Goal: Task Accomplishment & Management: Manage account settings

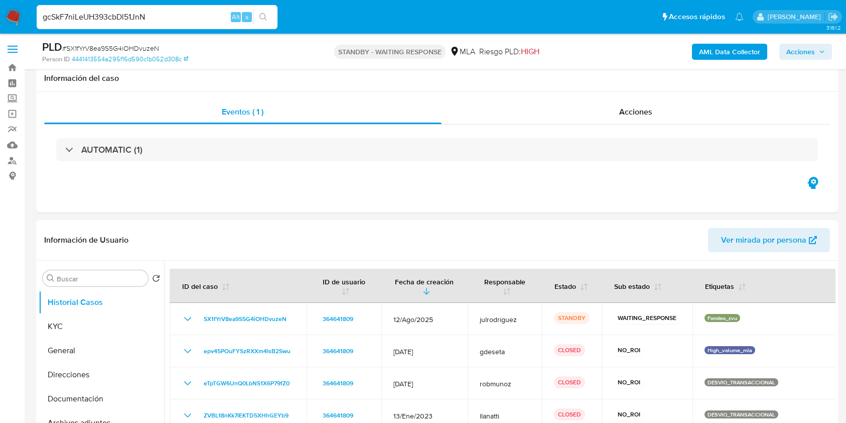
select select "10"
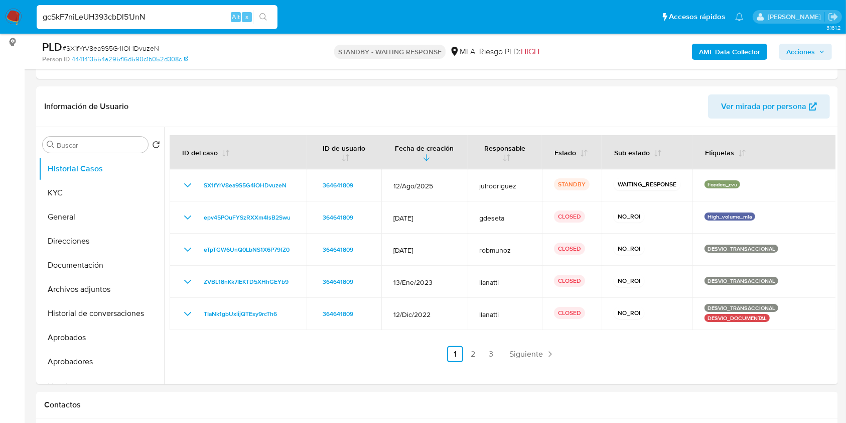
type input "gcSkF7niLeUH393cbDl51JnN"
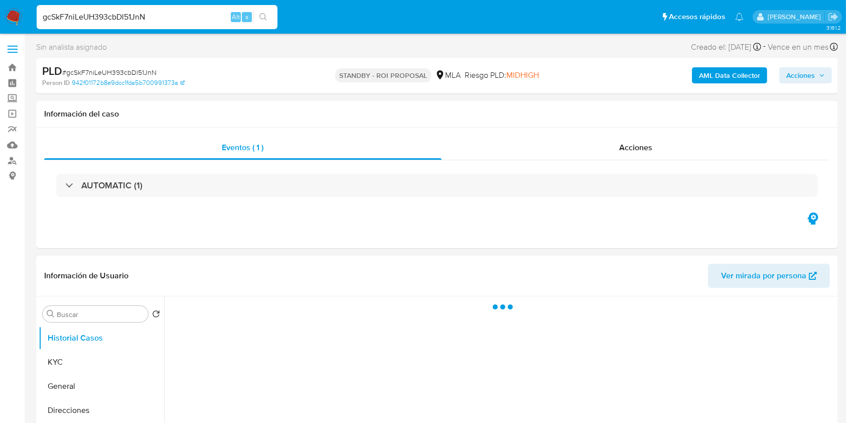
select select "10"
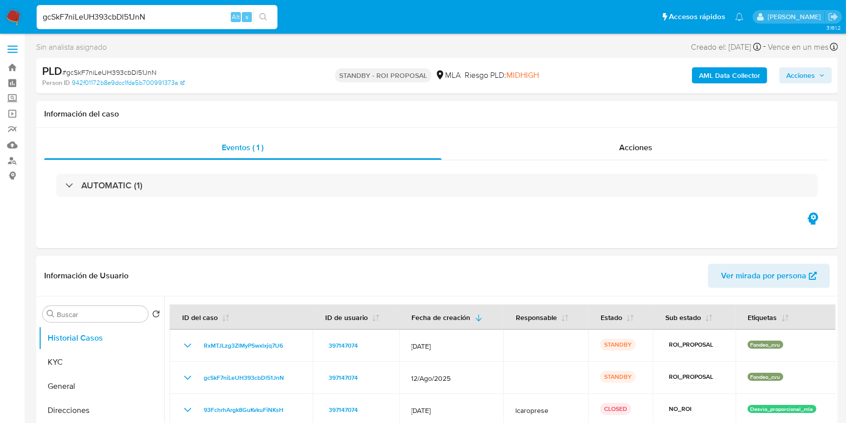
click at [127, 26] on div "gcSkF7niLeUH393cbDl51JnN Alt s" at bounding box center [157, 17] width 241 height 24
click at [127, 18] on input "gcSkF7niLeUH393cbDl51JnN" at bounding box center [157, 17] width 241 height 13
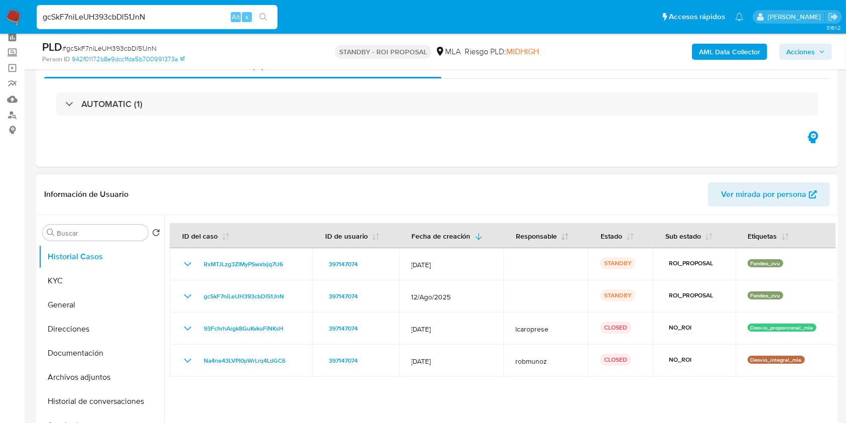
scroll to position [67, 0]
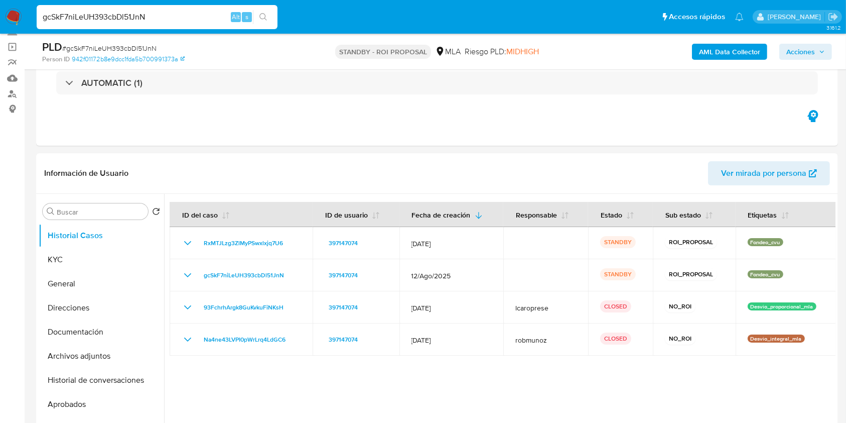
drag, startPoint x: 160, startPoint y: 15, endPoint x: 0, endPoint y: 6, distance: 160.4
click at [0, 6] on nav "Pausado Ver notificaciones gcSkF7niLeUH393cbDl51JnN Alt s Accesos rápidos Presi…" at bounding box center [423, 17] width 846 height 34
paste input
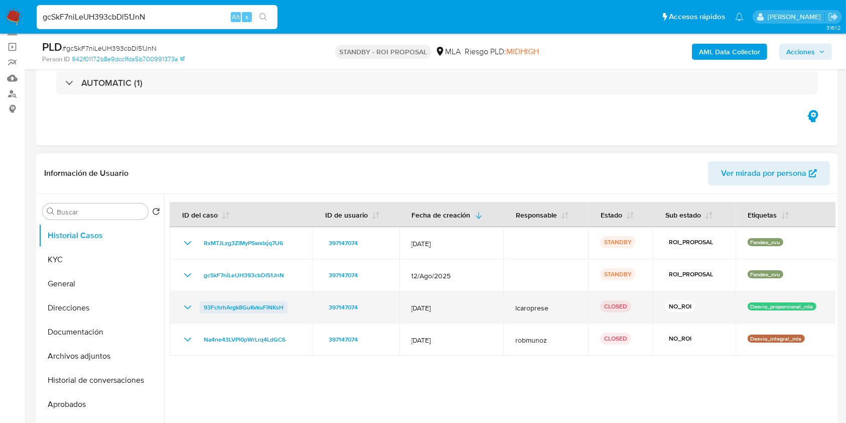
click at [233, 303] on span "93FchrhArgk8GuKvkuFiNKsH" at bounding box center [244, 307] width 80 height 12
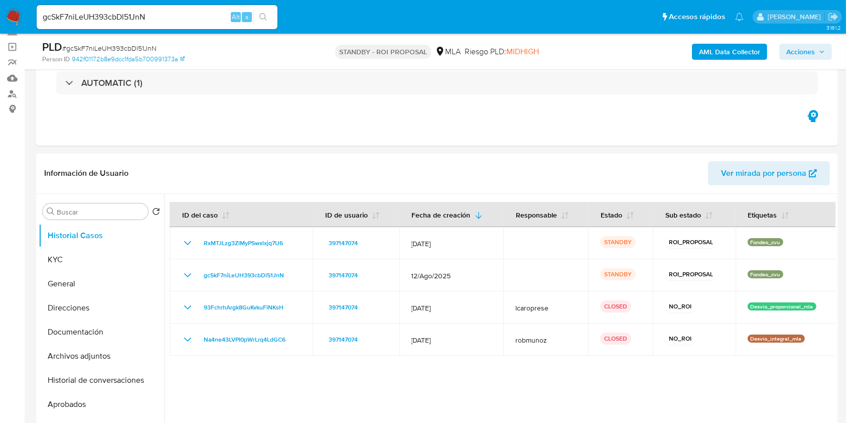
click at [138, 42] on div "PLD # gcSkF7niLeUH393cbDl51JnN" at bounding box center [172, 47] width 260 height 15
copy span "gcSkF7niLeUH393cbDl51JnN"
click at [136, 19] on input "gcSkF7niLeUH393cbDl51JnN" at bounding box center [157, 17] width 241 height 13
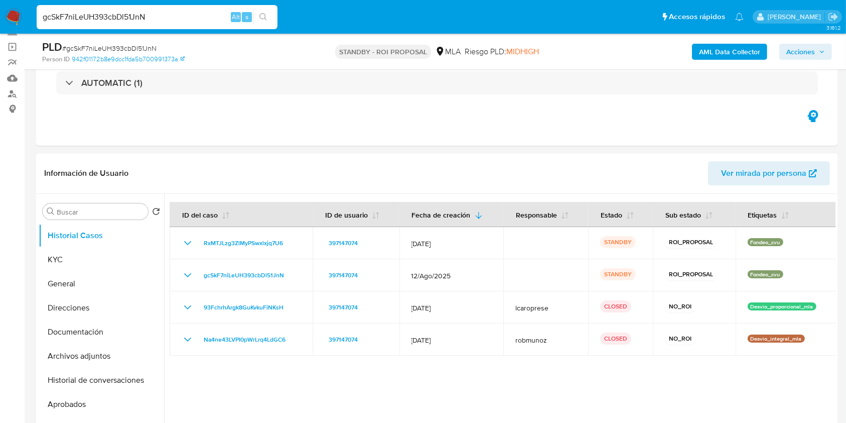
paste input "wc6fIRTRcnuNgQ4jjUJX906s"
type input "wc6fIRTRcnuNgQ4jjUJX906s"
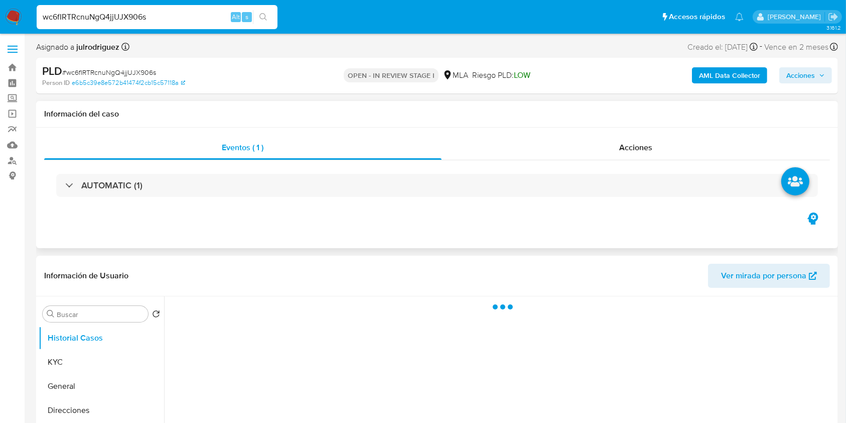
select select "10"
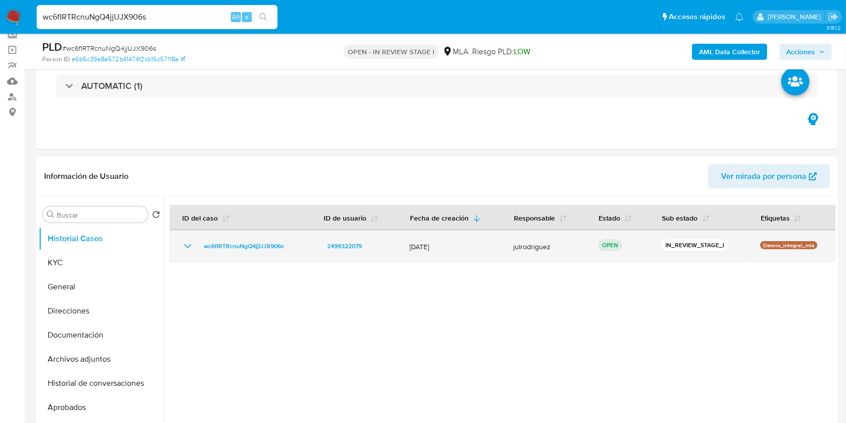
scroll to position [134, 0]
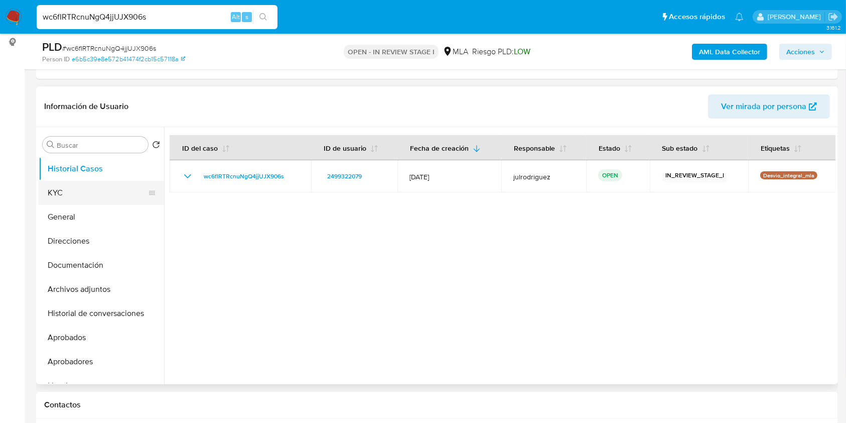
click at [88, 189] on button "KYC" at bounding box center [97, 193] width 117 height 24
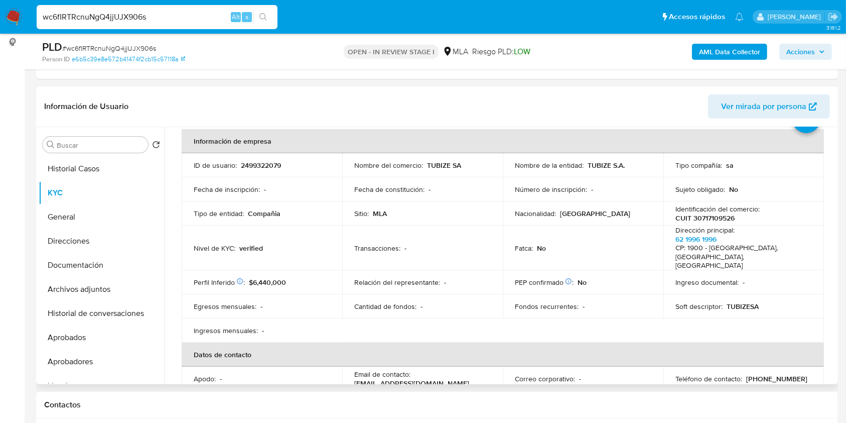
scroll to position [67, 0]
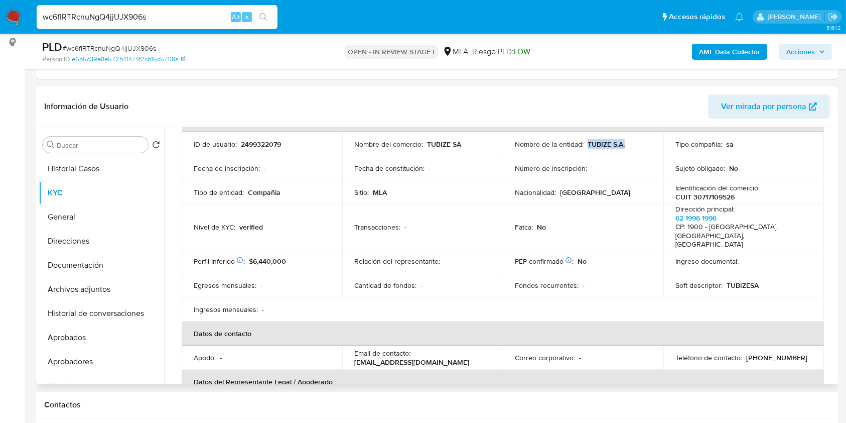
drag, startPoint x: 623, startPoint y: 146, endPoint x: 643, endPoint y: 144, distance: 19.2
click at [643, 144] on div "Nombre de la entidad : TUBIZE S.A." at bounding box center [583, 144] width 137 height 9
copy p "TUBIZE S.A."
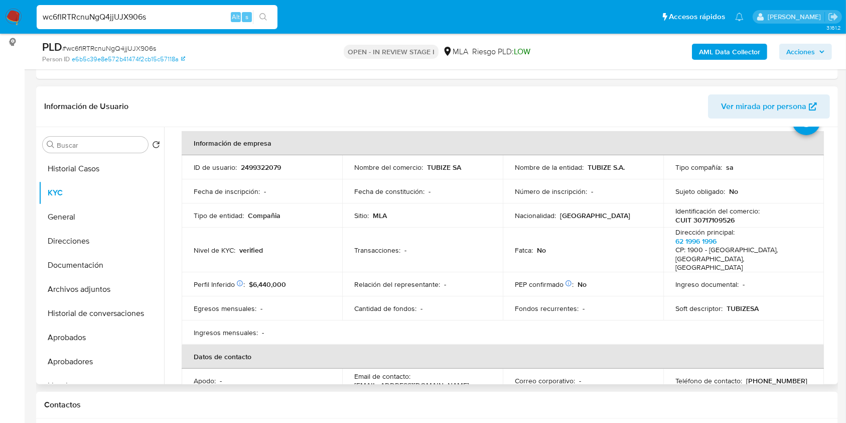
scroll to position [0, 0]
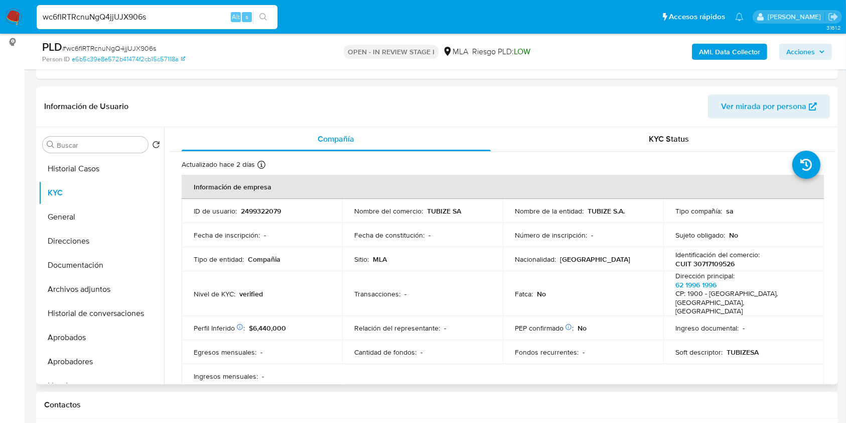
click at [244, 213] on p "2499322079" at bounding box center [261, 210] width 40 height 9
copy p "2499322079"
click at [136, 42] on div "PLD # wc6fIRTRcnuNgQ4jjUJX906s" at bounding box center [172, 47] width 260 height 15
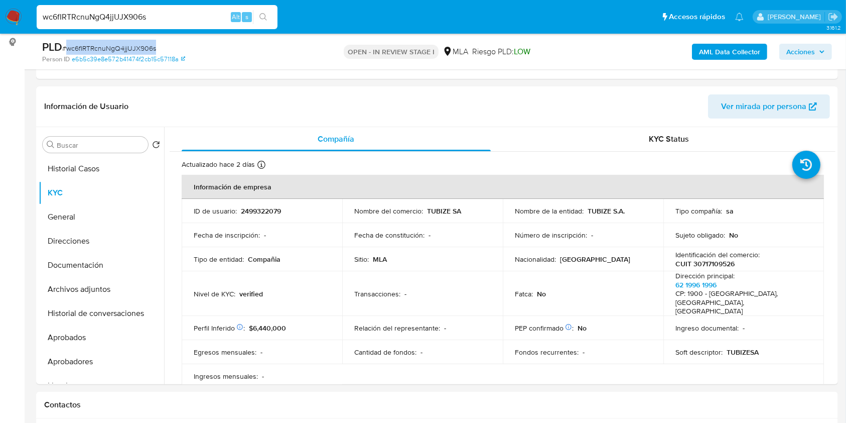
copy span "wc6fIRTRcnuNgQ4jjUJX906s"
click at [249, 210] on p "2499322079" at bounding box center [261, 210] width 40 height 9
click at [695, 267] on p "CUIT 30717109526" at bounding box center [705, 263] width 59 height 9
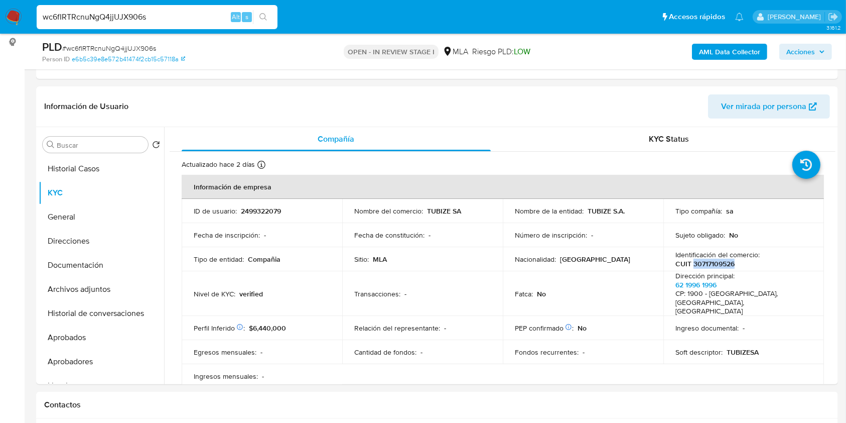
copy p "30717109526"
click at [253, 209] on p "2499322079" at bounding box center [261, 210] width 40 height 9
copy p "2499322079"
click at [266, 213] on p "2499322079" at bounding box center [261, 210] width 40 height 9
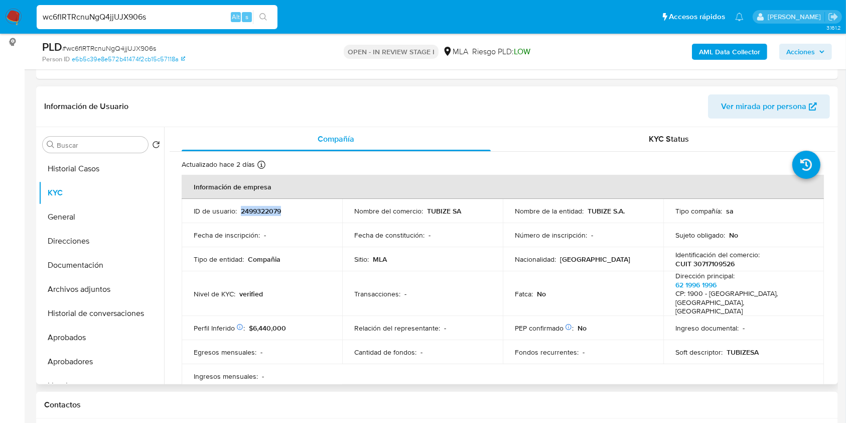
click at [266, 213] on p "2499322079" at bounding box center [261, 210] width 40 height 9
click at [701, 263] on p "CUIT 30717109526" at bounding box center [705, 263] width 59 height 9
copy p "30717109526"
click at [708, 266] on p "CUIT 30717109526" at bounding box center [705, 263] width 59 height 9
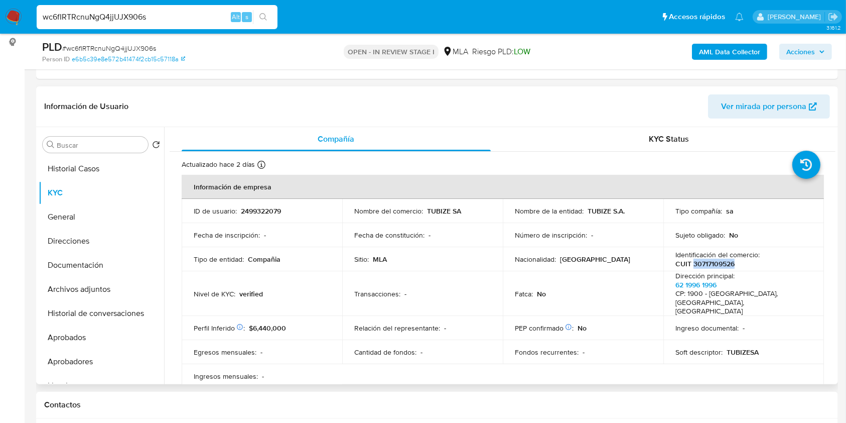
click at [708, 266] on p "CUIT 30717109526" at bounding box center [705, 263] width 59 height 9
drag, startPoint x: 587, startPoint y: 211, endPoint x: 632, endPoint y: 212, distance: 44.7
click at [632, 212] on div "Nombre de la entidad : TUBIZE S.A." at bounding box center [583, 210] width 137 height 9
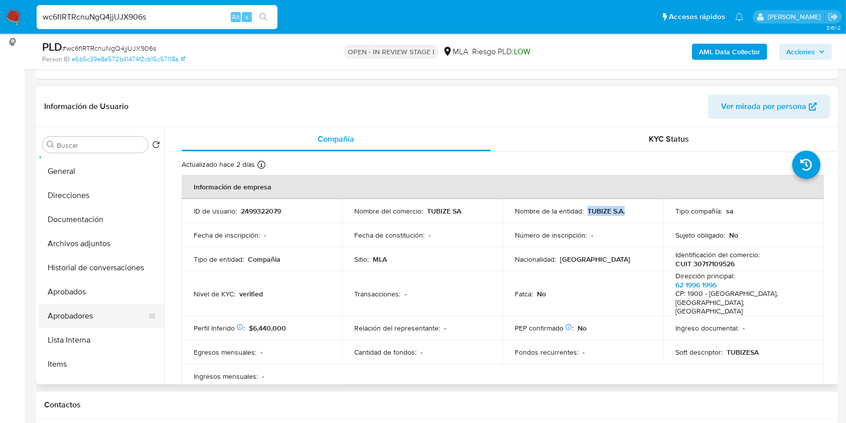
scroll to position [67, 0]
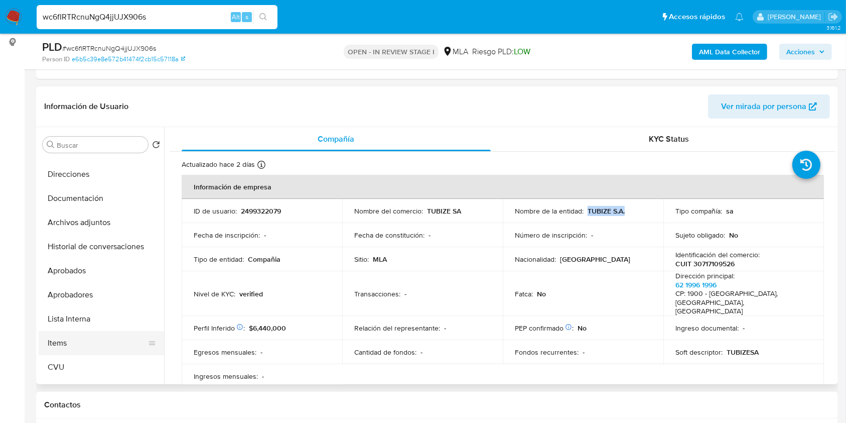
click at [68, 338] on button "Items" at bounding box center [97, 343] width 117 height 24
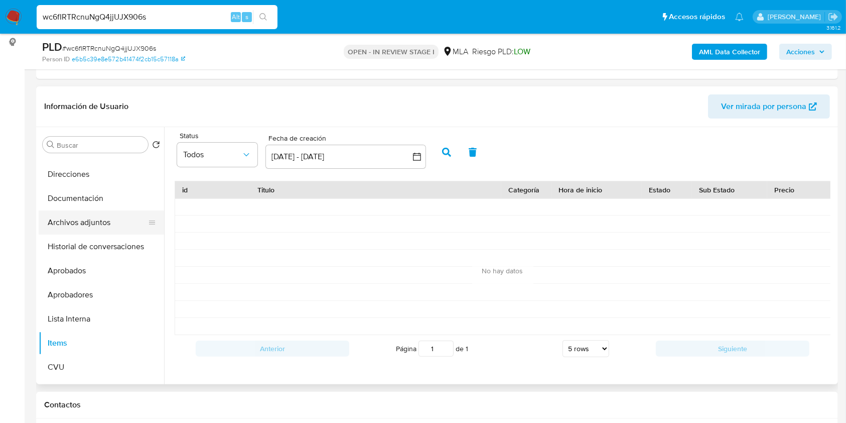
scroll to position [0, 0]
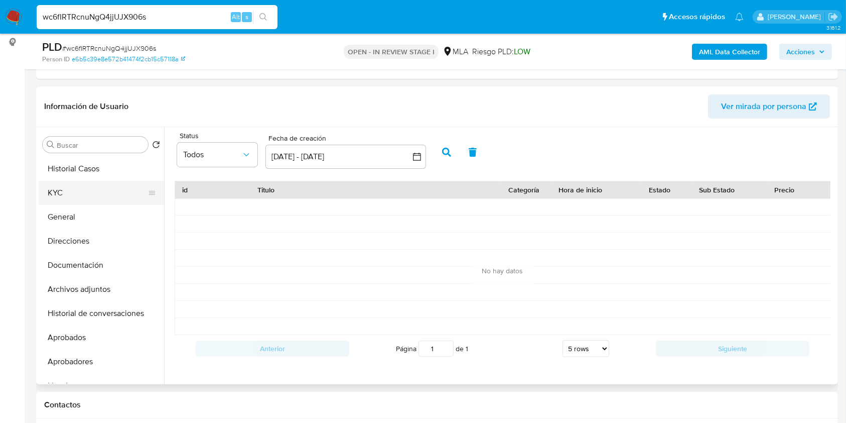
click at [69, 193] on button "KYC" at bounding box center [97, 193] width 117 height 24
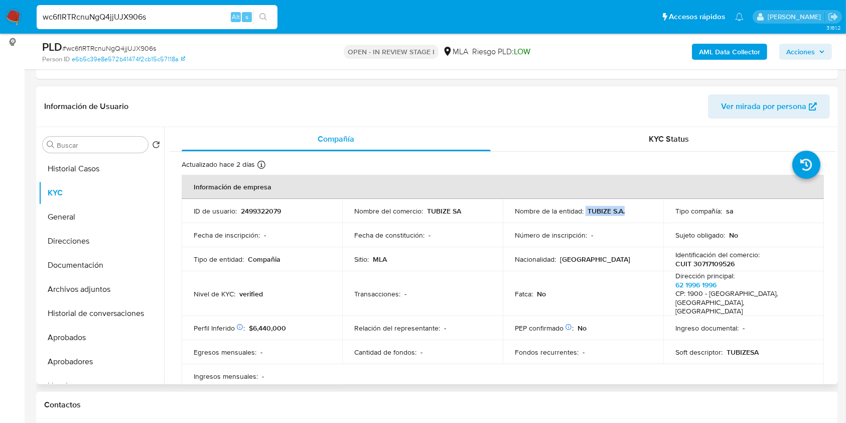
drag, startPoint x: 584, startPoint y: 212, endPoint x: 629, endPoint y: 212, distance: 45.7
click at [629, 212] on div "Nombre de la entidad : TUBIZE S.A." at bounding box center [583, 210] width 137 height 9
copy div "TUBIZE S.A."
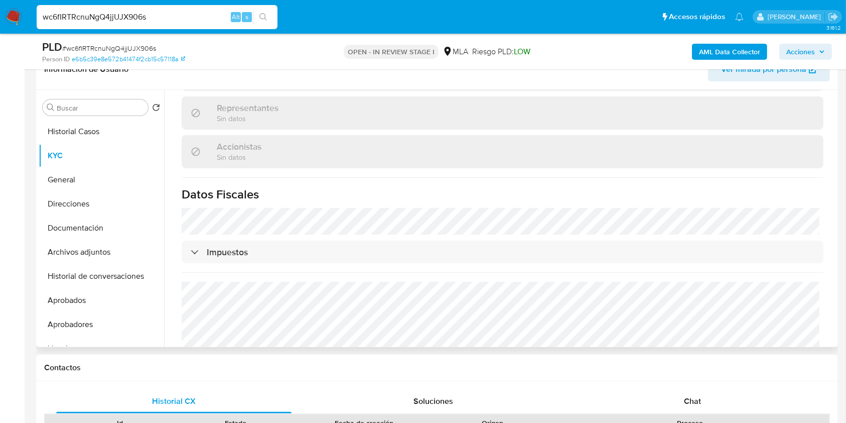
scroll to position [201, 0]
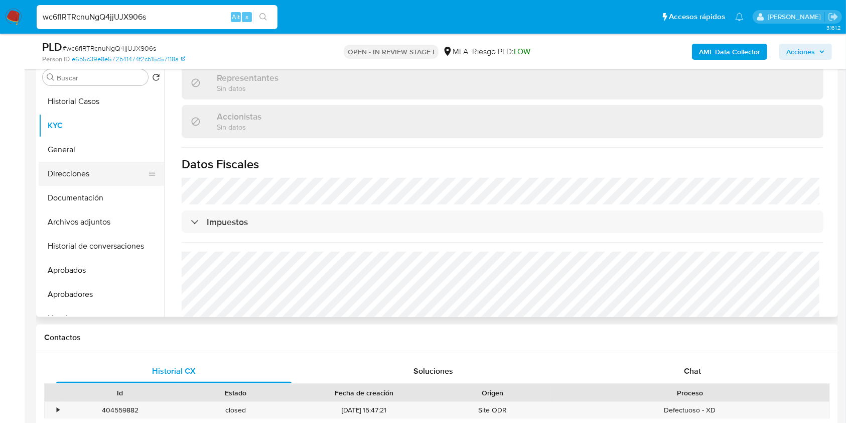
click at [85, 171] on button "Direcciones" at bounding box center [97, 174] width 117 height 24
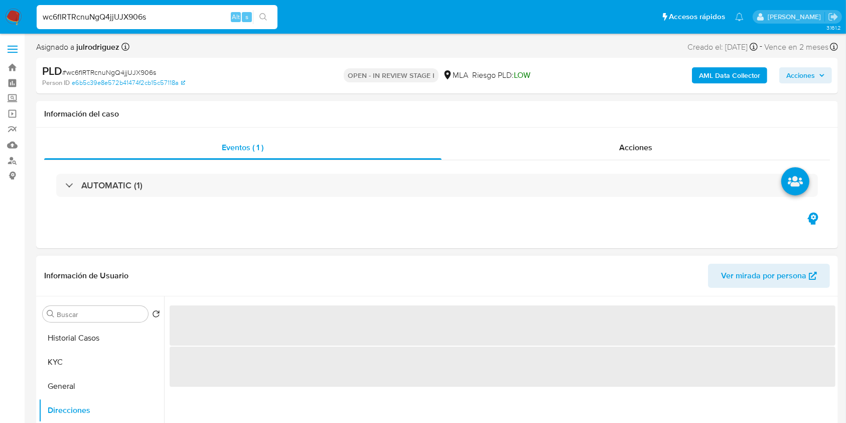
scroll to position [134, 0]
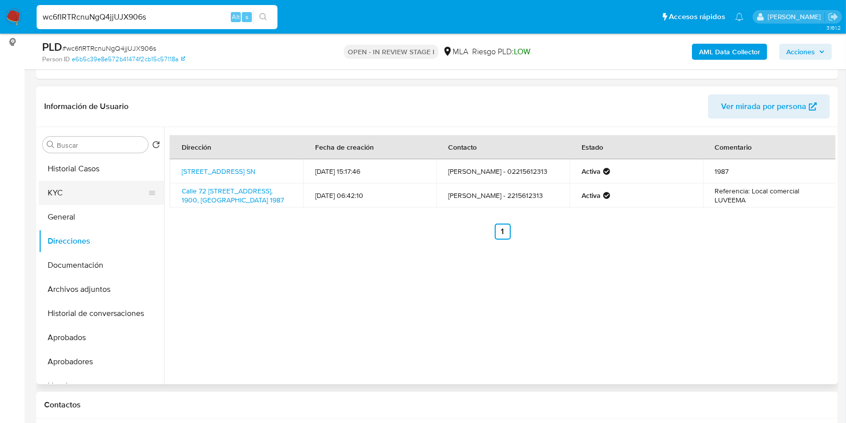
drag, startPoint x: 107, startPoint y: 194, endPoint x: 150, endPoint y: 201, distance: 43.2
click at [107, 194] on button "KYC" at bounding box center [97, 193] width 117 height 24
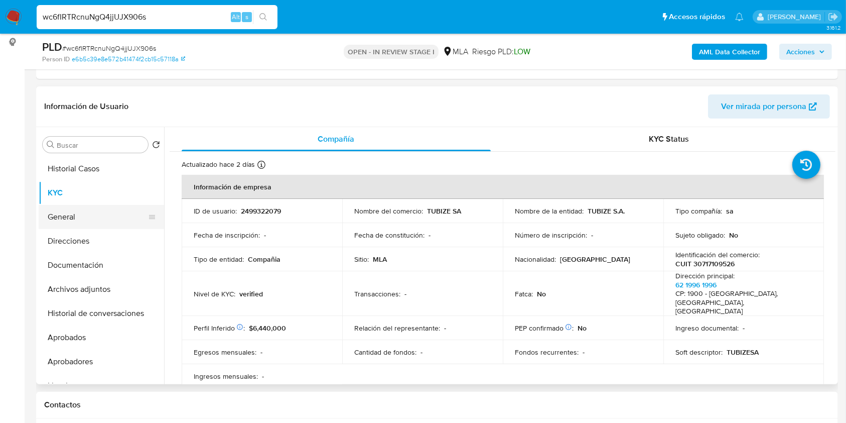
click at [67, 225] on button "General" at bounding box center [97, 217] width 117 height 24
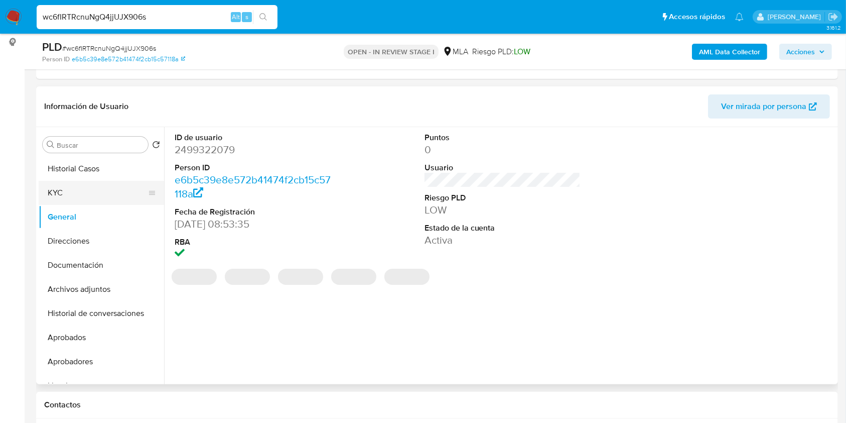
click at [65, 192] on button "KYC" at bounding box center [97, 193] width 117 height 24
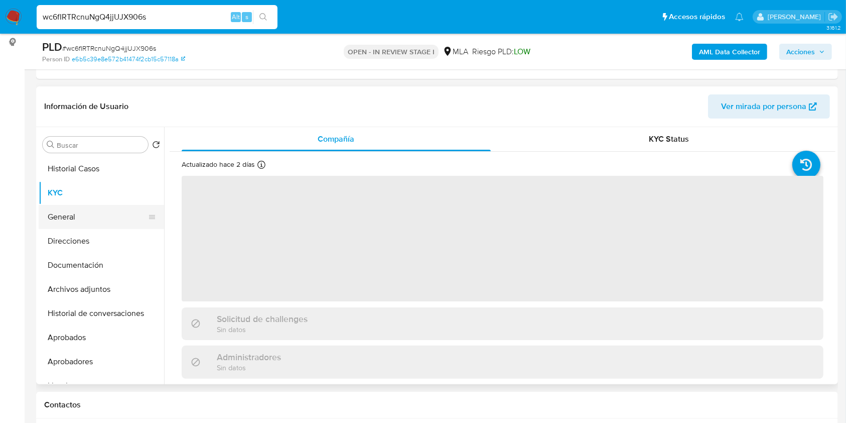
click at [88, 210] on button "General" at bounding box center [97, 217] width 117 height 24
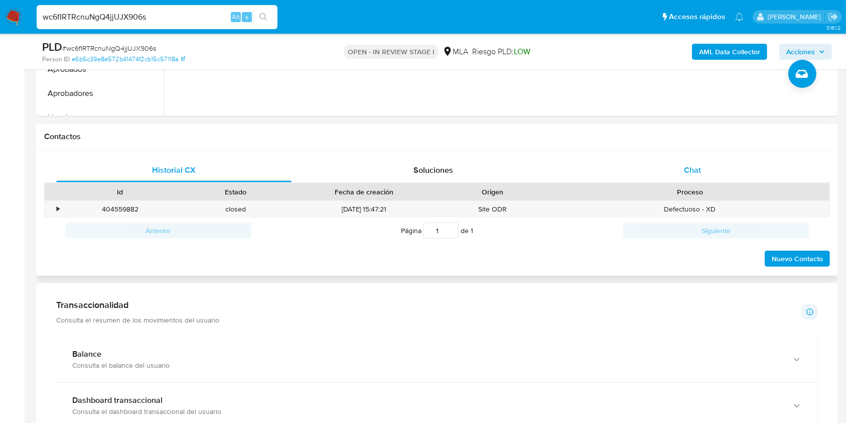
click at [671, 165] on div "Chat" at bounding box center [692, 170] width 235 height 24
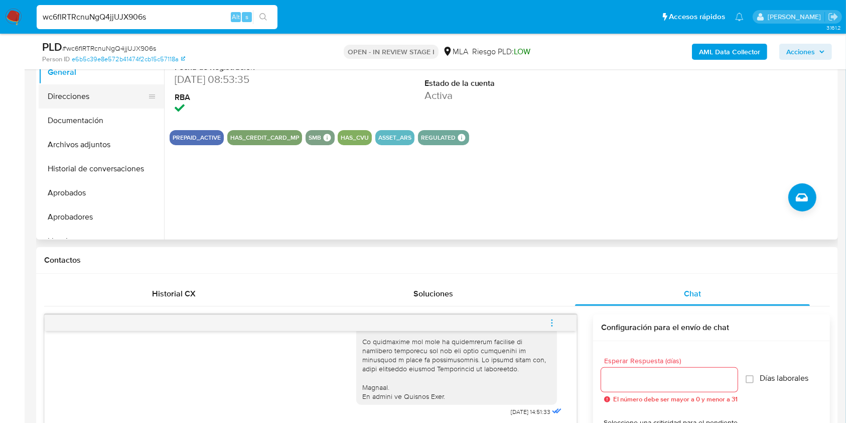
scroll to position [201, 0]
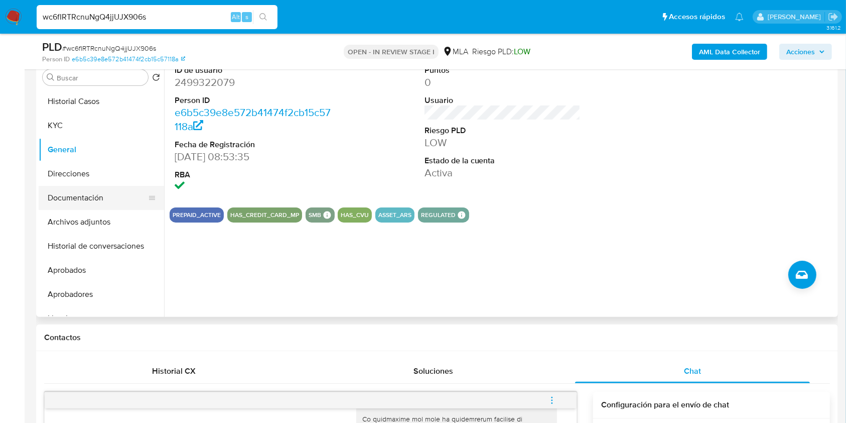
click at [85, 191] on button "Documentación" at bounding box center [97, 198] width 117 height 24
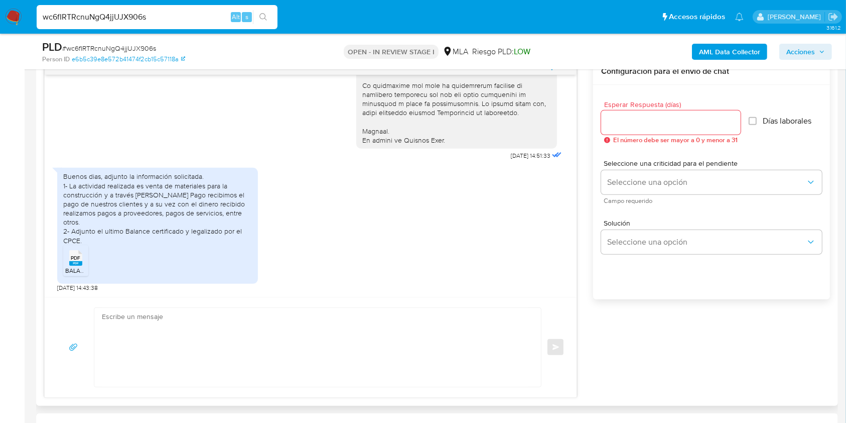
scroll to position [535, 0]
click at [76, 254] on span "PDF" at bounding box center [76, 257] width 10 height 7
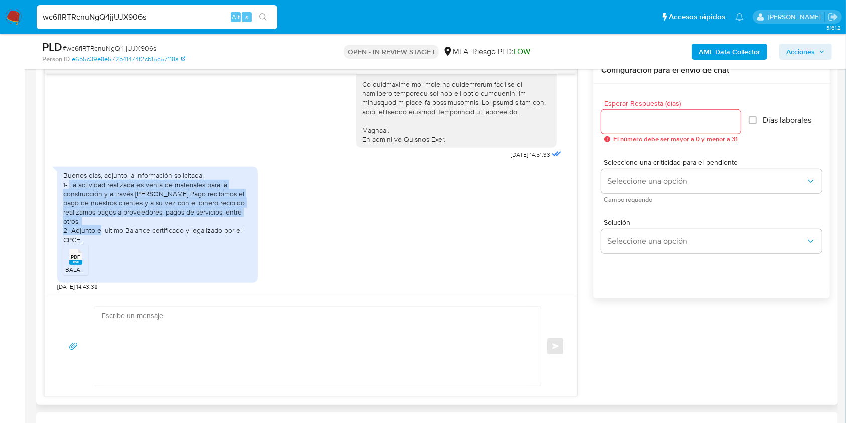
drag, startPoint x: 70, startPoint y: 183, endPoint x: 106, endPoint y: 231, distance: 60.5
click at [106, 231] on div "Buenos dias, adjunto la información solicitada. 1- La actividad realizada es ve…" at bounding box center [157, 207] width 189 height 73
copy div "La actividad realizada es venta de materiales para la construcción y a través d…"
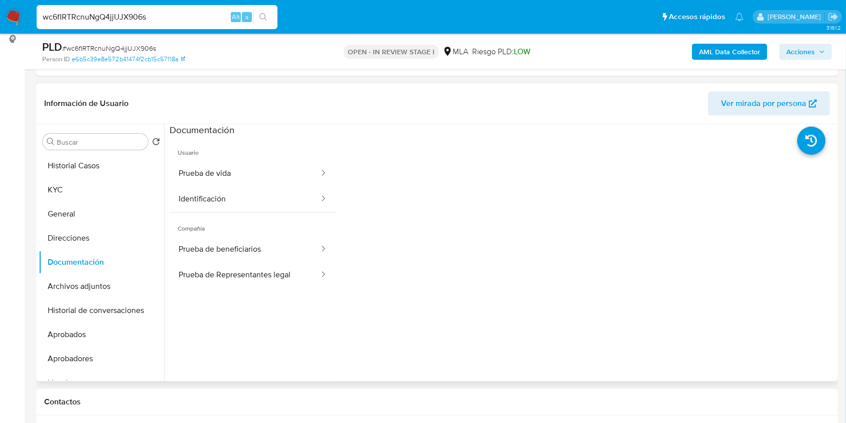
scroll to position [67, 0]
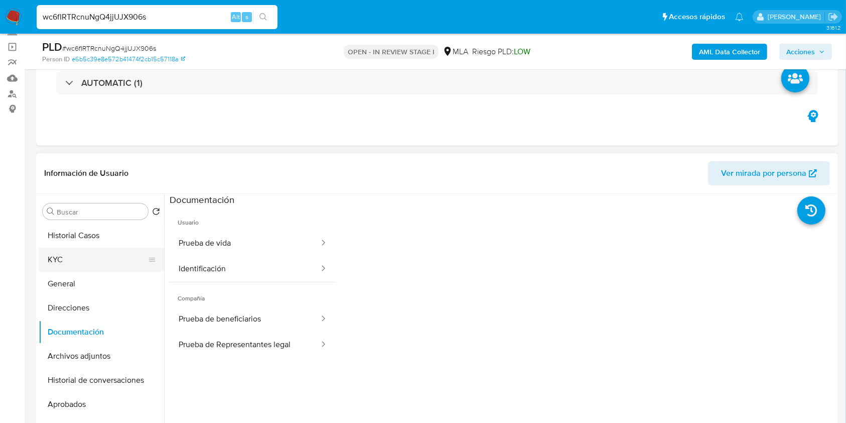
click at [91, 260] on button "KYC" at bounding box center [97, 259] width 117 height 24
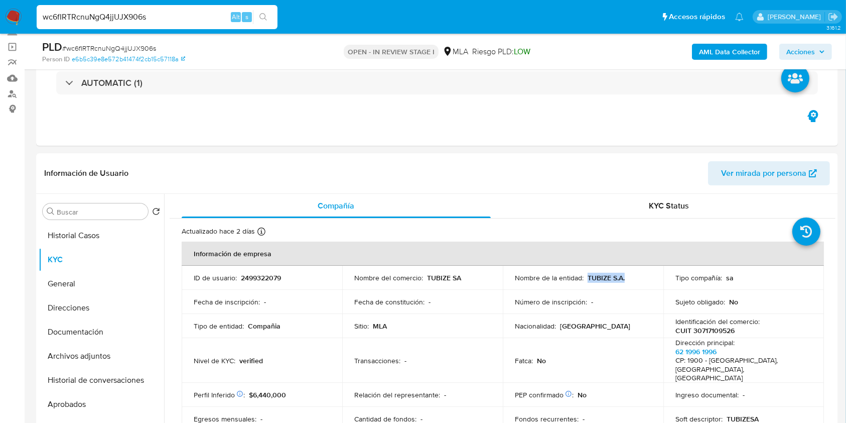
drag, startPoint x: 586, startPoint y: 275, endPoint x: 635, endPoint y: 277, distance: 49.2
click at [635, 277] on div "Nombre de la entidad : TUBIZE S.A." at bounding box center [583, 277] width 137 height 9
copy p "TUBIZE S.A."
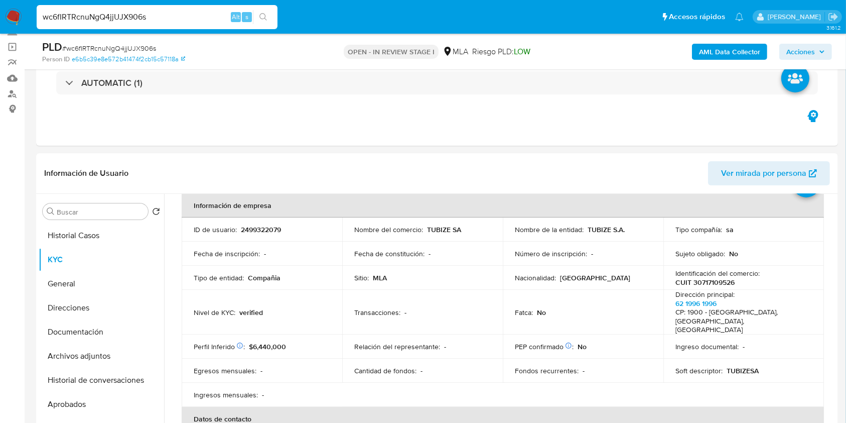
scroll to position [0, 0]
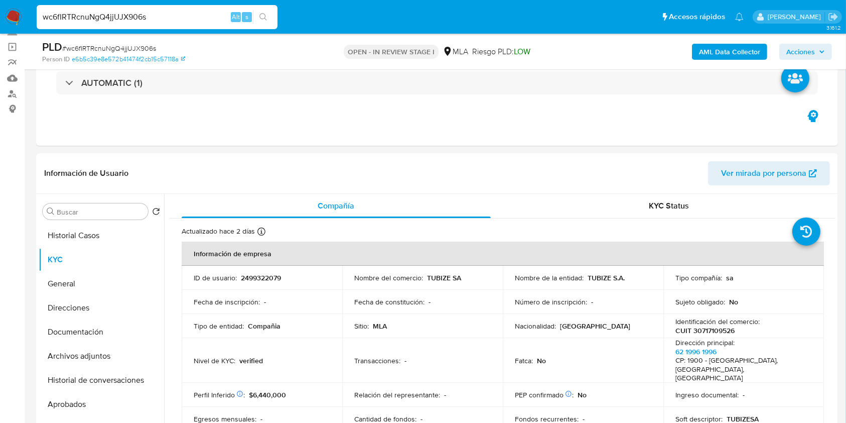
click at [269, 279] on p "2499322079" at bounding box center [261, 277] width 40 height 9
click at [122, 47] on span "# wc6fIRTRcnuNgQ4jjUJX906s" at bounding box center [109, 48] width 94 height 10
click at [130, 52] on span "# wc6fIRTRcnuNgQ4jjUJX906s" at bounding box center [109, 48] width 94 height 10
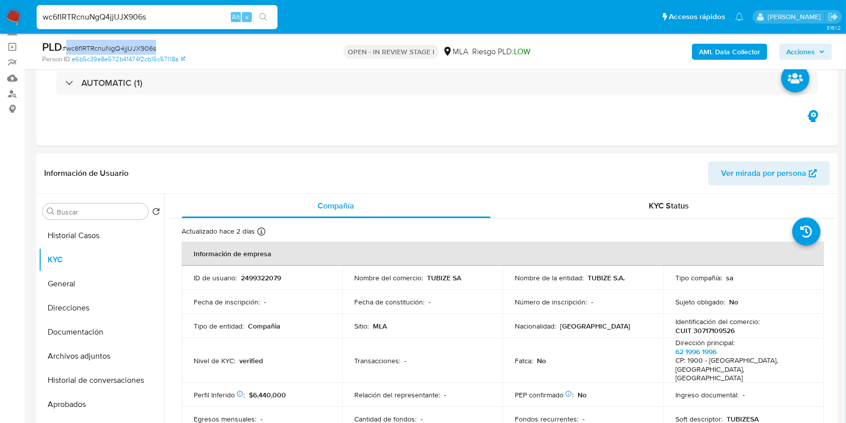
click at [130, 52] on span "# wc6fIRTRcnuNgQ4jjUJX906s" at bounding box center [109, 48] width 94 height 10
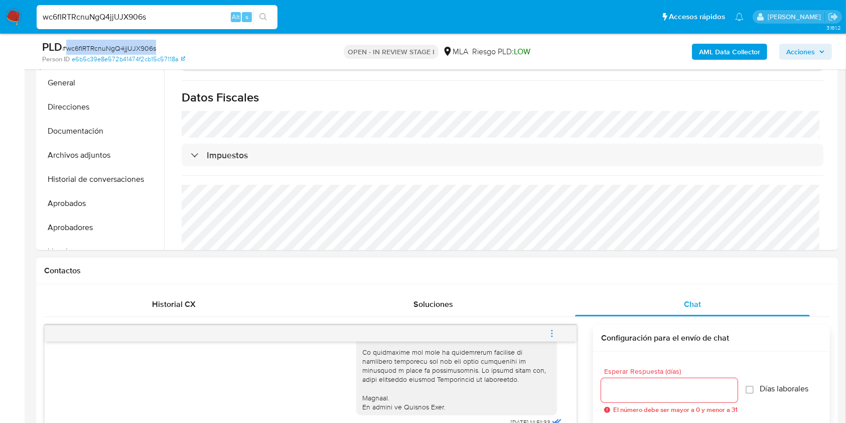
scroll to position [402, 0]
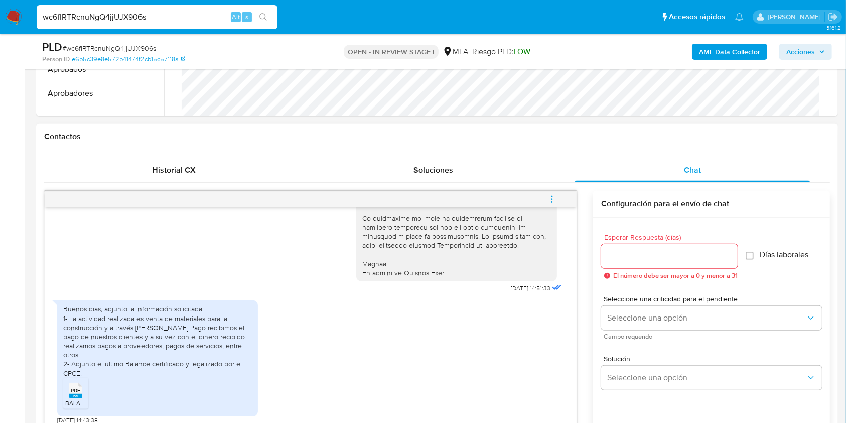
click at [647, 252] on input "Esperar Respuesta (días)" at bounding box center [669, 255] width 137 height 13
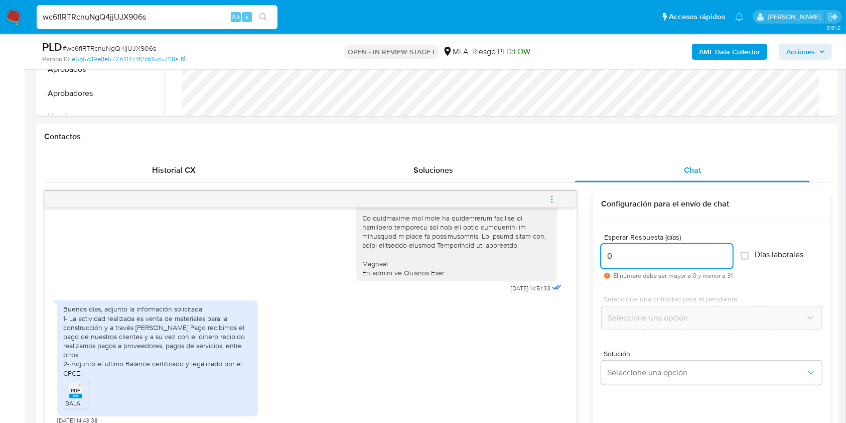
scroll to position [602, 0]
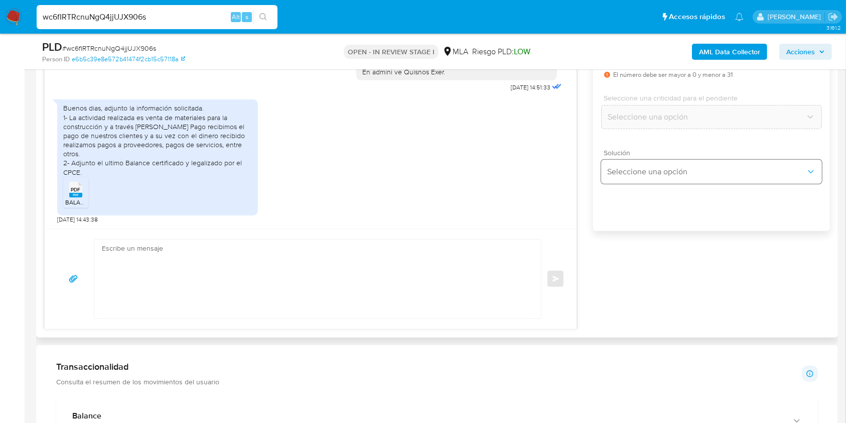
type input "0"
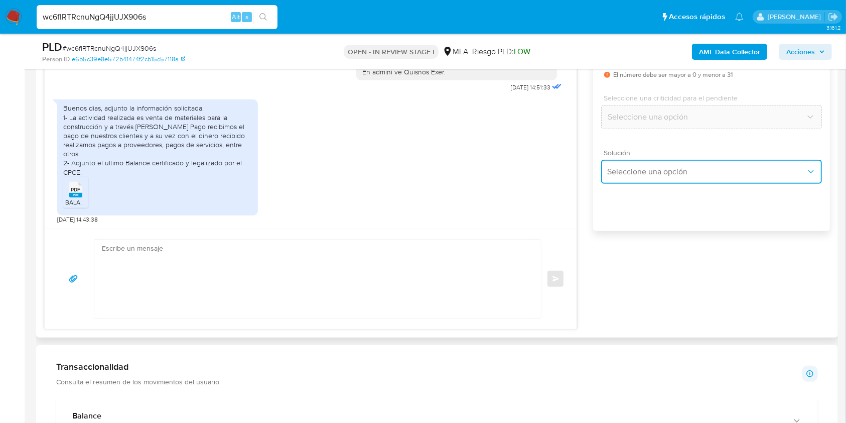
click at [620, 164] on button "Seleccione una opción" at bounding box center [711, 172] width 221 height 24
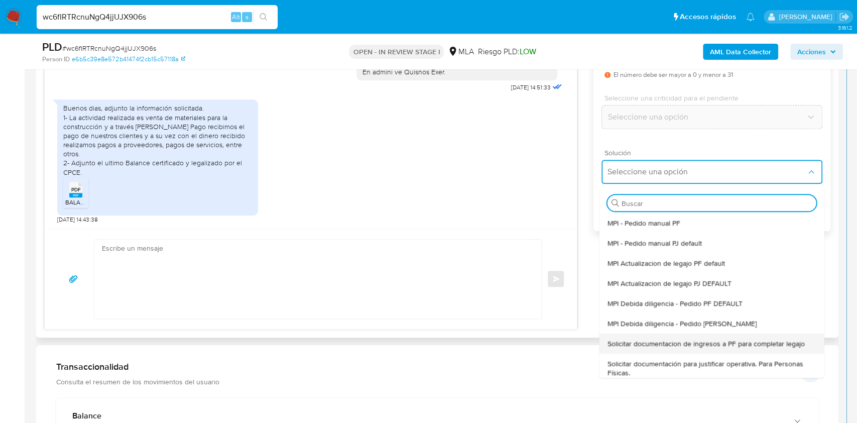
click at [681, 339] on span "Solicitar documentacion de ingresos a PF para completar legajo" at bounding box center [705, 343] width 197 height 9
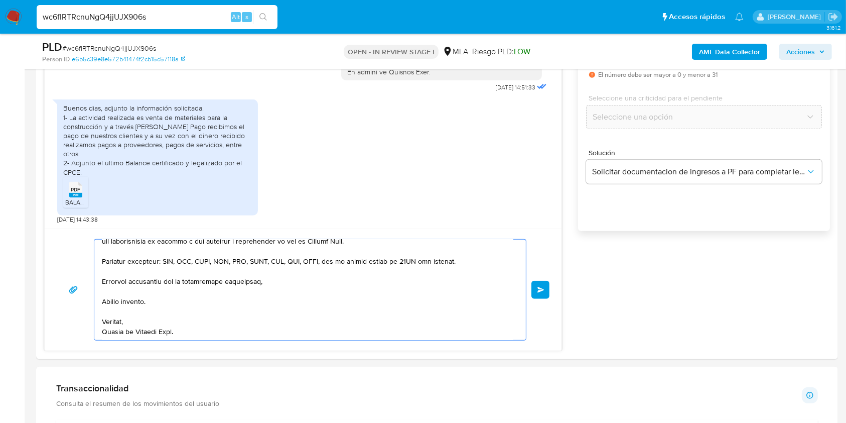
scroll to position [673, 0]
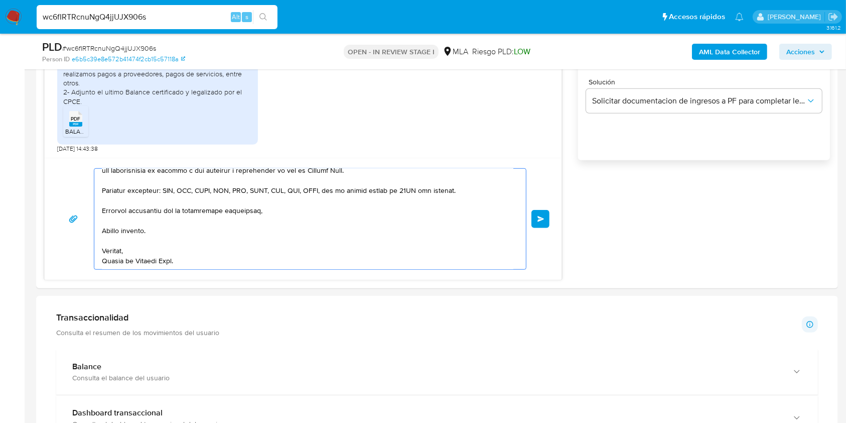
drag, startPoint x: 164, startPoint y: 275, endPoint x: 308, endPoint y: 454, distance: 229.5
click at [308, 422] on html "Pausado Ver notificaciones wc6fIRTRcnuNgQ4jjUJX906s Alt s Accesos rápidos Presi…" at bounding box center [423, 328] width 846 height 2002
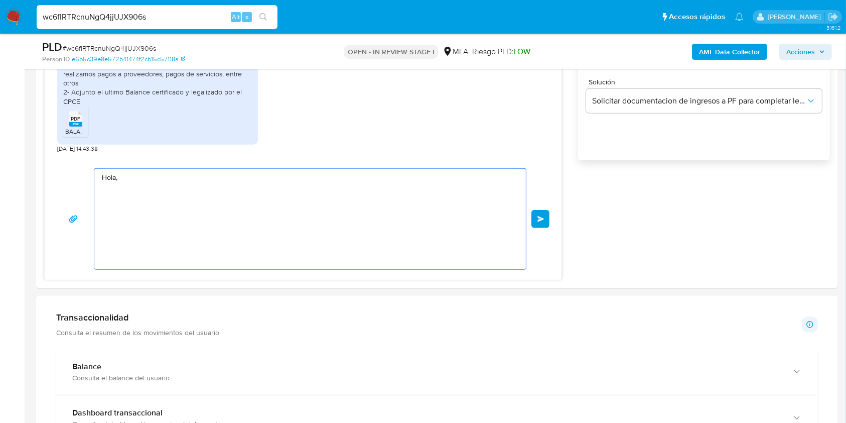
scroll to position [0, 0]
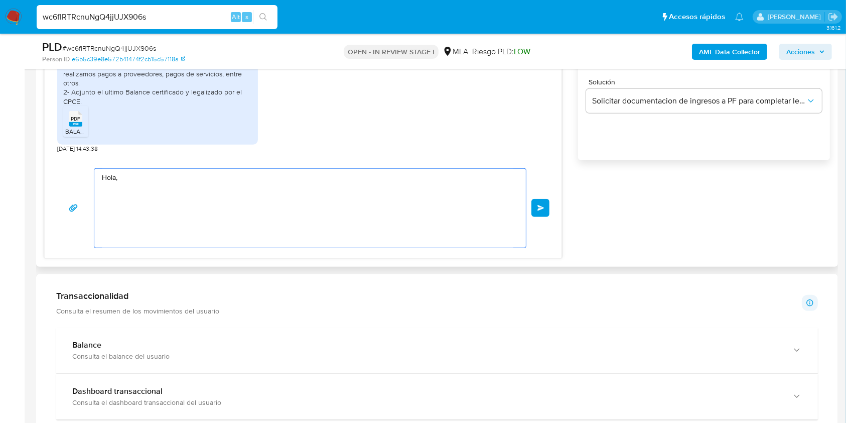
drag, startPoint x: 139, startPoint y: 184, endPoint x: 93, endPoint y: 166, distance: 49.6
click at [93, 166] on div "Hola, Enviar" at bounding box center [303, 208] width 517 height 100
paste textarea "Buenas tardes, ¡Muchas gracias por tu respuesta! Confirmamos la recepción de la…"
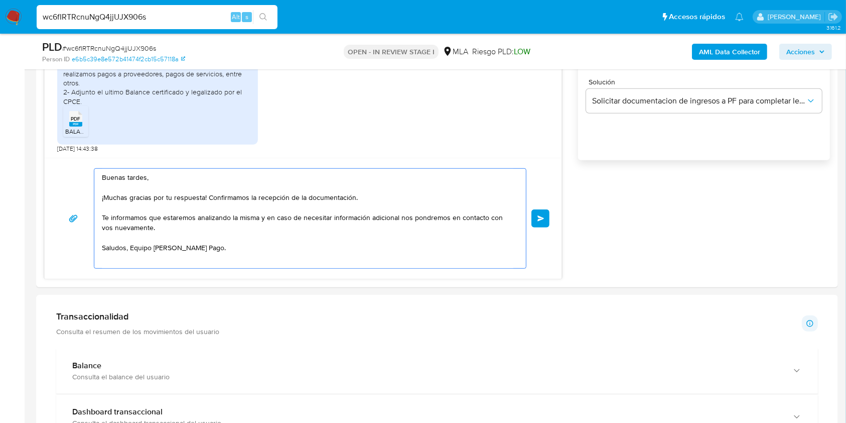
type textarea "Buenas tardes, ¡Muchas gracias por tu respuesta! Confirmamos la recepción de la…"
click at [538, 212] on button "Enviar" at bounding box center [541, 218] width 18 height 18
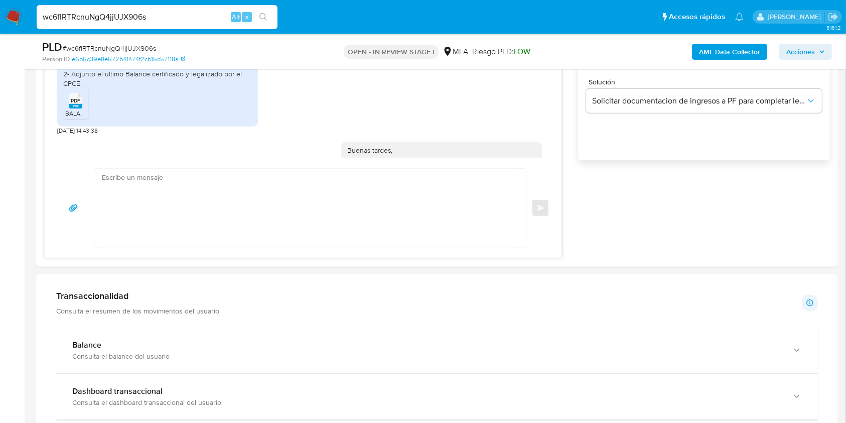
scroll to position [550, 0]
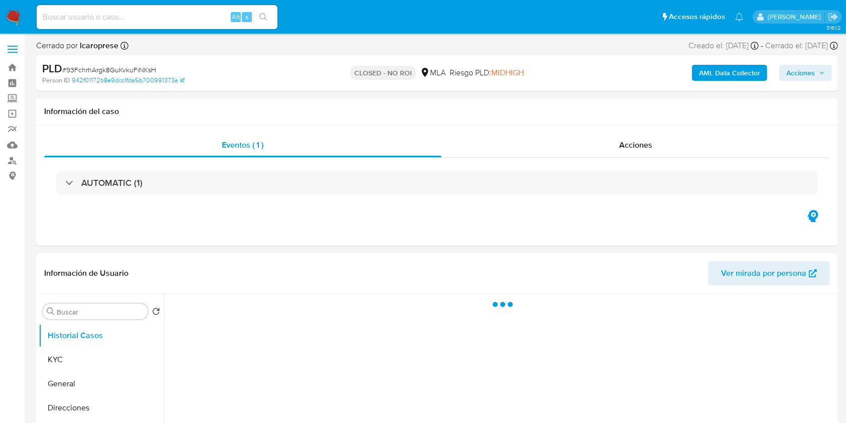
select select "10"
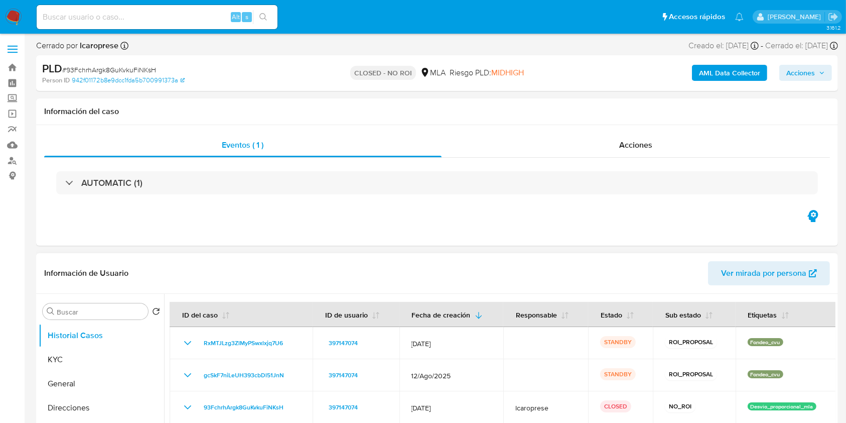
scroll to position [134, 0]
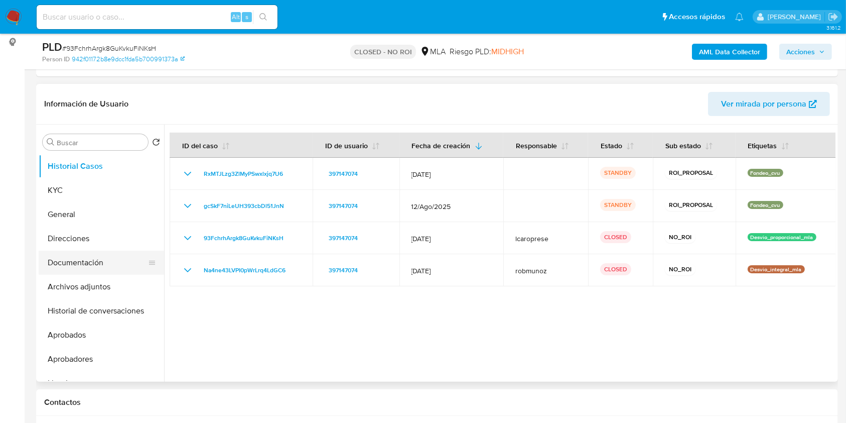
click at [84, 265] on button "Documentación" at bounding box center [97, 262] width 117 height 24
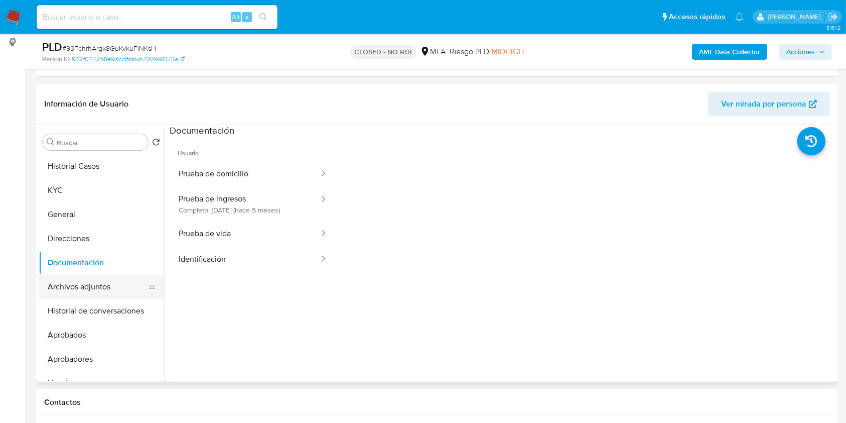
click at [116, 285] on button "Archivos adjuntos" at bounding box center [97, 287] width 117 height 24
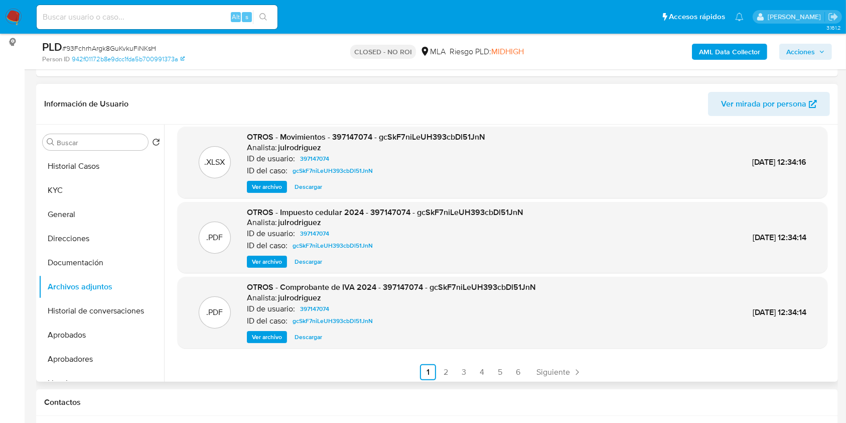
scroll to position [84, 0]
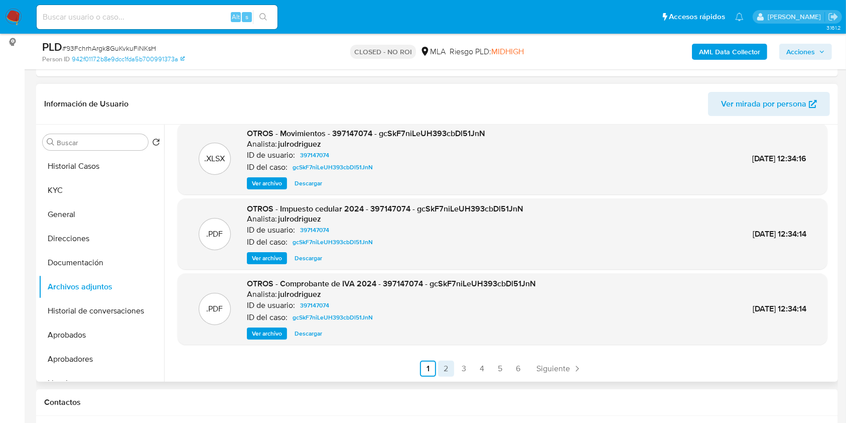
click at [439, 363] on link "2" at bounding box center [446, 368] width 16 height 16
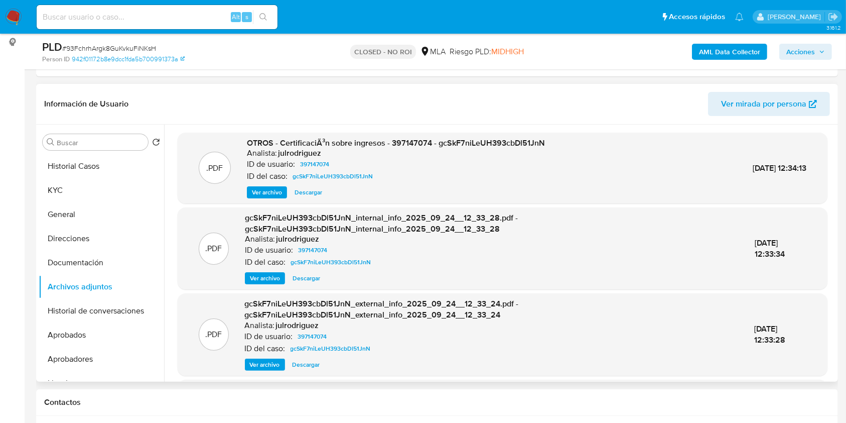
scroll to position [106, 0]
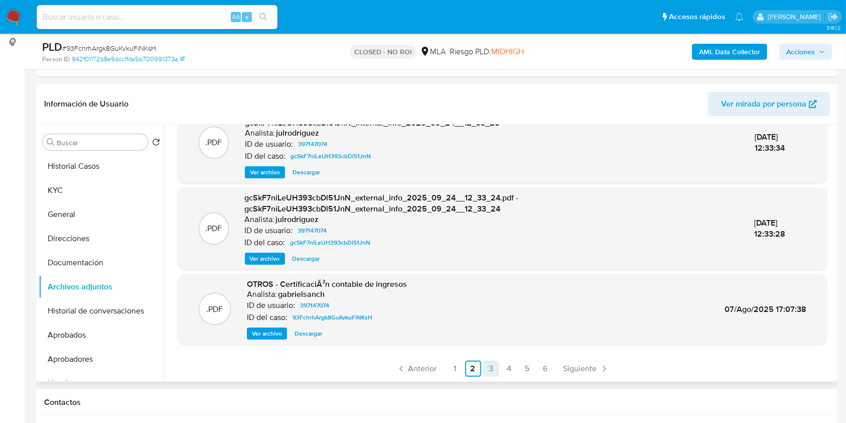
click at [487, 363] on link "3" at bounding box center [491, 368] width 16 height 16
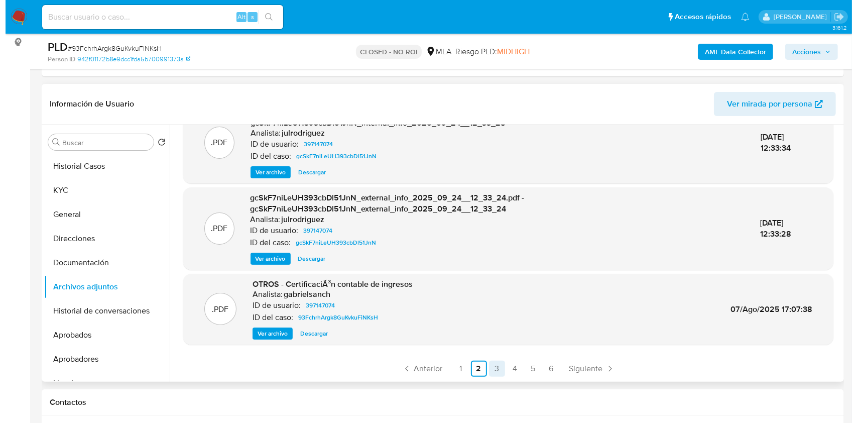
scroll to position [0, 0]
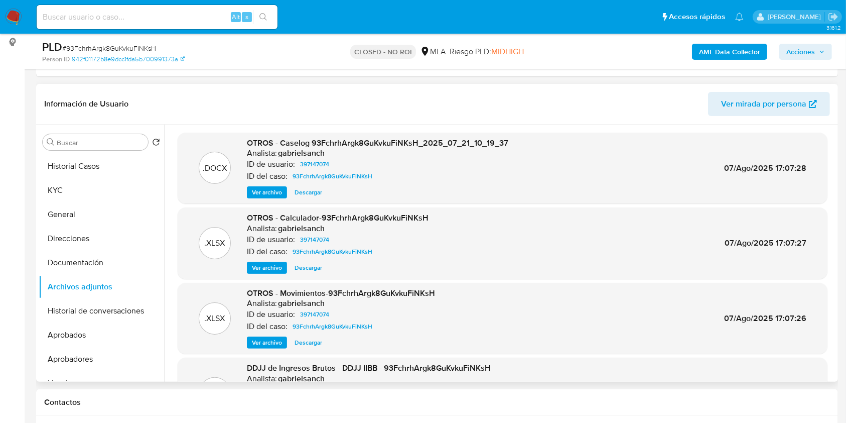
click at [271, 189] on span "Ver archivo" at bounding box center [267, 192] width 30 height 10
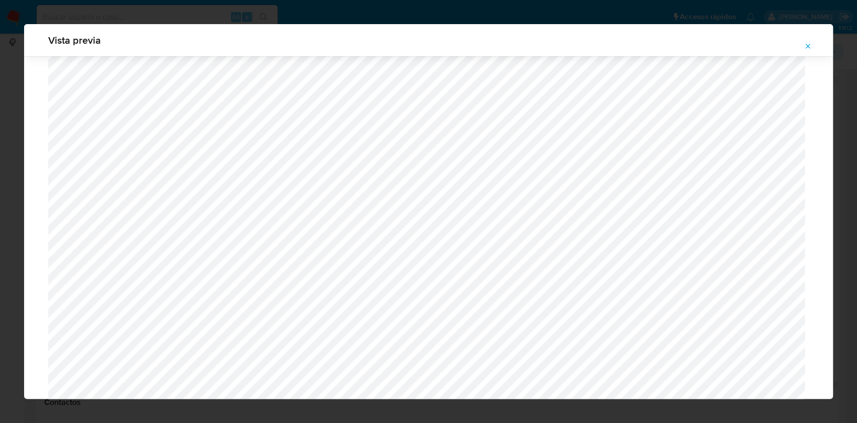
scroll to position [314, 0]
click at [805, 46] on icon "Attachment preview" at bounding box center [808, 46] width 8 height 8
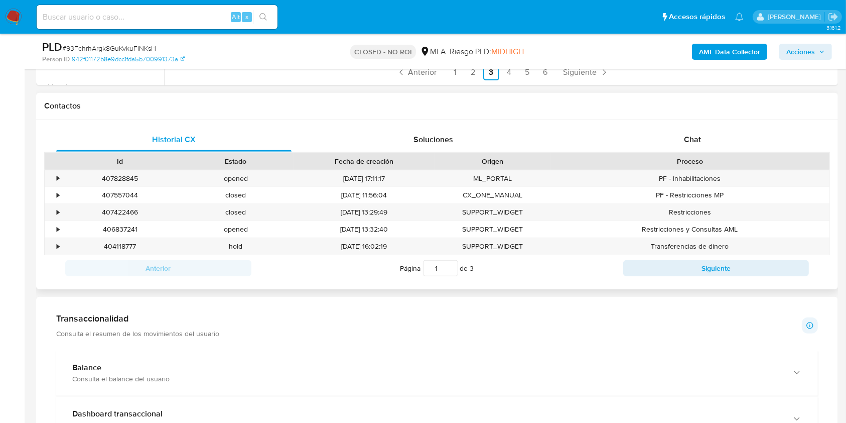
scroll to position [402, 0]
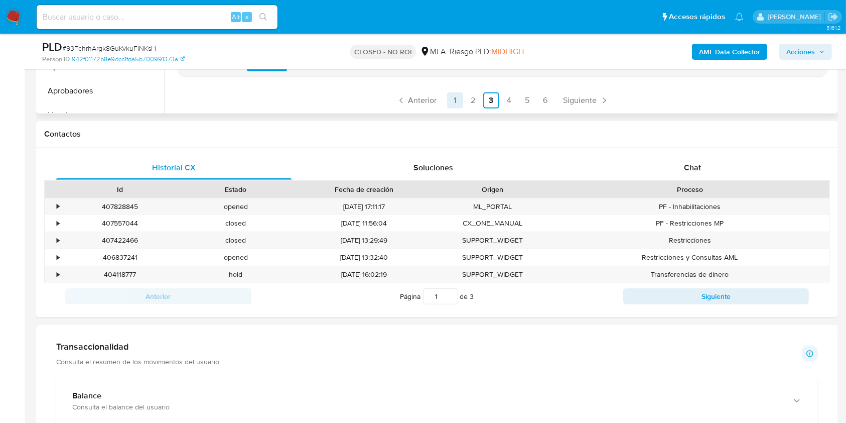
click at [451, 95] on link "1" at bounding box center [455, 100] width 16 height 16
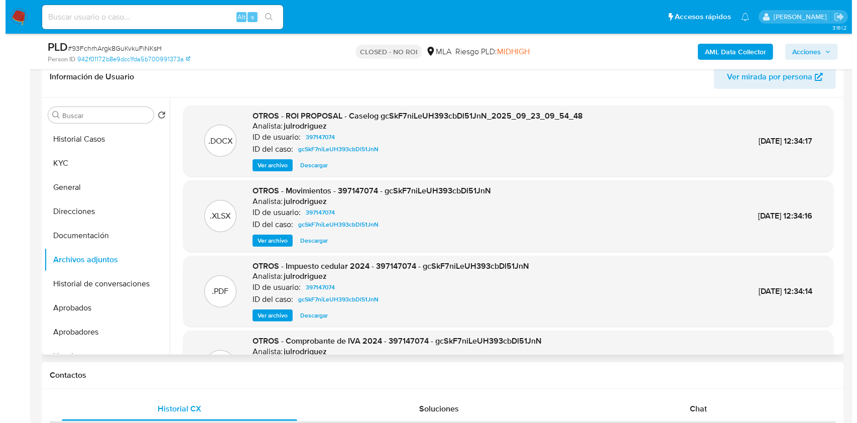
scroll to position [134, 0]
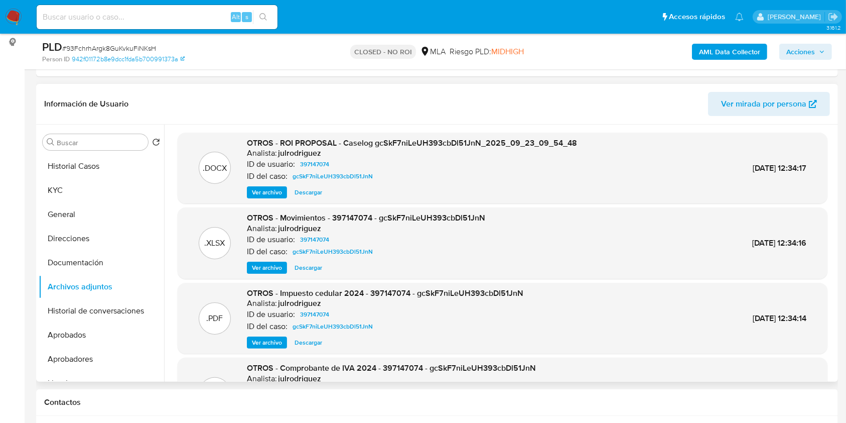
click at [279, 196] on span "Ver archivo" at bounding box center [267, 192] width 30 height 10
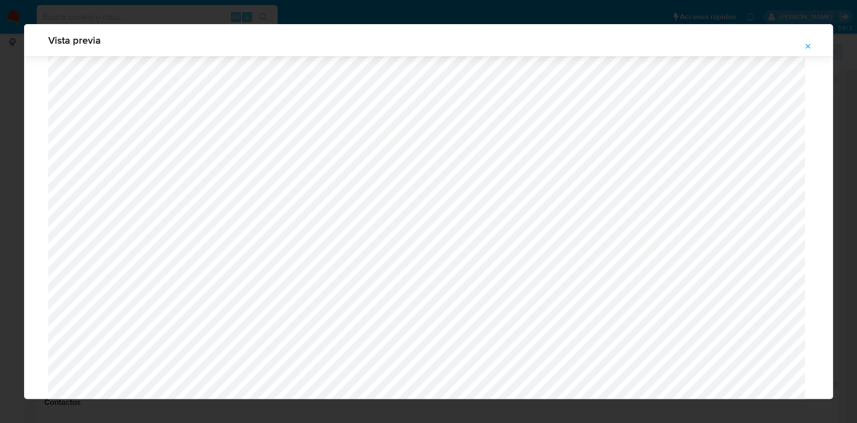
scroll to position [382, 0]
click at [809, 47] on icon "Attachment preview" at bounding box center [808, 46] width 8 height 8
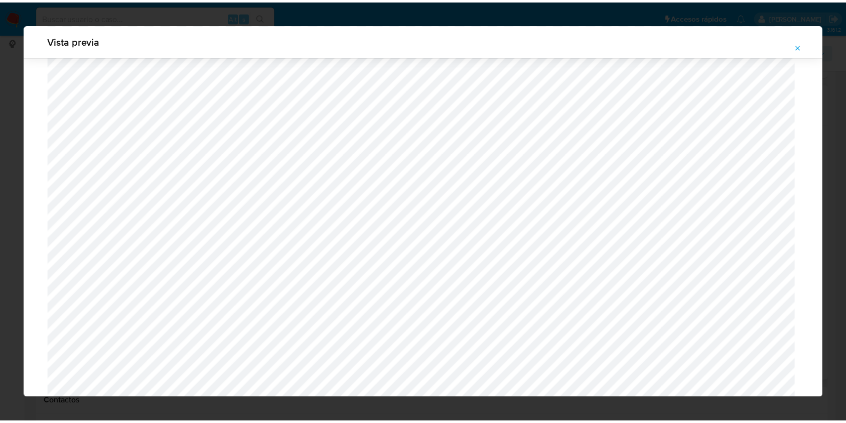
scroll to position [0, 0]
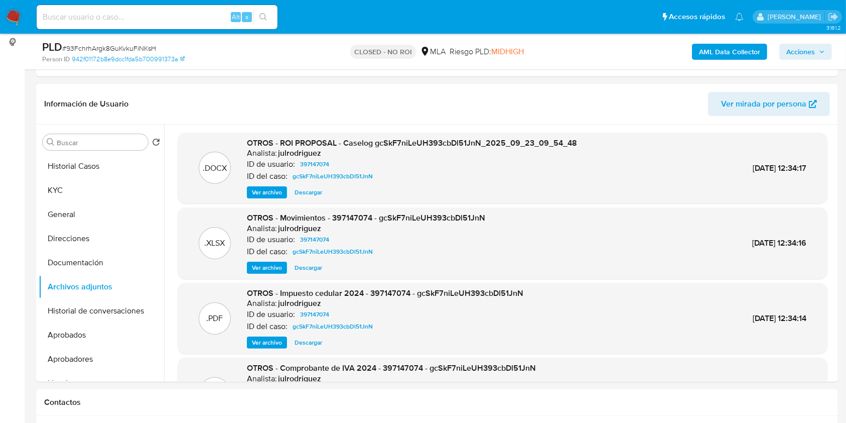
click at [152, 46] on span "# 93FchrhArgk8GuKvkuFiNKsH" at bounding box center [109, 48] width 94 height 10
copy span "93FchrhArgk8GuKvkuFiNKsH"
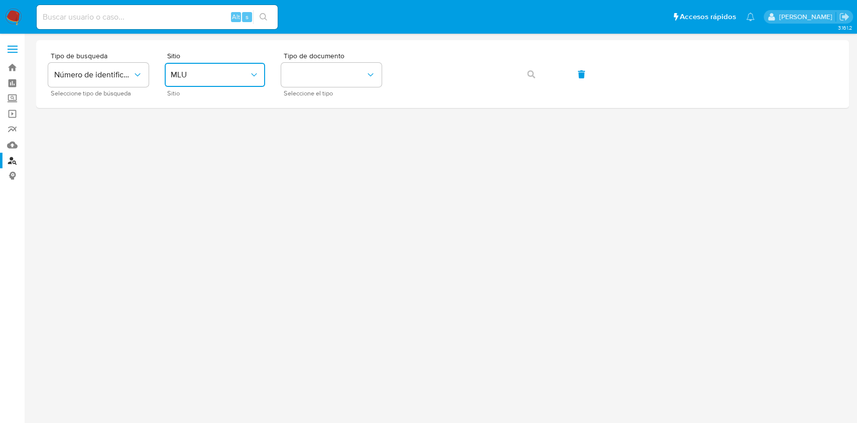
click at [246, 74] on span "MLU" at bounding box center [210, 75] width 78 height 10
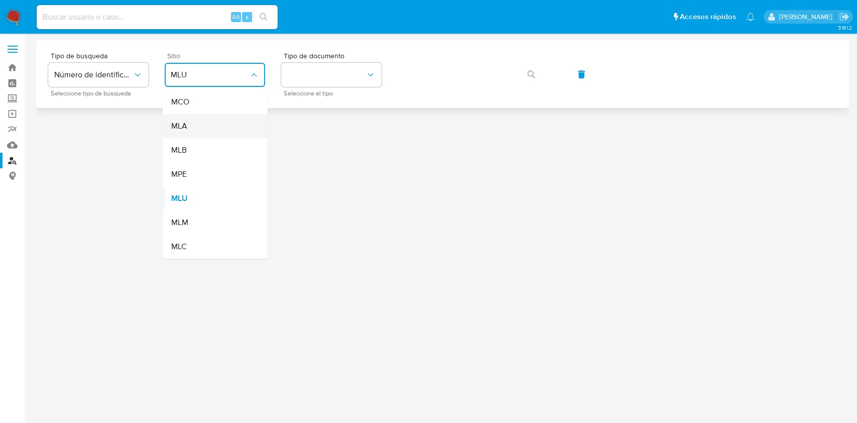
click at [197, 127] on div "MLA" at bounding box center [212, 126] width 82 height 24
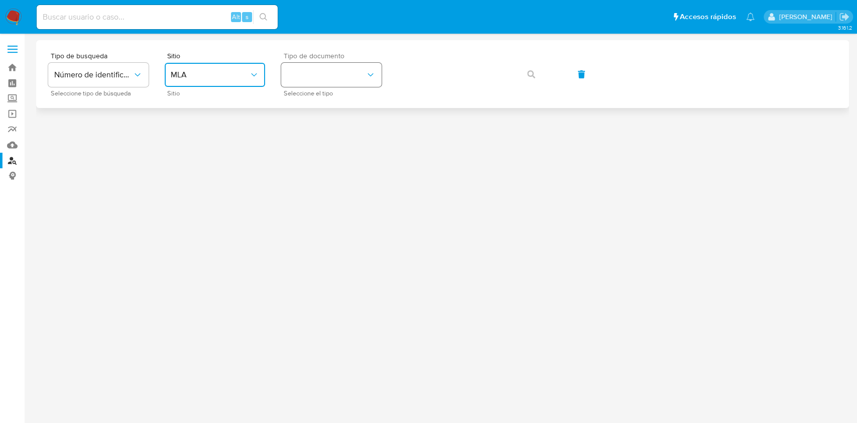
click at [341, 78] on button "identificationType" at bounding box center [331, 75] width 100 height 24
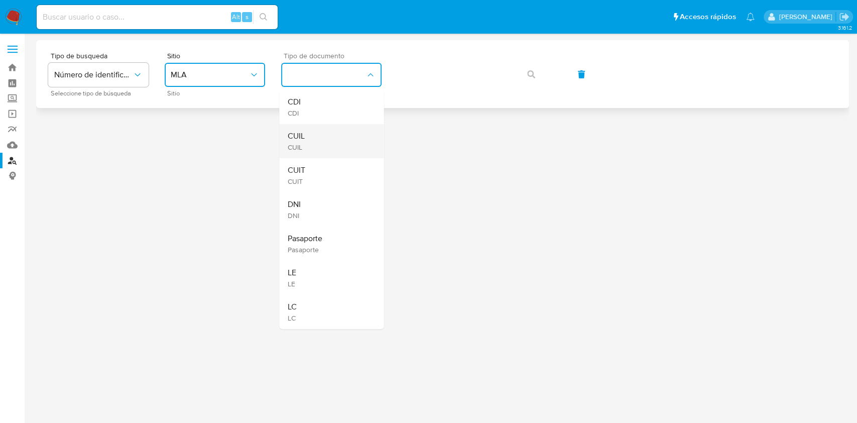
click at [313, 125] on div "CUIL CUIL" at bounding box center [328, 141] width 82 height 34
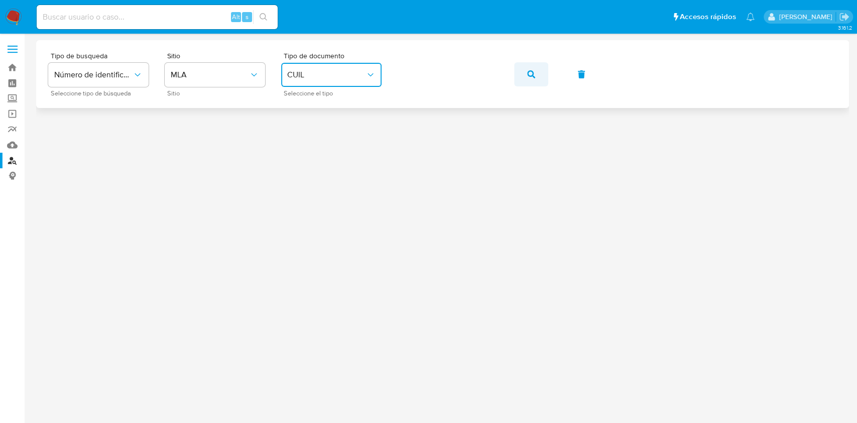
click at [528, 78] on span "button" at bounding box center [531, 74] width 8 height 22
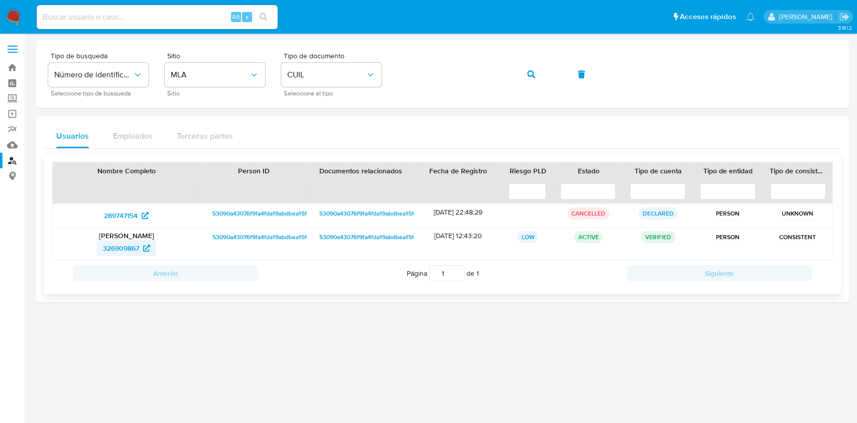
click at [127, 245] on span "326909867" at bounding box center [121, 248] width 36 height 16
click at [518, 82] on button "button" at bounding box center [531, 74] width 34 height 24
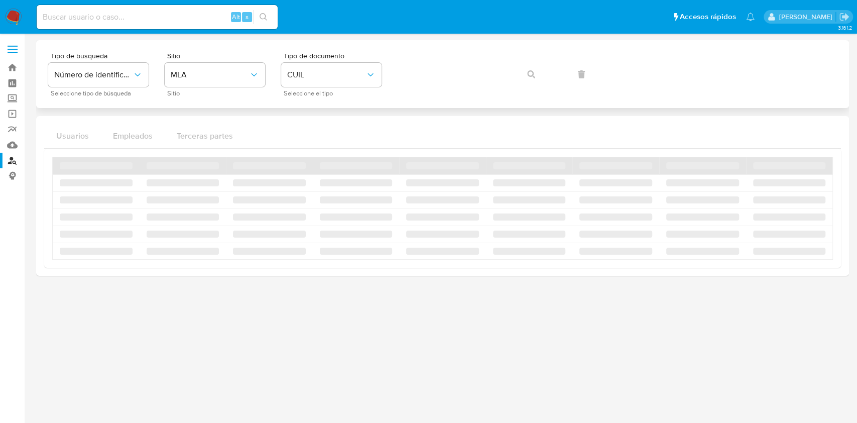
click at [529, 77] on div "Tipo de busqueda Número de identificación Seleccione tipo de búsqueda Sitio MLA…" at bounding box center [442, 74] width 789 height 44
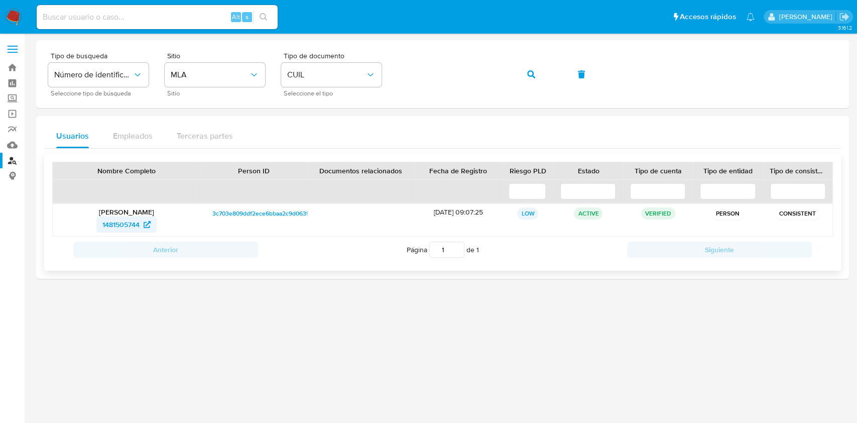
click at [138, 223] on span "1481505744" at bounding box center [120, 224] width 37 height 16
click at [530, 64] on span "button" at bounding box center [531, 74] width 8 height 22
click at [127, 219] on span "261665811" at bounding box center [121, 224] width 32 height 16
click at [538, 77] on button "button" at bounding box center [531, 74] width 34 height 24
click at [120, 225] on span "311380312" at bounding box center [121, 224] width 32 height 16
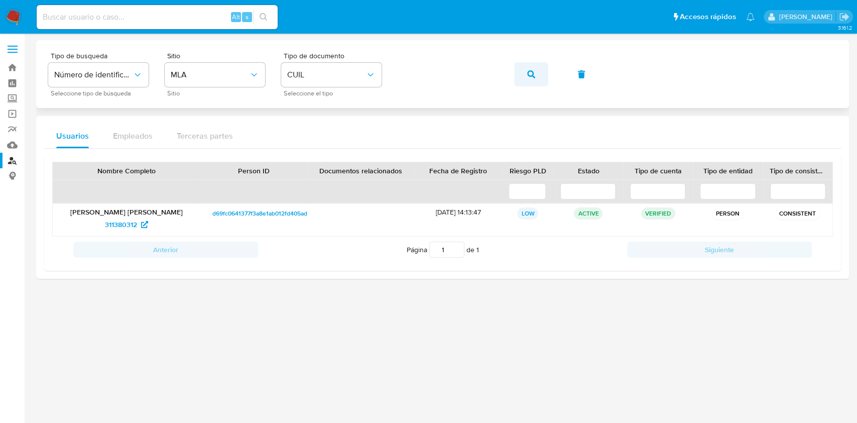
click at [524, 75] on button "button" at bounding box center [531, 74] width 34 height 24
drag, startPoint x: 130, startPoint y: 235, endPoint x: 128, endPoint y: 228, distance: 7.0
click at [130, 235] on div "Braian Maximiliano Guerrero 1292168276" at bounding box center [127, 220] width 148 height 32
click at [125, 226] on span "1292168276" at bounding box center [120, 224] width 37 height 16
click at [521, 74] on button "button" at bounding box center [531, 74] width 34 height 24
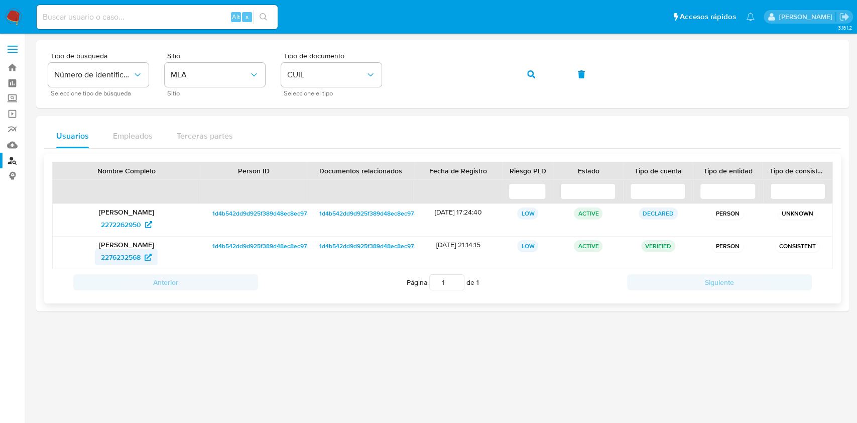
click at [139, 255] on span "2276232568" at bounding box center [121, 257] width 40 height 16
click at [517, 76] on button "button" at bounding box center [531, 74] width 34 height 24
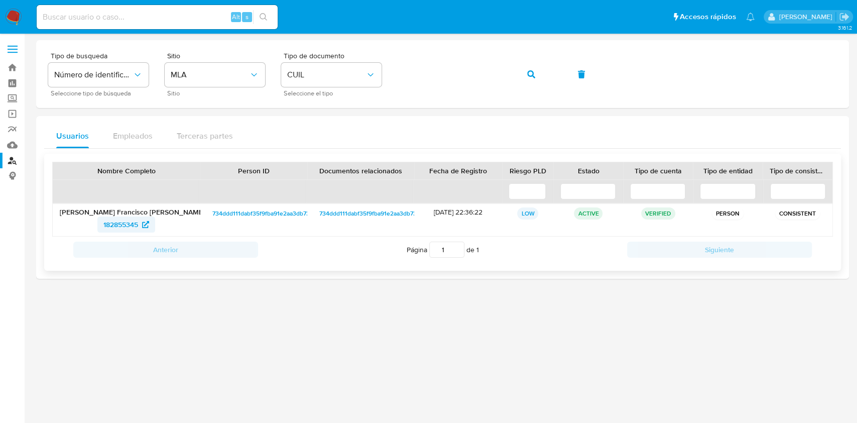
click at [136, 227] on span "182855345" at bounding box center [120, 224] width 35 height 16
click at [540, 75] on button "button" at bounding box center [531, 74] width 34 height 24
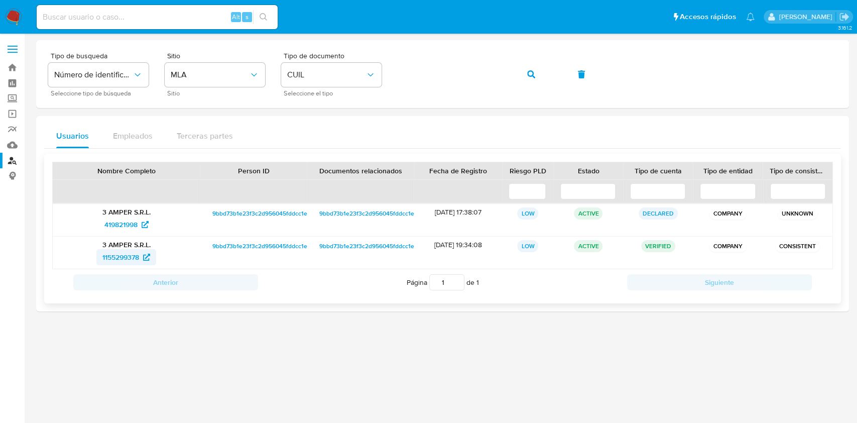
click at [135, 256] on span "1155299378" at bounding box center [120, 257] width 37 height 16
click at [538, 70] on button "button" at bounding box center [531, 74] width 34 height 24
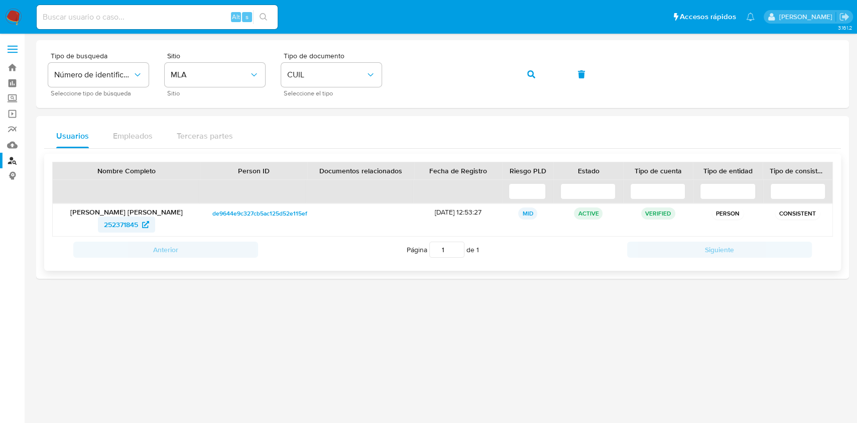
click at [110, 222] on span "252371845" at bounding box center [121, 224] width 34 height 16
click at [528, 75] on icon "button" at bounding box center [531, 74] width 8 height 8
click at [518, 74] on button "button" at bounding box center [531, 74] width 34 height 24
click at [134, 224] on span "69549413" at bounding box center [120, 224] width 31 height 16
drag, startPoint x: 524, startPoint y: 71, endPoint x: 464, endPoint y: 103, distance: 68.3
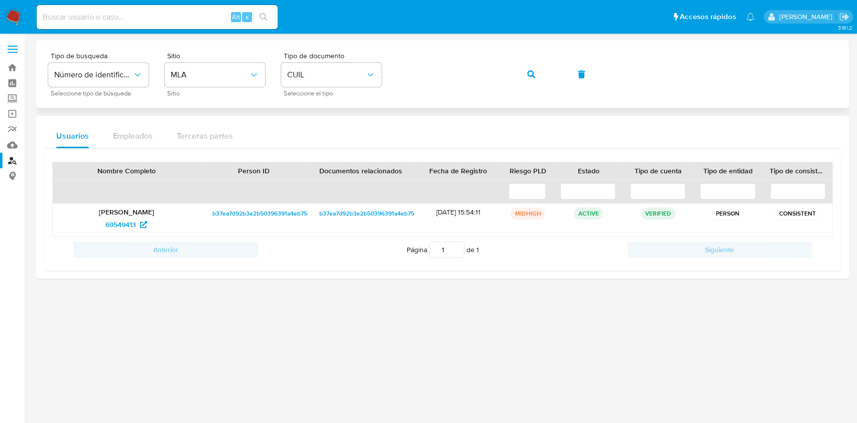
click at [524, 71] on button "button" at bounding box center [531, 74] width 34 height 24
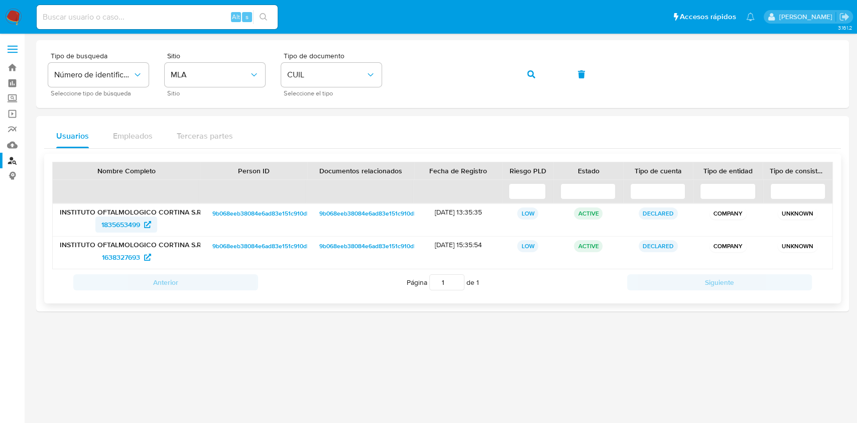
click at [108, 226] on span "1835653499" at bounding box center [120, 224] width 39 height 16
click at [538, 73] on button "button" at bounding box center [531, 74] width 34 height 24
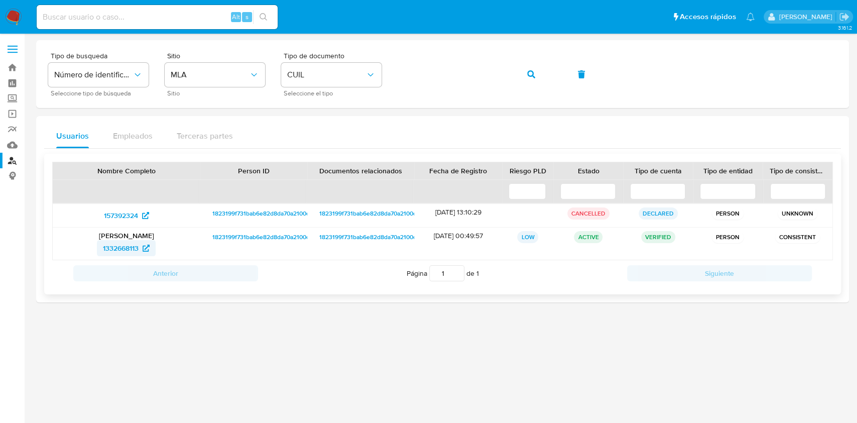
click at [134, 251] on span "1332668113" at bounding box center [121, 248] width 36 height 16
click at [540, 79] on button "button" at bounding box center [531, 74] width 34 height 24
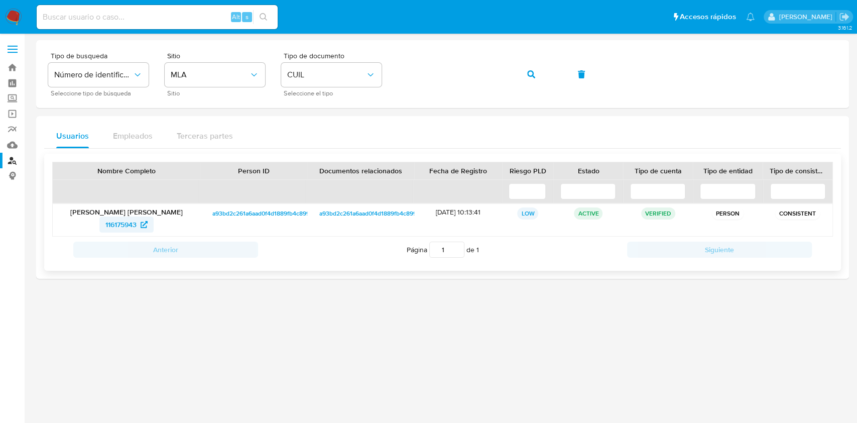
click at [119, 224] on span "116175943" at bounding box center [120, 224] width 31 height 16
click at [187, 16] on input at bounding box center [157, 17] width 241 height 13
click at [535, 69] on button "button" at bounding box center [531, 74] width 34 height 24
click at [132, 220] on span "537639163" at bounding box center [121, 224] width 34 height 16
click at [525, 73] on button "button" at bounding box center [531, 74] width 34 height 24
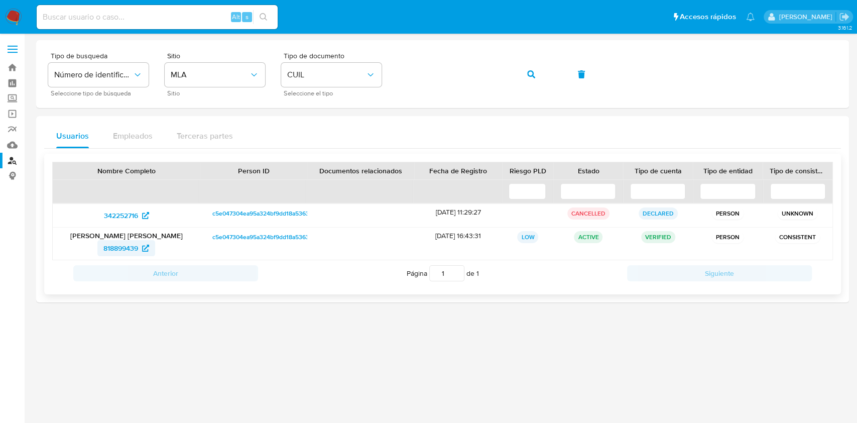
click at [134, 244] on span "818899439" at bounding box center [120, 248] width 35 height 16
click at [534, 77] on icon "button" at bounding box center [531, 74] width 8 height 8
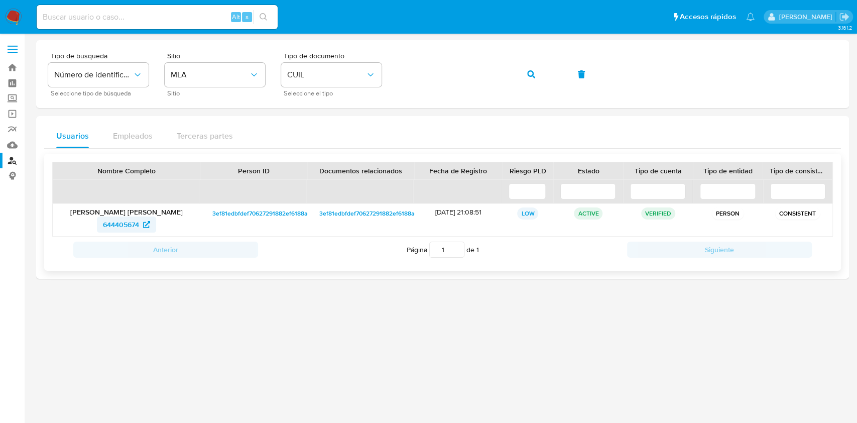
click at [124, 219] on span "644405674" at bounding box center [121, 224] width 36 height 16
click at [535, 78] on button "button" at bounding box center [531, 74] width 34 height 24
click at [138, 224] on span "1535864153" at bounding box center [120, 224] width 37 height 16
click at [530, 72] on div "Tipo de busqueda Número de identificación Seleccione tipo de búsqueda Sitio MLA…" at bounding box center [442, 74] width 789 height 44
click at [538, 71] on button "button" at bounding box center [531, 74] width 34 height 24
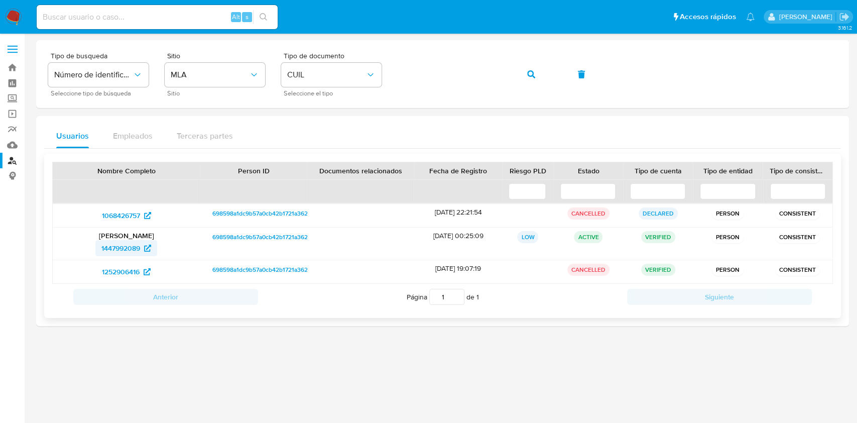
click at [124, 251] on span "1447992089" at bounding box center [120, 248] width 39 height 16
click at [524, 74] on div "Tipo de busqueda Número de identificación Seleccione tipo de búsqueda Sitio MLA…" at bounding box center [442, 74] width 789 height 44
click at [523, 72] on button "button" at bounding box center [531, 74] width 34 height 24
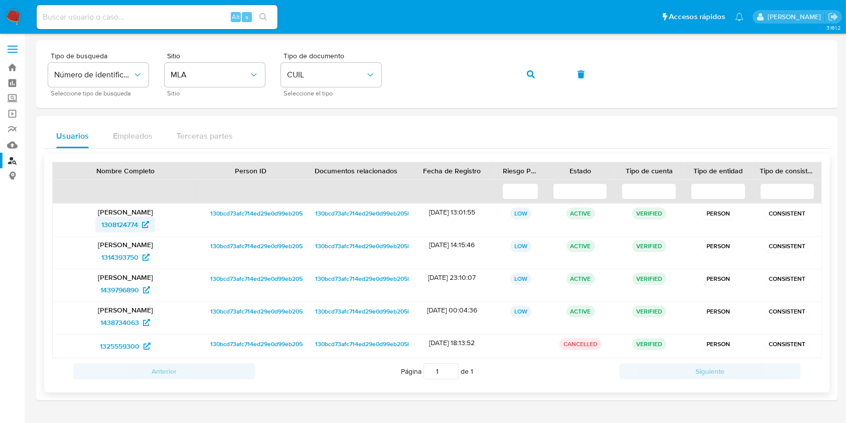
click at [137, 225] on span "1308124774" at bounding box center [119, 224] width 37 height 16
click at [532, 73] on icon "button" at bounding box center [531, 74] width 8 height 8
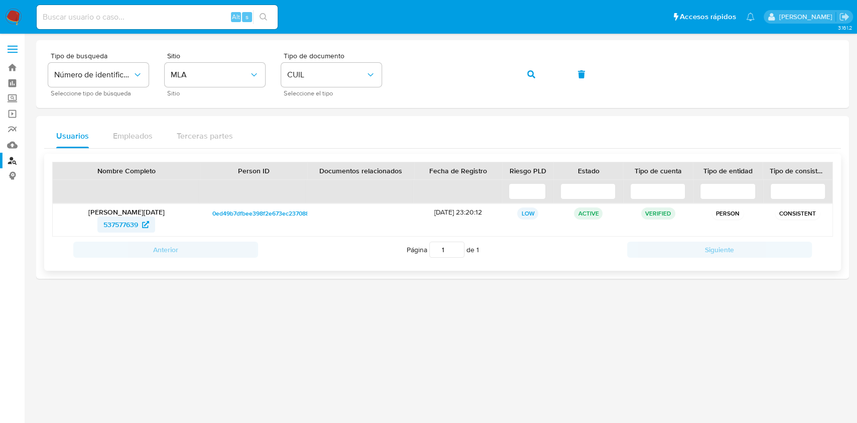
click at [138, 225] on span "537577639" at bounding box center [120, 224] width 35 height 16
click at [534, 73] on icon "button" at bounding box center [531, 74] width 8 height 8
click at [127, 221] on span "1342646416" at bounding box center [120, 224] width 37 height 16
click at [522, 79] on button "button" at bounding box center [531, 74] width 34 height 24
click at [145, 217] on span "1778942371" at bounding box center [126, 224] width 47 height 16
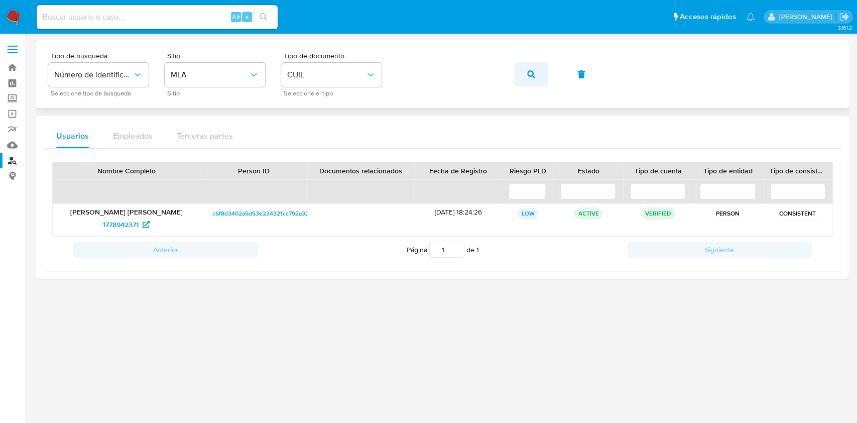
click at [526, 77] on button "button" at bounding box center [531, 74] width 34 height 24
click at [129, 224] on span "2097821642" at bounding box center [120, 224] width 39 height 16
click at [534, 81] on span "button" at bounding box center [531, 74] width 8 height 22
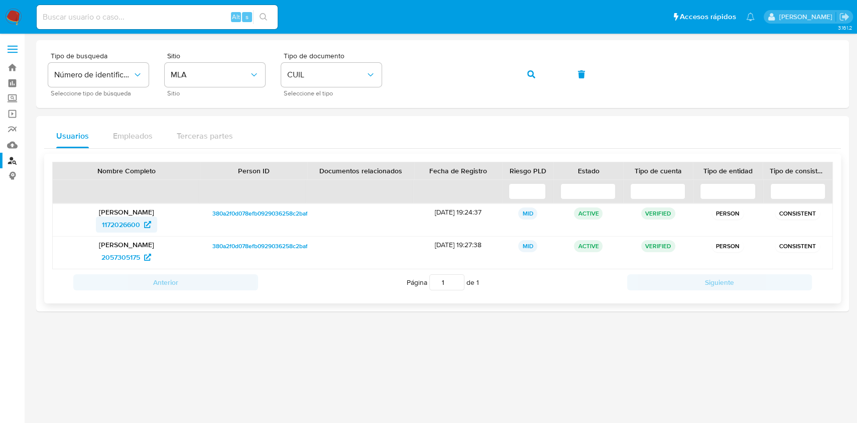
click at [134, 218] on span "1172026600" at bounding box center [121, 224] width 38 height 16
click at [537, 82] on button "button" at bounding box center [531, 74] width 34 height 24
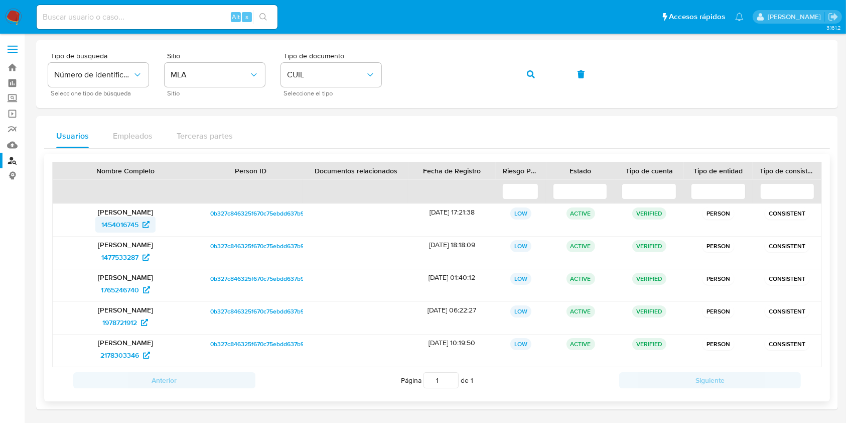
click at [116, 222] on span "1454016745" at bounding box center [119, 224] width 37 height 16
click at [540, 78] on button "button" at bounding box center [531, 74] width 34 height 24
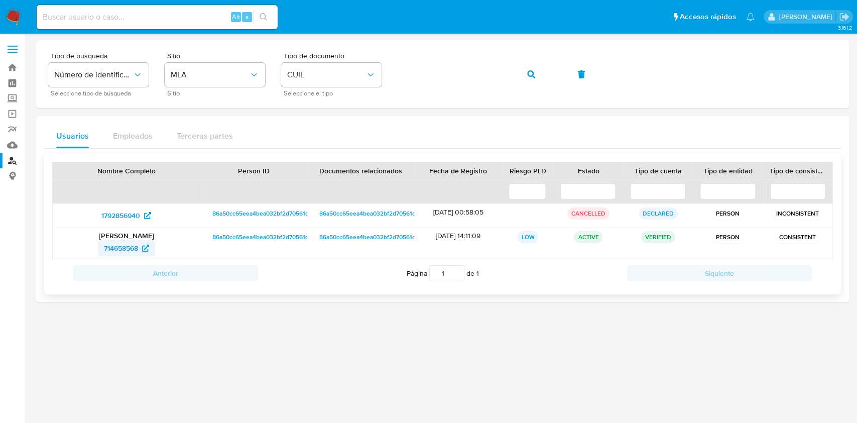
click at [130, 244] on span "714658568" at bounding box center [121, 248] width 34 height 16
click at [519, 76] on button "button" at bounding box center [531, 74] width 34 height 24
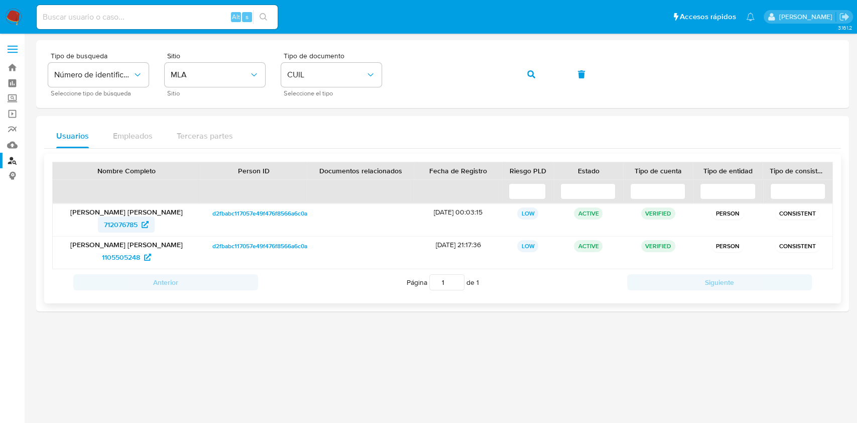
click at [129, 229] on span "712076785" at bounding box center [121, 224] width 34 height 16
click at [530, 78] on icon "button" at bounding box center [531, 74] width 8 height 8
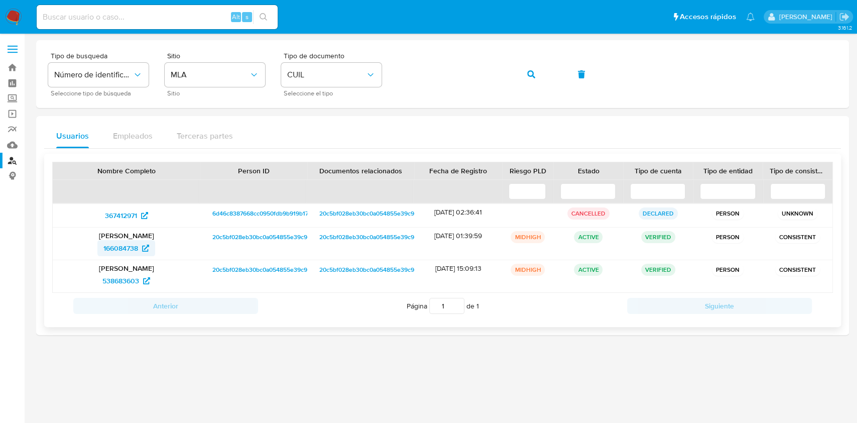
click at [147, 248] on icon at bounding box center [145, 247] width 7 height 7
click at [522, 70] on button "button" at bounding box center [531, 74] width 34 height 24
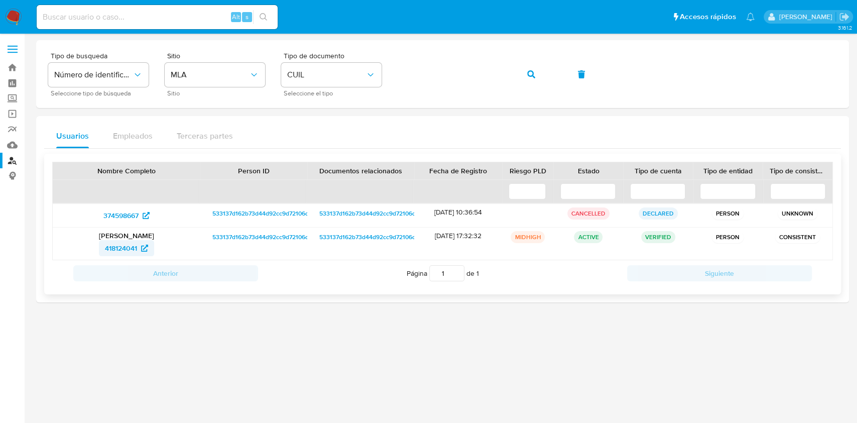
click at [138, 247] on span "418124041" at bounding box center [126, 248] width 43 height 16
click at [540, 75] on button "button" at bounding box center [531, 74] width 34 height 24
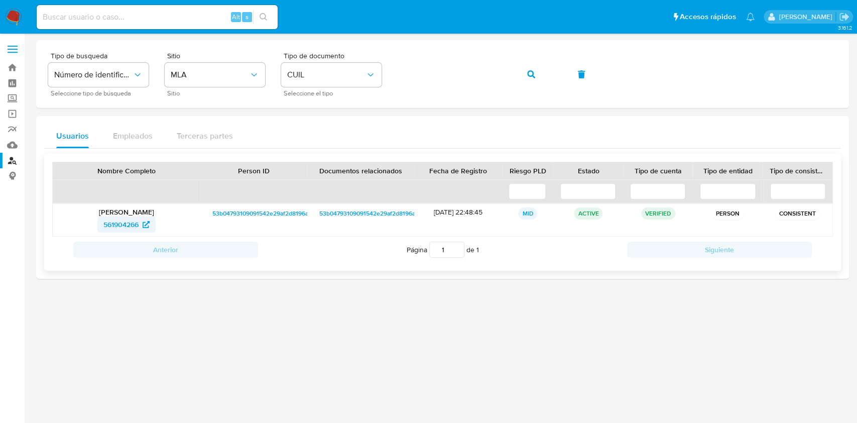
click at [131, 222] on span "561904266" at bounding box center [120, 224] width 35 height 16
click at [508, 77] on div "Tipo de busqueda Número de identificación Seleccione tipo de búsqueda Sitio MLA…" at bounding box center [442, 74] width 789 height 44
click at [519, 74] on button "button" at bounding box center [531, 74] width 34 height 24
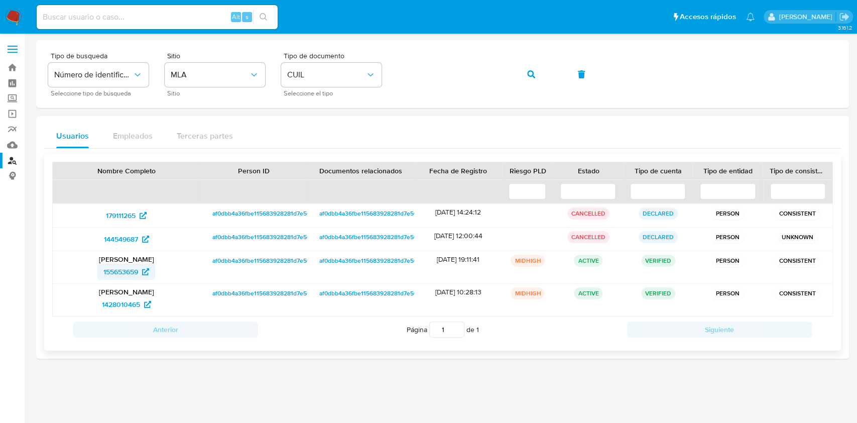
click at [125, 268] on span "155653659" at bounding box center [120, 272] width 35 height 16
click at [537, 70] on button "button" at bounding box center [531, 74] width 34 height 24
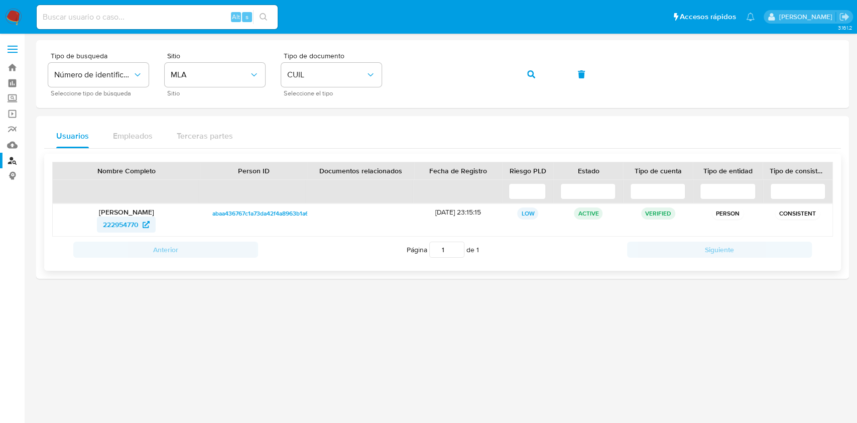
click at [107, 227] on span "222954770" at bounding box center [121, 224] width 36 height 16
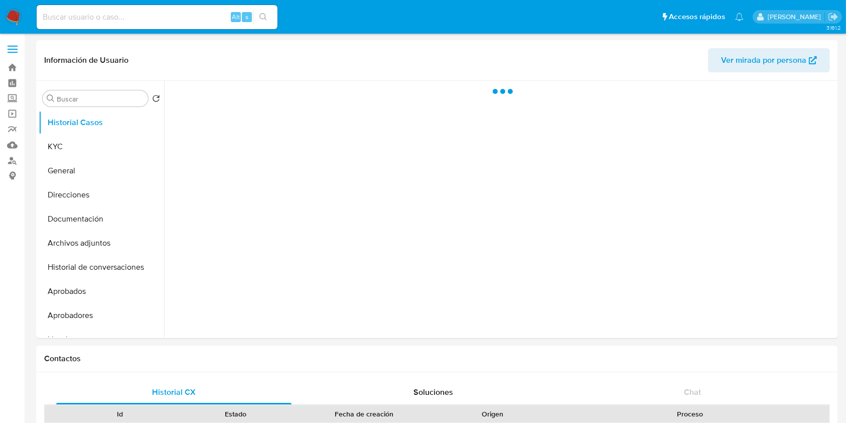
select select "10"
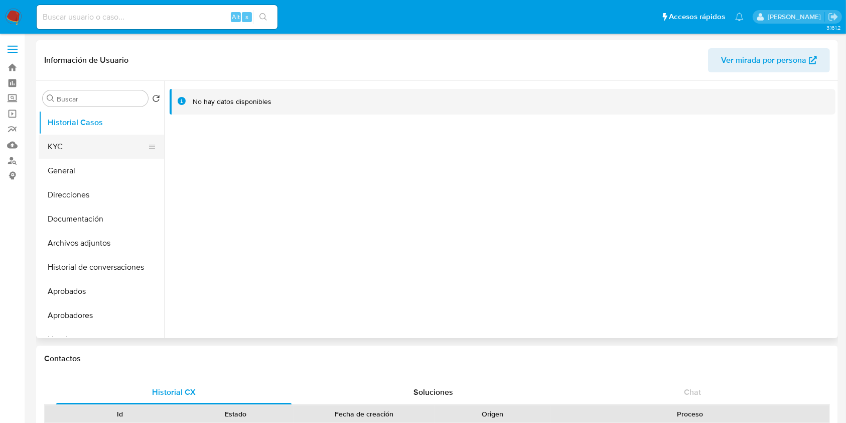
click at [119, 147] on button "KYC" at bounding box center [97, 147] width 117 height 24
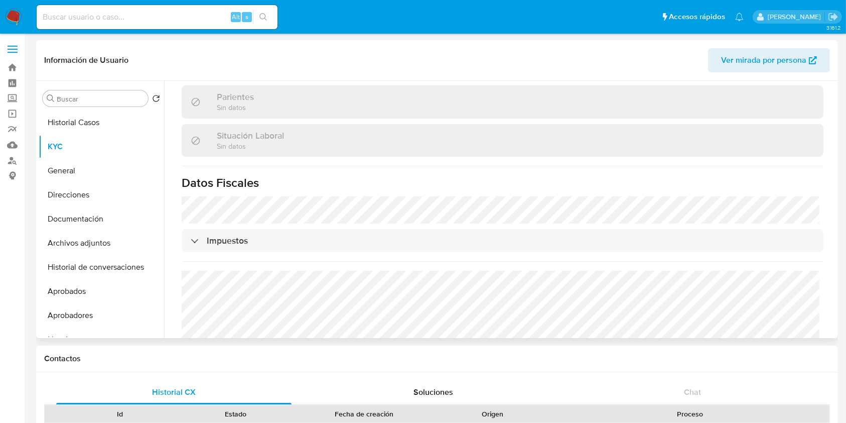
scroll to position [268, 0]
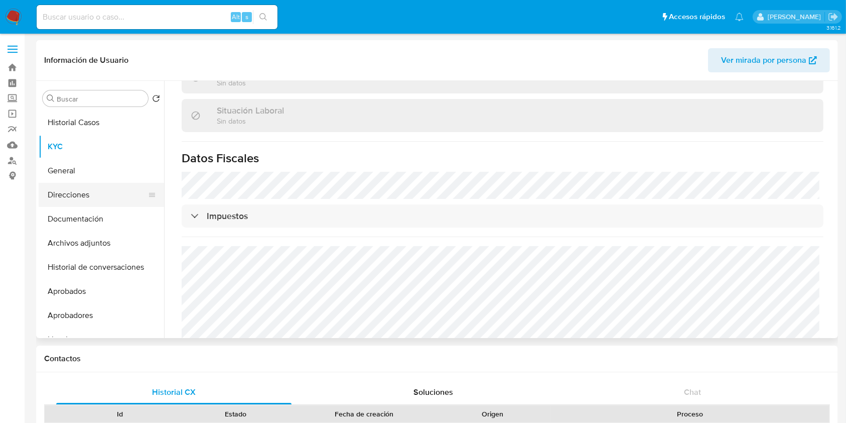
click at [94, 196] on button "Direcciones" at bounding box center [97, 195] width 117 height 24
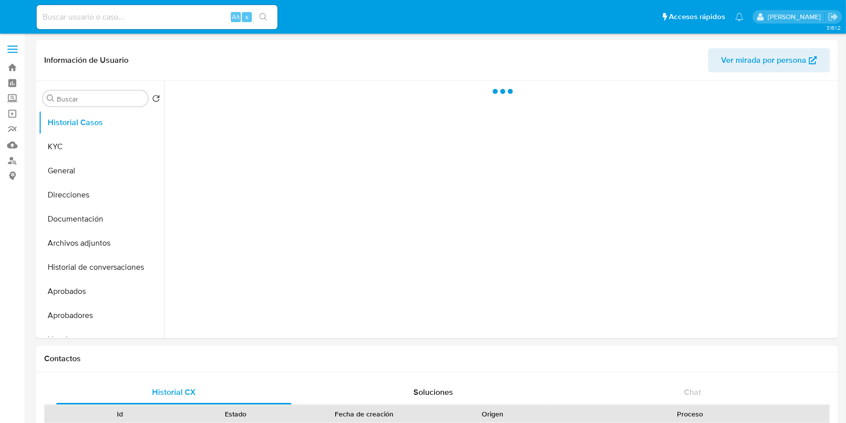
select select "10"
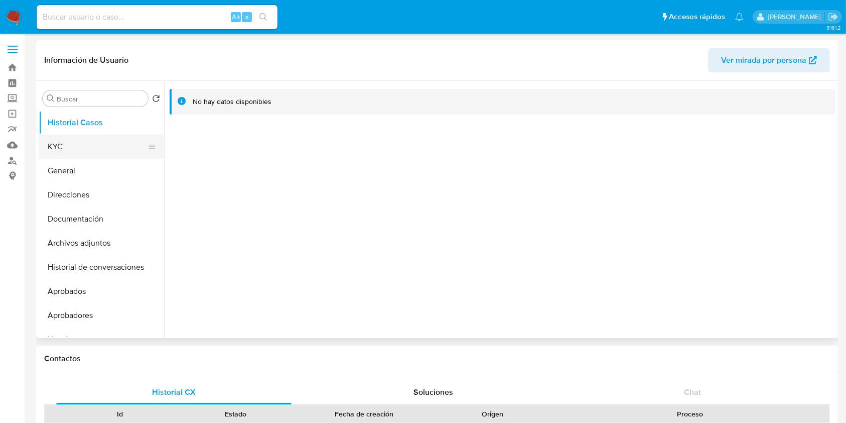
click at [76, 151] on button "KYC" at bounding box center [97, 147] width 117 height 24
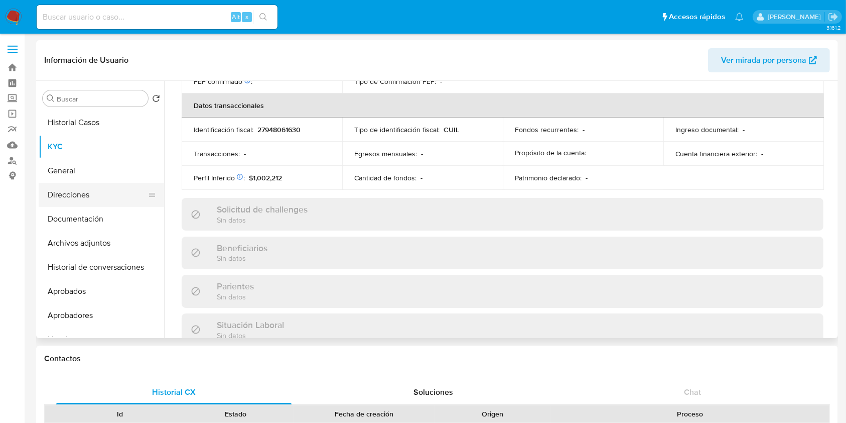
scroll to position [529, 0]
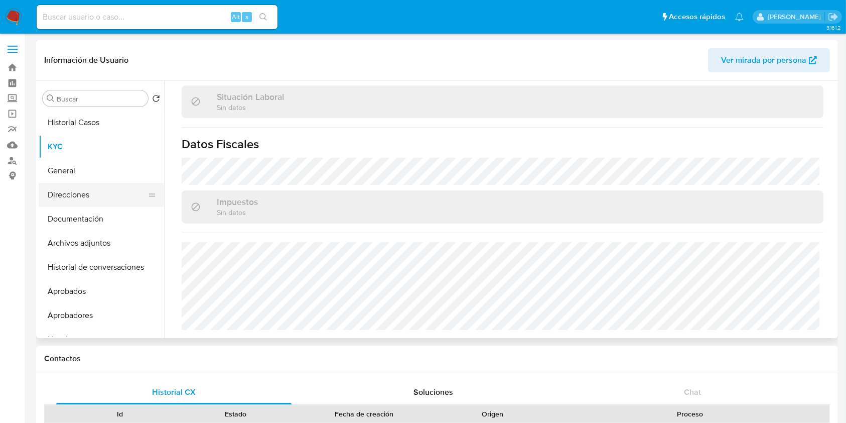
click at [80, 192] on button "Direcciones" at bounding box center [97, 195] width 117 height 24
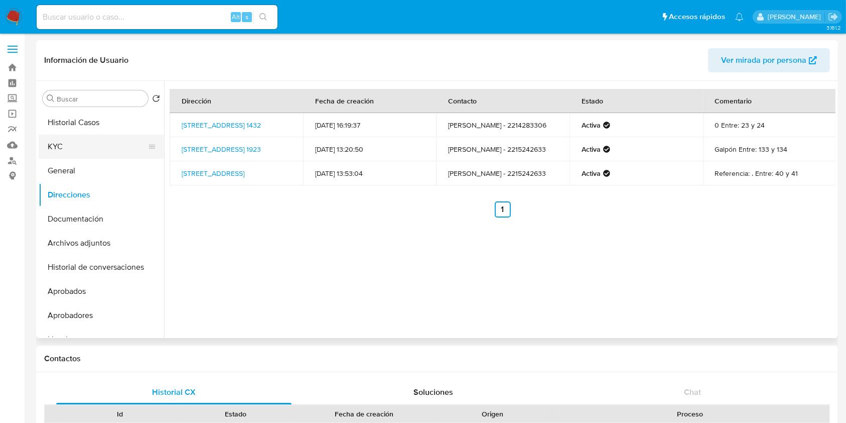
click at [92, 141] on button "KYC" at bounding box center [97, 147] width 117 height 24
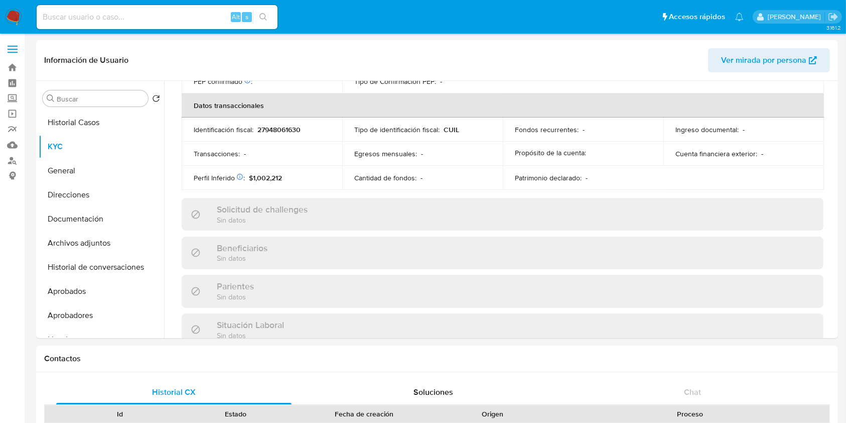
scroll to position [529, 0]
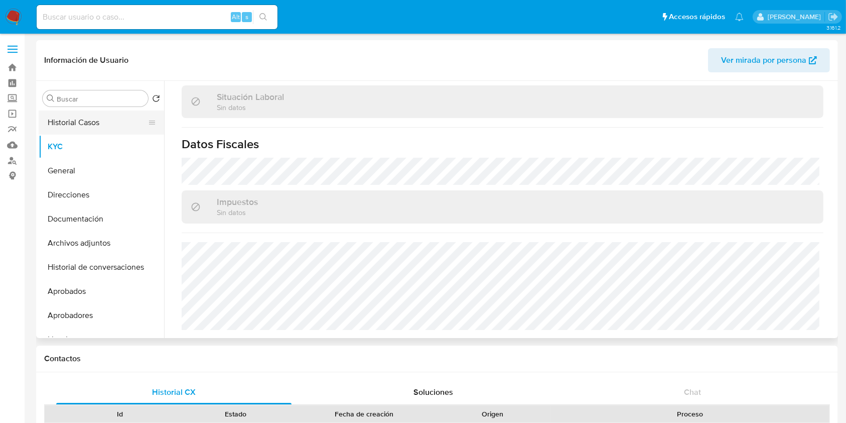
click at [108, 123] on button "Historial Casos" at bounding box center [97, 122] width 117 height 24
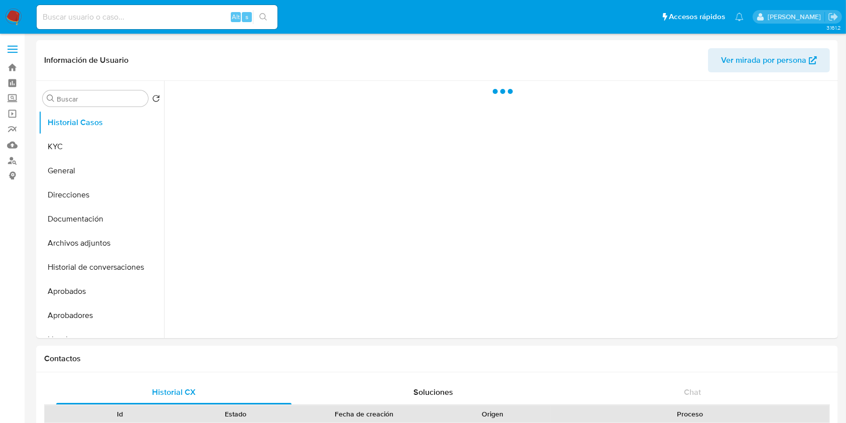
scroll to position [0, 0]
select select "10"
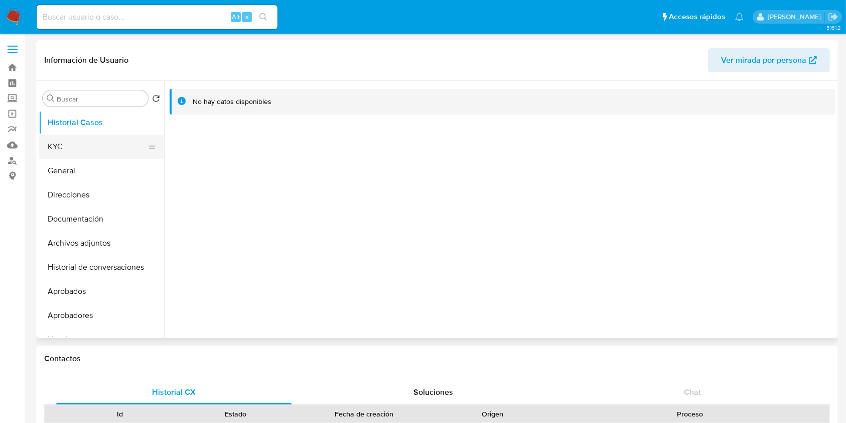
click at [64, 155] on button "KYC" at bounding box center [97, 147] width 117 height 24
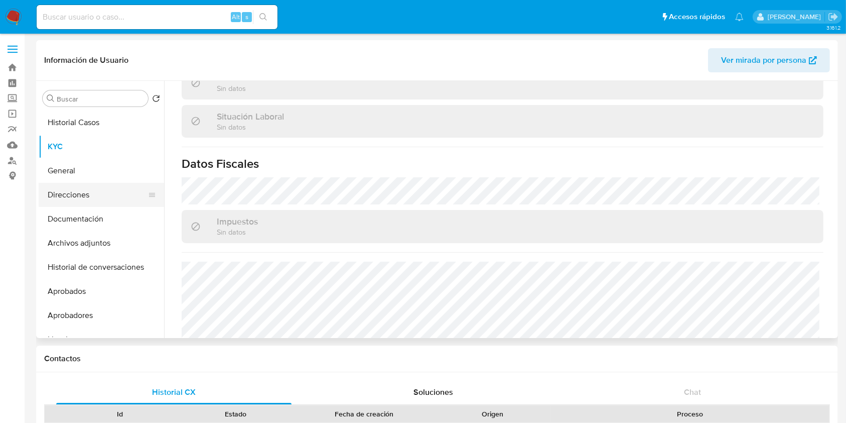
click at [83, 184] on button "Direcciones" at bounding box center [97, 195] width 117 height 24
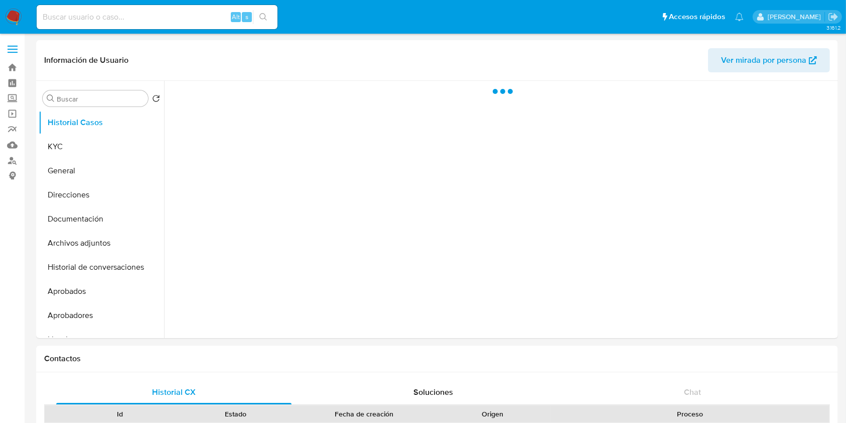
select select "10"
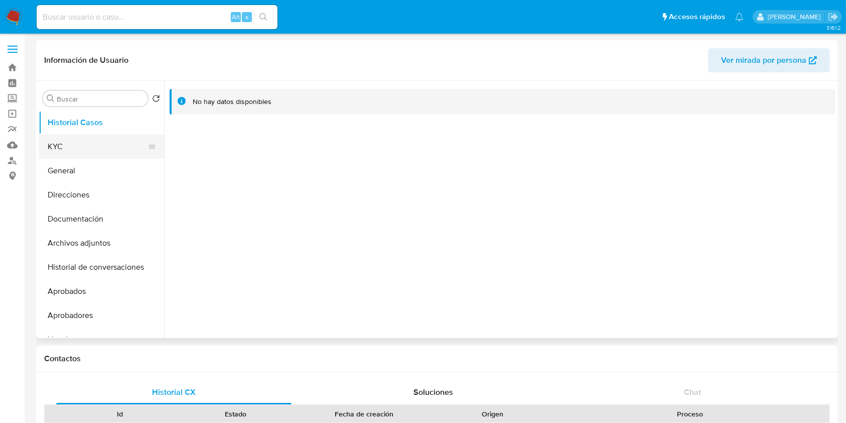
click at [84, 143] on button "KYC" at bounding box center [97, 147] width 117 height 24
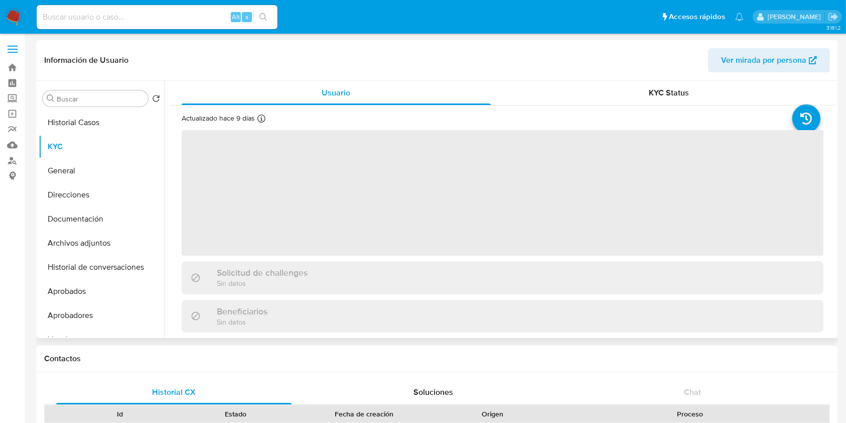
scroll to position [301, 0]
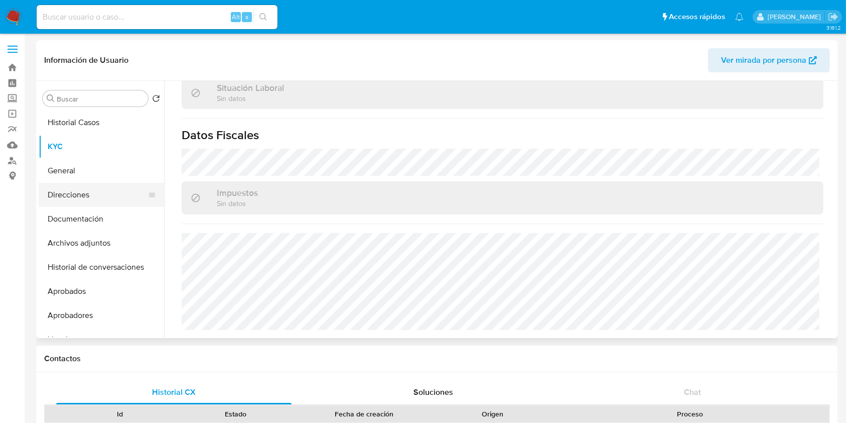
click at [94, 190] on button "Direcciones" at bounding box center [97, 195] width 117 height 24
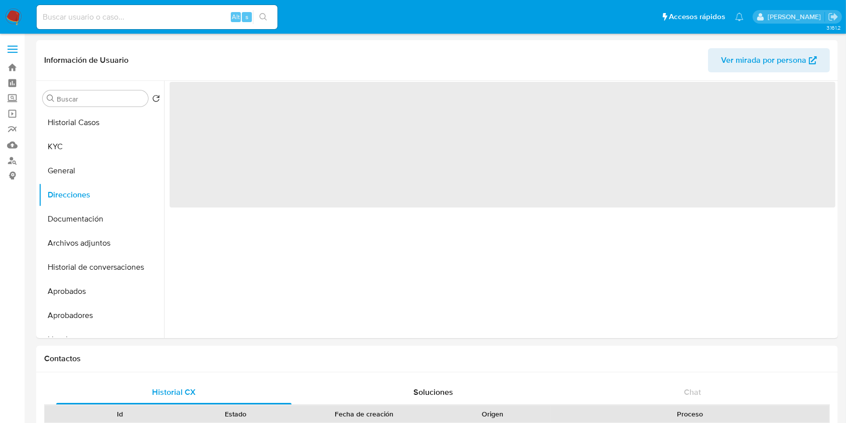
scroll to position [0, 0]
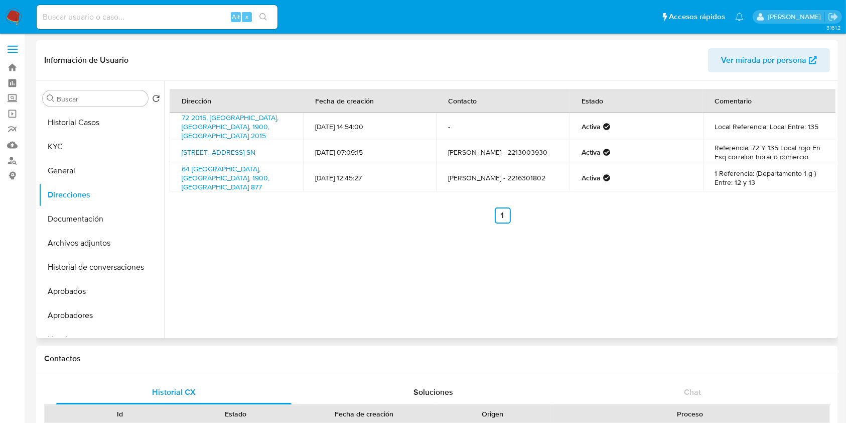
drag, startPoint x: 273, startPoint y: 154, endPoint x: 187, endPoint y: 145, distance: 86.9
click at [178, 144] on td "72 Y 135 Esq Sn, La Plata, Buenos Aires, 1900, Argentina SN" at bounding box center [237, 152] width 134 height 24
copy link "72 Y 135 Esq Sn, La Plata, Buenos Aires, 1900, Argentina SN"
click at [63, 147] on button "KYC" at bounding box center [97, 147] width 117 height 24
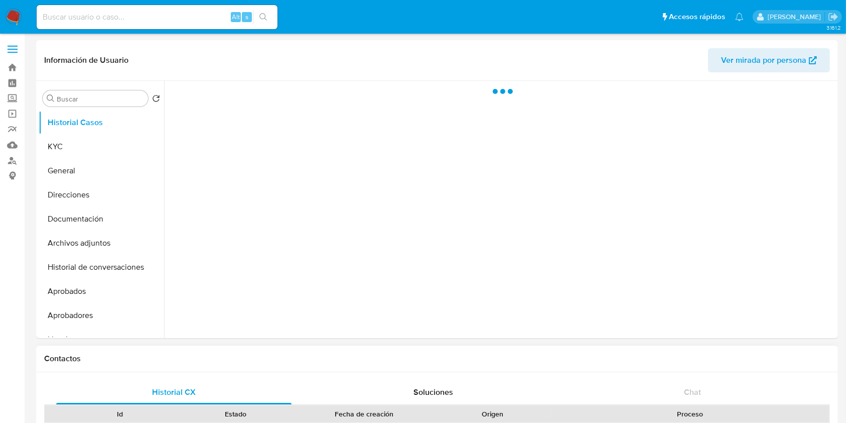
select select "10"
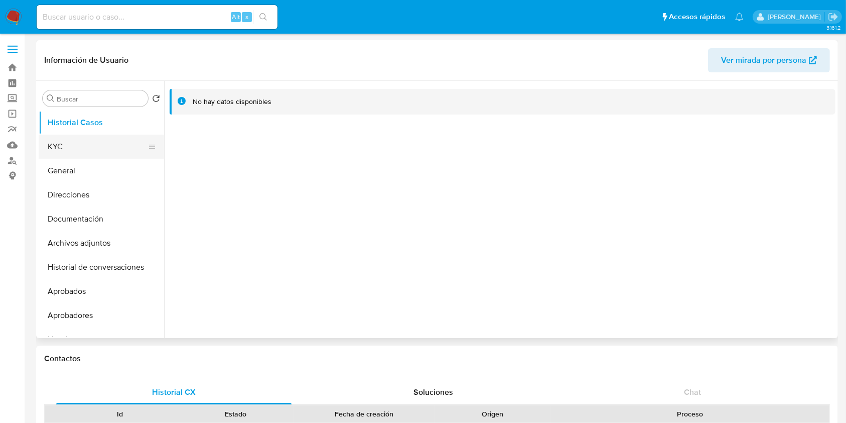
click at [92, 153] on button "KYC" at bounding box center [97, 147] width 117 height 24
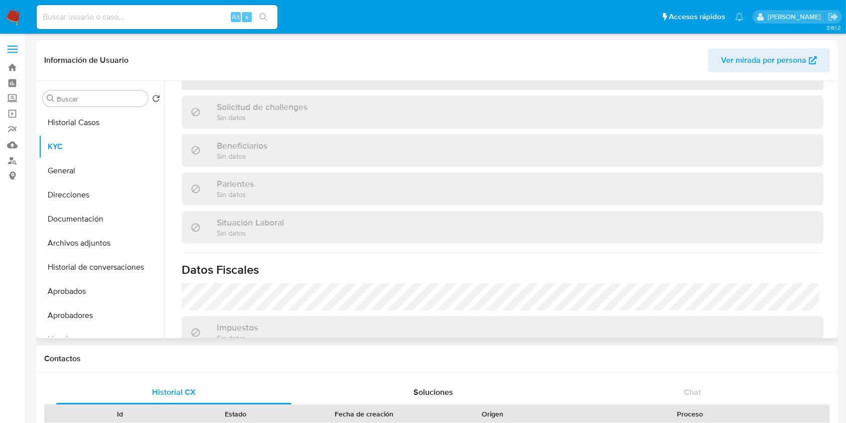
scroll to position [301, 0]
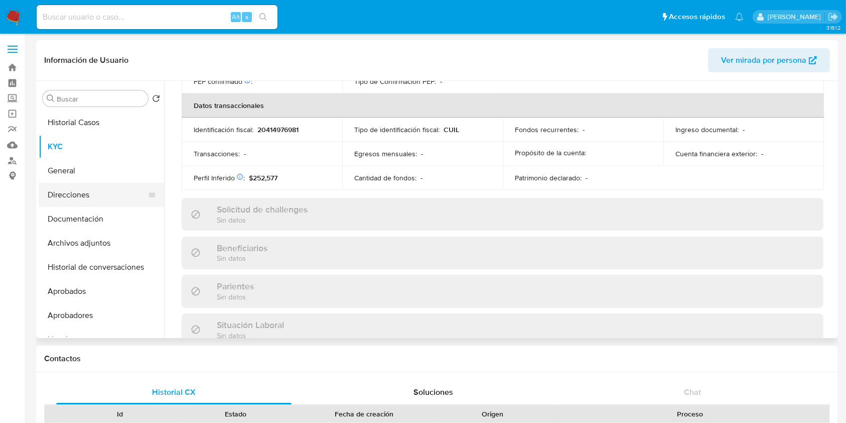
click at [103, 196] on button "Direcciones" at bounding box center [97, 195] width 117 height 24
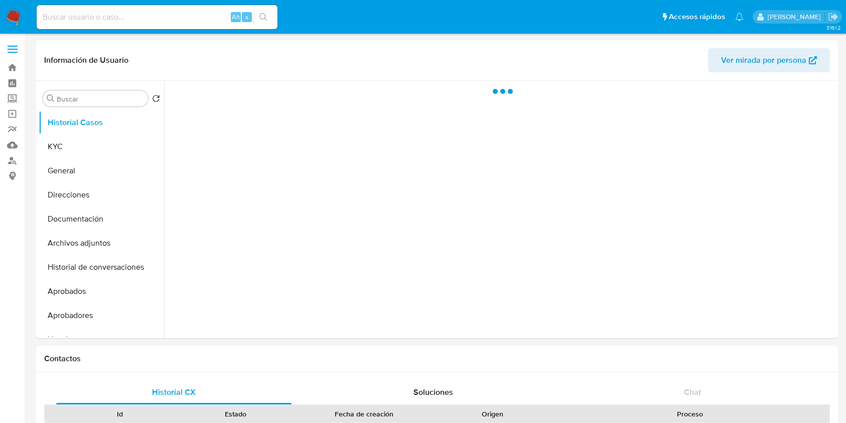
select select "10"
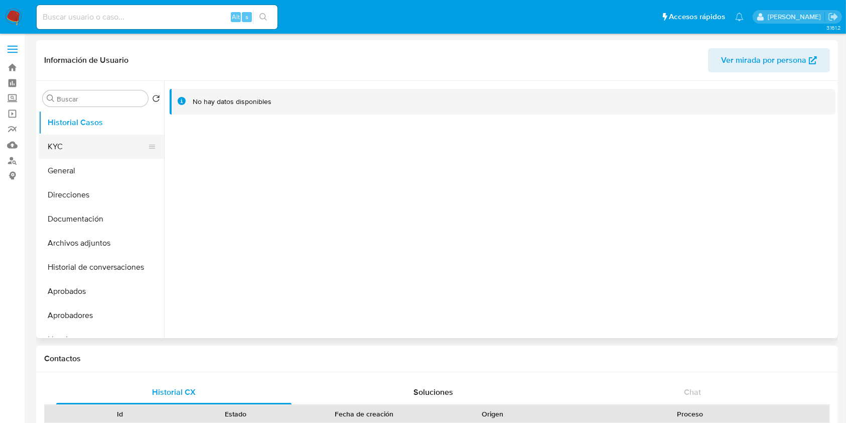
click at [83, 145] on button "KYC" at bounding box center [97, 147] width 117 height 24
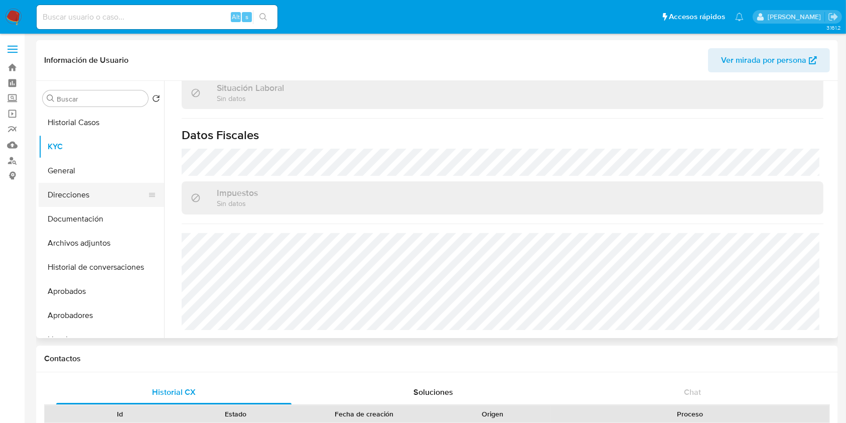
scroll to position [529, 0]
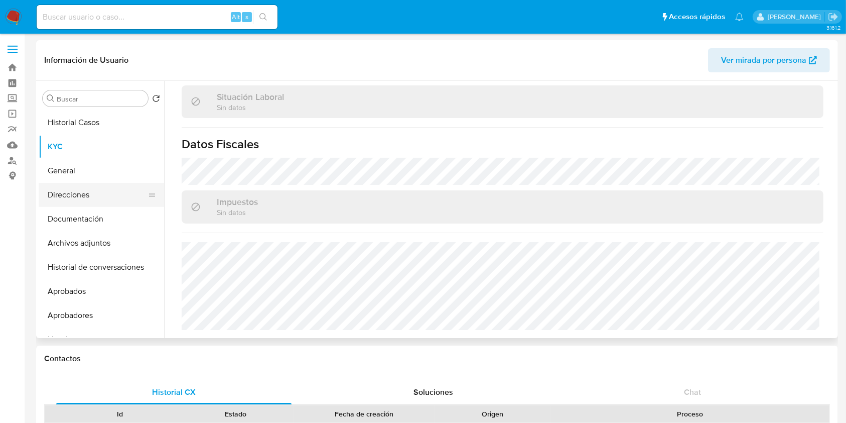
click at [107, 195] on button "Direcciones" at bounding box center [97, 195] width 117 height 24
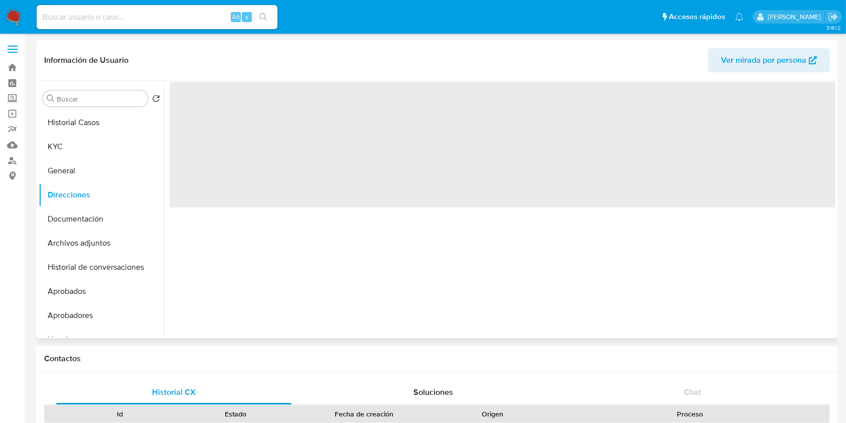
scroll to position [0, 0]
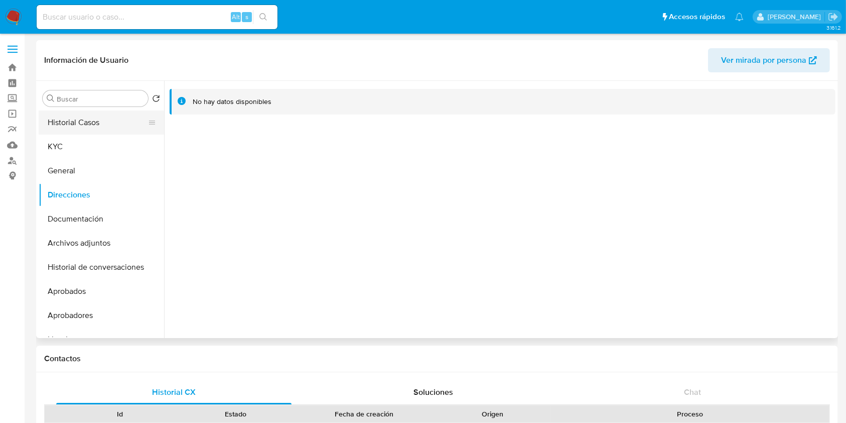
click at [103, 120] on button "Historial Casos" at bounding box center [97, 122] width 117 height 24
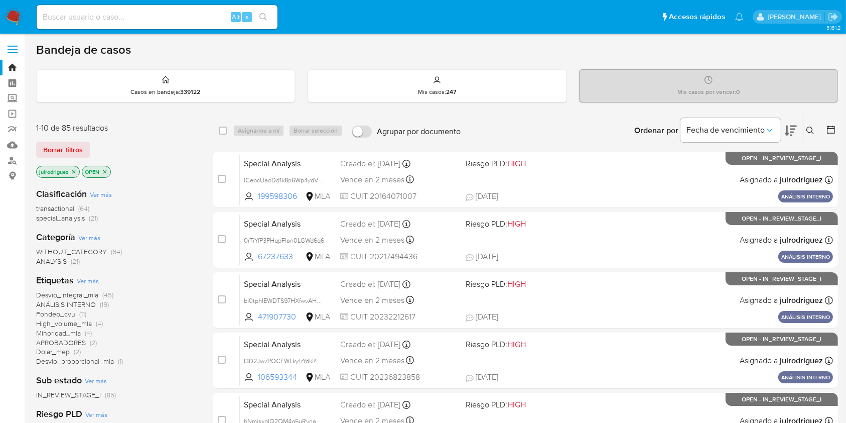
click at [808, 127] on icon at bounding box center [811, 131] width 8 height 8
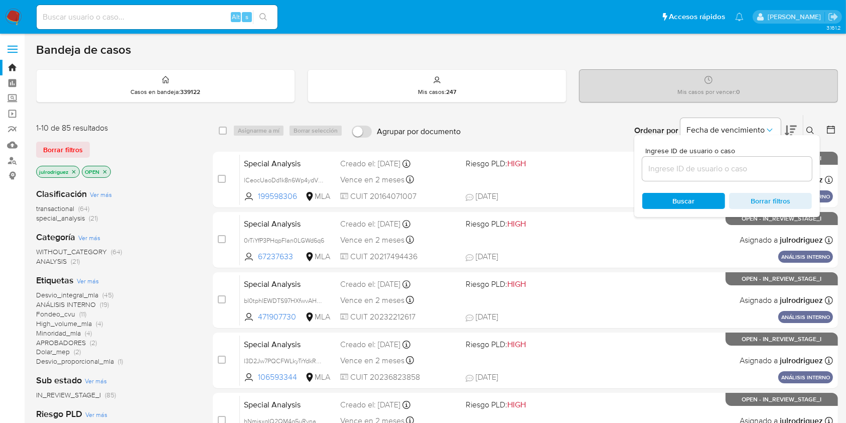
click at [678, 166] on input at bounding box center [728, 168] width 170 height 13
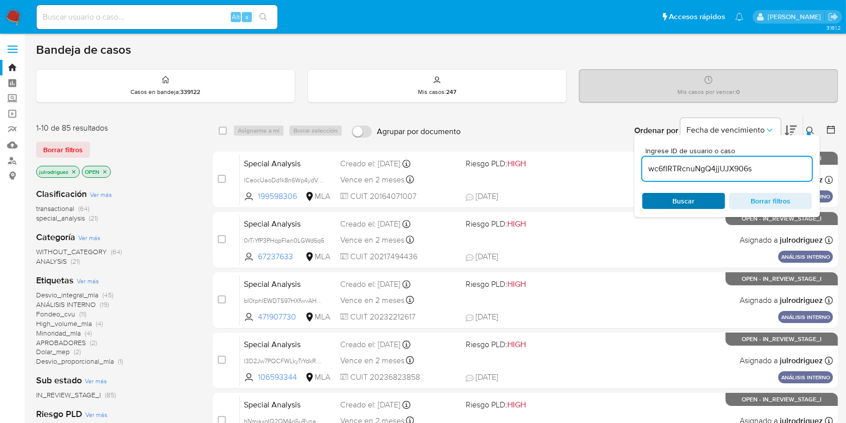
type input "wc6fIRTRcnuNgQ4jjUJX906s"
click at [666, 196] on span "Buscar" at bounding box center [684, 201] width 69 height 14
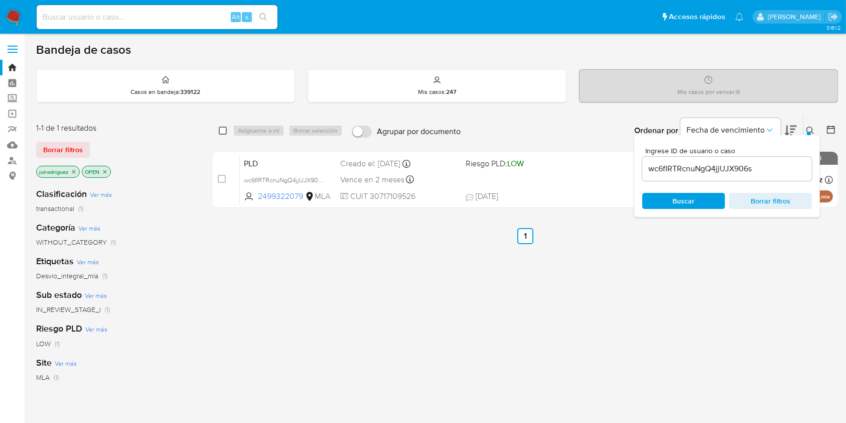
click at [225, 129] on input "checkbox" at bounding box center [223, 131] width 8 height 8
checkbox input "true"
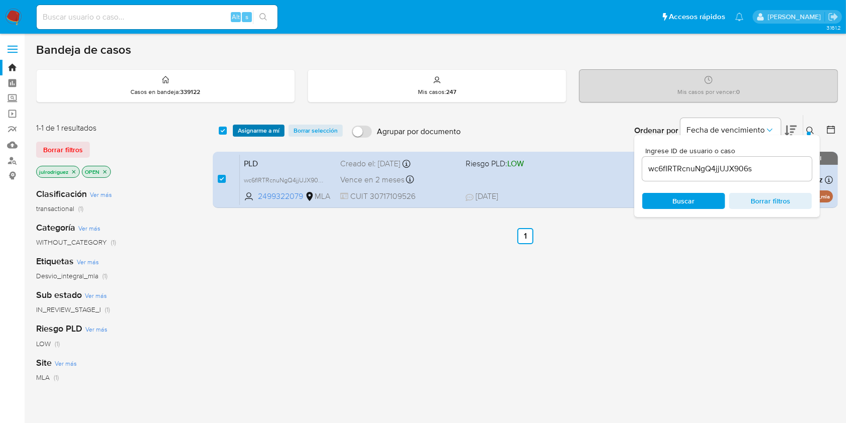
click at [258, 133] on span "Asignarme a mí" at bounding box center [259, 130] width 42 height 10
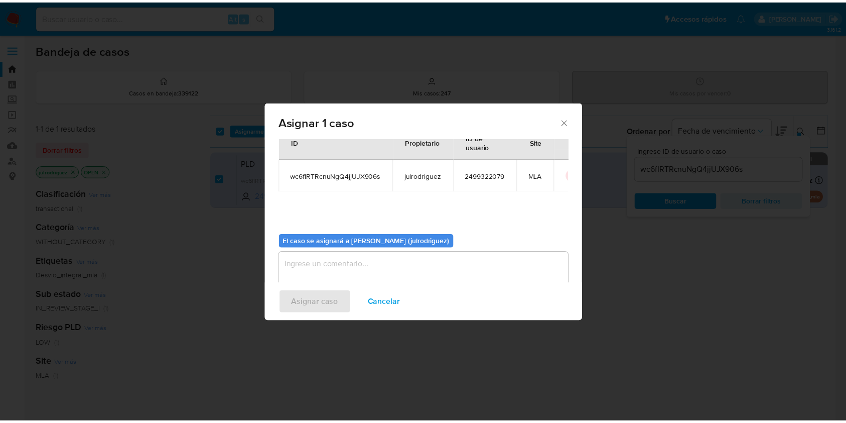
scroll to position [51, 0]
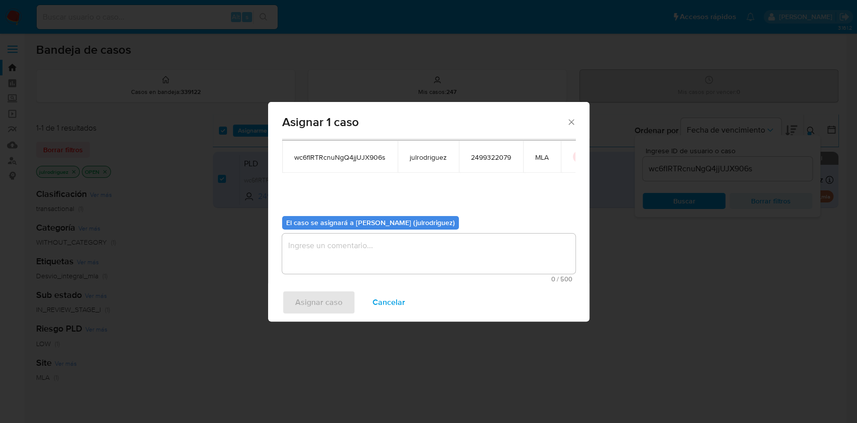
click at [369, 249] on textarea "assign-modal" at bounding box center [428, 253] width 293 height 40
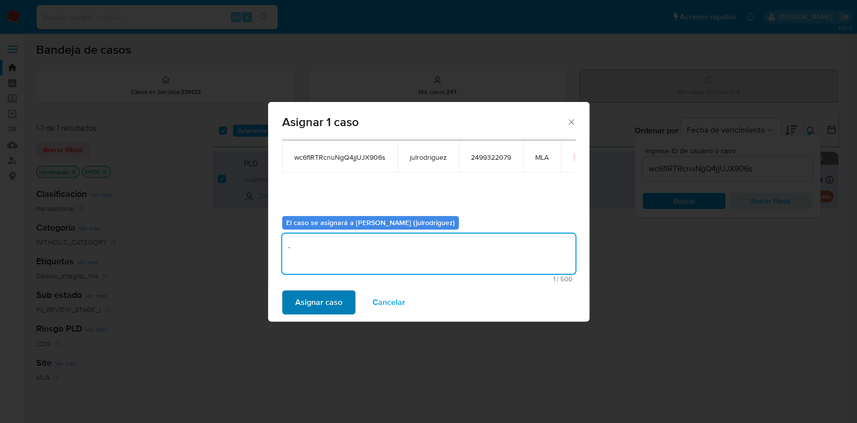
type textarea "."
click at [337, 295] on span "Asignar caso" at bounding box center [318, 302] width 47 height 22
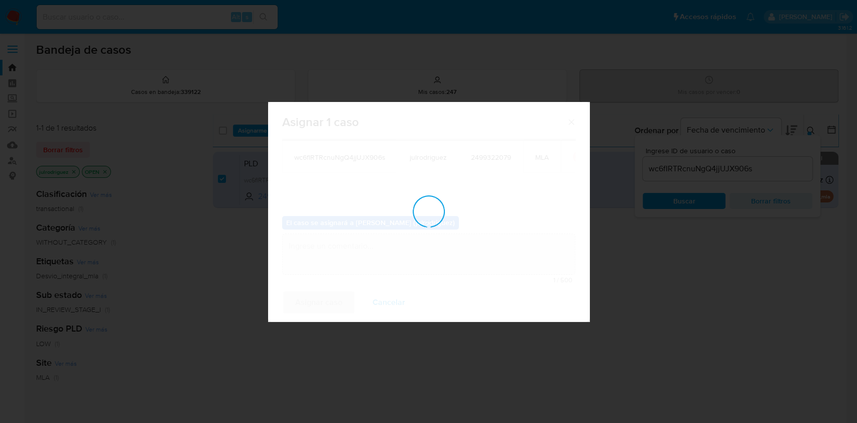
checkbox input "false"
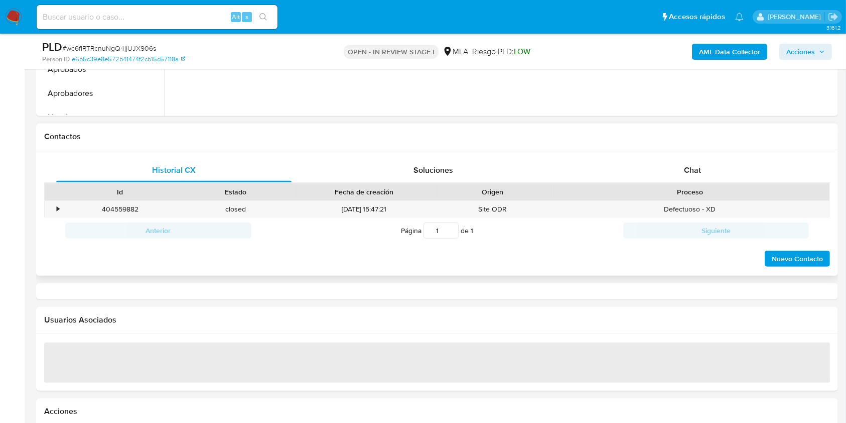
select select "10"
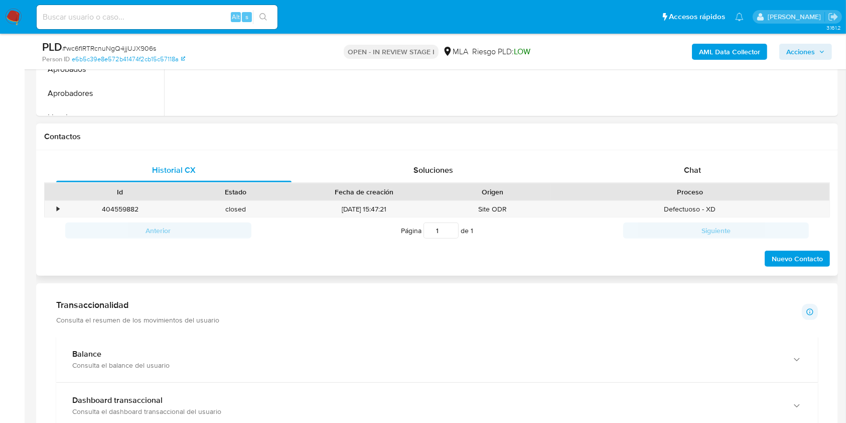
click at [688, 151] on div "Historial CX Soluciones Chat Id Estado Fecha de creación Origen Proceso • 40455…" at bounding box center [437, 213] width 802 height 126
click at [694, 168] on span "Chat" at bounding box center [692, 170] width 17 height 12
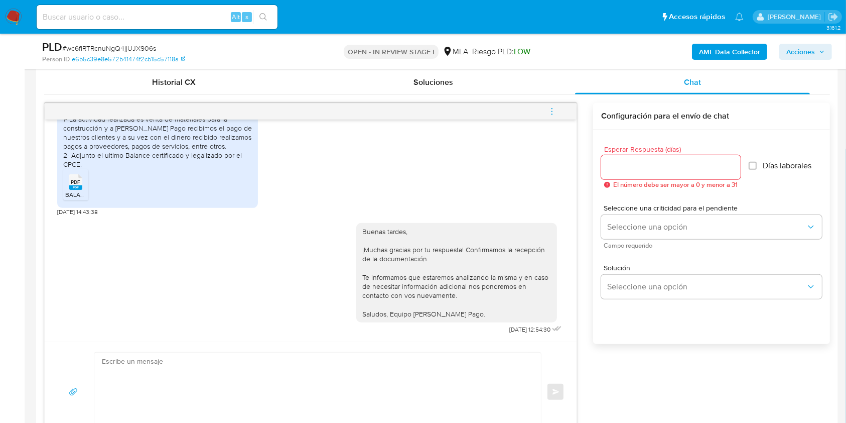
scroll to position [468, 0]
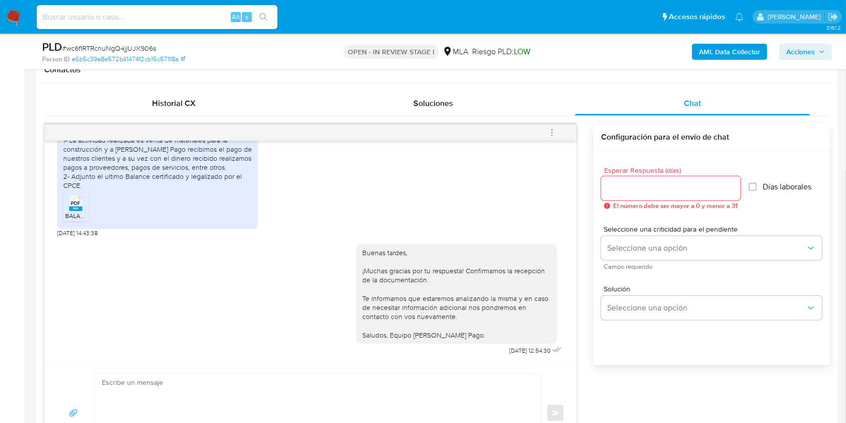
click at [557, 141] on span "menu-action" at bounding box center [552, 132] width 9 height 24
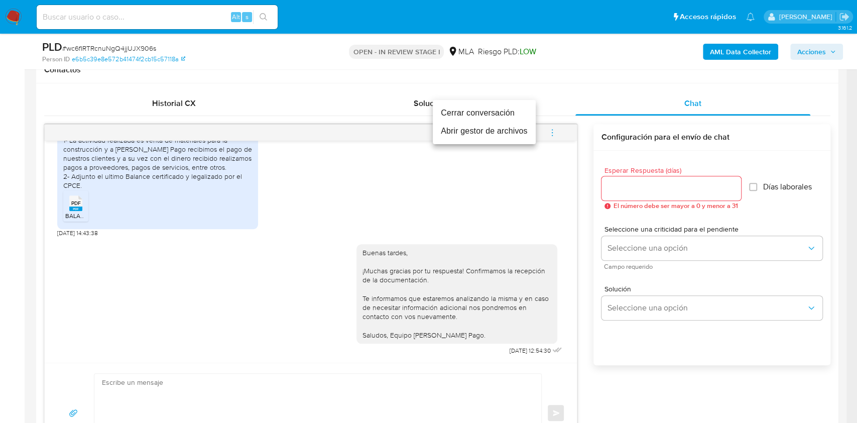
click at [470, 111] on li "Cerrar conversación" at bounding box center [484, 113] width 103 height 18
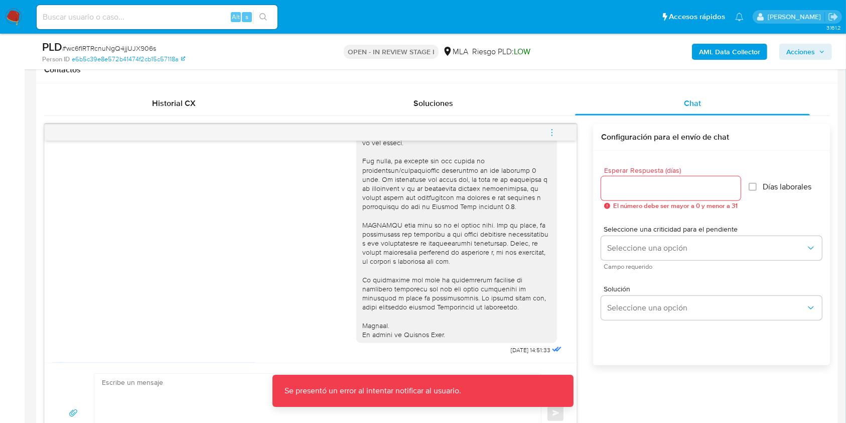
scroll to position [283, 0]
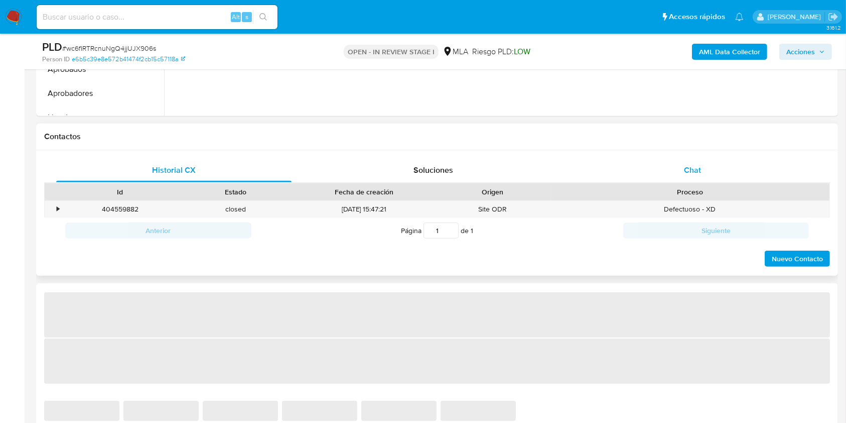
select select "10"
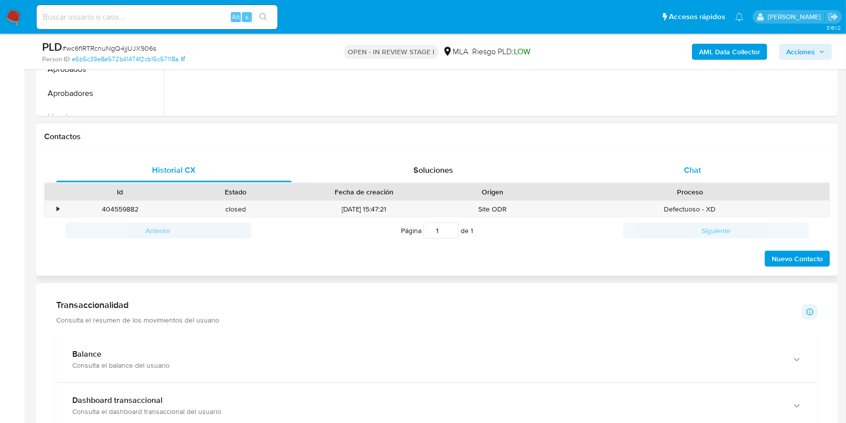
click at [692, 168] on span "Chat" at bounding box center [692, 170] width 17 height 12
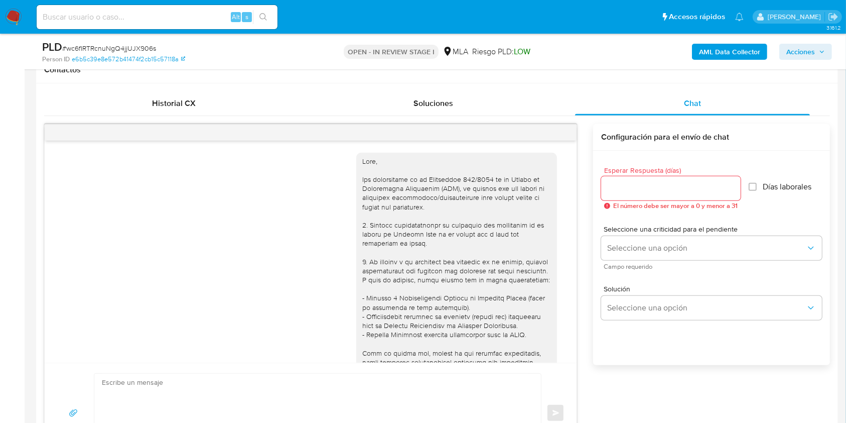
scroll to position [550, 0]
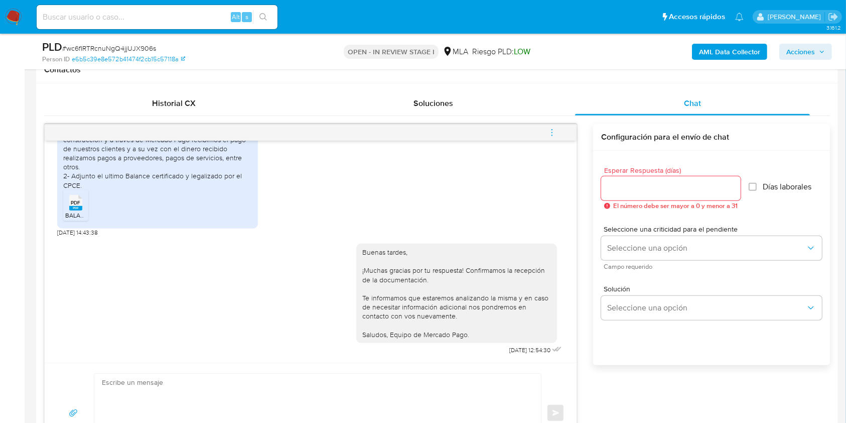
click at [554, 133] on icon "menu-action" at bounding box center [552, 132] width 9 height 9
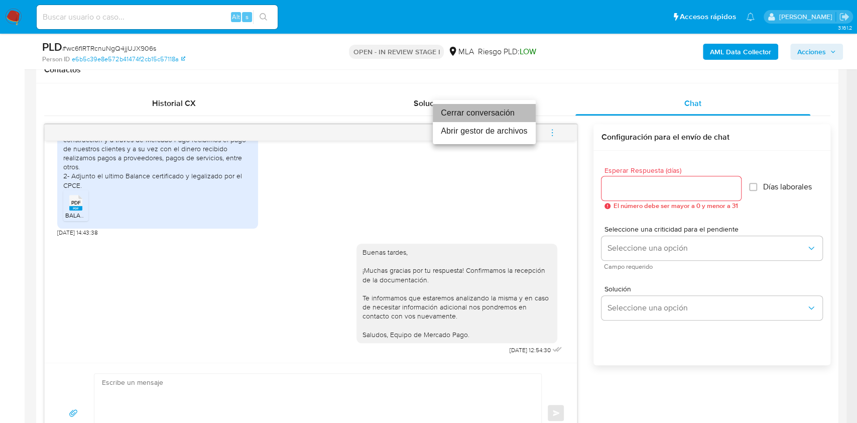
click at [487, 114] on li "Cerrar conversación" at bounding box center [484, 113] width 103 height 18
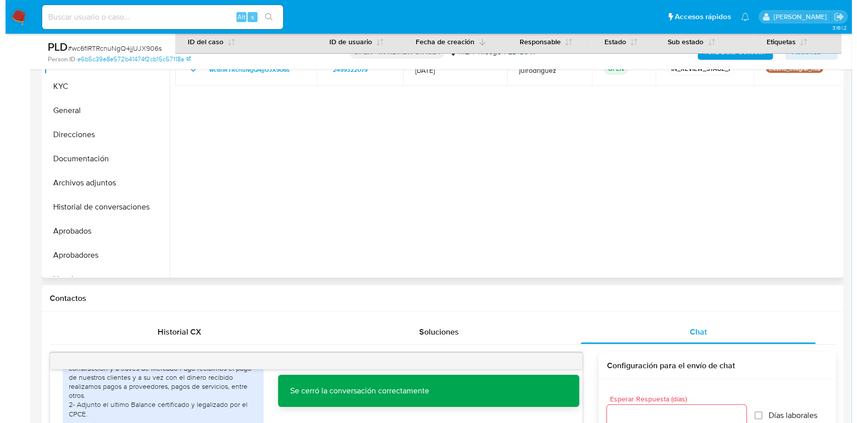
scroll to position [134, 0]
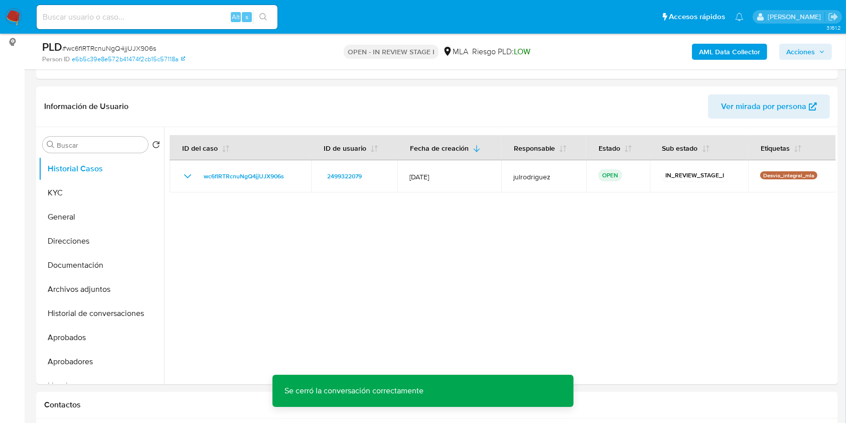
click at [702, 50] on b "AML Data Collector" at bounding box center [729, 52] width 61 height 16
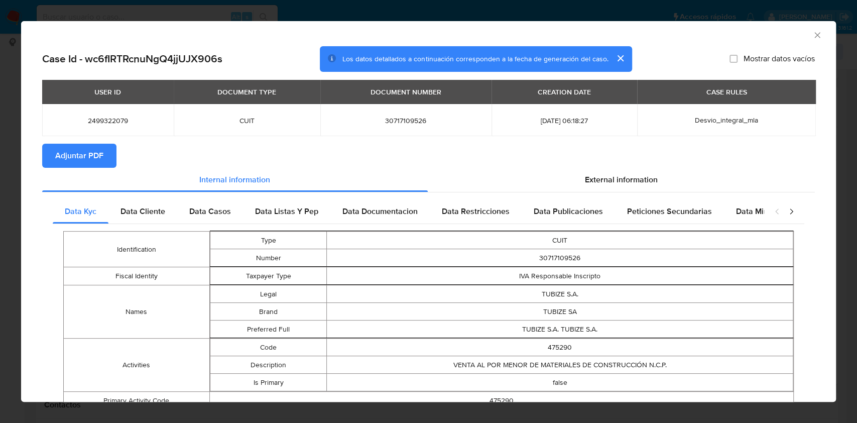
click at [76, 164] on span "Adjuntar PDF" at bounding box center [79, 156] width 48 height 22
click at [812, 35] on icon "Cerrar ventana" at bounding box center [817, 35] width 10 height 10
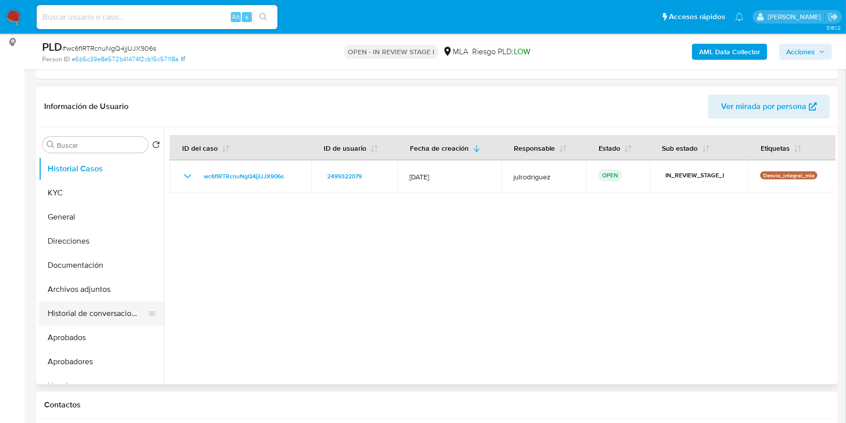
click at [71, 311] on button "Historial de conversaciones" at bounding box center [97, 313] width 117 height 24
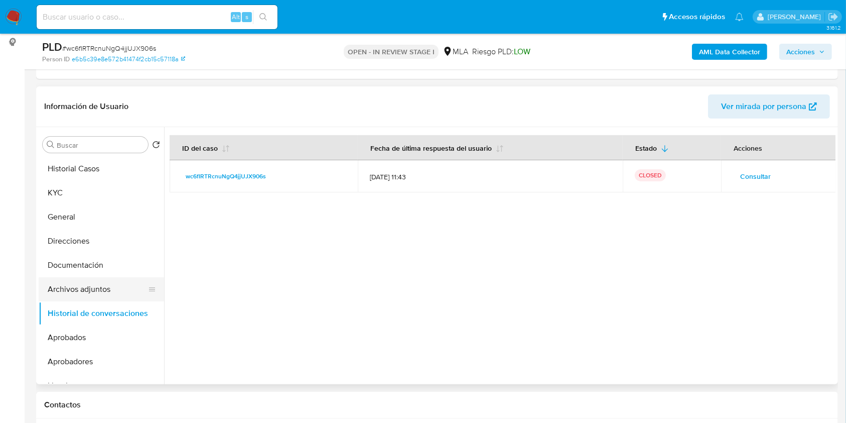
click at [68, 291] on button "Archivos adjuntos" at bounding box center [97, 289] width 117 height 24
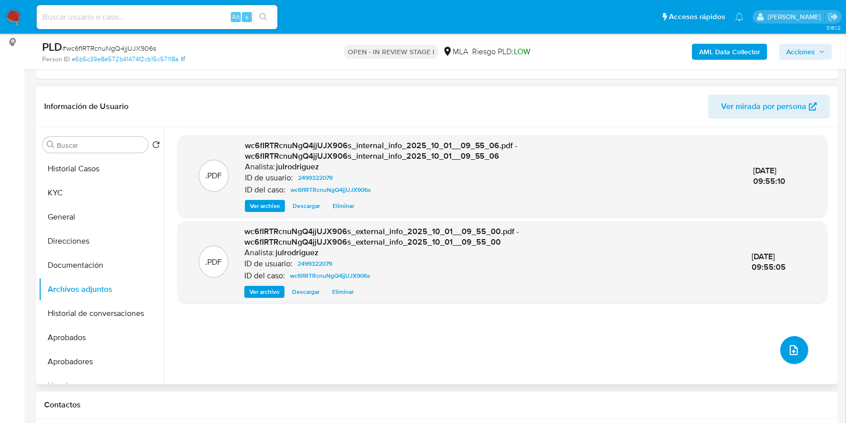
click at [790, 345] on icon "upload-file" at bounding box center [794, 350] width 8 height 10
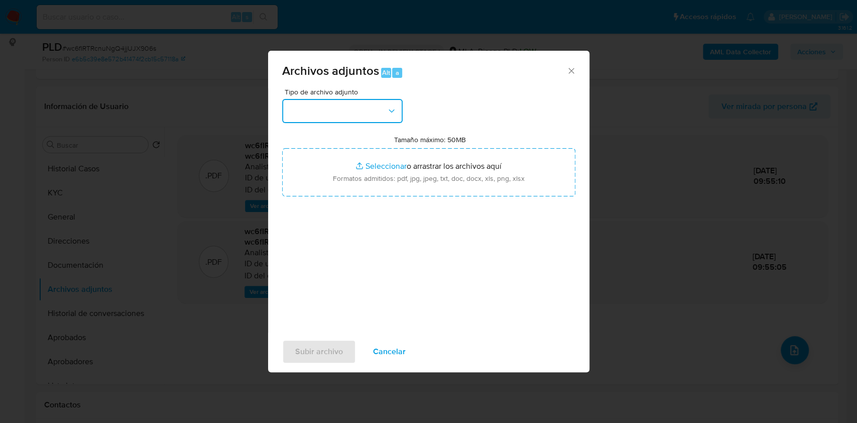
click at [332, 118] on button "button" at bounding box center [342, 111] width 120 height 24
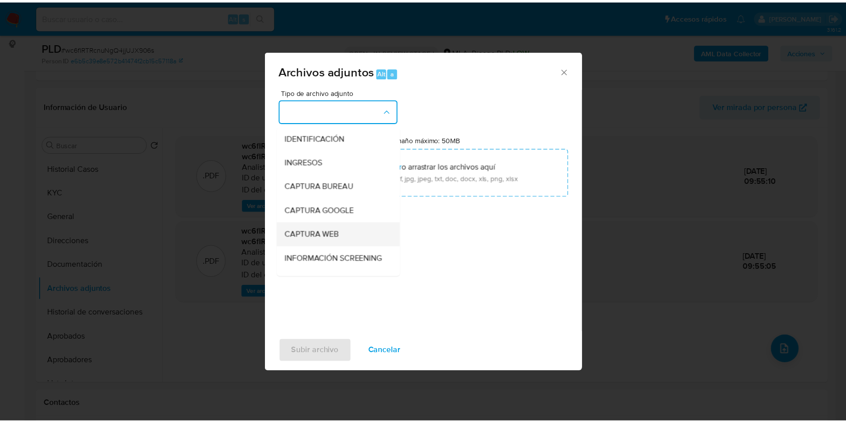
scroll to position [67, 0]
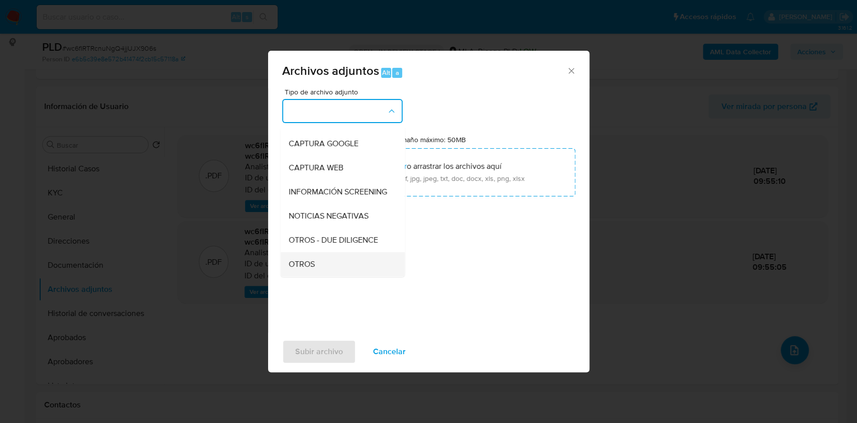
click at [306, 266] on div "OTROS" at bounding box center [339, 264] width 102 height 24
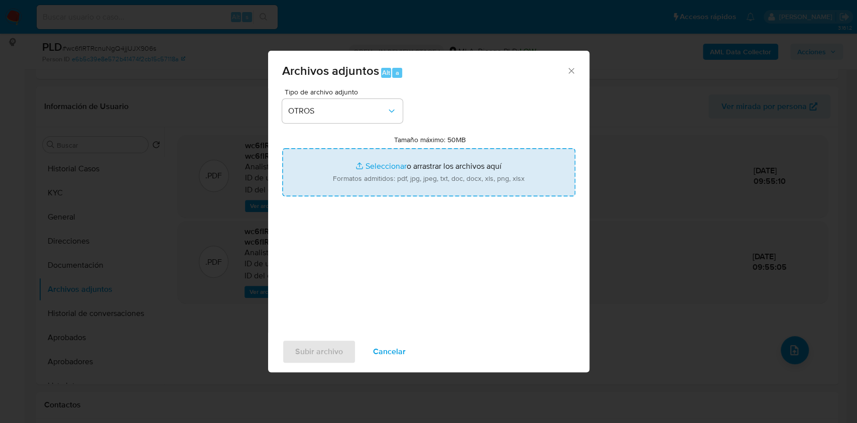
click at [364, 186] on input "Tamaño máximo: 50MB Seleccionar archivos" at bounding box center [428, 172] width 293 height 48
type input "C:\fakepath\Estados contables a Dic 2024 - 2499322079 - wc6fIRTRcnuNgQ4jjUJX906…"
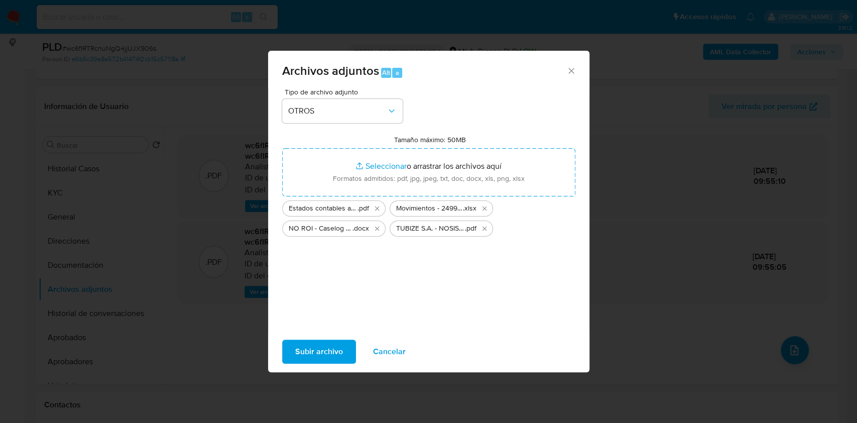
click at [329, 348] on span "Subir archivo" at bounding box center [319, 351] width 48 height 22
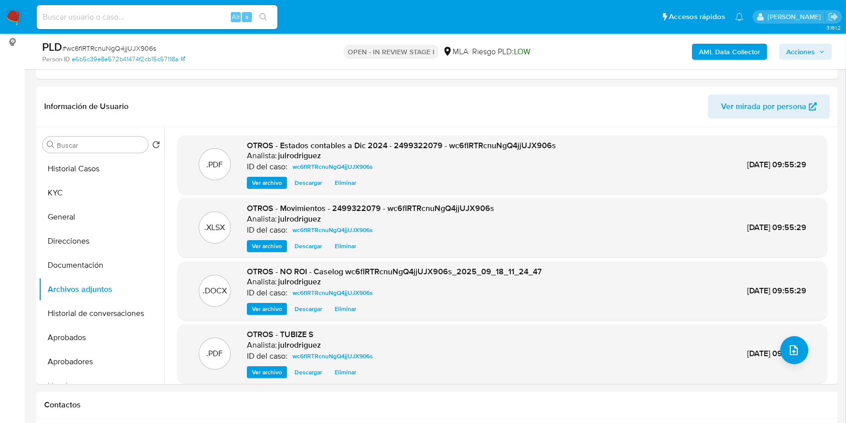
click at [798, 51] on span "Acciones" at bounding box center [801, 52] width 29 height 16
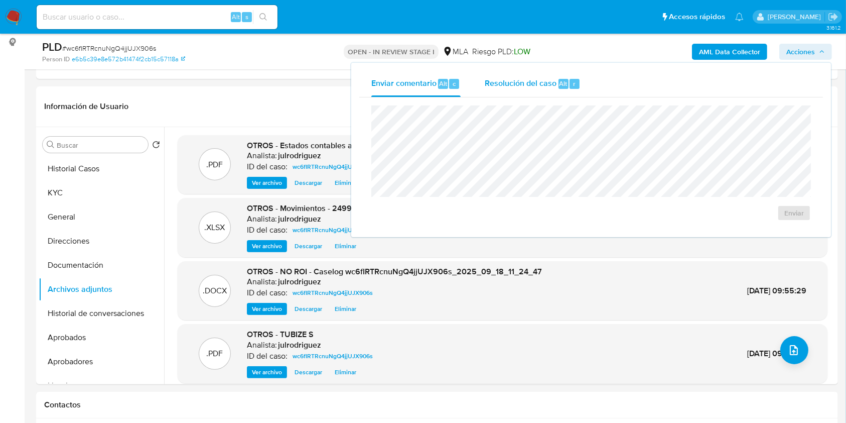
click at [574, 84] on span "r" at bounding box center [574, 84] width 3 height 10
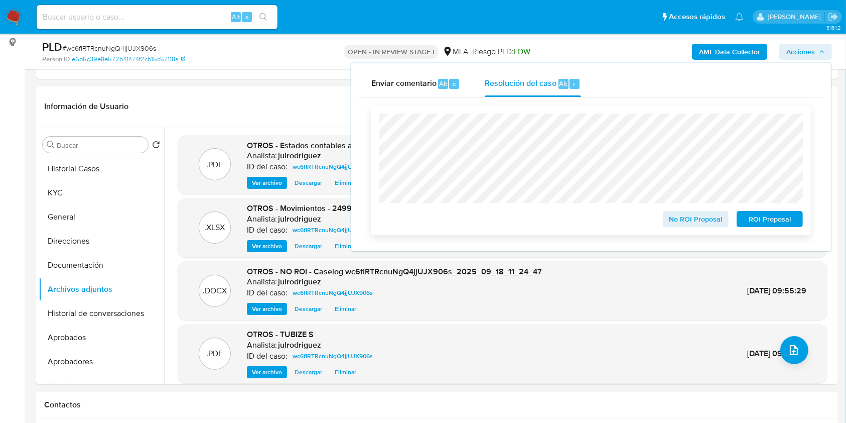
click at [688, 220] on span "No ROI Proposal" at bounding box center [696, 219] width 52 height 14
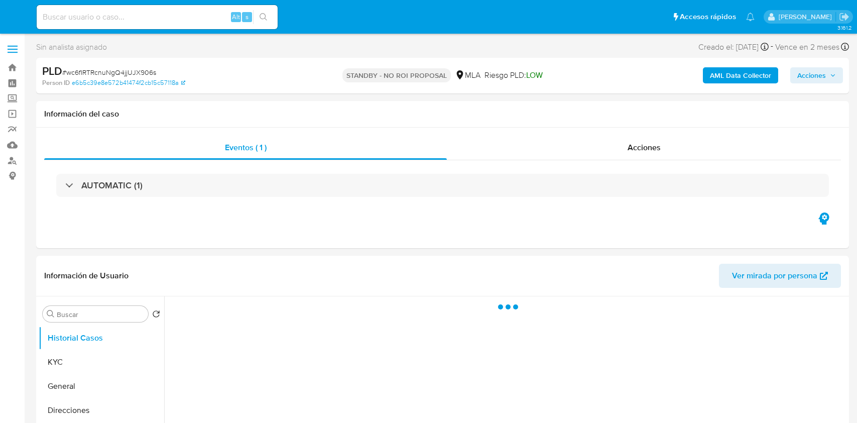
select select "10"
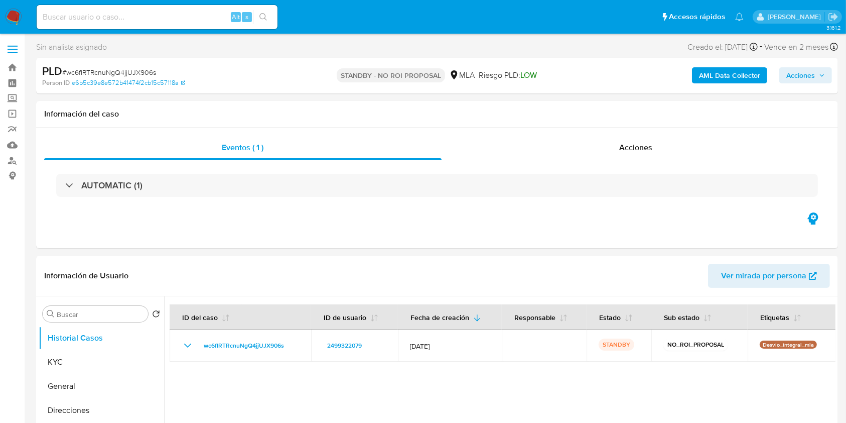
click at [169, 15] on input at bounding box center [157, 17] width 241 height 13
paste input "o2S0ULv34EgjQYCaCW1OyHaW"
type input "o2S0ULv34EgjQYCaCW1OyHaW"
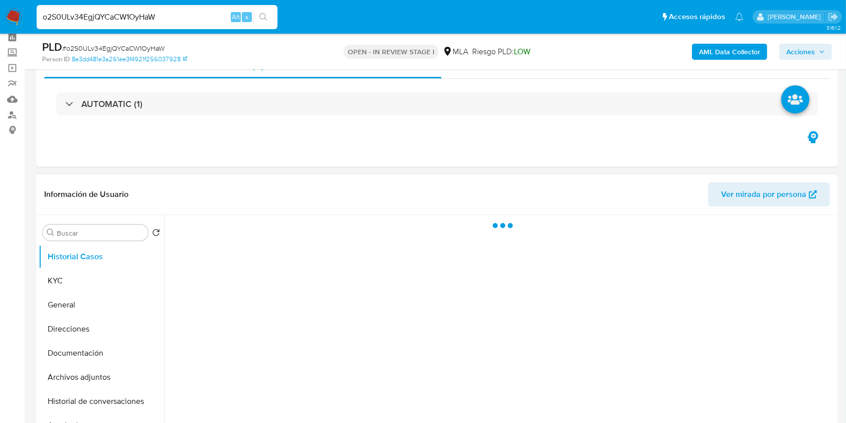
scroll to position [67, 0]
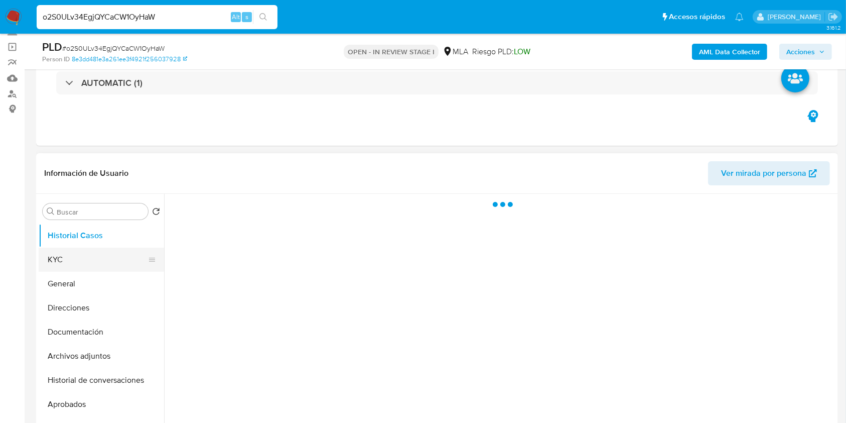
select select "10"
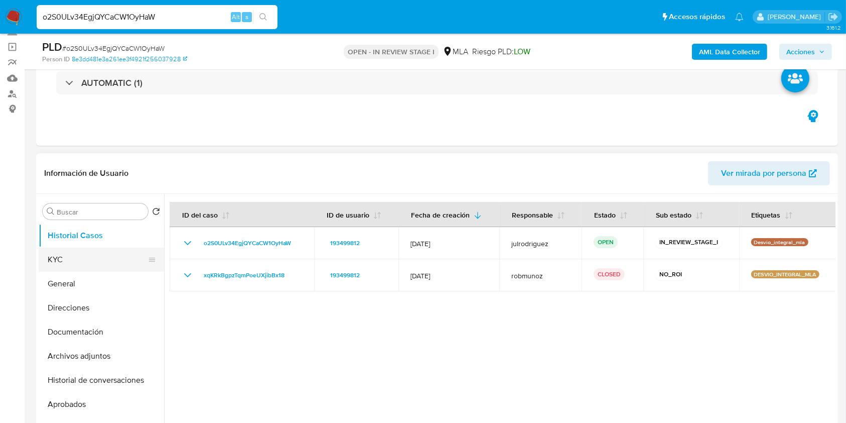
click at [88, 258] on button "KYC" at bounding box center [97, 259] width 117 height 24
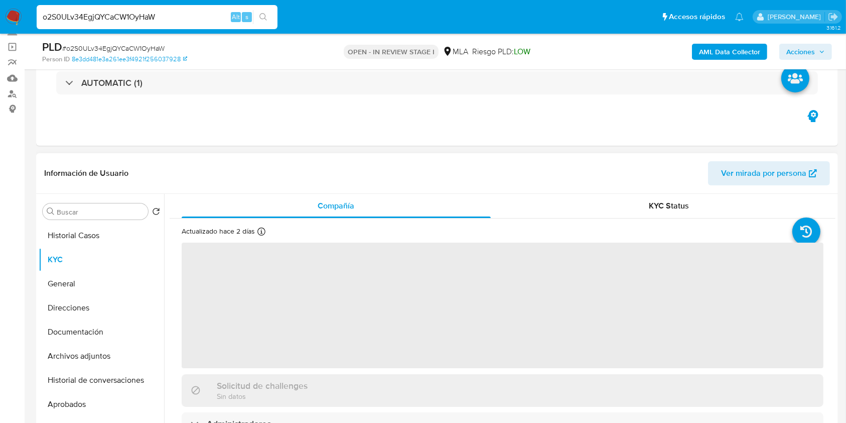
click at [88, 219] on div "Buscar" at bounding box center [95, 211] width 105 height 16
click at [91, 238] on button "Historial Casos" at bounding box center [97, 235] width 117 height 24
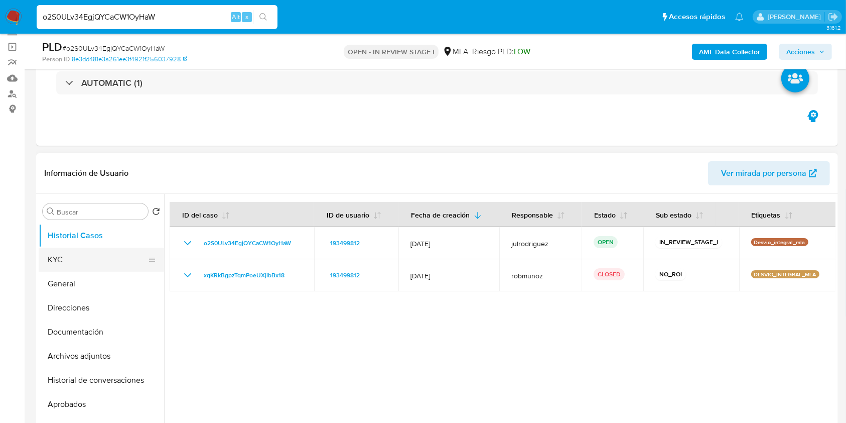
click at [83, 257] on button "KYC" at bounding box center [97, 259] width 117 height 24
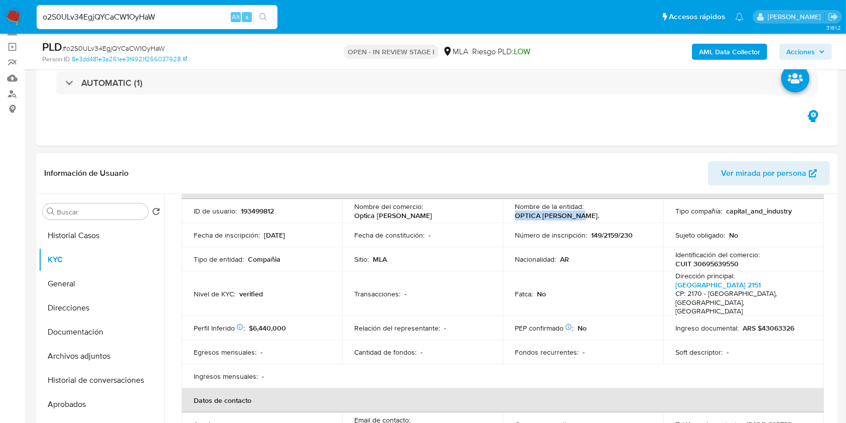
drag, startPoint x: 535, startPoint y: 216, endPoint x: 595, endPoint y: 216, distance: 60.7
click at [595, 216] on td "Nombre de la entidad : OPTICA ELENA SRL." at bounding box center [583, 211] width 161 height 24
copy p "OPTICA ELENA SRL."
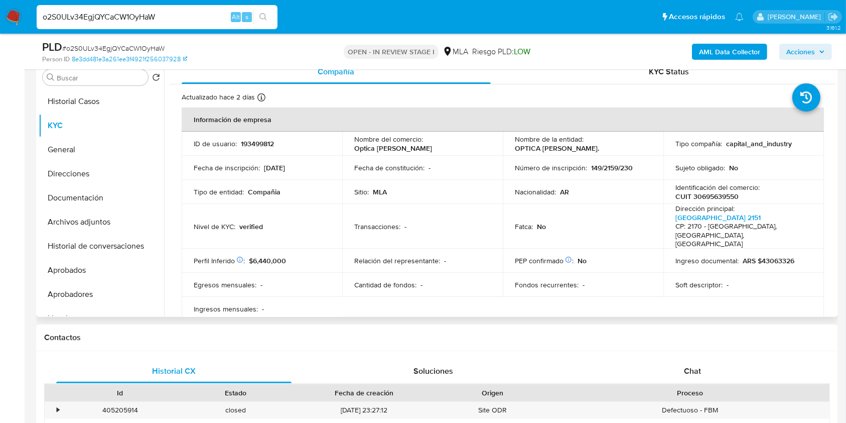
scroll to position [180, 0]
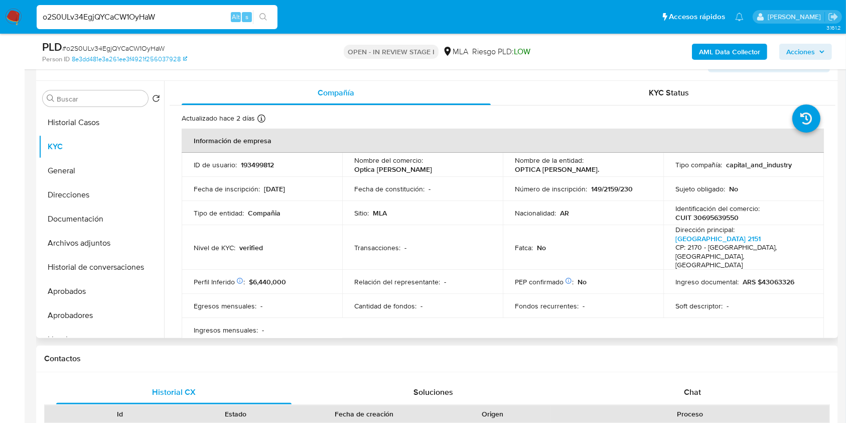
click at [265, 160] on p "193499812" at bounding box center [257, 164] width 33 height 9
copy p "193499812"
click at [156, 51] on span "# o2S0ULv34EgjQYCaCW1OyHaW" at bounding box center [113, 48] width 102 height 10
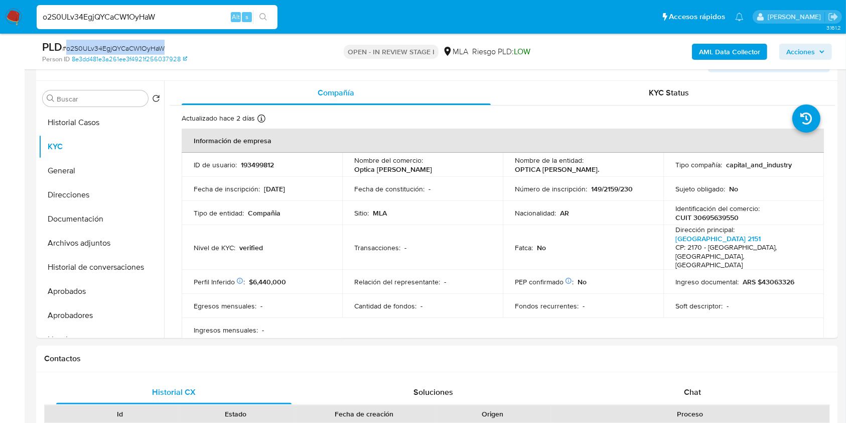
copy span "o2S0ULv34EgjQYCaCW1OyHaW"
click at [706, 221] on p "CUIT 30695639550" at bounding box center [707, 217] width 63 height 9
copy p "30695639550"
click at [265, 166] on p "193499812" at bounding box center [257, 164] width 33 height 9
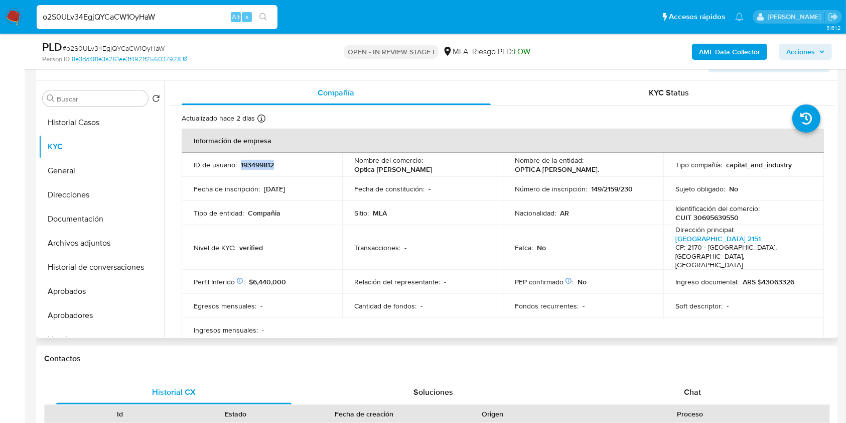
click at [265, 166] on p "193499812" at bounding box center [257, 164] width 33 height 9
copy p "193499812"
click at [66, 222] on button "Documentación" at bounding box center [97, 219] width 117 height 24
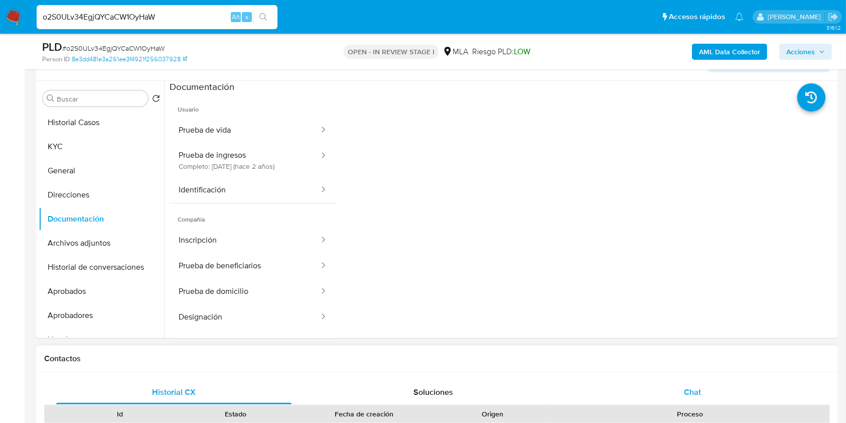
click at [704, 390] on div "Chat" at bounding box center [692, 392] width 235 height 24
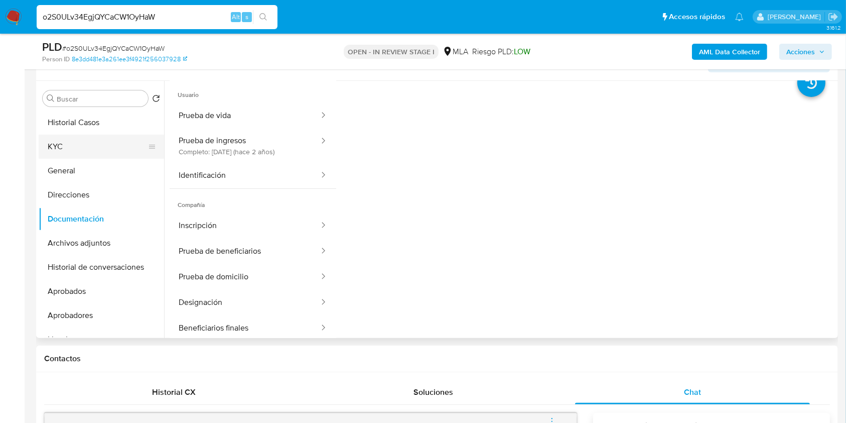
click at [62, 151] on button "KYC" at bounding box center [97, 147] width 117 height 24
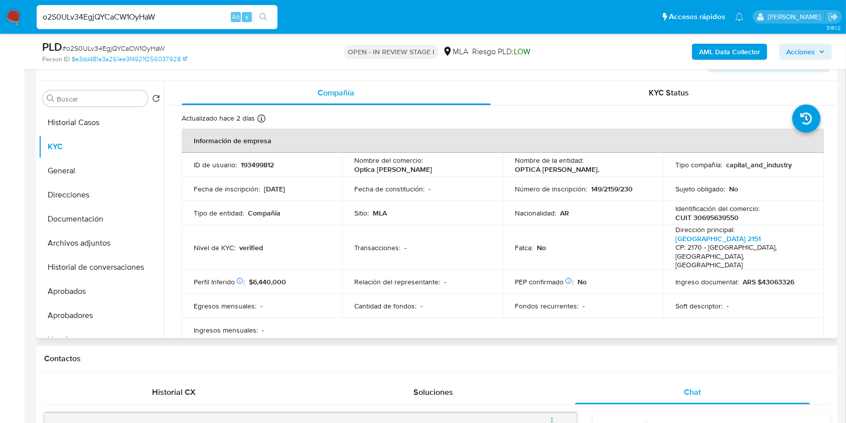
click at [705, 219] on p "CUIT 30695639550" at bounding box center [707, 217] width 63 height 9
copy p "30695639550"
drag, startPoint x: 510, startPoint y: 166, endPoint x: 577, endPoint y: 170, distance: 67.4
click at [577, 170] on td "Nombre de la entidad : OPTICA ELENA SRL." at bounding box center [583, 165] width 161 height 24
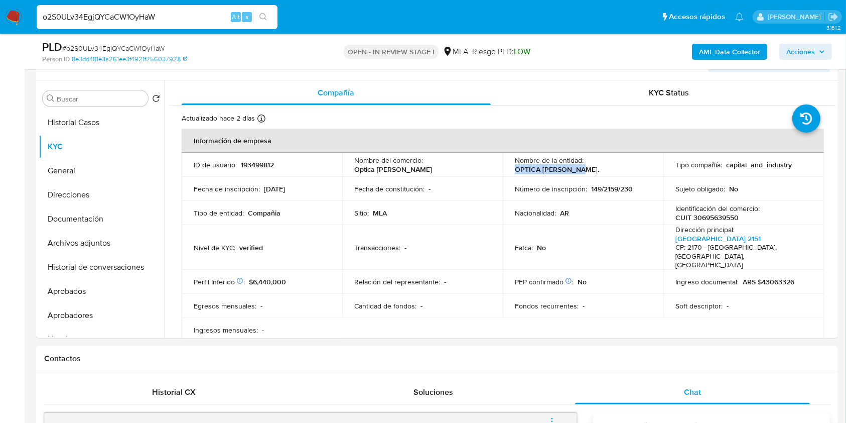
copy p "OPTICA ELENA SRL."
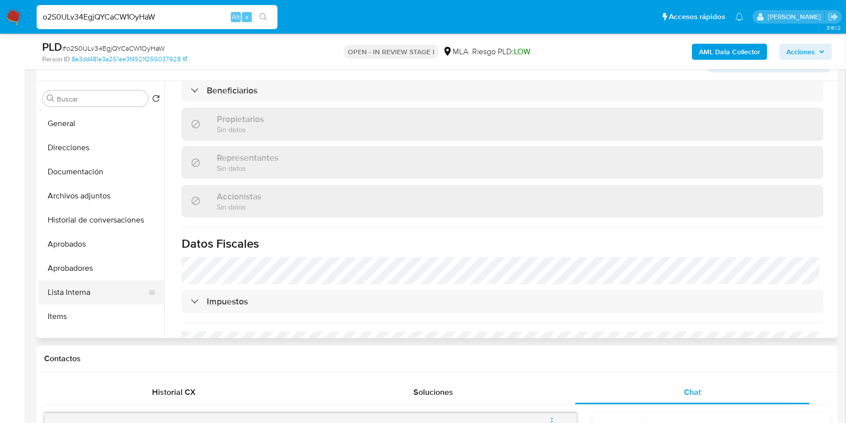
scroll to position [67, 0]
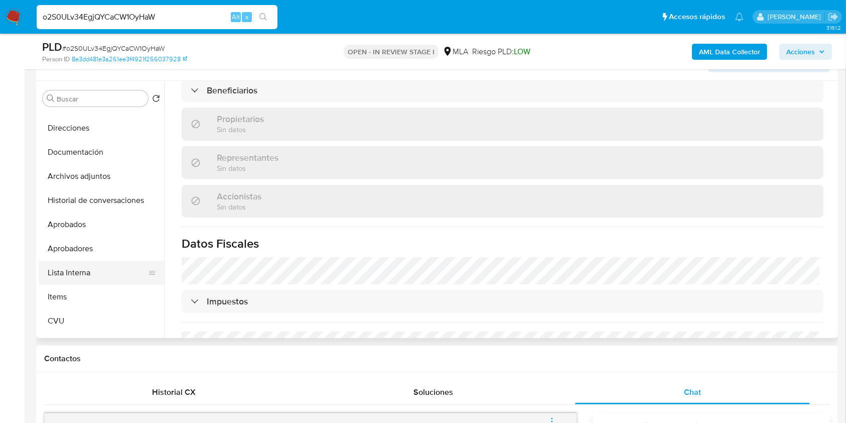
click at [75, 282] on button "Lista Interna" at bounding box center [97, 273] width 117 height 24
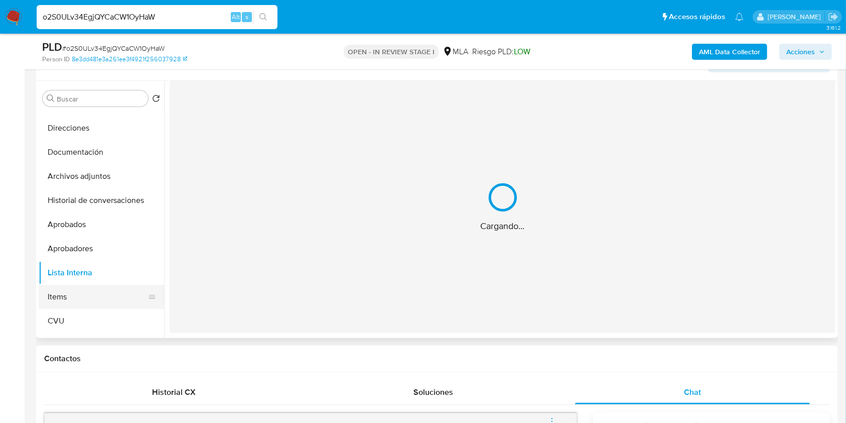
click at [78, 290] on button "Items" at bounding box center [97, 297] width 117 height 24
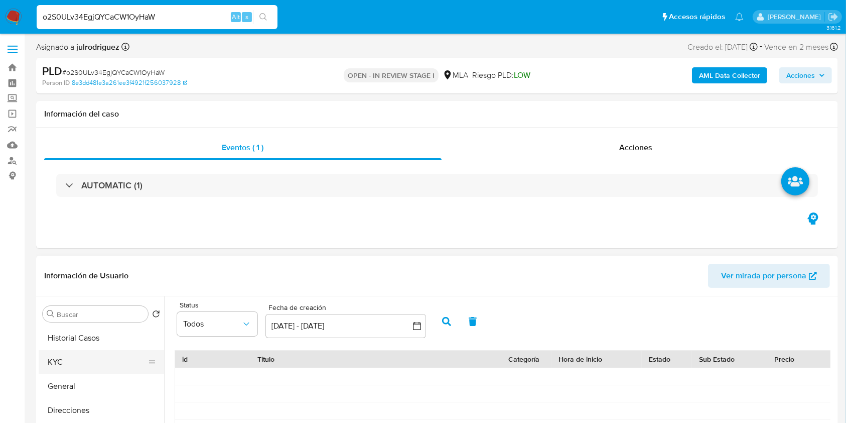
click at [68, 358] on button "KYC" at bounding box center [97, 362] width 117 height 24
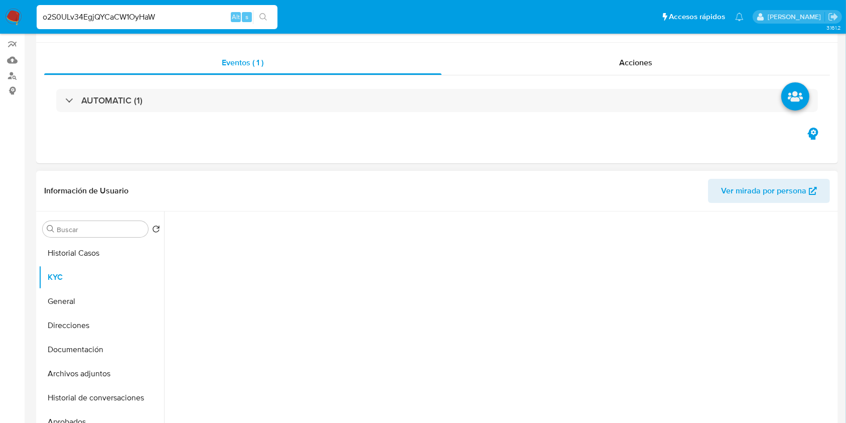
scroll to position [134, 0]
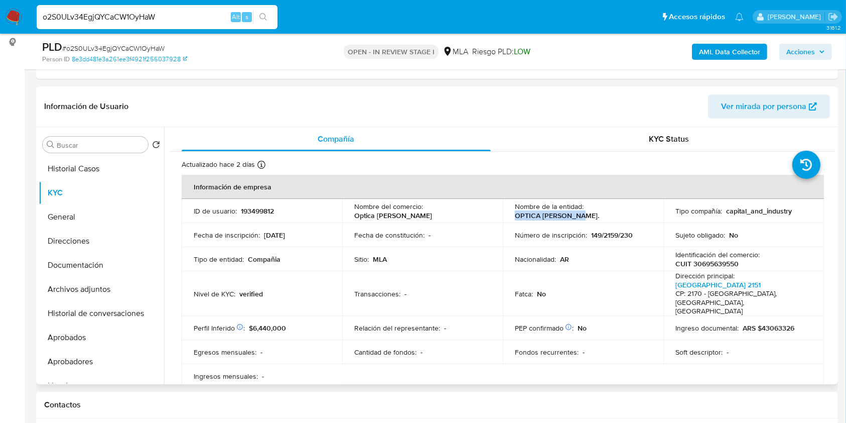
drag, startPoint x: 513, startPoint y: 215, endPoint x: 586, endPoint y: 217, distance: 73.3
click at [586, 217] on div "Nombre de la entidad : OPTICA [PERSON_NAME]." at bounding box center [583, 211] width 137 height 18
copy p "OPTICA [PERSON_NAME]."
click at [718, 267] on p "CUIT 30695639550" at bounding box center [707, 263] width 63 height 9
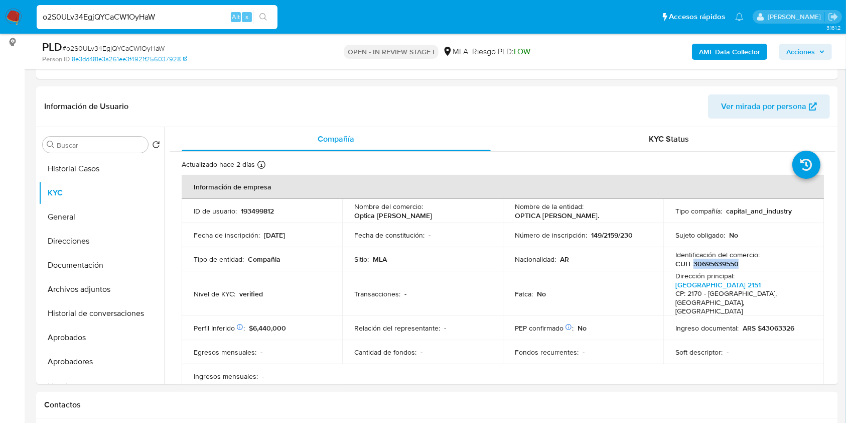
copy p "30695639550"
click at [712, 265] on p "CUIT 30695639550" at bounding box center [707, 263] width 63 height 9
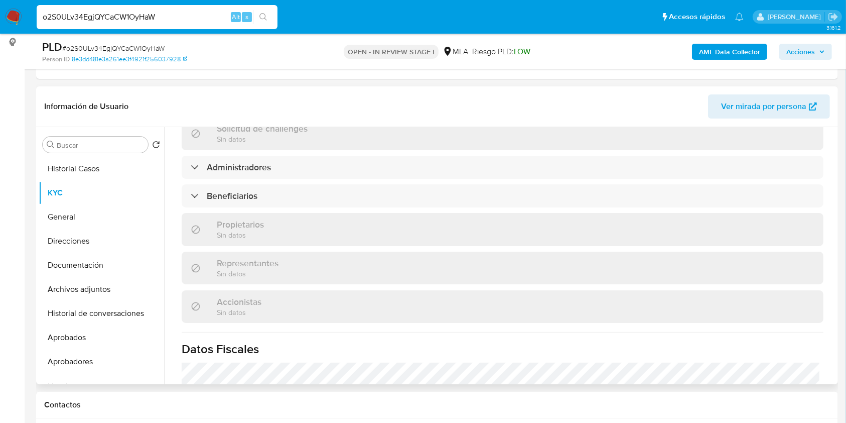
scroll to position [602, 0]
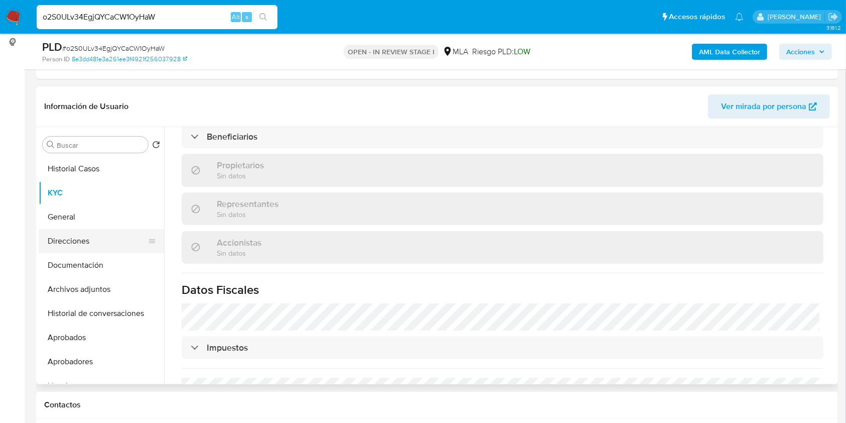
click at [77, 242] on button "Direcciones" at bounding box center [97, 241] width 117 height 24
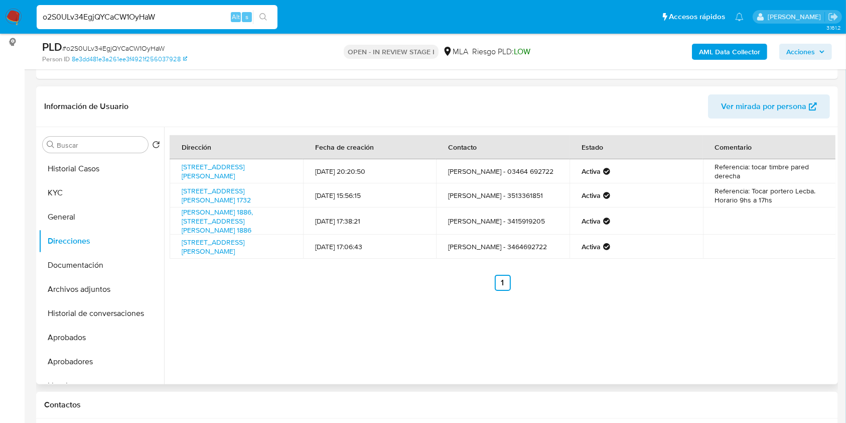
drag, startPoint x: 278, startPoint y: 175, endPoint x: 175, endPoint y: 159, distance: 104.2
click at [175, 159] on td "Calle Buenos Aires 2151, Casilda, Santa Fe, 2170, Argentina 2151" at bounding box center [237, 171] width 134 height 24
copy link "Calle Buenos Aires 2151, Casilda, Santa Fe, 2170, Argentina 2151"
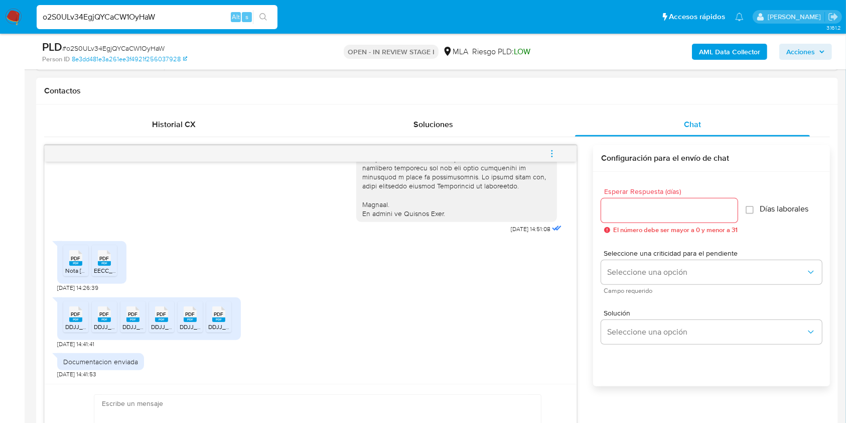
scroll to position [468, 0]
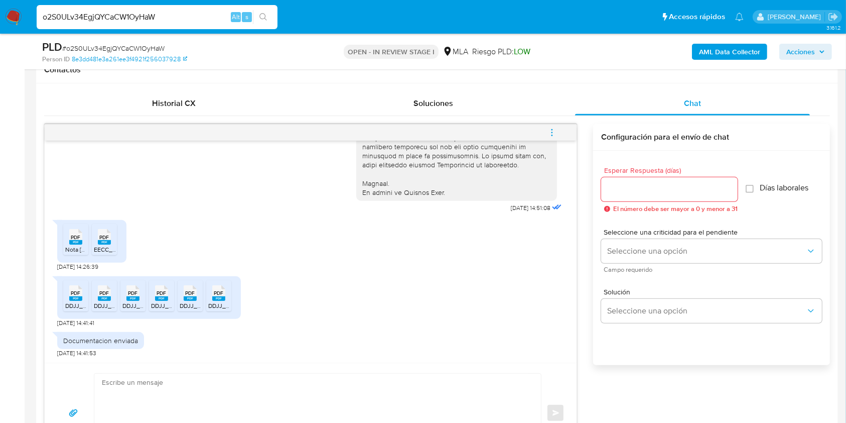
click at [73, 243] on rect at bounding box center [75, 242] width 13 height 5
click at [98, 241] on rect at bounding box center [104, 242] width 13 height 5
click at [79, 288] on rect at bounding box center [86, 282] width 16 height 13
click at [100, 290] on span "PDF" at bounding box center [105, 293] width 10 height 7
drag, startPoint x: 135, startPoint y: 290, endPoint x: 147, endPoint y: 290, distance: 12.0
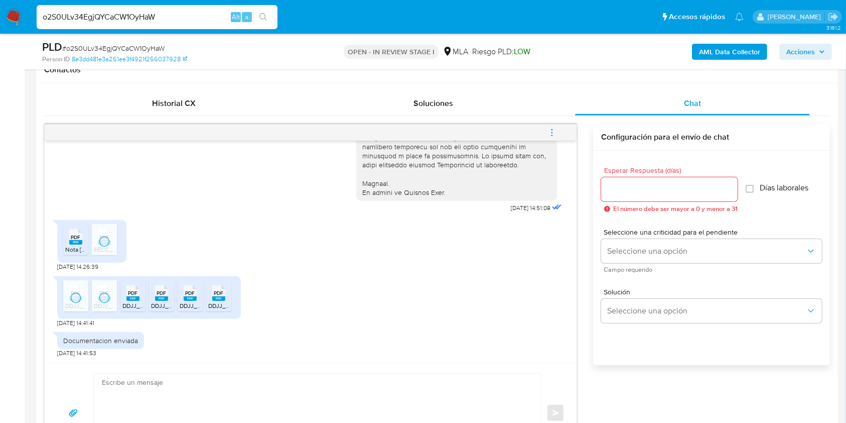
click at [135, 290] on span "PDF" at bounding box center [134, 293] width 10 height 7
click at [157, 291] on span "PDF" at bounding box center [162, 293] width 10 height 7
click at [197, 293] on div "PDF PDF" at bounding box center [190, 292] width 21 height 20
click at [214, 293] on span "PDF" at bounding box center [219, 293] width 10 height 7
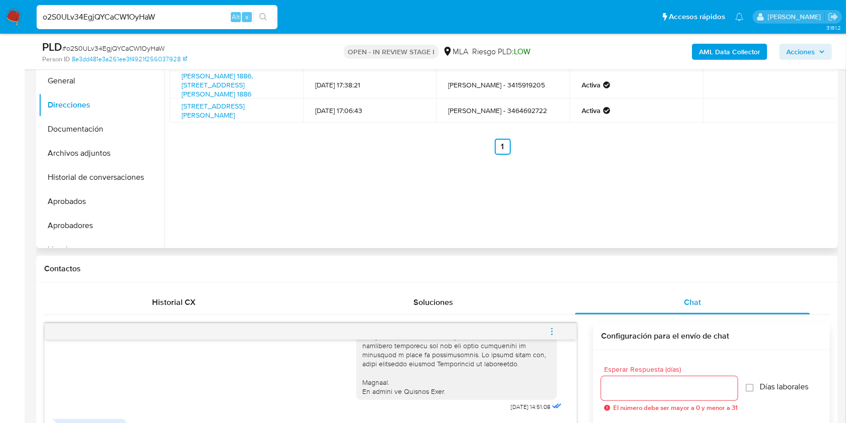
scroll to position [201, 0]
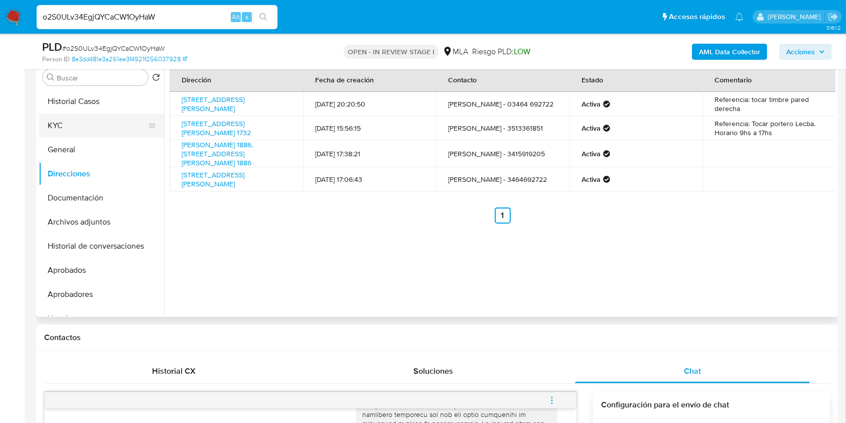
click at [83, 134] on button "KYC" at bounding box center [97, 125] width 117 height 24
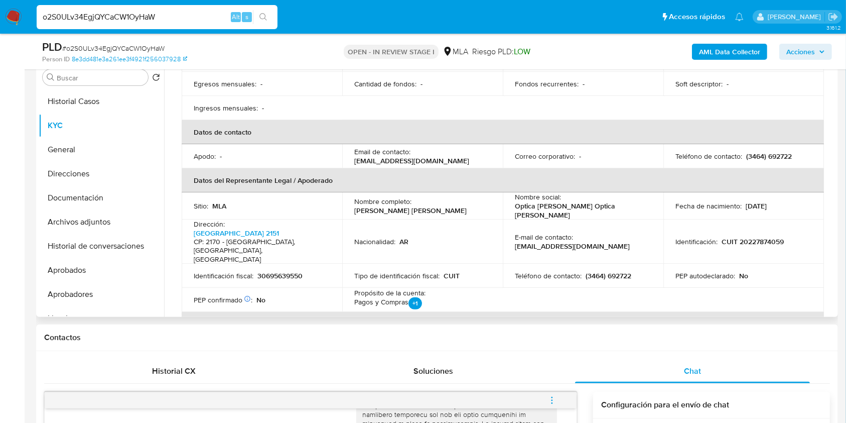
scroll to position [134, 0]
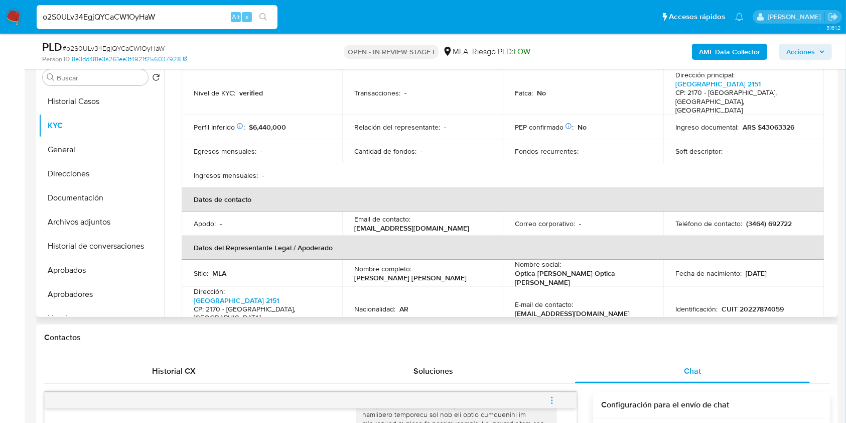
click at [779, 219] on p "(3464) 692722" at bounding box center [769, 223] width 46 height 9
click at [778, 219] on p "(3464) 692722" at bounding box center [769, 223] width 46 height 9
drag, startPoint x: 443, startPoint y: 212, endPoint x: 349, endPoint y: 207, distance: 93.5
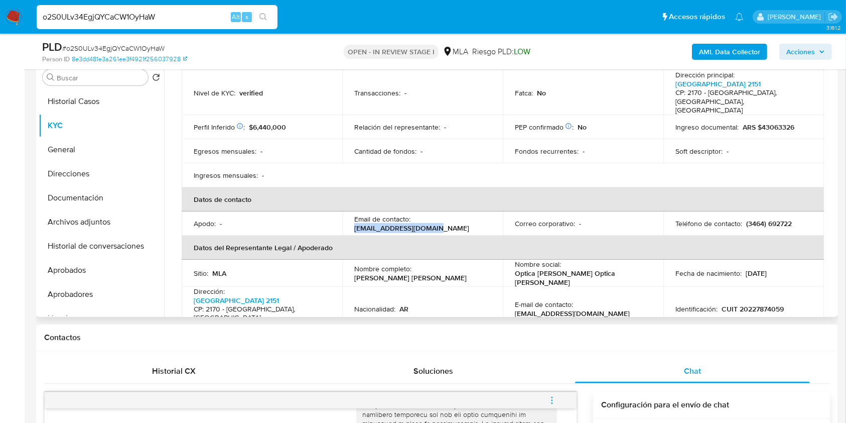
click at [349, 211] on td "Email de contacto : rogelioelena@gmail.com" at bounding box center [422, 223] width 161 height 24
click at [147, 49] on span "# o2S0ULv34EgjQYCaCW1OyHaW" at bounding box center [113, 48] width 102 height 10
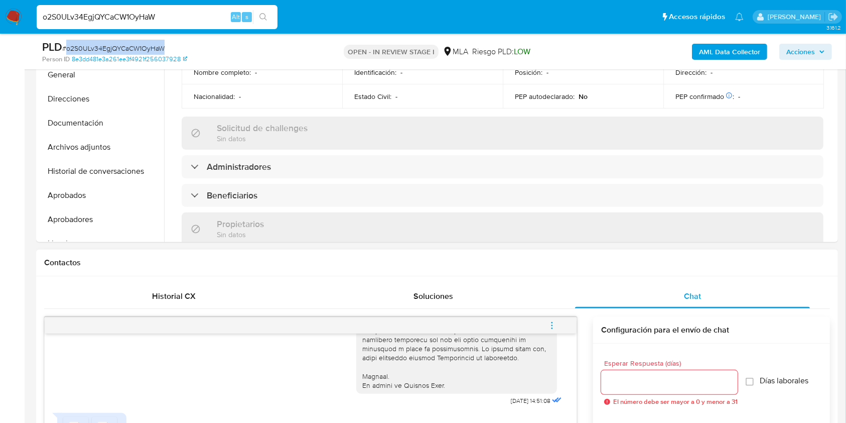
scroll to position [468, 0]
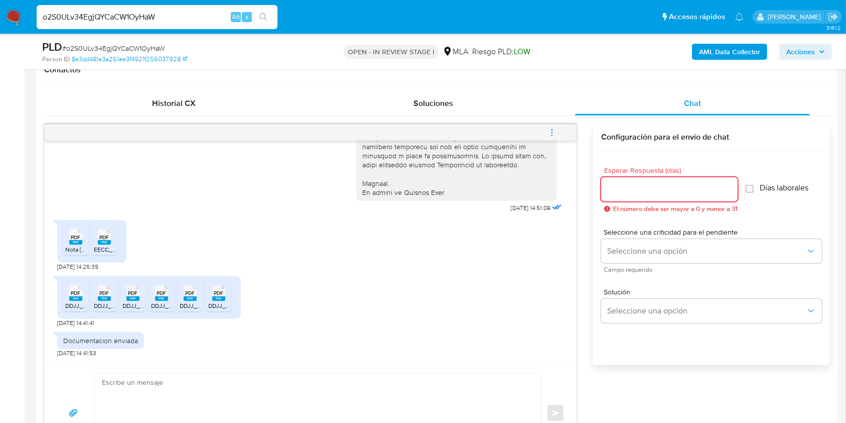
click at [633, 190] on input "Esperar Respuesta (días)" at bounding box center [669, 189] width 137 height 13
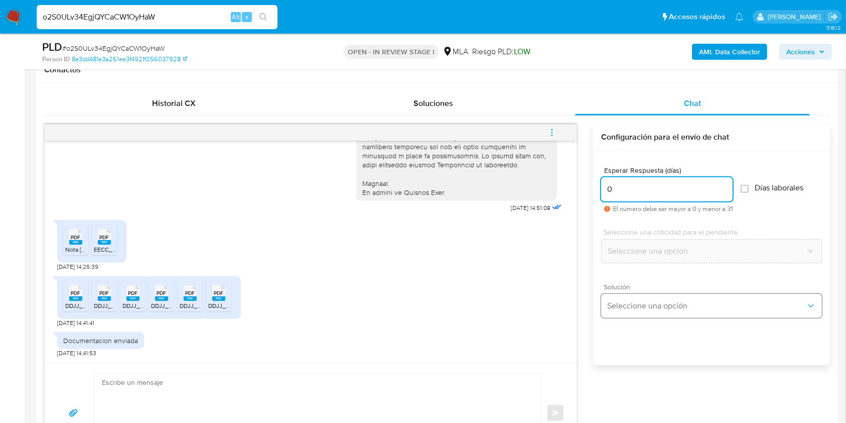
type input "0"
click at [696, 310] on span "Seleccione una opción" at bounding box center [706, 306] width 199 height 10
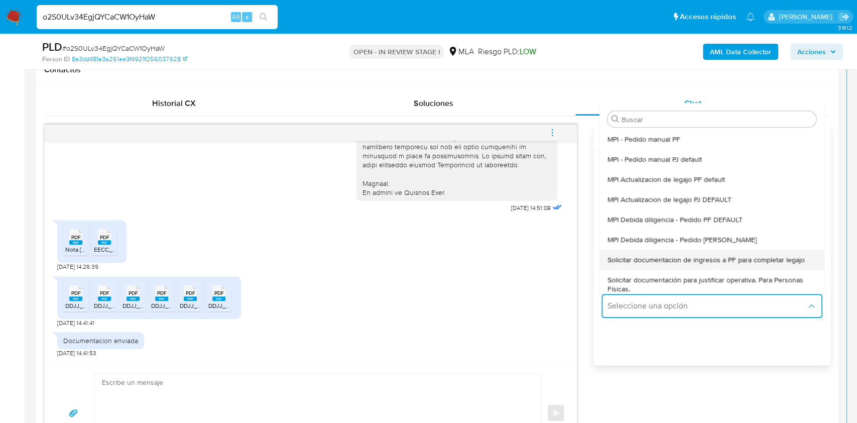
click at [694, 264] on div "Solicitar documentacion de ingresos a PF para completar legajo" at bounding box center [711, 259] width 209 height 20
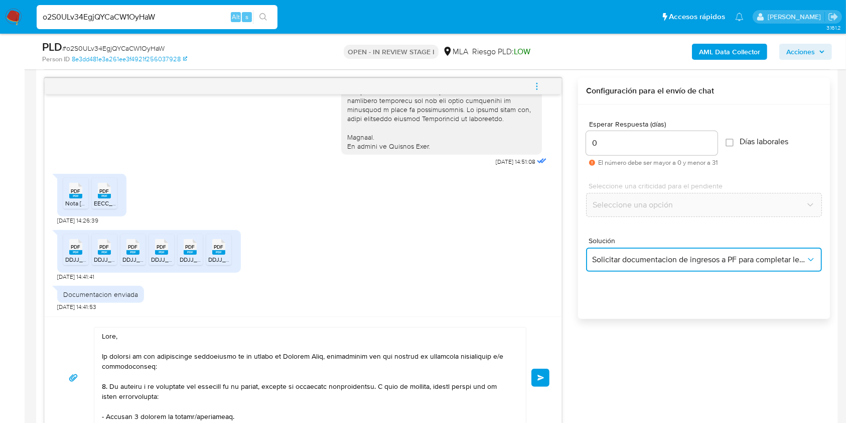
scroll to position [535, 0]
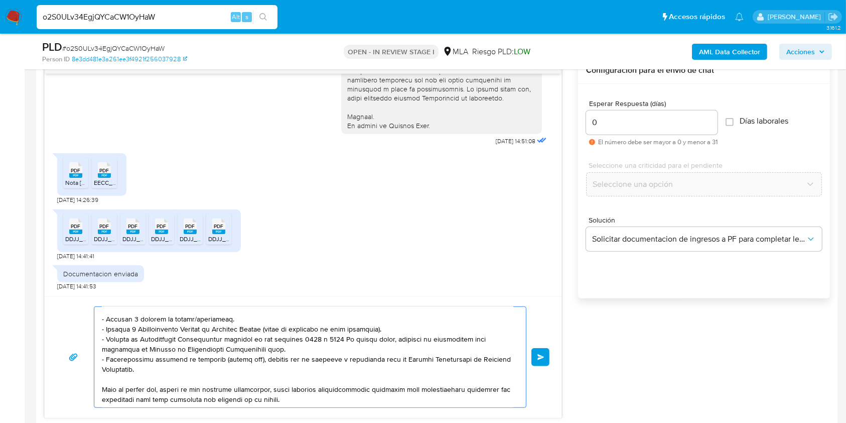
drag, startPoint x: 119, startPoint y: 331, endPoint x: 298, endPoint y: 413, distance: 196.3
click at [298, 411] on div "Enviar" at bounding box center [303, 357] width 517 height 122
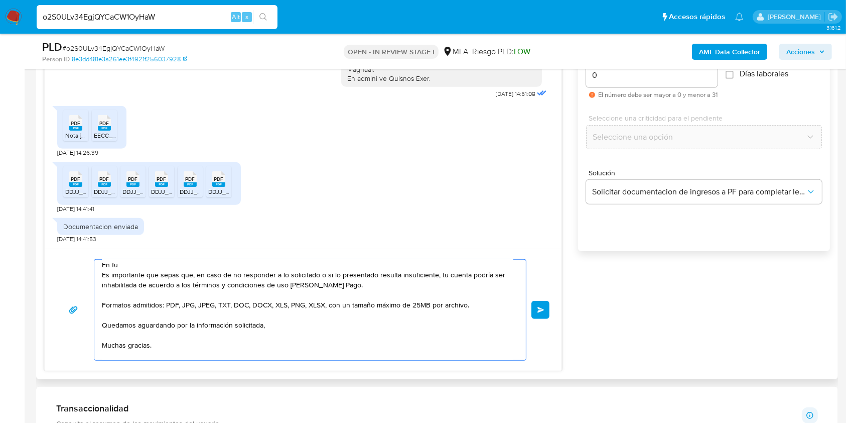
scroll to position [602, 0]
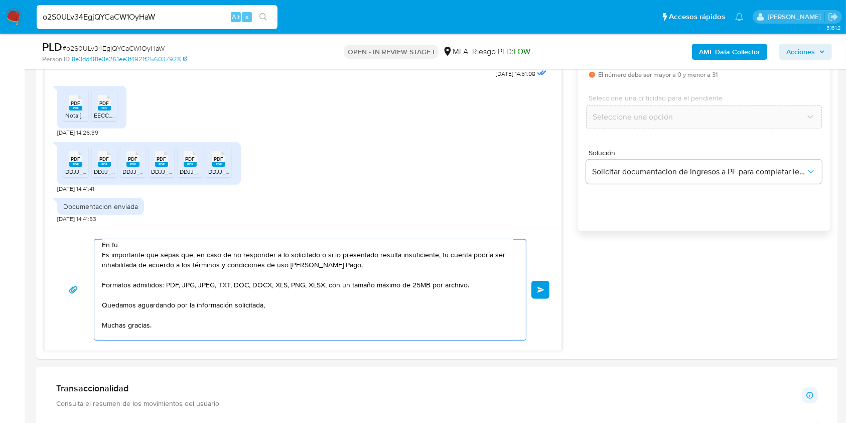
drag, startPoint x: 217, startPoint y: 309, endPoint x: 9, endPoint y: 233, distance: 221.7
click at [9, 233] on section "Bandeja Tablero Screening Búsqueda en Listas Watchlist Herramientas Operaciones…" at bounding box center [423, 389] width 846 height 1982
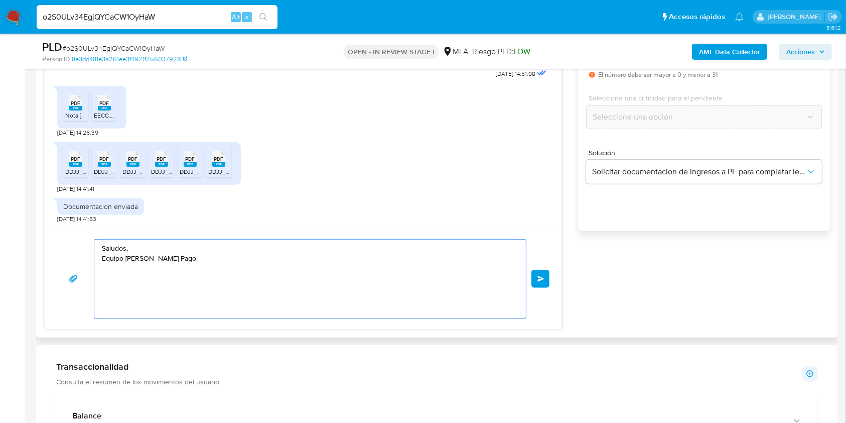
drag, startPoint x: 210, startPoint y: 281, endPoint x: 48, endPoint y: 229, distance: 169.9
click at [48, 229] on div "Saludos, Equipo de Mercado Pago. Enviar" at bounding box center [303, 278] width 517 height 100
paste textarea "Buenas tardes, ¡Muchas gracias por tu respuesta! Confirmamos la recepción de la…"
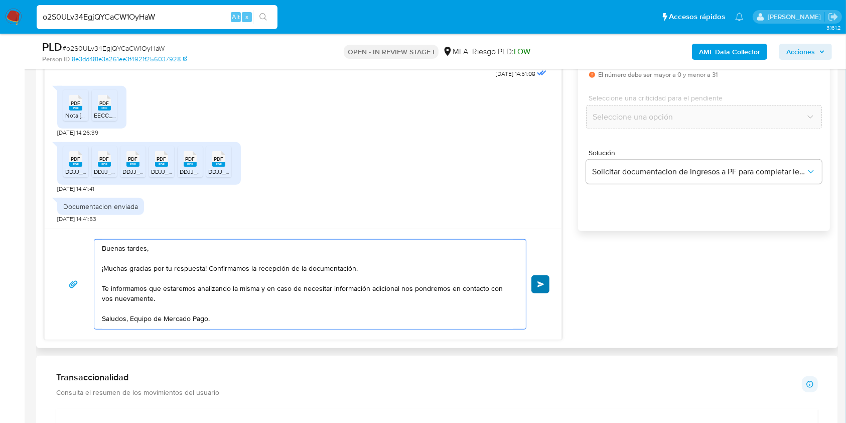
type textarea "Buenas tardes, ¡Muchas gracias por tu respuesta! Confirmamos la recepción de la…"
click at [548, 287] on button "Enviar" at bounding box center [541, 284] width 18 height 18
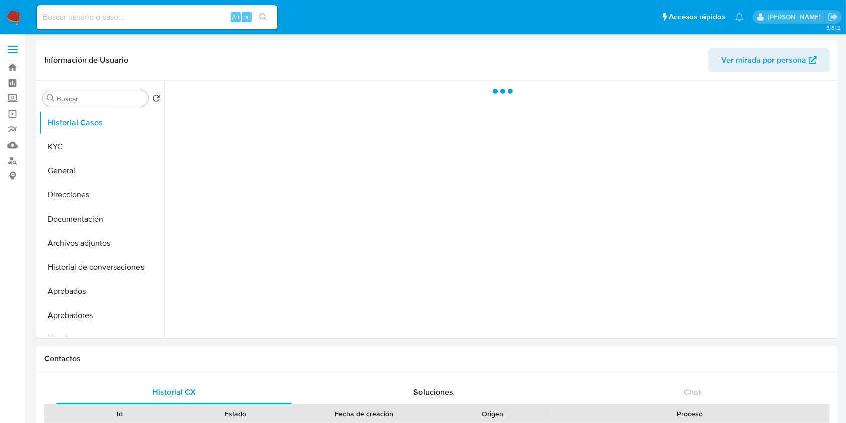
select select "10"
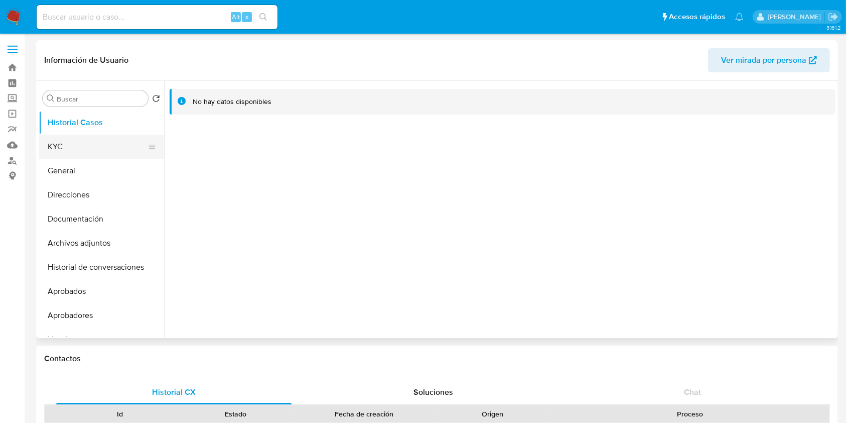
click at [68, 142] on button "KYC" at bounding box center [97, 147] width 117 height 24
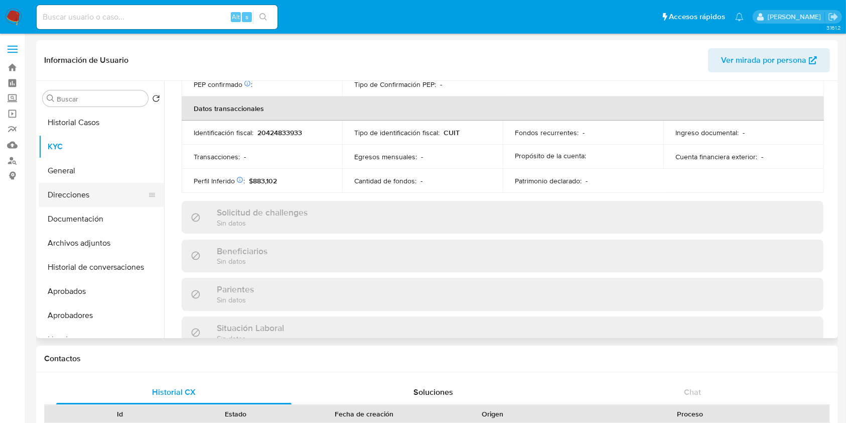
scroll to position [529, 0]
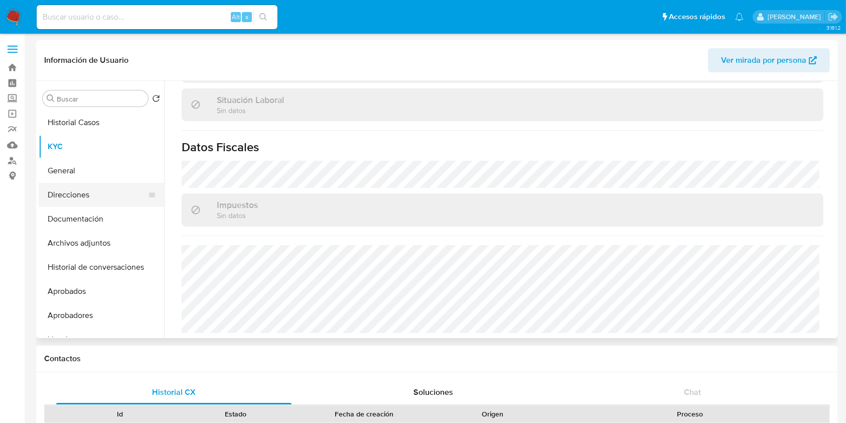
click at [92, 188] on button "Direcciones" at bounding box center [97, 195] width 117 height 24
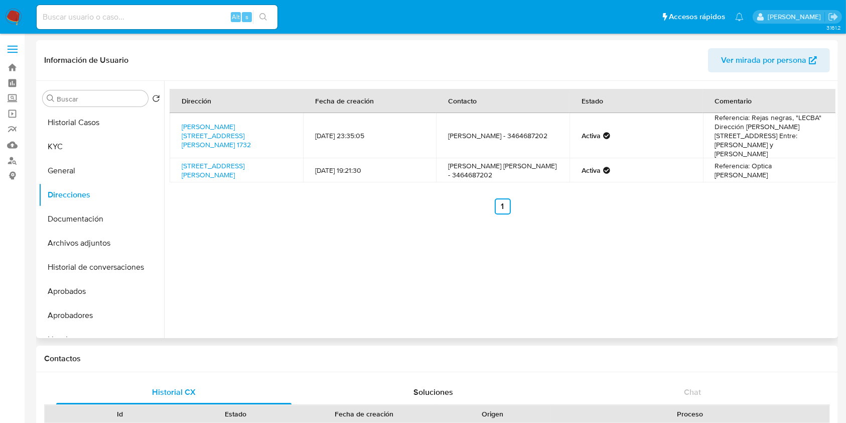
drag, startPoint x: 60, startPoint y: 153, endPoint x: 169, endPoint y: 197, distance: 117.7
click at [60, 153] on button "KYC" at bounding box center [101, 147] width 125 height 24
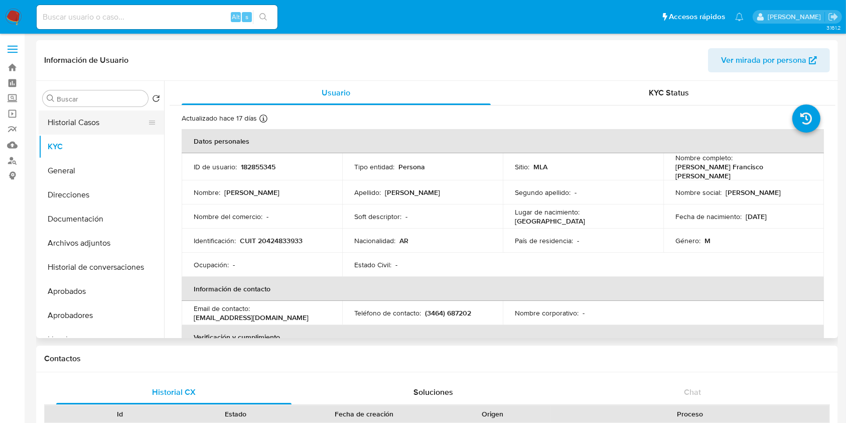
click at [92, 125] on button "Historial Casos" at bounding box center [97, 122] width 117 height 24
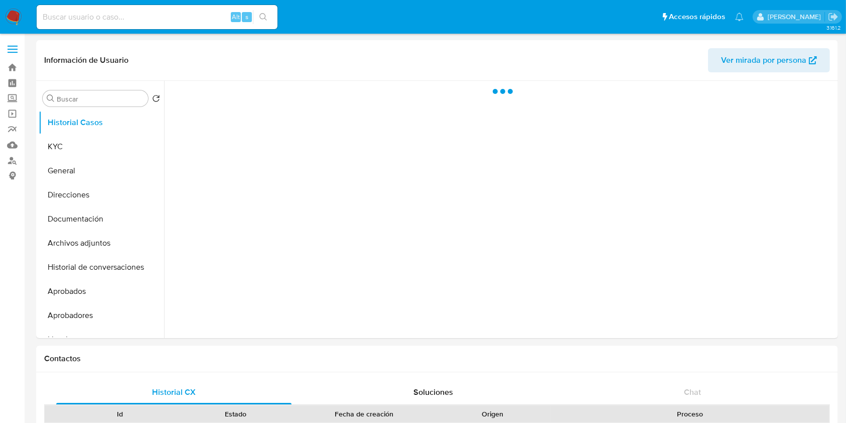
select select "10"
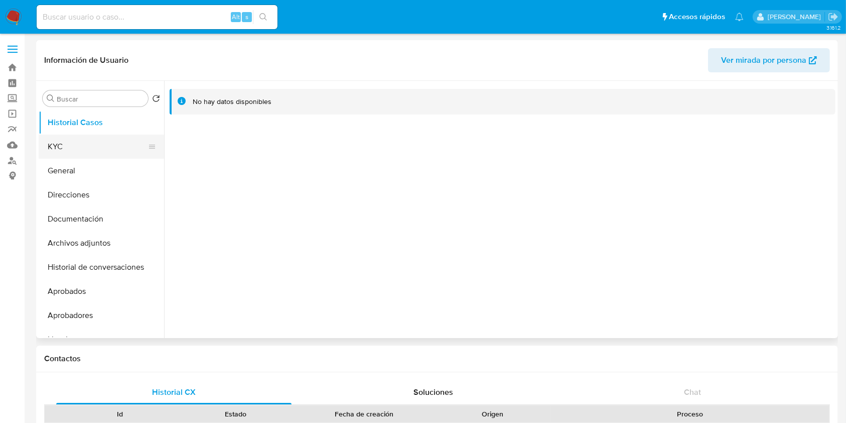
click at [85, 139] on button "KYC" at bounding box center [97, 147] width 117 height 24
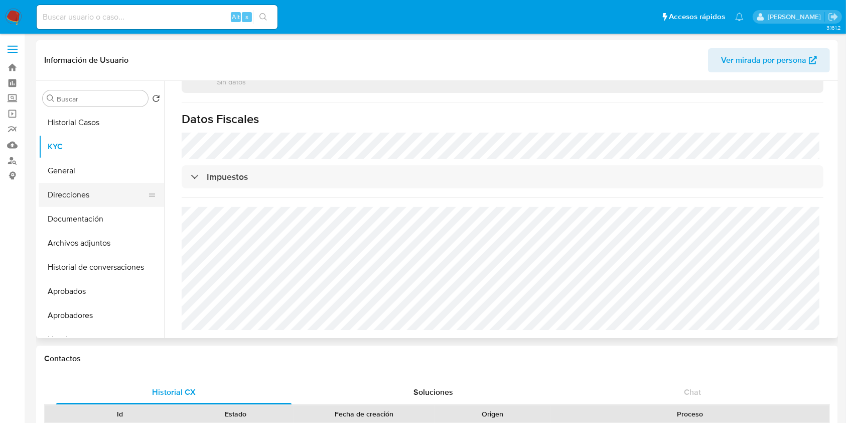
scroll to position [667, 0]
click at [83, 197] on button "Direcciones" at bounding box center [97, 195] width 117 height 24
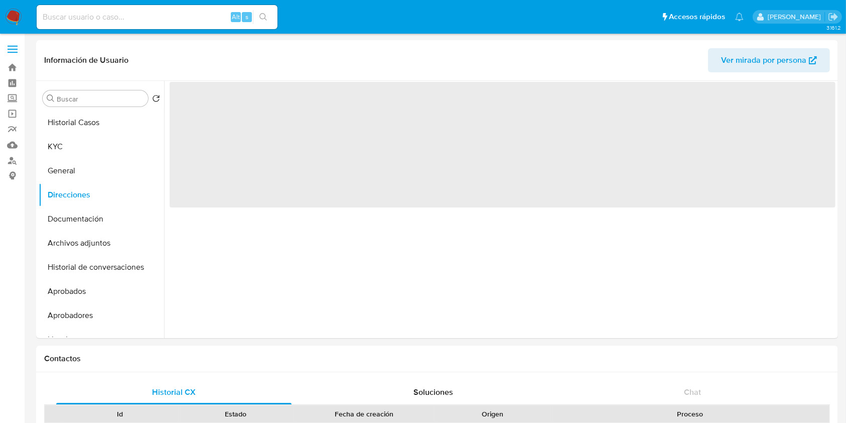
scroll to position [0, 0]
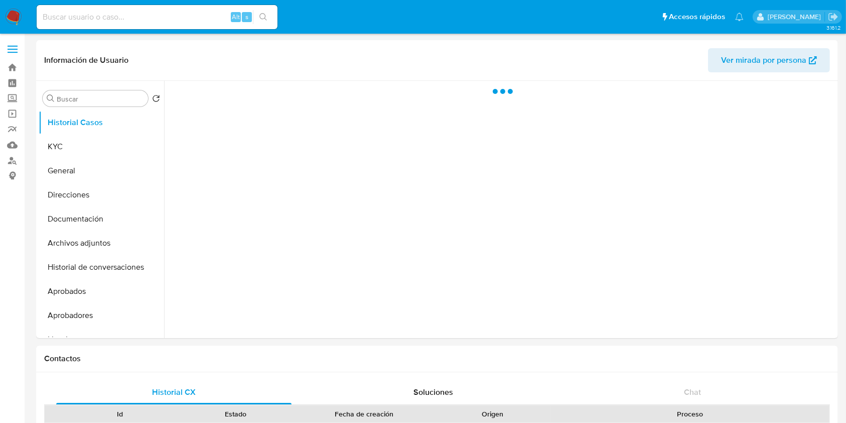
select select "10"
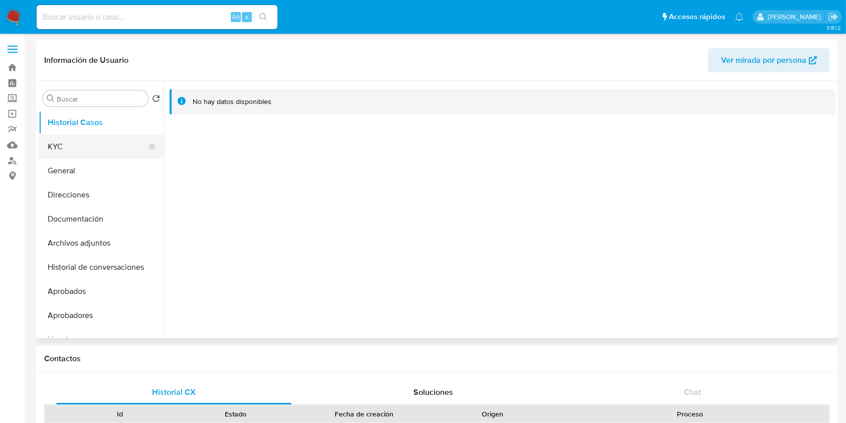
click at [79, 145] on button "KYC" at bounding box center [97, 147] width 117 height 24
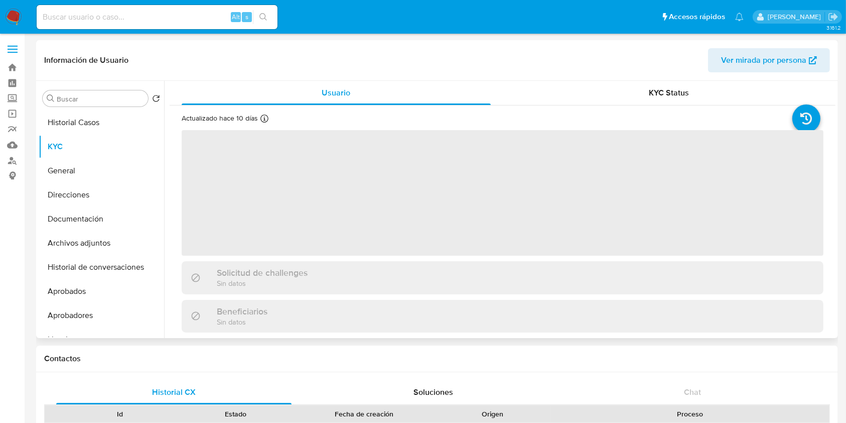
scroll to position [268, 0]
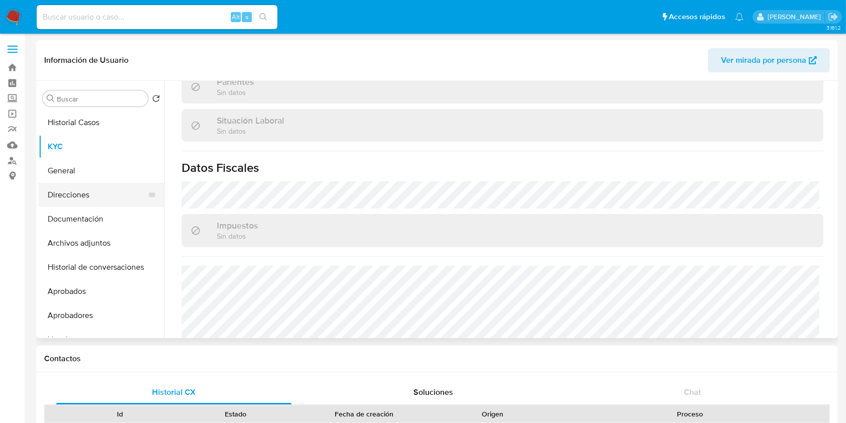
click at [97, 189] on button "Direcciones" at bounding box center [97, 195] width 117 height 24
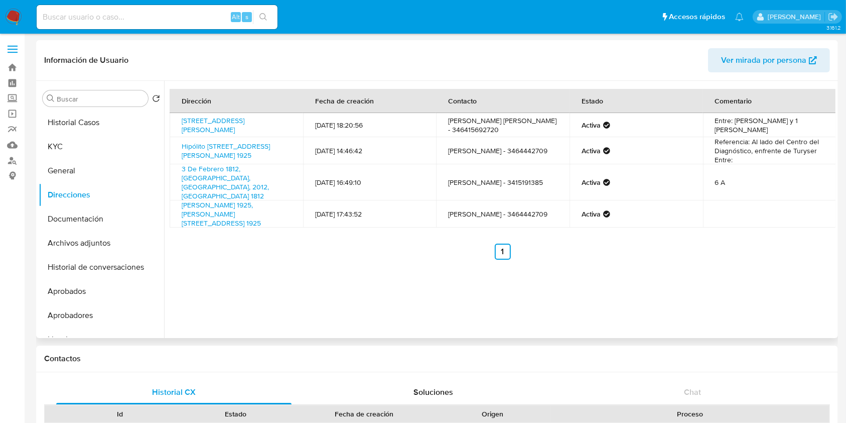
drag, startPoint x: 276, startPoint y: 128, endPoint x: 172, endPoint y: 124, distance: 104.5
click at [172, 124] on td "[STREET_ADDRESS][PERSON_NAME]" at bounding box center [237, 125] width 134 height 24
copy link "[STREET_ADDRESS][PERSON_NAME]"
click at [79, 140] on button "KYC" at bounding box center [97, 147] width 117 height 24
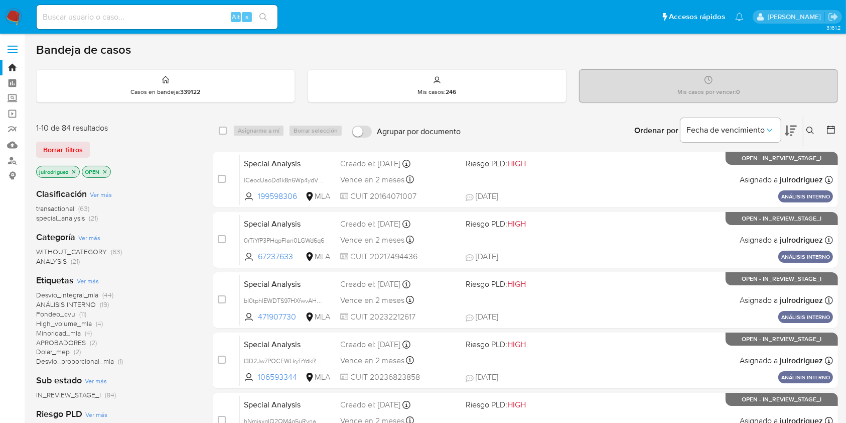
click at [642, 128] on button at bounding box center [812, 130] width 17 height 12
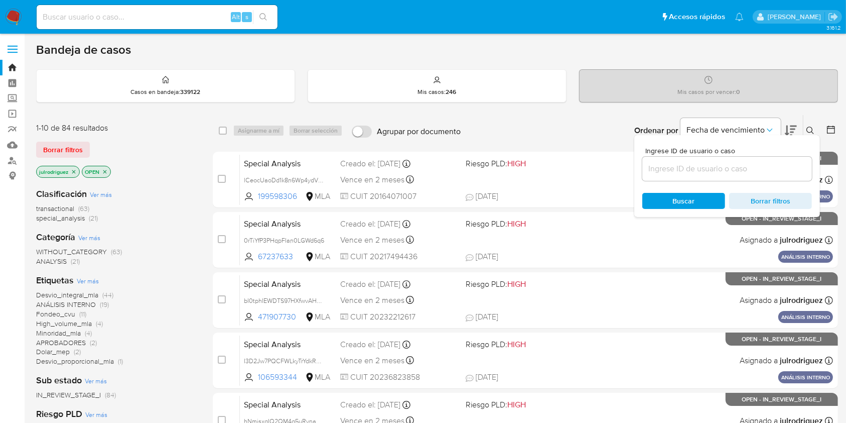
click at [642, 173] on input at bounding box center [728, 168] width 170 height 13
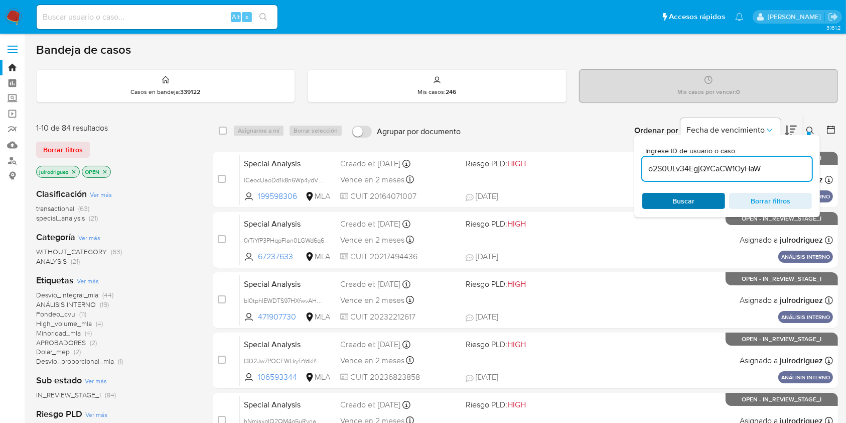
type input "o2S0ULv34EgjQYCaCW1OyHaW"
click at [642, 194] on span "Buscar" at bounding box center [684, 201] width 69 height 14
click at [642, 199] on span "Buscar" at bounding box center [684, 201] width 69 height 14
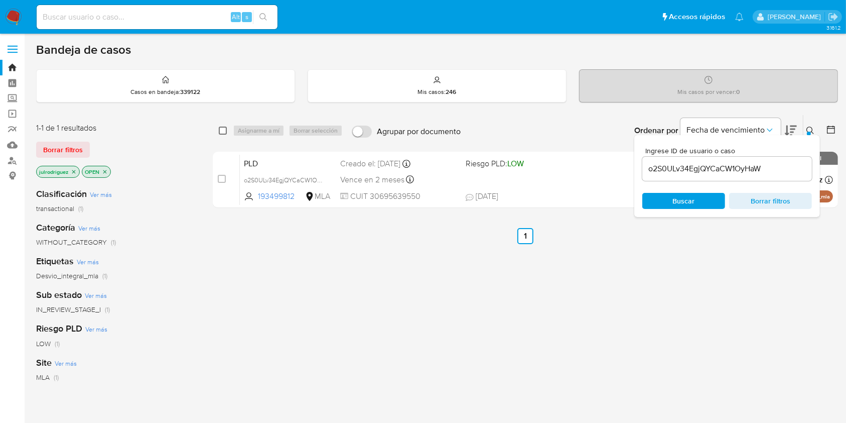
click at [221, 131] on input "checkbox" at bounding box center [223, 131] width 8 height 8
checkbox input "true"
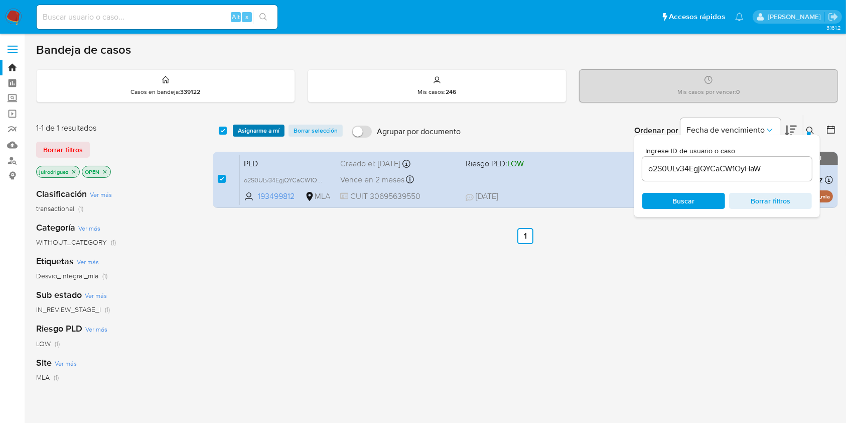
click at [249, 123] on div "select-all-cases-checkbox Asignarme a mí Borrar selección Agrupar por documento…" at bounding box center [525, 130] width 625 height 31
click at [252, 132] on span "Asignarme a mí" at bounding box center [259, 130] width 42 height 10
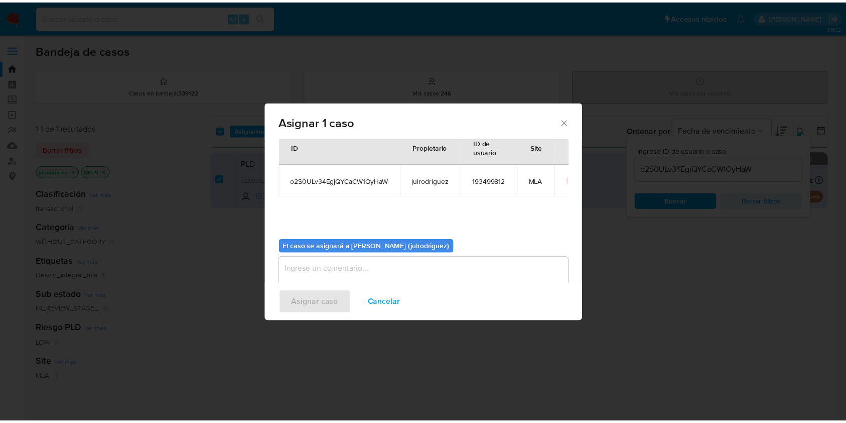
scroll to position [51, 0]
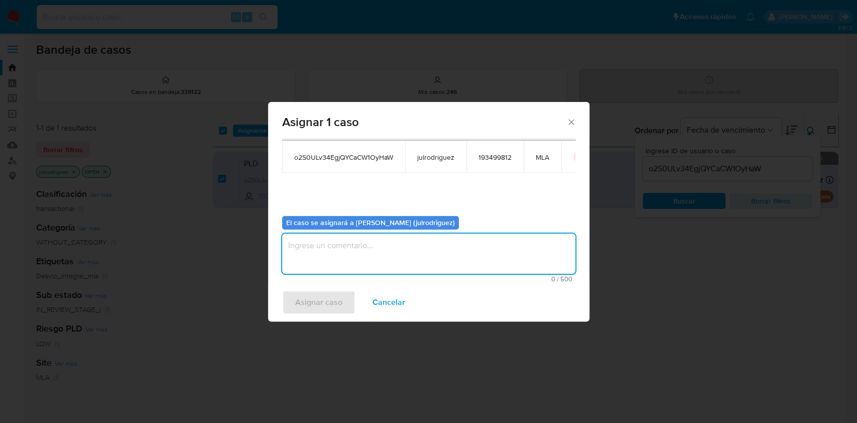
click at [385, 245] on textarea "assign-modal" at bounding box center [428, 253] width 293 height 40
type textarea "."
click at [303, 298] on span "Asignar caso" at bounding box center [318, 302] width 47 height 22
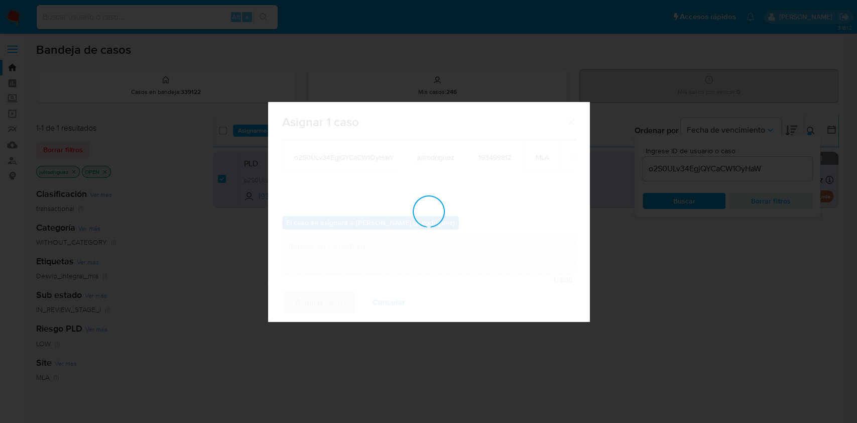
checkbox input "false"
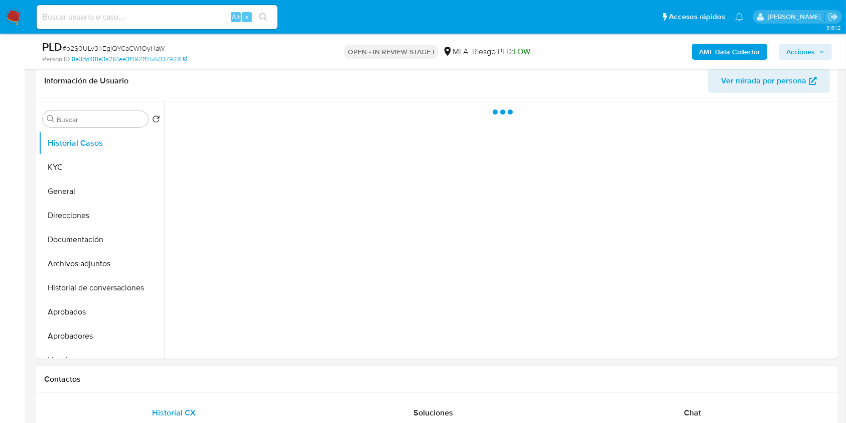
scroll to position [402, 0]
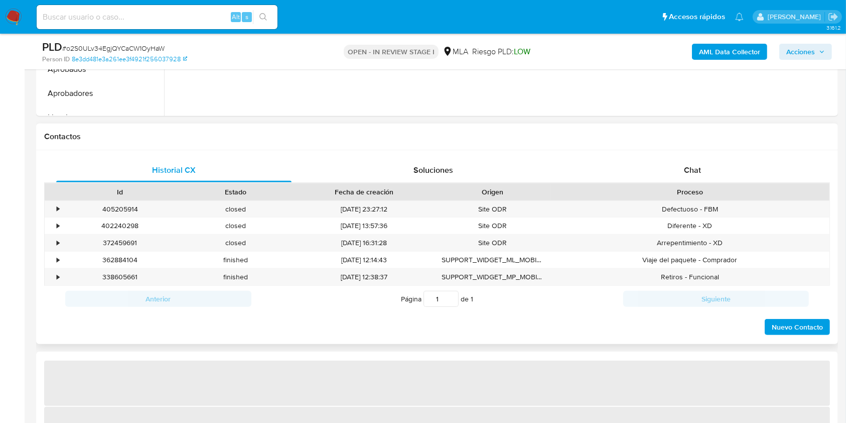
click at [688, 189] on div "Proceso" at bounding box center [690, 192] width 265 height 10
click at [691, 166] on span "Chat" at bounding box center [692, 170] width 17 height 12
select select "10"
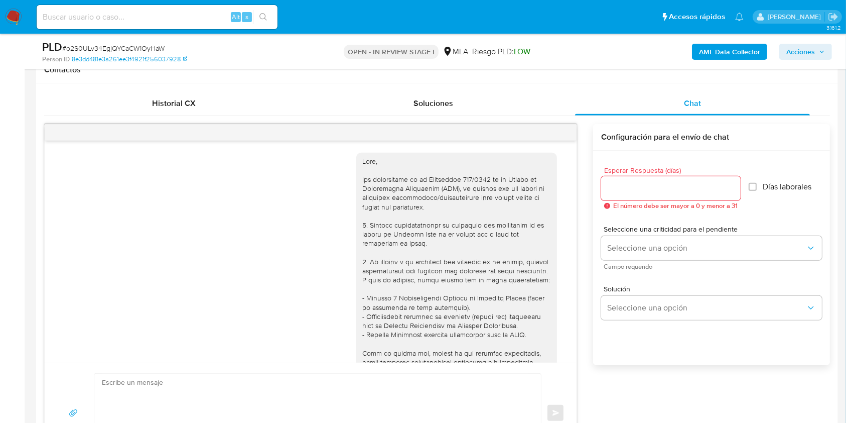
scroll to position [563, 0]
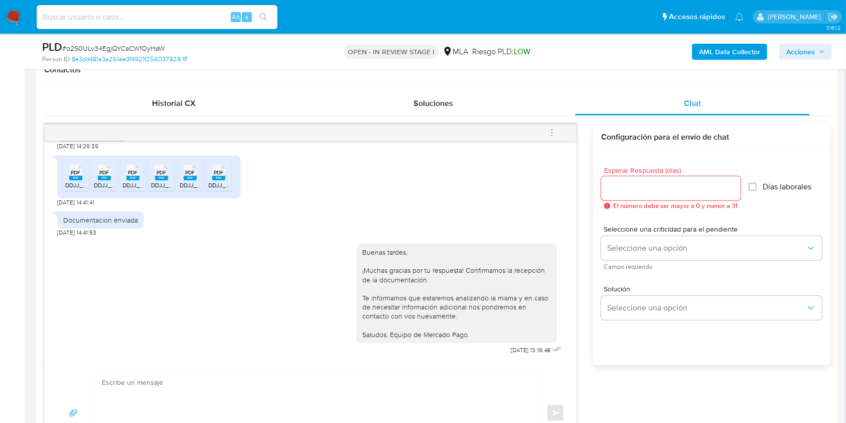
click at [555, 133] on icon "menu-action" at bounding box center [552, 132] width 9 height 9
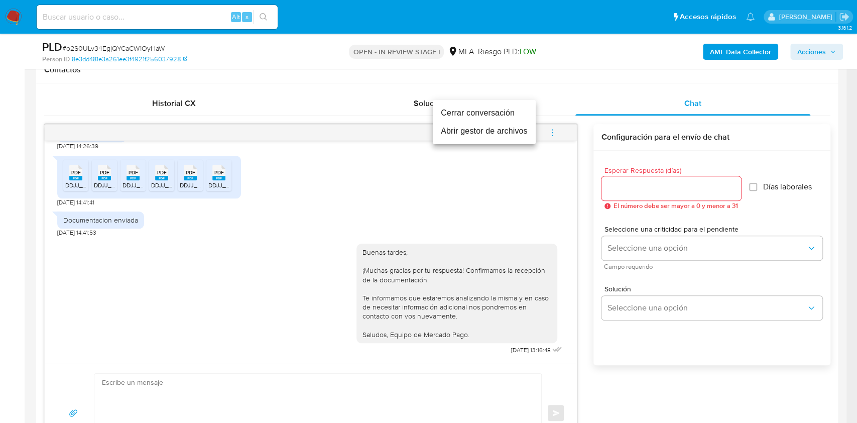
click at [480, 112] on li "Cerrar conversación" at bounding box center [484, 113] width 103 height 18
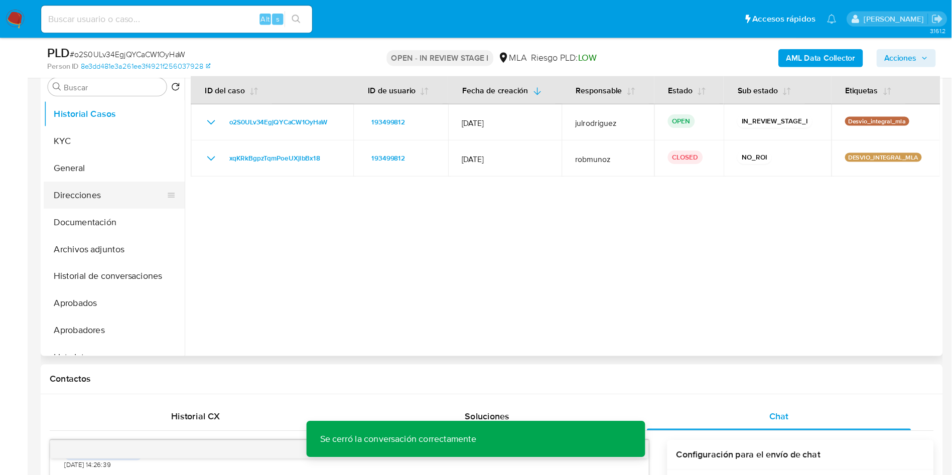
scroll to position [201, 0]
click at [55, 131] on button "KYC" at bounding box center [97, 125] width 117 height 24
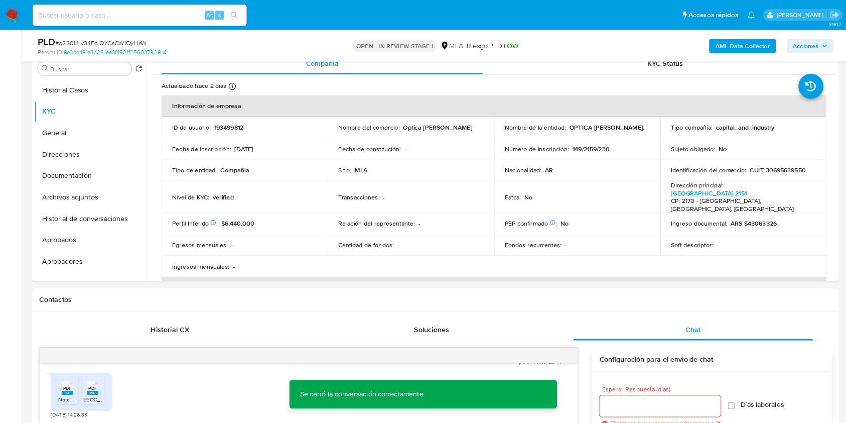
scroll to position [511, 0]
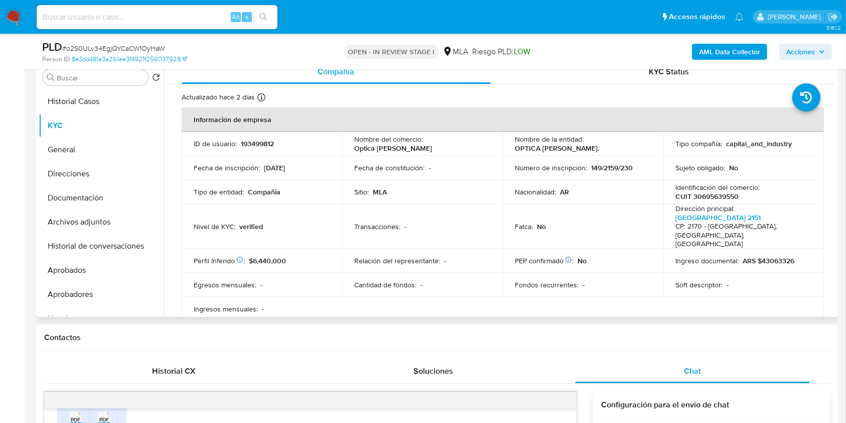
click at [264, 140] on p "193499812" at bounding box center [257, 143] width 33 height 9
copy p "193499812"
click at [149, 52] on span "# o2S0ULv34EgjQYCaCW1OyHaW" at bounding box center [113, 48] width 102 height 10
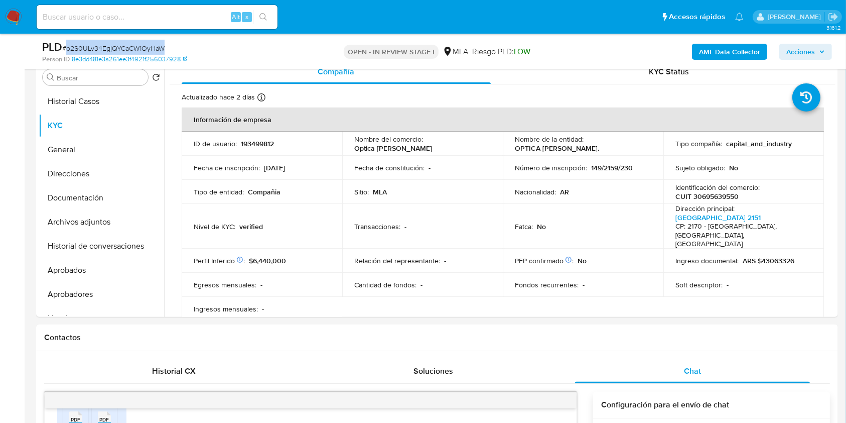
copy span "o2S0ULv34EgjQYCaCW1OyHaW"
drag, startPoint x: 514, startPoint y: 148, endPoint x: 582, endPoint y: 149, distance: 67.8
click at [582, 149] on div "Nombre de la entidad : OPTICA [PERSON_NAME]." at bounding box center [583, 144] width 137 height 18
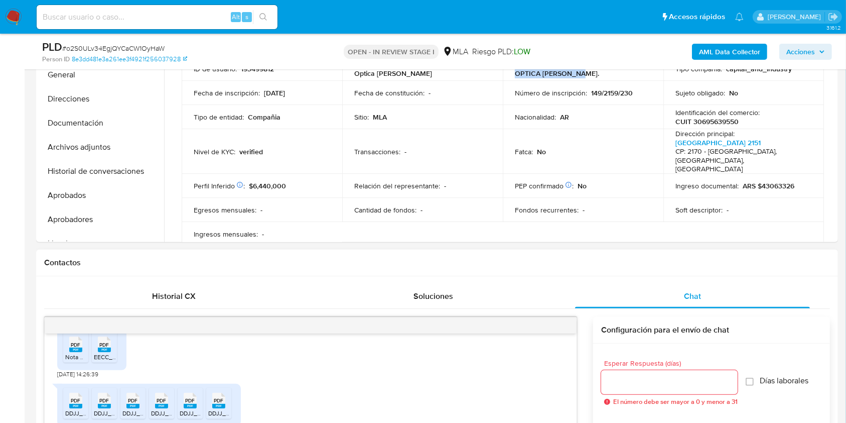
scroll to position [334, 0]
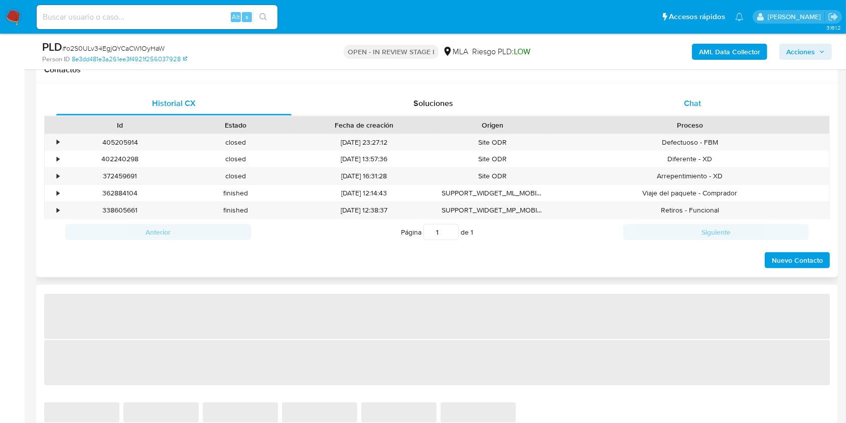
click at [699, 111] on div "Chat" at bounding box center [692, 103] width 235 height 24
select select "10"
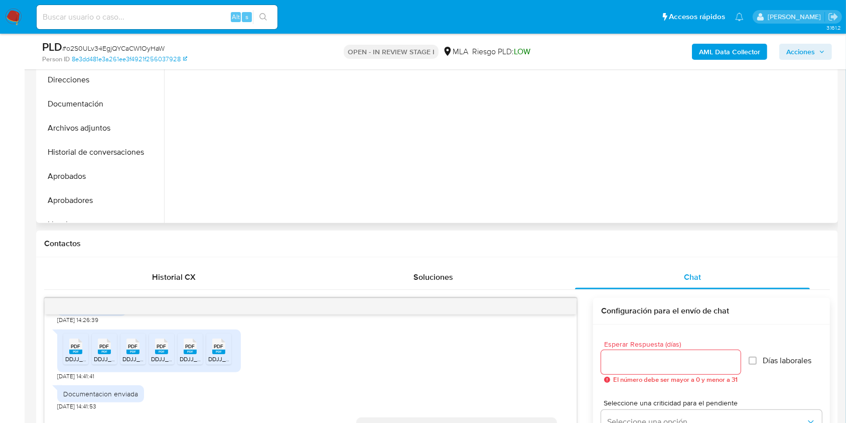
scroll to position [201, 0]
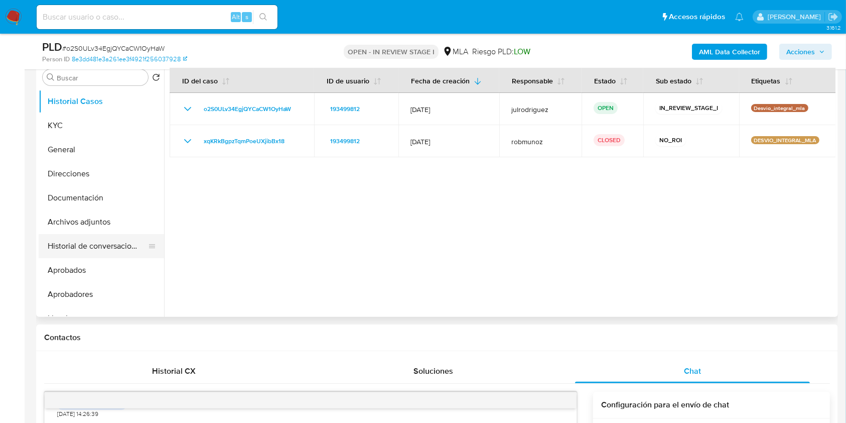
click at [111, 242] on button "Historial de conversaciones" at bounding box center [97, 246] width 117 height 24
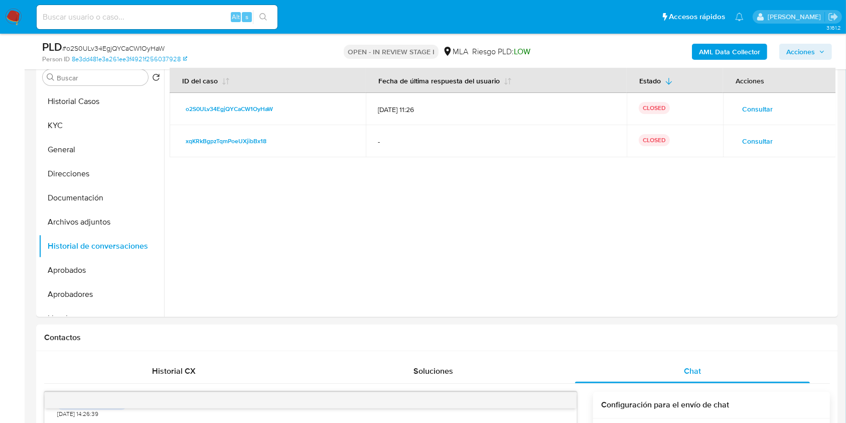
click at [728, 52] on b "AML Data Collector" at bounding box center [729, 52] width 61 height 16
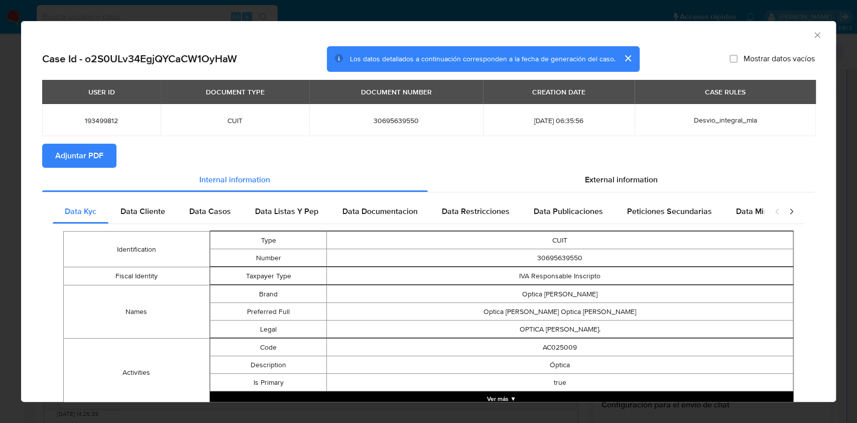
click at [94, 157] on span "Adjuntar PDF" at bounding box center [79, 156] width 48 height 22
click at [812, 37] on icon "Cerrar ventana" at bounding box center [817, 35] width 10 height 10
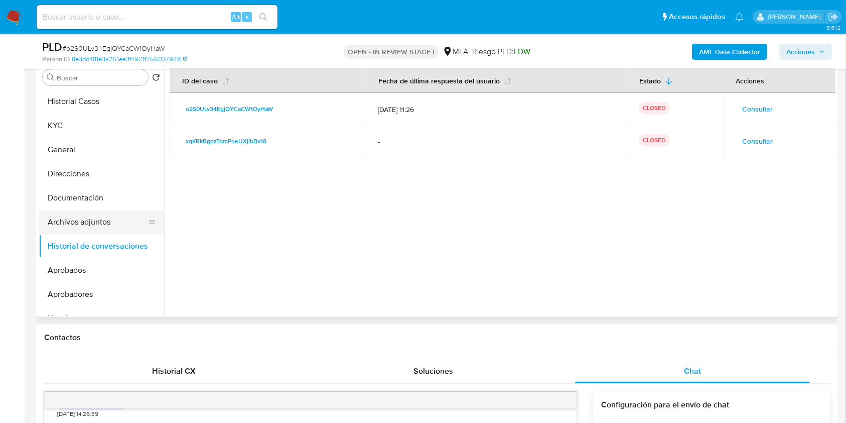
click at [93, 220] on button "Archivos adjuntos" at bounding box center [97, 222] width 117 height 24
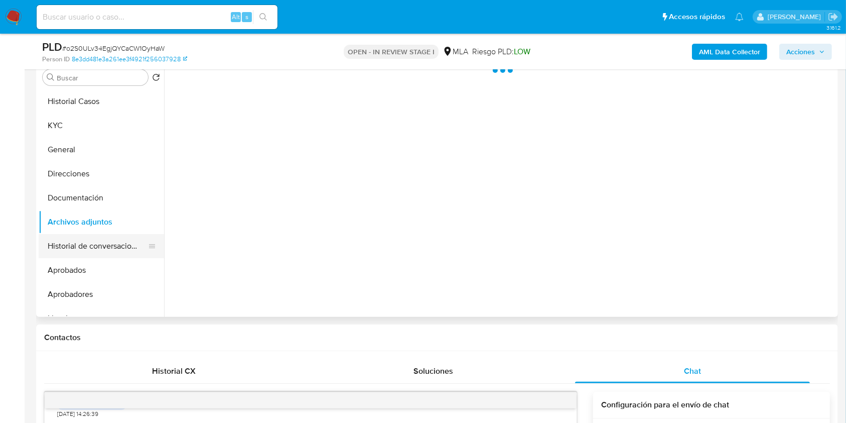
click at [91, 241] on button "Historial de conversaciones" at bounding box center [97, 246] width 117 height 24
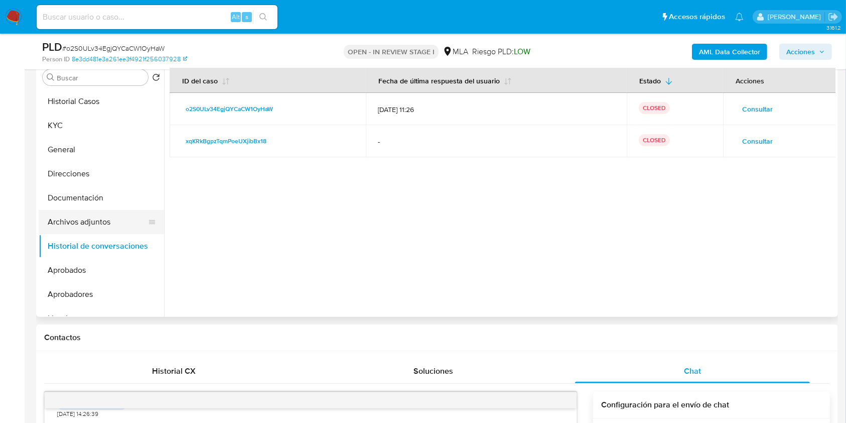
click at [89, 227] on button "Archivos adjuntos" at bounding box center [97, 222] width 117 height 24
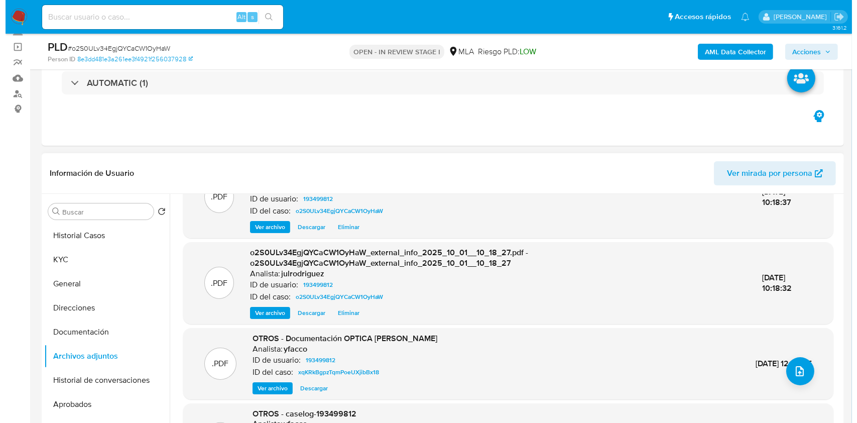
scroll to position [67, 0]
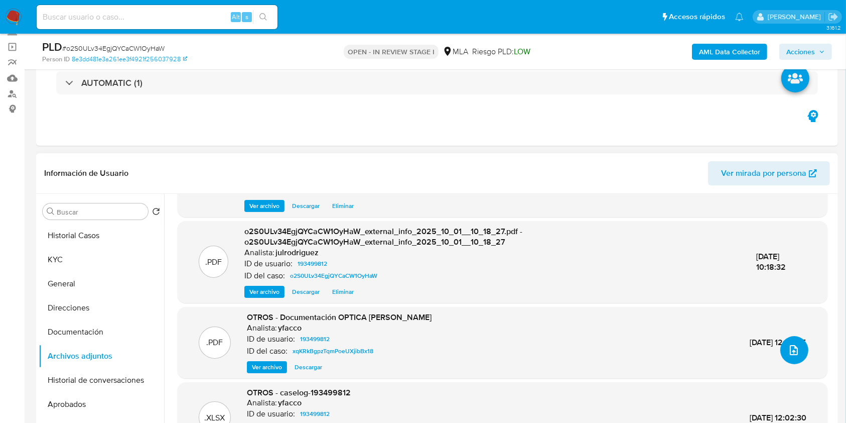
click at [791, 357] on button "upload-file" at bounding box center [795, 350] width 28 height 28
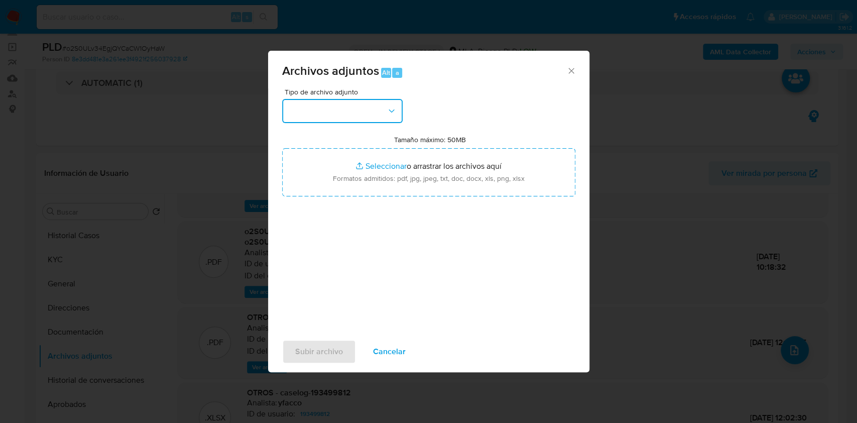
click at [357, 107] on button "button" at bounding box center [342, 111] width 120 height 24
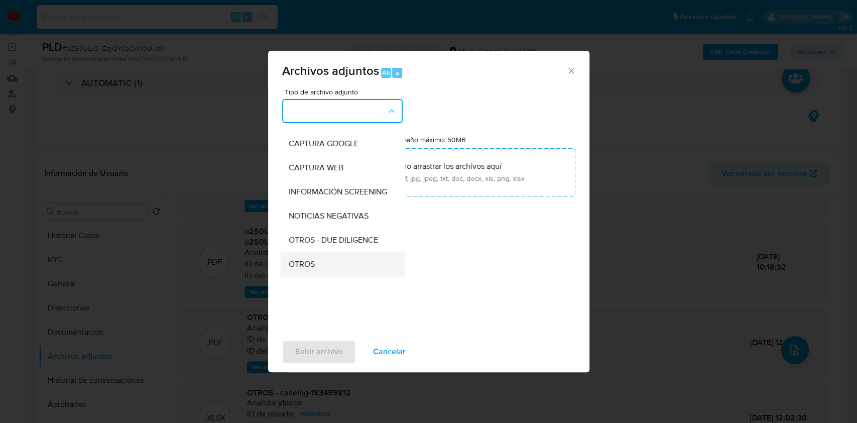
click at [313, 267] on span "OTROS" at bounding box center [301, 264] width 26 height 10
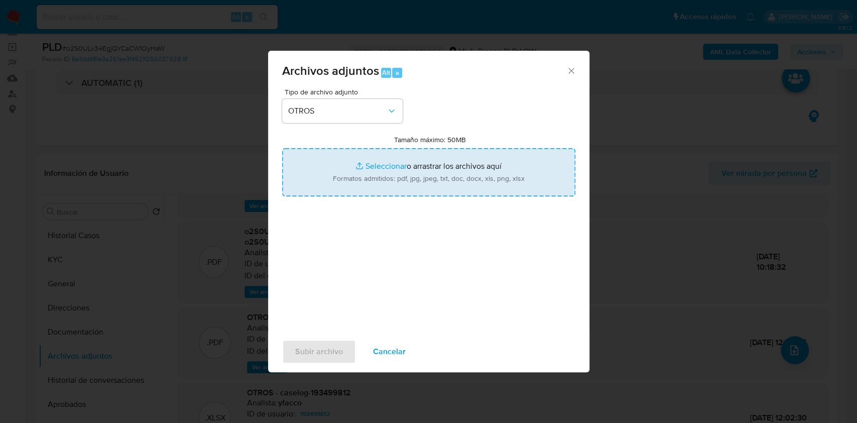
click at [383, 171] on input "Tamaño máximo: 50MB Seleccionar archivos" at bounding box center [428, 172] width 293 height 48
type input "C:\fakepath\Comprobantes Comarb - 193499812 - o2S0ULv34EgjQYCaCW1OyHaW.pdf"
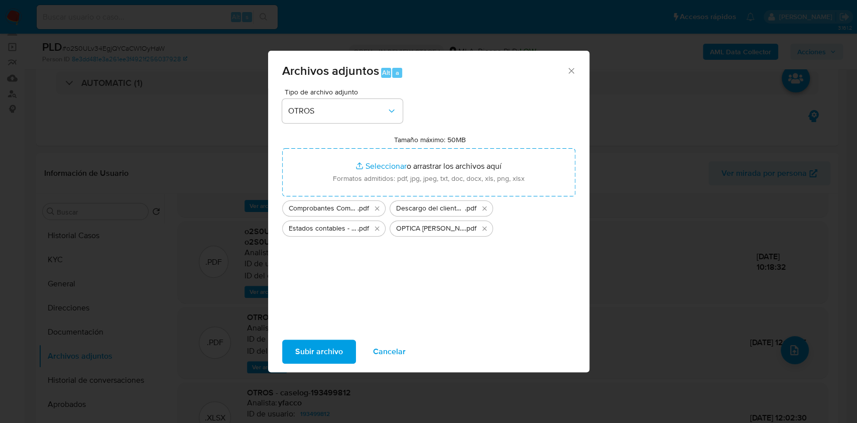
click at [337, 358] on span "Subir archivo" at bounding box center [319, 351] width 48 height 22
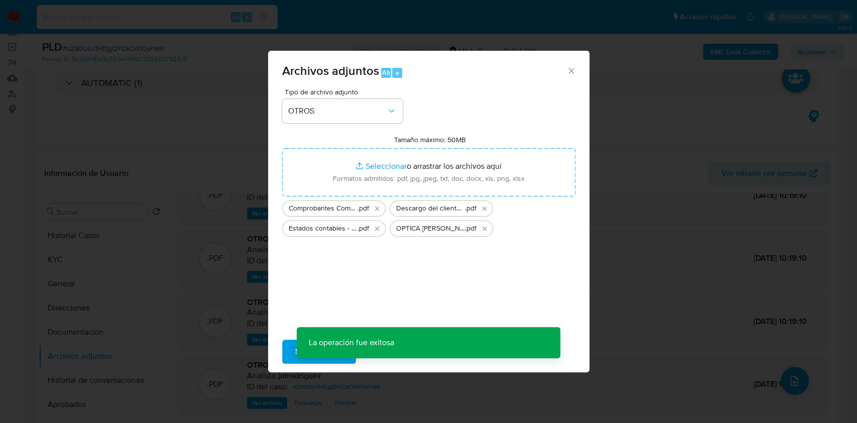
scroll to position [36, 0]
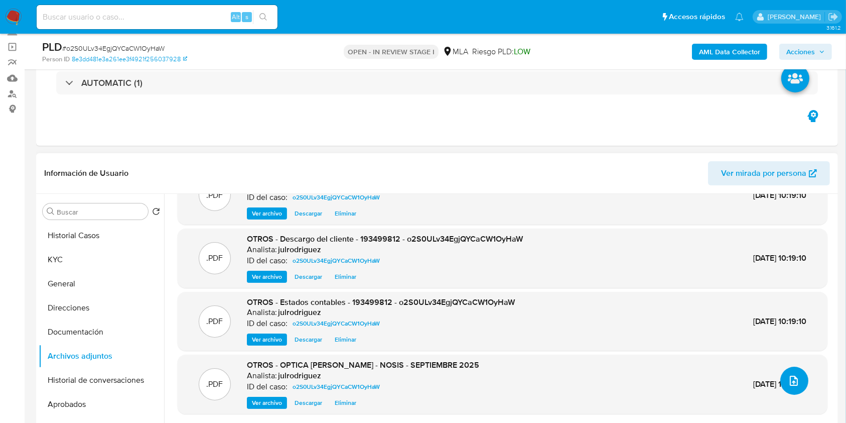
click at [781, 385] on button "upload-file" at bounding box center [795, 380] width 28 height 28
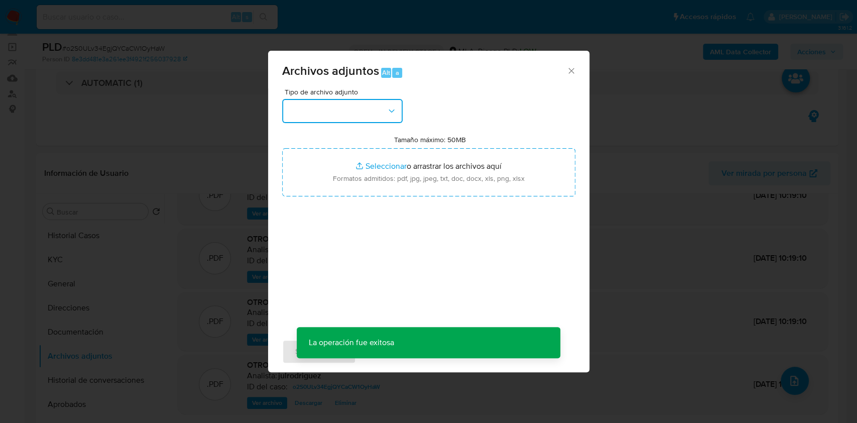
click at [377, 112] on button "button" at bounding box center [342, 111] width 120 height 24
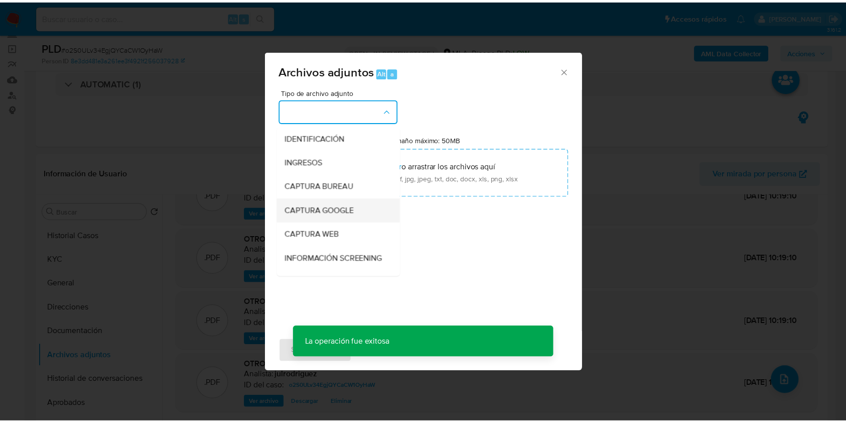
scroll to position [67, 0]
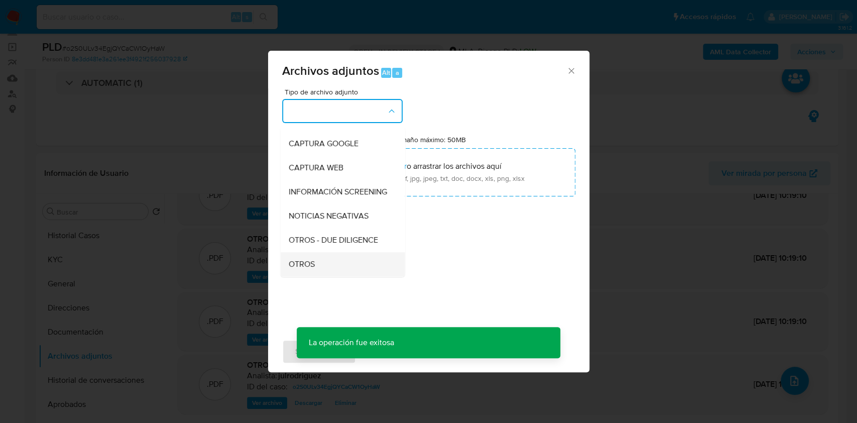
click at [312, 269] on span "OTROS" at bounding box center [301, 264] width 26 height 10
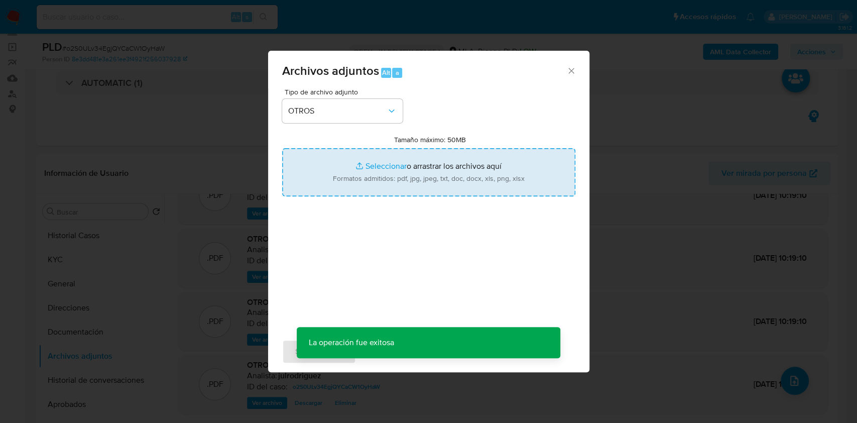
click at [376, 188] on input "Tamaño máximo: 50MB Seleccionar archivos" at bounding box center [428, 172] width 293 height 48
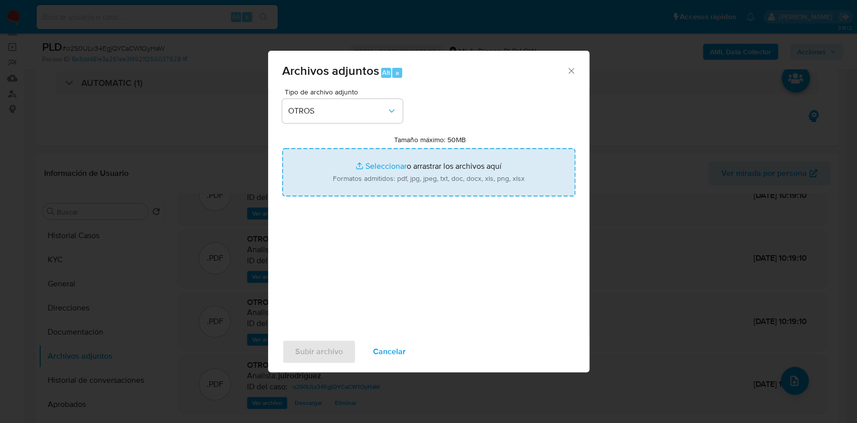
type input "C:\fakepath\Movimientos - 193499812 - o2S0ULv34EgjQYCaCW1OyHaW.xlsx"
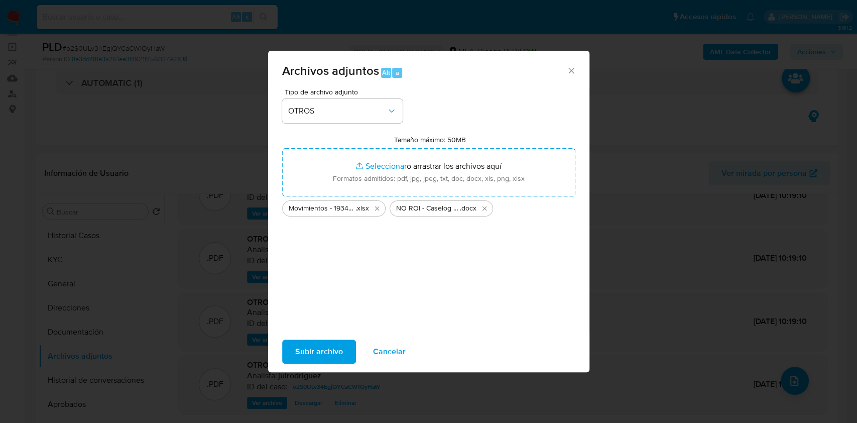
click at [329, 353] on span "Subir archivo" at bounding box center [319, 351] width 48 height 22
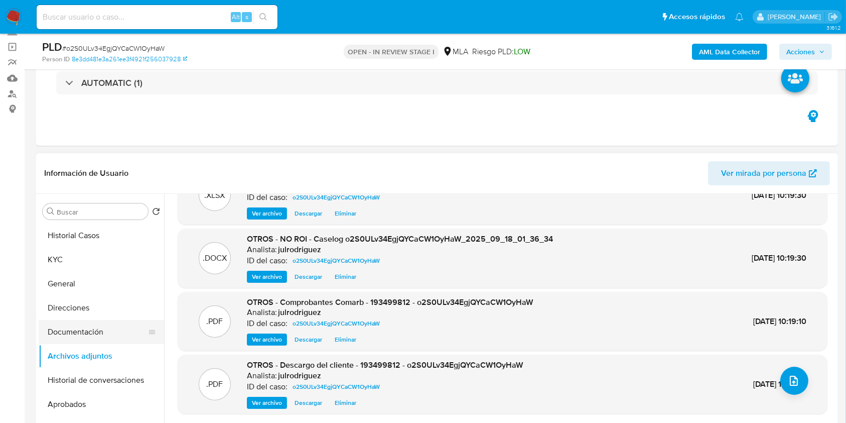
click at [91, 328] on button "Documentación" at bounding box center [97, 332] width 117 height 24
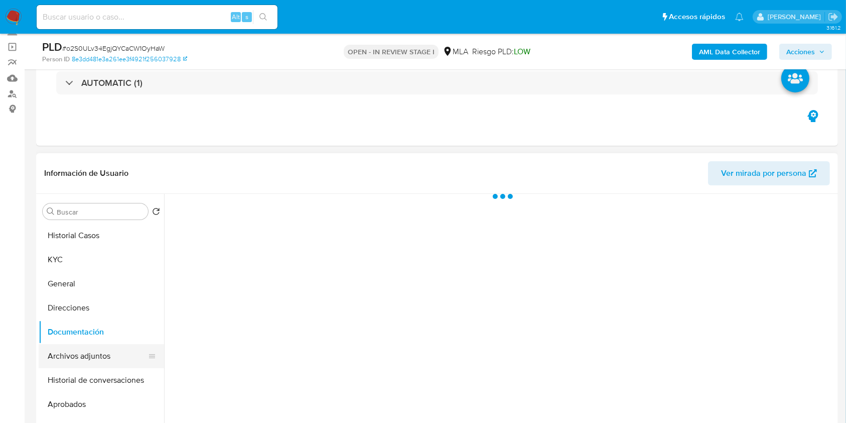
scroll to position [0, 0]
click at [89, 356] on button "Archivos adjuntos" at bounding box center [97, 356] width 117 height 24
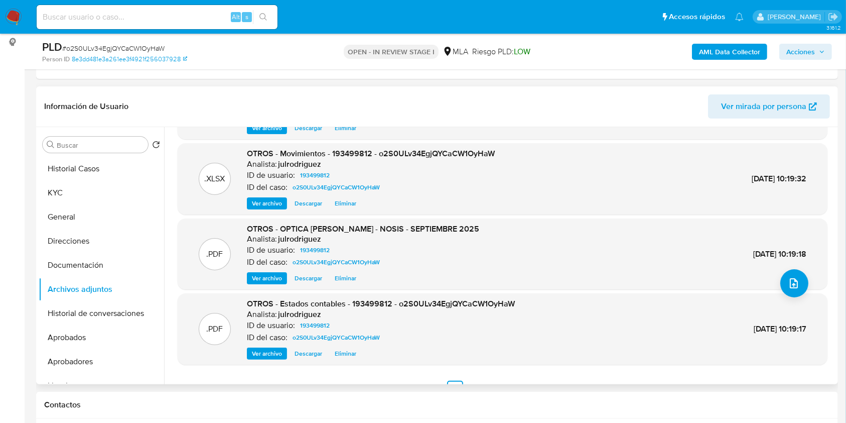
scroll to position [84, 0]
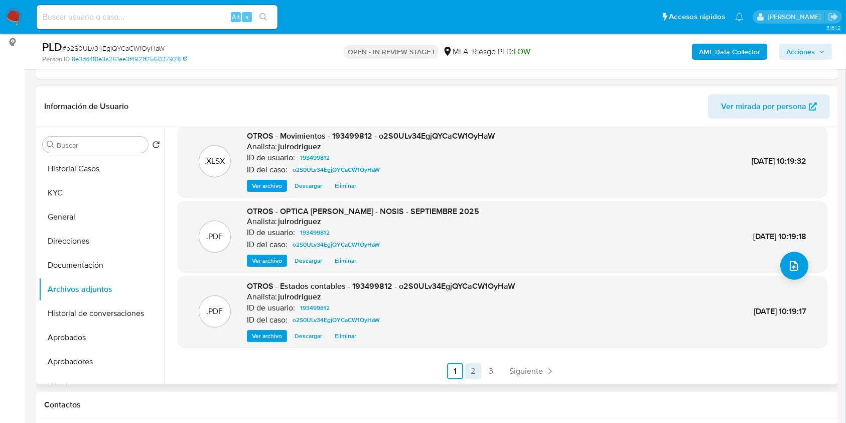
click at [465, 370] on link "2" at bounding box center [473, 371] width 16 height 16
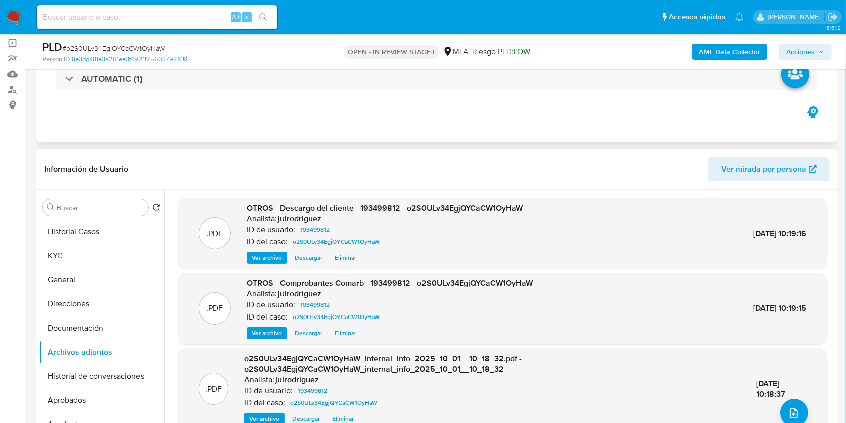
scroll to position [0, 0]
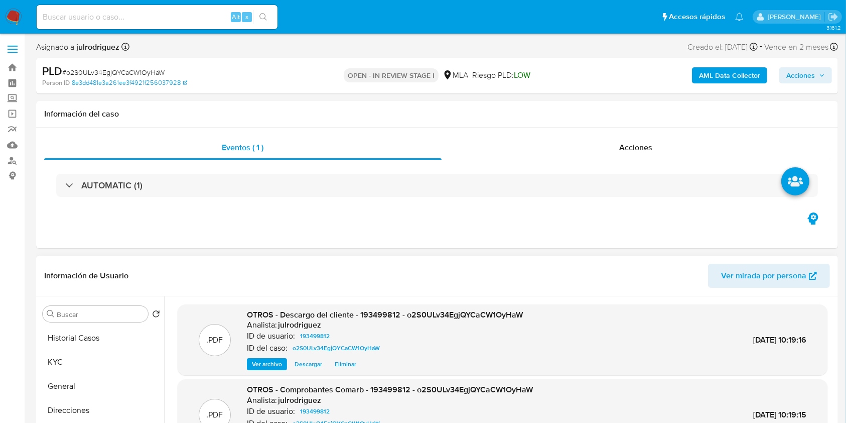
click at [803, 72] on span "Acciones" at bounding box center [801, 75] width 29 height 16
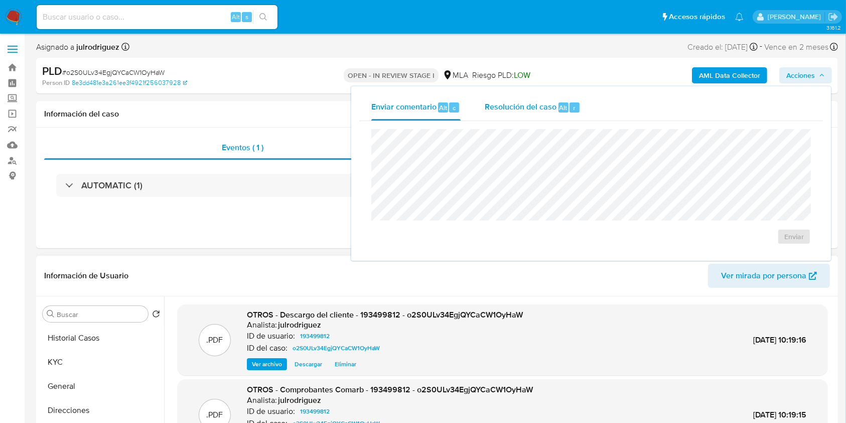
click at [535, 110] on span "Resolución del caso" at bounding box center [521, 107] width 72 height 12
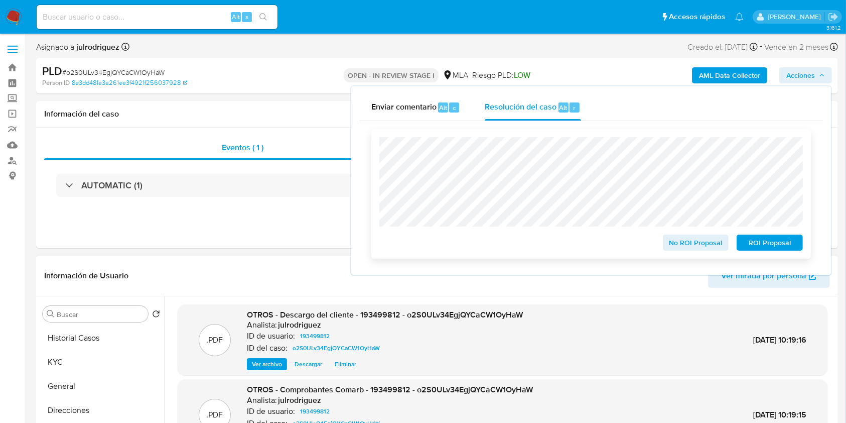
click at [679, 247] on span "No ROI Proposal" at bounding box center [696, 242] width 52 height 14
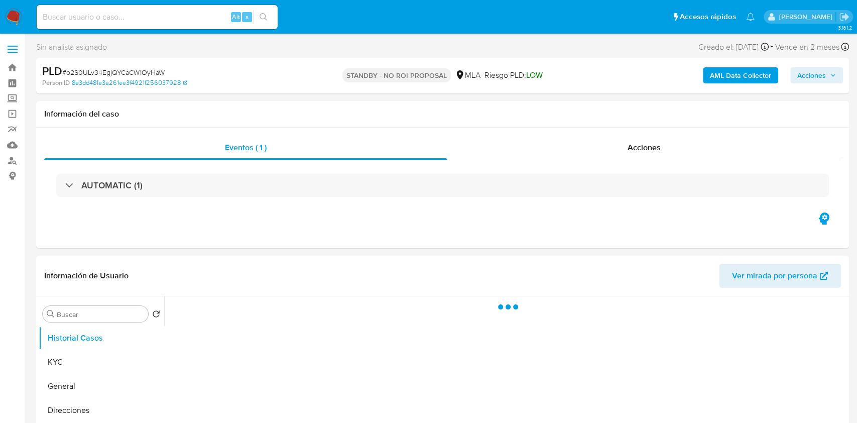
select select "10"
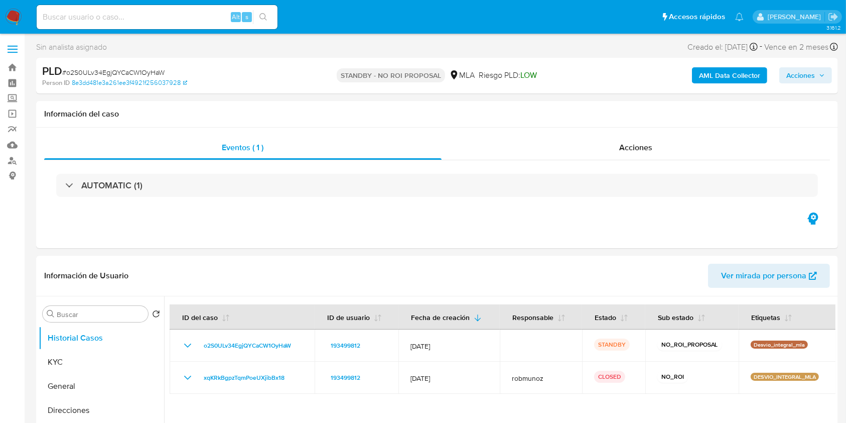
click at [164, 14] on input at bounding box center [157, 17] width 241 height 13
paste input "C8cTQUhpebtZgSjA8JavLpLQ"
type input "C8cTQUhpebtZgSjA8JavLpLQ"
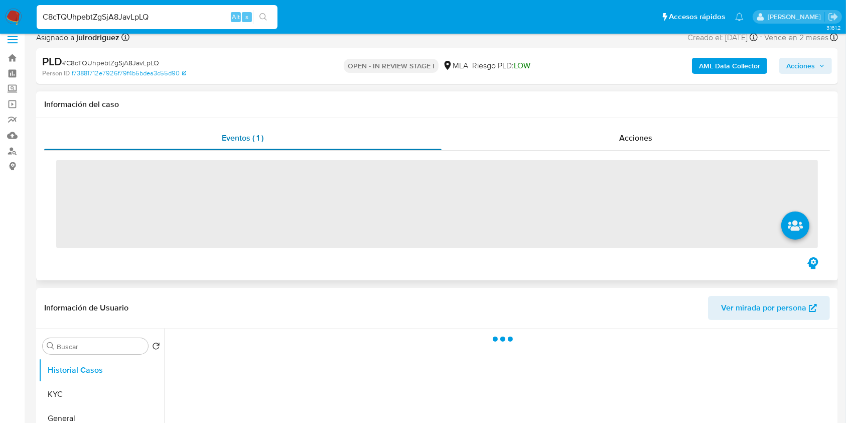
scroll to position [134, 0]
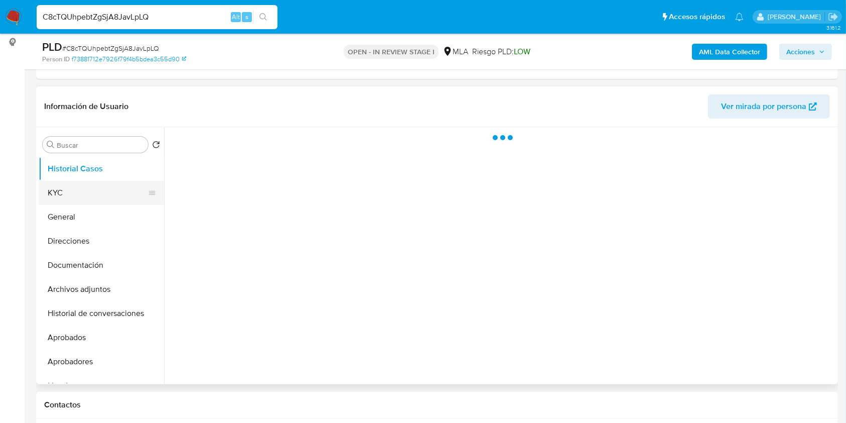
select select "10"
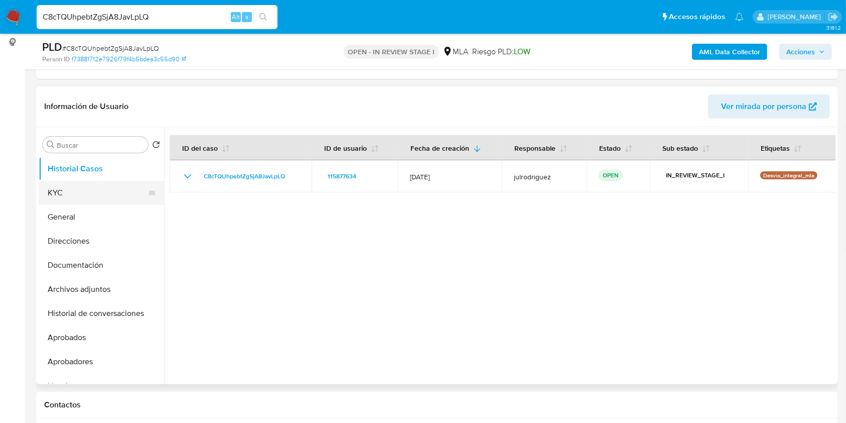
drag, startPoint x: 78, startPoint y: 191, endPoint x: 87, endPoint y: 193, distance: 9.7
click at [78, 191] on button "KYC" at bounding box center [97, 193] width 117 height 24
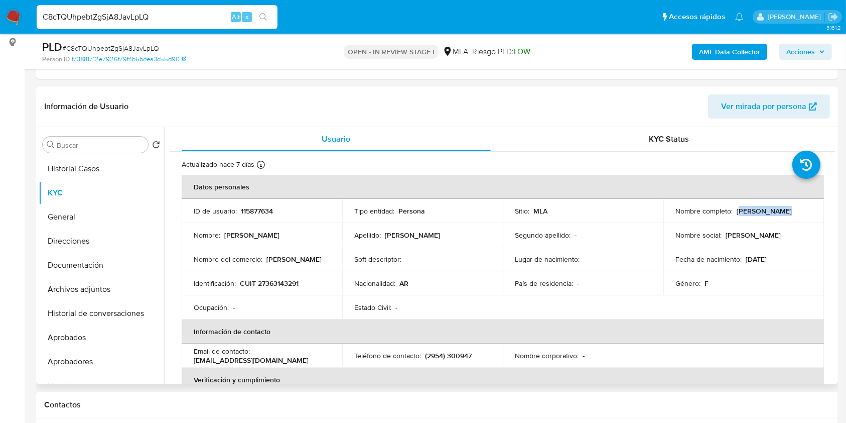
drag, startPoint x: 737, startPoint y: 209, endPoint x: 785, endPoint y: 209, distance: 47.7
click at [785, 209] on div "Nombre completo : [PERSON_NAME]" at bounding box center [744, 210] width 137 height 9
drag, startPoint x: 743, startPoint y: 209, endPoint x: 783, endPoint y: 209, distance: 39.7
click at [782, 209] on div "Nombre completo : [PERSON_NAME]" at bounding box center [744, 210] width 137 height 9
copy p "[PERSON_NAME]"
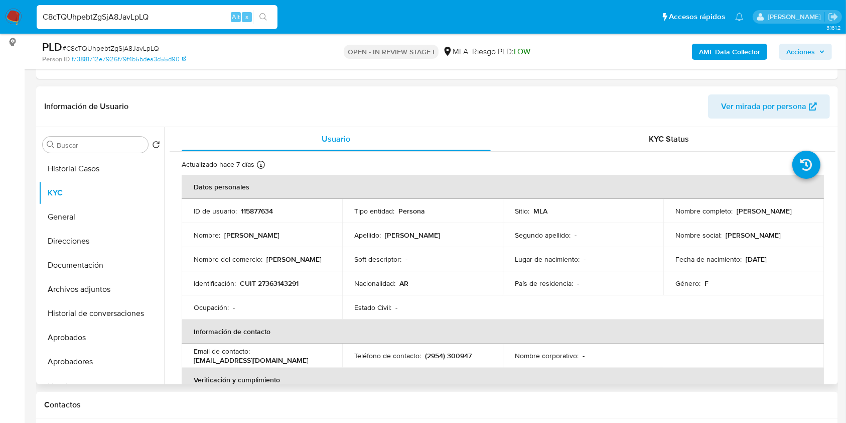
click at [268, 209] on p "115877634" at bounding box center [257, 210] width 32 height 9
copy p "115877634"
click at [115, 42] on div "PLD # C8cTQUhpebtZgSjA8JavLpLQ" at bounding box center [172, 47] width 260 height 15
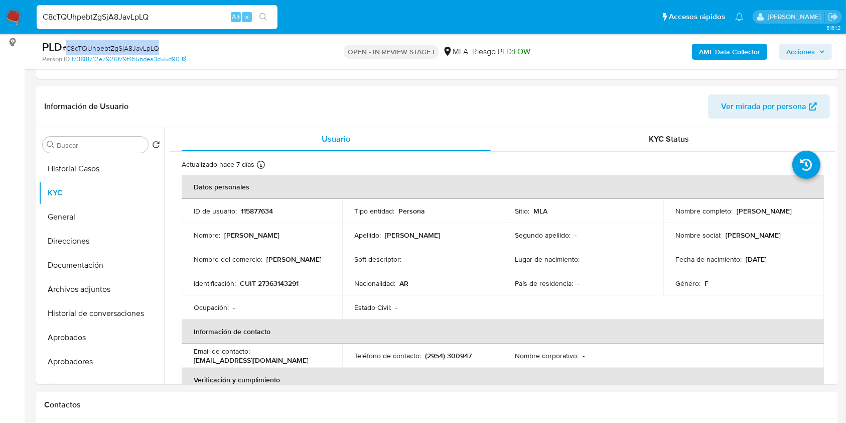
copy span "C8cTQUhpebtZgSjA8JavLpLQ"
click at [83, 270] on button "Documentación" at bounding box center [97, 265] width 117 height 24
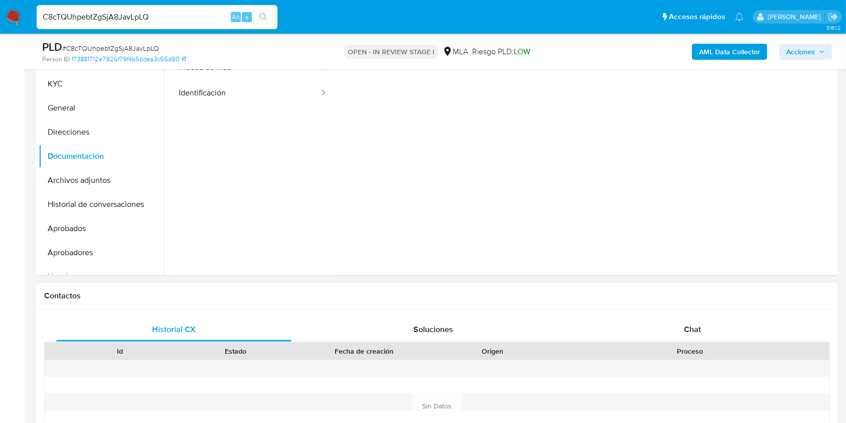
scroll to position [402, 0]
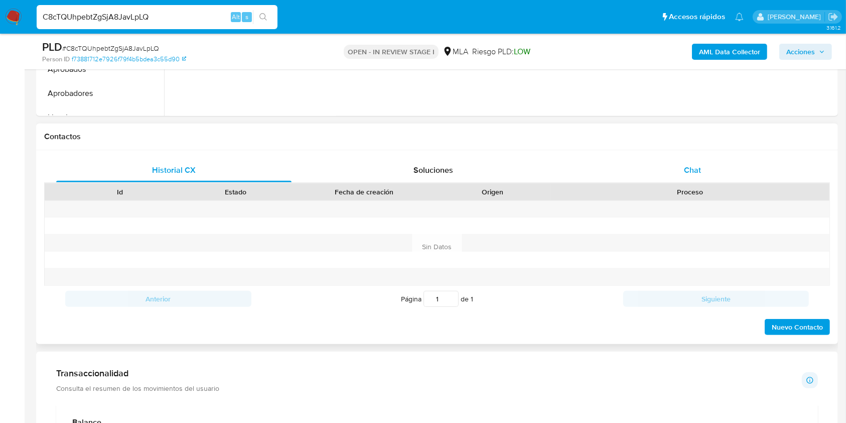
click at [687, 172] on span "Chat" at bounding box center [692, 170] width 17 height 12
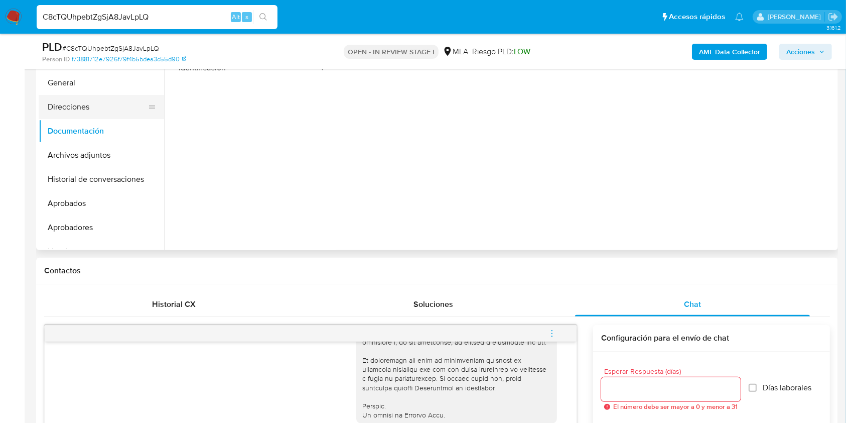
scroll to position [201, 0]
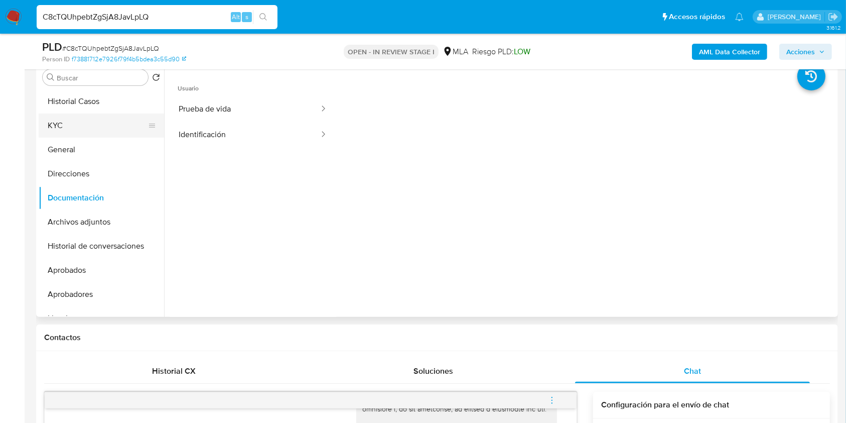
click at [78, 116] on button "KYC" at bounding box center [97, 125] width 117 height 24
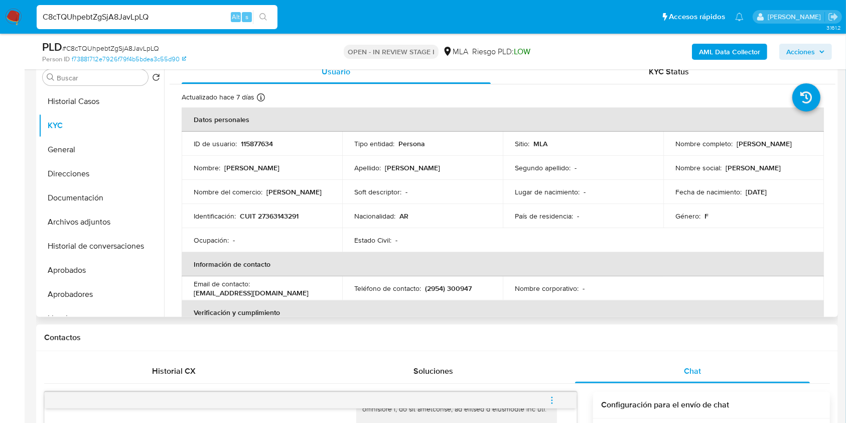
click at [293, 211] on p "CUIT 27363143291" at bounding box center [269, 215] width 59 height 9
copy p "27363143291"
click at [245, 137] on td "ID de usuario : 115877634" at bounding box center [262, 144] width 161 height 24
click at [253, 152] on td "ID de usuario : 115877634" at bounding box center [262, 144] width 161 height 24
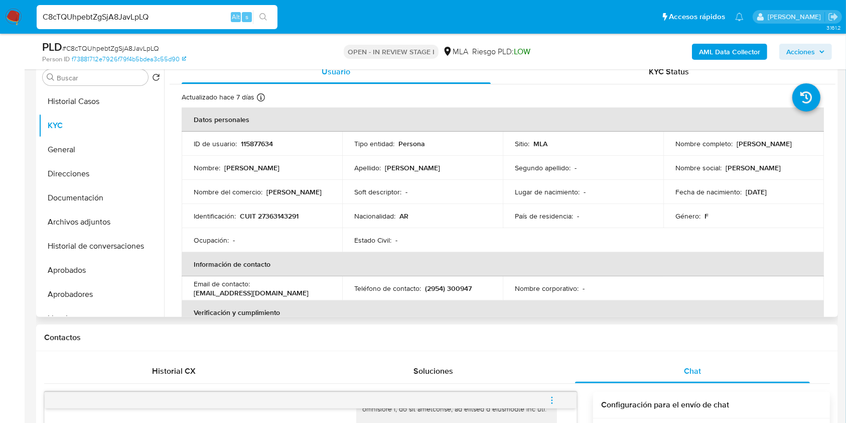
click at [249, 139] on p "115877634" at bounding box center [257, 143] width 32 height 9
copy p "115877634"
click at [249, 147] on p "115877634" at bounding box center [257, 143] width 32 height 9
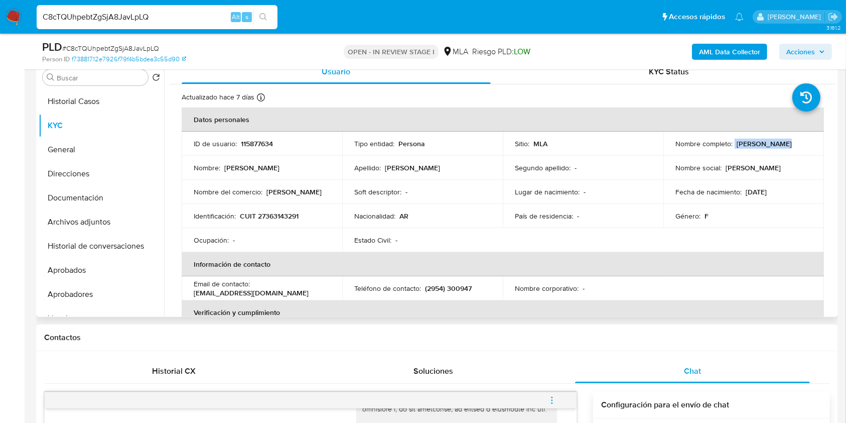
drag, startPoint x: 800, startPoint y: 144, endPoint x: 809, endPoint y: 144, distance: 9.5
click at [809, 144] on td "Nombre completo : [PERSON_NAME]" at bounding box center [744, 144] width 161 height 24
click at [292, 216] on p "CUIT 27363143291" at bounding box center [269, 215] width 59 height 9
copy p "27363143291"
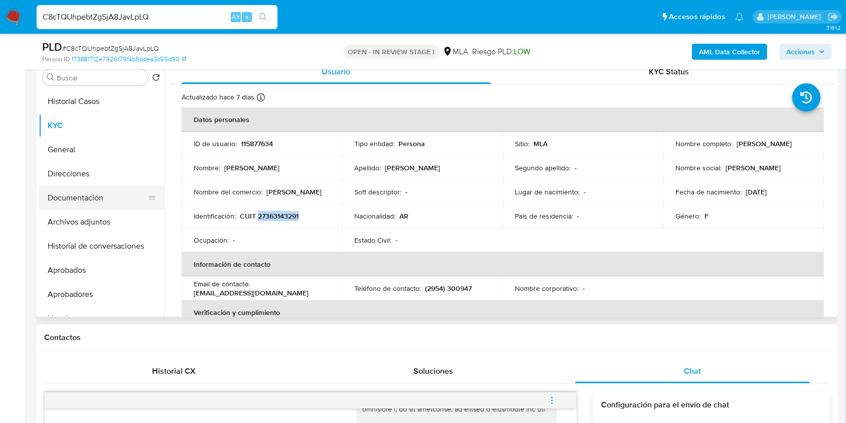
click at [81, 191] on button "Documentación" at bounding box center [97, 198] width 117 height 24
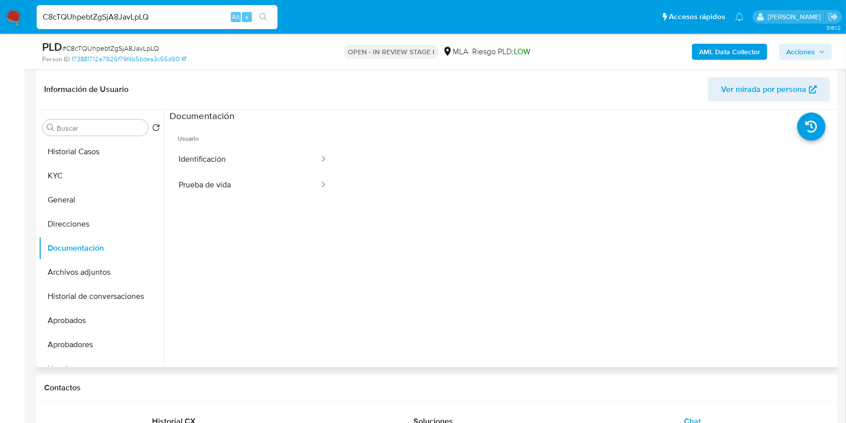
scroll to position [67, 0]
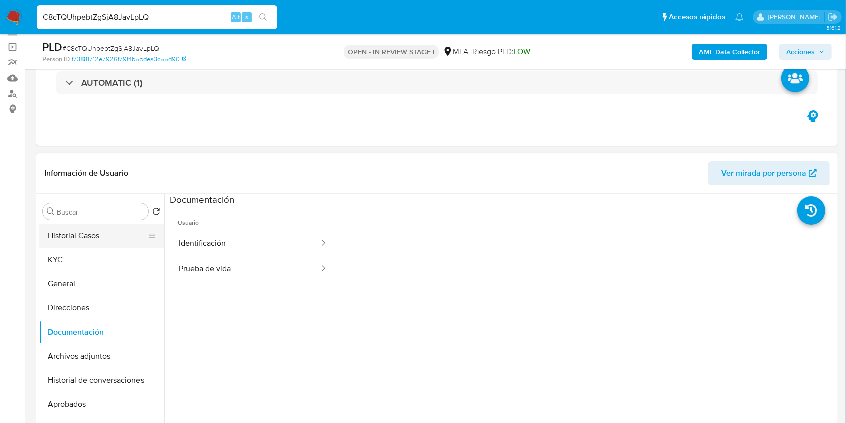
click at [119, 238] on button "Historial Casos" at bounding box center [97, 235] width 117 height 24
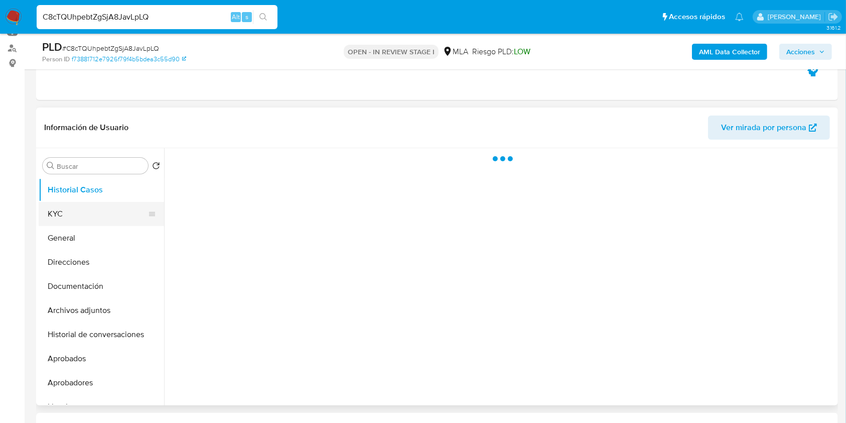
scroll to position [134, 0]
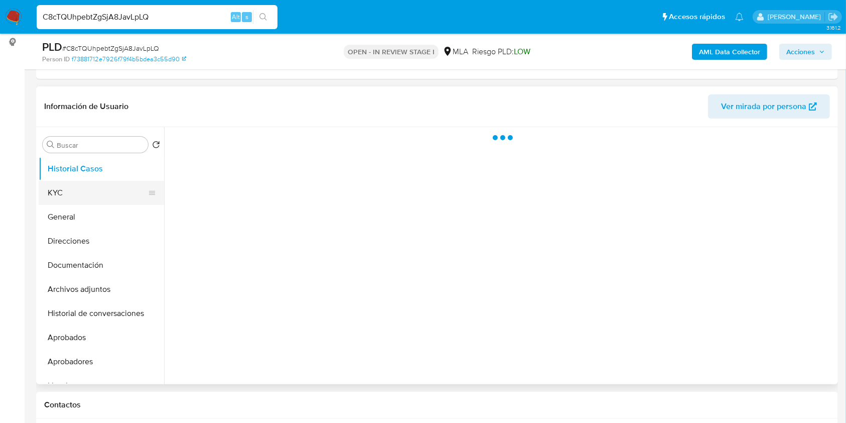
click at [84, 195] on button "KYC" at bounding box center [97, 193] width 117 height 24
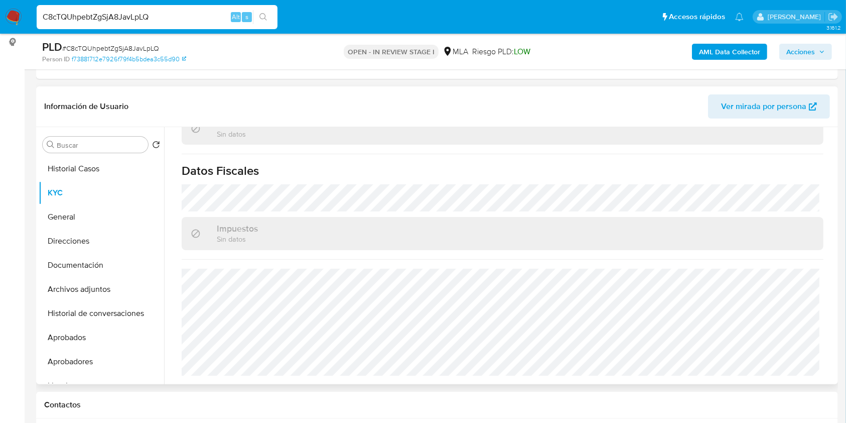
scroll to position [538, 0]
click at [86, 237] on button "Direcciones" at bounding box center [97, 241] width 117 height 24
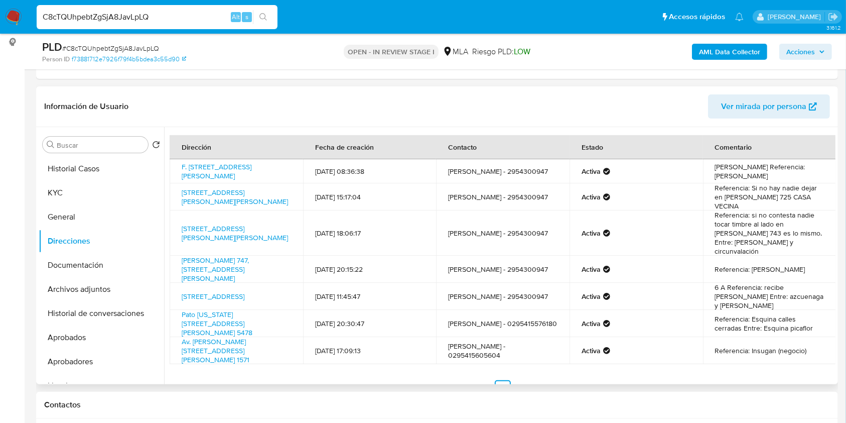
scroll to position [13, 0]
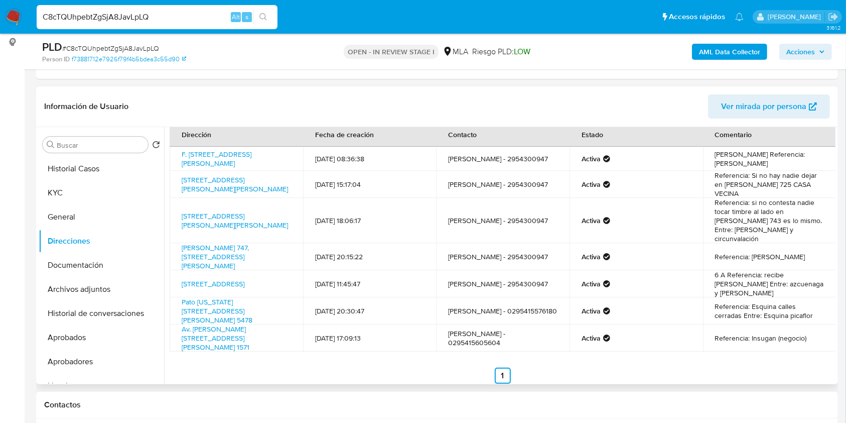
drag, startPoint x: 244, startPoint y: 271, endPoint x: 177, endPoint y: 270, distance: 67.8
click at [177, 270] on td "[STREET_ADDRESS]" at bounding box center [237, 283] width 134 height 27
copy link "[STREET_ADDRESS]"
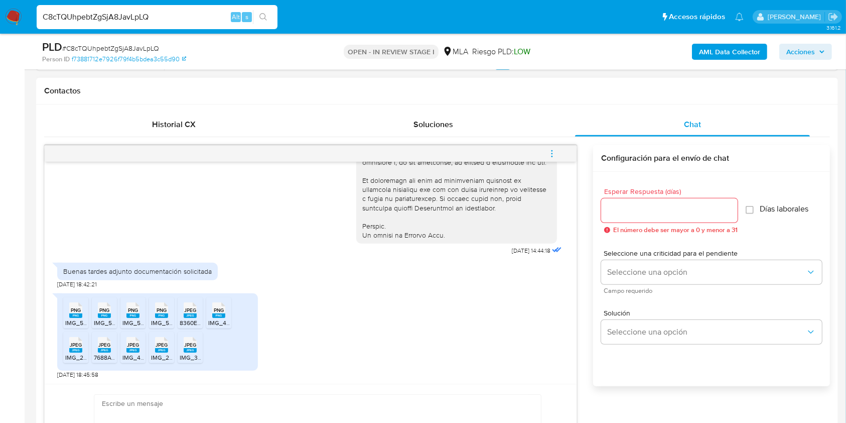
scroll to position [468, 0]
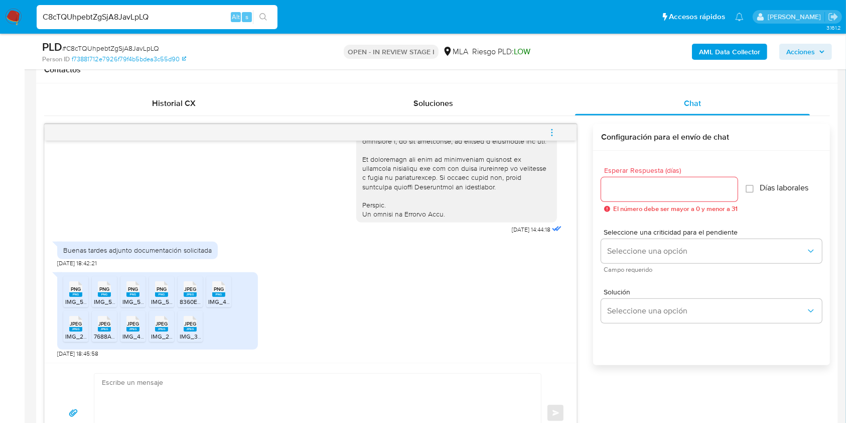
drag, startPoint x: 80, startPoint y: 290, endPoint x: 95, endPoint y: 290, distance: 14.6
click at [80, 290] on span "PNG" at bounding box center [76, 289] width 10 height 7
click at [98, 291] on icon at bounding box center [104, 289] width 13 height 16
click at [130, 291] on span "PNG" at bounding box center [133, 289] width 10 height 7
drag, startPoint x: 164, startPoint y: 289, endPoint x: 179, endPoint y: 287, distance: 15.3
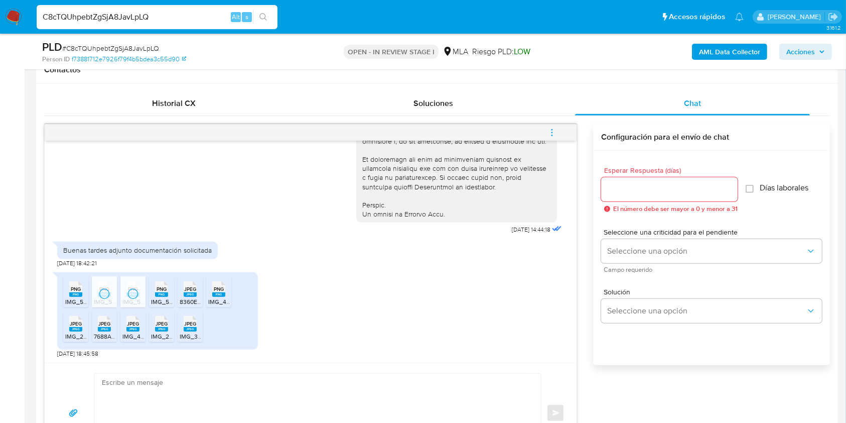
click at [164, 289] on span "PNG" at bounding box center [162, 289] width 10 height 7
click at [186, 287] on span "JPEG" at bounding box center [190, 289] width 12 height 7
click at [215, 286] on span "PNG" at bounding box center [219, 289] width 10 height 7
drag, startPoint x: 82, startPoint y: 325, endPoint x: 98, endPoint y: 326, distance: 16.1
click at [82, 325] on div "JPEG JPEG" at bounding box center [75, 323] width 21 height 20
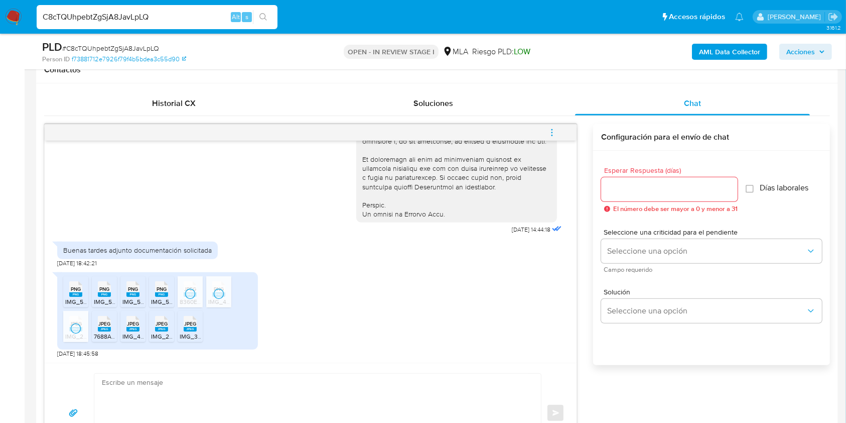
click at [104, 326] on span "JPEG" at bounding box center [104, 323] width 12 height 7
click at [125, 323] on div "JPEG JPEG" at bounding box center [132, 323] width 21 height 20
click at [154, 323] on div "JPEG JPEG" at bounding box center [161, 323] width 21 height 20
click at [185, 323] on span "JPEG" at bounding box center [190, 323] width 12 height 7
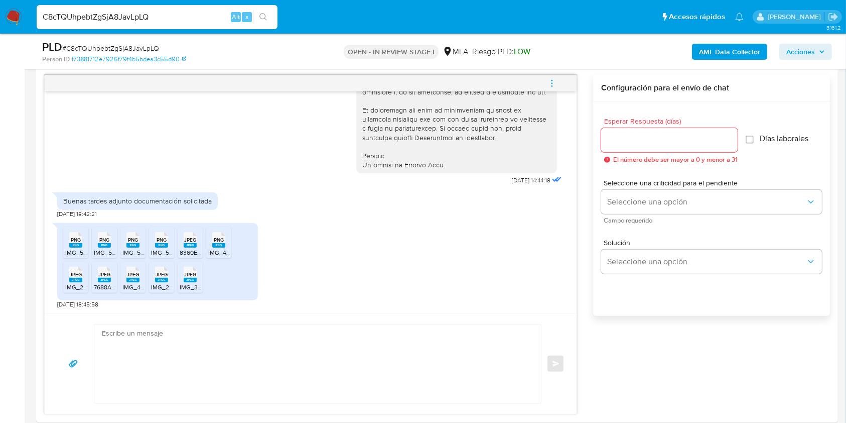
scroll to position [602, 0]
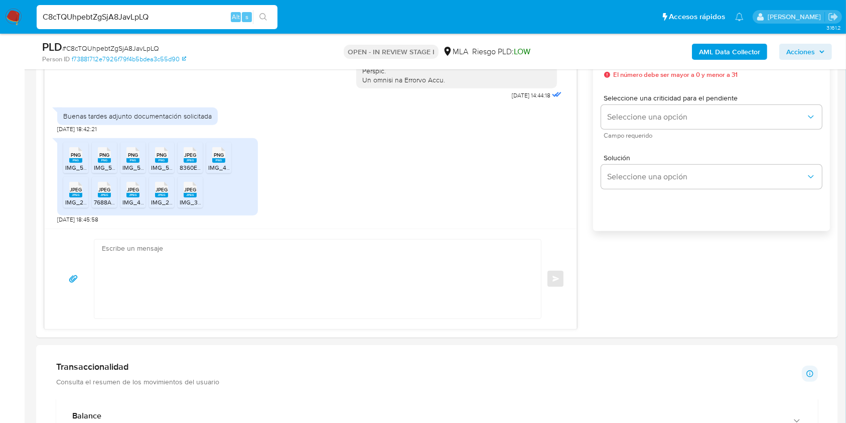
click at [127, 49] on span "# C8cTQUhpebtZgSjA8JavLpLQ" at bounding box center [110, 48] width 97 height 10
copy span "C8cTQUhpebtZgSjA8JavLpLQ"
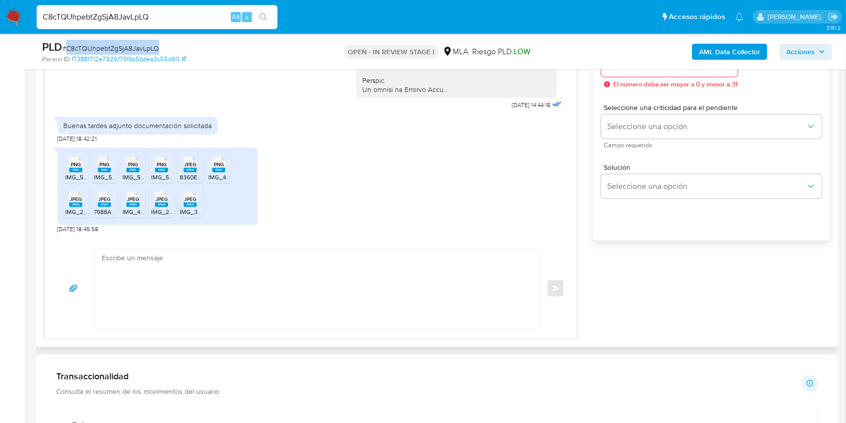
scroll to position [535, 0]
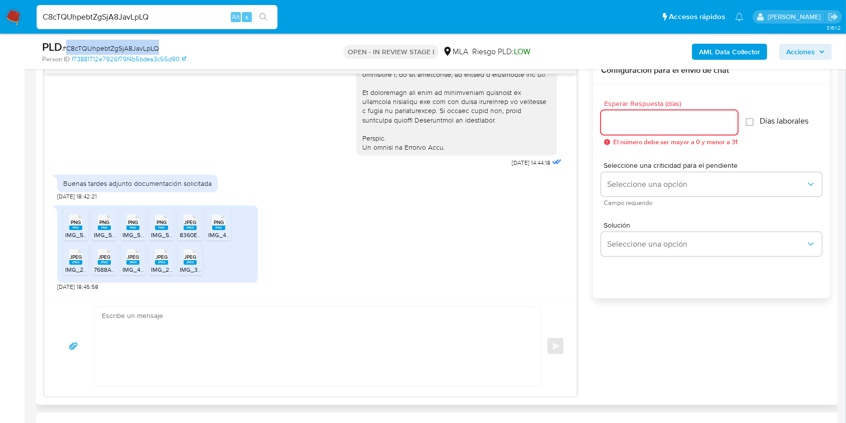
click at [635, 116] on input "Esperar Respuesta (días)" at bounding box center [669, 122] width 137 height 13
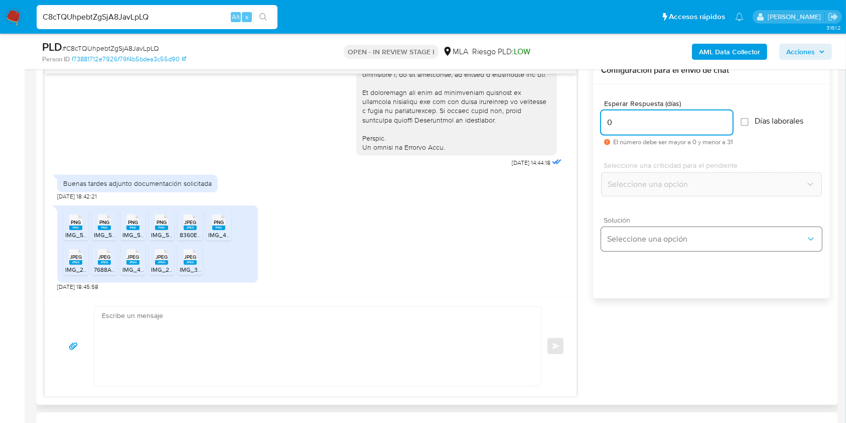
type input "0"
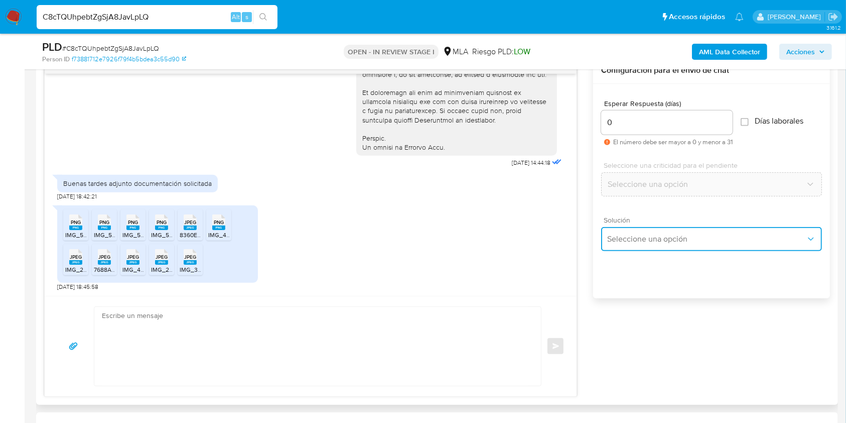
click at [677, 238] on span "Seleccione una opción" at bounding box center [706, 239] width 199 height 10
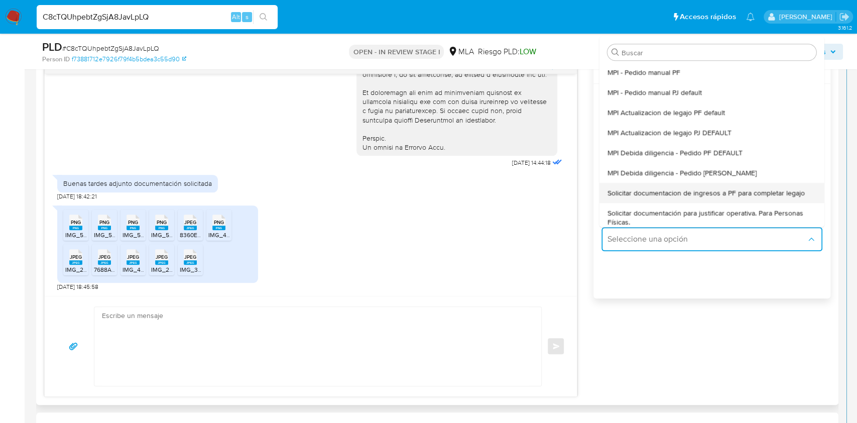
click at [709, 186] on div "Solicitar documentacion de ingresos a PF para completar legajo" at bounding box center [711, 193] width 209 height 20
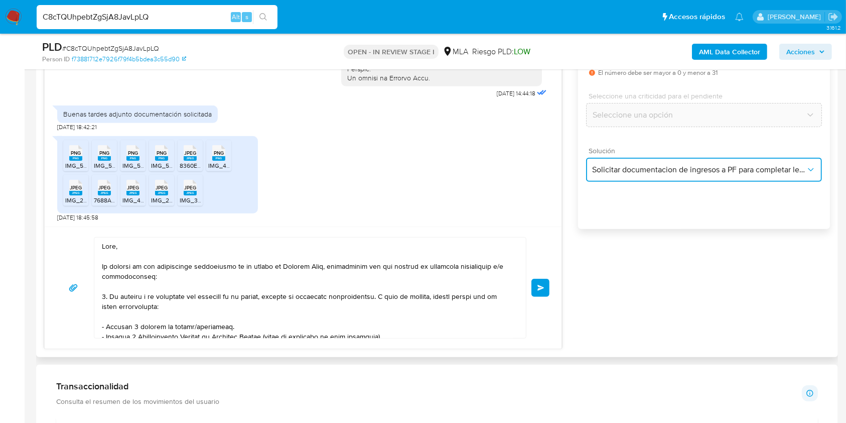
scroll to position [669, 0]
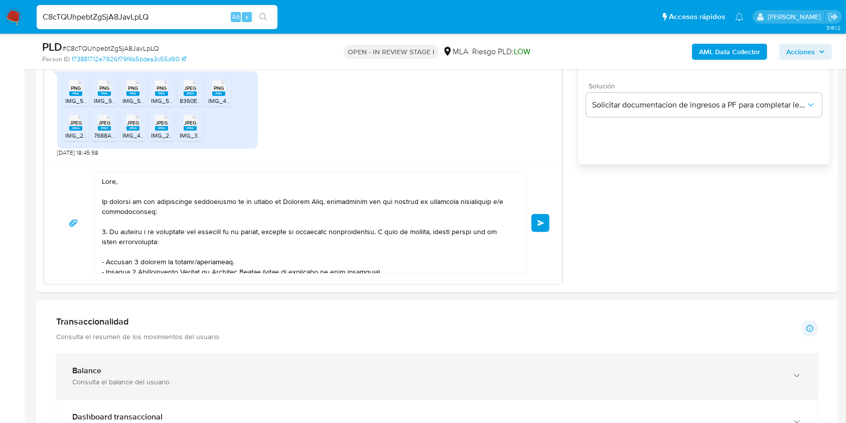
drag, startPoint x: 163, startPoint y: 207, endPoint x: 397, endPoint y: 363, distance: 281.5
click at [397, 363] on div "Información de Usuario Ver mirada por persona Buscar Volver al orden por defect…" at bounding box center [437, 423] width 802 height 1744
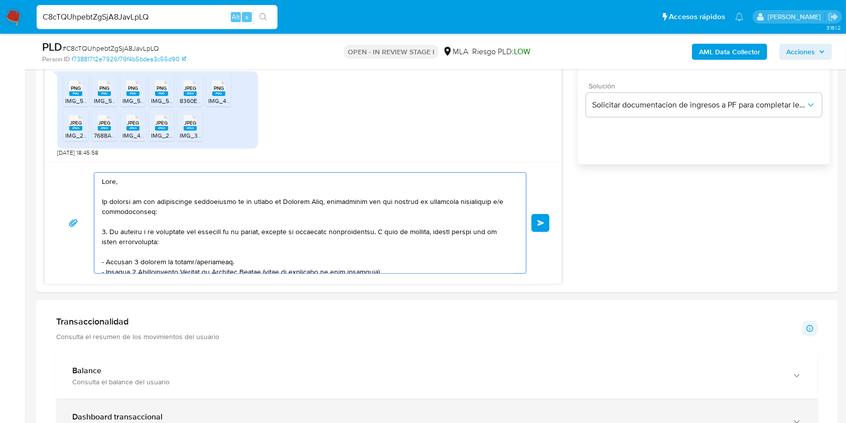
scroll to position [204, 0]
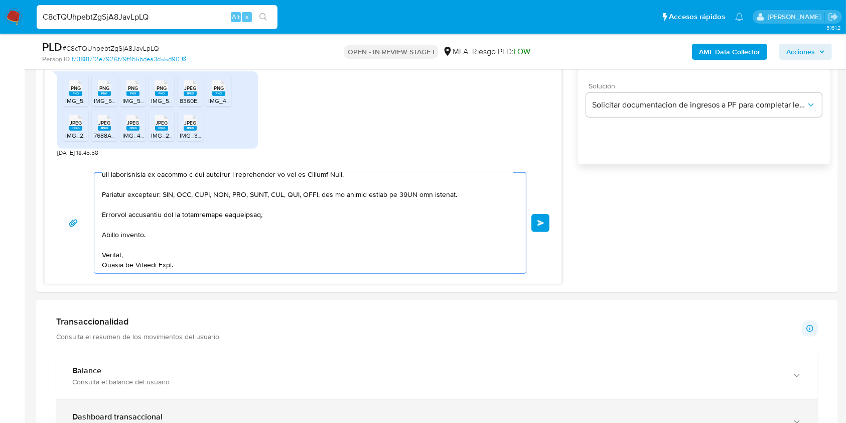
drag, startPoint x: 138, startPoint y: 180, endPoint x: 428, endPoint y: 416, distance: 374.3
click at [428, 416] on div "Información de Usuario Ver mirada por persona Buscar Volver al orden por defect…" at bounding box center [437, 423] width 802 height 1744
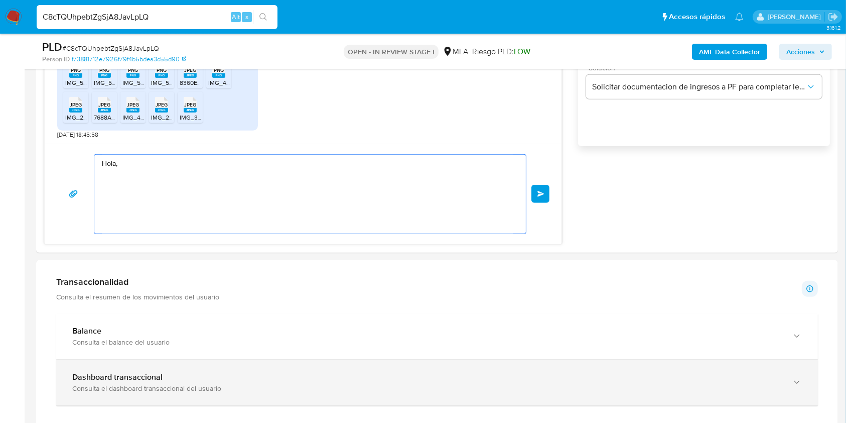
scroll to position [0, 0]
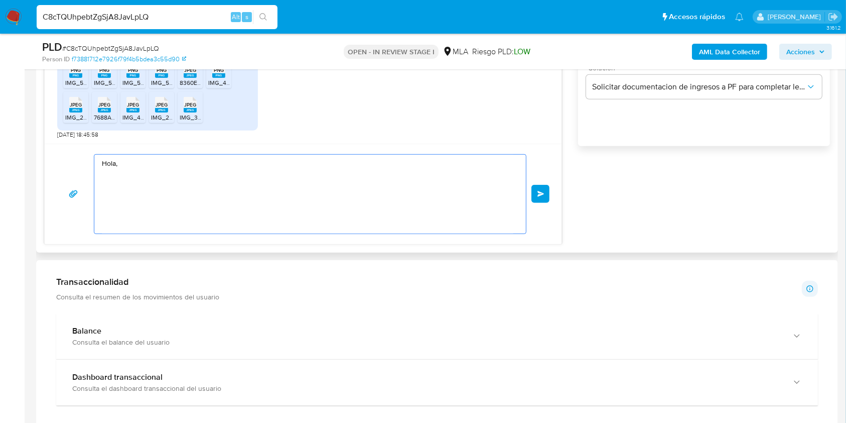
drag, startPoint x: 151, startPoint y: 180, endPoint x: 127, endPoint y: 193, distance: 27.4
click at [66, 150] on div "Hola, Enviar" at bounding box center [303, 194] width 517 height 100
paste textarea "Buenas tardes, ¡Muchas gracias por tu respuesta! Confirmamos la recepción de la…"
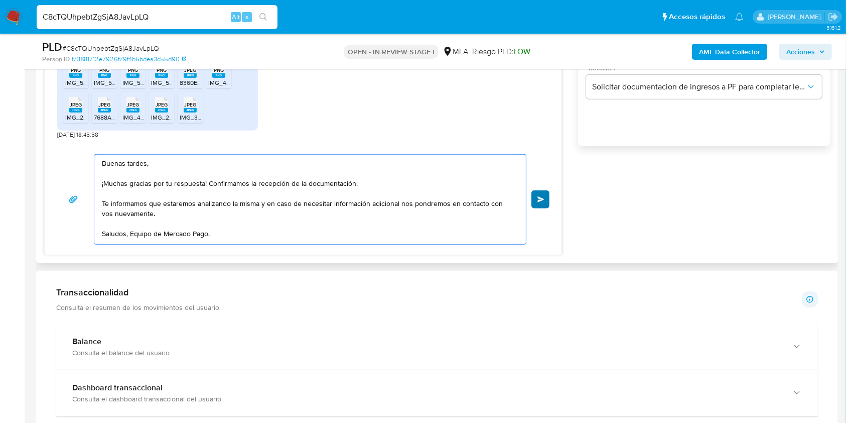
type textarea "Buenas tardes, ¡Muchas gracias por tu respuesta! Confirmamos la recepción de la…"
click at [539, 202] on button "Enviar" at bounding box center [541, 199] width 18 height 18
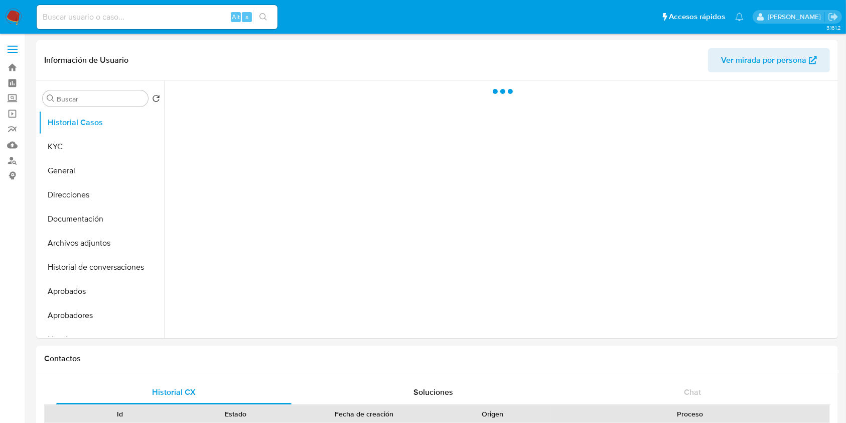
select select "10"
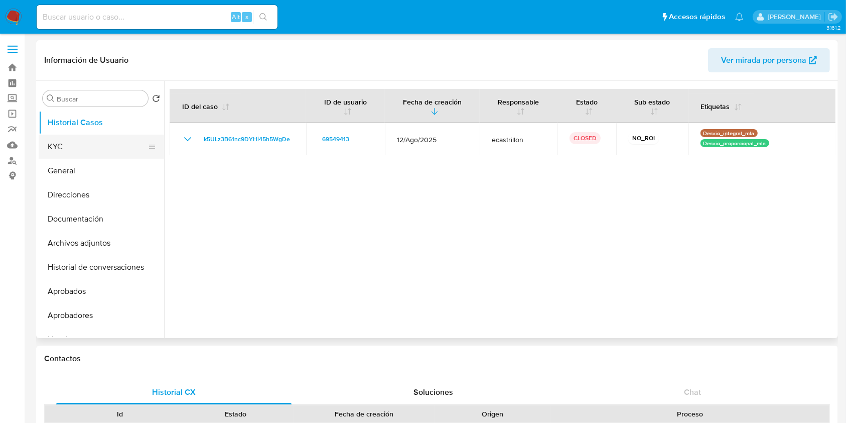
click at [77, 141] on button "KYC" at bounding box center [97, 147] width 117 height 24
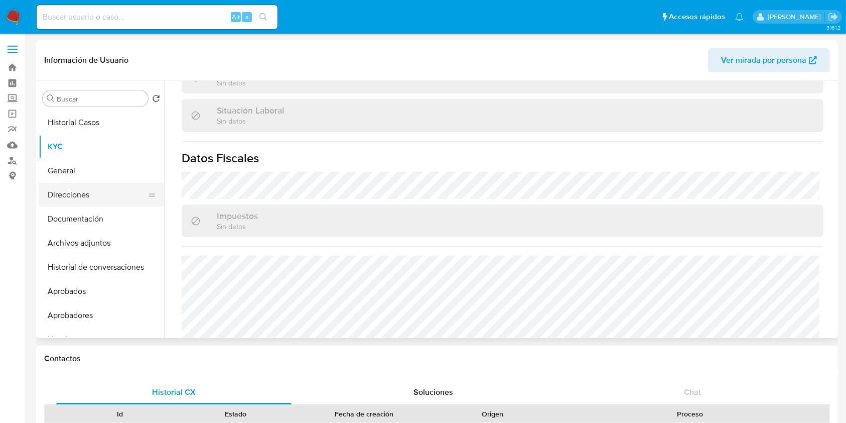
scroll to position [504, 0]
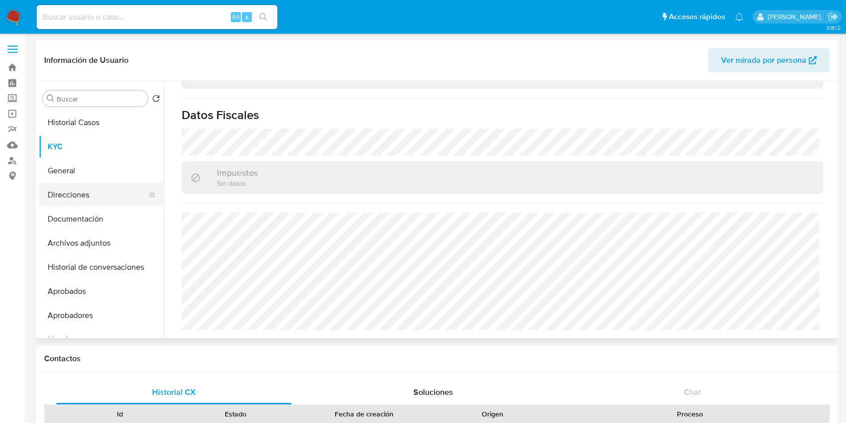
click at [101, 196] on button "Direcciones" at bounding box center [97, 195] width 117 height 24
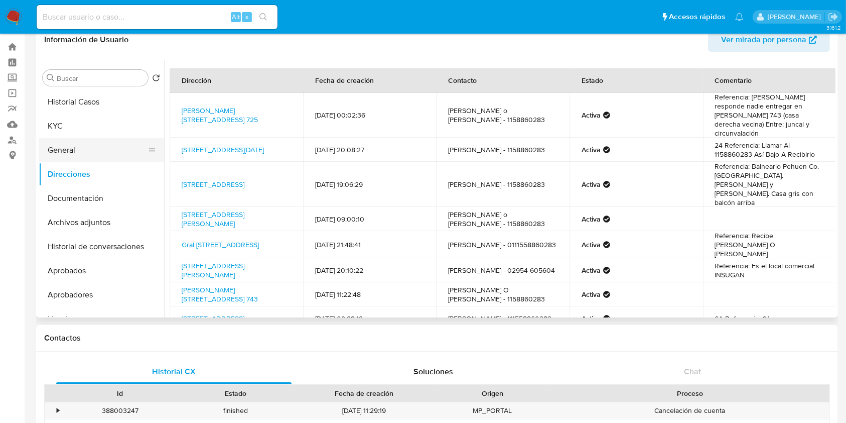
scroll to position [0, 0]
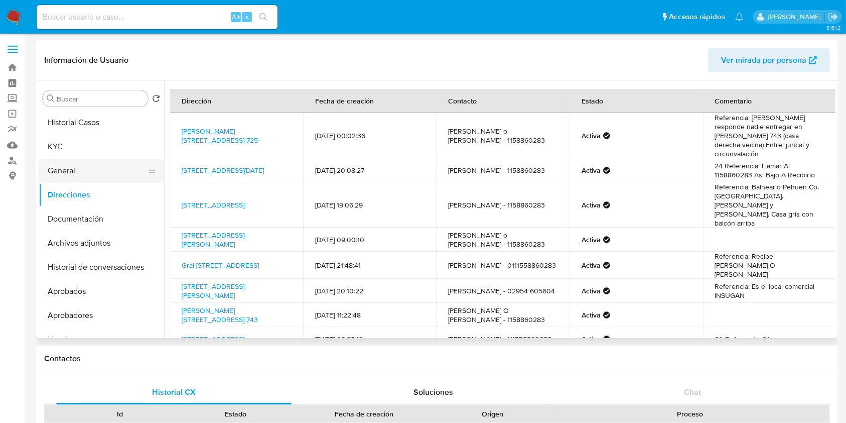
drag, startPoint x: 93, startPoint y: 136, endPoint x: 123, endPoint y: 179, distance: 52.4
click at [93, 136] on button "KYC" at bounding box center [101, 147] width 125 height 24
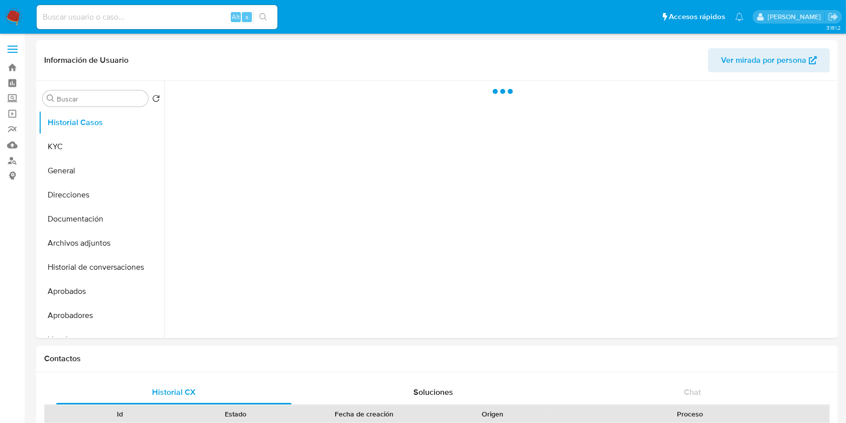
select select "10"
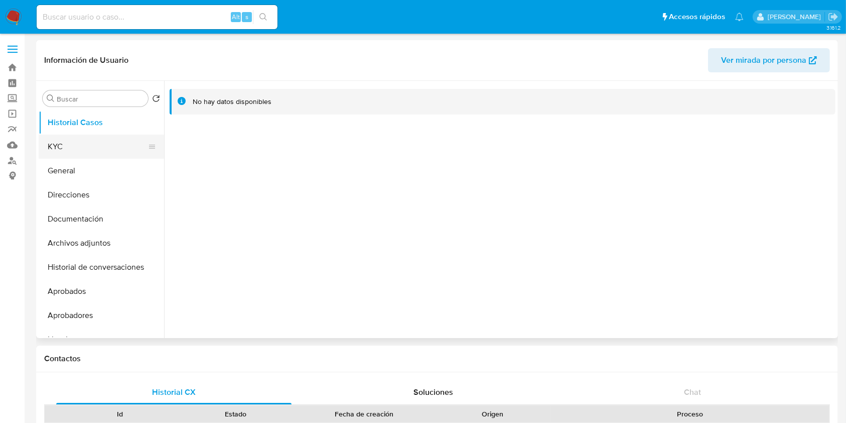
click at [102, 152] on button "KYC" at bounding box center [97, 147] width 117 height 24
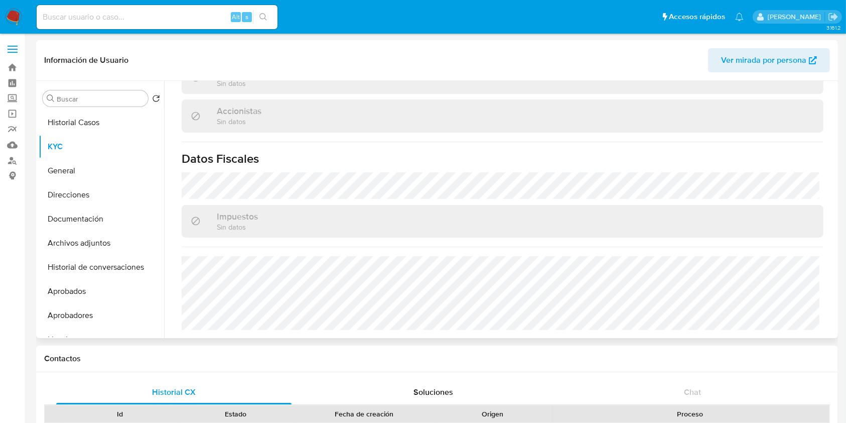
scroll to position [690, 0]
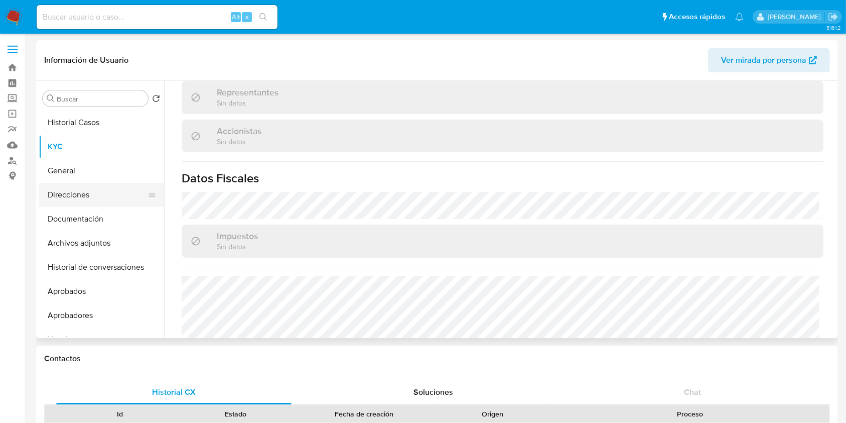
click at [69, 189] on button "Direcciones" at bounding box center [97, 195] width 117 height 24
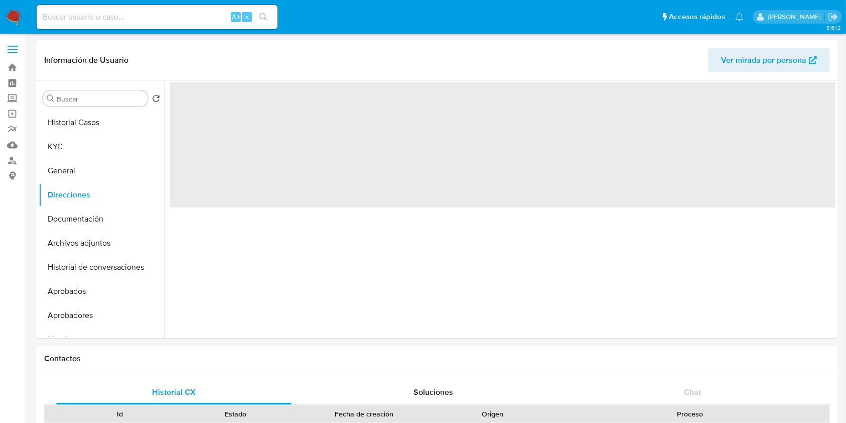
scroll to position [0, 0]
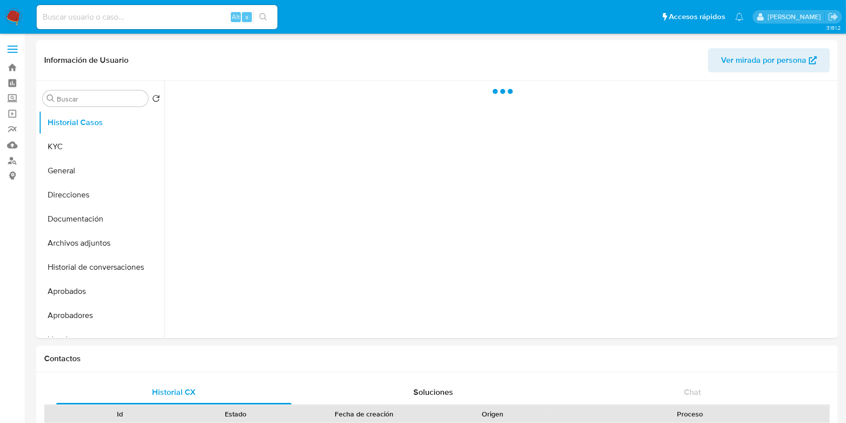
select select "10"
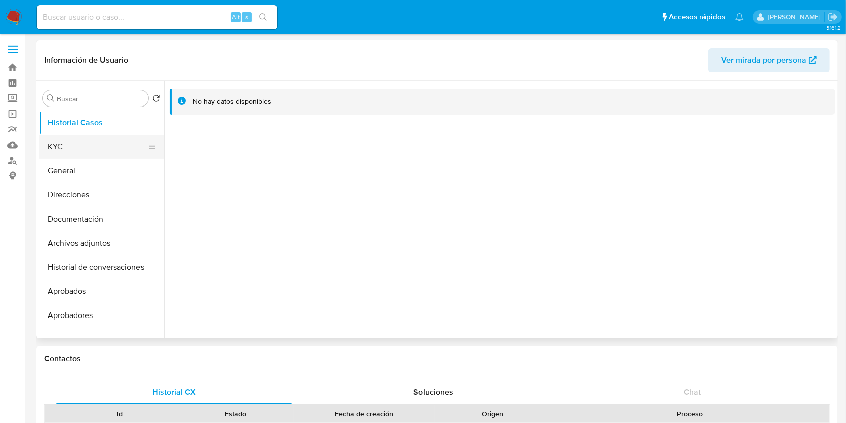
click at [73, 146] on button "KYC" at bounding box center [97, 147] width 117 height 24
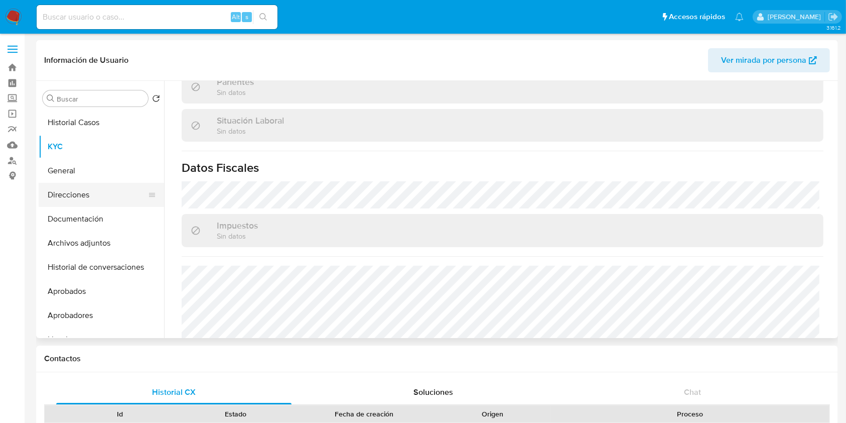
scroll to position [504, 0]
click at [105, 201] on button "Direcciones" at bounding box center [97, 195] width 117 height 24
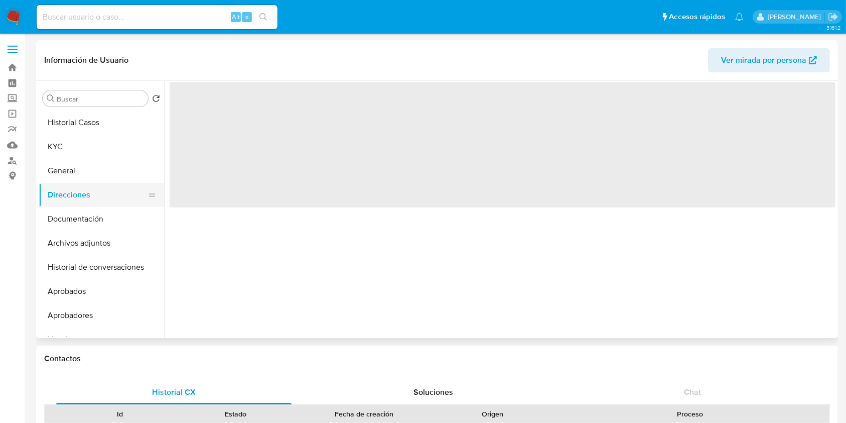
scroll to position [0, 0]
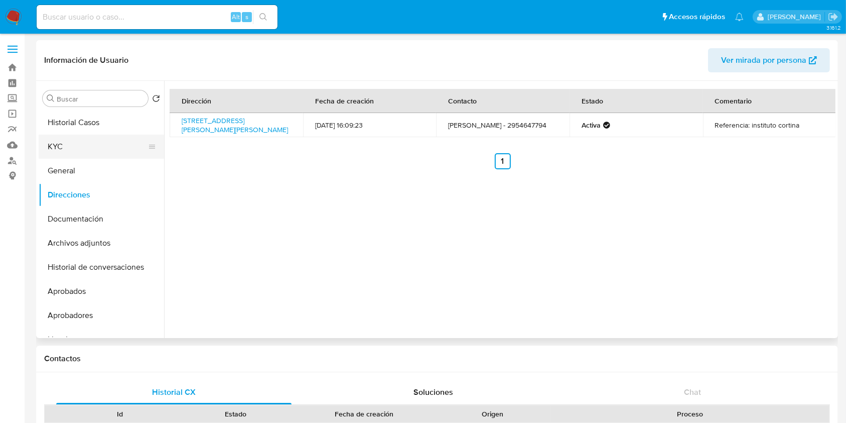
click at [105, 139] on button "KYC" at bounding box center [97, 147] width 117 height 24
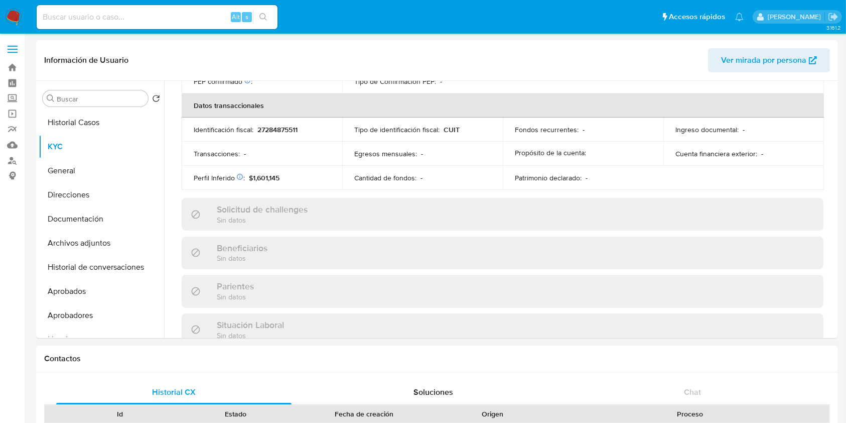
scroll to position [529, 0]
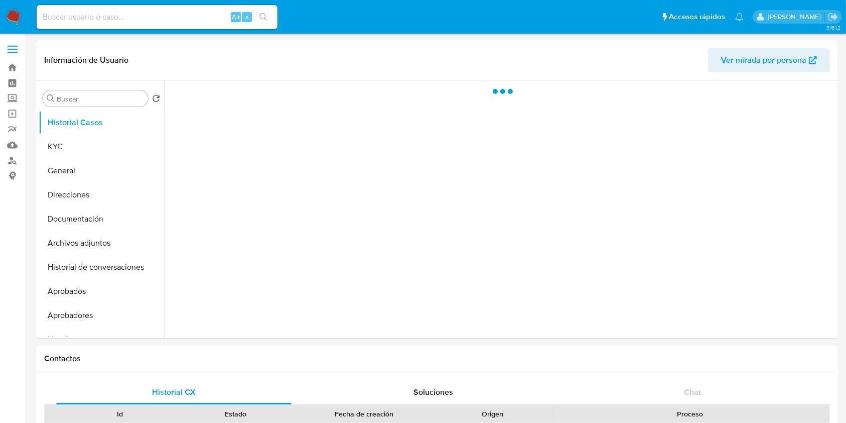
select select "10"
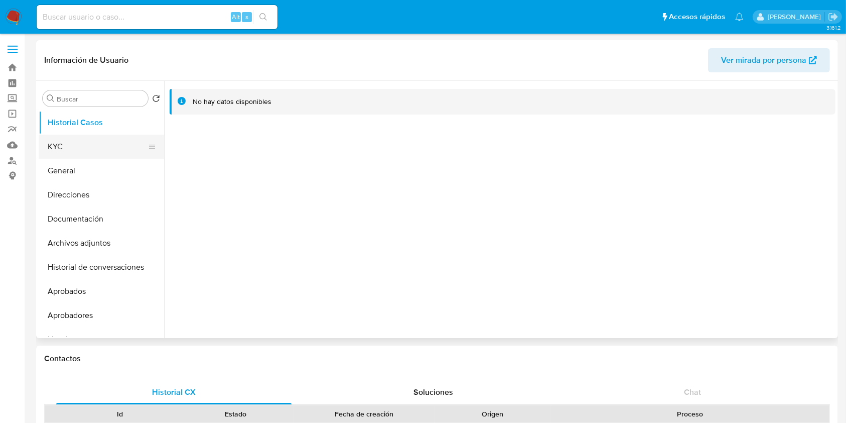
click at [64, 135] on button "KYC" at bounding box center [97, 147] width 117 height 24
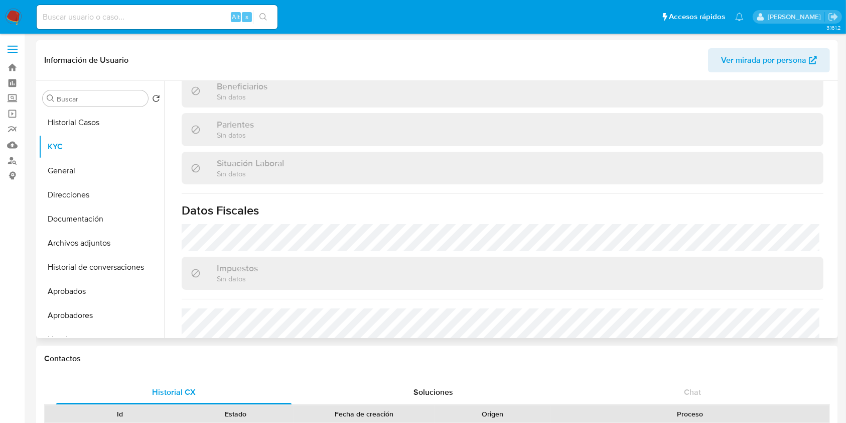
scroll to position [301, 0]
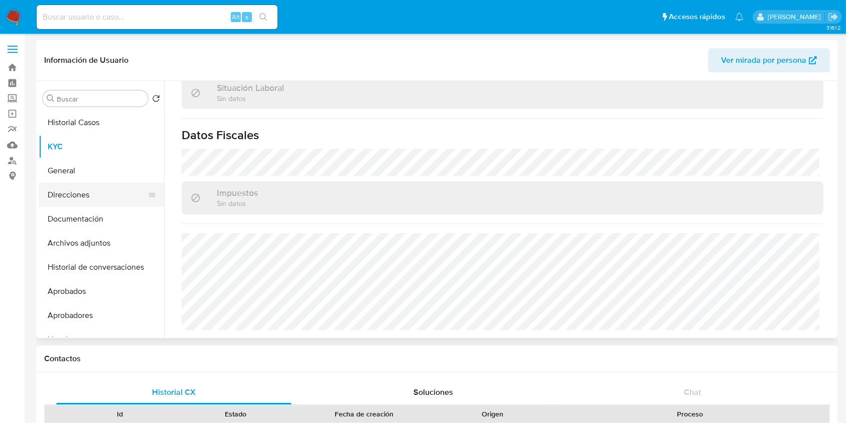
click at [86, 189] on button "Direcciones" at bounding box center [97, 195] width 117 height 24
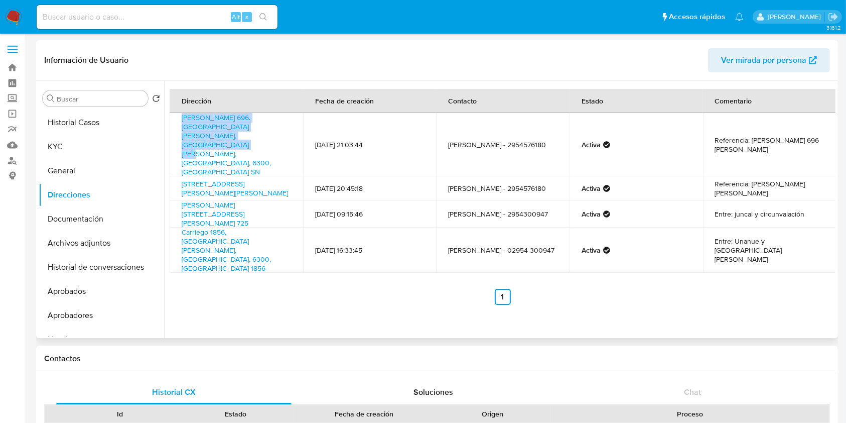
drag, startPoint x: 234, startPoint y: 134, endPoint x: 175, endPoint y: 121, distance: 61.0
click at [175, 121] on td "F. Pérez 696. Esquina Verne Sn, Santa Rosa, La Pampa, 6300, Argentina SN" at bounding box center [237, 144] width 134 height 63
copy link "F. Pérez 696. Esquina Verne Sn, Santa Rosa, La Pampa, 6300, Argentina SN"
click at [77, 152] on button "KYC" at bounding box center [97, 147] width 117 height 24
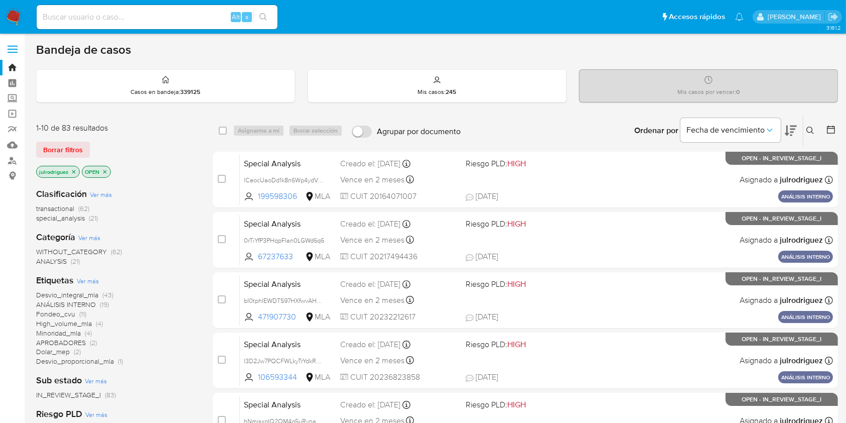
click at [815, 127] on icon at bounding box center [811, 131] width 8 height 8
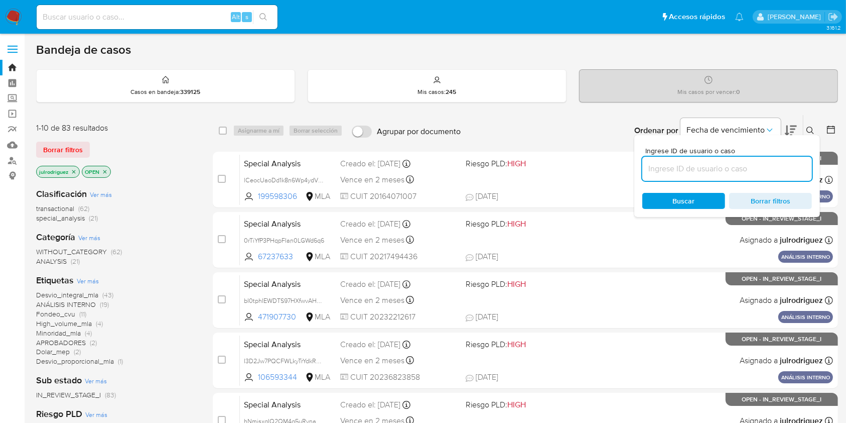
click at [715, 169] on input at bounding box center [728, 168] width 170 height 13
type input "C8cTQUhpebtZgSjA8JavLpLQ"
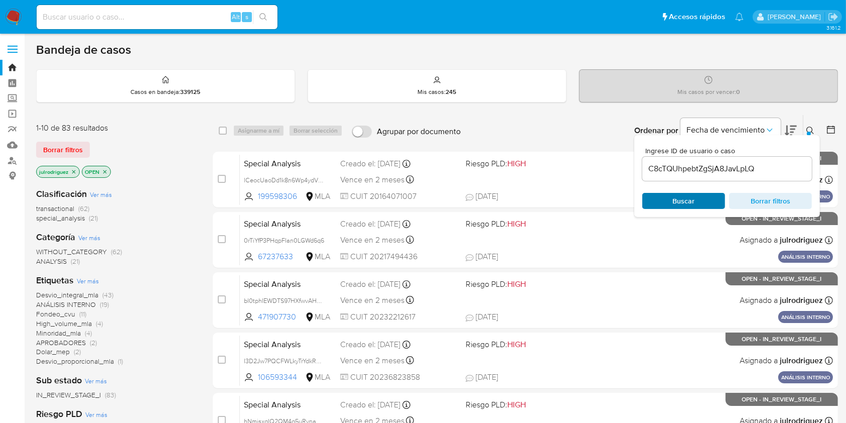
click at [683, 207] on span "Buscar" at bounding box center [684, 201] width 22 height 16
click at [681, 203] on span "Buscar" at bounding box center [684, 201] width 22 height 16
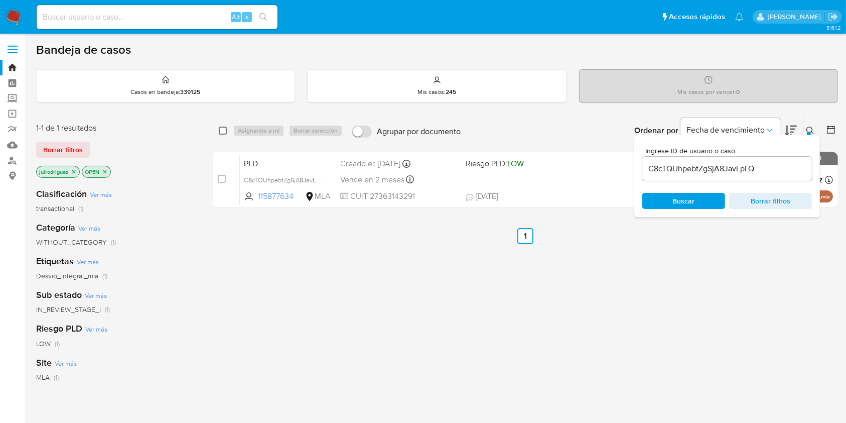
click at [224, 131] on input "checkbox" at bounding box center [223, 131] width 8 height 8
checkbox input "true"
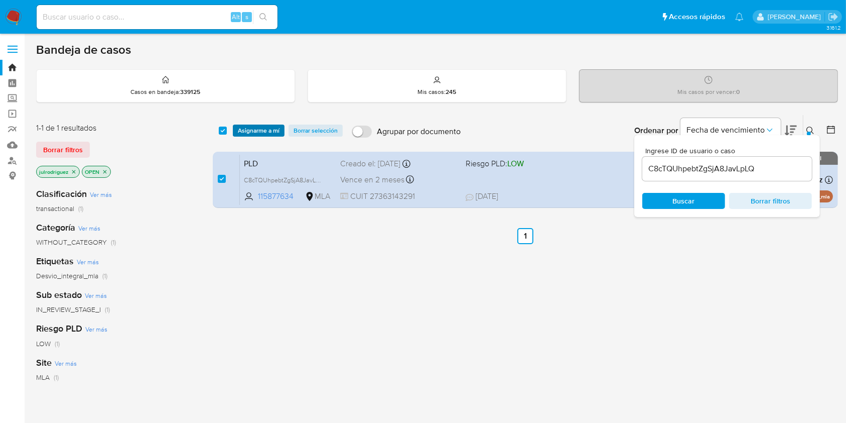
click at [267, 127] on span "Asignarme a mí" at bounding box center [259, 130] width 42 height 10
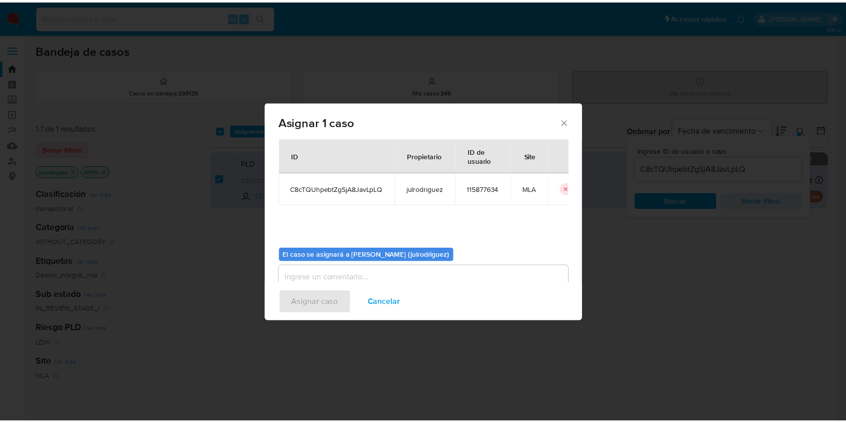
scroll to position [51, 0]
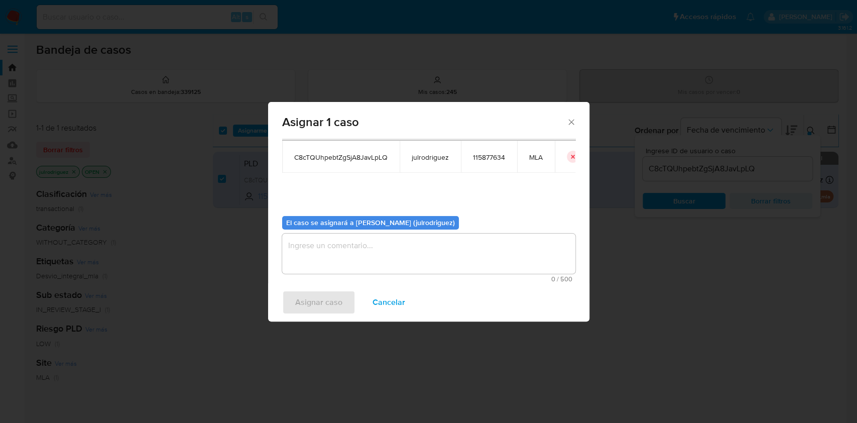
click at [360, 250] on textarea "assign-modal" at bounding box center [428, 253] width 293 height 40
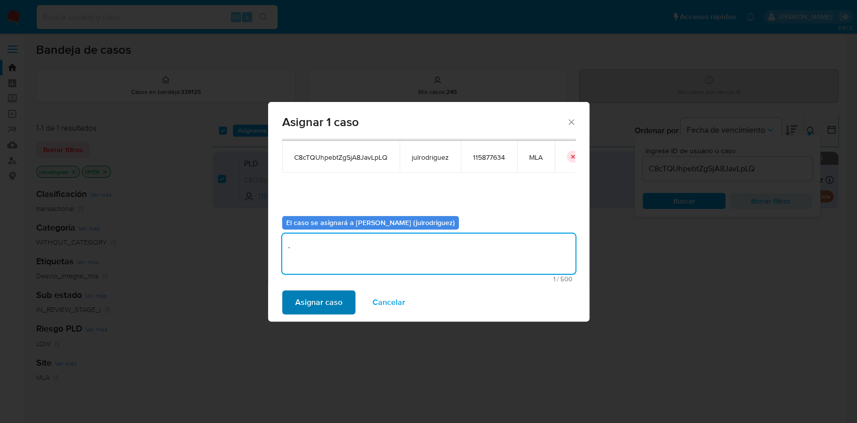
type textarea "."
click at [339, 304] on span "Asignar caso" at bounding box center [318, 302] width 47 height 22
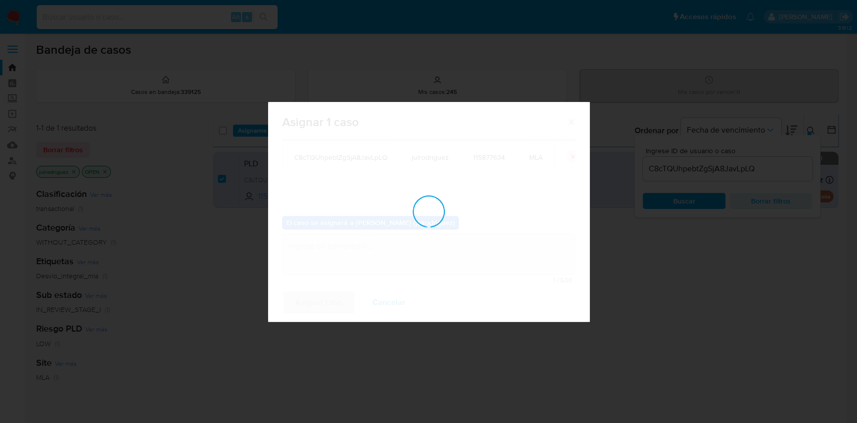
checkbox input "false"
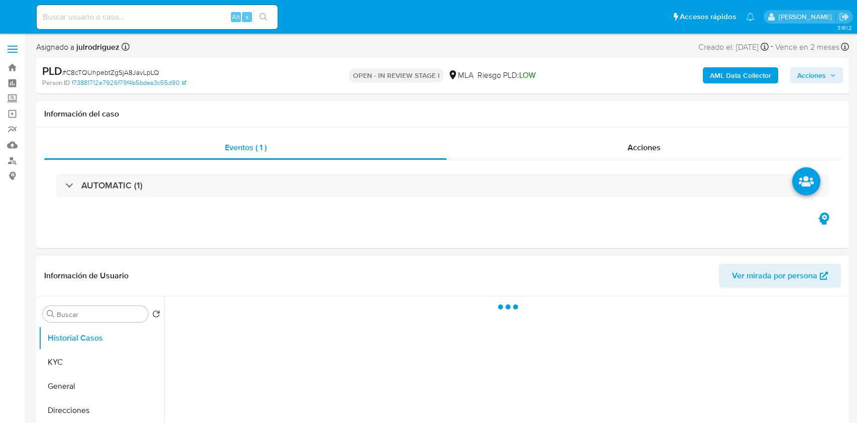
select select "10"
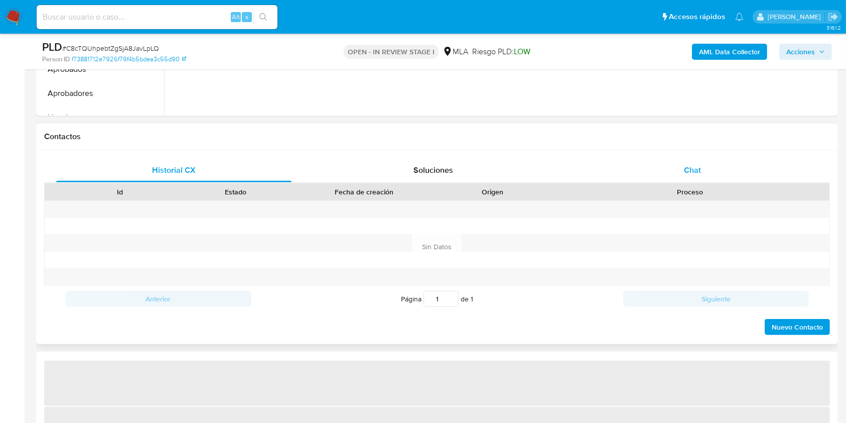
click at [704, 176] on div "Chat" at bounding box center [692, 170] width 235 height 24
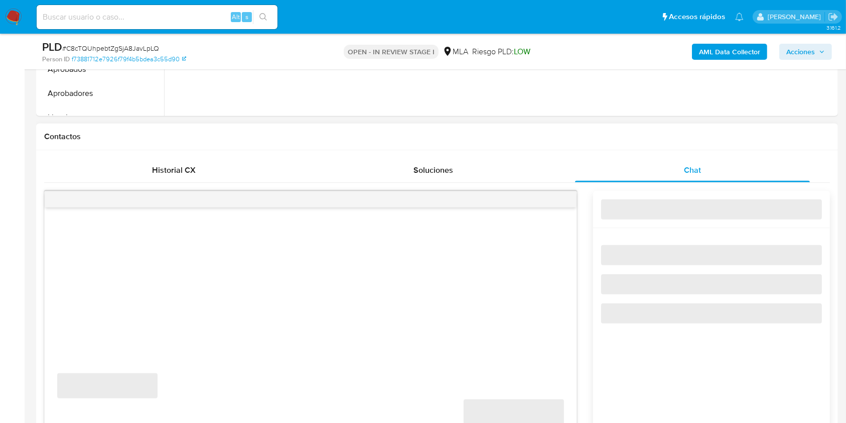
scroll to position [535, 0]
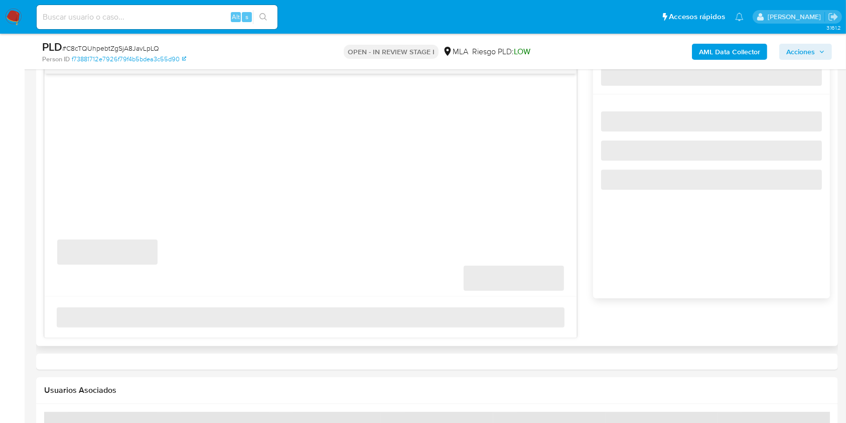
select select "10"
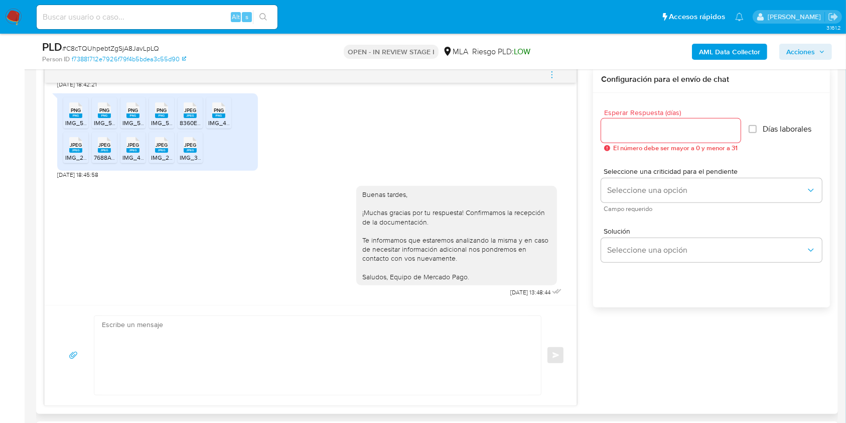
scroll to position [468, 0]
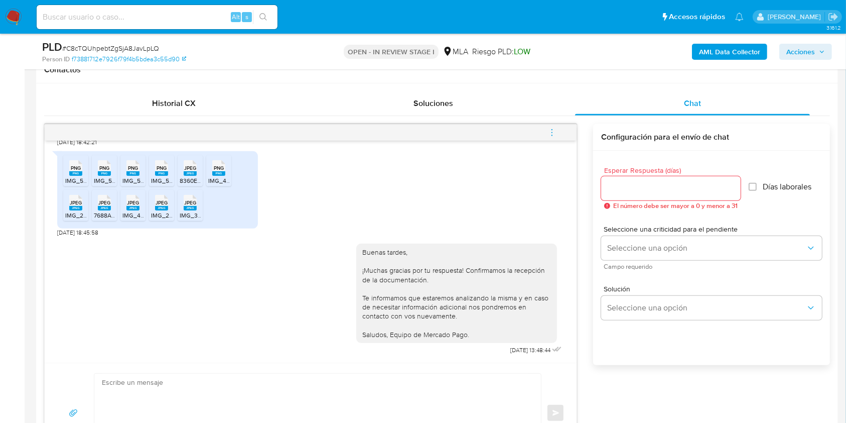
click at [565, 137] on button "menu-action" at bounding box center [552, 132] width 33 height 24
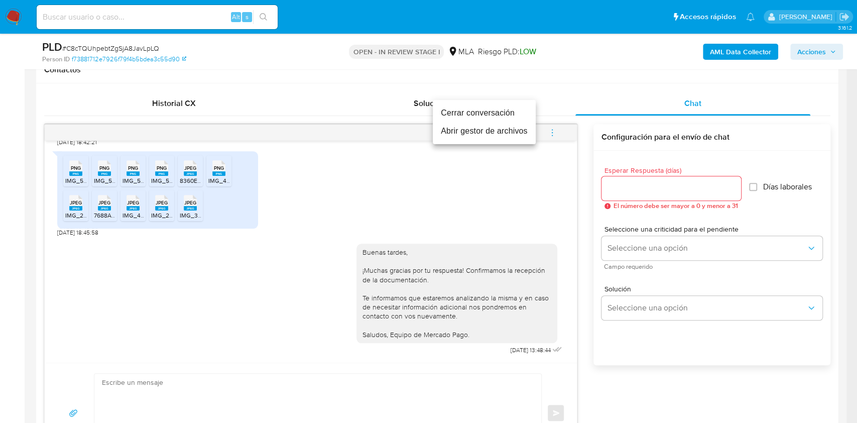
click at [476, 113] on li "Cerrar conversación" at bounding box center [484, 113] width 103 height 18
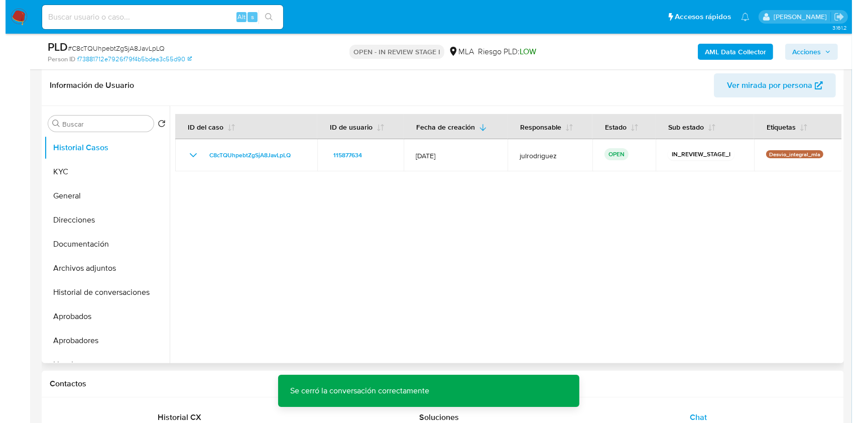
scroll to position [134, 0]
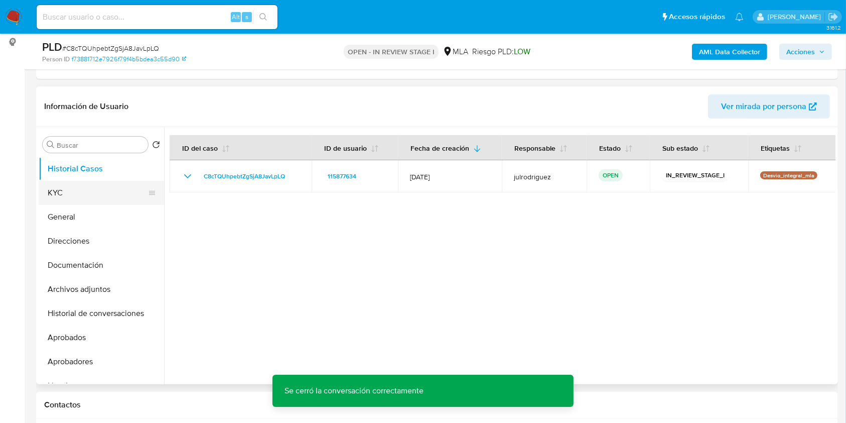
click at [91, 191] on button "KYC" at bounding box center [97, 193] width 117 height 24
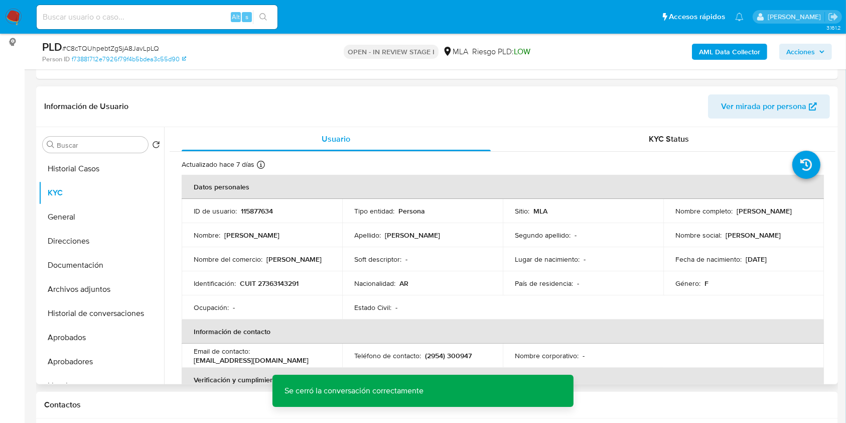
click at [257, 210] on p "115877634" at bounding box center [257, 210] width 32 height 9
copy p "115877634"
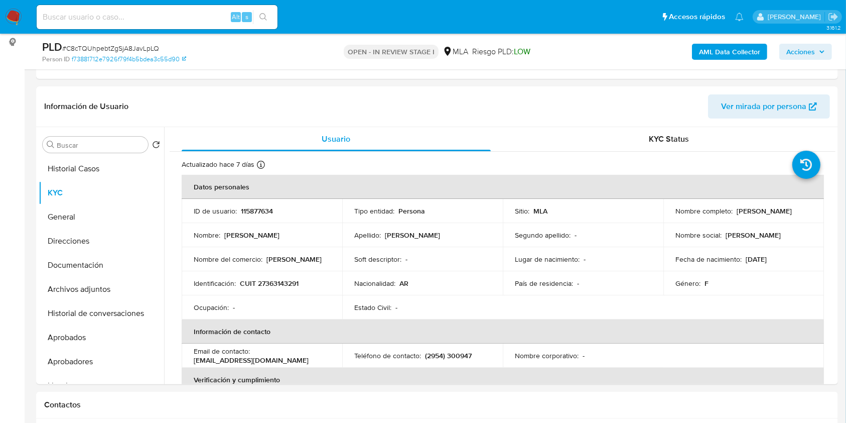
click at [144, 45] on span "# C8cTQUhpebtZgSjA8JavLpLQ" at bounding box center [110, 48] width 97 height 10
copy span "C8cTQUhpebtZgSjA8JavLpLQ"
click at [749, 213] on p "Juliana Gadea" at bounding box center [764, 210] width 55 height 9
drag, startPoint x: 731, startPoint y: 210, endPoint x: 775, endPoint y: 219, distance: 45.1
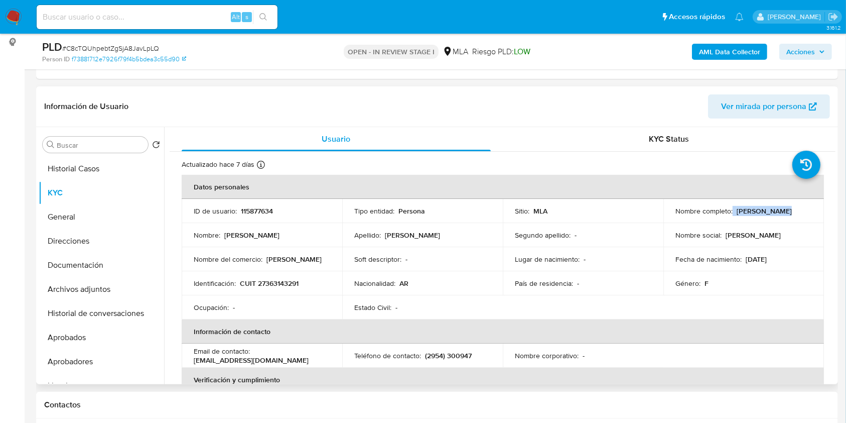
click at [795, 214] on div "Nombre completo : Juliana Gadea" at bounding box center [744, 210] width 137 height 9
copy div "Juliana Gadea"
click at [116, 320] on button "Historial de conversaciones" at bounding box center [97, 313] width 117 height 24
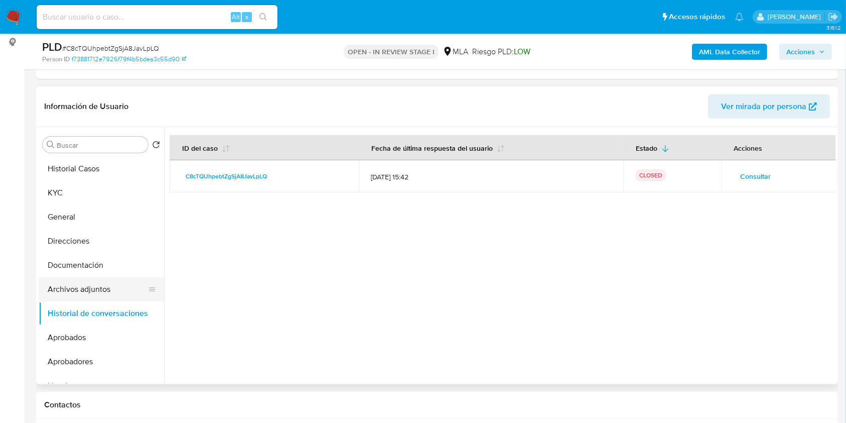
click at [104, 288] on button "Archivos adjuntos" at bounding box center [97, 289] width 117 height 24
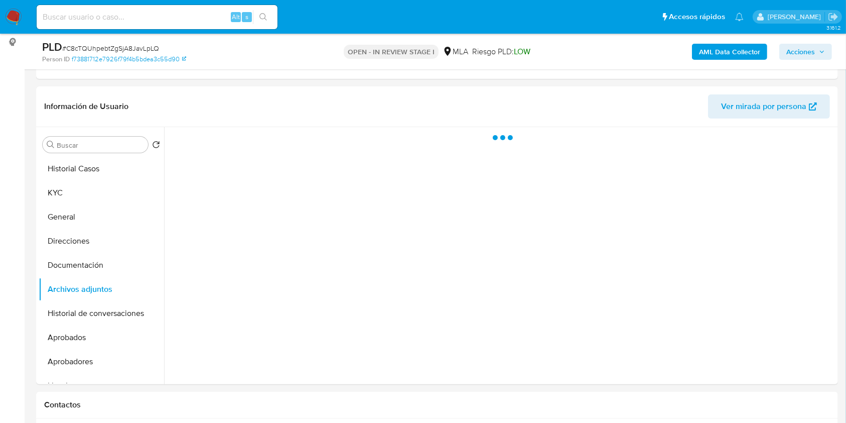
click at [706, 50] on b "AML Data Collector" at bounding box center [729, 52] width 61 height 16
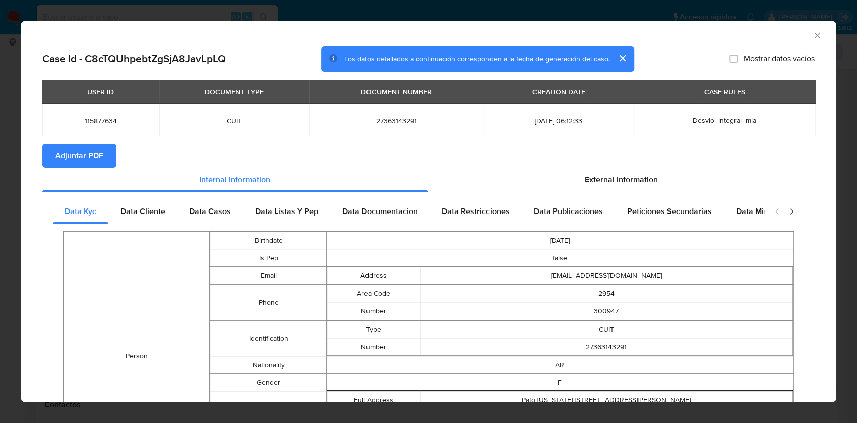
click at [106, 150] on button "Adjuntar PDF" at bounding box center [79, 156] width 74 height 24
click at [812, 35] on icon "Cerrar ventana" at bounding box center [817, 35] width 10 height 10
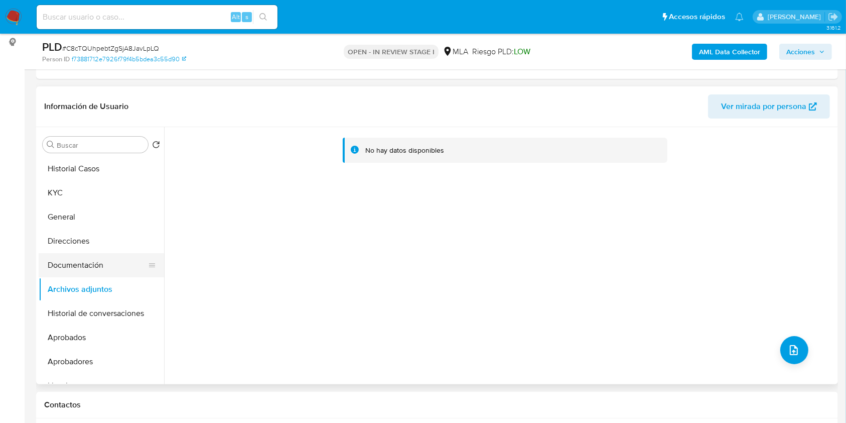
click at [80, 266] on button "Documentación" at bounding box center [97, 265] width 117 height 24
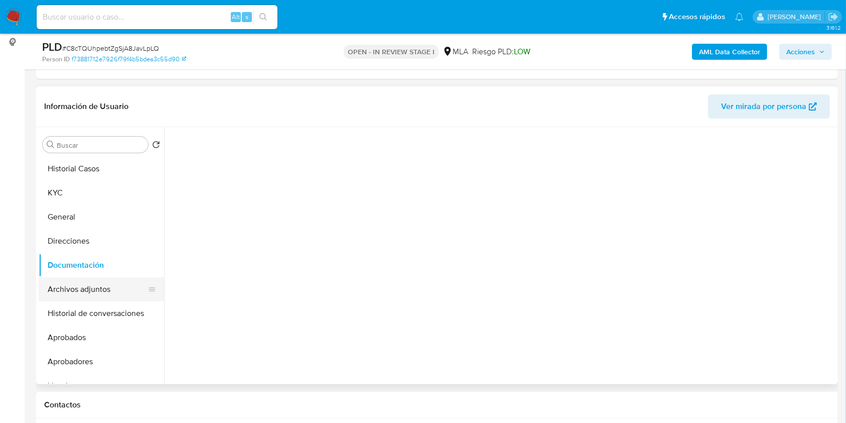
click at [86, 293] on button "Archivos adjuntos" at bounding box center [97, 289] width 117 height 24
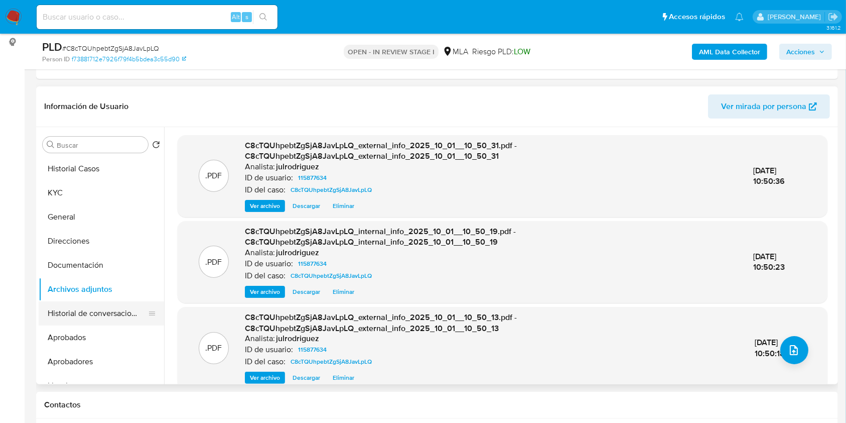
click at [131, 312] on button "Historial de conversaciones" at bounding box center [97, 313] width 117 height 24
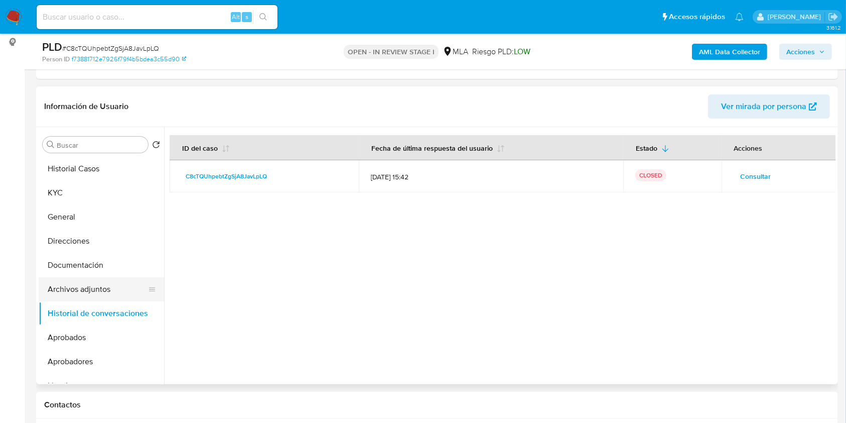
click at [98, 291] on button "Archivos adjuntos" at bounding box center [97, 289] width 117 height 24
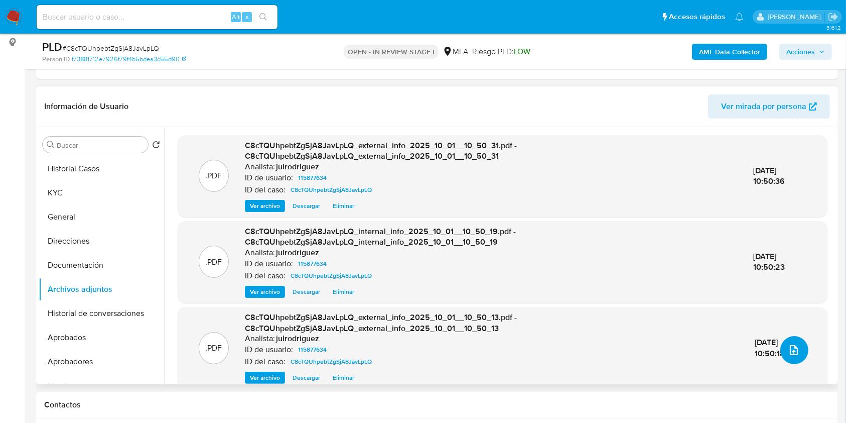
click at [791, 357] on button "upload-file" at bounding box center [795, 350] width 28 height 28
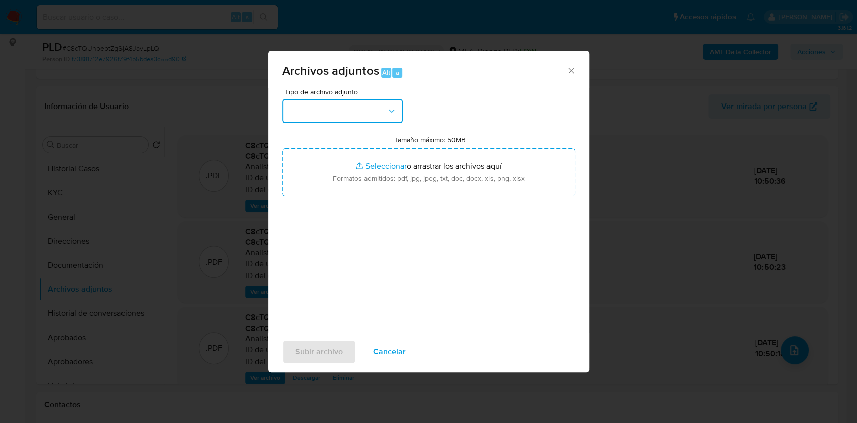
click at [335, 114] on button "button" at bounding box center [342, 111] width 120 height 24
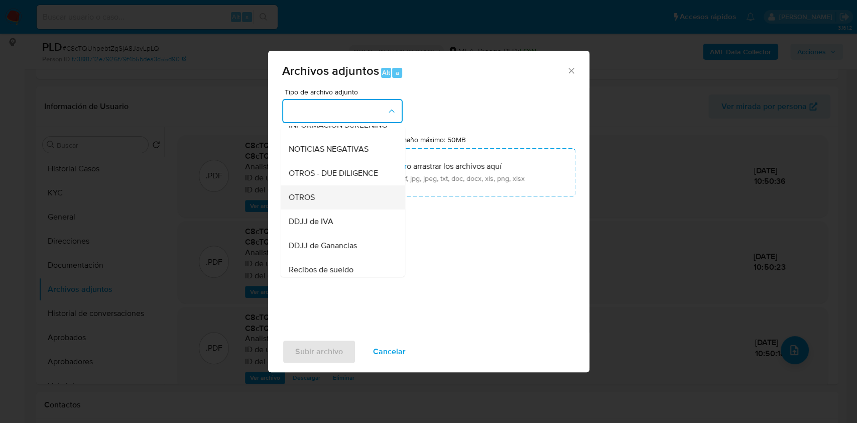
click at [314, 209] on div "OTROS" at bounding box center [339, 197] width 102 height 24
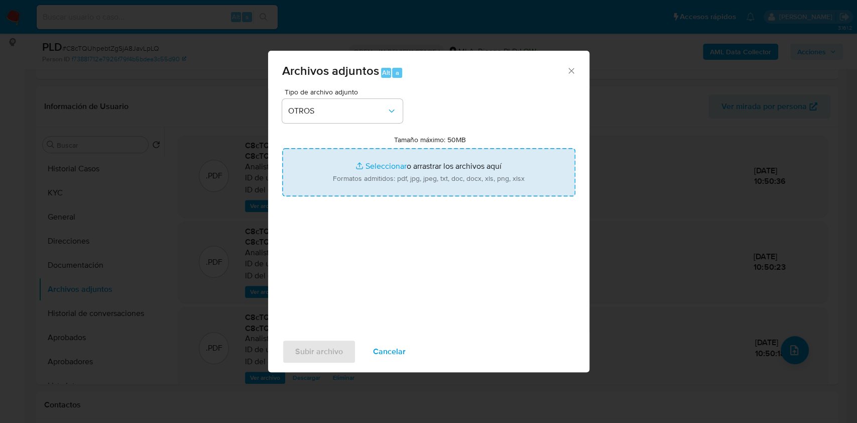
click at [386, 175] on input "Tamaño máximo: 50MB Seleccionar archivos" at bounding box center [428, 172] width 293 height 48
type input "C:\fakepath\DDJJ IIBB Abril - 115877634 - C8cTQUhpebtZgSjA8JavLpLQ.png"
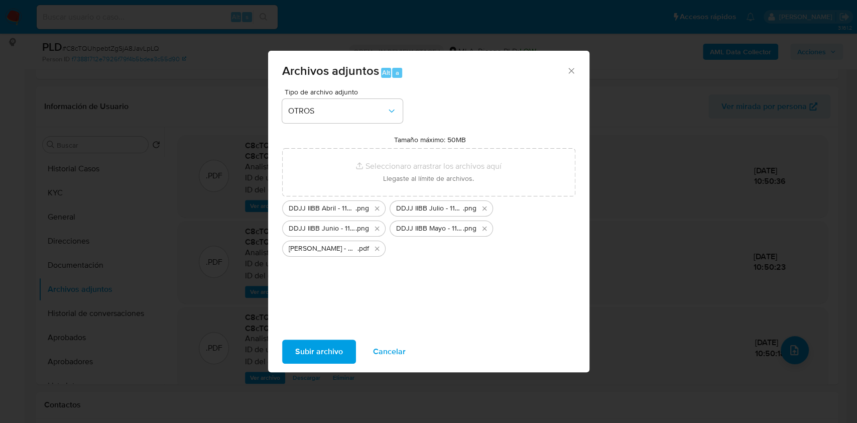
click at [331, 349] on span "Subir archivo" at bounding box center [319, 351] width 48 height 22
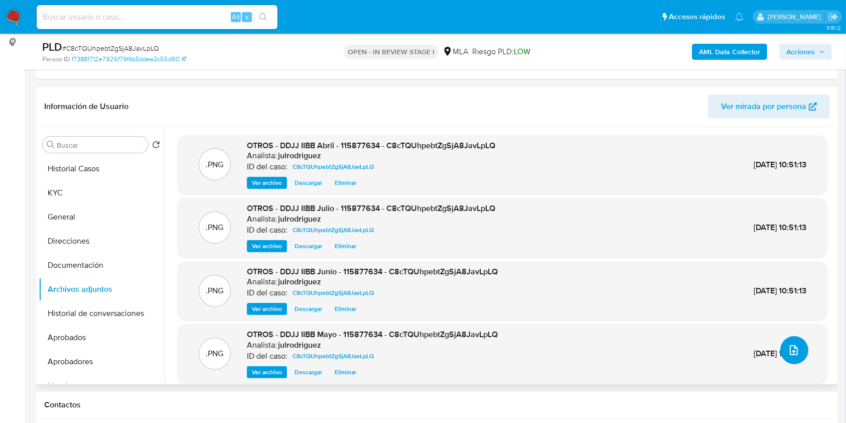
click at [793, 348] on icon "upload-file" at bounding box center [794, 350] width 8 height 10
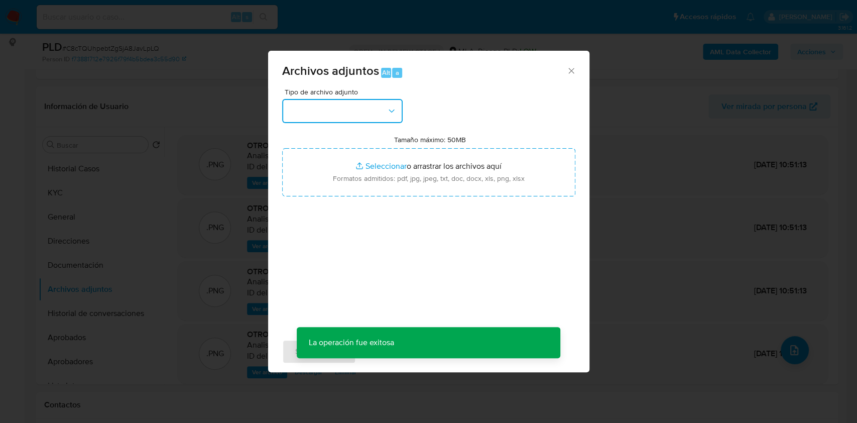
click at [385, 119] on button "button" at bounding box center [342, 111] width 120 height 24
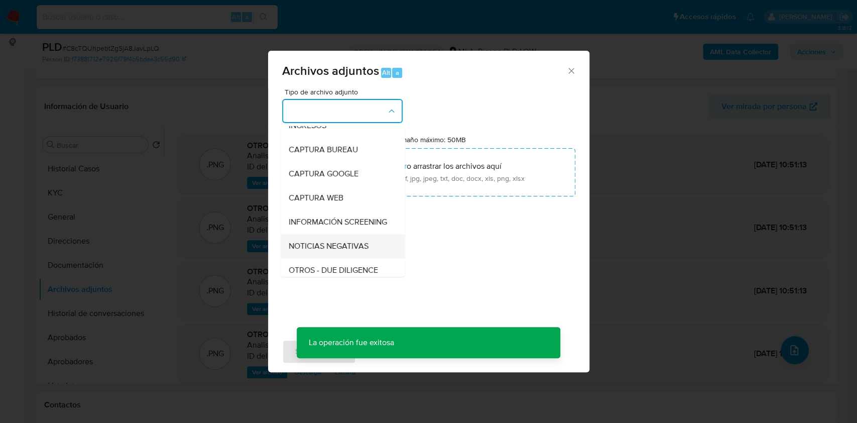
scroll to position [67, 0]
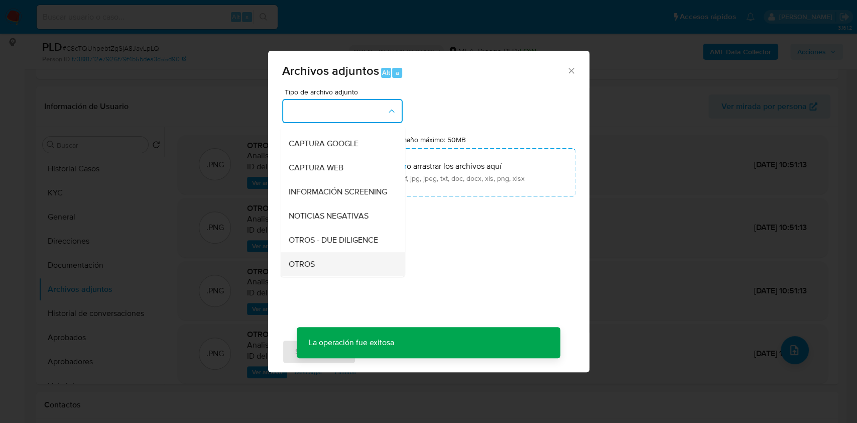
click at [301, 263] on div "OTROS" at bounding box center [339, 264] width 102 height 24
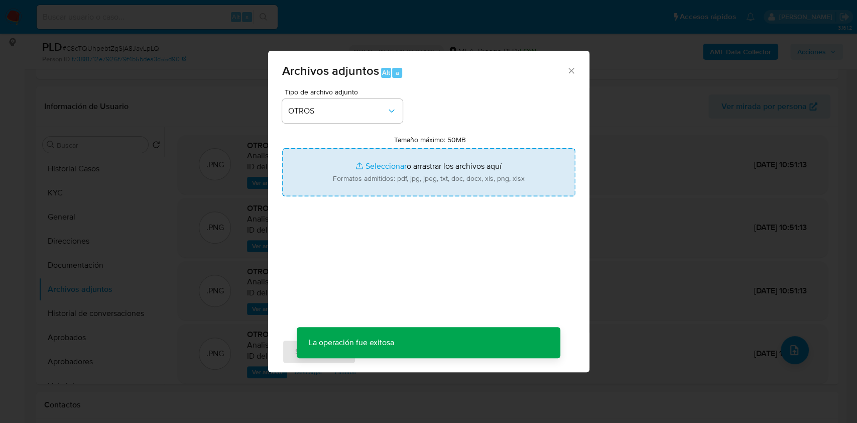
click at [361, 166] on input "Tamaño máximo: 50MB Seleccionar archivos" at bounding box center [428, 172] width 293 height 48
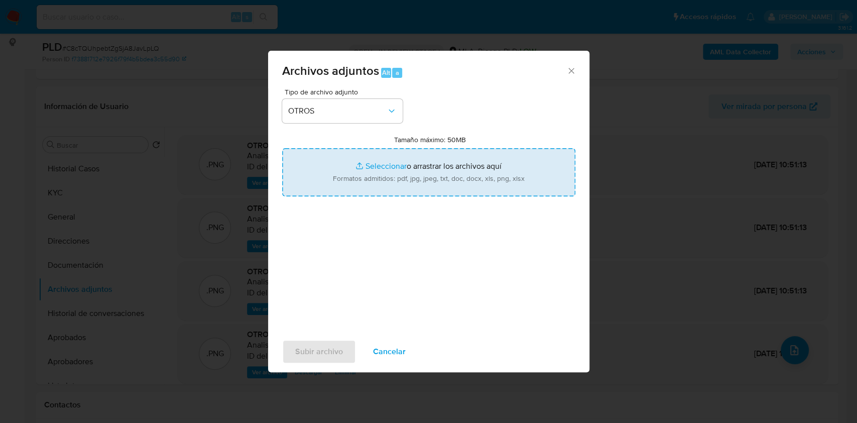
type input "C:\fakepath\Meses facturados mayo 2025 - 115877634 - C8cTQUhpebtZgSjA8JavLpLQ.j…"
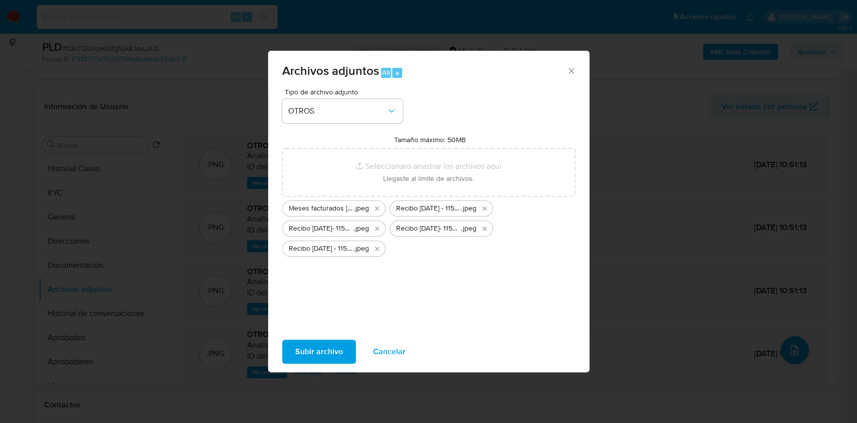
click at [317, 355] on span "Subir archivo" at bounding box center [319, 351] width 48 height 22
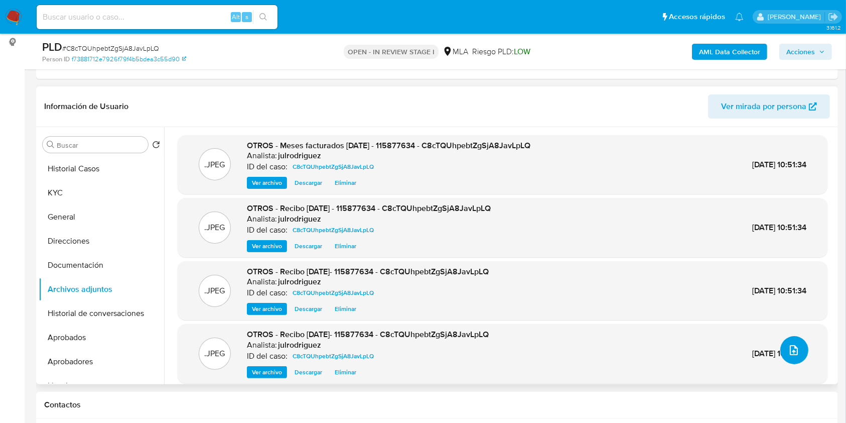
click at [789, 347] on icon "upload-file" at bounding box center [794, 350] width 12 height 12
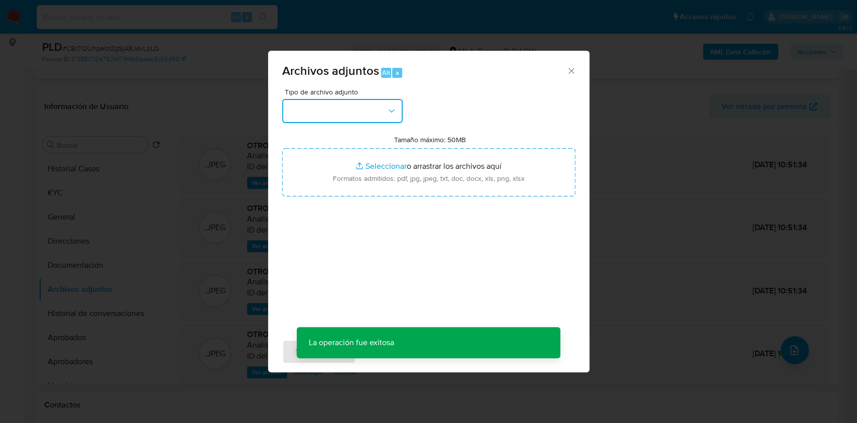
click at [348, 102] on button "button" at bounding box center [342, 111] width 120 height 24
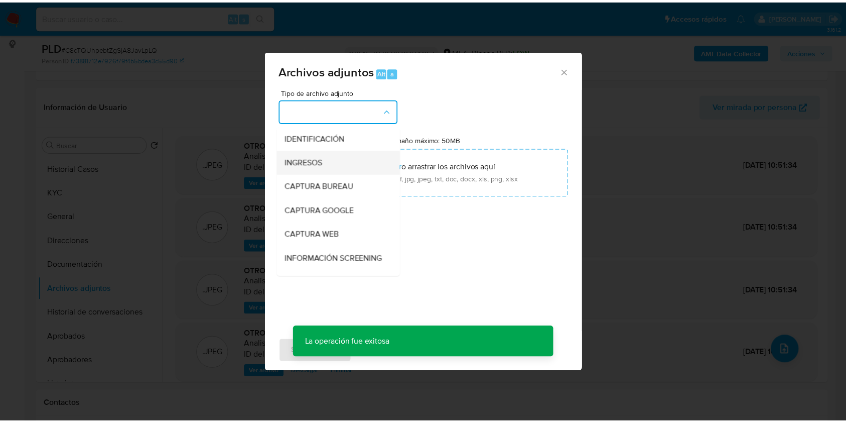
scroll to position [134, 0]
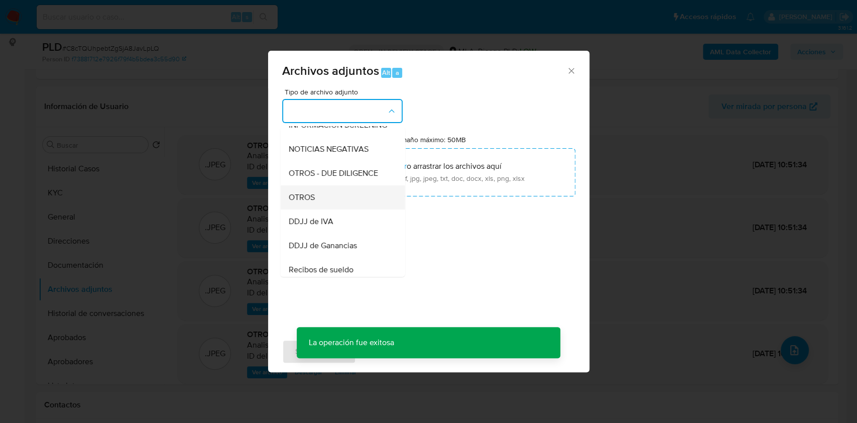
click at [306, 209] on div "OTROS" at bounding box center [339, 197] width 102 height 24
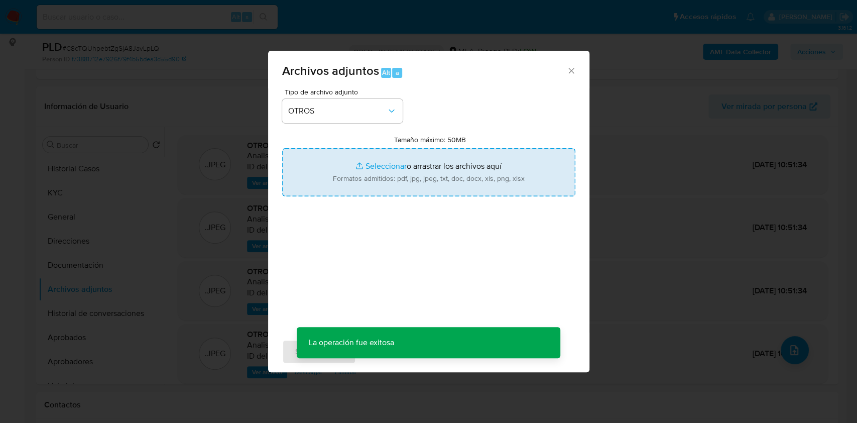
click at [409, 185] on input "Tamaño máximo: 50MB Seleccionar archivos" at bounding box center [428, 172] width 293 height 48
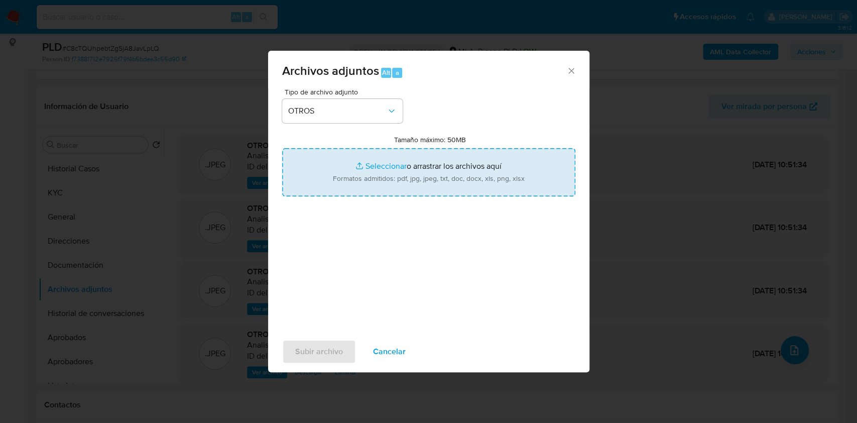
type input "C:\fakepath\Meses facturados septiembre 2025- 115877634 - C8cTQUhpebtZgSjA8JavL…"
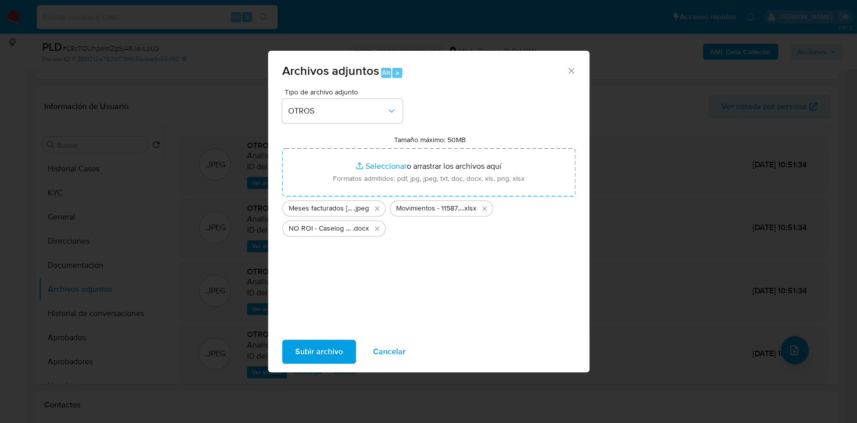
click at [337, 342] on span "Subir archivo" at bounding box center [319, 351] width 48 height 22
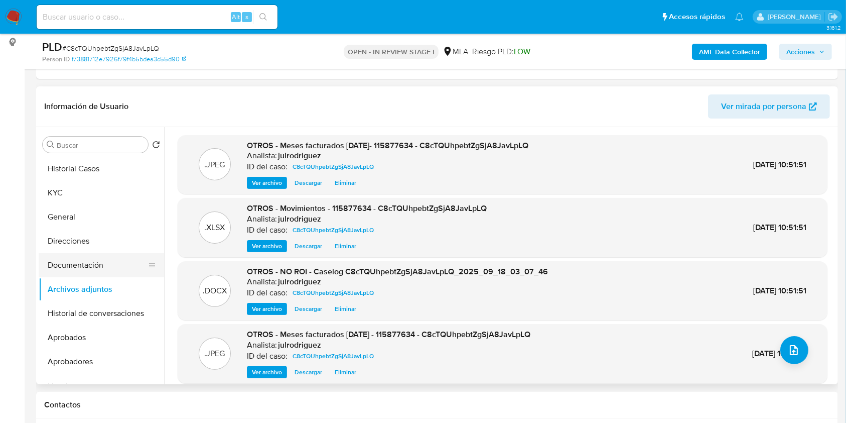
click at [87, 262] on button "Documentación" at bounding box center [97, 265] width 117 height 24
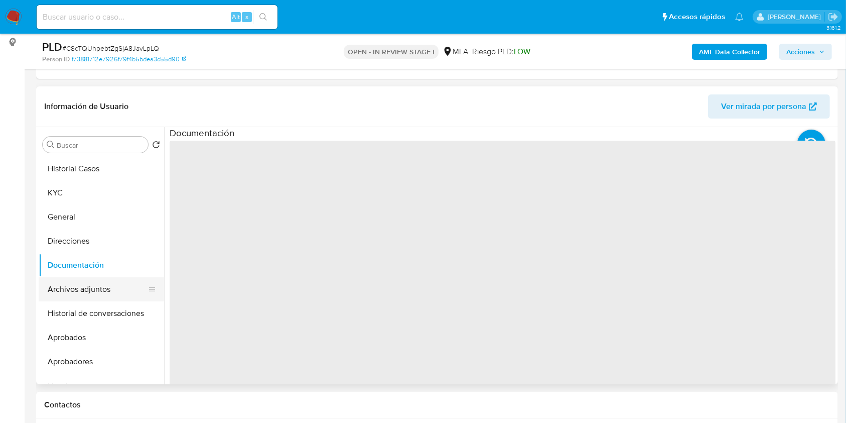
click at [88, 289] on button "Archivos adjuntos" at bounding box center [97, 289] width 117 height 24
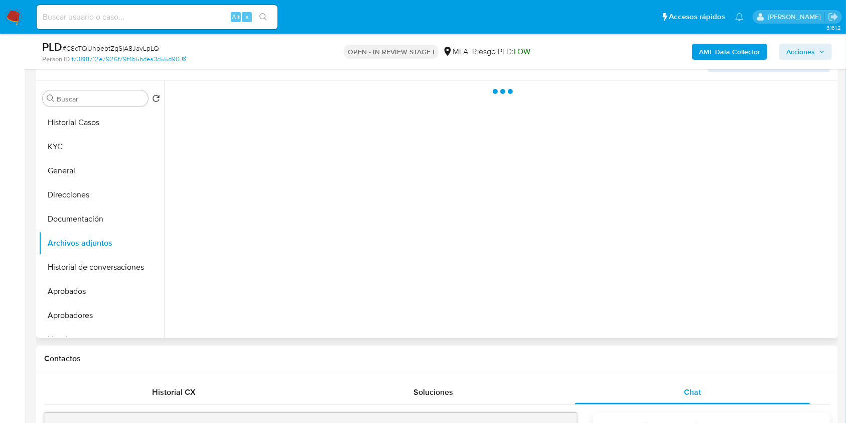
scroll to position [201, 0]
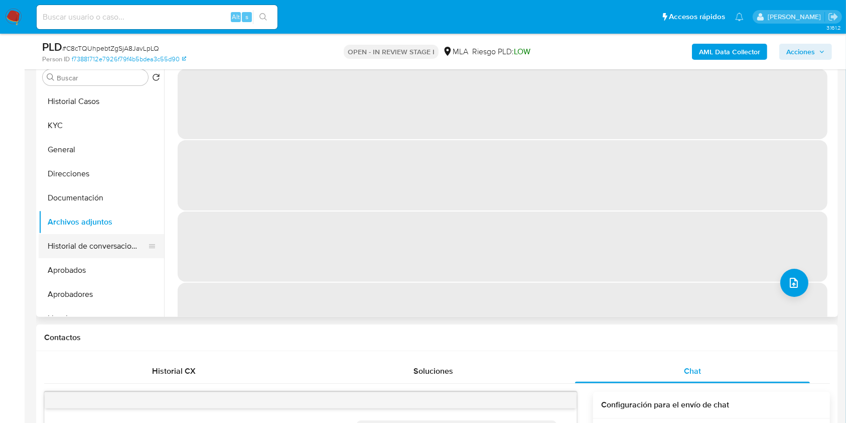
click at [80, 243] on button "Historial de conversaciones" at bounding box center [97, 246] width 117 height 24
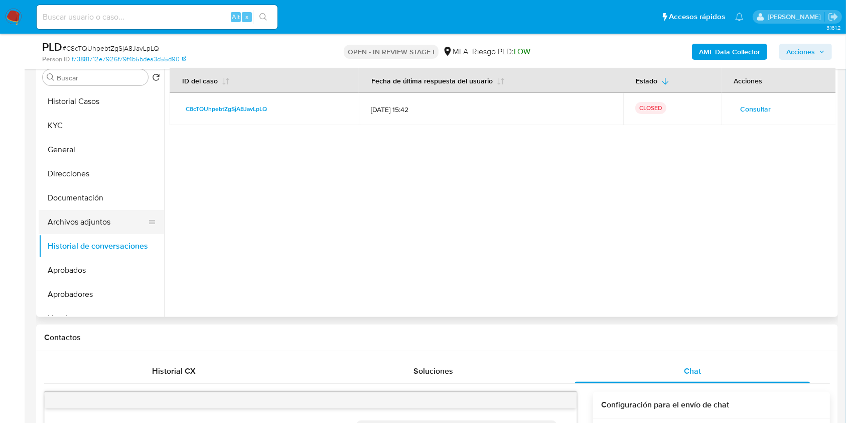
click at [86, 217] on button "Archivos adjuntos" at bounding box center [97, 222] width 117 height 24
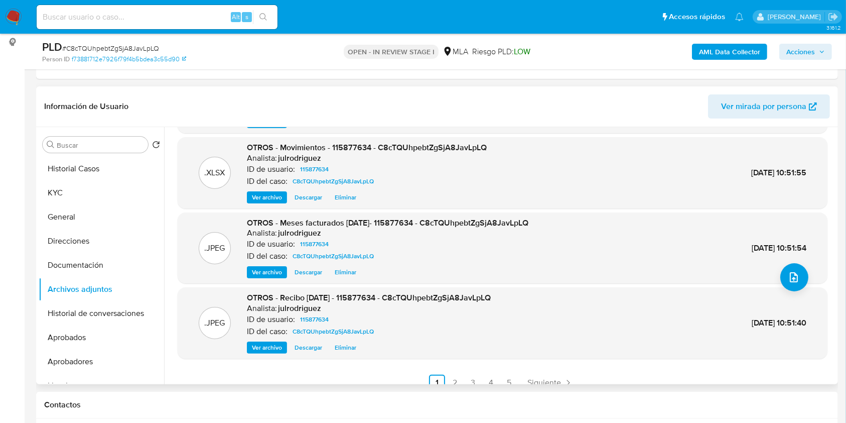
scroll to position [84, 0]
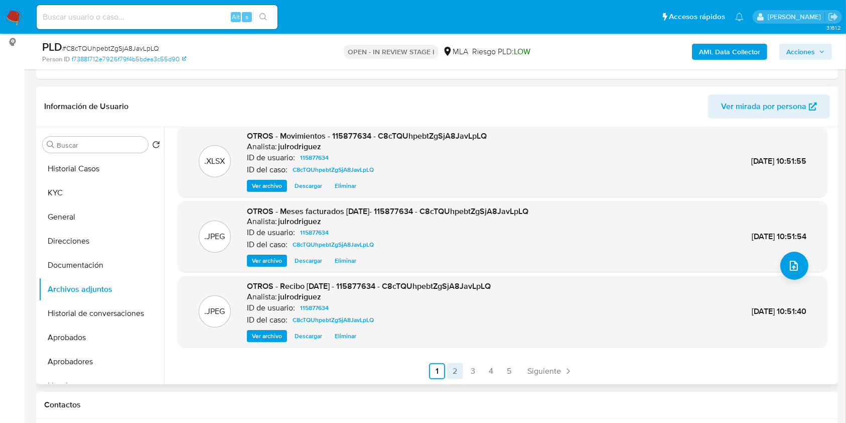
click at [454, 366] on link "2" at bounding box center [455, 371] width 16 height 16
click at [502, 368] on link "3" at bounding box center [500, 371] width 16 height 16
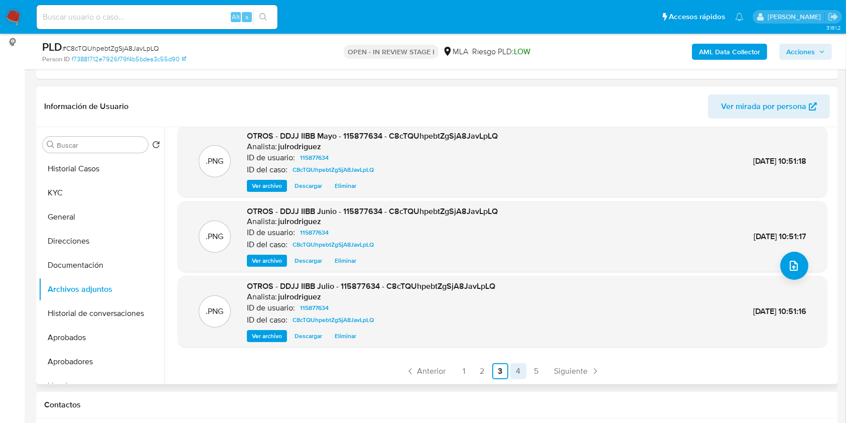
click at [522, 367] on link "4" at bounding box center [519, 371] width 16 height 16
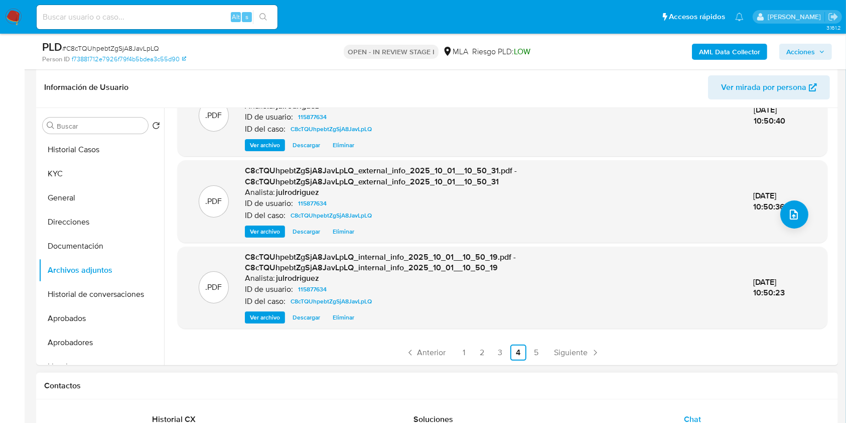
scroll to position [201, 0]
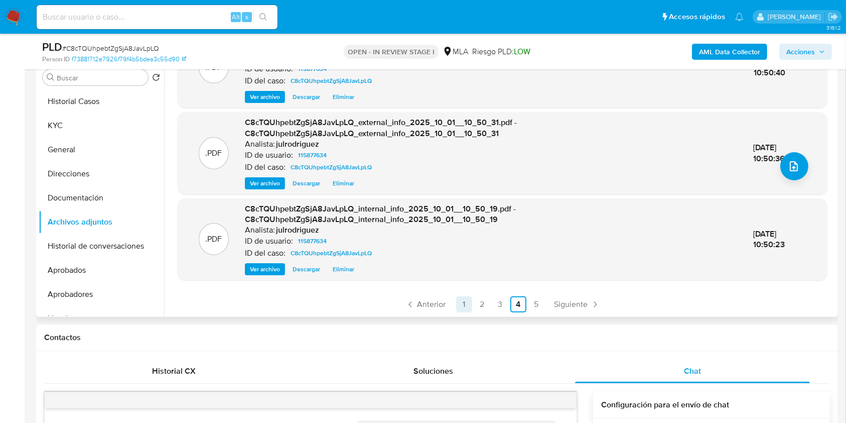
click at [462, 302] on link "1" at bounding box center [464, 304] width 16 height 16
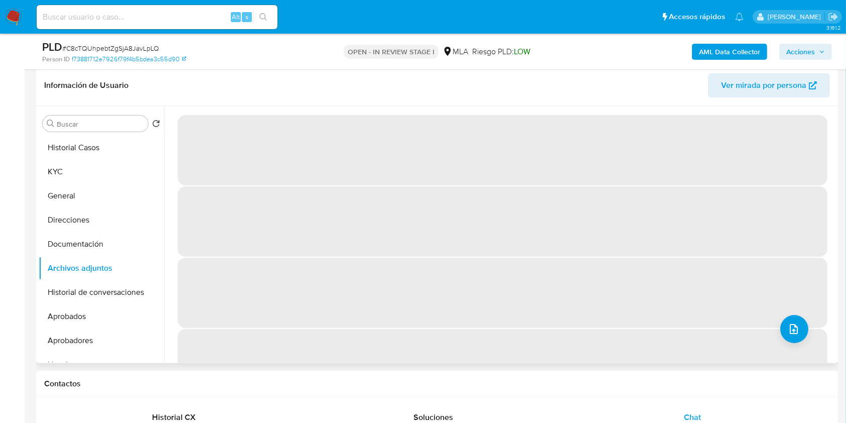
scroll to position [134, 0]
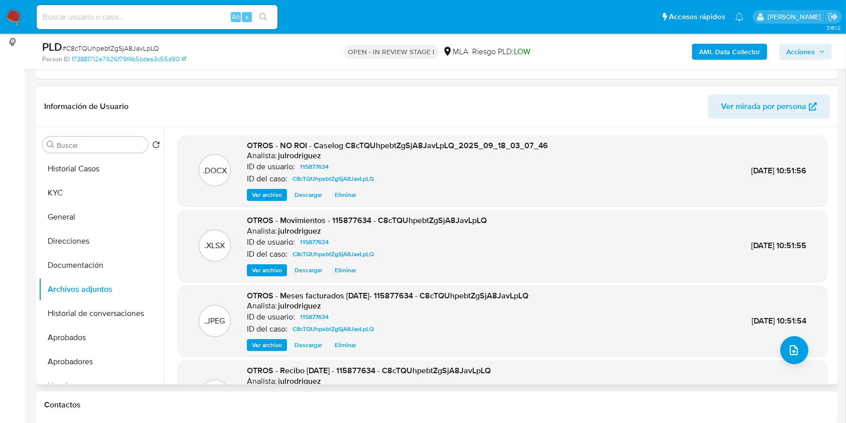
click at [800, 55] on span "Acciones" at bounding box center [801, 52] width 29 height 16
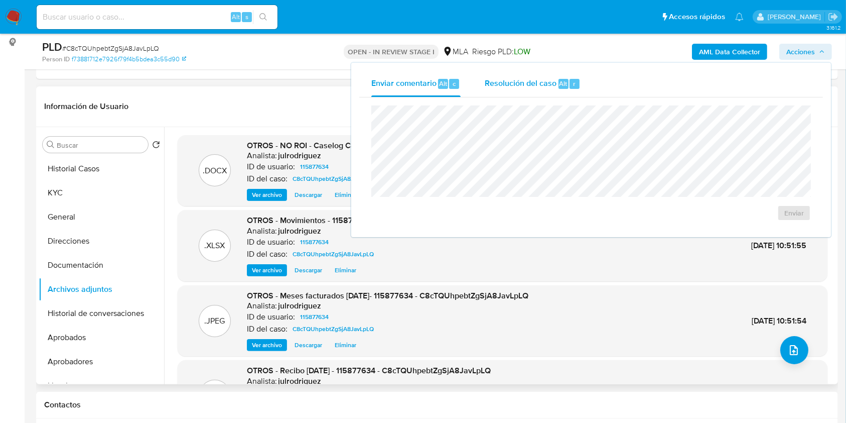
click at [550, 74] on div "Resolución del caso Alt r" at bounding box center [533, 84] width 96 height 26
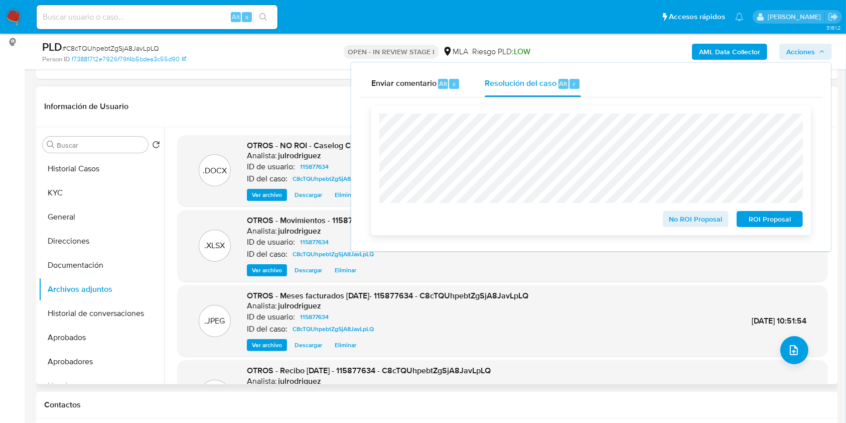
click at [692, 217] on span "No ROI Proposal" at bounding box center [696, 219] width 52 height 14
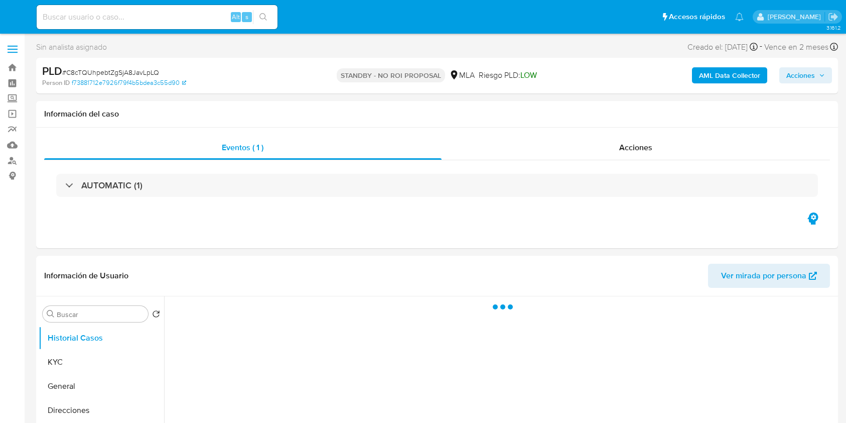
select select "10"
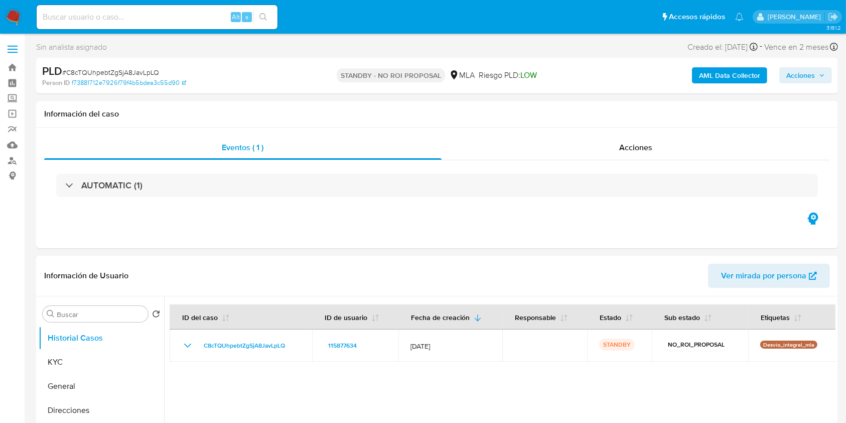
click at [163, 13] on input at bounding box center [157, 17] width 241 height 13
paste input "Q9uAgh6cx5arTgY2YLRso3Xp"
type input "Q9uAgh6cx5arTgY2YLRso3Xp"
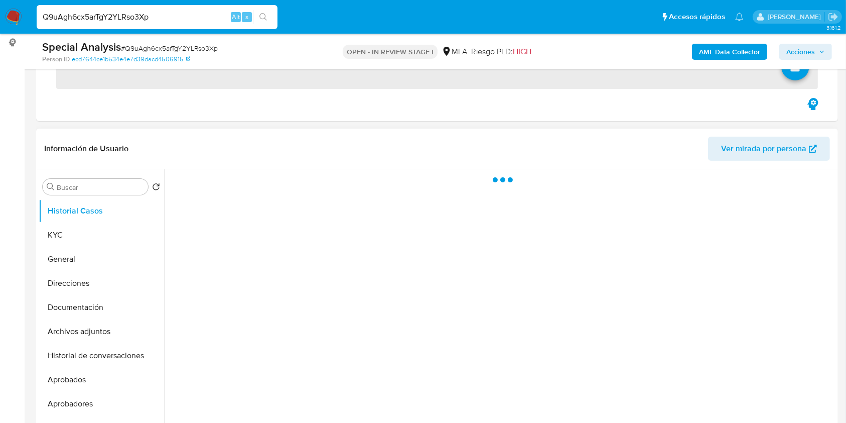
scroll to position [134, 0]
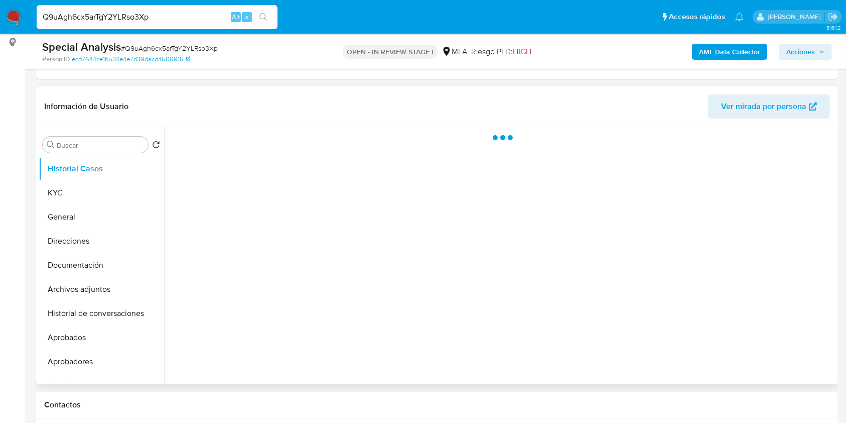
select select "10"
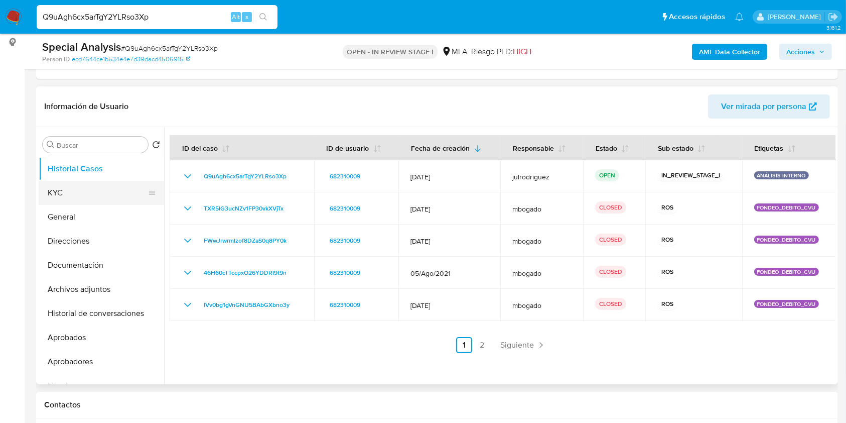
click at [108, 185] on button "KYC" at bounding box center [97, 193] width 117 height 24
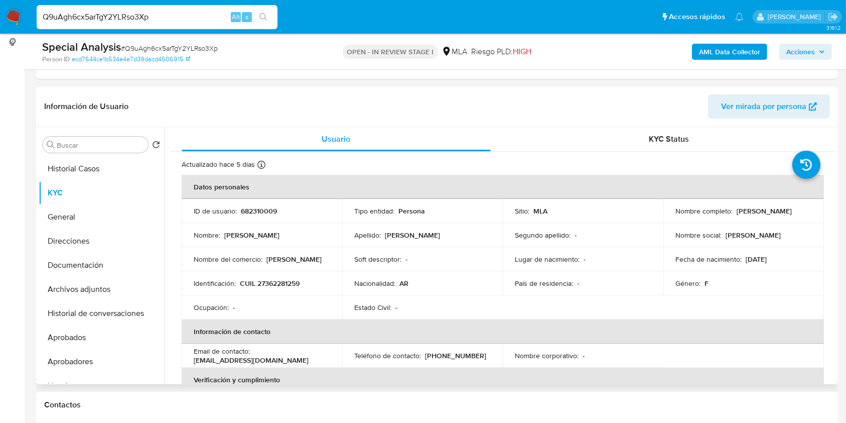
click at [283, 279] on p "CUIL 27362281259" at bounding box center [270, 283] width 60 height 9
click at [282, 279] on p "CUIL 27362281259" at bounding box center [270, 283] width 60 height 9
copy p "27362281259"
click at [248, 206] on p "682310009" at bounding box center [259, 210] width 36 height 9
click at [247, 206] on p "682310009" at bounding box center [259, 210] width 36 height 9
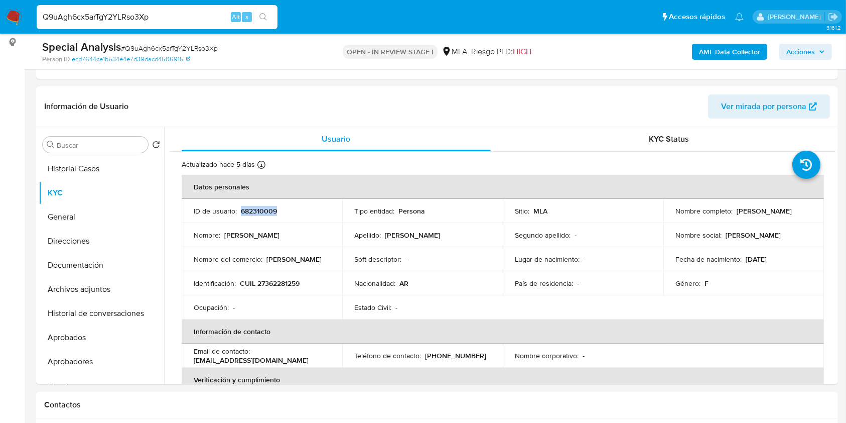
copy p "682310009"
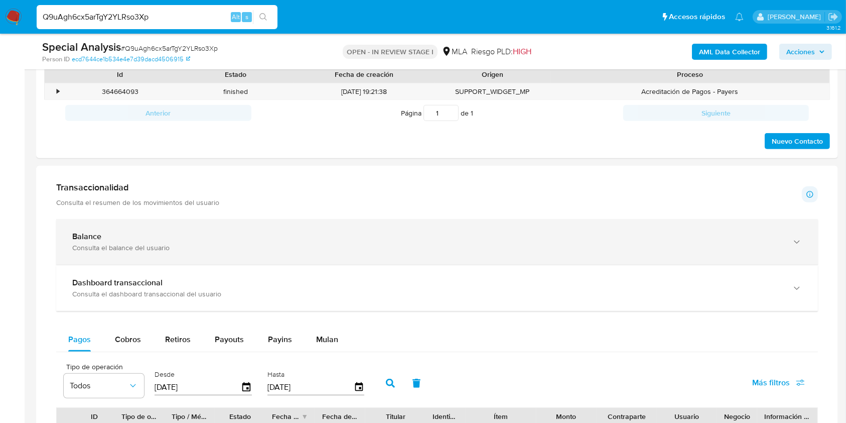
scroll to position [535, 0]
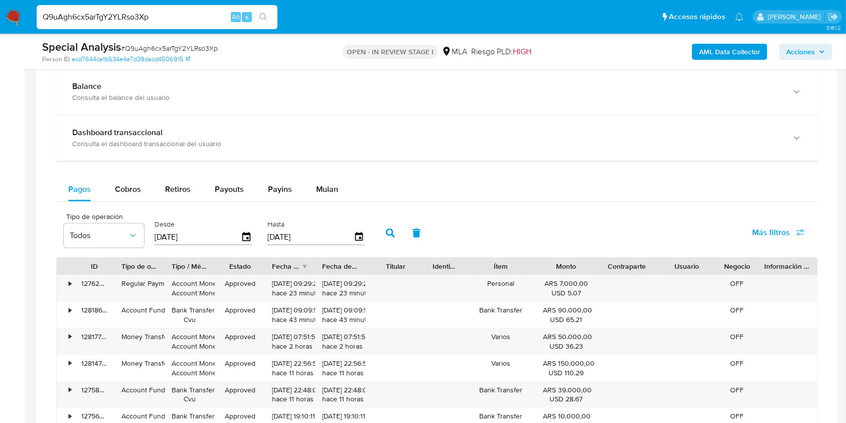
drag, startPoint x: 341, startPoint y: 194, endPoint x: 345, endPoint y: 206, distance: 12.2
click at [341, 194] on button "Mulan" at bounding box center [327, 189] width 46 height 24
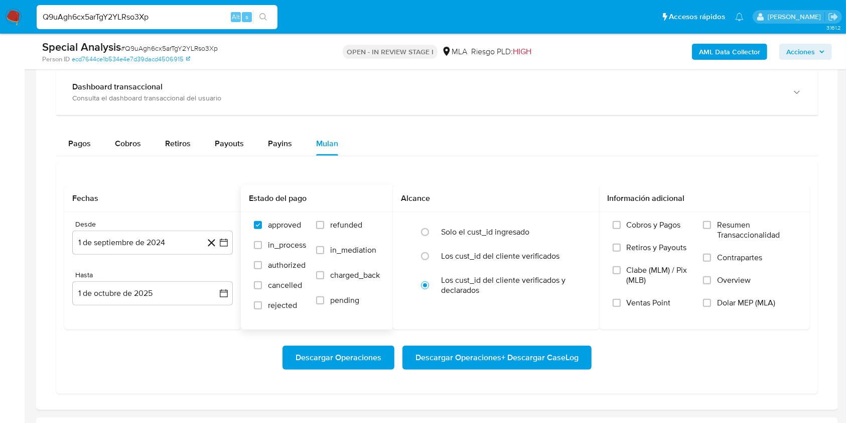
scroll to position [736, 0]
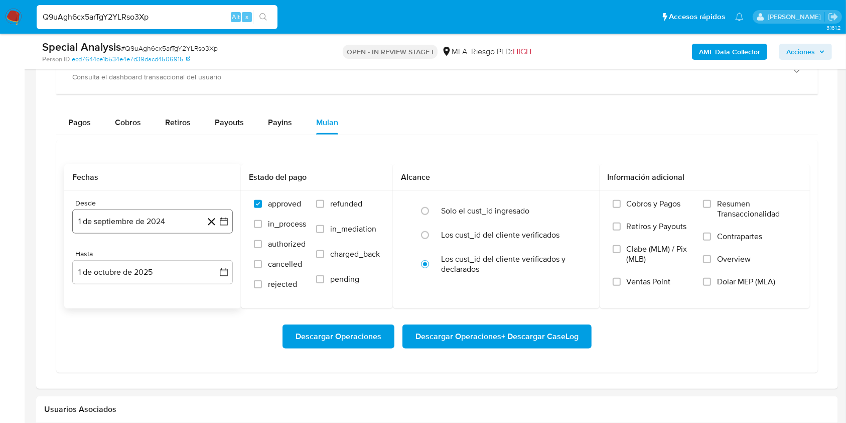
click at [169, 212] on button "1 de septiembre de 2024" at bounding box center [152, 221] width 161 height 24
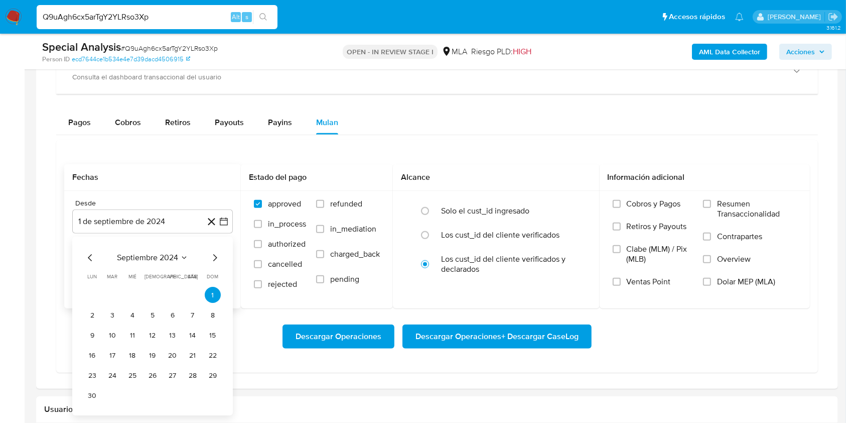
click at [153, 257] on span "septiembre 2024" at bounding box center [147, 258] width 61 height 10
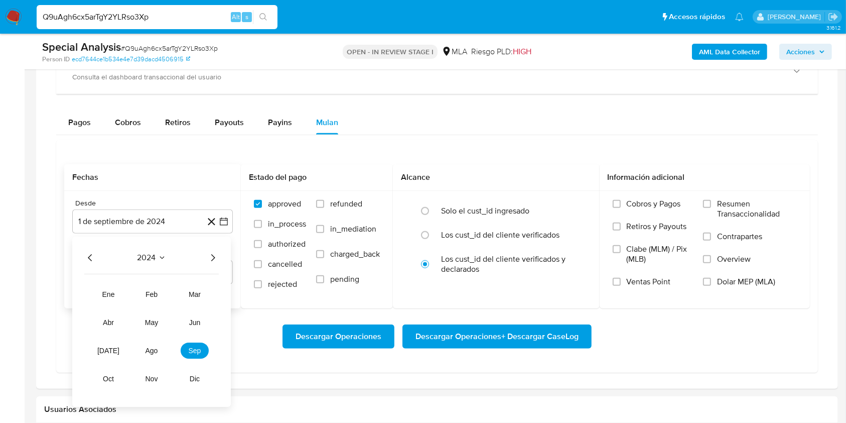
click at [210, 258] on icon "Año siguiente" at bounding box center [213, 258] width 12 height 12
click at [161, 317] on button "may" at bounding box center [152, 323] width 28 height 16
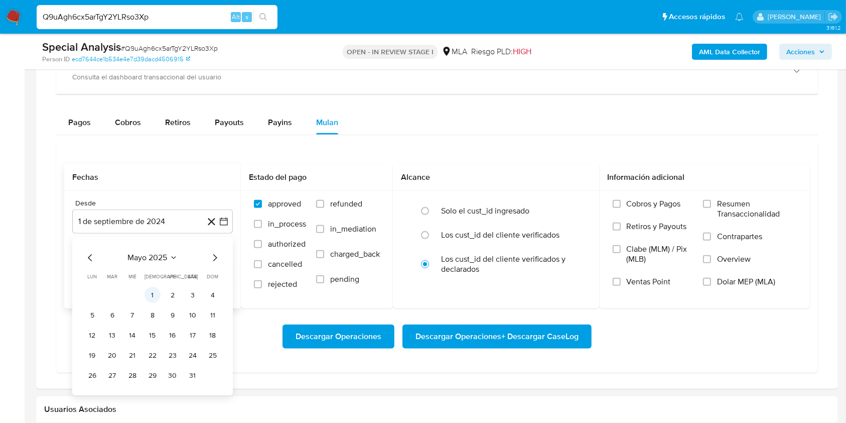
click at [158, 291] on button "1" at bounding box center [153, 295] width 16 height 16
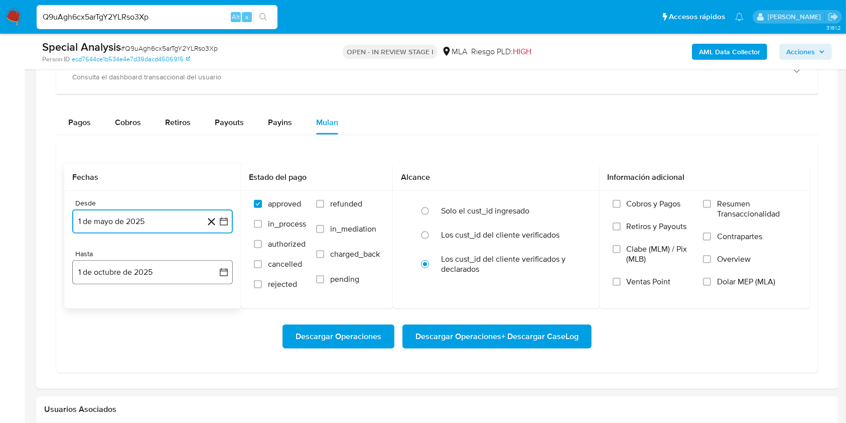
click at [145, 267] on button "1 de octubre de 2025" at bounding box center [152, 272] width 161 height 24
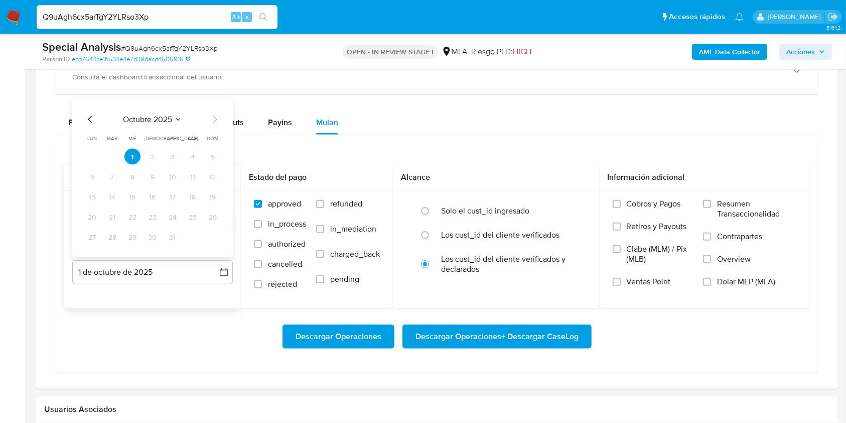
click at [84, 119] on icon "Mes anterior" at bounding box center [90, 119] width 12 height 12
click at [86, 119] on icon "Mes anterior" at bounding box center [90, 119] width 12 height 12
click at [211, 238] on button "31" at bounding box center [213, 237] width 16 height 16
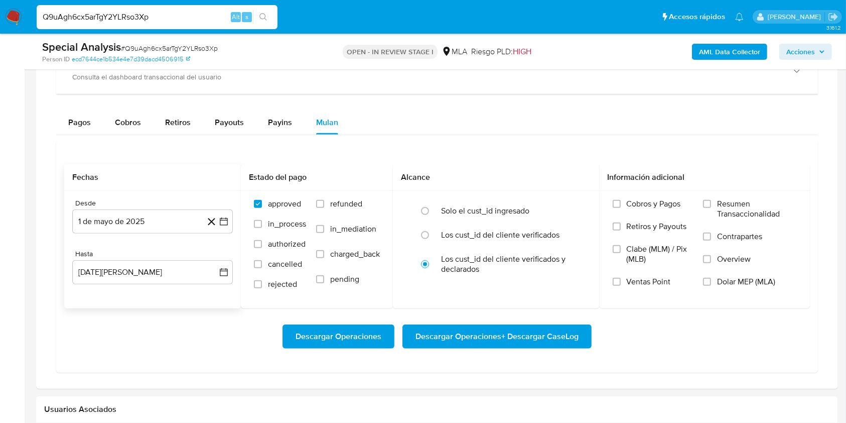
click at [198, 329] on div "Descargar Operaciones Descargar Operaciones + Descargar CaseLog" at bounding box center [437, 336] width 746 height 24
click at [751, 280] on span "Dolar MEP (MLA)" at bounding box center [746, 282] width 58 height 10
click at [711, 280] on input "Dolar MEP (MLA)" at bounding box center [707, 282] width 8 height 8
click at [494, 341] on span "Descargar Operaciones + Descargar CaseLog" at bounding box center [497, 336] width 163 height 22
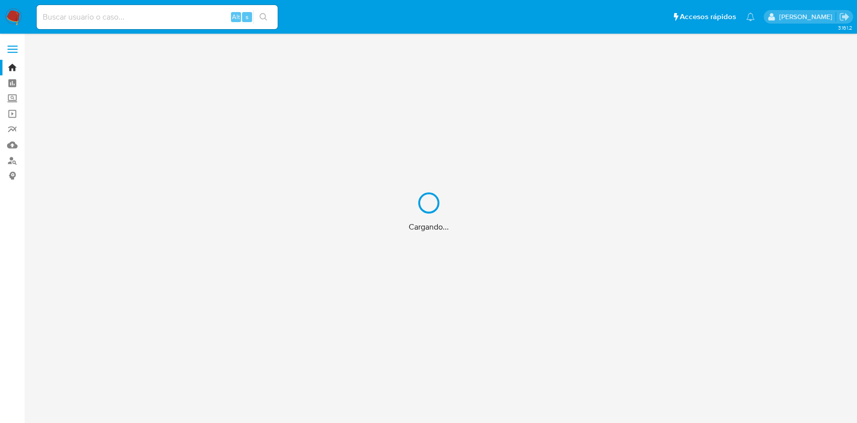
click at [199, 24] on div "Cargando..." at bounding box center [428, 211] width 857 height 423
click at [199, 19] on div "Cargando..." at bounding box center [428, 211] width 857 height 423
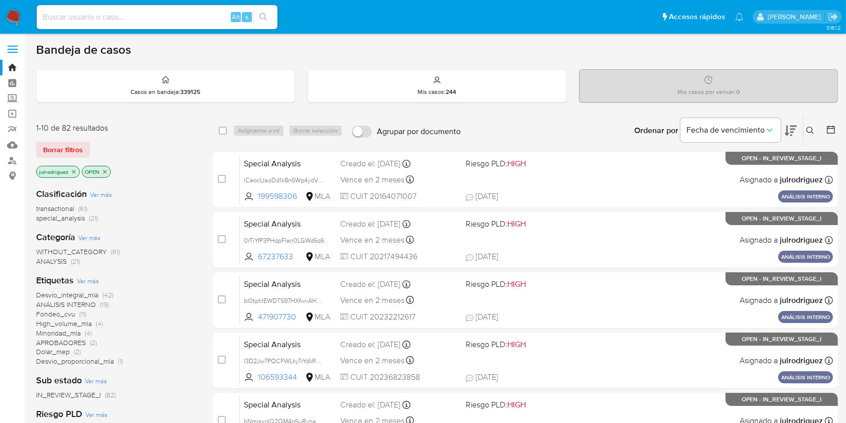
click at [199, 19] on input at bounding box center [157, 17] width 241 height 13
paste input "Y2QEhc9U4Oah0dfoMgVx7kj9"
type input "Y2QEhc9U4Oah0dfoMgVx7kj9"
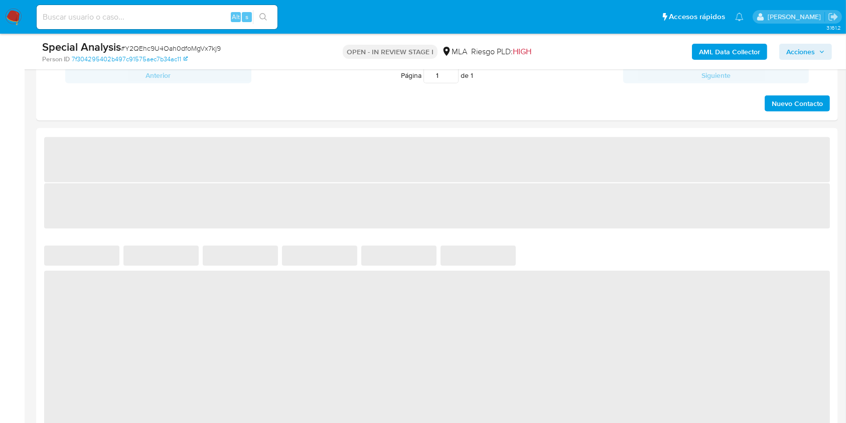
select select "10"
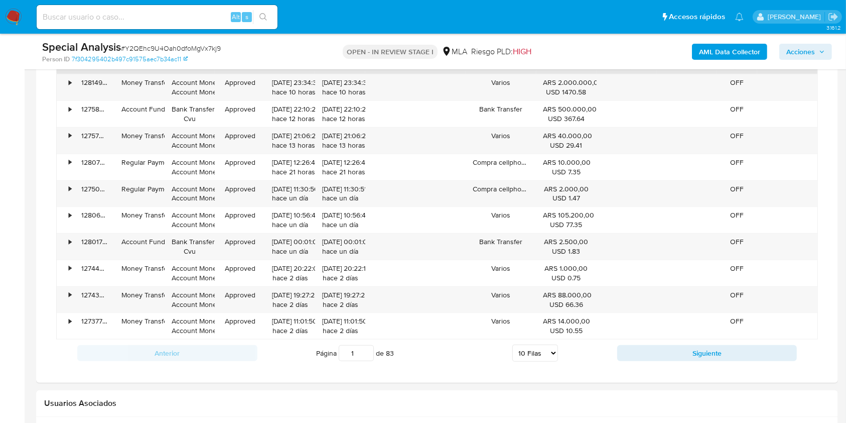
scroll to position [669, 0]
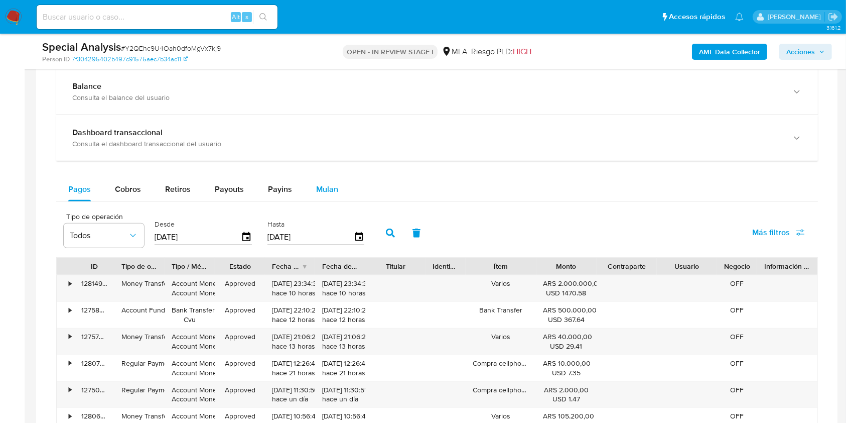
click at [317, 190] on span "Mulan" at bounding box center [327, 189] width 22 height 12
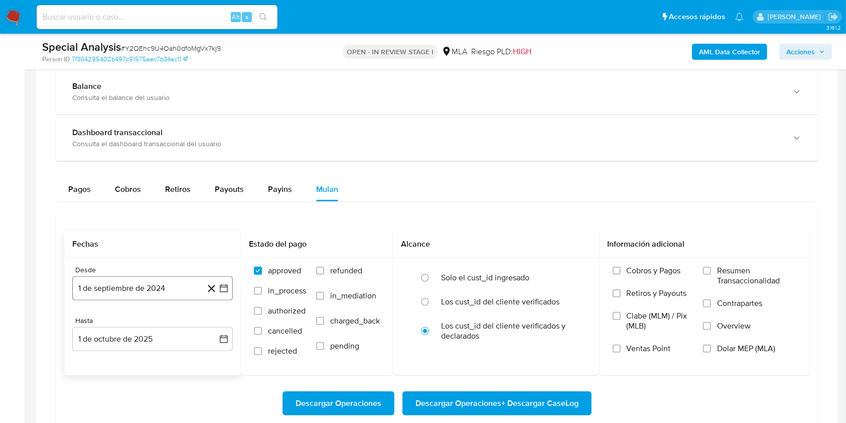
click at [175, 280] on button "1 de septiembre de 2024" at bounding box center [152, 288] width 161 height 24
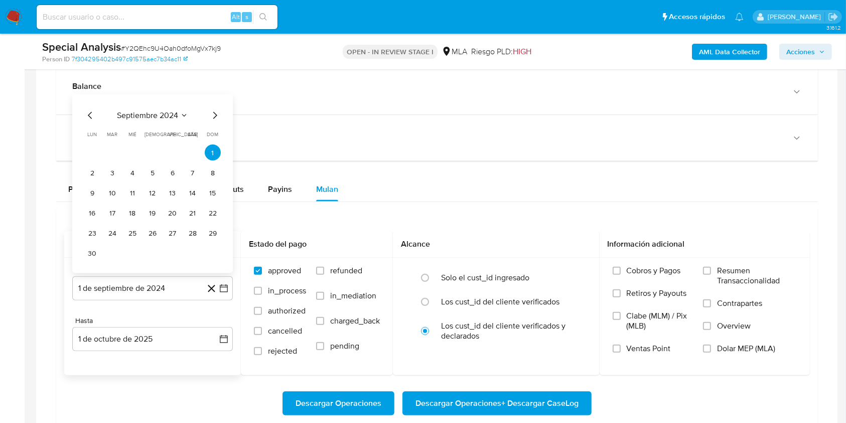
click at [143, 117] on span "septiembre 2024" at bounding box center [147, 115] width 61 height 10
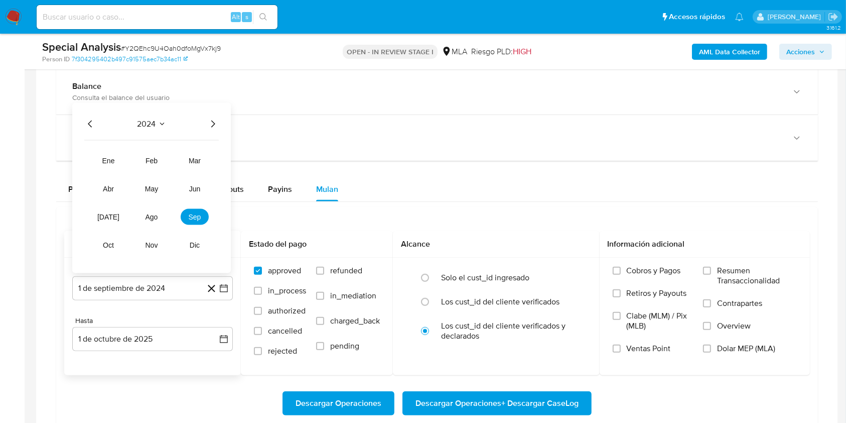
click at [212, 122] on icon "Año siguiente" at bounding box center [213, 124] width 12 height 12
click at [157, 190] on span "may" at bounding box center [151, 189] width 13 height 8
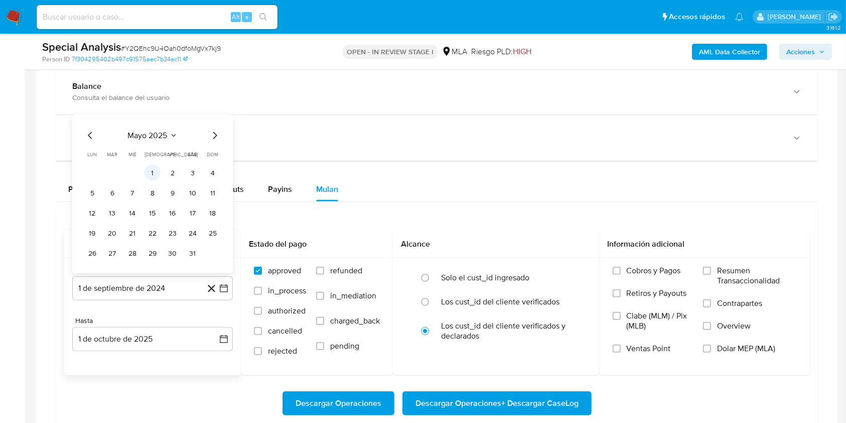
click at [156, 167] on button "1" at bounding box center [153, 173] width 16 height 16
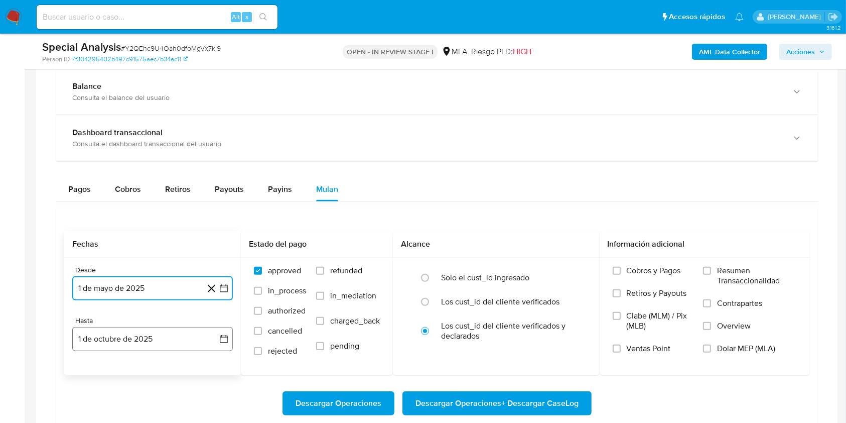
click at [141, 332] on button "1 de octubre de 2025" at bounding box center [152, 339] width 161 height 24
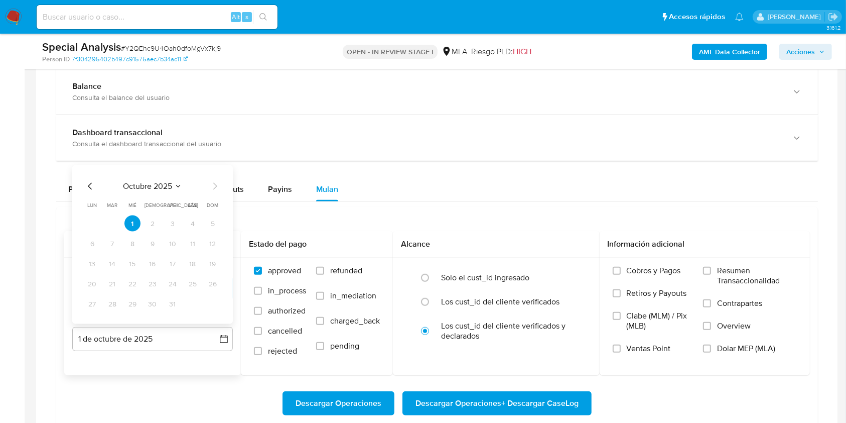
click at [86, 181] on icon "Mes anterior" at bounding box center [90, 186] width 12 height 12
click at [88, 188] on icon "Mes anterior" at bounding box center [90, 186] width 12 height 12
click at [208, 299] on button "31" at bounding box center [213, 304] width 16 height 16
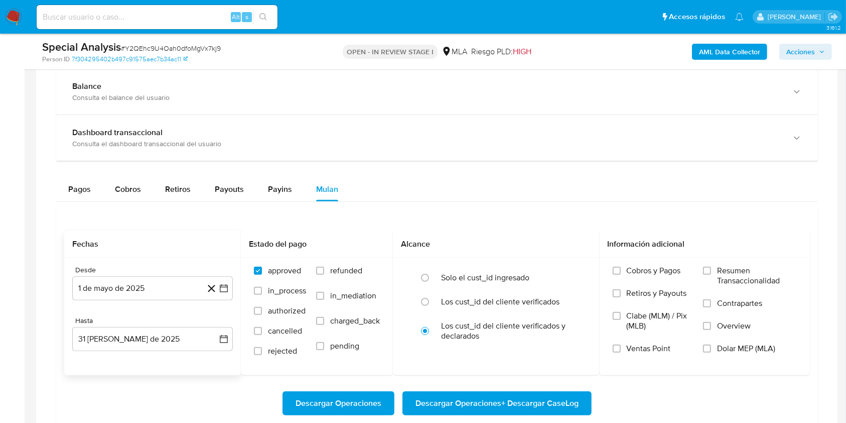
click at [451, 184] on div "Pagos Cobros Retiros Payouts Payins Mulan" at bounding box center [437, 189] width 762 height 24
click at [772, 354] on label "Dolar MEP (MLA)" at bounding box center [750, 354] width 94 height 23
click at [711, 352] on input "Dolar MEP (MLA)" at bounding box center [707, 348] width 8 height 8
click at [503, 389] on div "Descargar Operaciones Descargar Operaciones + Descargar CaseLog" at bounding box center [437, 403] width 746 height 56
click at [503, 392] on span "Descargar Operaciones + Descargar CaseLog" at bounding box center [497, 403] width 163 height 22
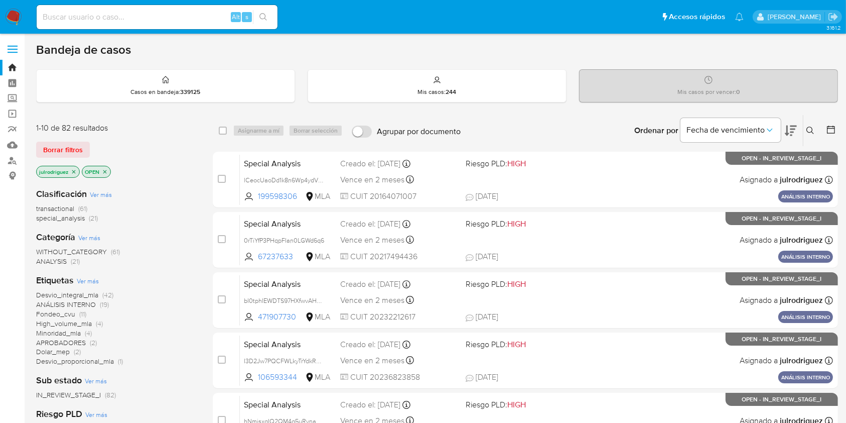
click at [165, 19] on input at bounding box center [157, 17] width 241 height 13
paste input "p0Ixqj2u7kHfMVYzXgmDIpXh"
type input "p0Ixqj2u7kHfMVYzXgmDIpXh"
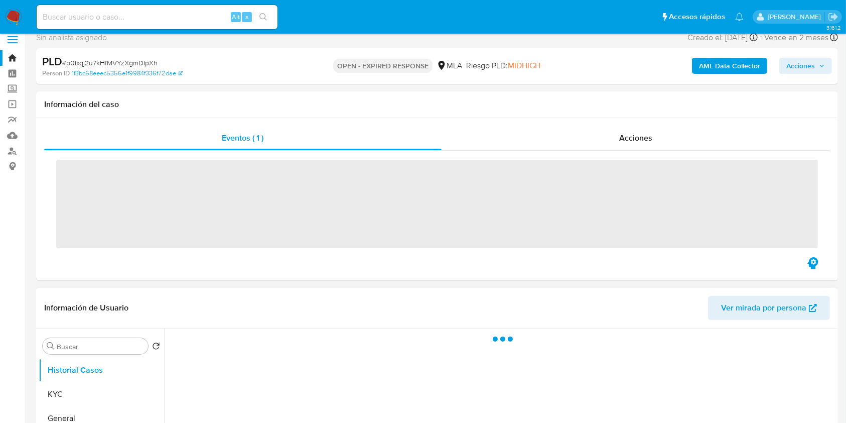
scroll to position [134, 0]
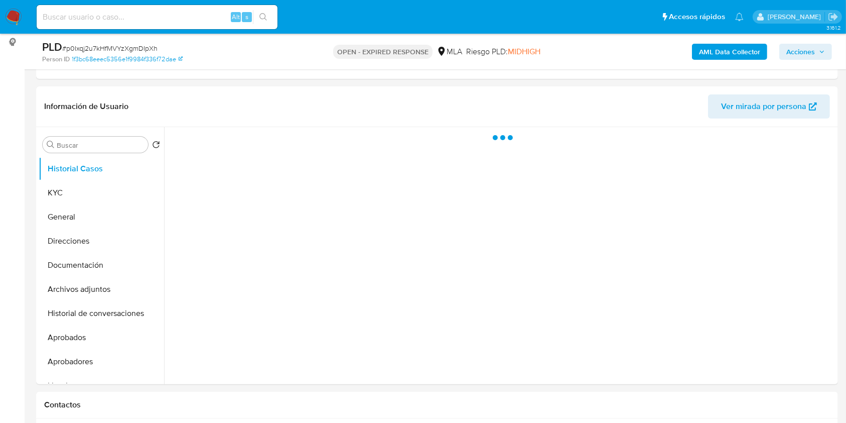
select select "10"
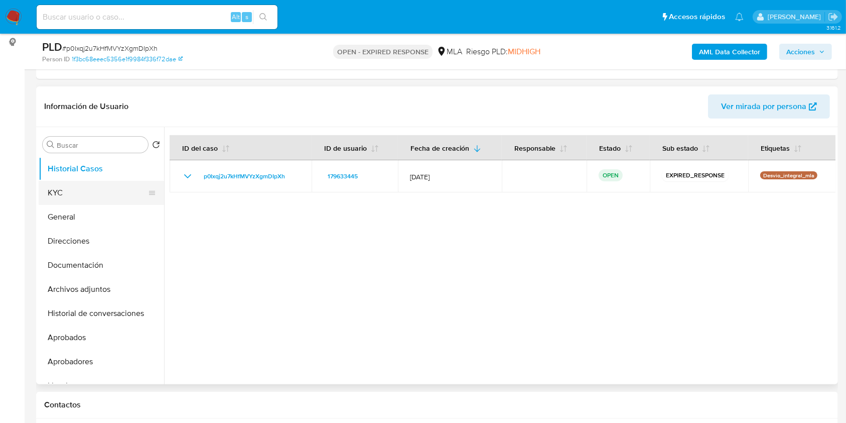
click at [102, 188] on button "KYC" at bounding box center [97, 193] width 117 height 24
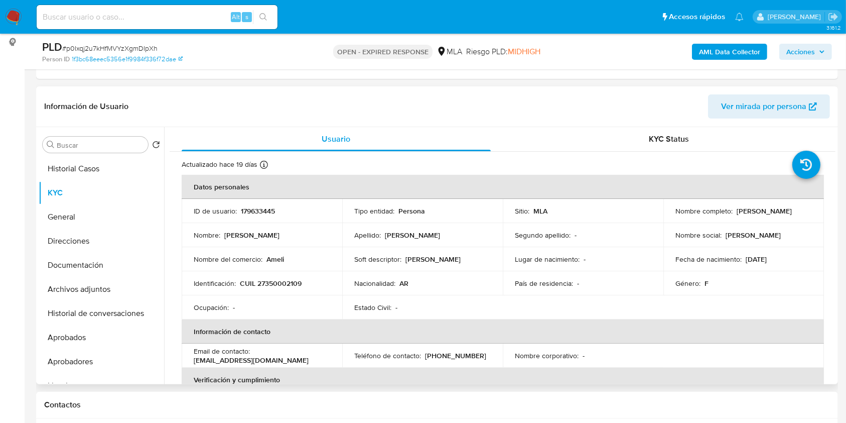
drag, startPoint x: 732, startPoint y: 209, endPoint x: 802, endPoint y: 208, distance: 69.3
click at [802, 208] on div "Nombre completo : Carla Daiana Allende" at bounding box center [744, 210] width 137 height 9
copy div "Carla Daiana Allende"
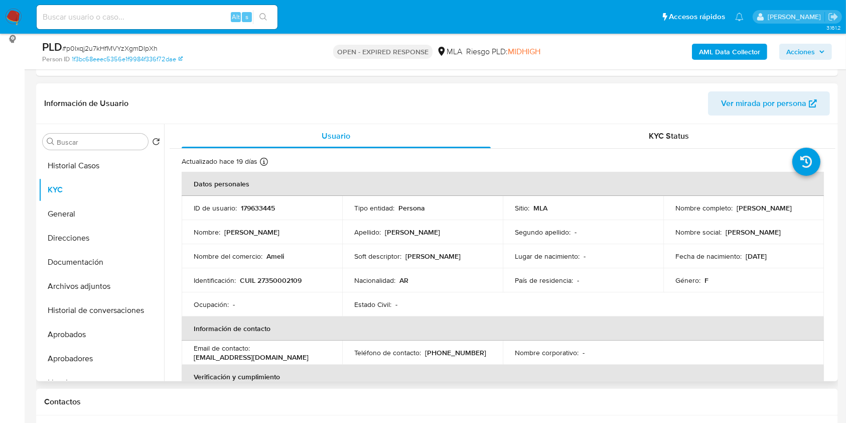
scroll to position [116, 0]
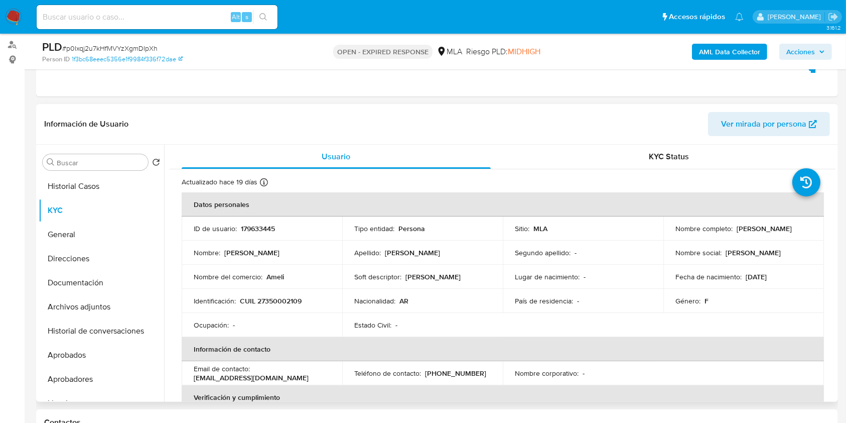
click at [264, 224] on p "179633445" at bounding box center [258, 228] width 34 height 9
copy p "179633445"
click at [141, 44] on span "# p0Ixqj2u7kHfMVYzXgmDIpXh" at bounding box center [109, 48] width 95 height 10
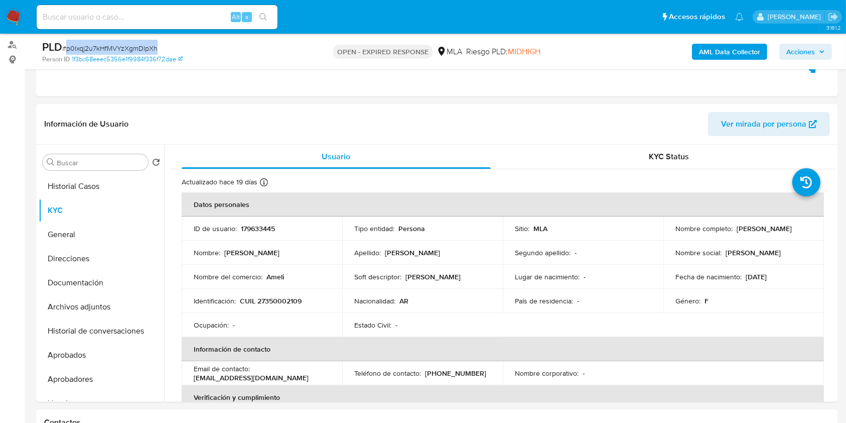
copy span "p0Ixqj2u7kHfMVYzXgmDIpXh"
click at [285, 299] on p "CUIL 27350002109" at bounding box center [271, 300] width 62 height 9
copy p "27350002109"
click at [252, 230] on p "179633445" at bounding box center [258, 228] width 34 height 9
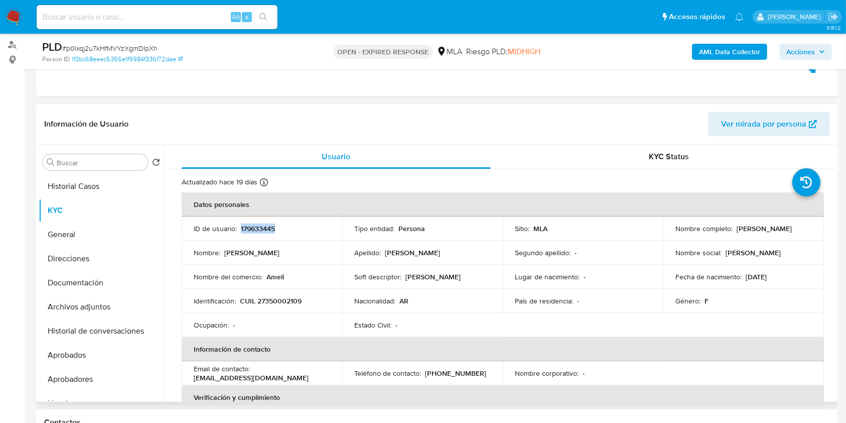
click at [252, 230] on p "179633445" at bounding box center [258, 228] width 34 height 9
copy p "179633445"
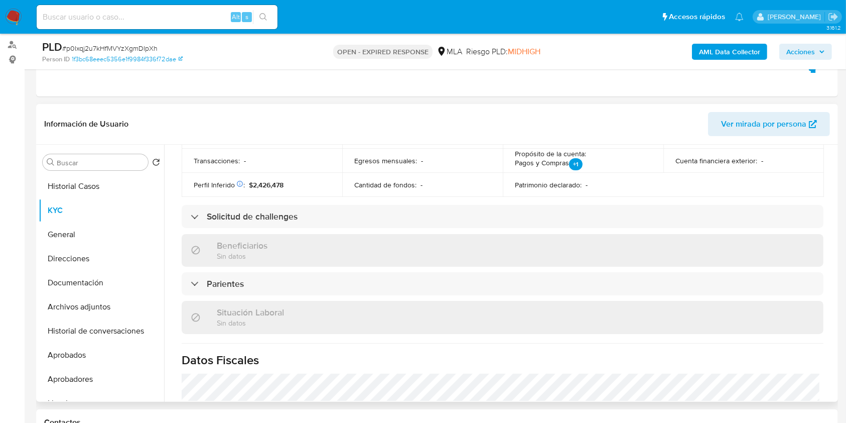
scroll to position [402, 0]
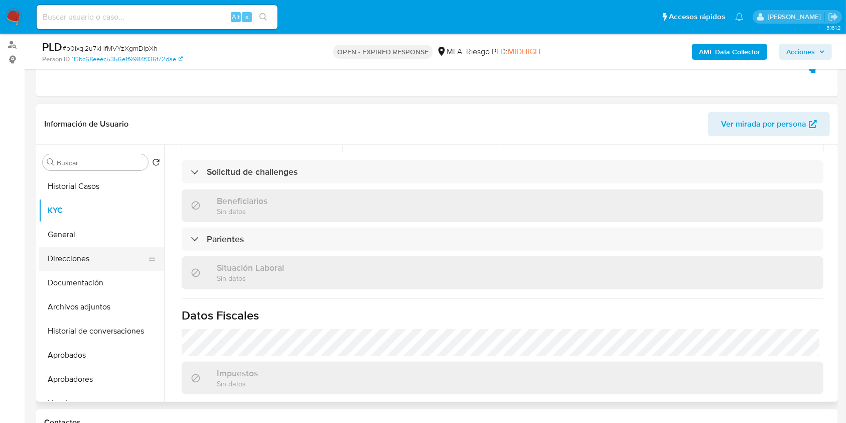
click at [104, 271] on button "Documentación" at bounding box center [101, 283] width 125 height 24
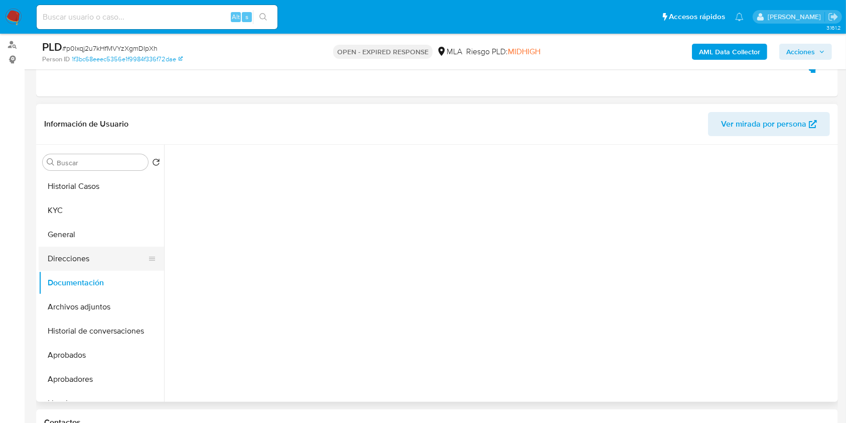
scroll to position [0, 0]
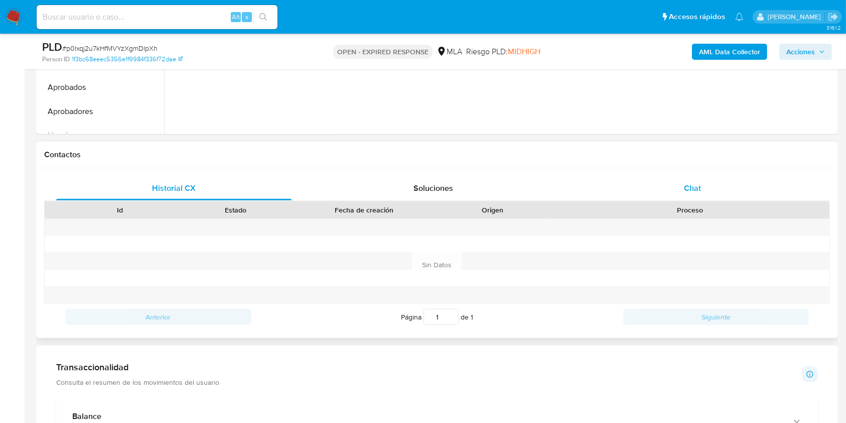
click at [673, 195] on div "Chat" at bounding box center [692, 188] width 235 height 24
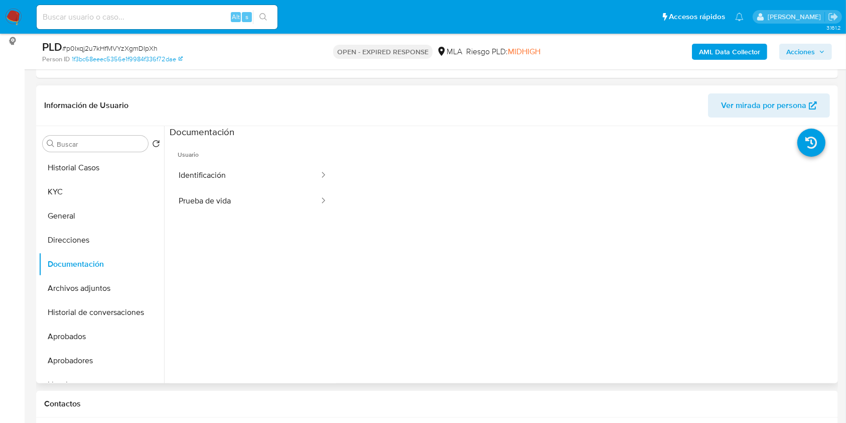
scroll to position [116, 0]
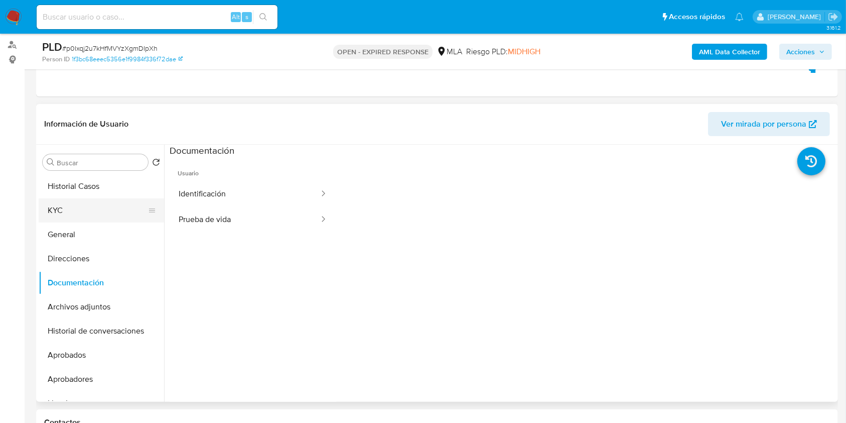
click at [69, 208] on button "KYC" at bounding box center [97, 210] width 117 height 24
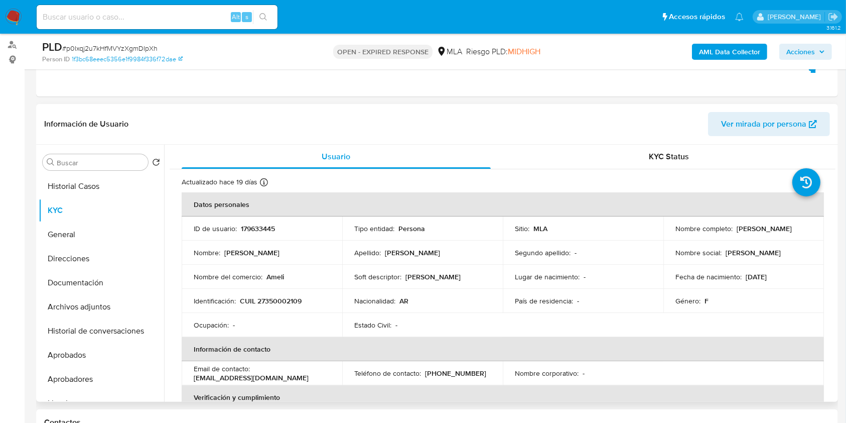
click at [282, 296] on p "CUIL 27350002109" at bounding box center [271, 300] width 62 height 9
copy p "27350002109"
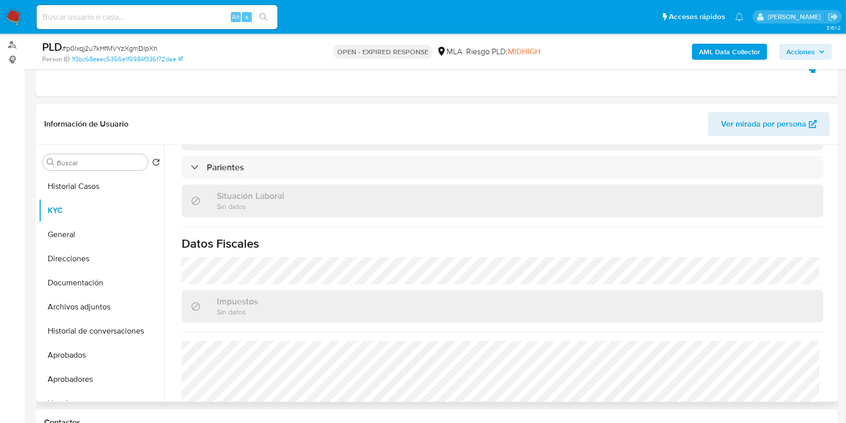
scroll to position [509, 0]
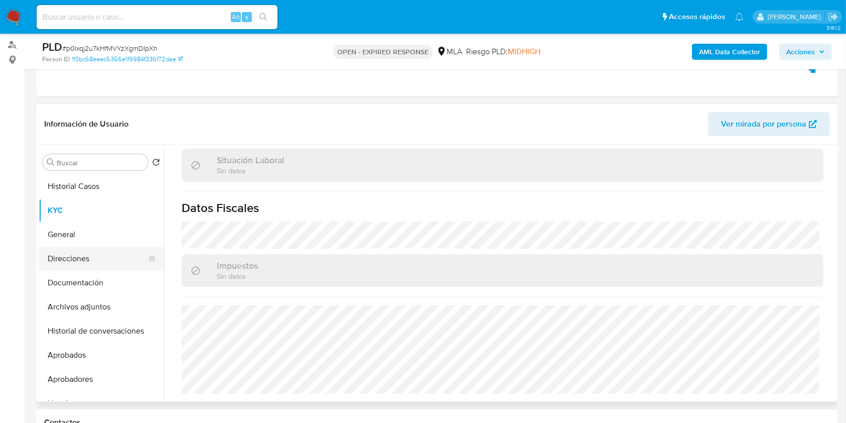
click at [84, 255] on button "Direcciones" at bounding box center [97, 258] width 117 height 24
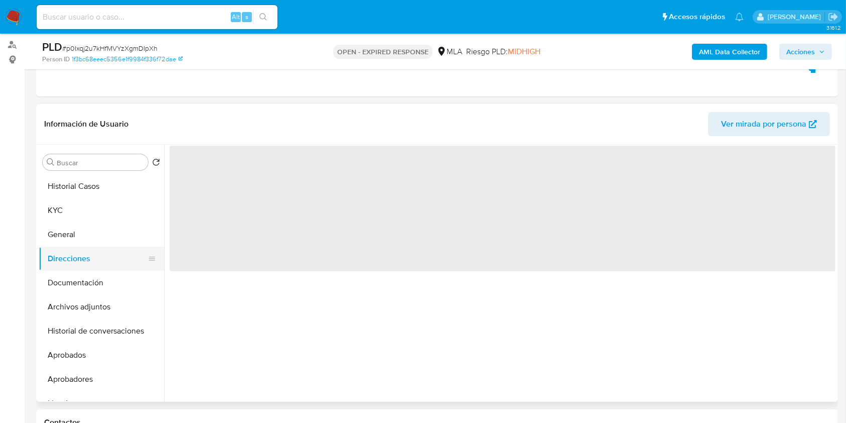
scroll to position [0, 0]
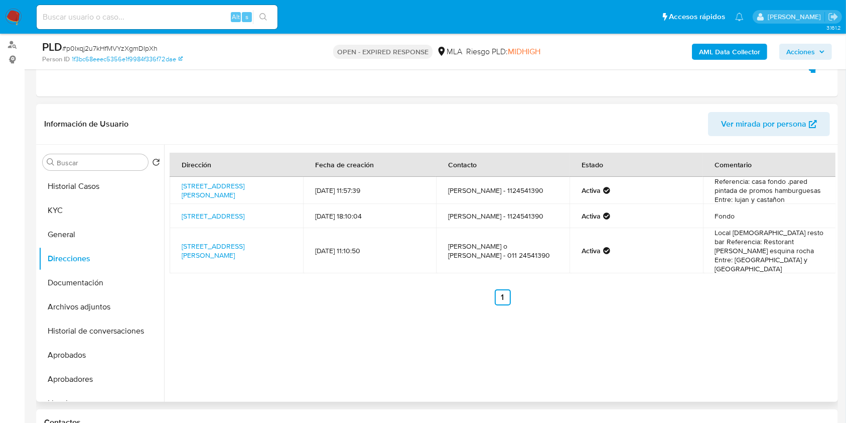
drag, startPoint x: 296, startPoint y: 193, endPoint x: 171, endPoint y: 184, distance: 125.9
click at [171, 184] on td "Calle Maria Pita 2774, Laferre, Buenos Aires, 1757, Argentina 2774" at bounding box center [237, 190] width 134 height 27
copy link "Calle Maria Pita 2774, Laferre, Buenos Aires, 1757, Argentina 2774"
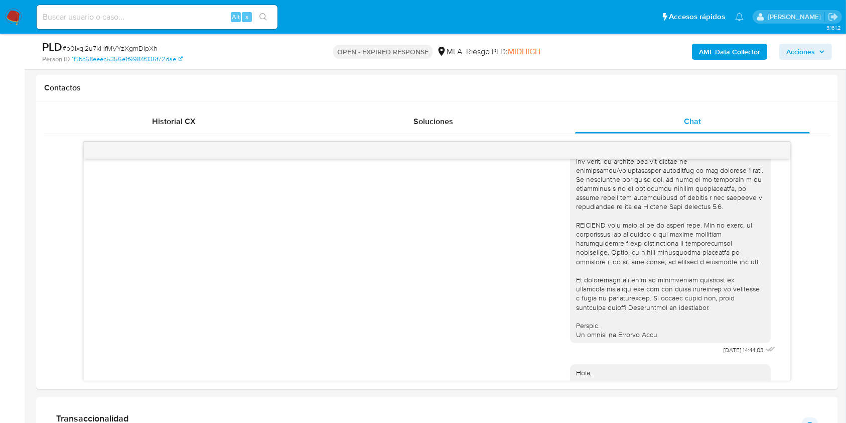
scroll to position [567, 0]
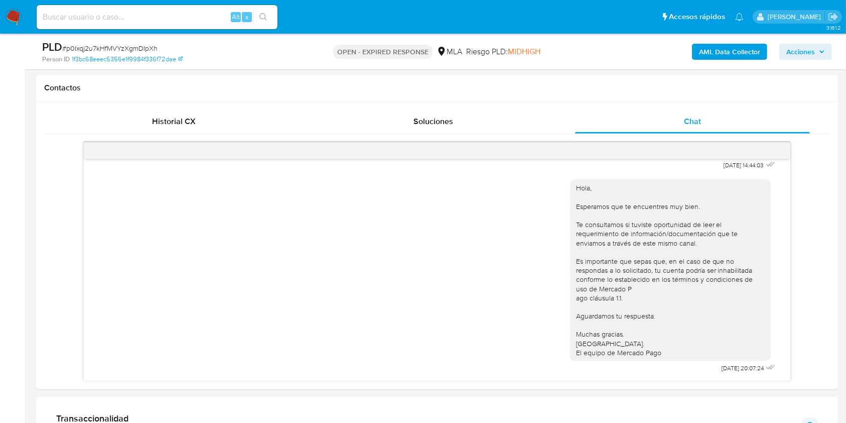
click at [143, 48] on span "# p0Ixqj2u7kHfMVYzXgmDIpXh" at bounding box center [109, 48] width 95 height 10
copy span "p0Ixqj2u7kHfMVYzXgmDIpXh"
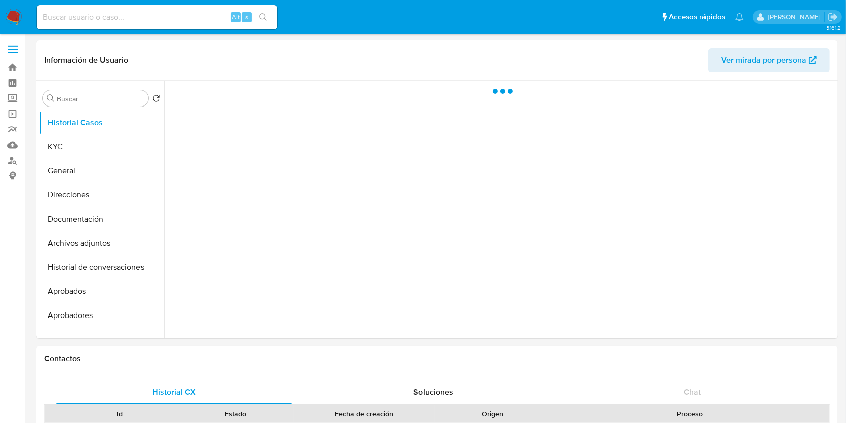
select select "10"
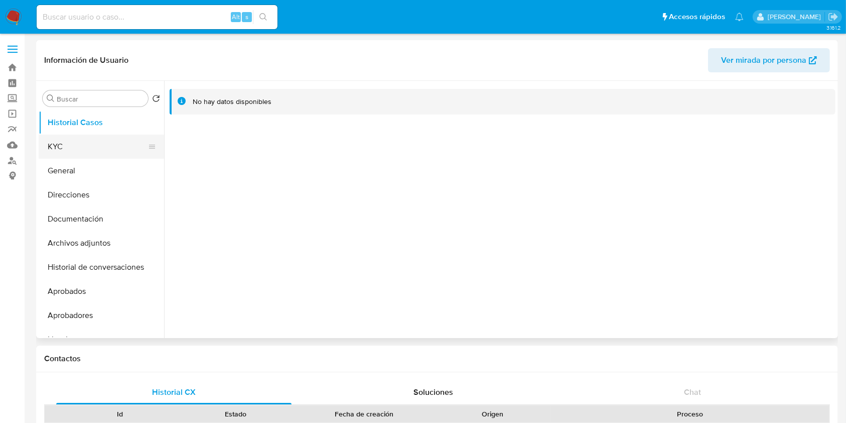
click at [77, 140] on button "KYC" at bounding box center [97, 147] width 117 height 24
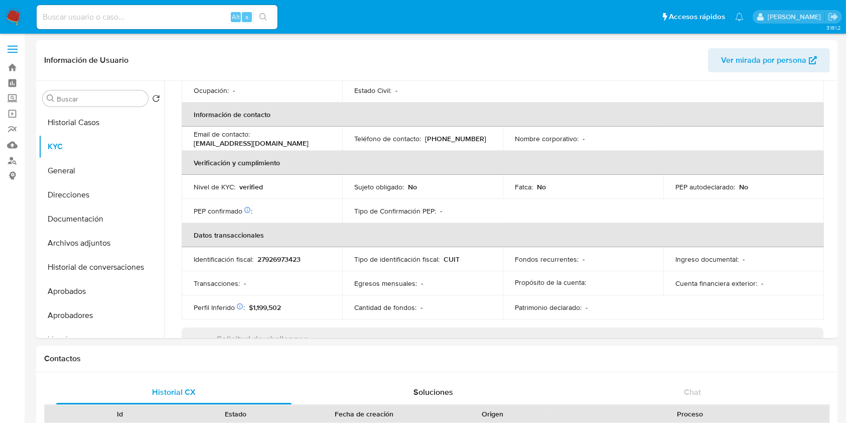
scroll to position [538, 0]
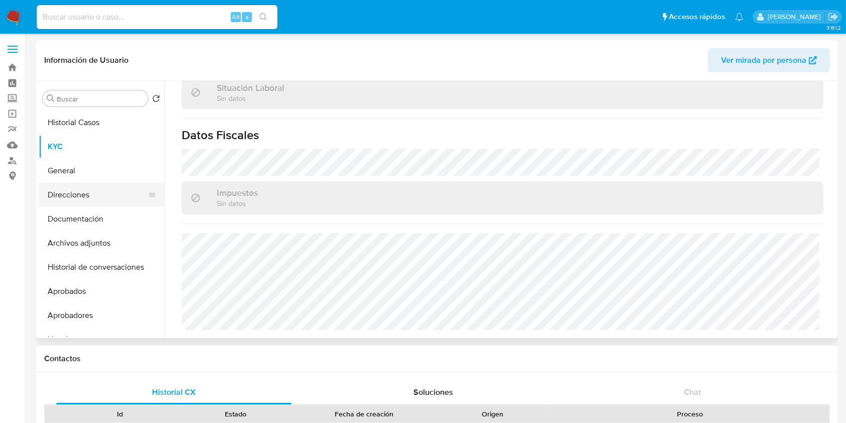
click at [87, 195] on button "Direcciones" at bounding box center [97, 195] width 117 height 24
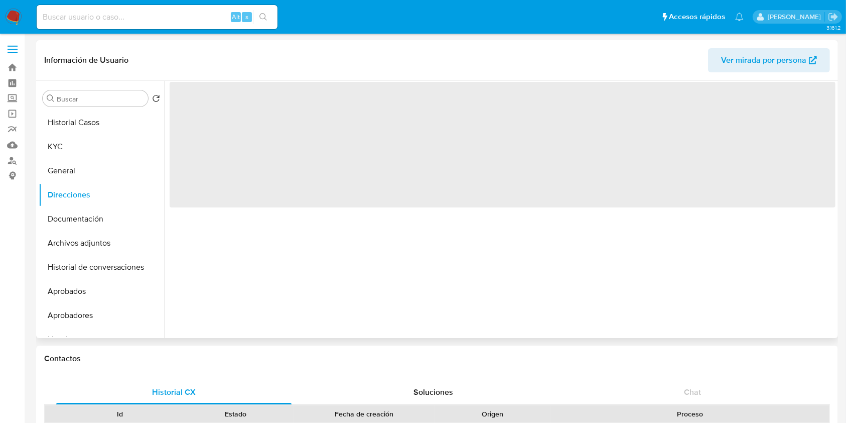
scroll to position [0, 0]
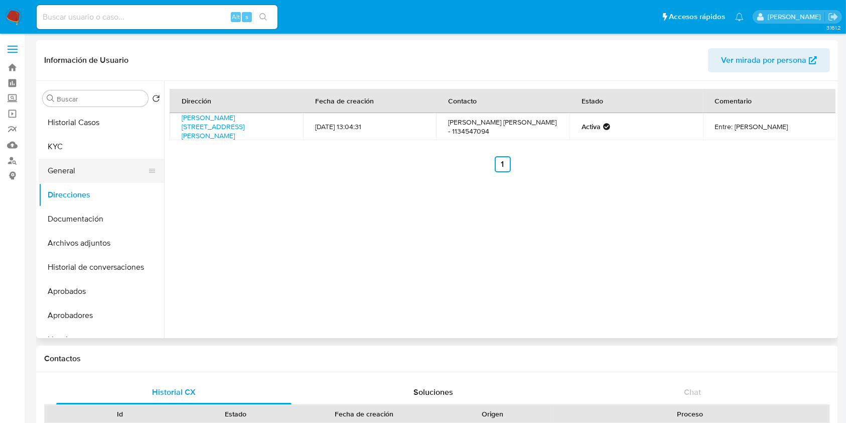
drag, startPoint x: 94, startPoint y: 154, endPoint x: 137, endPoint y: 168, distance: 45.6
click at [94, 154] on button "KYC" at bounding box center [101, 147] width 125 height 24
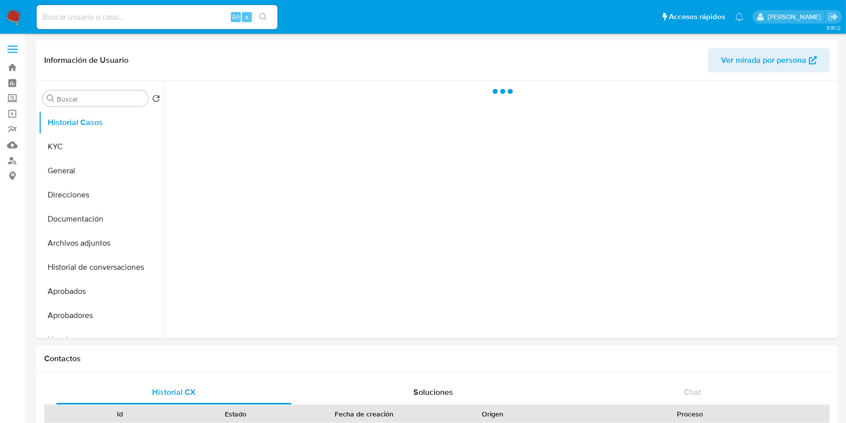
select select "10"
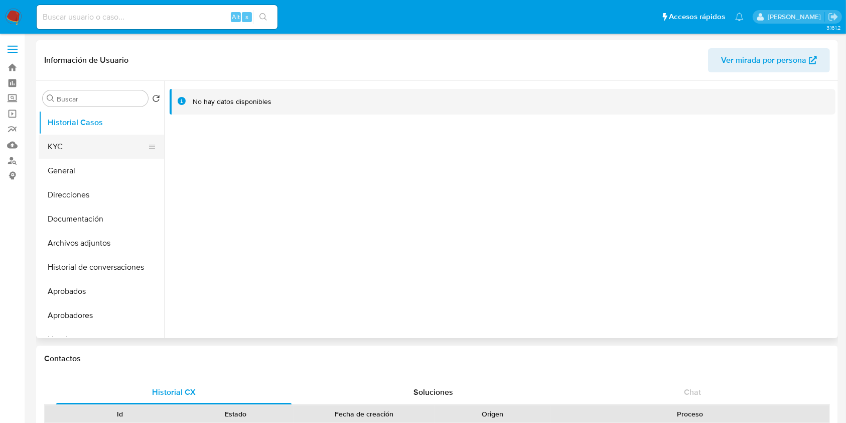
click at [96, 149] on button "KYC" at bounding box center [97, 147] width 117 height 24
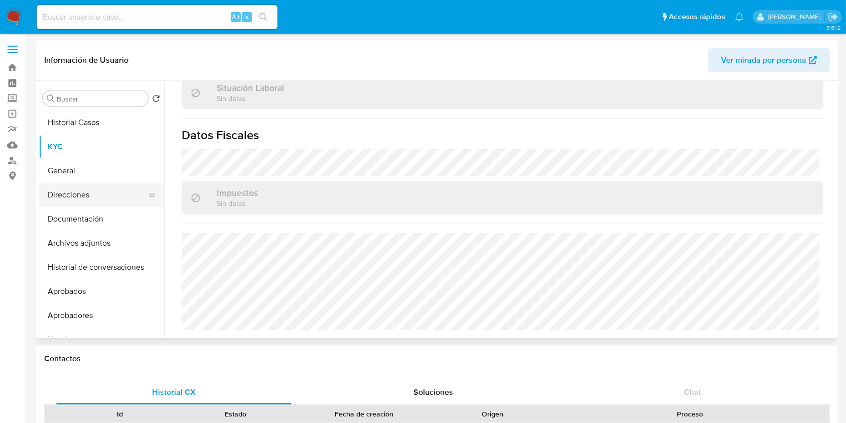
scroll to position [504, 0]
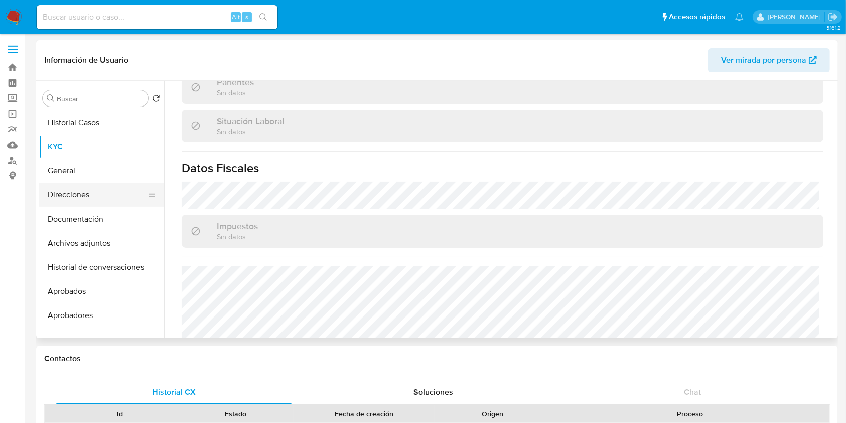
click at [100, 197] on button "Direcciones" at bounding box center [97, 195] width 117 height 24
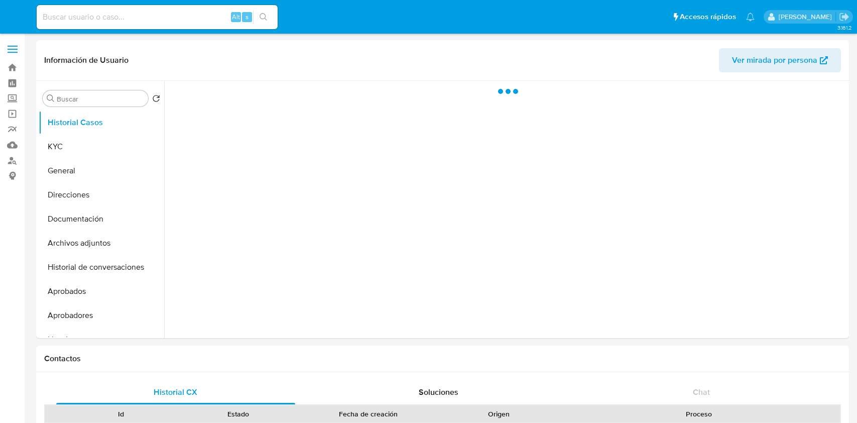
select select "10"
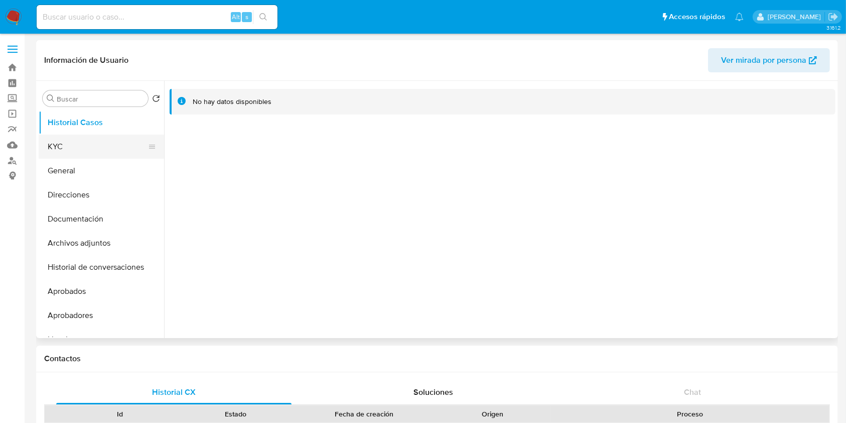
click at [101, 141] on button "KYC" at bounding box center [97, 147] width 117 height 24
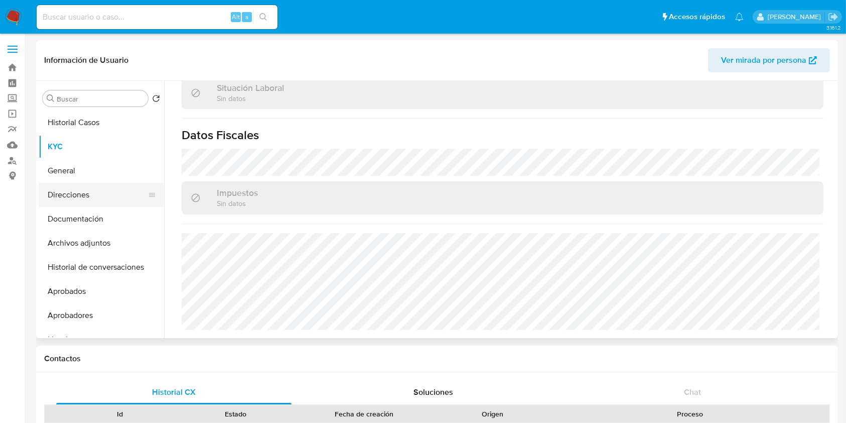
scroll to position [529, 0]
click at [87, 202] on button "Direcciones" at bounding box center [97, 195] width 117 height 24
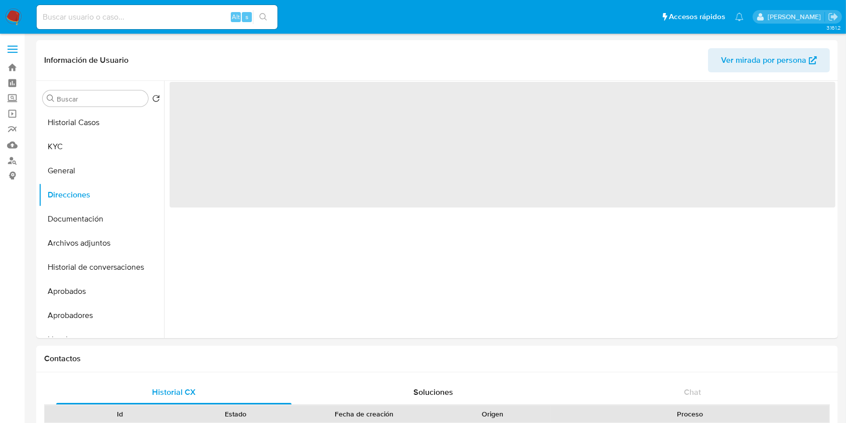
scroll to position [0, 0]
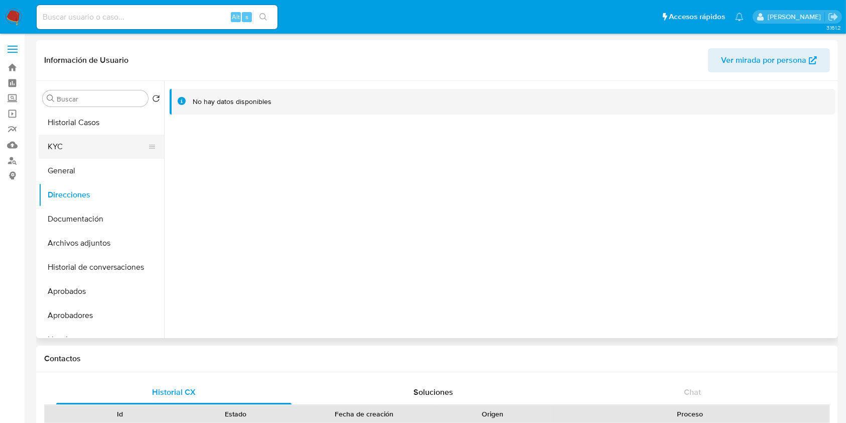
click at [89, 143] on button "KYC" at bounding box center [97, 147] width 117 height 24
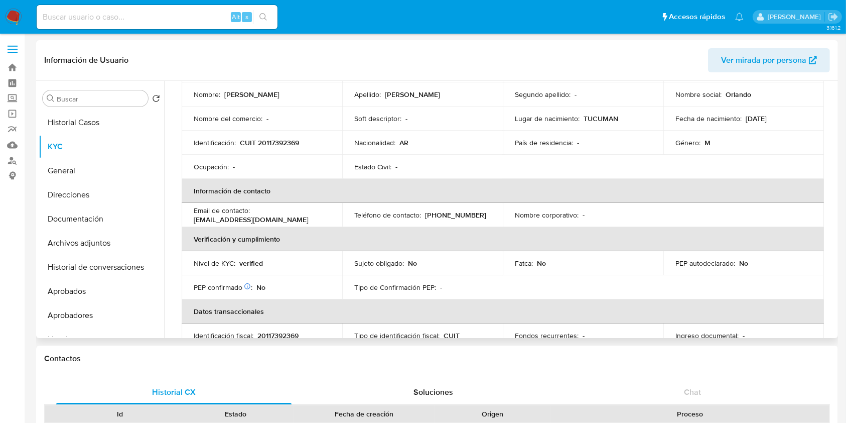
scroll to position [36, 0]
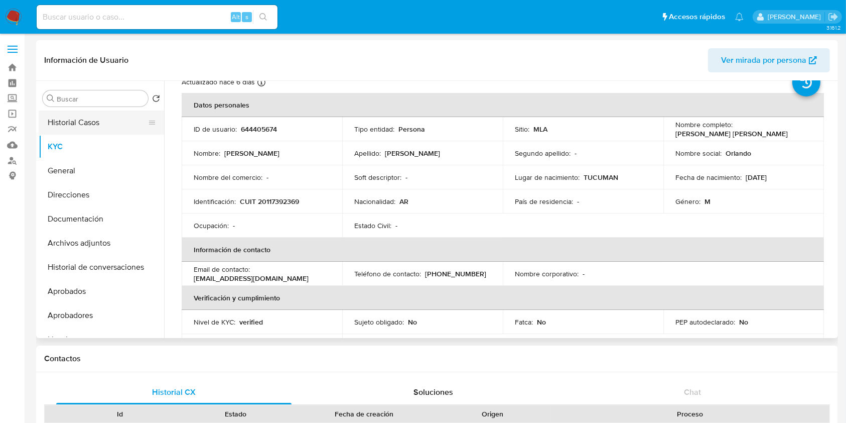
click at [122, 116] on button "Historial Casos" at bounding box center [97, 122] width 117 height 24
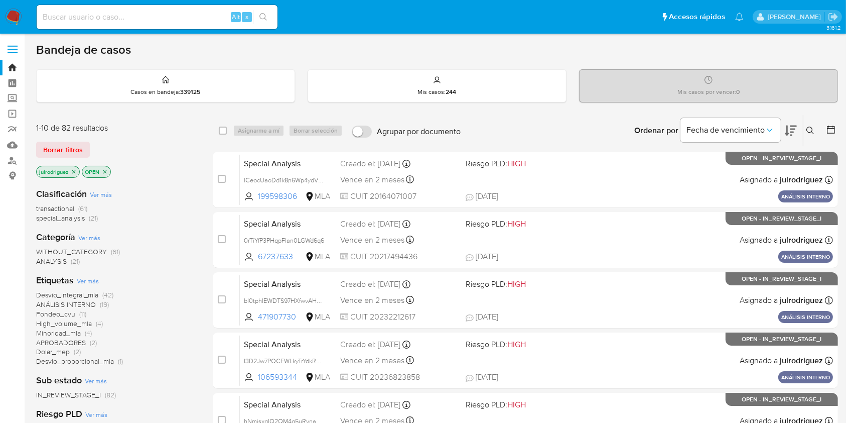
click at [642, 132] on icon at bounding box center [811, 131] width 8 height 8
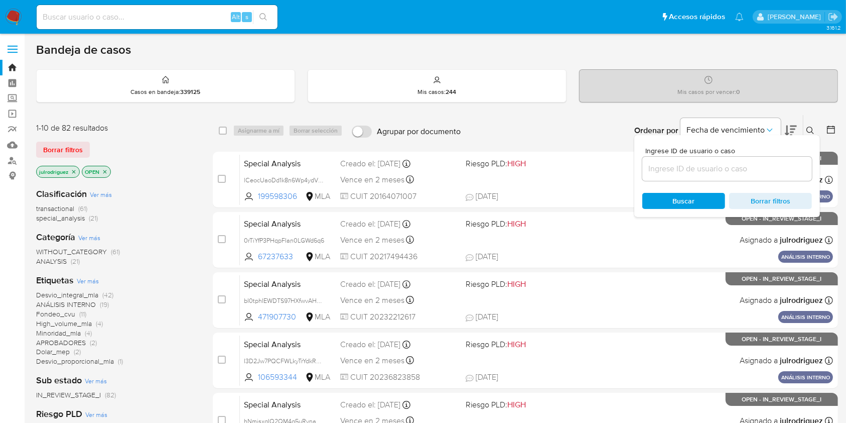
click at [642, 162] on input at bounding box center [728, 168] width 170 height 13
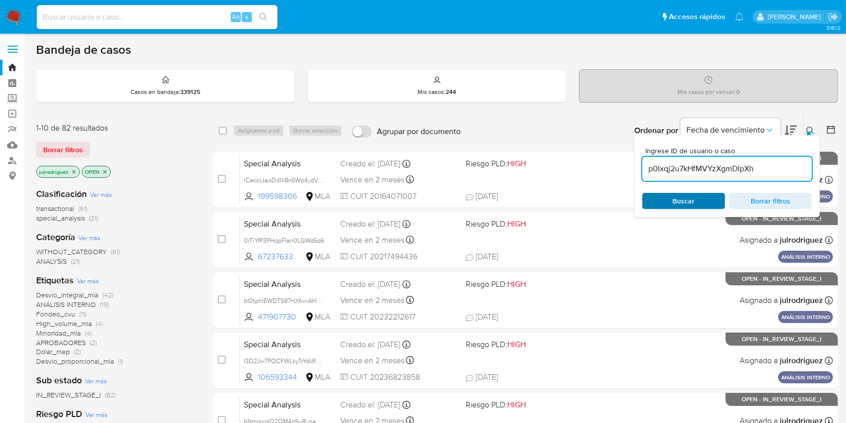
type input "p0Ixqj2u7kHfMVYzXgmDIpXh"
click at [642, 201] on span "Buscar" at bounding box center [684, 201] width 69 height 14
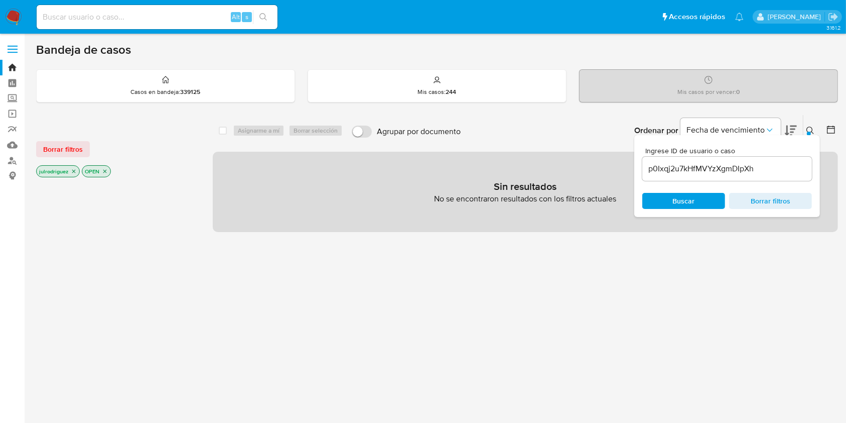
click at [104, 171] on icon "close-filter" at bounding box center [105, 172] width 4 height 4
click at [73, 171] on icon "close-filter" at bounding box center [74, 172] width 4 height 4
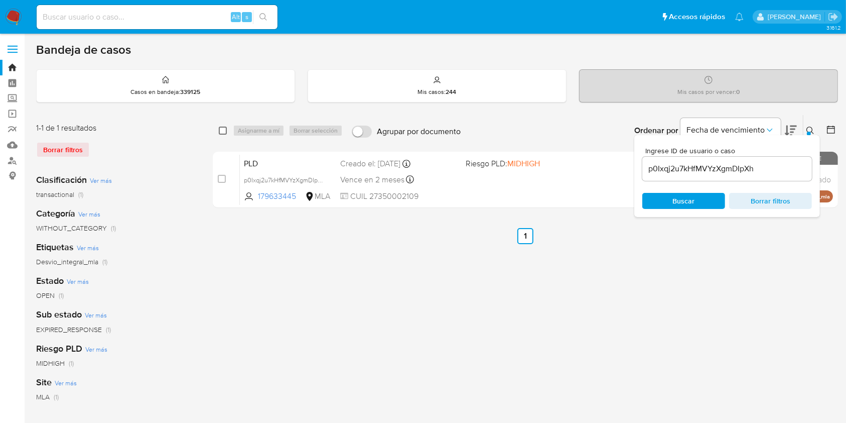
click at [221, 133] on input "checkbox" at bounding box center [223, 131] width 8 height 8
checkbox input "true"
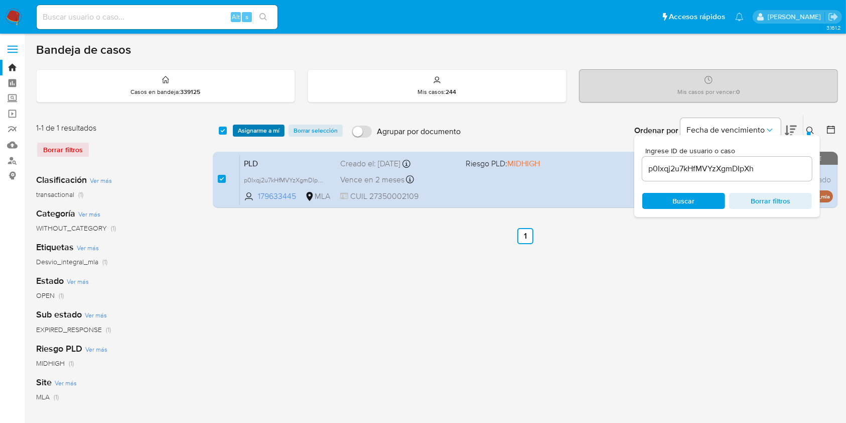
click at [250, 130] on span "Asignarme a mí" at bounding box center [259, 130] width 42 height 10
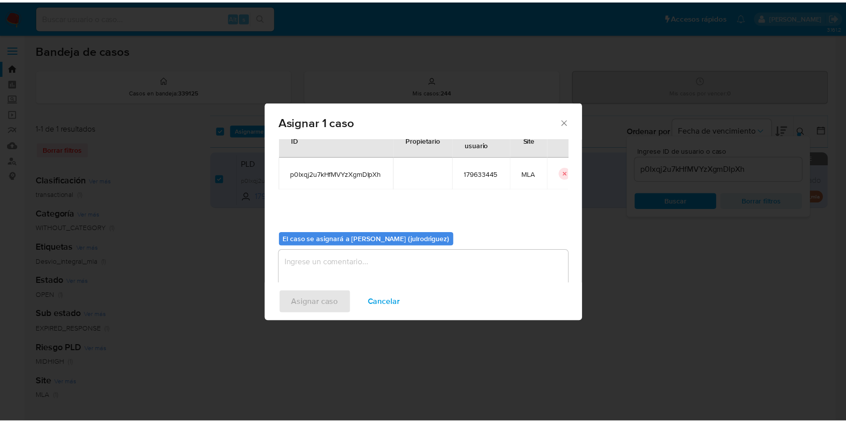
scroll to position [51, 0]
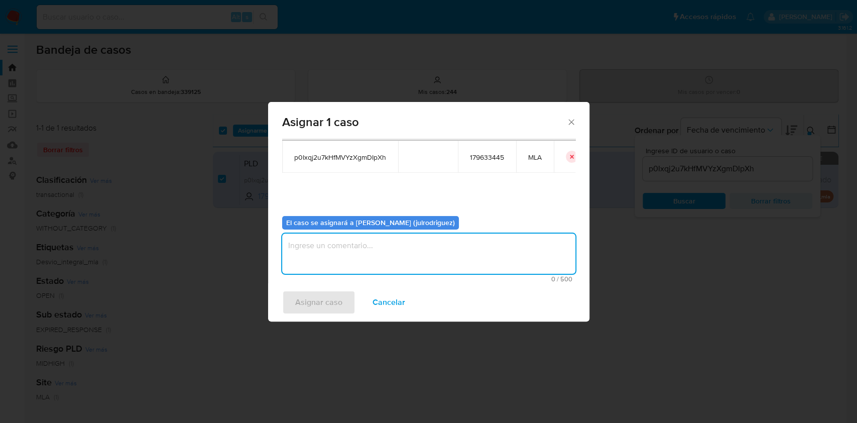
click at [377, 252] on textarea "assign-modal" at bounding box center [428, 253] width 293 height 40
type textarea "."
click at [326, 300] on span "Asignar caso" at bounding box center [318, 302] width 47 height 22
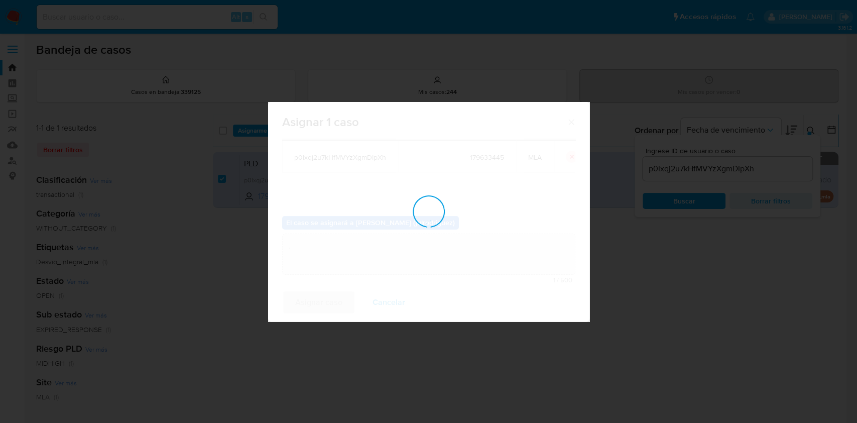
checkbox input "false"
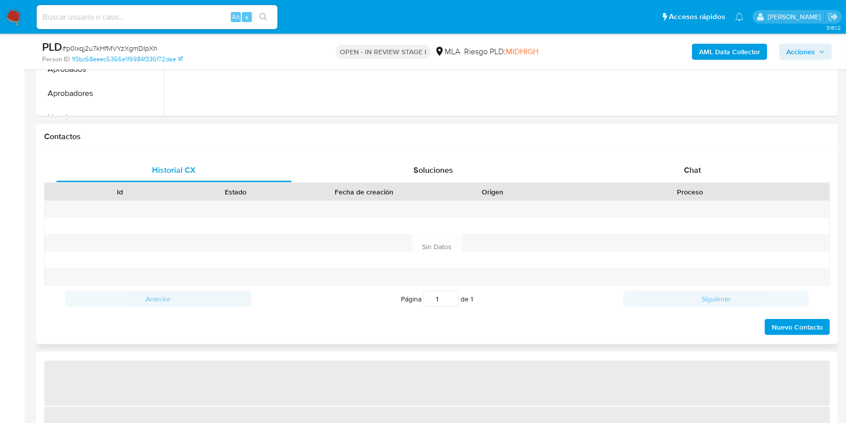
select select "10"
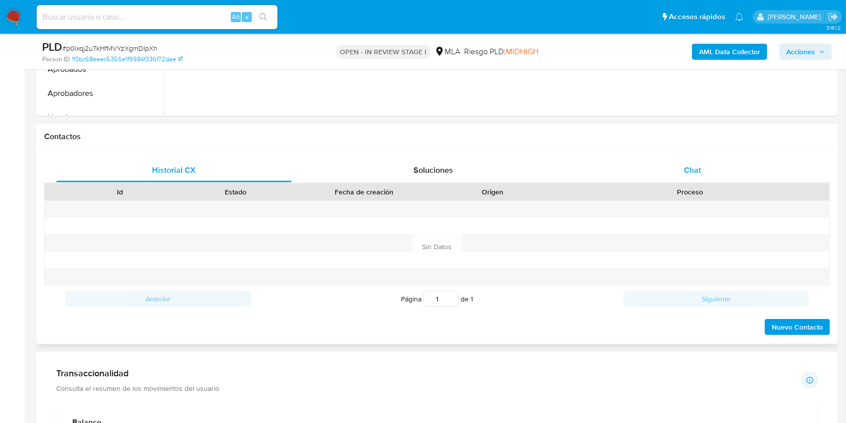
click at [705, 160] on div "Chat" at bounding box center [692, 170] width 235 height 24
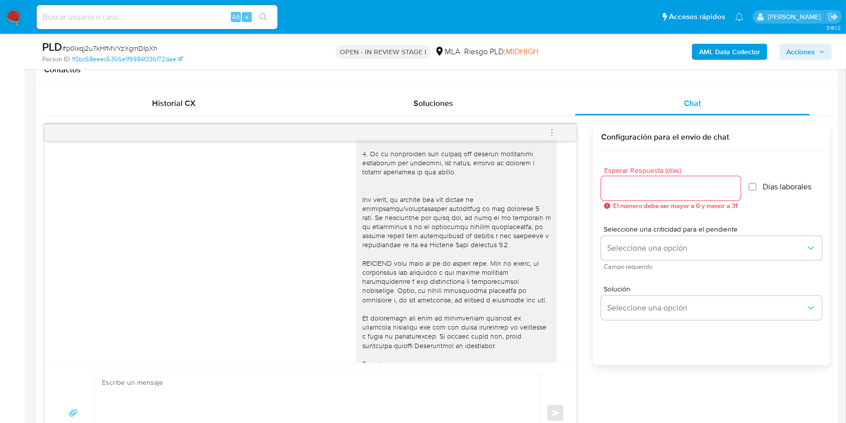
scroll to position [99, 0]
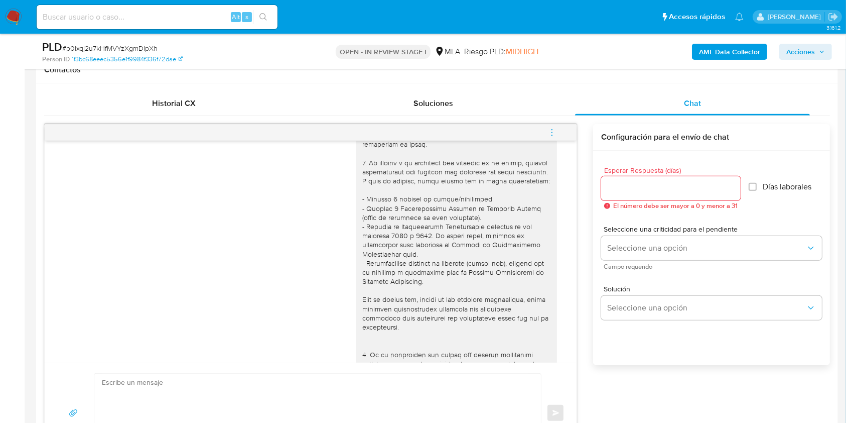
click at [556, 133] on icon "menu-action" at bounding box center [552, 132] width 9 height 9
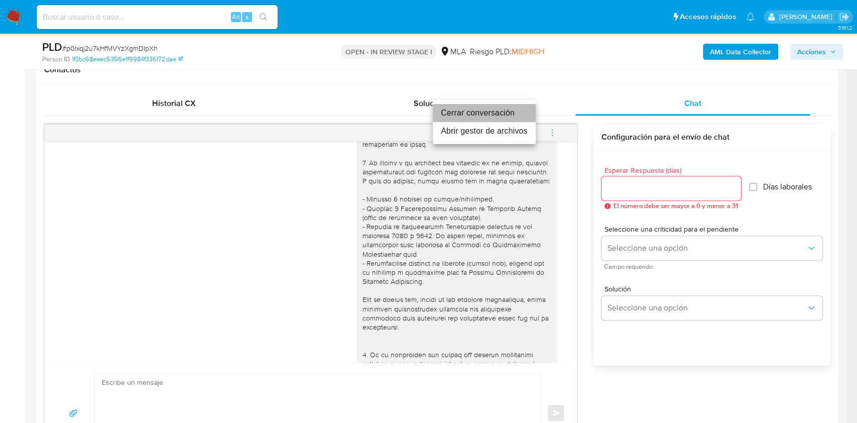
click at [470, 111] on li "Cerrar conversación" at bounding box center [484, 113] width 103 height 18
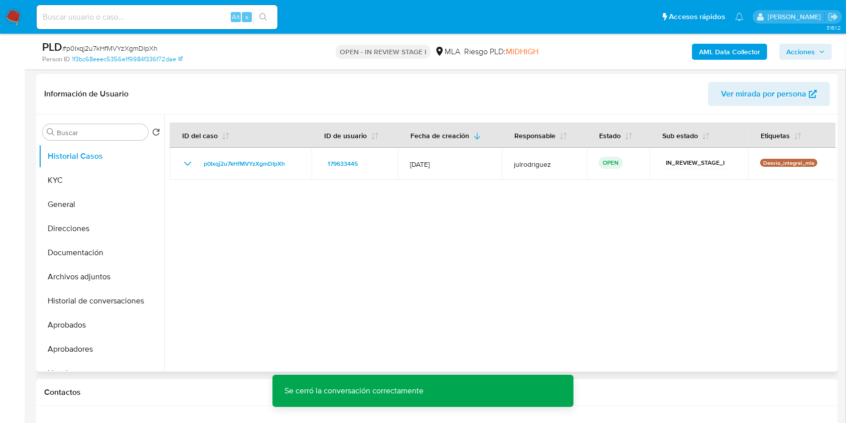
scroll to position [67, 0]
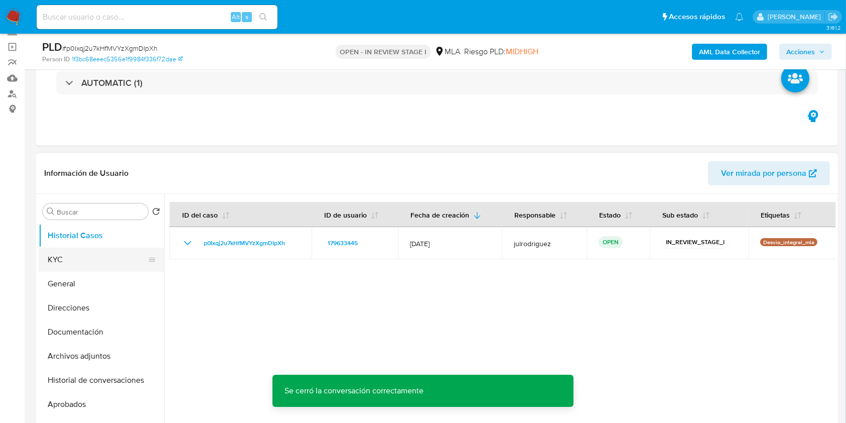
click at [83, 265] on button "KYC" at bounding box center [97, 259] width 117 height 24
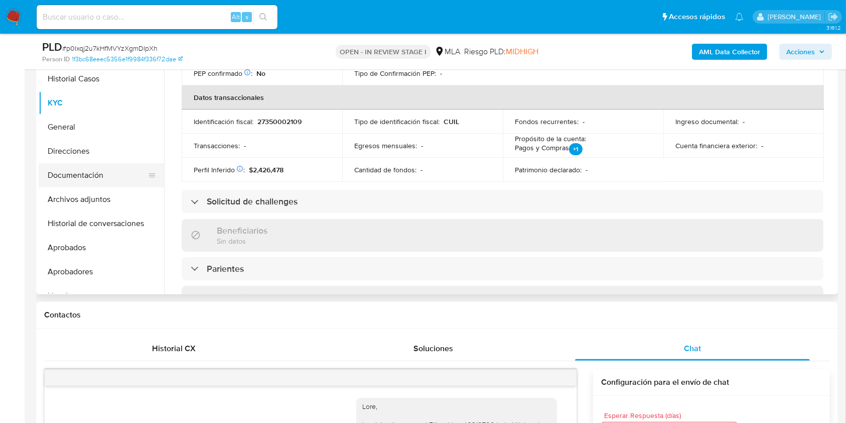
scroll to position [201, 0]
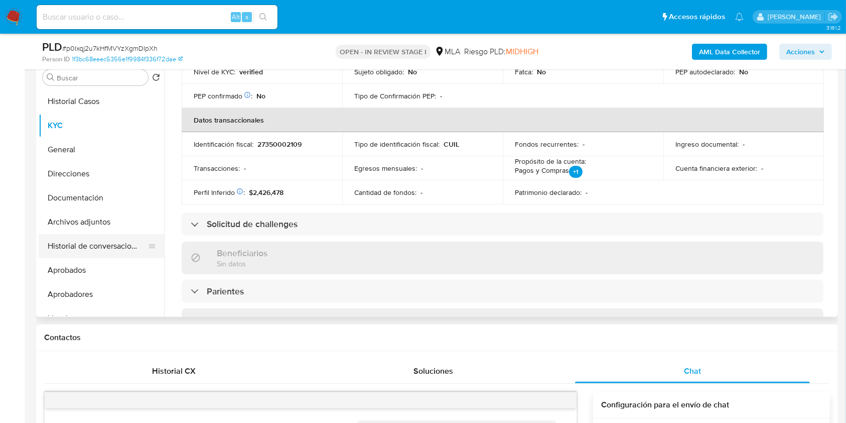
click at [115, 241] on button "Historial de conversaciones" at bounding box center [97, 246] width 117 height 24
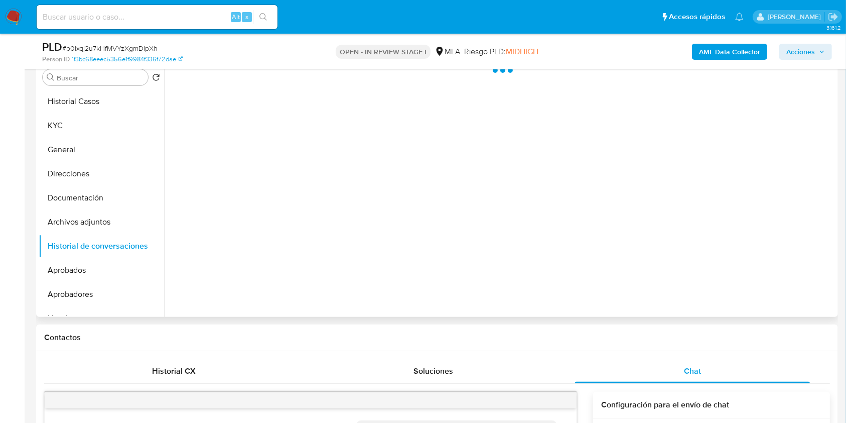
scroll to position [0, 0]
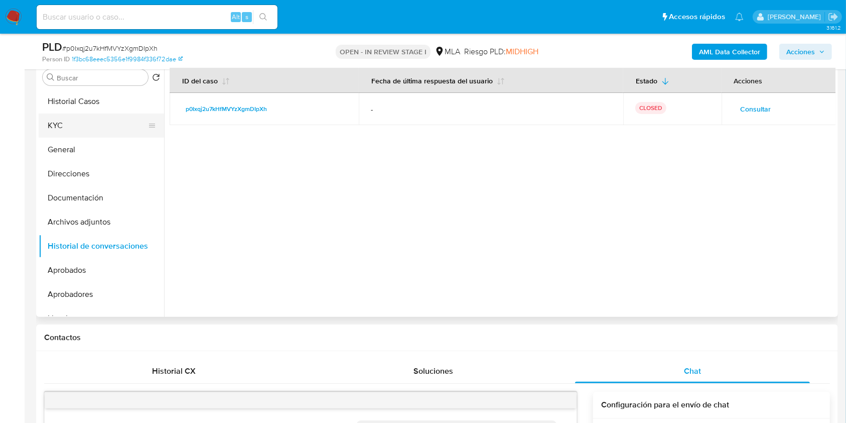
click at [96, 120] on button "KYC" at bounding box center [97, 125] width 117 height 24
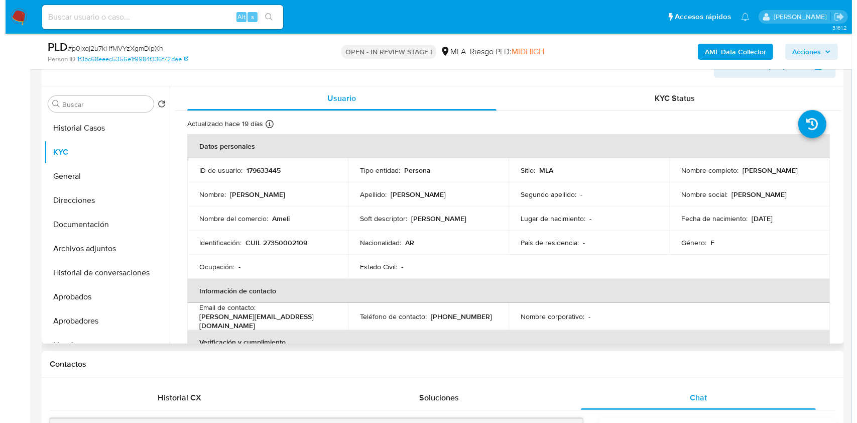
scroll to position [134, 0]
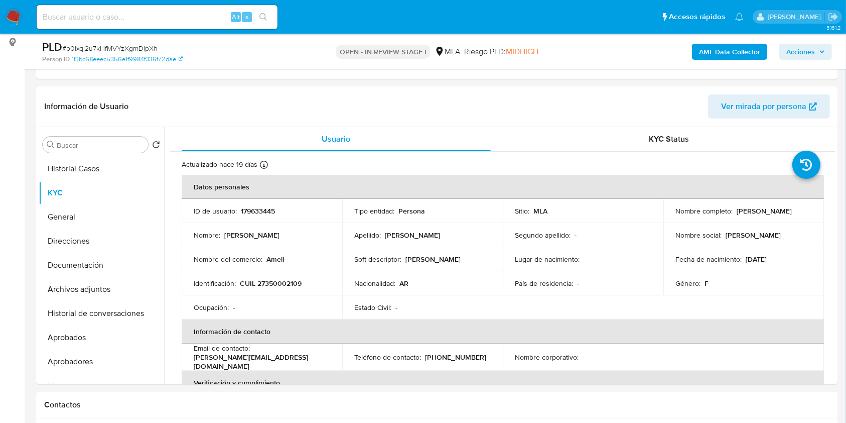
click at [259, 211] on p "179633445" at bounding box center [258, 210] width 34 height 9
copy p "179633445"
click at [133, 50] on span "# p0Ixqj2u7kHfMVYzXgmDIpXh" at bounding box center [109, 48] width 95 height 10
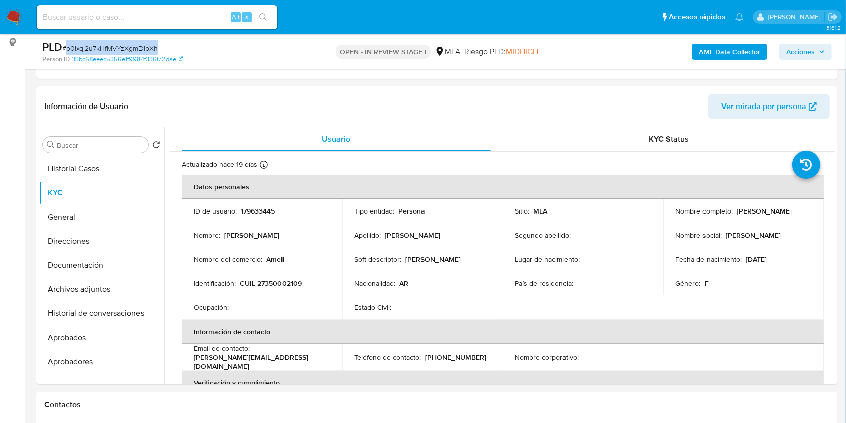
click at [133, 50] on span "# p0Ixqj2u7kHfMVYzXgmDIpXh" at bounding box center [109, 48] width 95 height 10
copy span "p0Ixqj2u7kHfMVYzXgmDIpXh"
drag, startPoint x: 756, startPoint y: 213, endPoint x: 801, endPoint y: 212, distance: 44.7
click at [801, 212] on div "Nombre completo : [PERSON_NAME]" at bounding box center [744, 210] width 137 height 9
click at [106, 311] on button "Historial de conversaciones" at bounding box center [97, 313] width 117 height 24
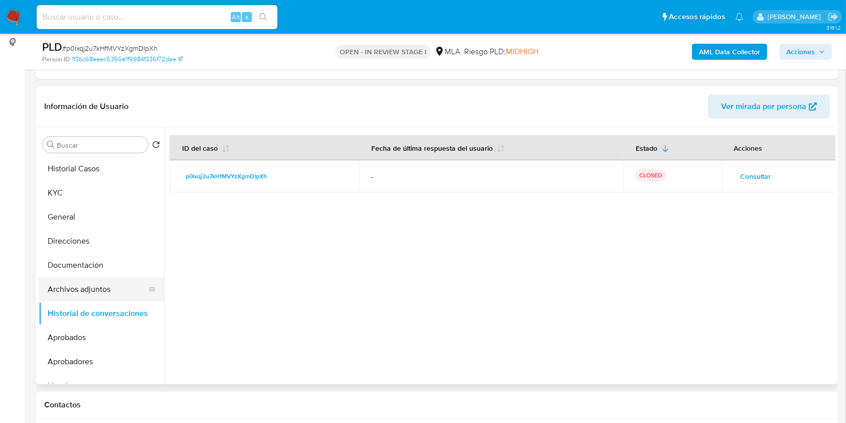
click at [92, 287] on button "Archivos adjuntos" at bounding box center [97, 289] width 117 height 24
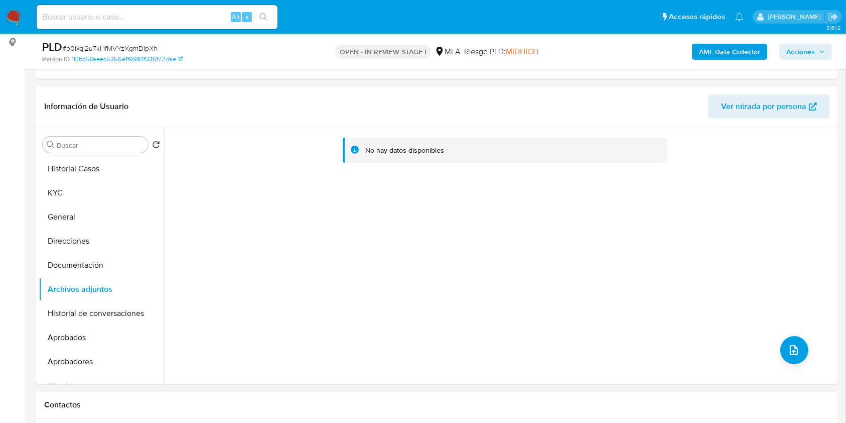
click at [723, 50] on b "AML Data Collector" at bounding box center [729, 52] width 61 height 16
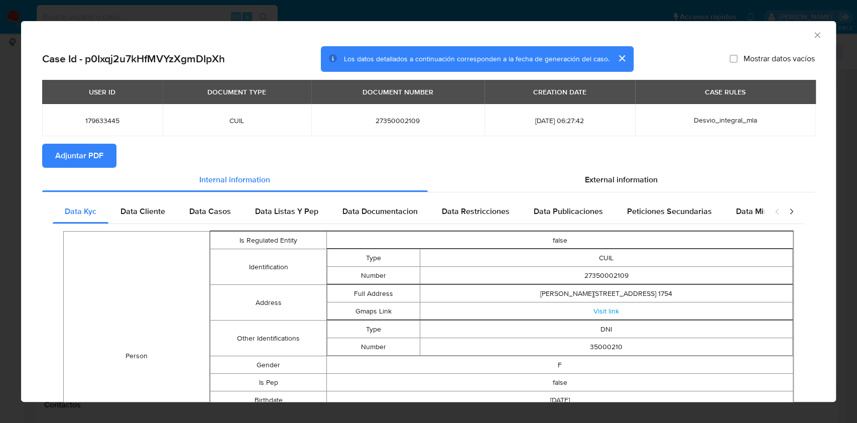
click at [84, 155] on span "Adjuntar PDF" at bounding box center [79, 156] width 48 height 22
click at [812, 34] on icon "Cerrar ventana" at bounding box center [817, 35] width 10 height 10
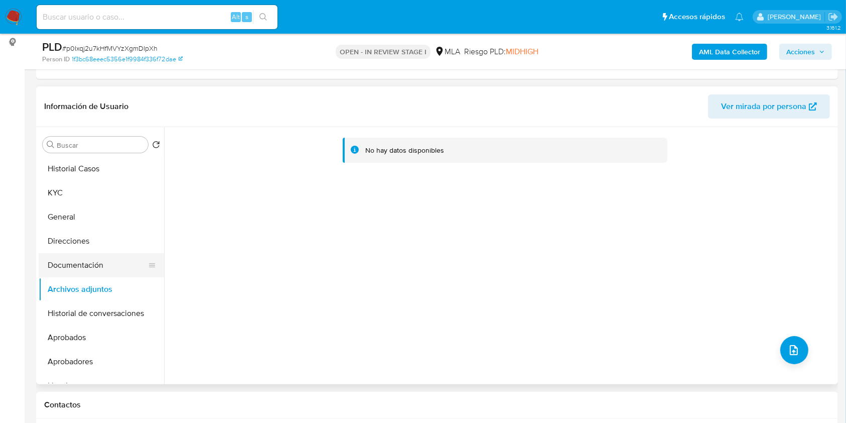
click at [83, 259] on button "Documentación" at bounding box center [97, 265] width 117 height 24
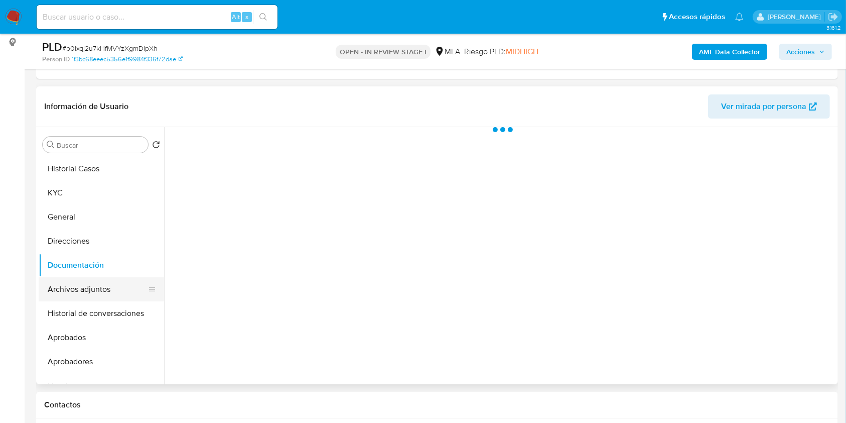
click at [78, 288] on button "Archivos adjuntos" at bounding box center [97, 289] width 117 height 24
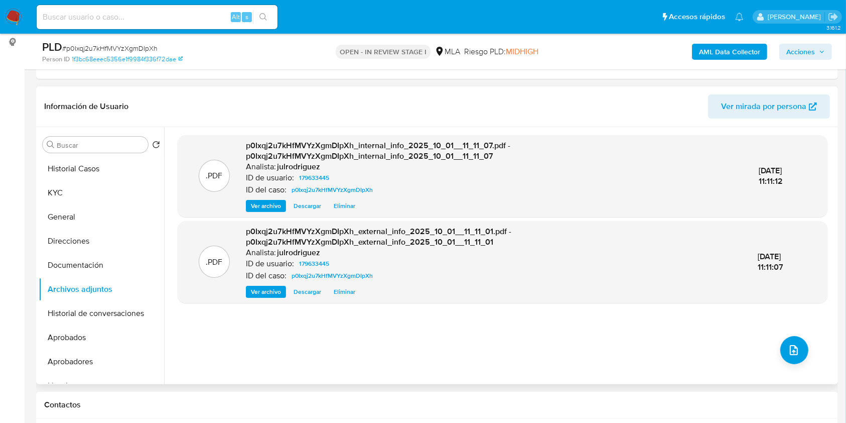
click at [799, 361] on div ".PDF p0Ixqj2u7kHfMVYzXgmDIpXh_internal_info_2025_10_01__11_11_07.pdf - p0Ixqj2u…" at bounding box center [503, 255] width 650 height 241
click at [795, 345] on icon "upload-file" at bounding box center [794, 350] width 12 height 12
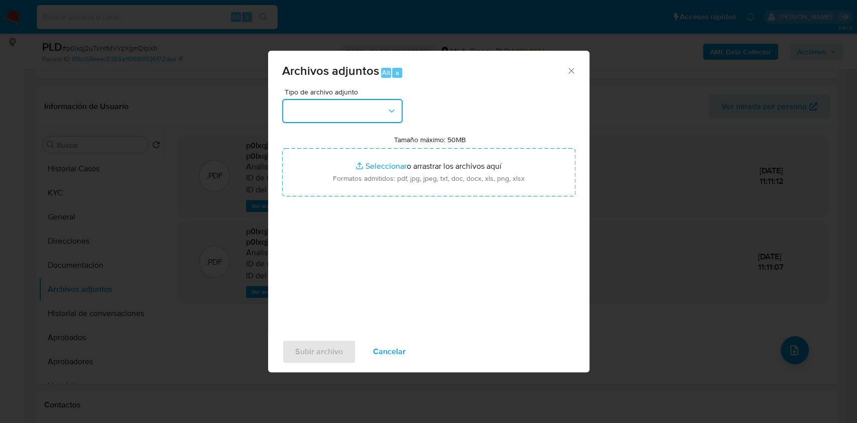
click at [326, 111] on button "button" at bounding box center [342, 111] width 120 height 24
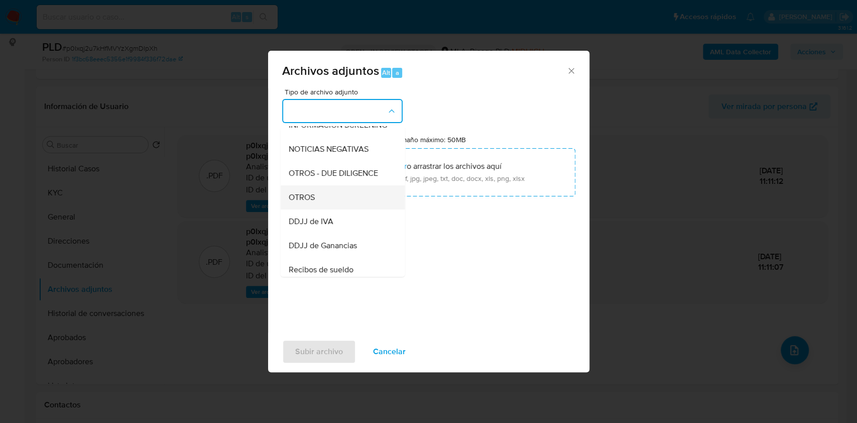
click at [309, 202] on span "OTROS" at bounding box center [301, 197] width 26 height 10
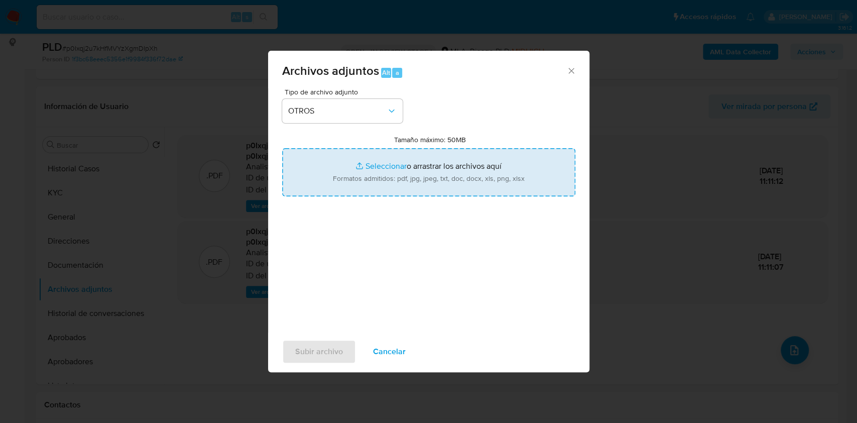
click at [360, 184] on input "Tamaño máximo: 50MB Seleccionar archivos" at bounding box center [428, 172] width 293 height 48
type input "C:\fakepath\Carla Daiana Allende - NOSIS - SEPTIEMBRE 2025.pdf"
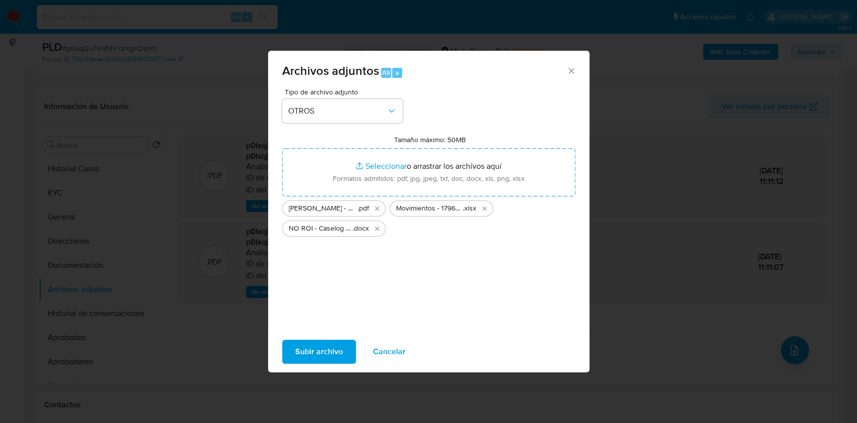
click at [322, 358] on span "Subir archivo" at bounding box center [319, 351] width 48 height 22
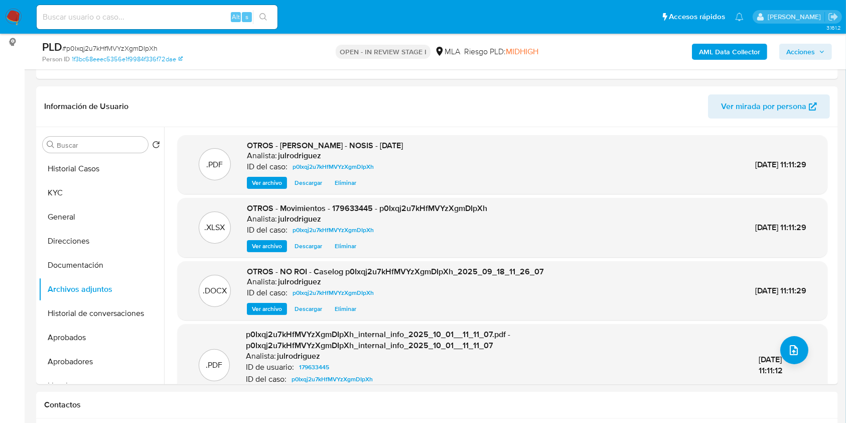
click at [804, 54] on span "Acciones" at bounding box center [801, 52] width 29 height 16
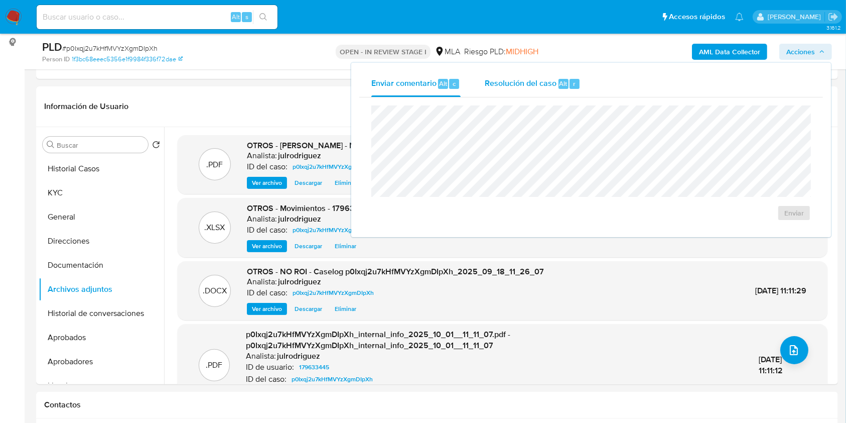
click at [556, 95] on div "Resolución del caso Alt r" at bounding box center [533, 84] width 96 height 26
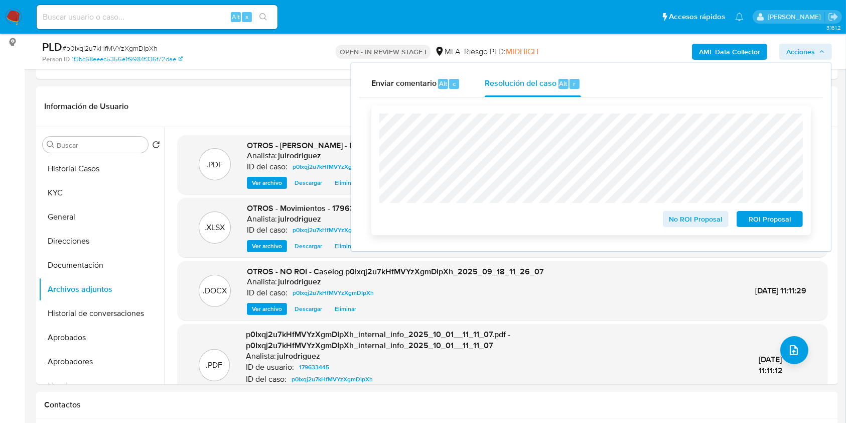
click at [705, 216] on span "No ROI Proposal" at bounding box center [696, 219] width 52 height 14
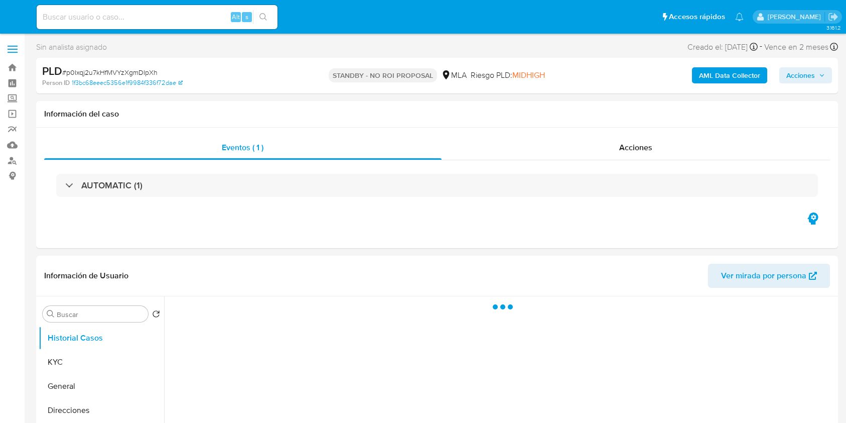
select select "10"
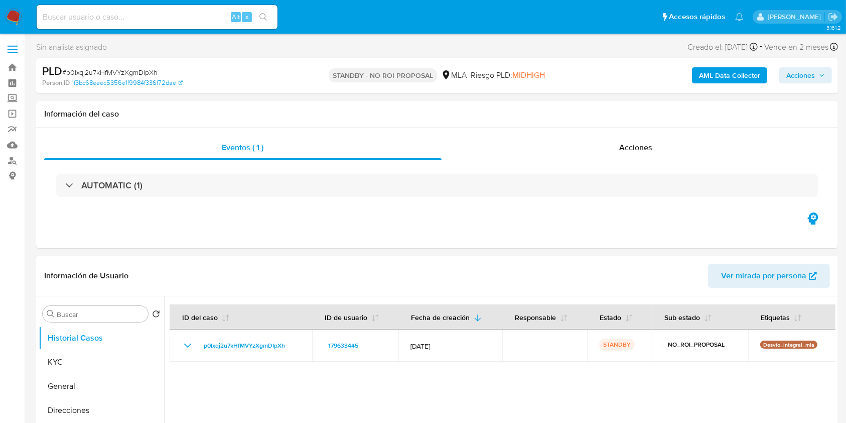
click at [195, 11] on input at bounding box center [157, 17] width 241 height 13
paste input "BKQ5k08i1MseBqxGRnEd8Q4F"
type input "BKQ5k08i1MseBqxGRnEd8Q4F"
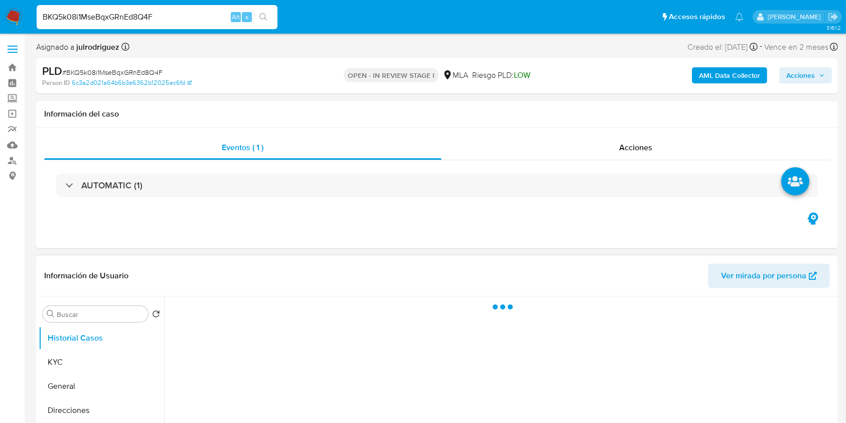
select select "10"
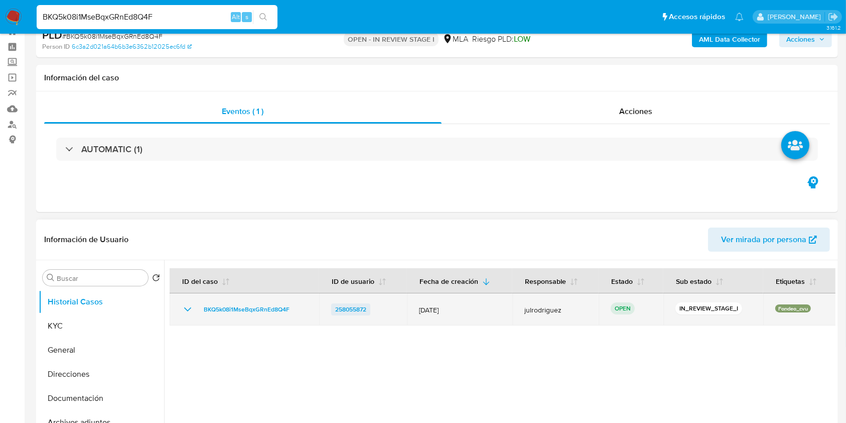
scroll to position [67, 0]
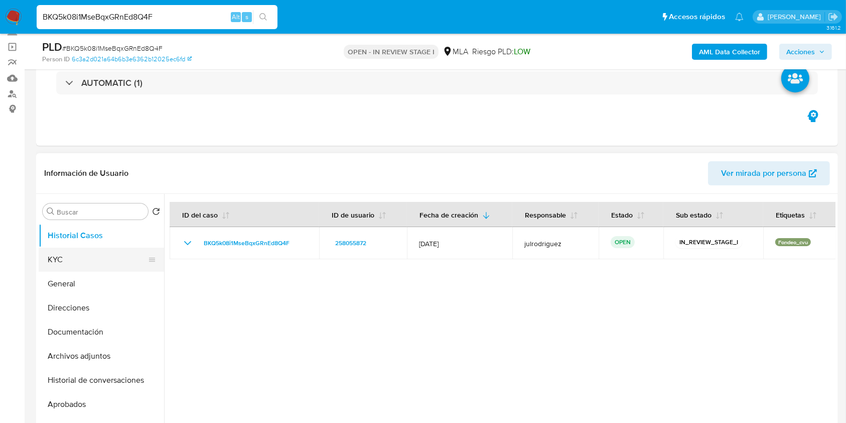
click at [115, 260] on button "KYC" at bounding box center [97, 259] width 117 height 24
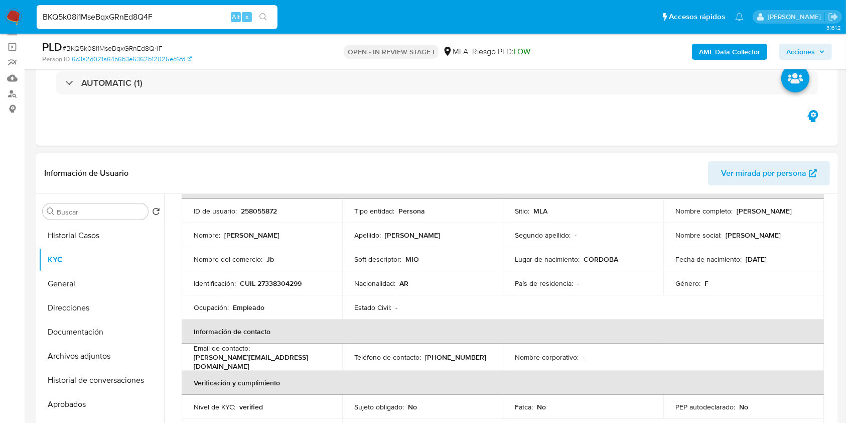
drag, startPoint x: 671, startPoint y: 213, endPoint x: 774, endPoint y: 216, distance: 103.4
click at [774, 216] on td "Nombre completo : [PERSON_NAME]" at bounding box center [744, 211] width 161 height 24
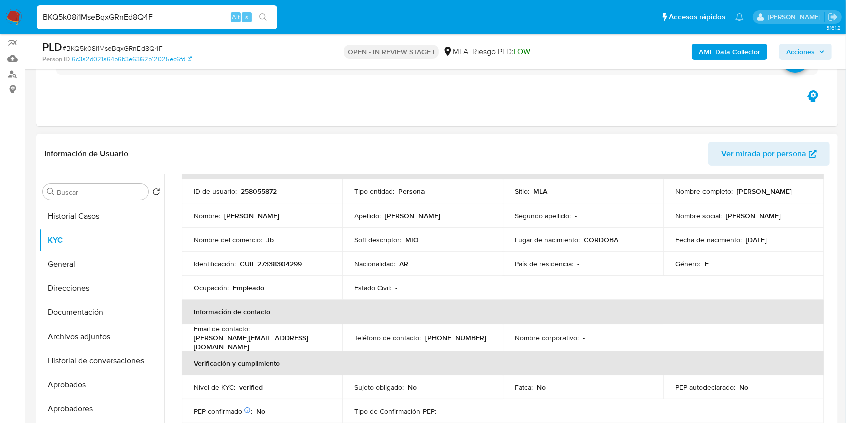
scroll to position [63, 0]
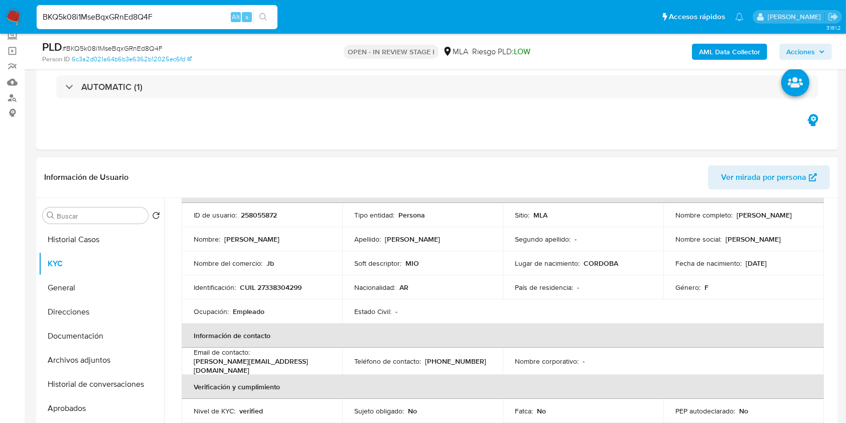
click at [259, 216] on p "258055872" at bounding box center [259, 214] width 36 height 9
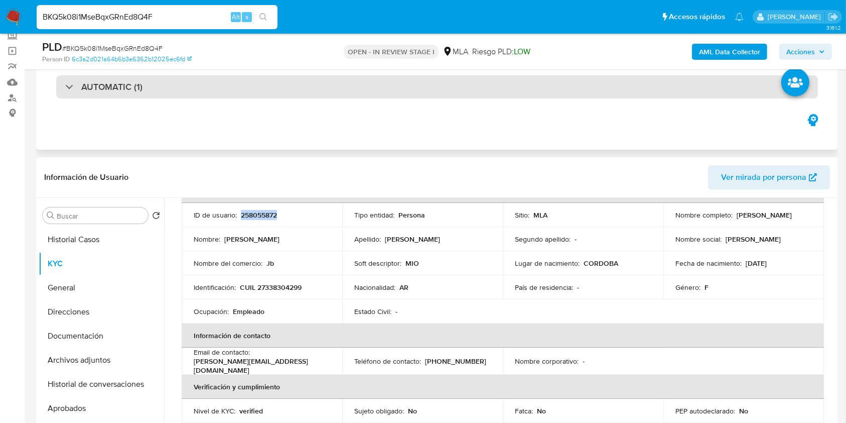
copy p "258055872"
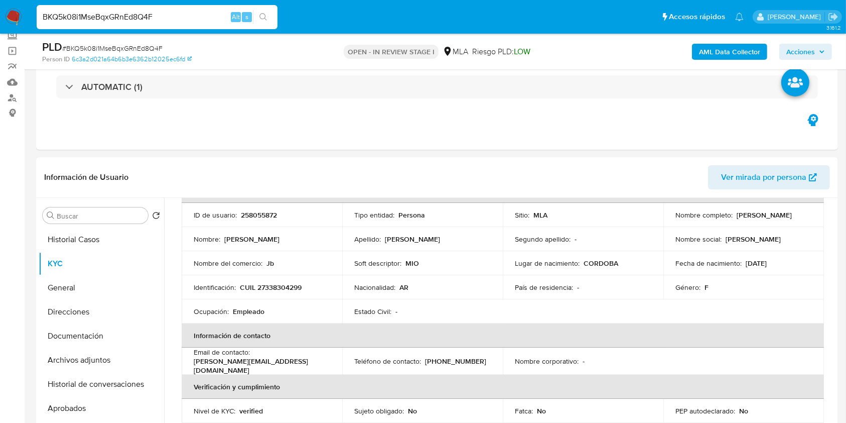
click at [116, 49] on span "# BKQ5k08i1MseBqxGRnEd8Q4F" at bounding box center [112, 48] width 100 height 10
copy span "BKQ5k08i1MseBqxGRnEd8Q4F"
click at [280, 289] on p "CUIL 27338304299" at bounding box center [271, 287] width 62 height 9
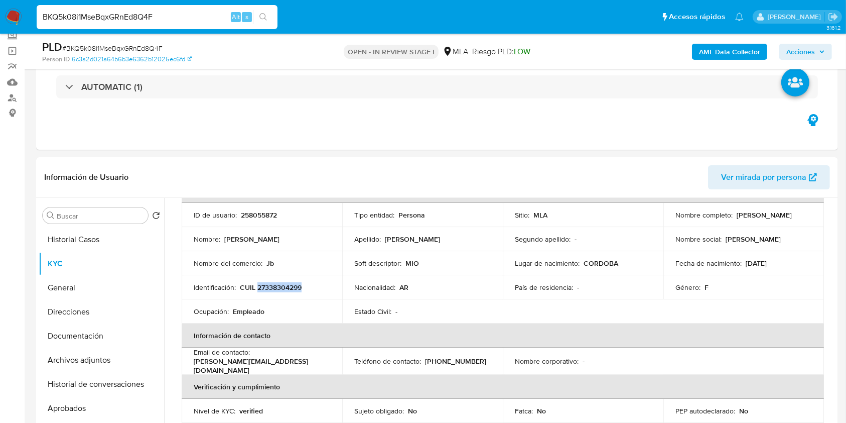
copy p "27338304299"
click at [265, 212] on p "258055872" at bounding box center [259, 214] width 36 height 9
click at [264, 211] on p "258055872" at bounding box center [259, 214] width 36 height 9
copy p "258055872"
click at [86, 333] on button "Documentación" at bounding box center [97, 336] width 117 height 24
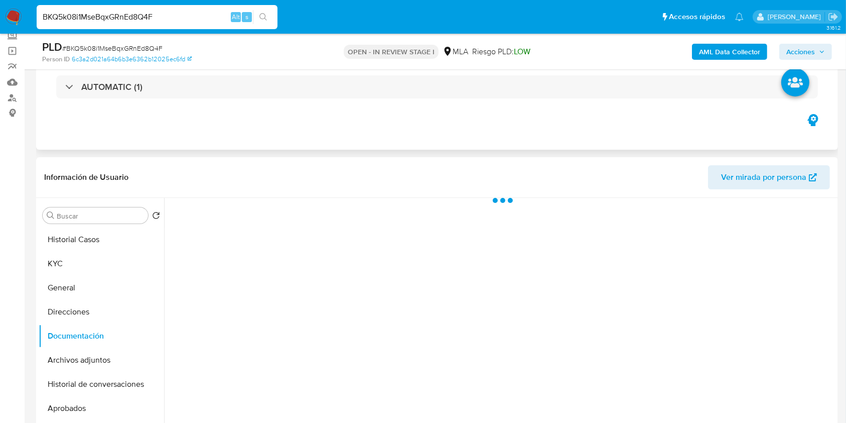
scroll to position [0, 0]
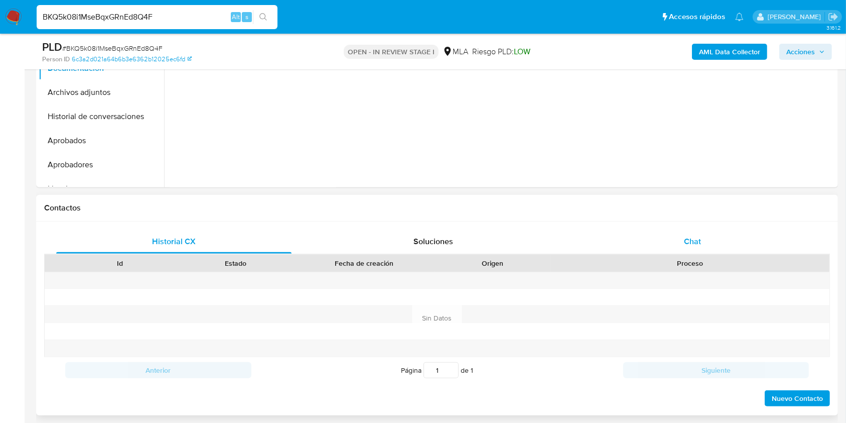
click at [699, 241] on span "Chat" at bounding box center [692, 241] width 17 height 12
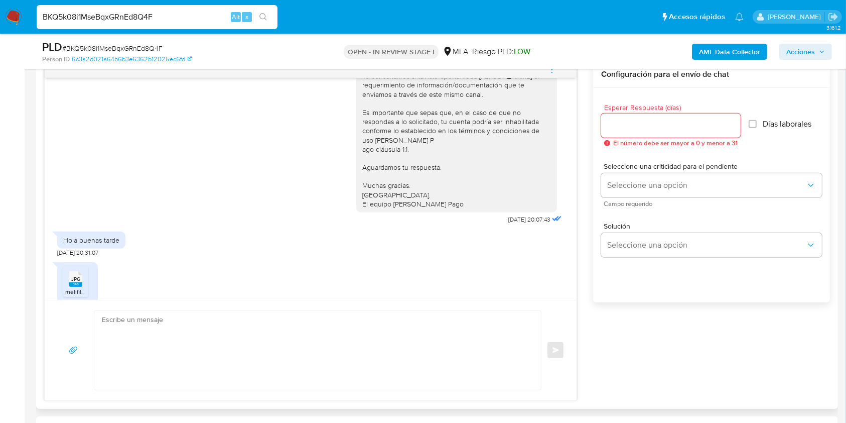
scroll to position [654, 0]
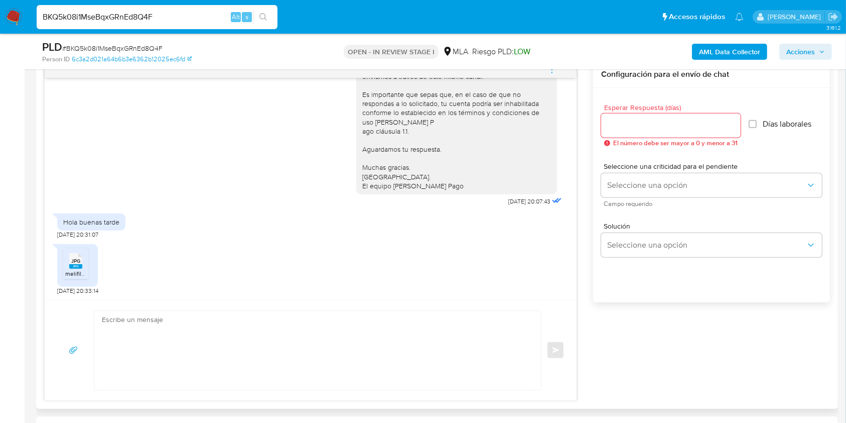
click at [81, 264] on rect at bounding box center [75, 266] width 13 height 5
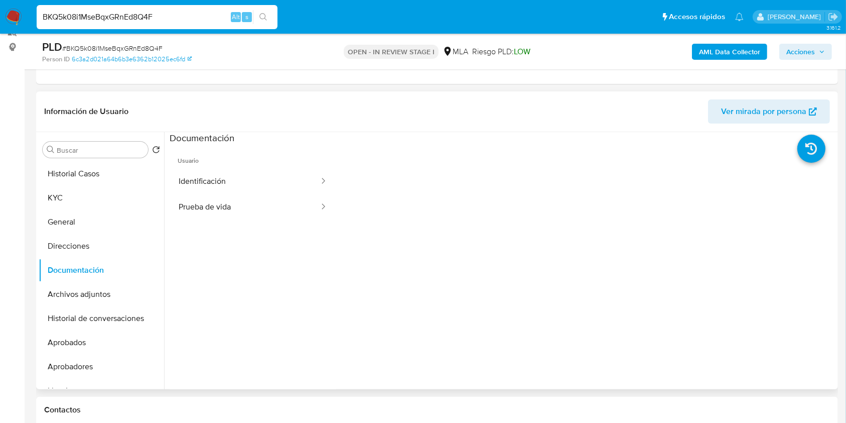
scroll to position [63, 0]
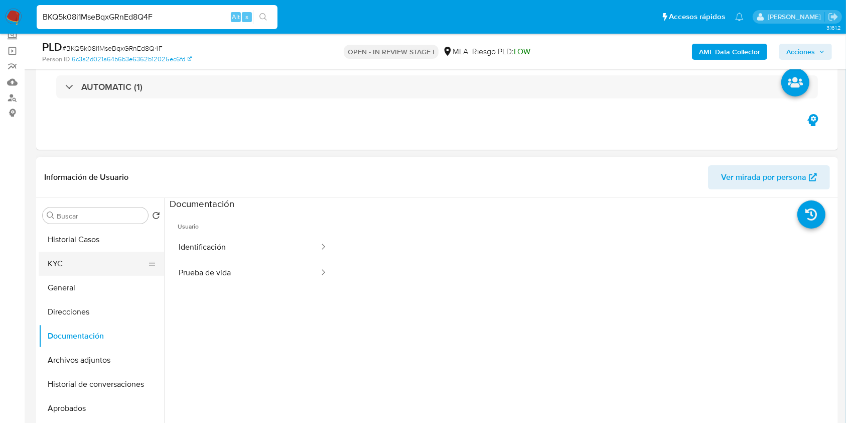
click at [48, 266] on button "KYC" at bounding box center [97, 263] width 117 height 24
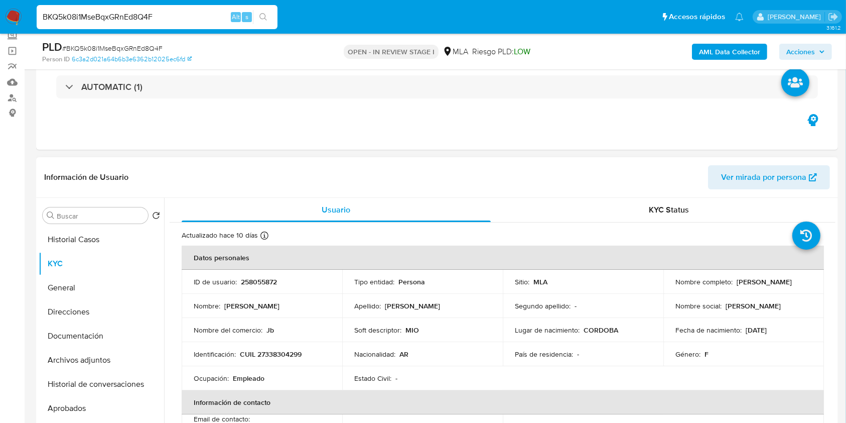
drag, startPoint x: 674, startPoint y: 287, endPoint x: 776, endPoint y: 287, distance: 101.9
click at [776, 286] on div "Nombre completo : Daniela Adriana Dominguez" at bounding box center [744, 281] width 137 height 9
copy p "Daniela Adriana Dominguez"
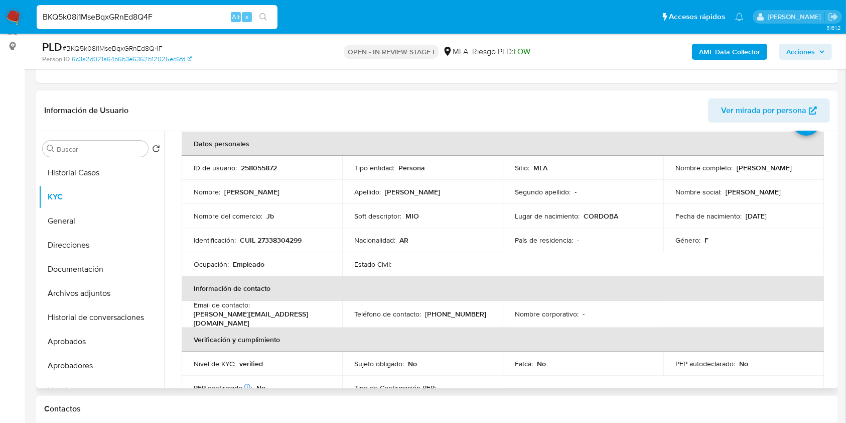
scroll to position [0, 0]
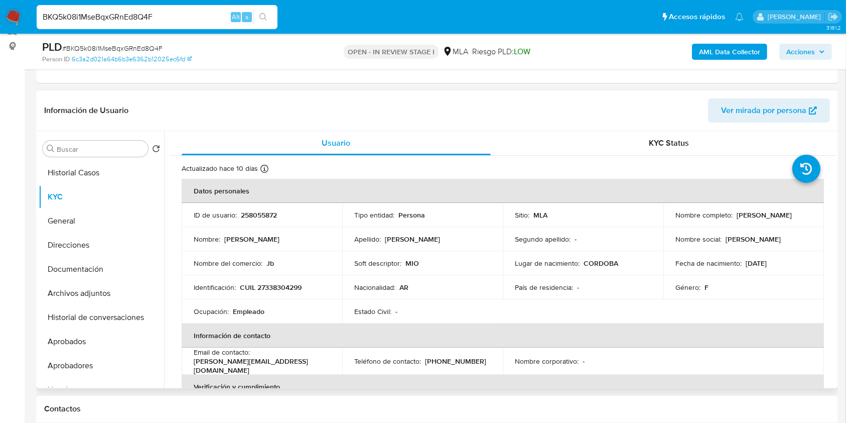
click at [276, 283] on p "CUIL 27338304299" at bounding box center [271, 287] width 62 height 9
copy p "27338304299"
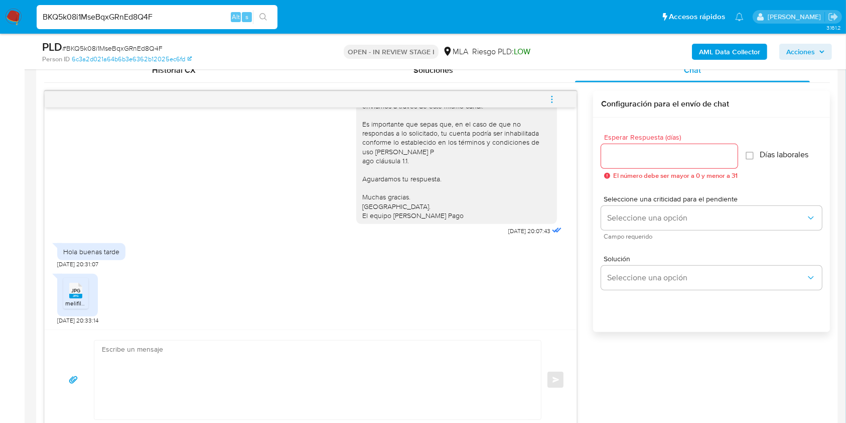
scroll to position [531, 0]
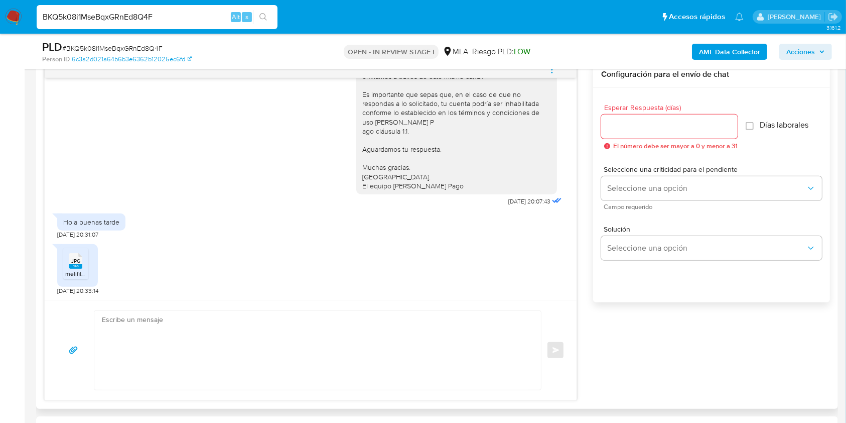
click at [84, 263] on div "JPG JPG" at bounding box center [75, 260] width 21 height 20
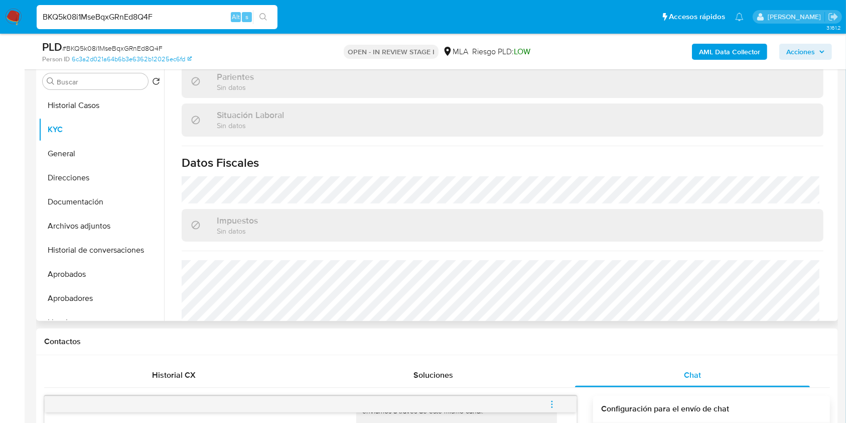
scroll to position [529, 0]
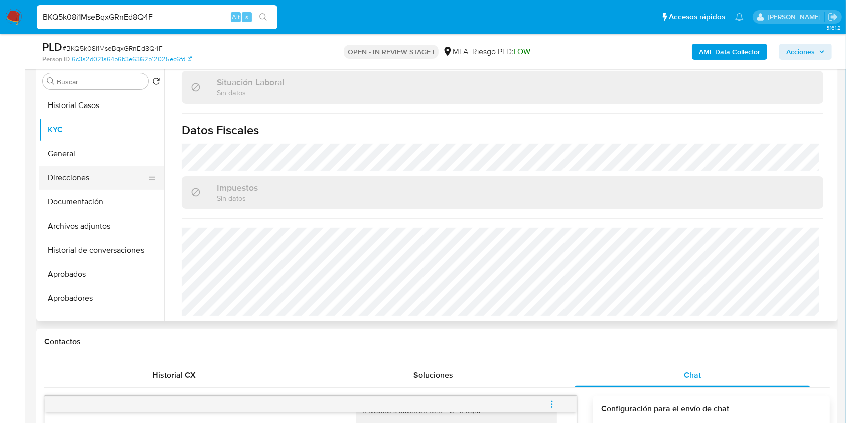
click at [72, 172] on button "Direcciones" at bounding box center [97, 178] width 117 height 24
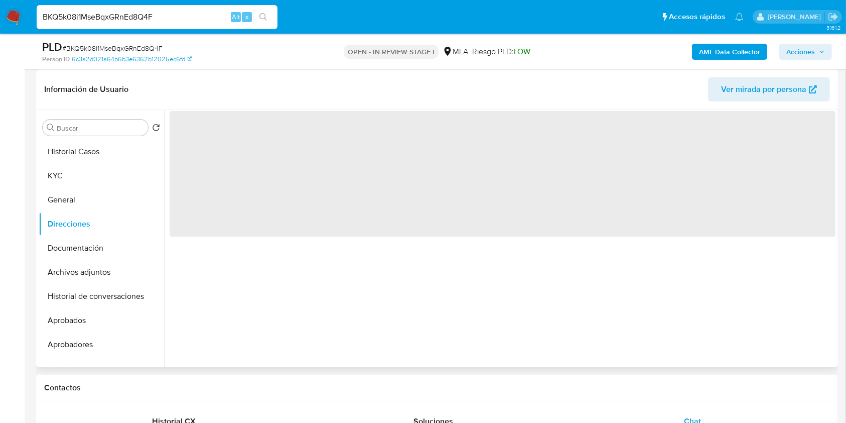
scroll to position [130, 0]
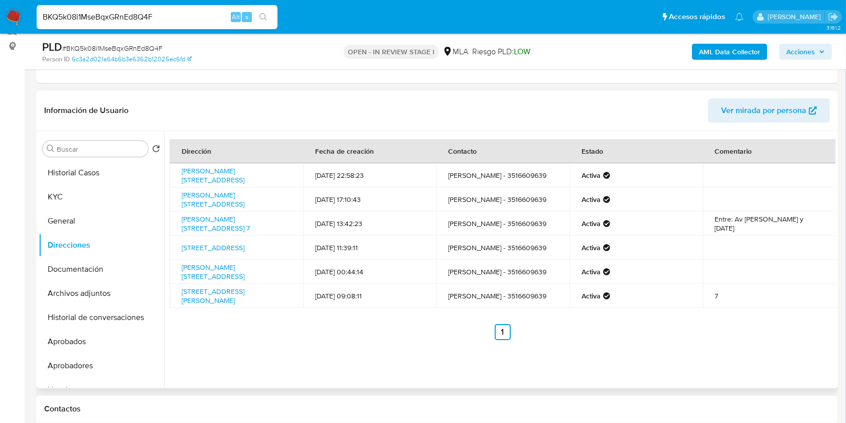
drag, startPoint x: 120, startPoint y: 190, endPoint x: 160, endPoint y: 196, distance: 40.0
click at [120, 190] on button "KYC" at bounding box center [101, 197] width 125 height 24
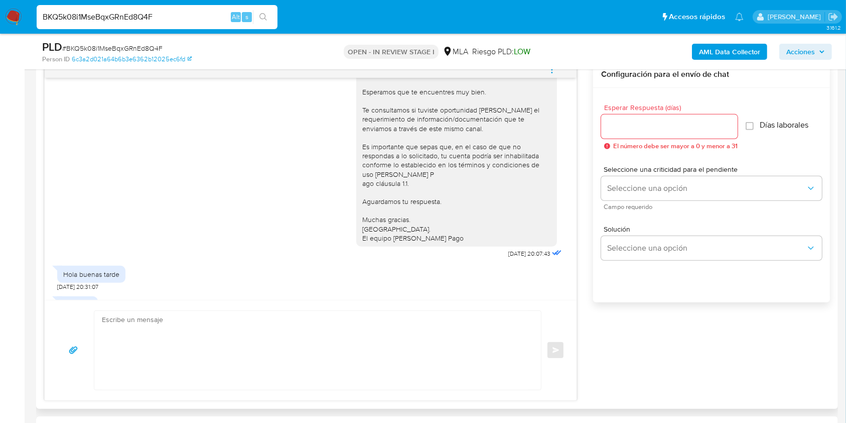
scroll to position [453, 0]
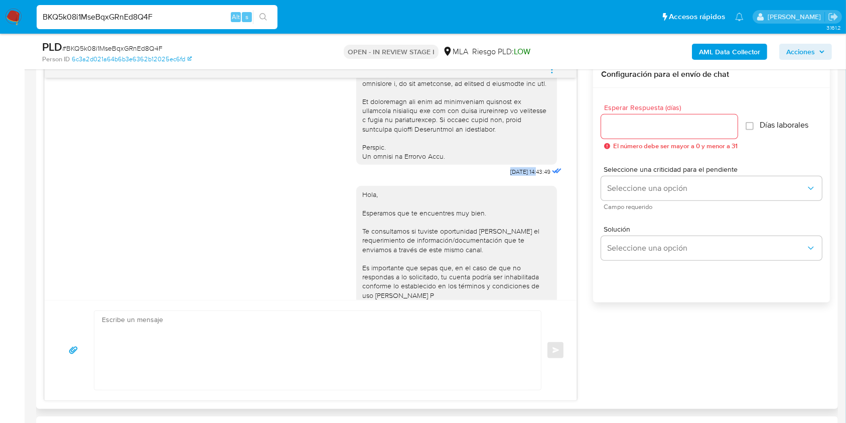
drag, startPoint x: 489, startPoint y: 188, endPoint x: 518, endPoint y: 191, distance: 28.8
click at [518, 176] on span "17/09/2025 14:43:49" at bounding box center [531, 172] width 40 height 8
copy span "[DATE]"
click at [87, 245] on div "Hola, Esperamos que te encuentres muy bien. Te consultamos si tuviste oportunid…" at bounding box center [310, 280] width 507 height 203
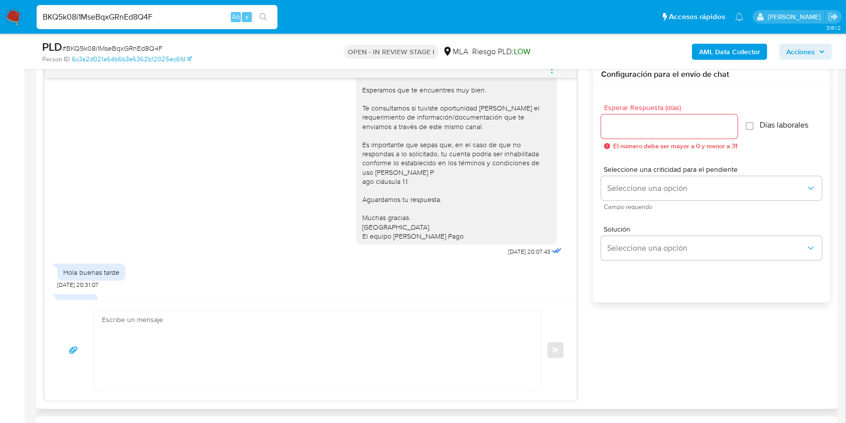
scroll to position [654, 0]
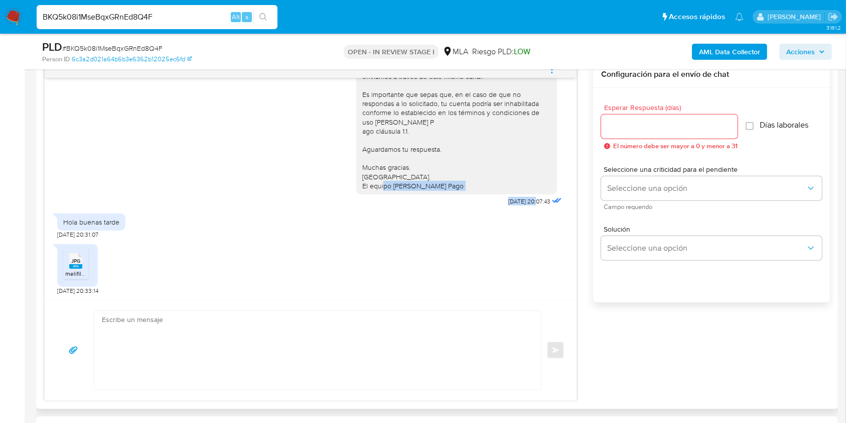
drag, startPoint x: 479, startPoint y: 202, endPoint x: 515, endPoint y: 203, distance: 36.1
click at [515, 203] on div "Hola, Esperamos que te encuentres muy bien. Te consultamos si tuviste oportunid…" at bounding box center [460, 107] width 208 height 203
copy div "22/09/2025"
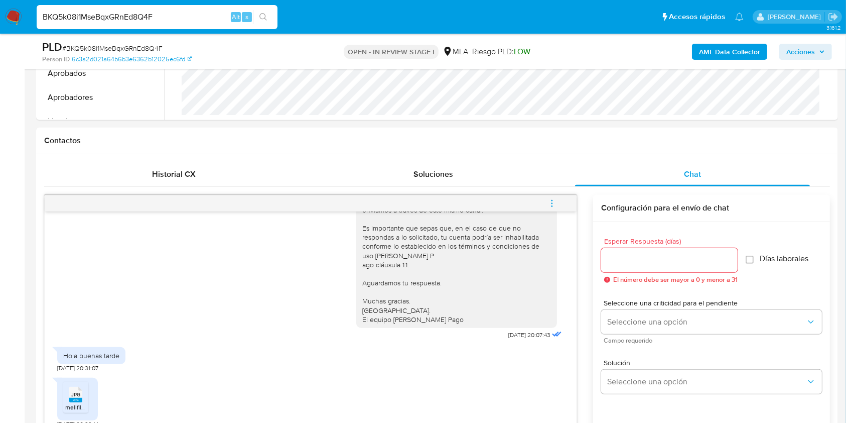
click at [155, 46] on span "# BKQ5k08i1MseBqxGRnEd8Q4F" at bounding box center [112, 48] width 100 height 10
copy span "BKQ5k08i1MseBqxGRnEd8Q4F"
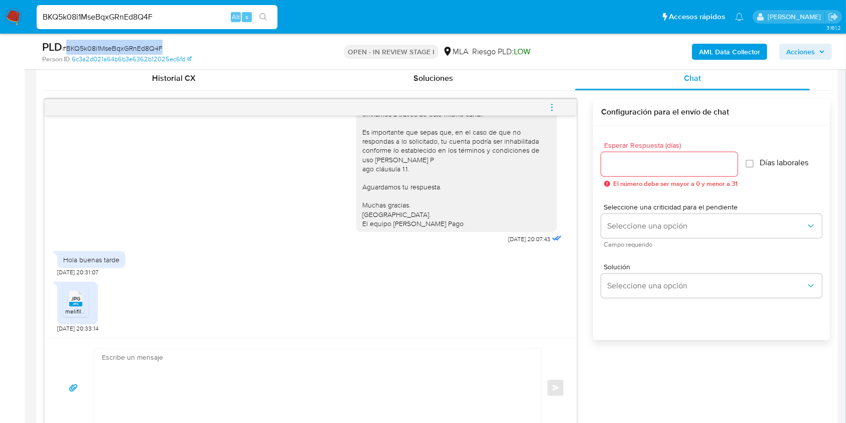
scroll to position [531, 0]
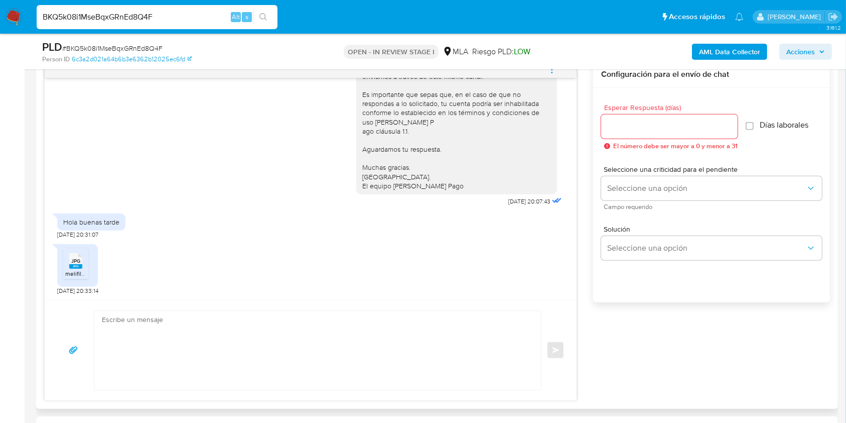
click at [659, 131] on input "Esperar Respuesta (días)" at bounding box center [669, 126] width 137 height 13
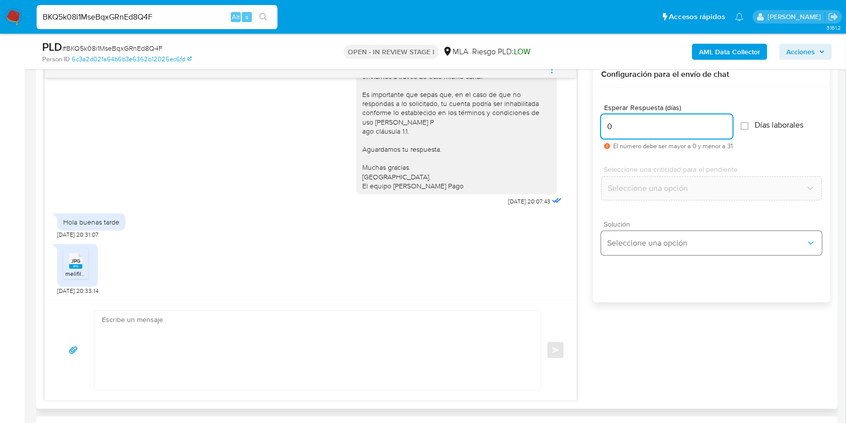
type input "0"
click at [653, 238] on span "Seleccione una opción" at bounding box center [706, 243] width 199 height 10
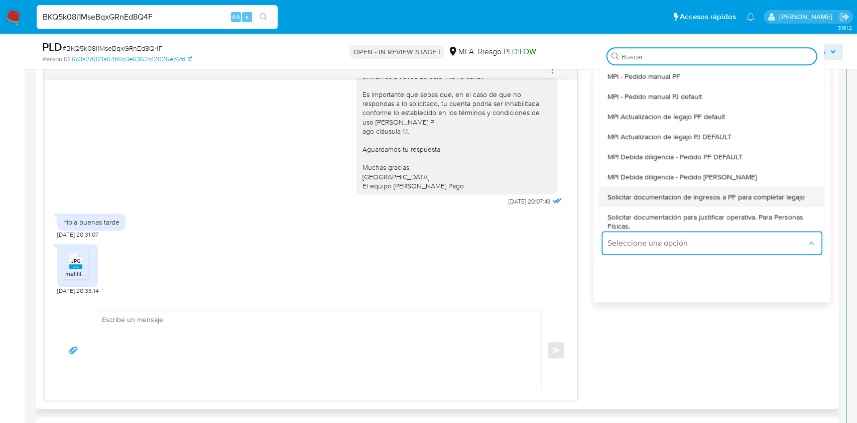
click at [683, 198] on span "Solicitar documentacion de ingresos a PF para completar legajo" at bounding box center [705, 196] width 197 height 9
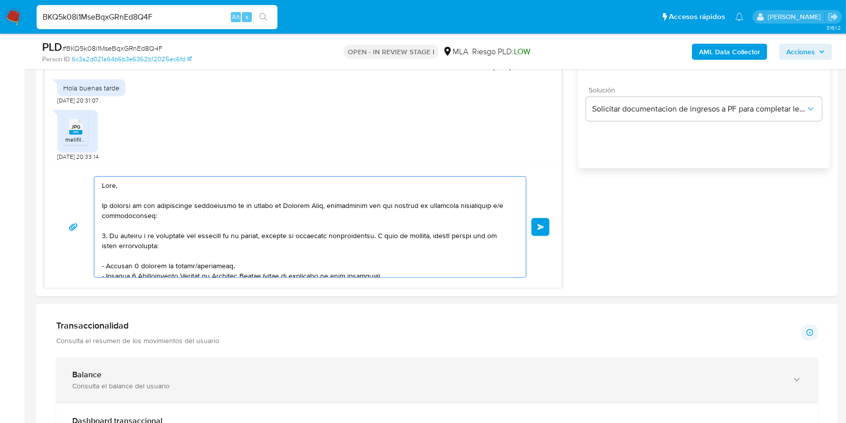
scroll to position [204, 0]
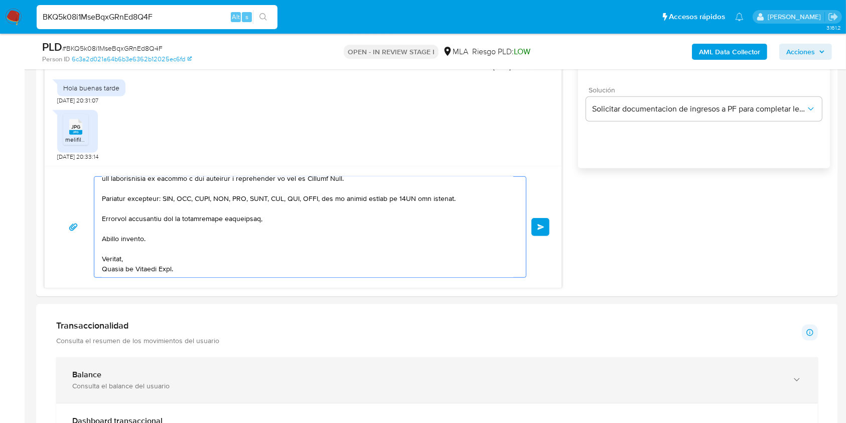
drag, startPoint x: 322, startPoint y: 350, endPoint x: 346, endPoint y: 369, distance: 30.7
click at [346, 369] on div "Información de Usuario Ver mirada por persona Buscar Volver al orden por defect…" at bounding box center [437, 424] width 802 height 1738
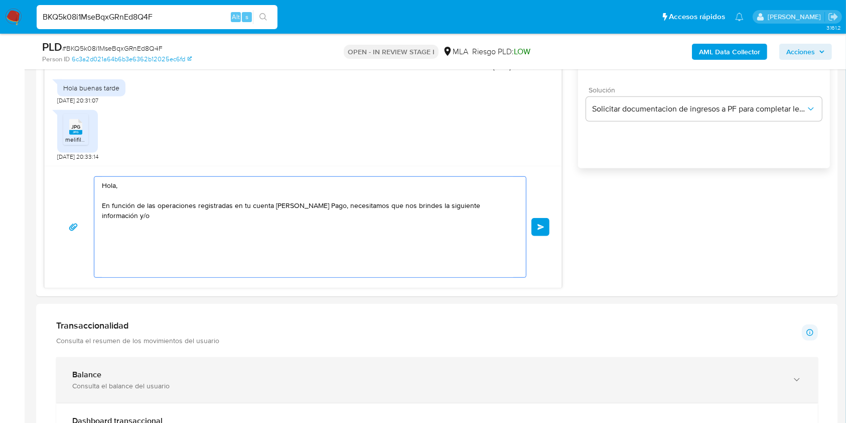
scroll to position [0, 0]
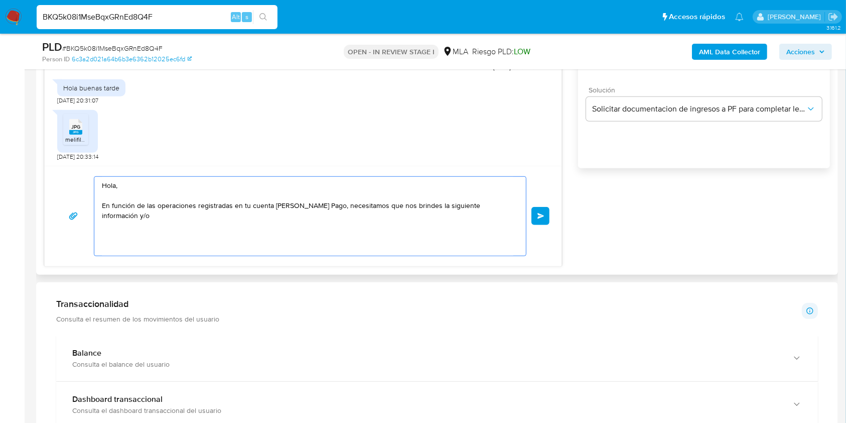
drag, startPoint x: 197, startPoint y: 236, endPoint x: 62, endPoint y: 164, distance: 153.2
click at [62, 164] on div "17/09/2025 14:43:49 Hola, Esperamos que te encuentres muy bien. Te consultamos …" at bounding box center [303, 96] width 518 height 339
paste textarea "Buenas tardes, ¡Muchas gracias por tu respuesta! Confirmamos la recepción de la…"
type textarea "Buenas tardes, ¡Muchas gracias por tu respuesta! Confirmamos la recepción de la…"
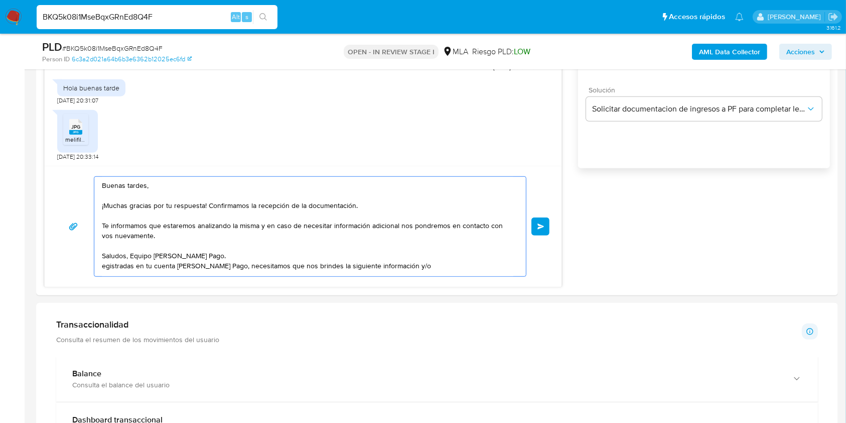
drag, startPoint x: 426, startPoint y: 264, endPoint x: 0, endPoint y: 135, distance: 444.8
click at [0, 135] on section "Bandeja Tablero Screening Búsqueda en Listas Watchlist Herramientas Operaciones…" at bounding box center [423, 338] width 846 height 2006
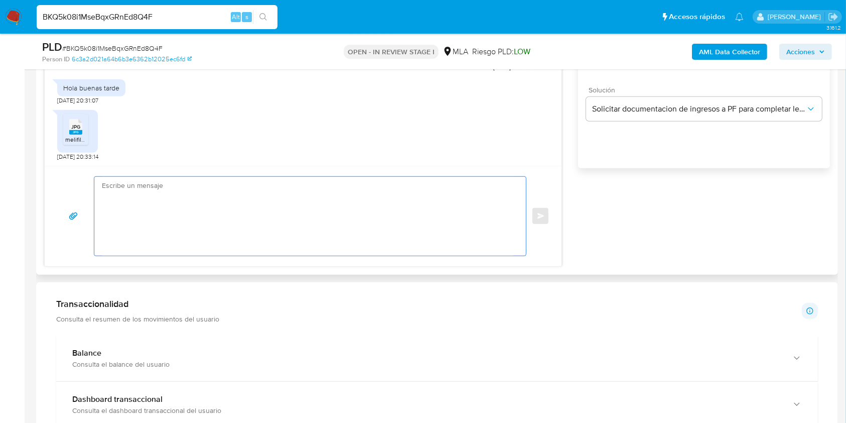
paste textarea "Buenas tardes, ¡Muchas gracias por tu respuesta! Confirmamos la recepción de la…"
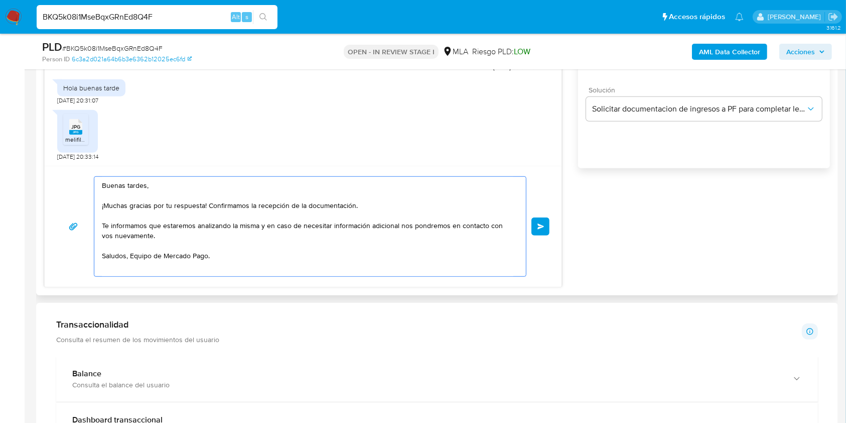
click at [205, 204] on textarea "Buenas tardes, ¡Muchas gracias por tu respuesta! Confirmamos la recepción de la…" at bounding box center [308, 226] width 412 height 99
click at [104, 205] on textarea "Buenas tardes, ¡Muchas gracias por tu respuesta. Confirmamos la recepción de la…" at bounding box center [308, 226] width 412 height 99
type textarea "Buenas tardes, Muchas gracias por tu respuesta. Confirmamos la recepción de la …"
click at [538, 228] on span "Enviar" at bounding box center [541, 226] width 7 height 6
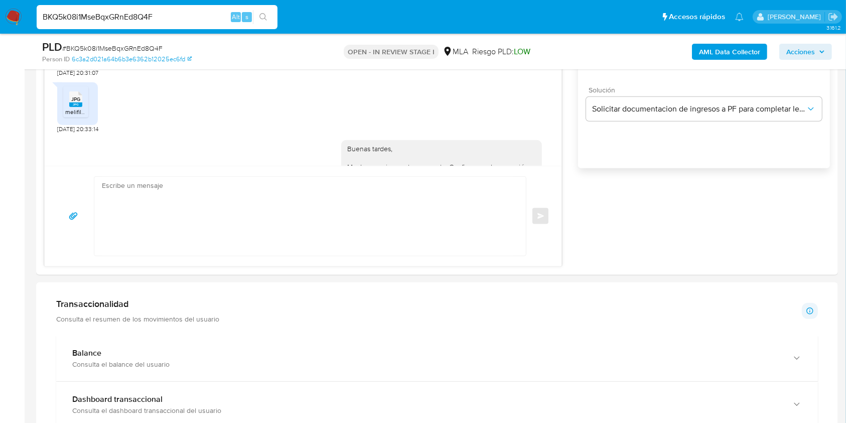
scroll to position [774, 0]
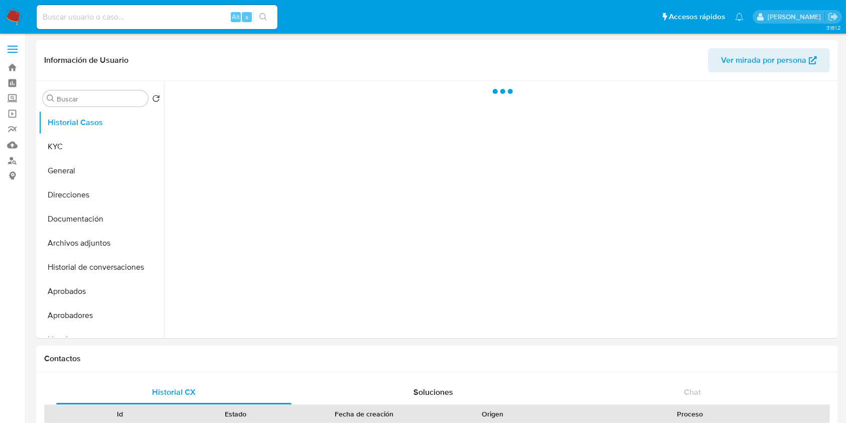
select select "10"
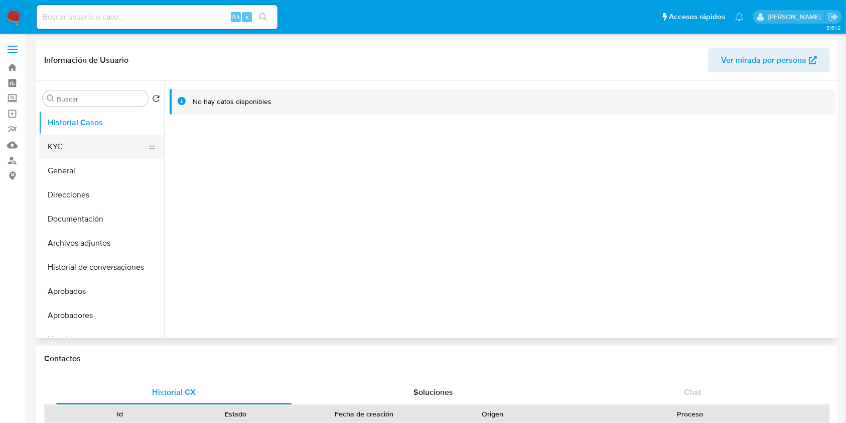
click at [88, 141] on button "KYC" at bounding box center [97, 147] width 117 height 24
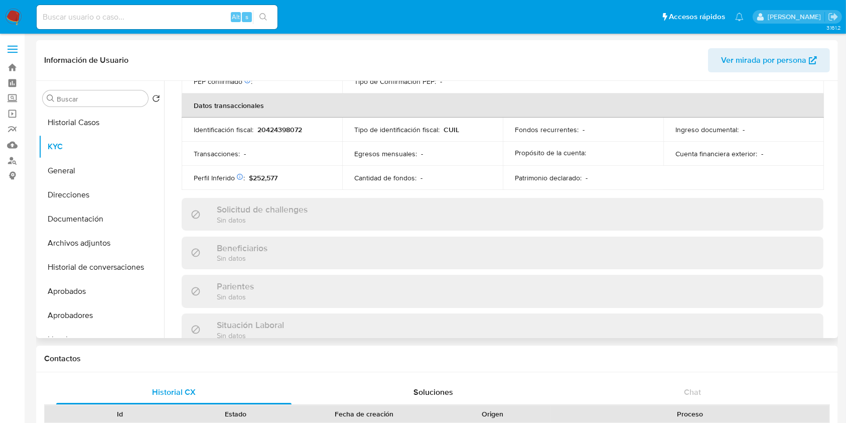
scroll to position [529, 0]
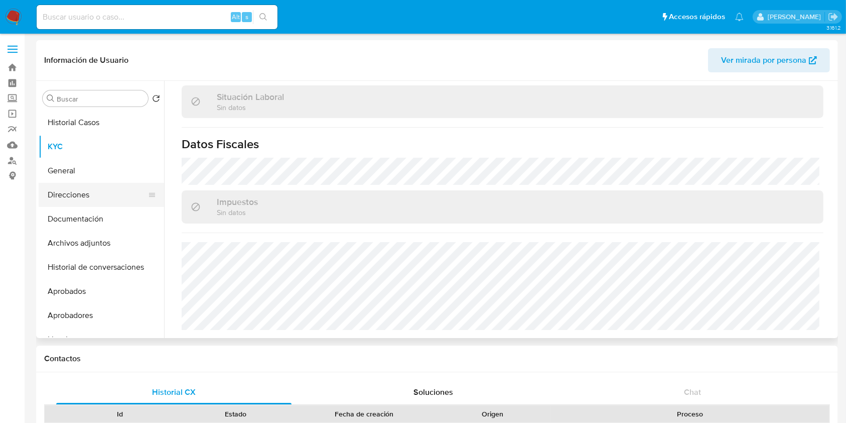
click at [91, 192] on button "Direcciones" at bounding box center [97, 195] width 117 height 24
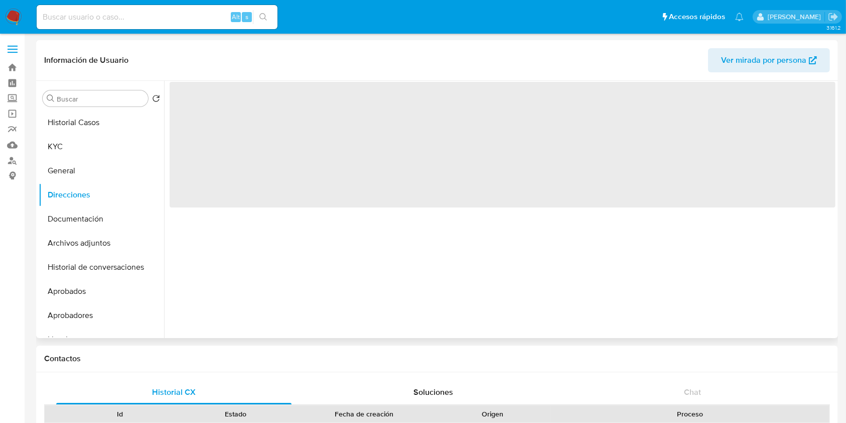
scroll to position [0, 0]
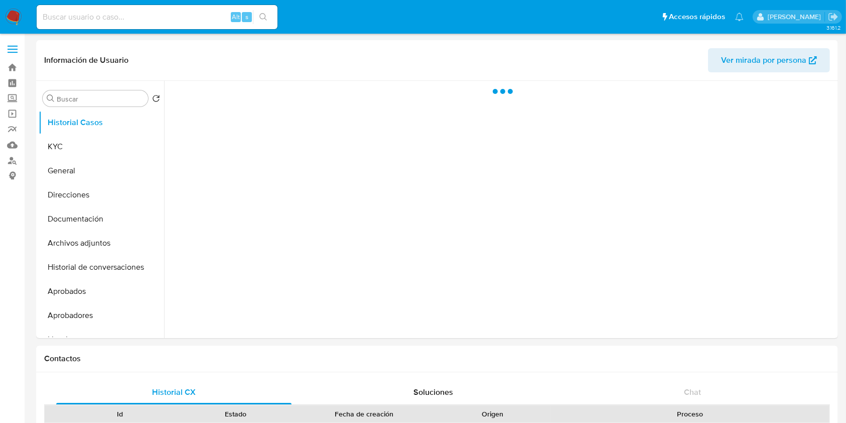
select select "10"
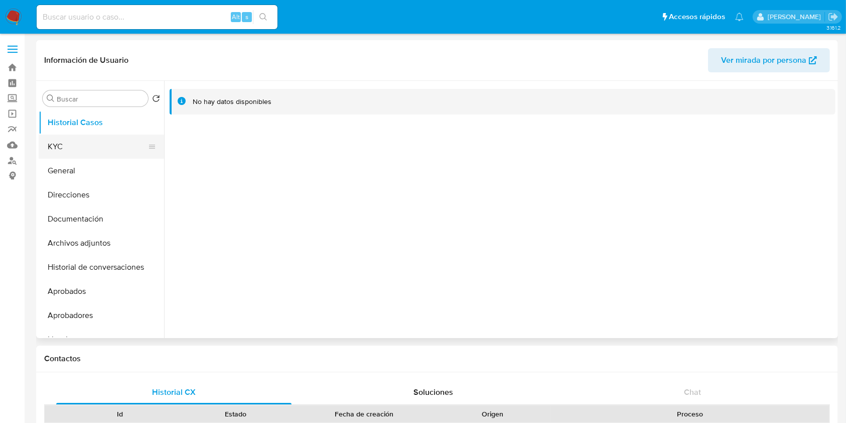
click at [106, 142] on button "KYC" at bounding box center [97, 147] width 117 height 24
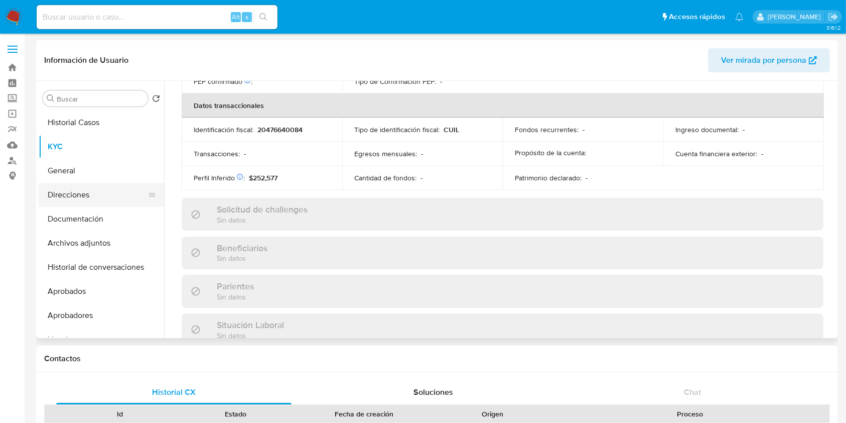
scroll to position [529, 0]
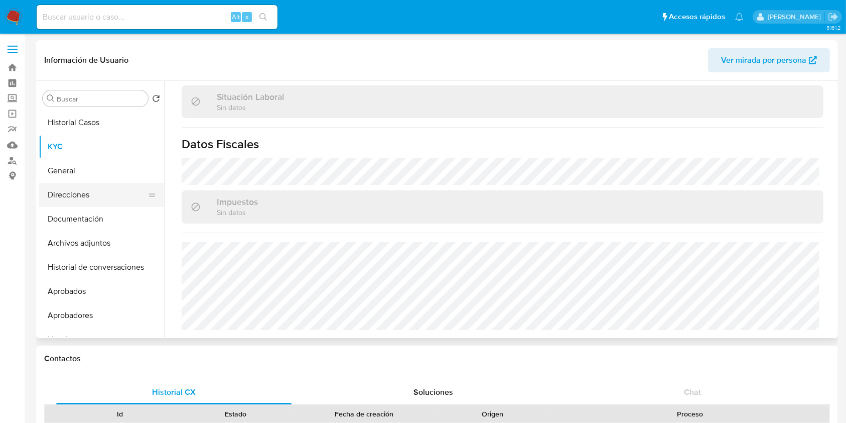
click at [80, 190] on button "Direcciones" at bounding box center [97, 195] width 117 height 24
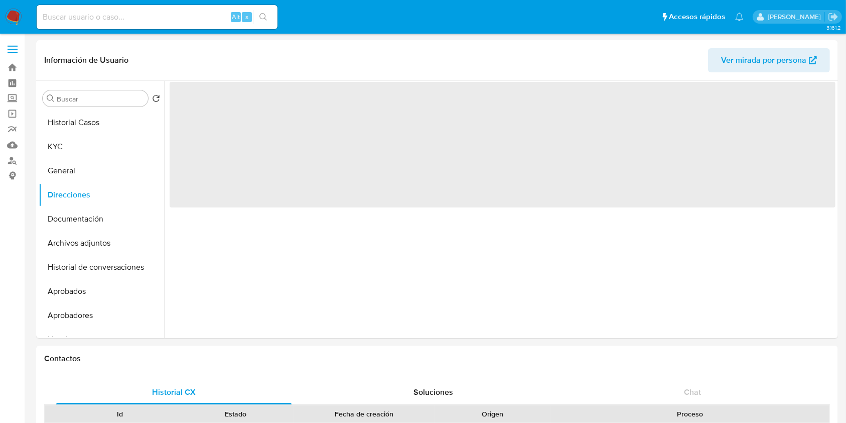
scroll to position [0, 0]
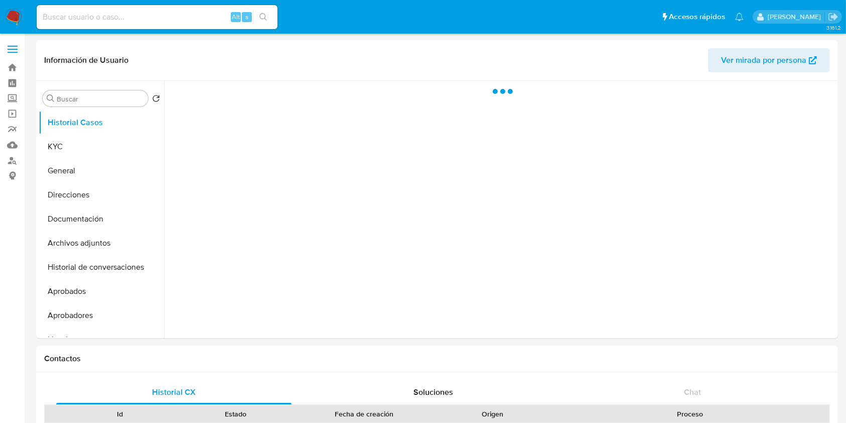
select select "10"
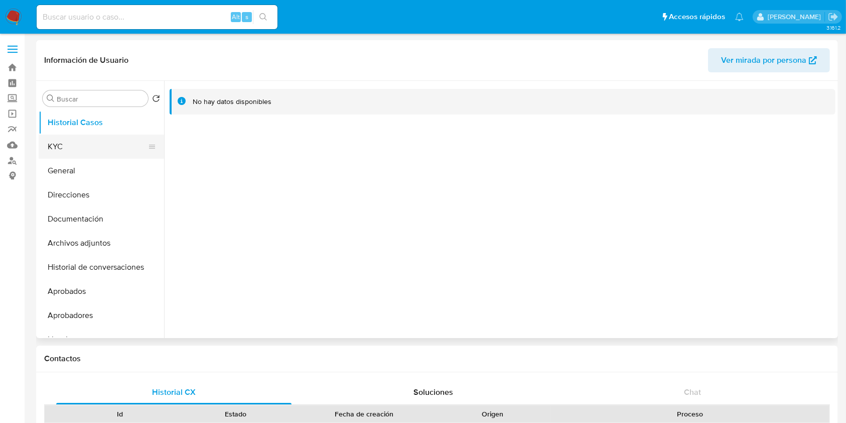
click at [93, 144] on button "KYC" at bounding box center [97, 147] width 117 height 24
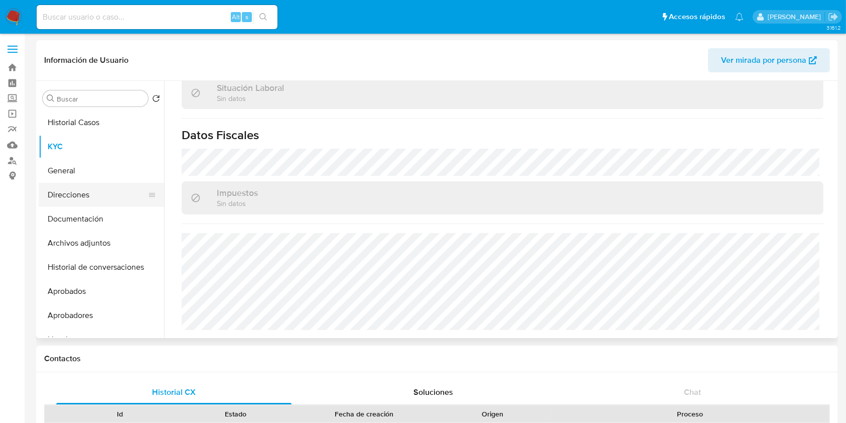
scroll to position [529, 0]
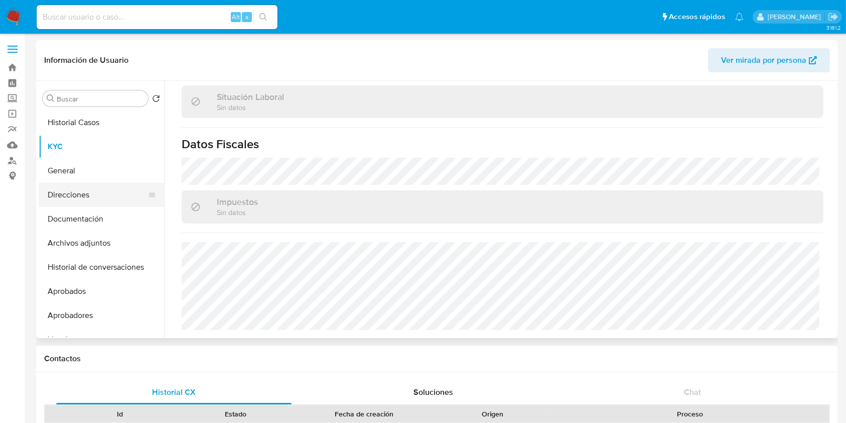
click at [96, 196] on button "Direcciones" at bounding box center [97, 195] width 117 height 24
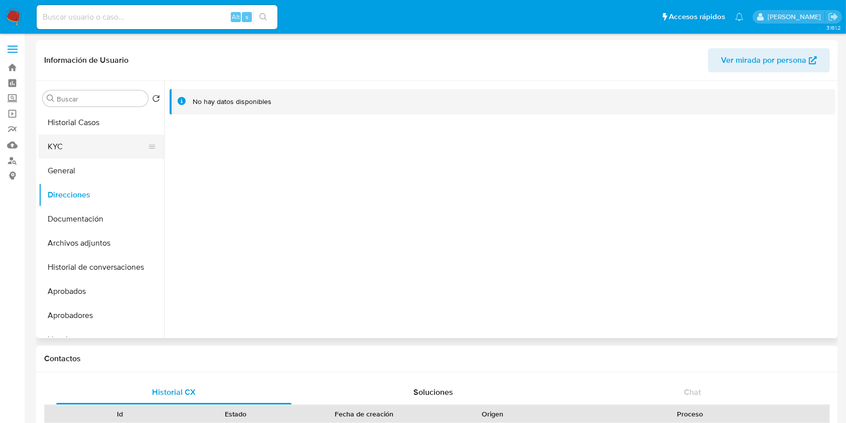
click at [52, 152] on button "KYC" at bounding box center [97, 147] width 117 height 24
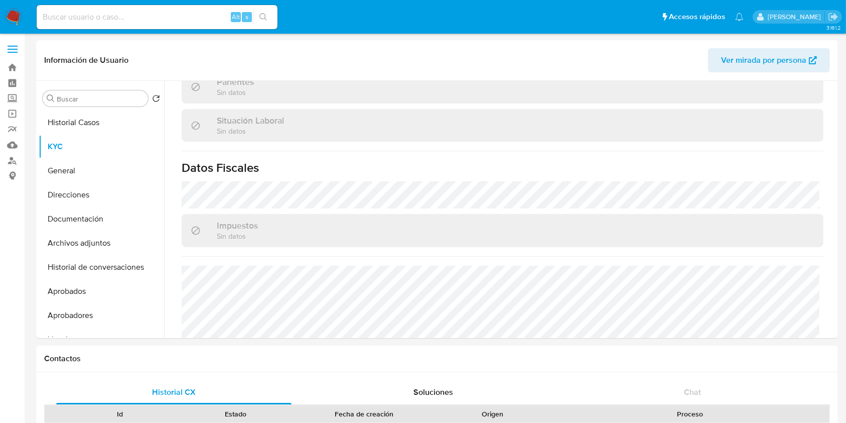
scroll to position [504, 0]
click at [98, 117] on button "Historial Casos" at bounding box center [97, 122] width 117 height 24
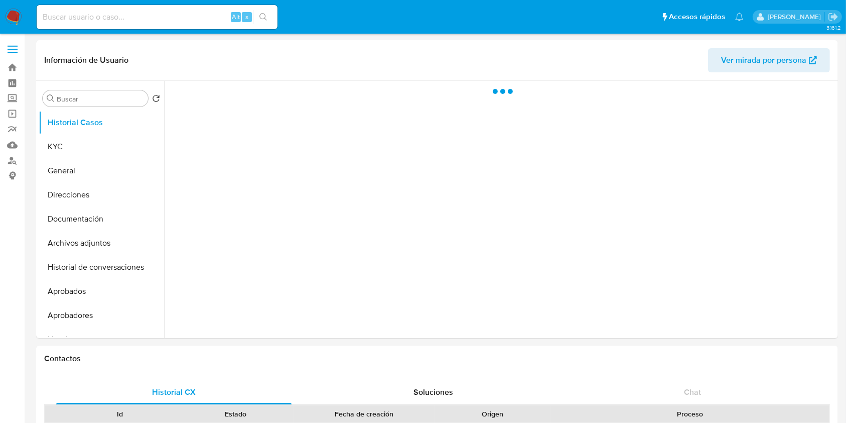
scroll to position [0, 0]
select select "10"
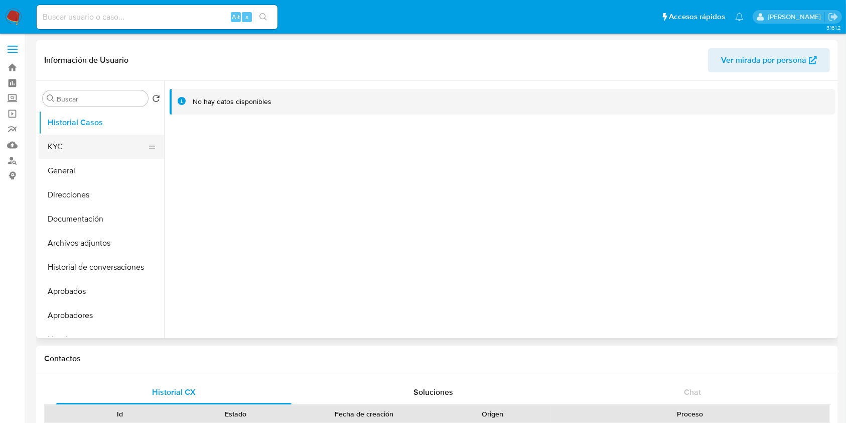
click at [81, 148] on button "KYC" at bounding box center [97, 147] width 117 height 24
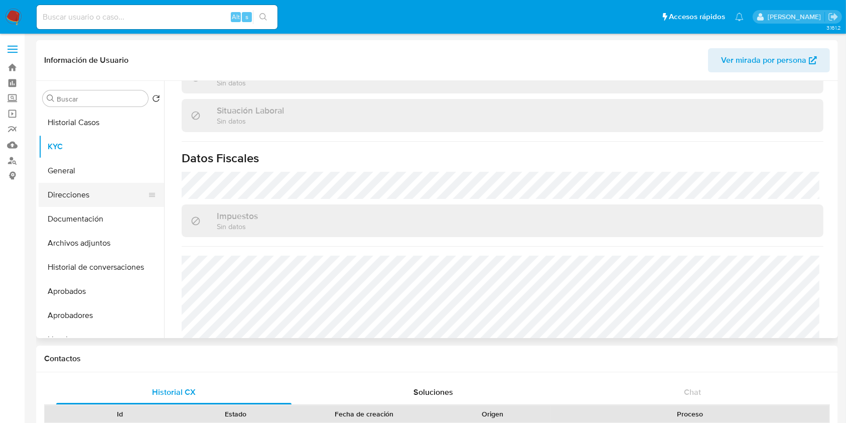
scroll to position [504, 0]
click at [75, 186] on button "Direcciones" at bounding box center [97, 195] width 117 height 24
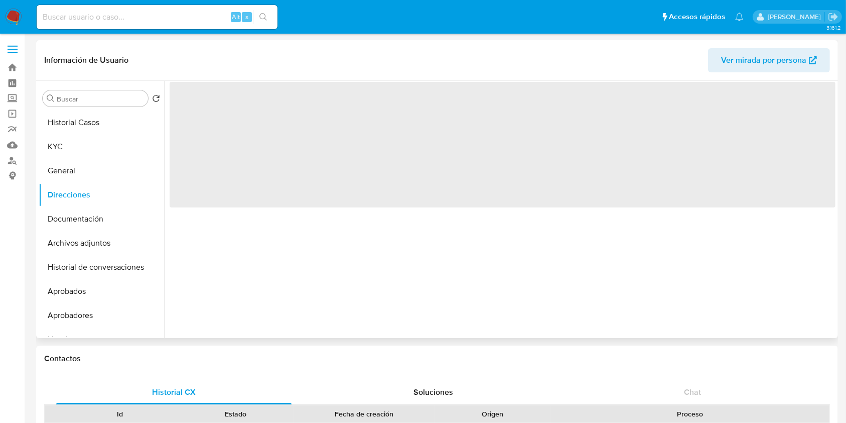
scroll to position [0, 0]
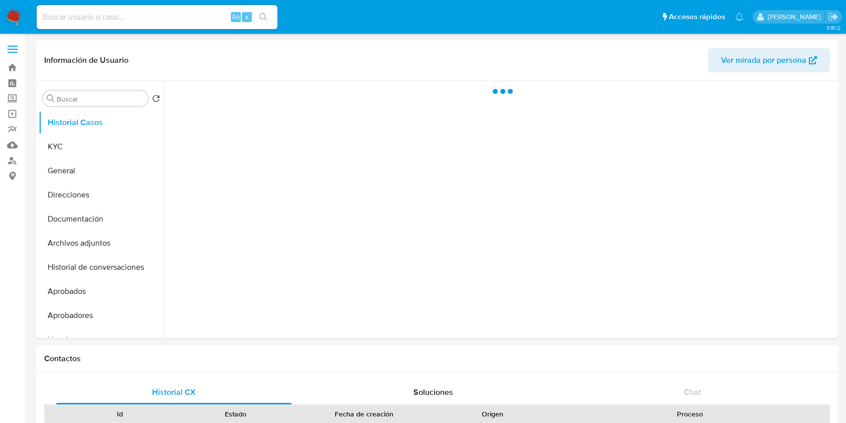
select select "10"
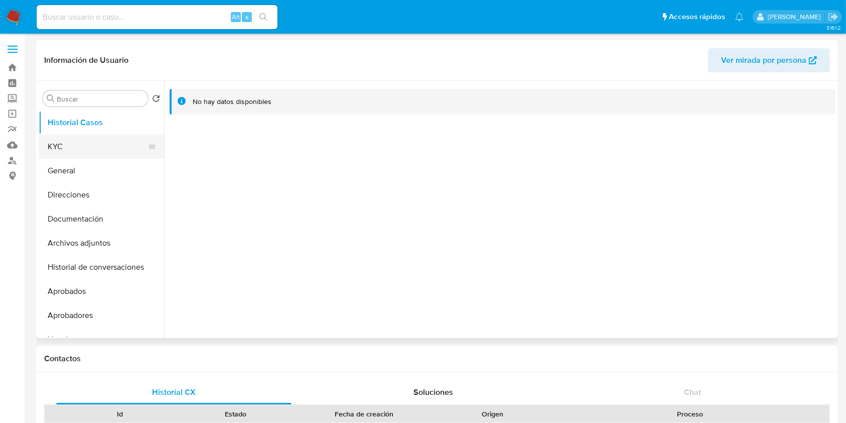
click at [97, 142] on button "KYC" at bounding box center [97, 147] width 117 height 24
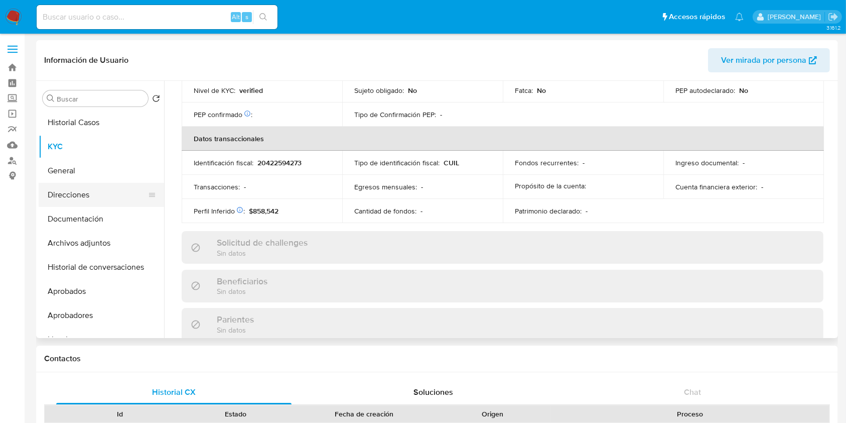
scroll to position [504, 0]
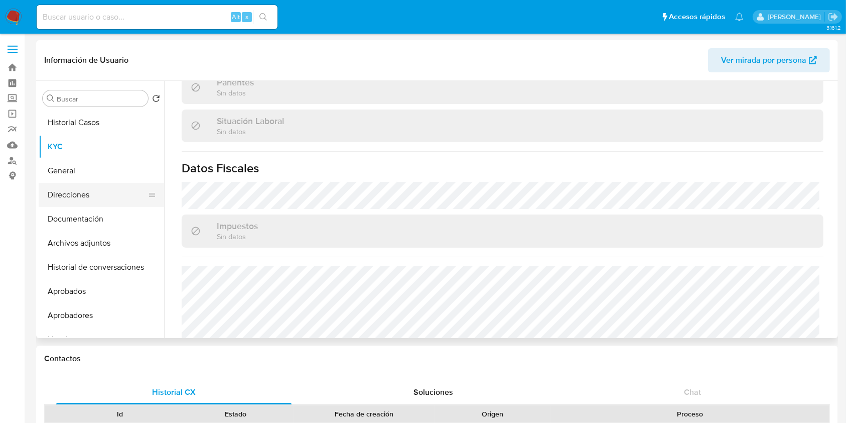
click at [94, 183] on button "Direcciones" at bounding box center [97, 195] width 117 height 24
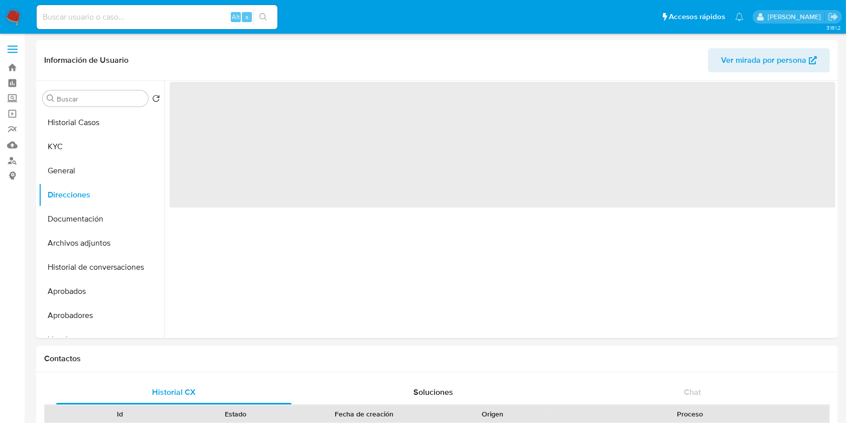
scroll to position [0, 0]
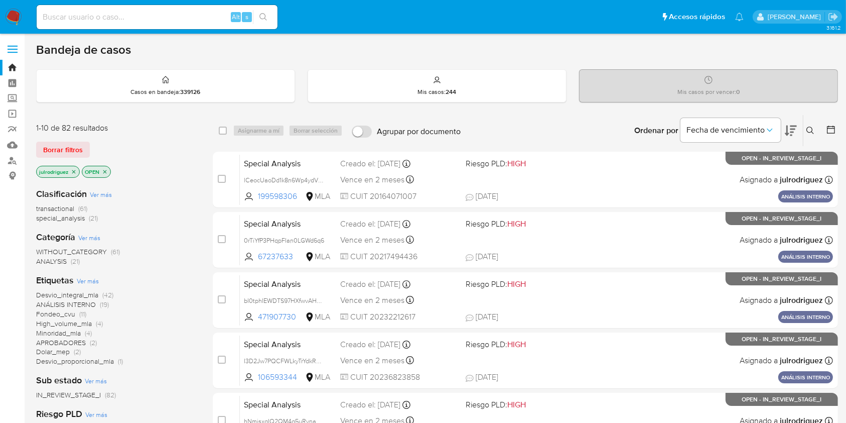
click at [807, 128] on icon at bounding box center [811, 131] width 8 height 8
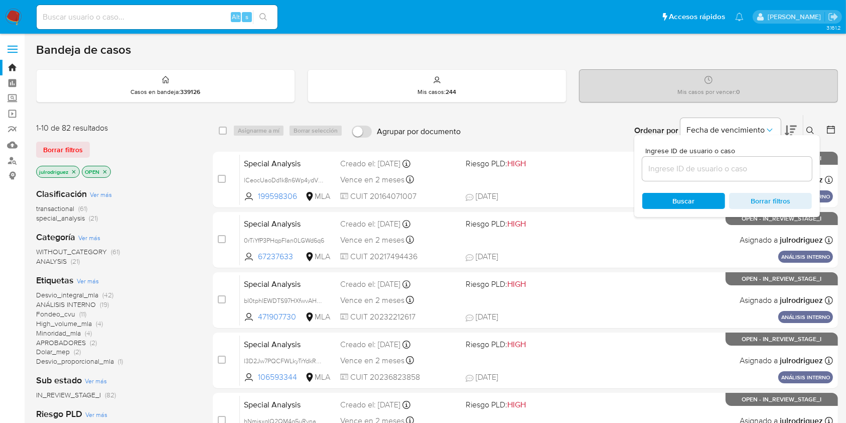
click at [704, 165] on input at bounding box center [728, 168] width 170 height 13
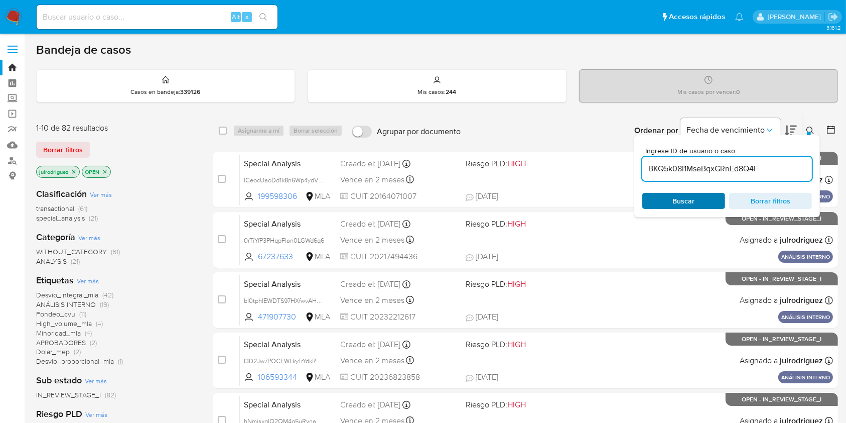
type input "BKQ5k08i1MseBqxGRnEd8Q4F"
click at [676, 196] on span "Buscar" at bounding box center [684, 201] width 22 height 16
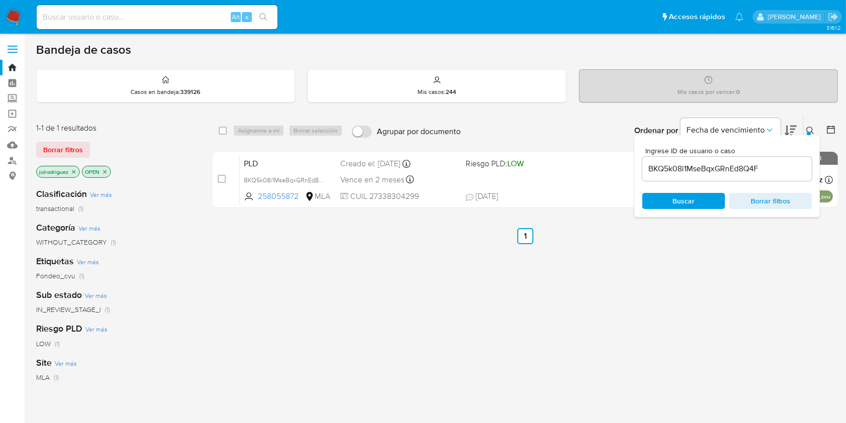
click at [227, 130] on div "select-all-cases-checkbox" at bounding box center [225, 130] width 12 height 12
click at [222, 133] on input "checkbox" at bounding box center [223, 131] width 8 height 8
checkbox input "true"
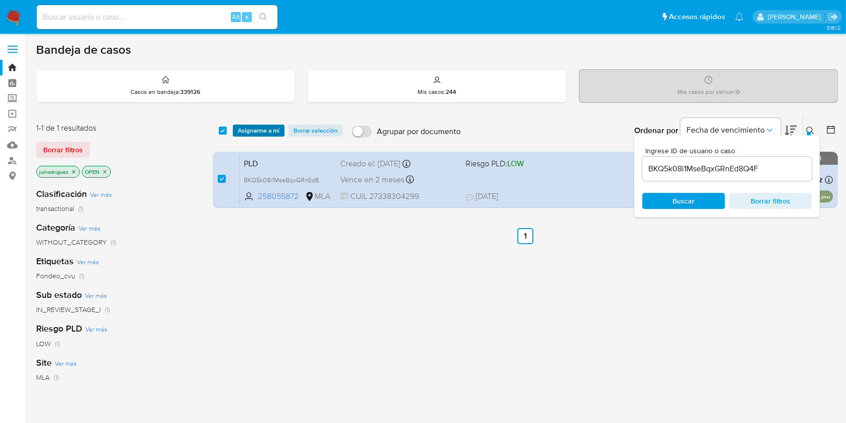
click at [241, 132] on span "Asignarme a mí" at bounding box center [259, 130] width 42 height 10
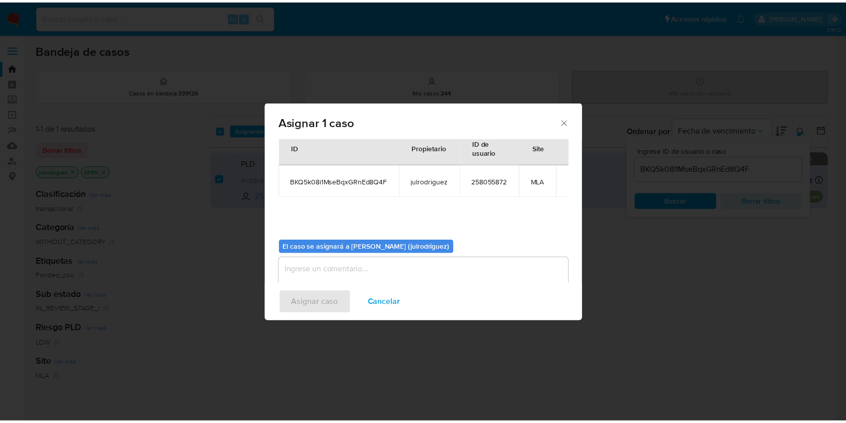
scroll to position [51, 0]
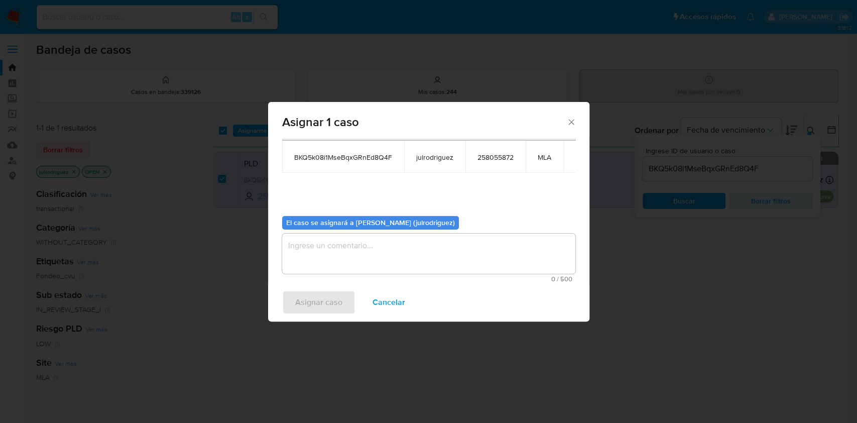
click at [353, 241] on textarea "assign-modal" at bounding box center [428, 253] width 293 height 40
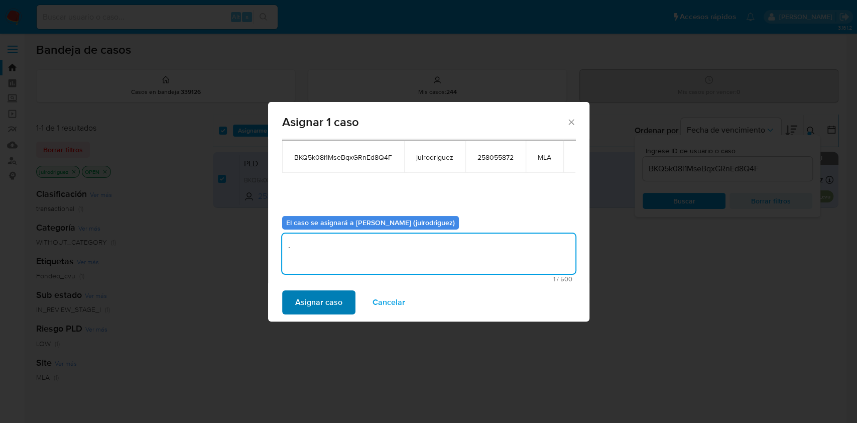
type textarea "."
click at [324, 297] on span "Asignar caso" at bounding box center [318, 302] width 47 height 22
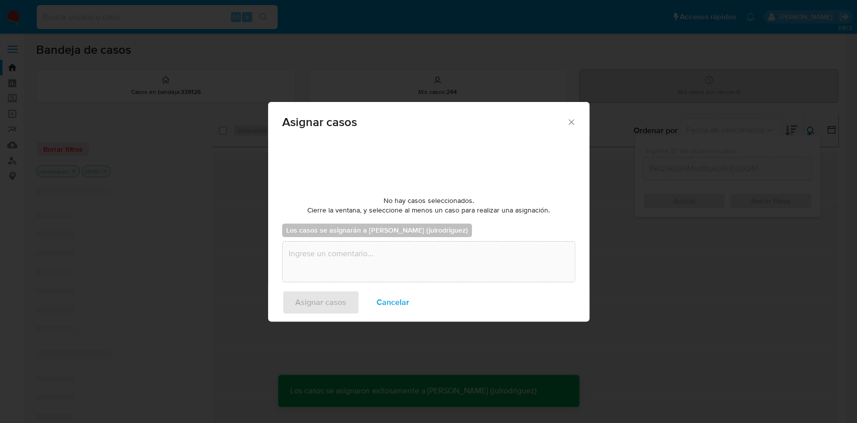
checkbox input "false"
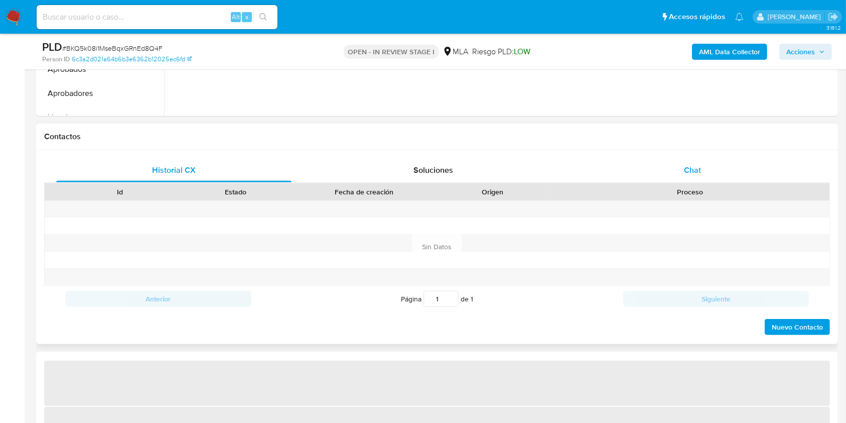
select select "10"
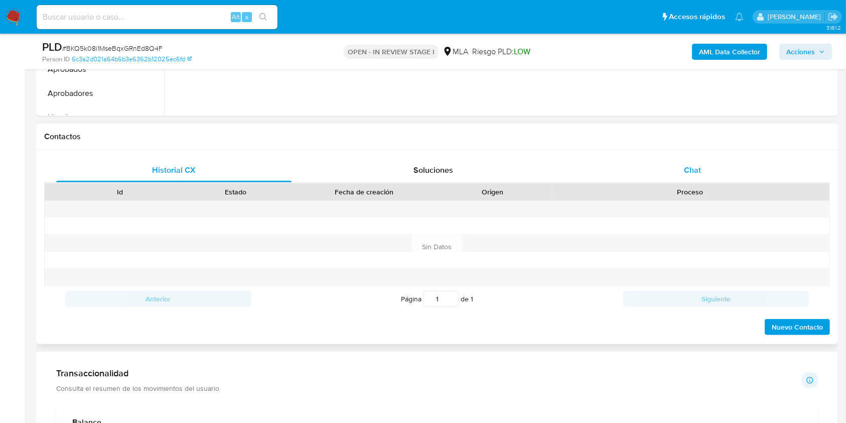
click at [696, 181] on div "Chat" at bounding box center [692, 170] width 235 height 24
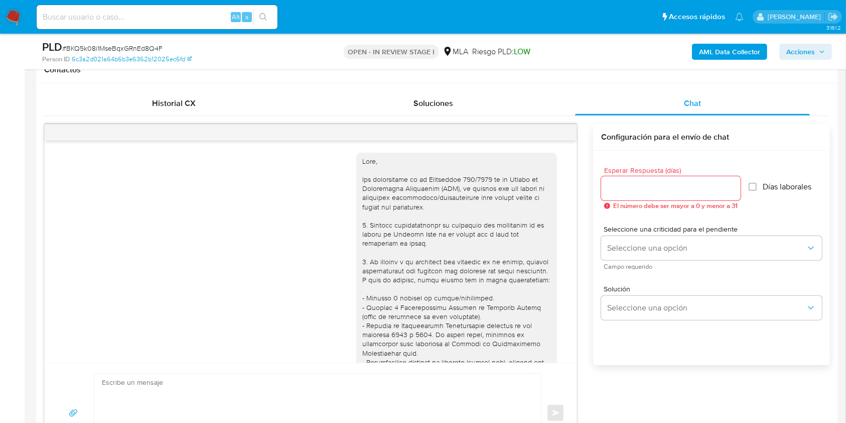
scroll to position [774, 0]
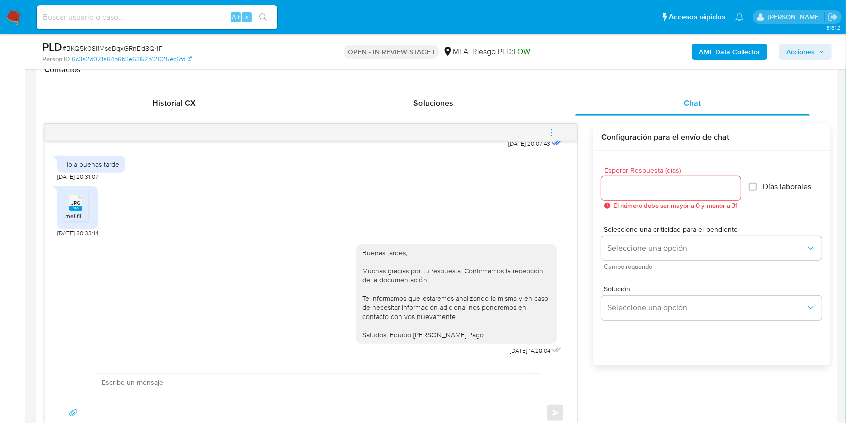
click at [556, 128] on button "menu-action" at bounding box center [552, 132] width 33 height 24
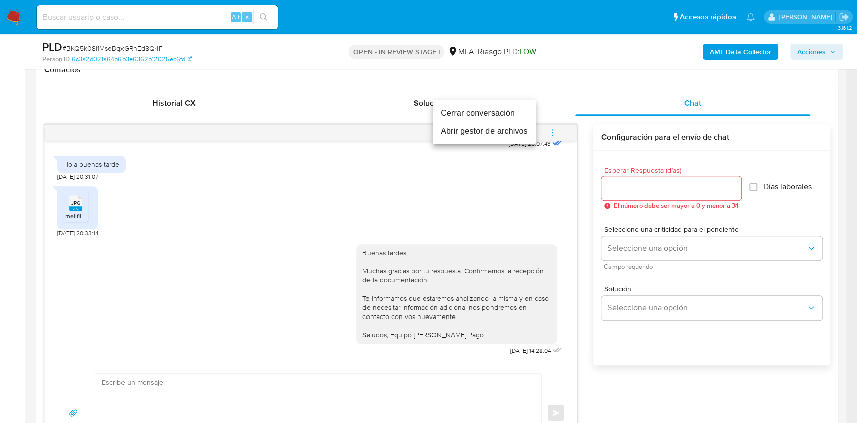
click at [476, 111] on li "Cerrar conversación" at bounding box center [484, 113] width 103 height 18
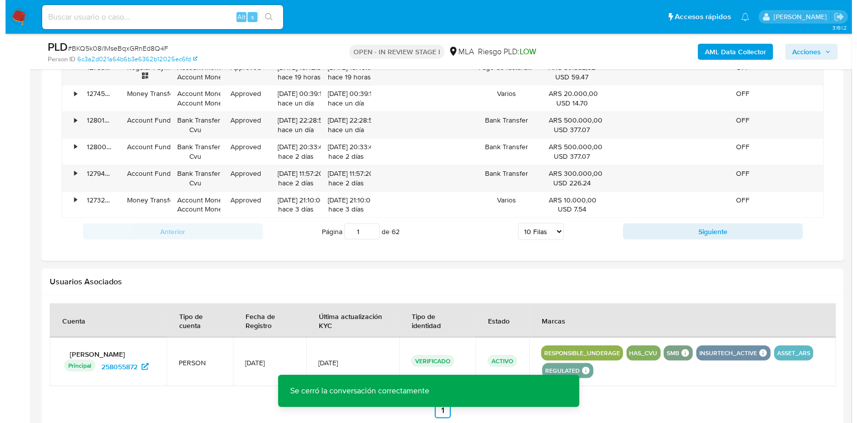
scroll to position [1562, 0]
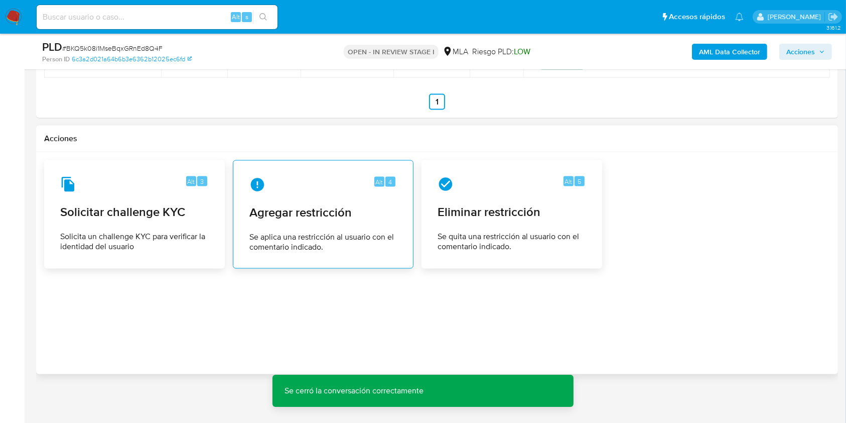
click at [344, 213] on span "Agregar restricción" at bounding box center [323, 212] width 148 height 15
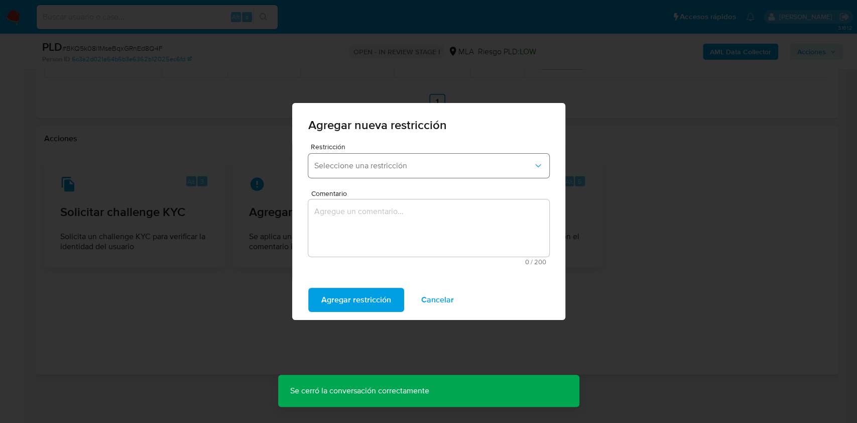
click at [353, 167] on span "Seleccione una restricción" at bounding box center [423, 166] width 219 height 10
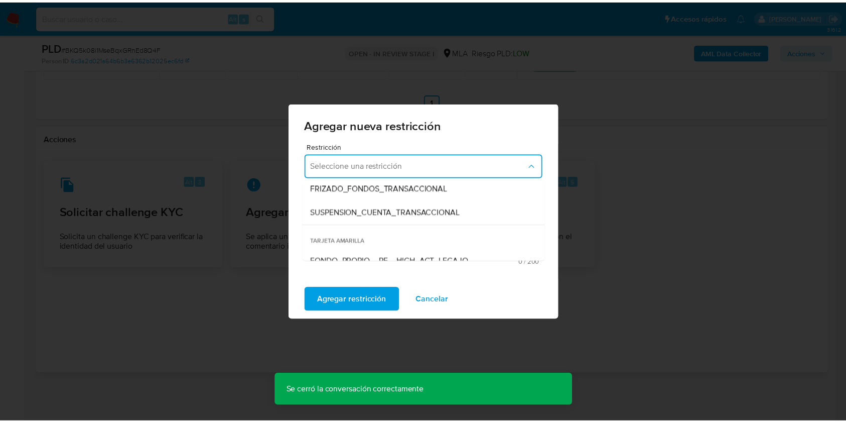
scroll to position [105, 0]
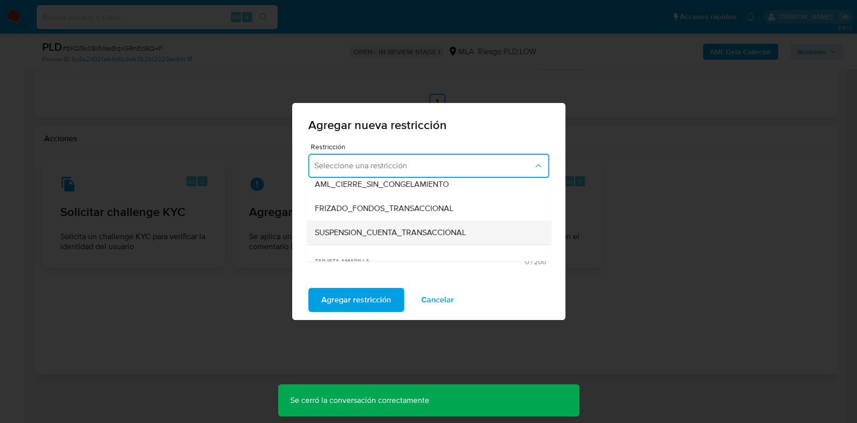
click at [365, 233] on span "SUSPENSION_CUENTA_TRANSACCIONAL" at bounding box center [389, 232] width 151 height 10
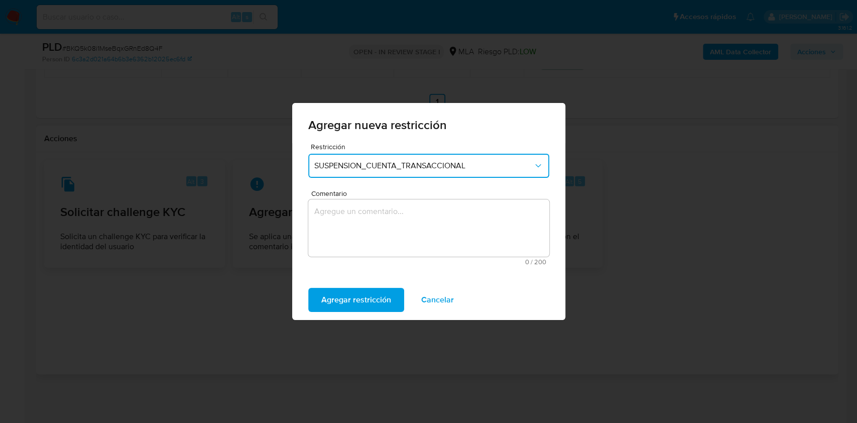
click at [362, 228] on textarea "Comentario" at bounding box center [428, 227] width 241 height 57
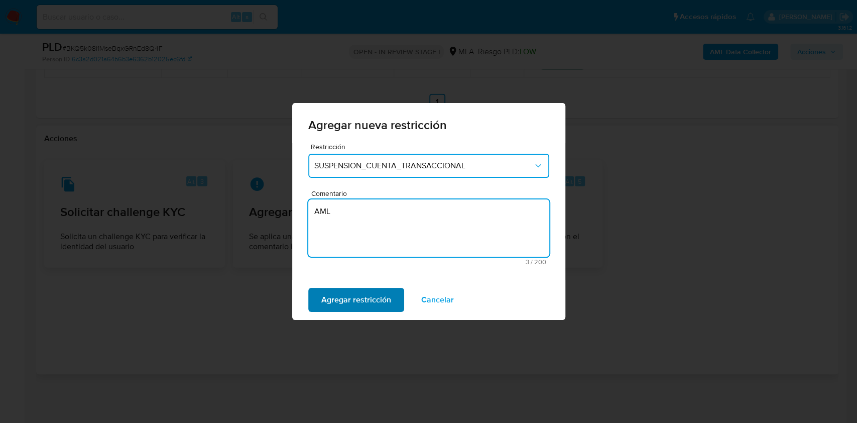
type textarea "AML"
click at [347, 292] on span "Agregar restricción" at bounding box center [356, 300] width 70 height 22
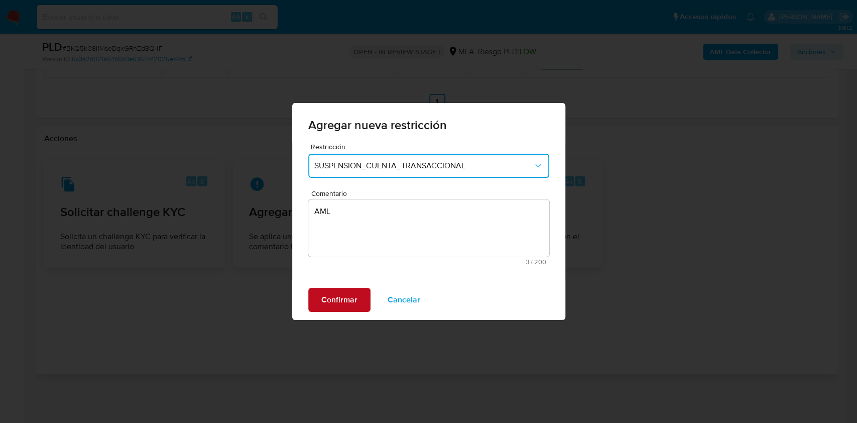
click at [330, 299] on span "Confirmar" at bounding box center [339, 300] width 36 height 22
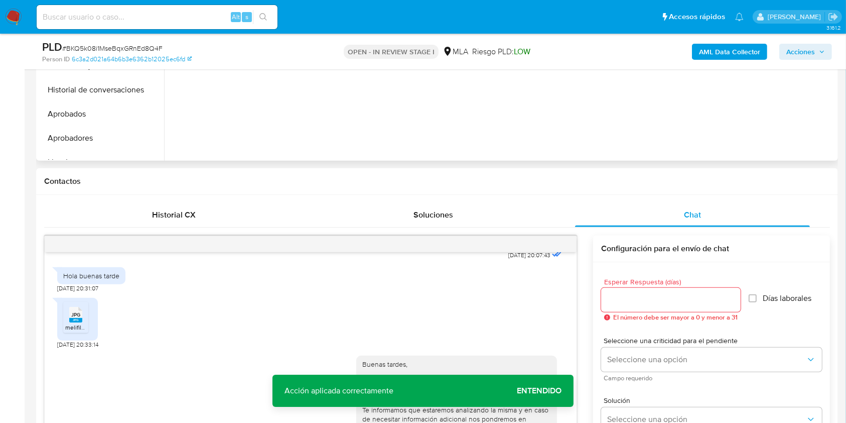
scroll to position [156, 0]
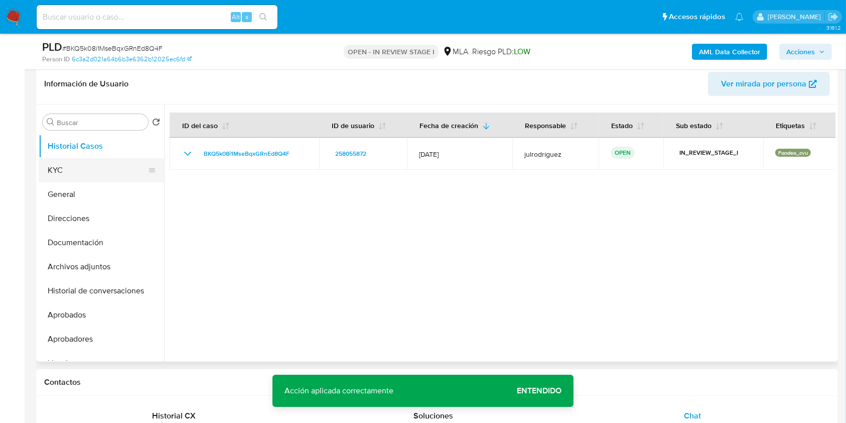
click at [67, 175] on button "KYC" at bounding box center [97, 170] width 117 height 24
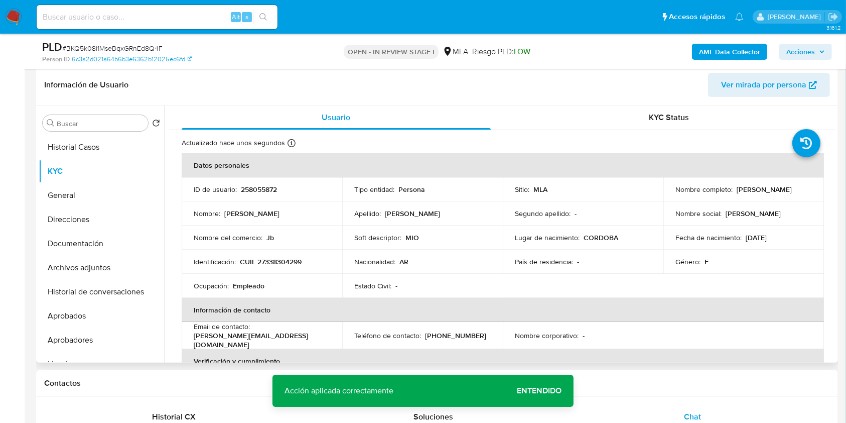
scroll to position [213, 0]
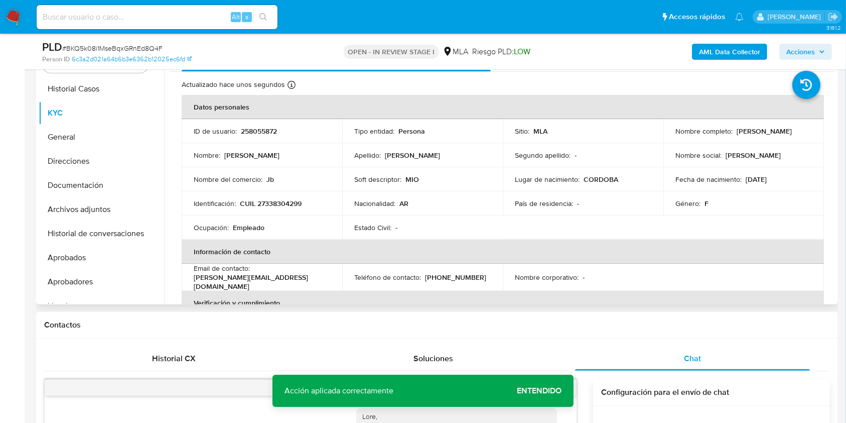
click at [260, 127] on p "258055872" at bounding box center [259, 131] width 36 height 9
copy p "258055872"
click at [143, 46] on span "# BKQ5k08i1MseBqxGRnEd8Q4F" at bounding box center [112, 48] width 100 height 10
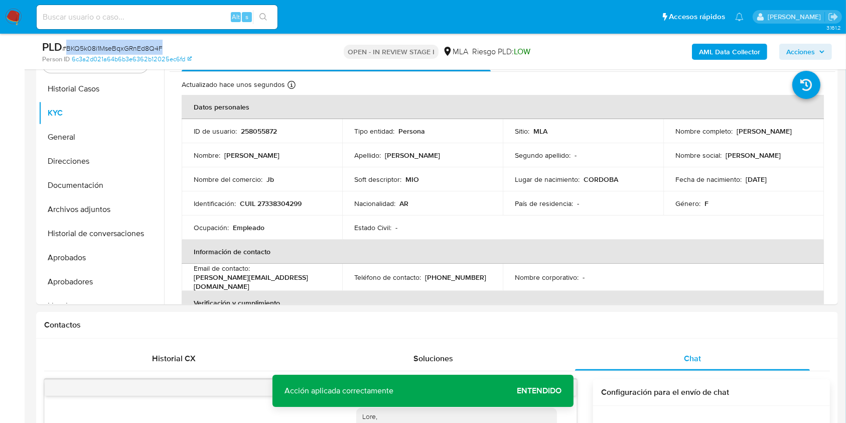
copy span "BKQ5k08i1MseBqxGRnEd8Q4F"
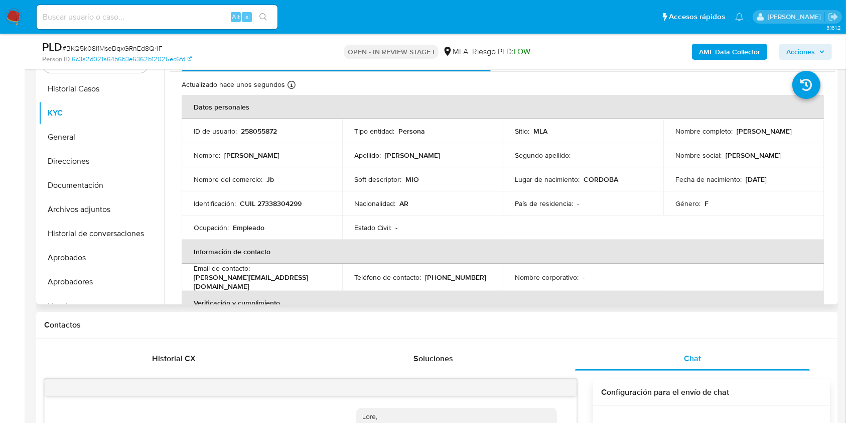
drag, startPoint x: 674, startPoint y: 135, endPoint x: 771, endPoint y: 139, distance: 97.5
click at [771, 136] on div "Nombre completo : Daniela Adriana Dominguez" at bounding box center [744, 131] width 137 height 9
click at [96, 239] on button "Historial de conversaciones" at bounding box center [97, 233] width 117 height 24
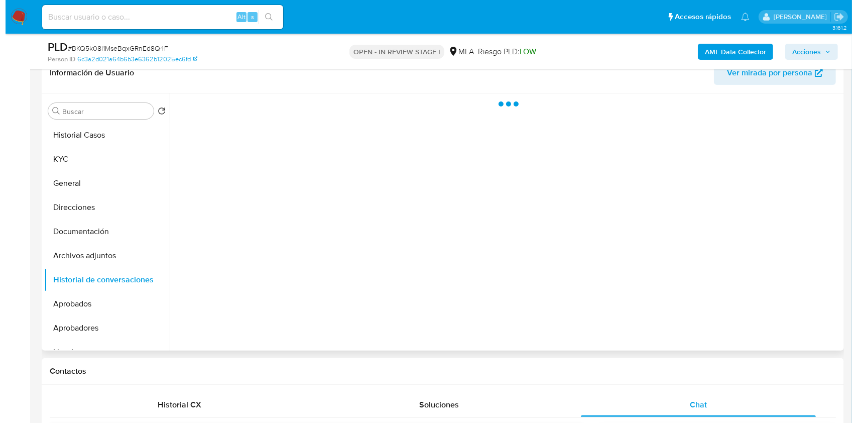
scroll to position [147, 0]
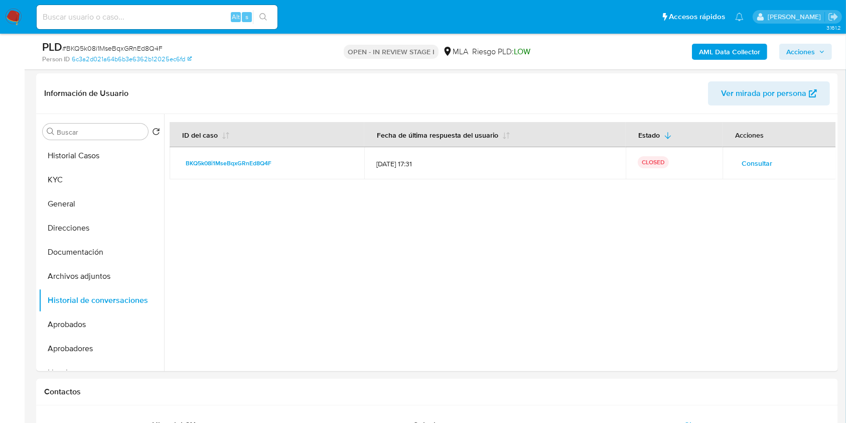
click at [717, 52] on b "AML Data Collector" at bounding box center [729, 52] width 61 height 16
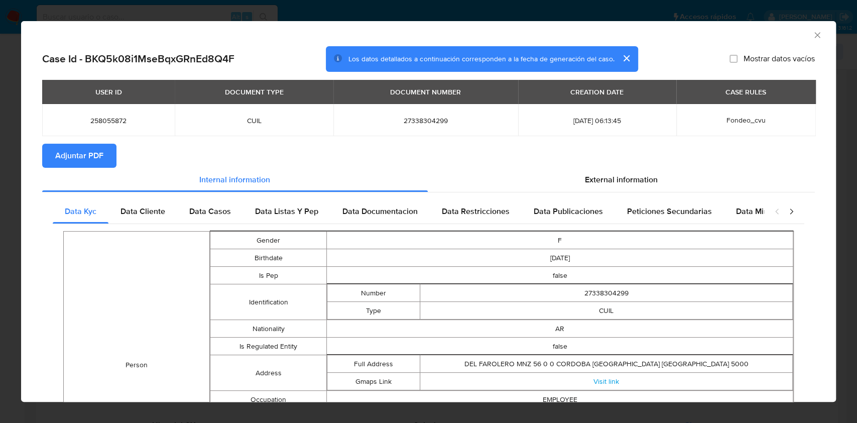
click at [61, 150] on span "Adjuntar PDF" at bounding box center [79, 156] width 48 height 22
click at [812, 36] on icon "Cerrar ventana" at bounding box center [817, 35] width 10 height 10
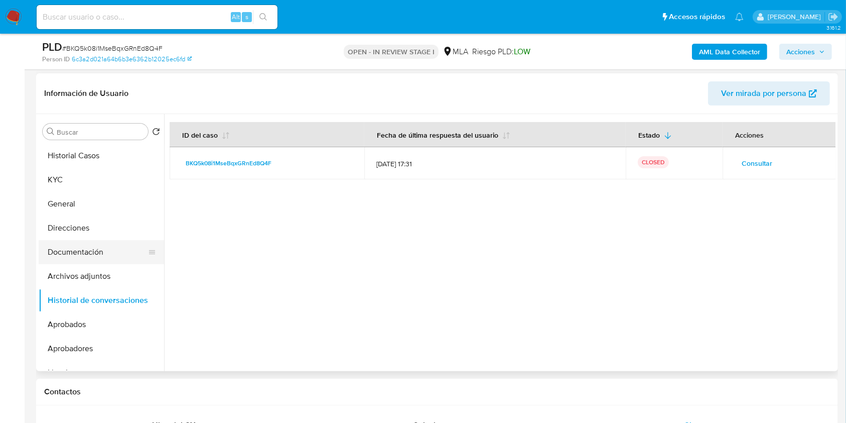
click at [111, 262] on button "Documentación" at bounding box center [97, 252] width 117 height 24
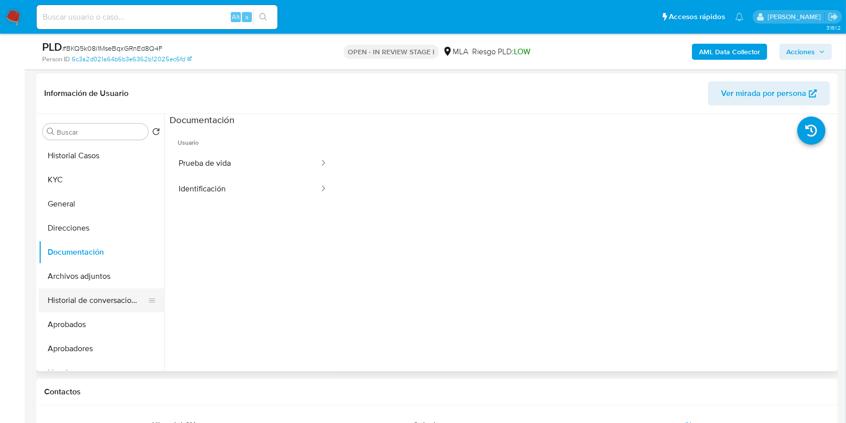
click at [99, 299] on button "Historial de conversaciones" at bounding box center [97, 300] width 117 height 24
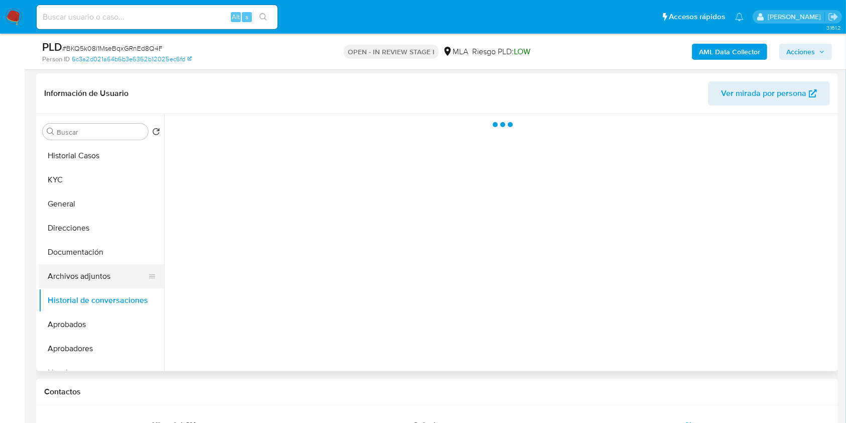
click at [95, 279] on button "Archivos adjuntos" at bounding box center [97, 276] width 117 height 24
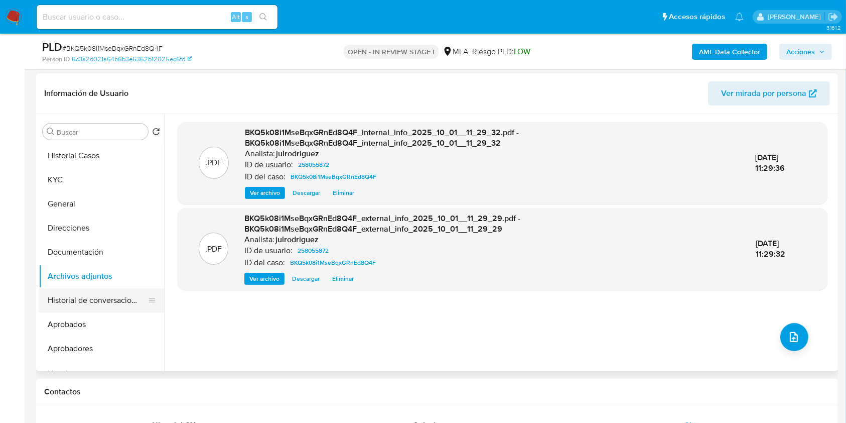
click at [98, 299] on button "Historial de conversaciones" at bounding box center [97, 300] width 117 height 24
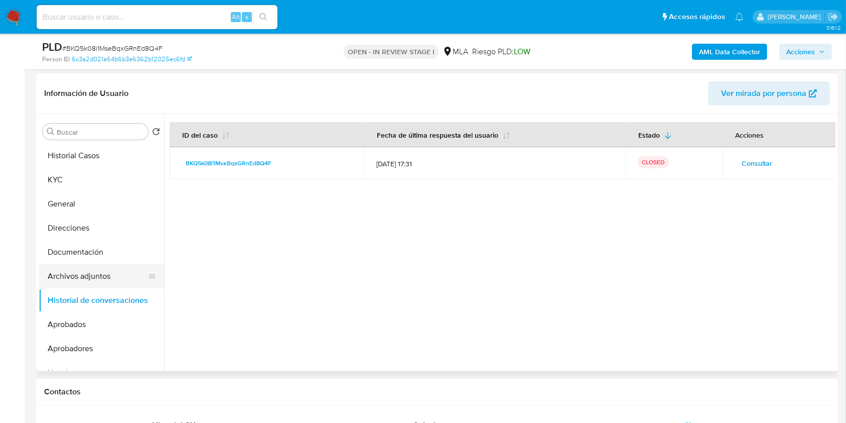
click at [96, 278] on button "Archivos adjuntos" at bounding box center [97, 276] width 117 height 24
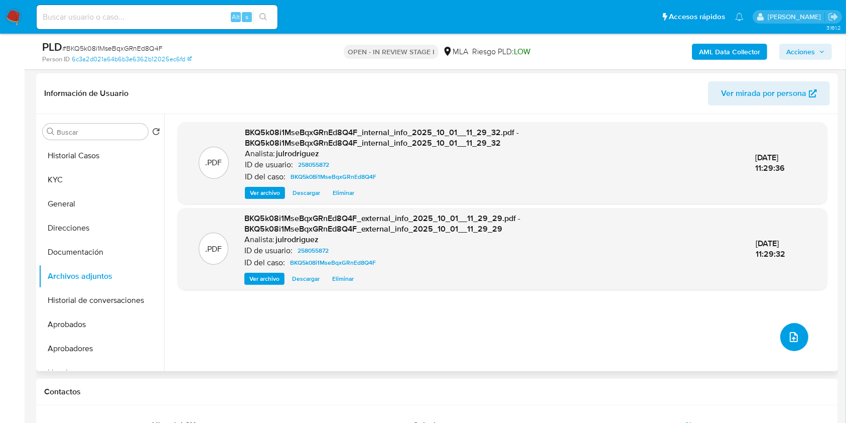
click at [785, 343] on button "upload-file" at bounding box center [795, 337] width 28 height 28
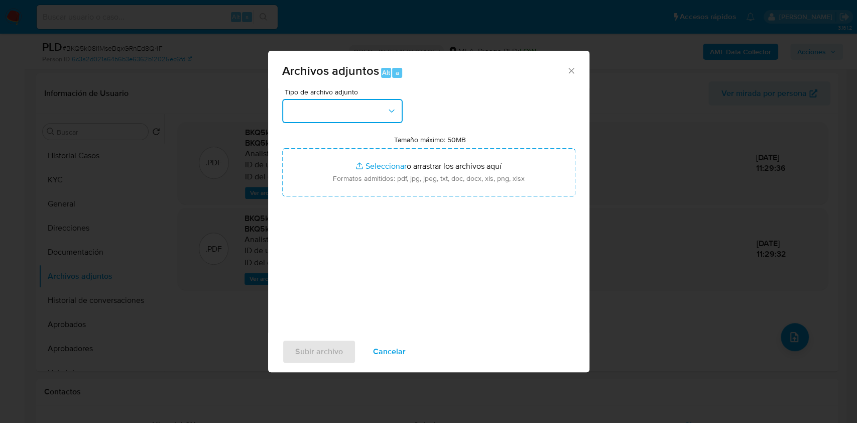
click at [325, 115] on button "button" at bounding box center [342, 111] width 120 height 24
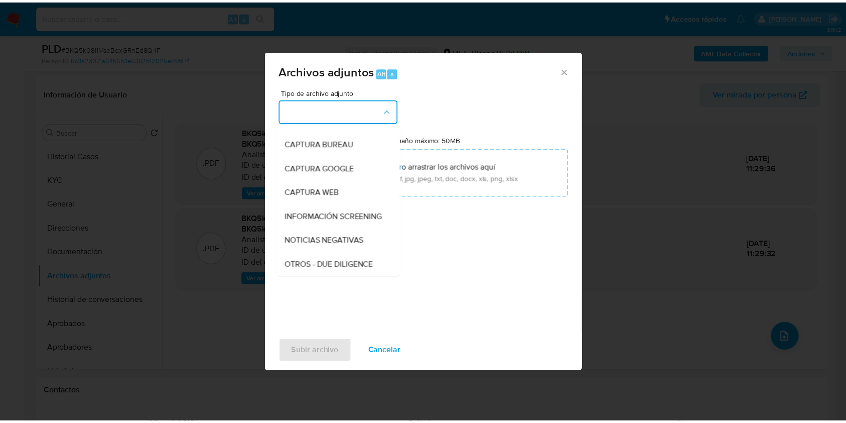
scroll to position [134, 0]
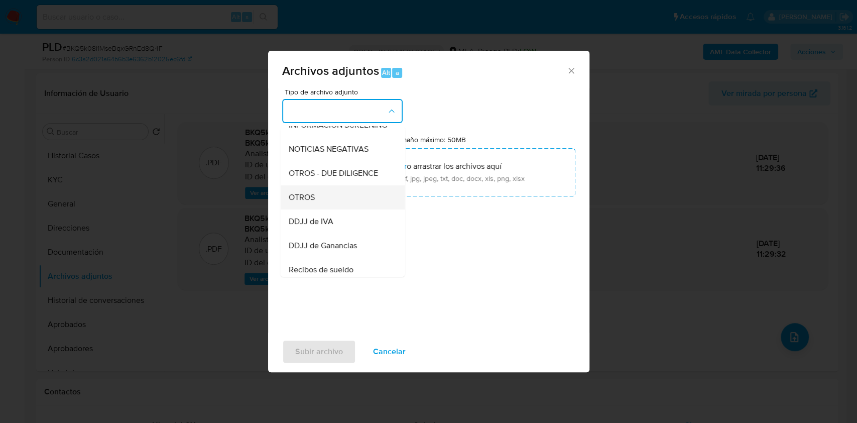
click at [309, 209] on div "OTROS" at bounding box center [339, 197] width 102 height 24
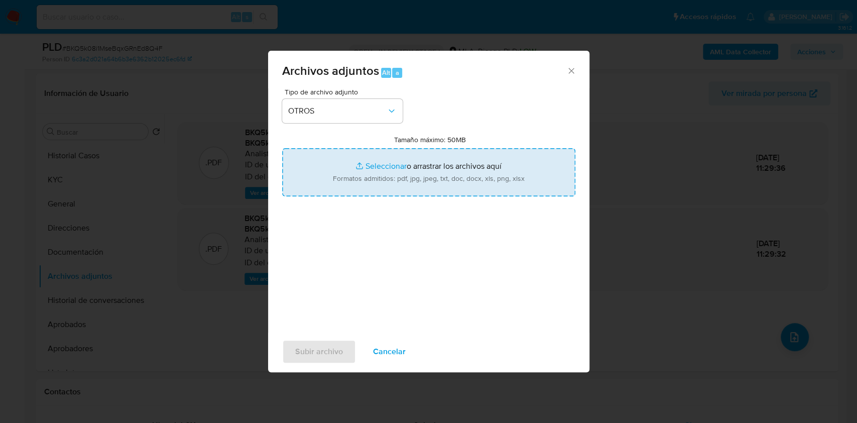
click at [420, 171] on input "Tamaño máximo: 50MB Seleccionar archivos" at bounding box center [428, 172] width 293 height 48
type input "C:\fakepath\Caselog (ROI PROPOSAL) - 258055872 - BKQ5k08i1MseBqxGRnEd8Q4F.docx"
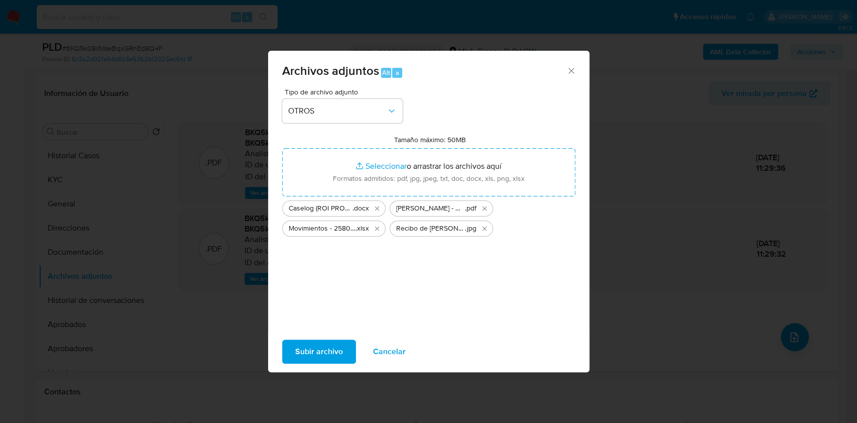
click at [330, 350] on span "Subir archivo" at bounding box center [319, 351] width 48 height 22
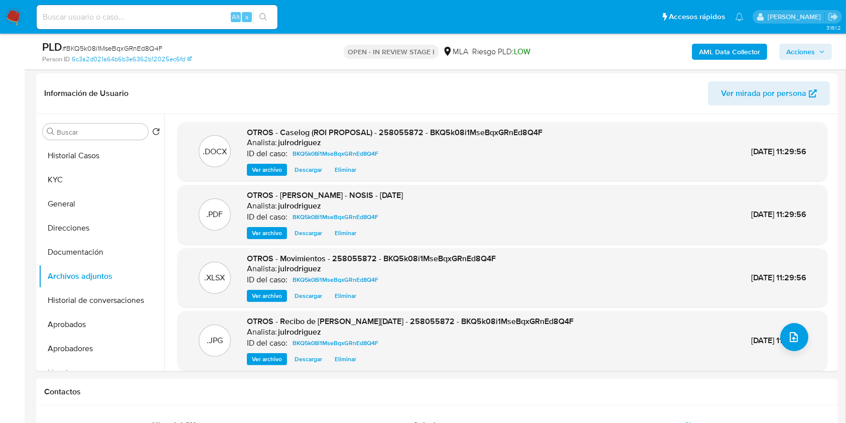
click at [808, 48] on span "Acciones" at bounding box center [801, 52] width 29 height 16
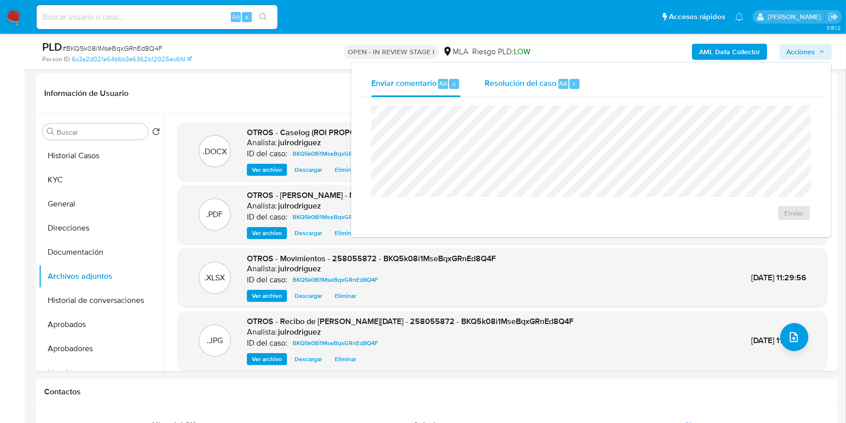
click at [555, 81] on span "Resolución del caso" at bounding box center [521, 83] width 72 height 12
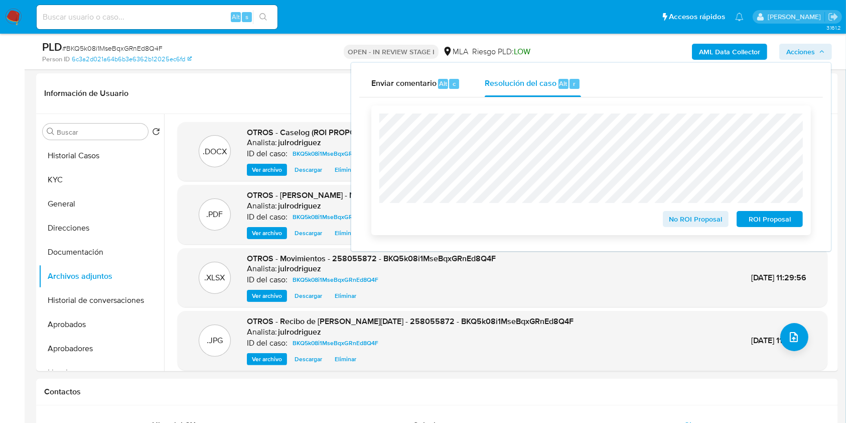
click at [767, 214] on span "ROI Proposal" at bounding box center [770, 219] width 52 height 14
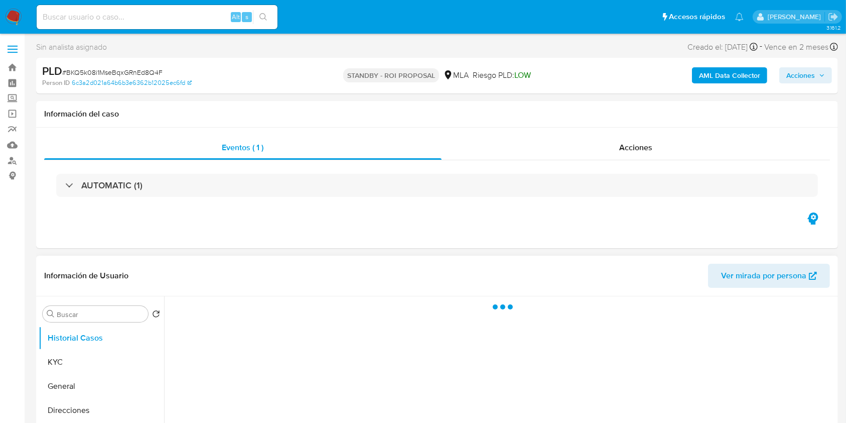
select select "10"
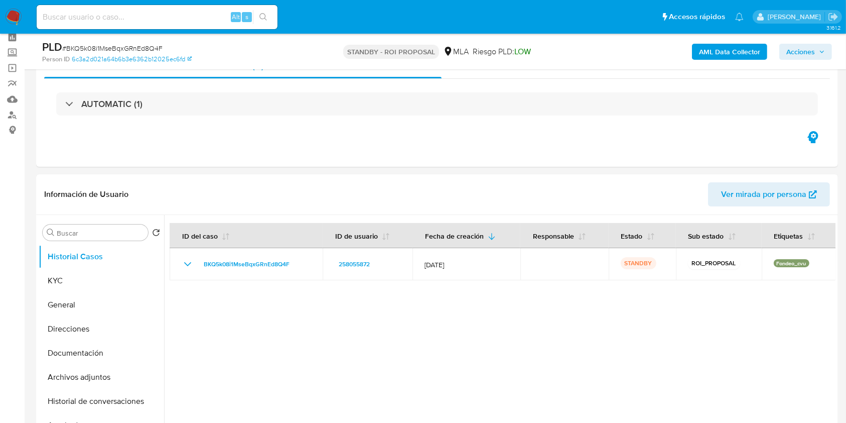
scroll to position [67, 0]
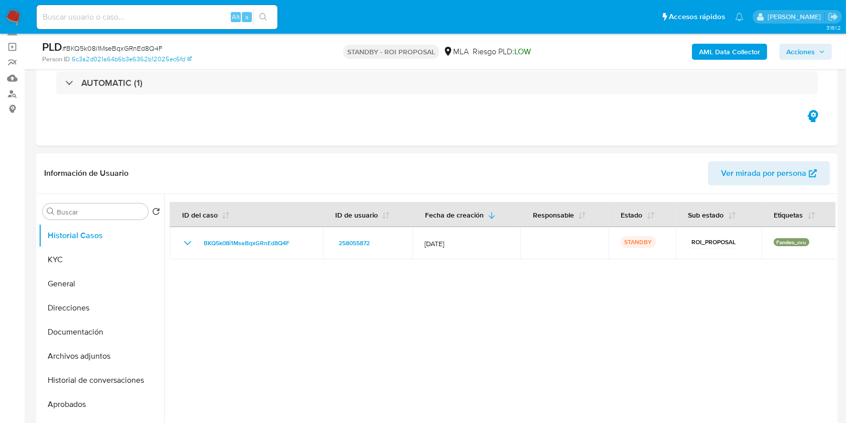
click at [159, 16] on input at bounding box center [157, 17] width 241 height 13
paste input "Q9uAgh6cx5arTgY2YLRso3Xp"
type input "Q9uAgh6cx5arTgY2YLRso3Xp"
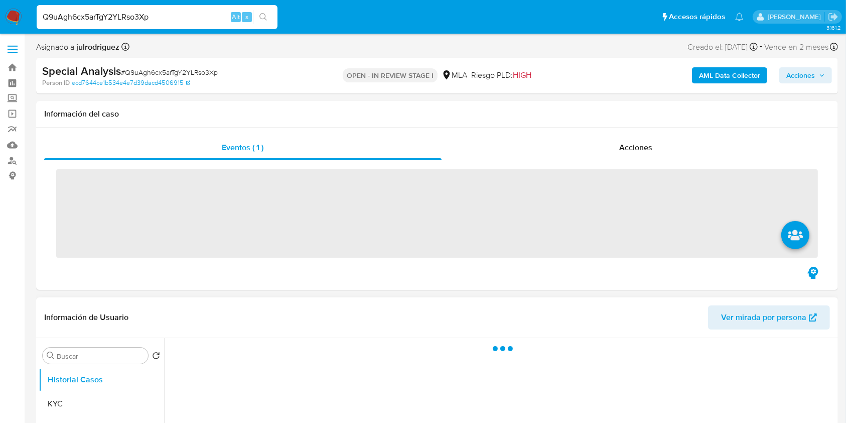
scroll to position [134, 0]
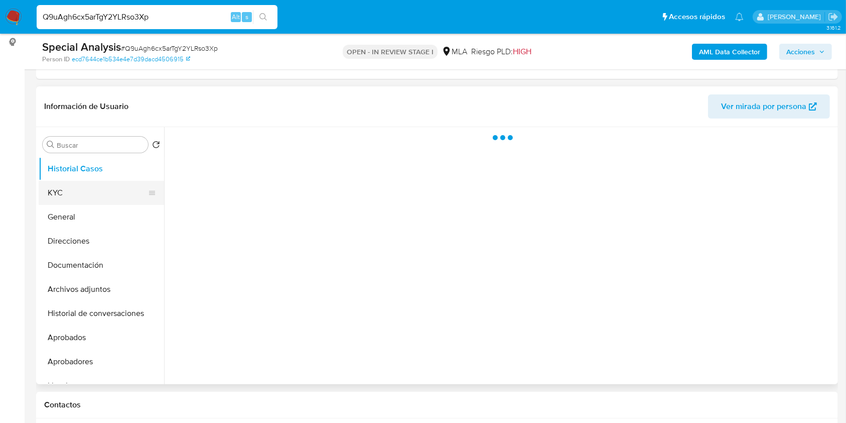
select select "10"
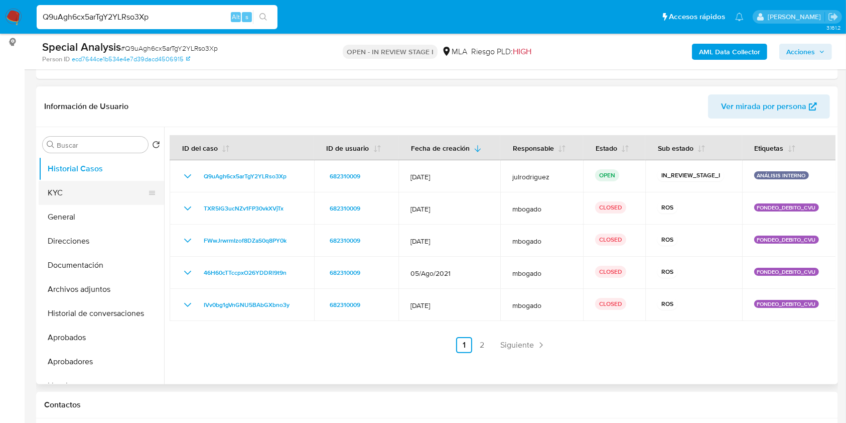
click at [79, 194] on button "KYC" at bounding box center [97, 193] width 117 height 24
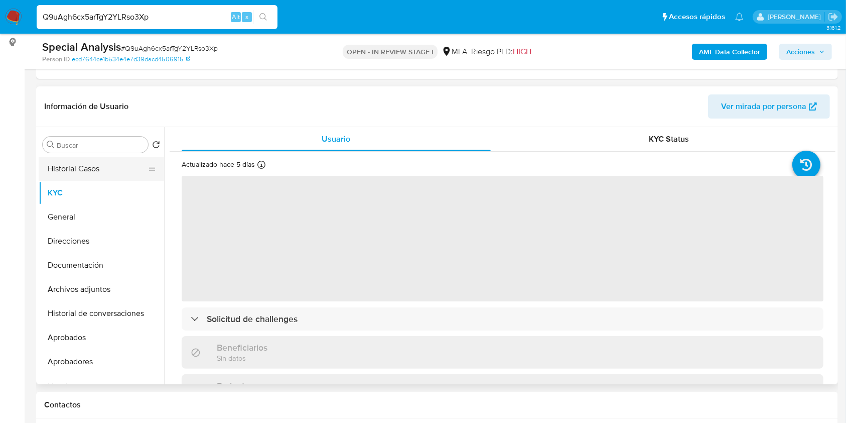
drag, startPoint x: 110, startPoint y: 163, endPoint x: 101, endPoint y: 170, distance: 11.6
click at [110, 164] on button "Historial Casos" at bounding box center [97, 169] width 117 height 24
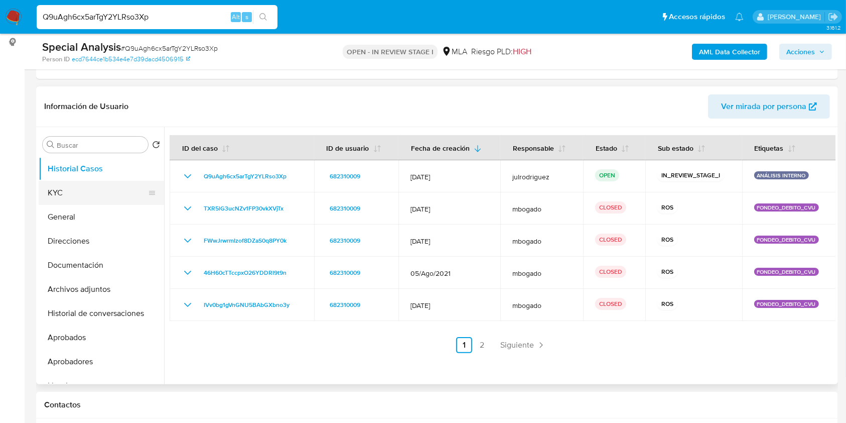
click at [83, 191] on button "KYC" at bounding box center [97, 193] width 117 height 24
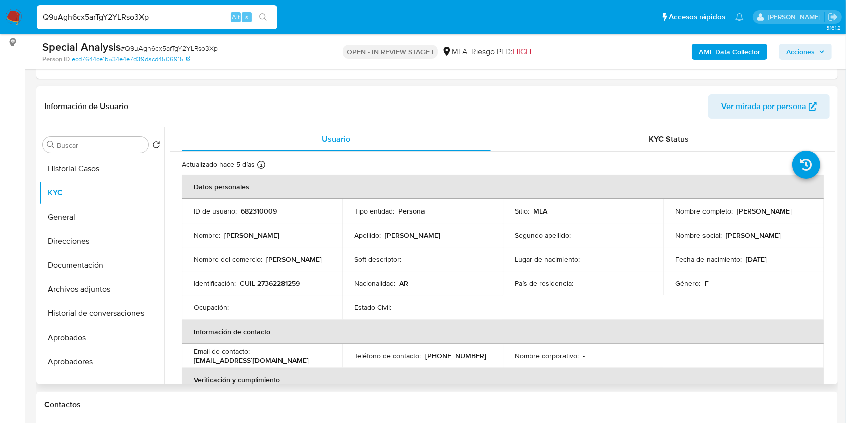
drag, startPoint x: 679, startPoint y: 218, endPoint x: 757, endPoint y: 219, distance: 78.3
click at [757, 215] on div "Nombre completo : [PERSON_NAME]" at bounding box center [744, 210] width 137 height 9
copy p "[PERSON_NAME]"
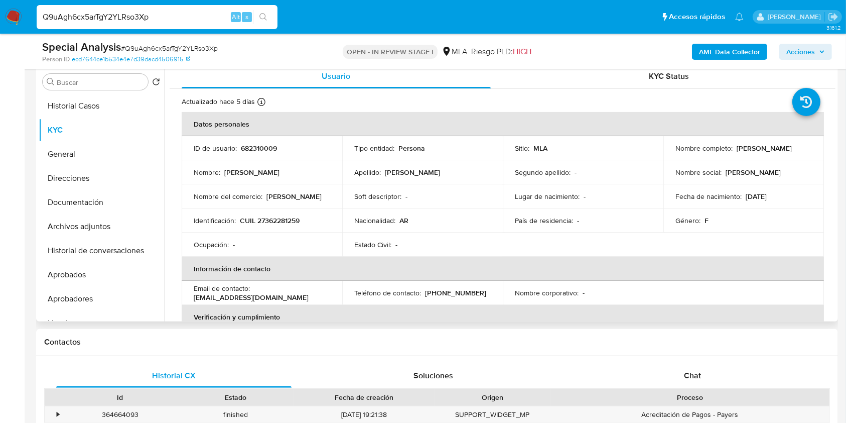
scroll to position [165, 0]
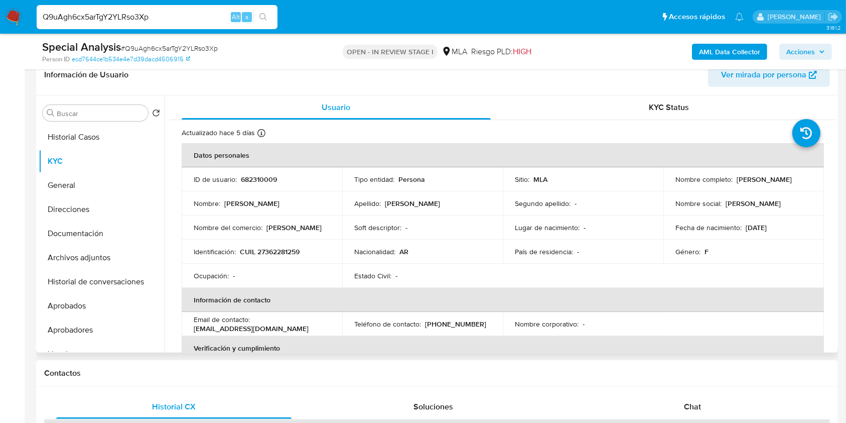
click at [252, 178] on p "682310009" at bounding box center [259, 179] width 36 height 9
copy p "682310009"
click at [156, 49] on span "# Q9uAgh6cx5arTgY2YLRso3Xp" at bounding box center [169, 48] width 97 height 10
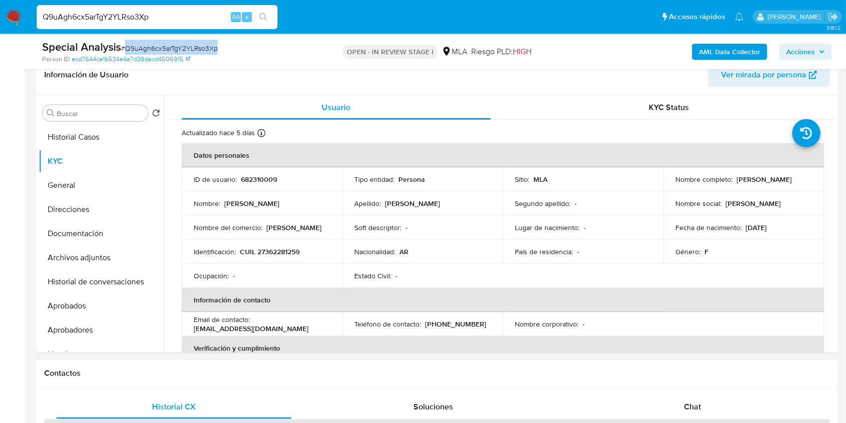
copy span "Q9uAgh6cx5arTgY2YLRso3Xp"
click at [266, 250] on p "CUIL 27362281259" at bounding box center [270, 251] width 60 height 9
click at [264, 247] on p "CUIL 27362281259" at bounding box center [270, 251] width 60 height 9
click at [269, 256] on td "Identificación : CUIL 27362281259" at bounding box center [262, 251] width 161 height 24
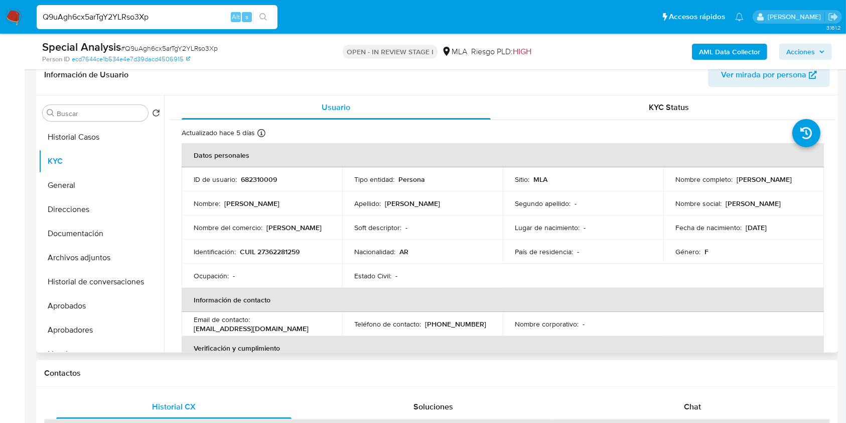
click at [269, 253] on p "CUIL 27362281259" at bounding box center [270, 251] width 60 height 9
copy p "27362281259"
click at [255, 181] on p "682310009" at bounding box center [259, 179] width 36 height 9
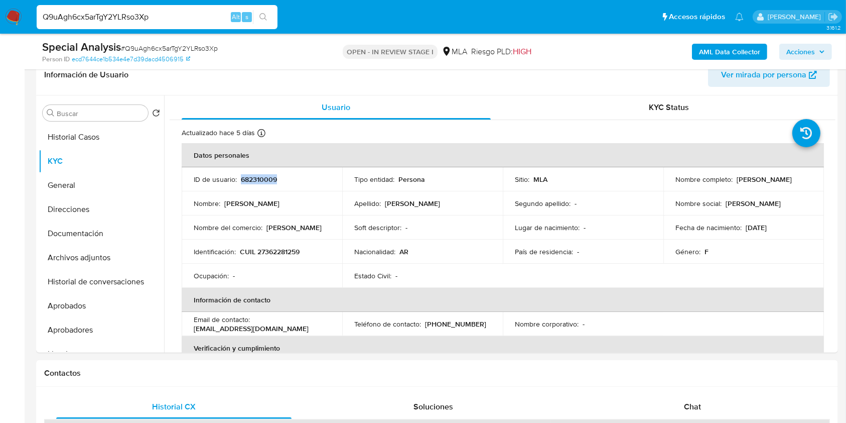
copy p "682310009"
drag, startPoint x: 673, startPoint y: 184, endPoint x: 774, endPoint y: 185, distance: 100.9
click at [774, 184] on div "Nombre completo : [PERSON_NAME]" at bounding box center [744, 179] width 137 height 9
copy p "[PERSON_NAME]"
click at [287, 244] on td "Identificación : CUIL 27362281259" at bounding box center [262, 251] width 161 height 24
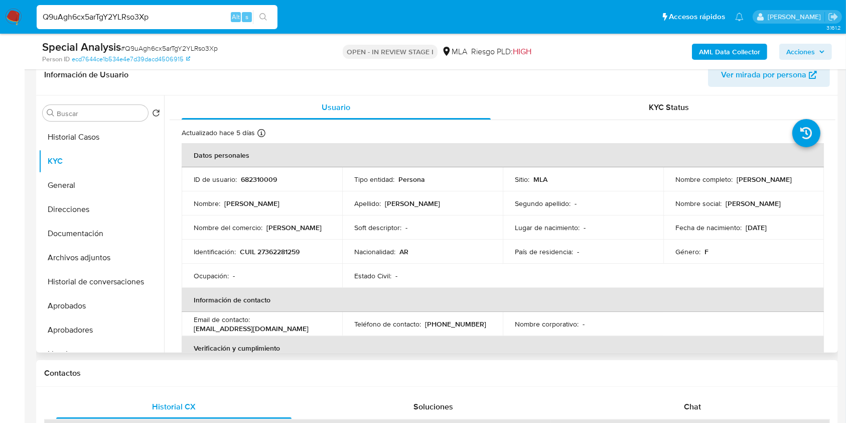
click at [286, 251] on p "CUIL 27362281259" at bounding box center [270, 251] width 60 height 9
copy p "27362281259"
click at [280, 243] on td "Identificación : CUIL 27362281259" at bounding box center [262, 251] width 161 height 24
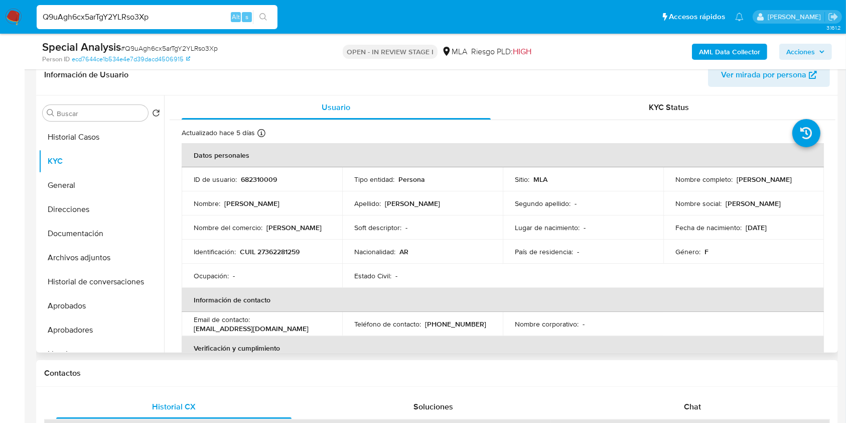
click at [281, 247] on p "CUIL 27362281259" at bounding box center [270, 251] width 60 height 9
copy p "27362281259"
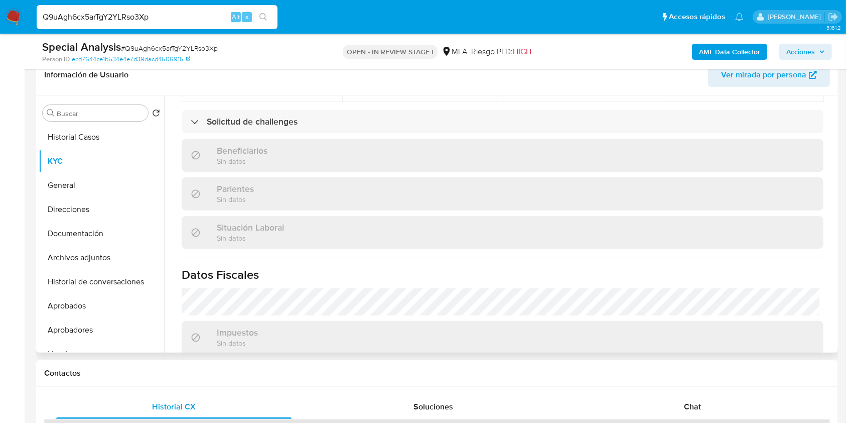
scroll to position [519, 0]
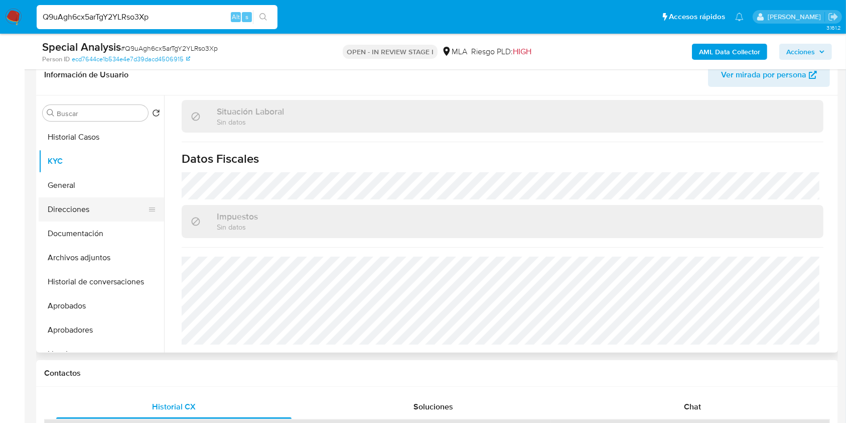
click at [84, 207] on button "Direcciones" at bounding box center [97, 209] width 117 height 24
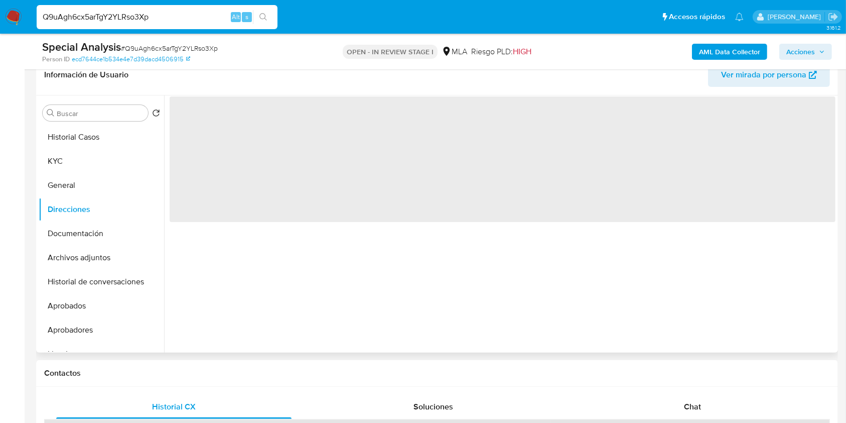
scroll to position [0, 0]
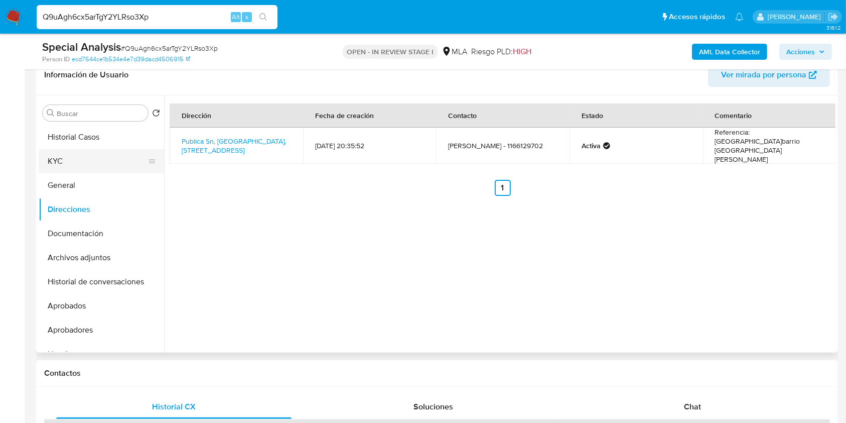
click at [97, 159] on button "KYC" at bounding box center [97, 161] width 117 height 24
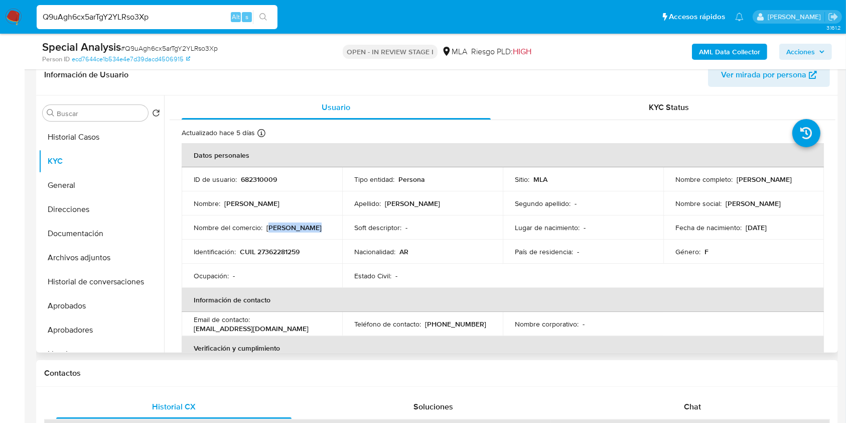
drag, startPoint x: 307, startPoint y: 227, endPoint x: 313, endPoint y: 227, distance: 6.0
click at [313, 227] on div "Nombre del comercio : [PERSON_NAME]" at bounding box center [262, 227] width 137 height 9
click at [312, 239] on td "Identificación : CUIL 27362281259" at bounding box center [262, 251] width 161 height 24
drag, startPoint x: 269, startPoint y: 227, endPoint x: 316, endPoint y: 230, distance: 46.8
click at [316, 230] on div "Nombre del comercio : [PERSON_NAME]" at bounding box center [262, 227] width 137 height 9
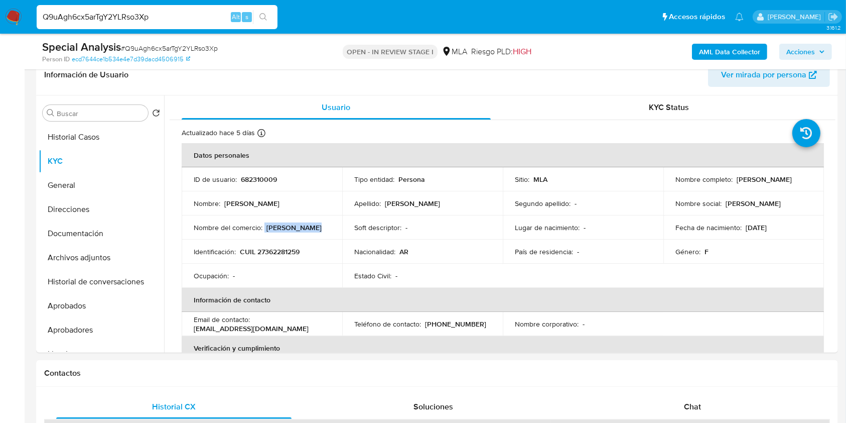
copy div "[PERSON_NAME]"
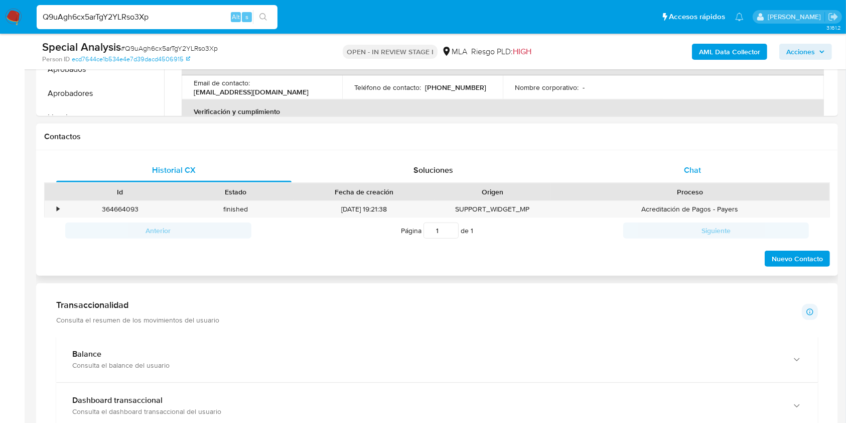
click at [688, 163] on div "Chat" at bounding box center [692, 170] width 235 height 24
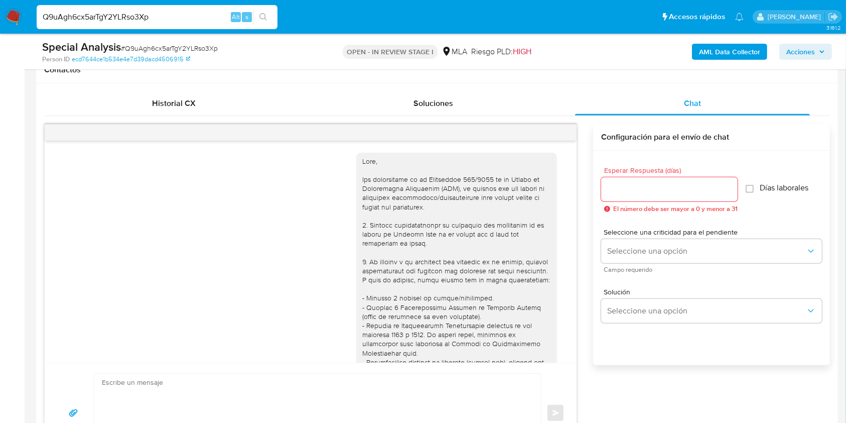
scroll to position [417, 0]
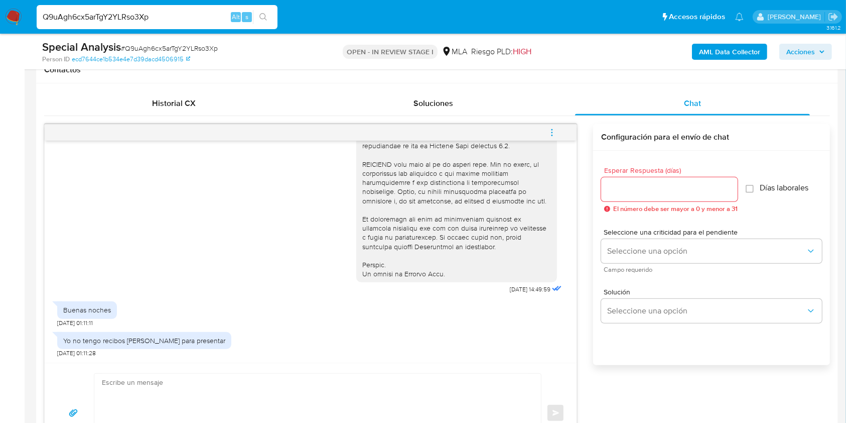
click at [555, 128] on icon "menu-action" at bounding box center [552, 132] width 9 height 9
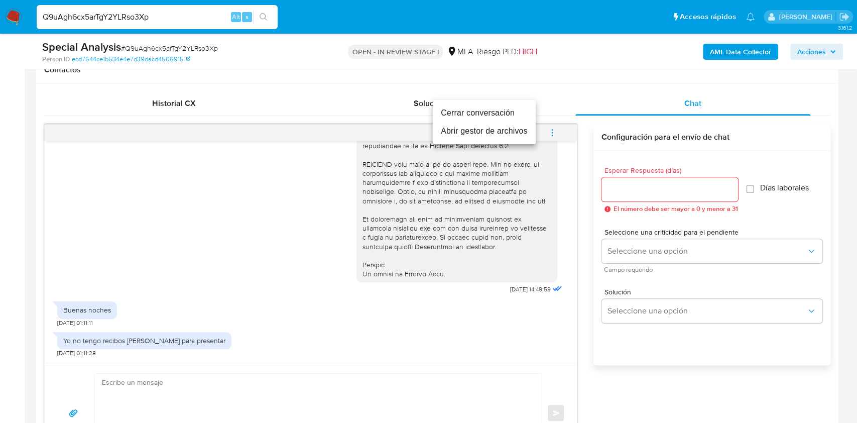
click at [468, 112] on li "Cerrar conversación" at bounding box center [484, 113] width 103 height 18
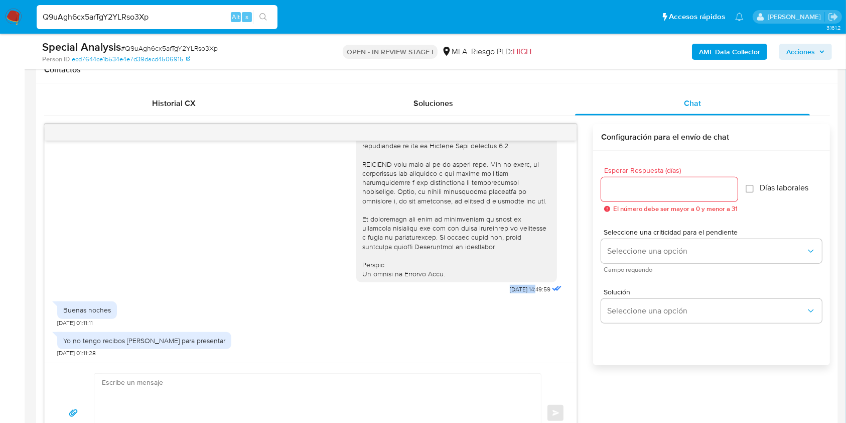
drag, startPoint x: 486, startPoint y: 290, endPoint x: 549, endPoint y: 397, distance: 124.0
click at [518, 290] on div "[DATE] 14:49:59" at bounding box center [460, 22] width 208 height 550
copy span "[DATE]"
click at [65, 245] on div "[DATE] 14:49:59" at bounding box center [310, 22] width 507 height 550
click at [149, 336] on div "Yo no tengo recibos [PERSON_NAME] para presentar" at bounding box center [144, 340] width 162 height 9
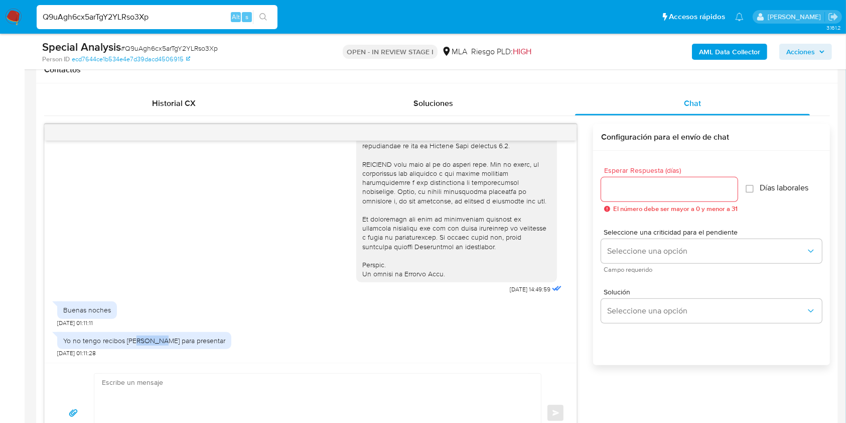
click at [149, 336] on div "Yo no tengo recibos [PERSON_NAME] para presentar" at bounding box center [144, 340] width 162 height 9
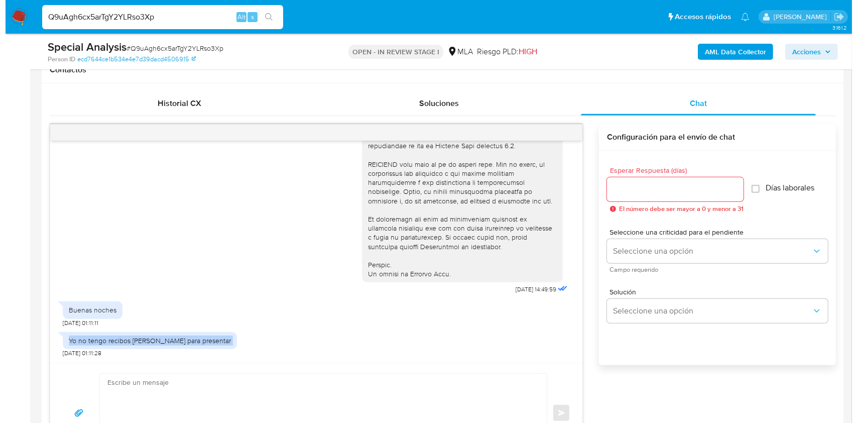
scroll to position [1562, 0]
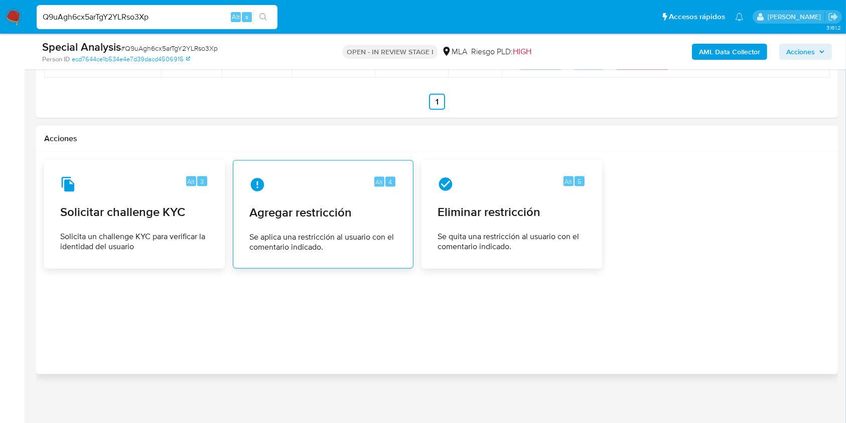
click at [329, 198] on div "Alt 4 Agregar restricción Se aplica una restricción al usuario con el comentari…" at bounding box center [323, 214] width 164 height 91
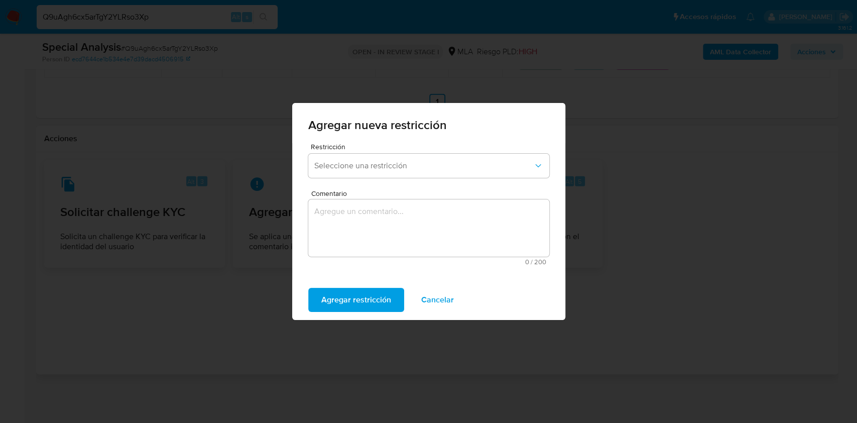
click at [355, 145] on span "Restricción" at bounding box center [431, 146] width 241 height 7
click at [356, 157] on button "Seleccione una restricción" at bounding box center [428, 166] width 241 height 24
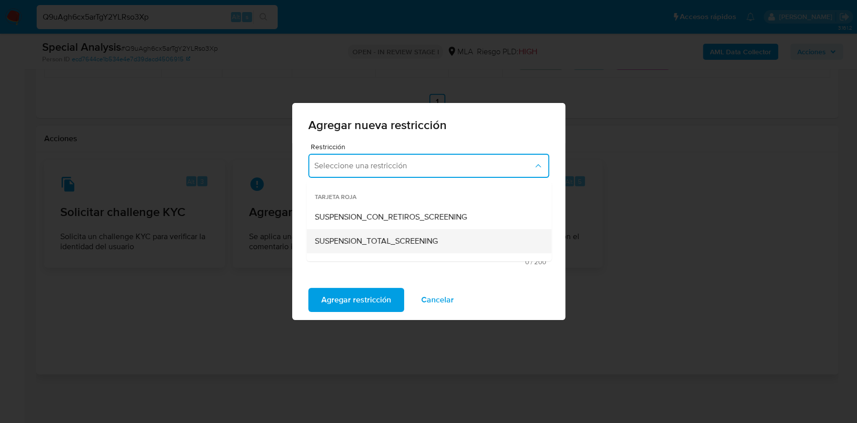
scroll to position [134, 0]
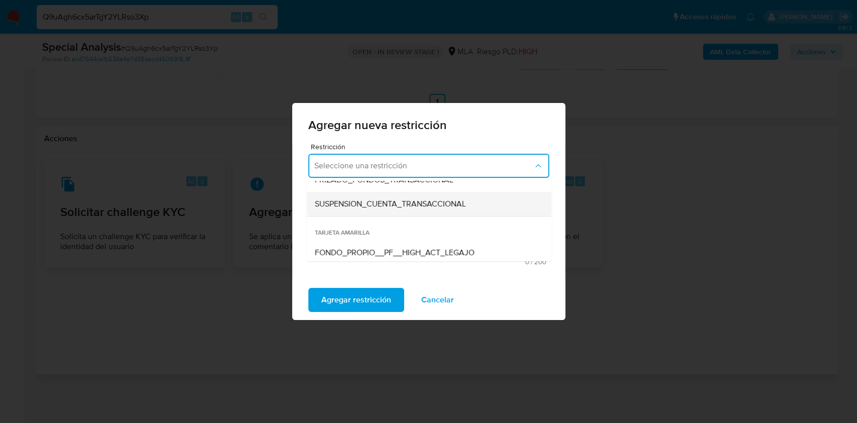
click at [405, 205] on span "SUSPENSION_CUENTA_TRANSACCIONAL" at bounding box center [389, 204] width 151 height 10
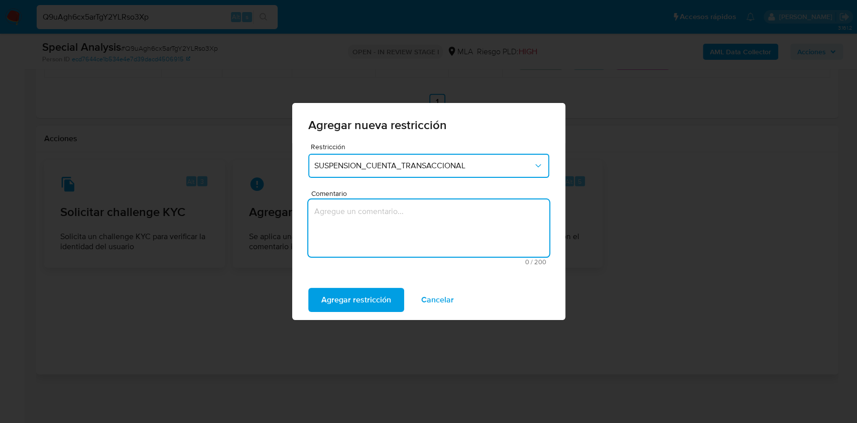
click at [400, 243] on textarea "Comentario" at bounding box center [428, 227] width 241 height 57
type textarea "AML"
click at [370, 296] on span "Agregar restricción" at bounding box center [356, 300] width 70 height 22
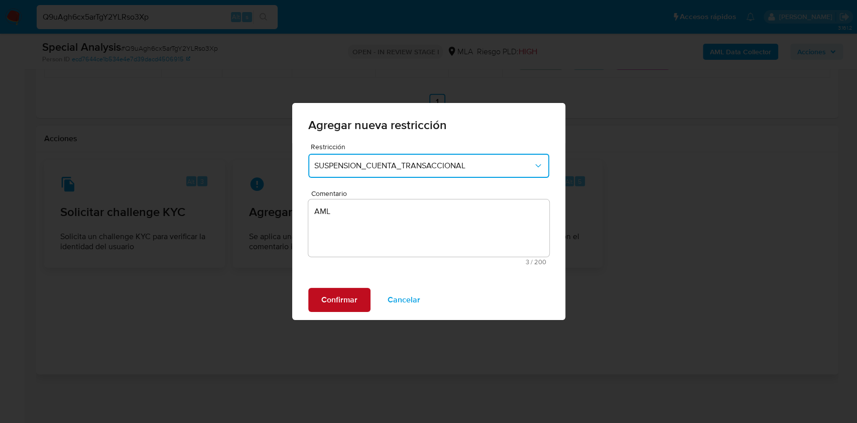
click at [309, 292] on button "Confirmar" at bounding box center [339, 300] width 62 height 24
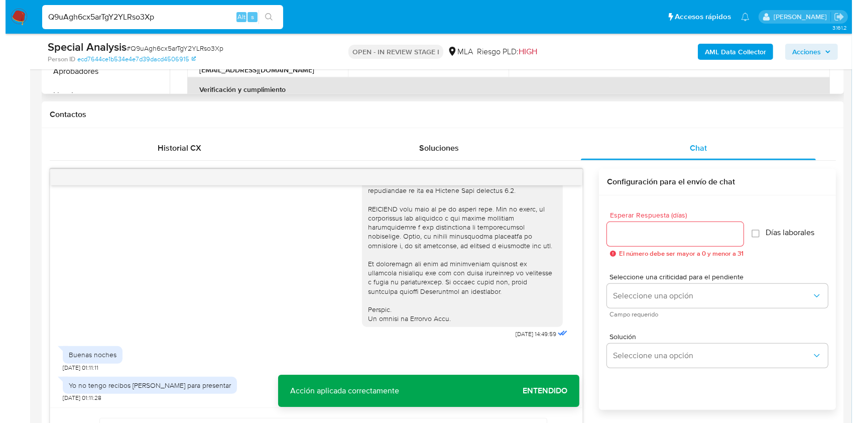
scroll to position [156, 0]
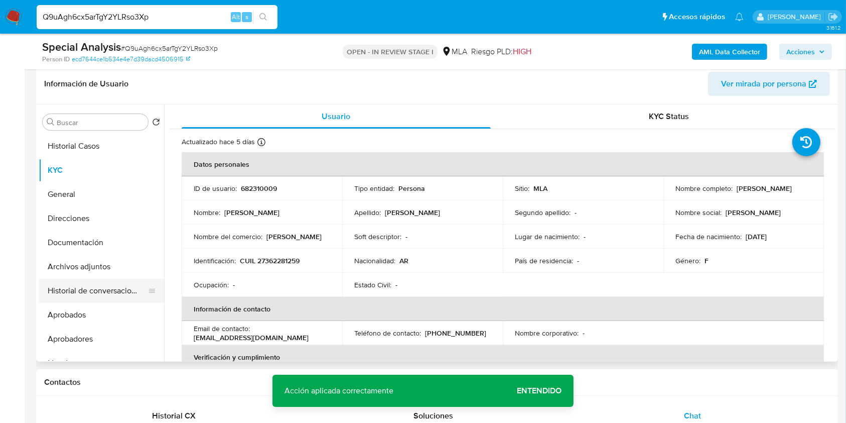
click at [110, 286] on button "Historial de conversaciones" at bounding box center [97, 291] width 117 height 24
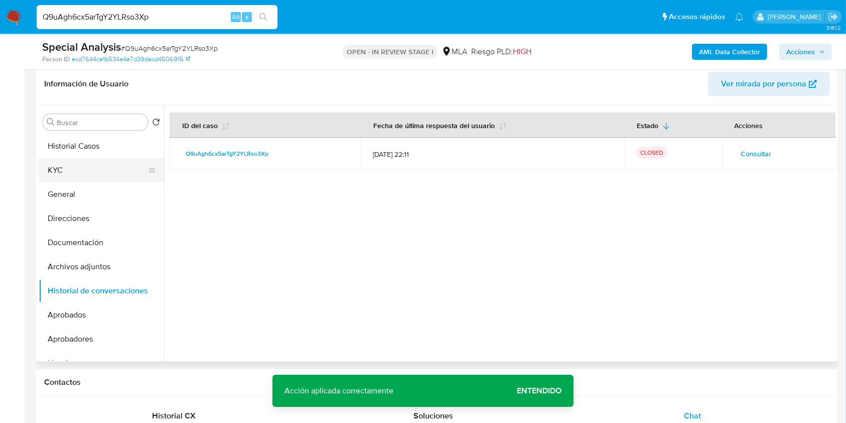
click at [66, 171] on button "KYC" at bounding box center [97, 170] width 117 height 24
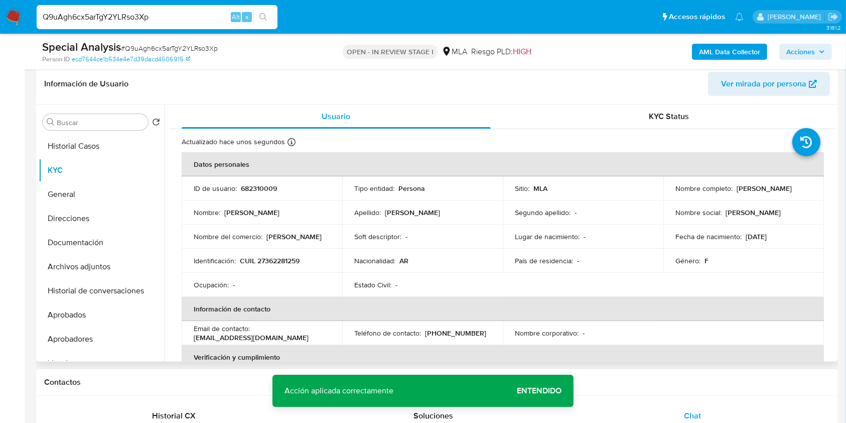
click at [262, 185] on p "682310009" at bounding box center [259, 188] width 36 height 9
click at [154, 50] on span "# Q9uAgh6cx5arTgY2YLRso3Xp" at bounding box center [169, 48] width 97 height 10
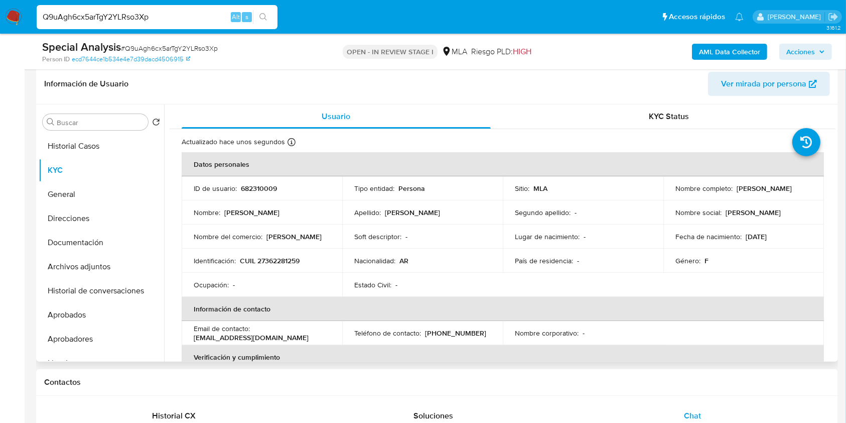
click at [737, 192] on p "[PERSON_NAME]" at bounding box center [764, 188] width 55 height 9
drag, startPoint x: 674, startPoint y: 192, endPoint x: 771, endPoint y: 193, distance: 97.4
click at [771, 193] on div "Nombre completo : [PERSON_NAME]" at bounding box center [744, 188] width 137 height 9
click at [97, 283] on button "Historial de conversaciones" at bounding box center [97, 291] width 117 height 24
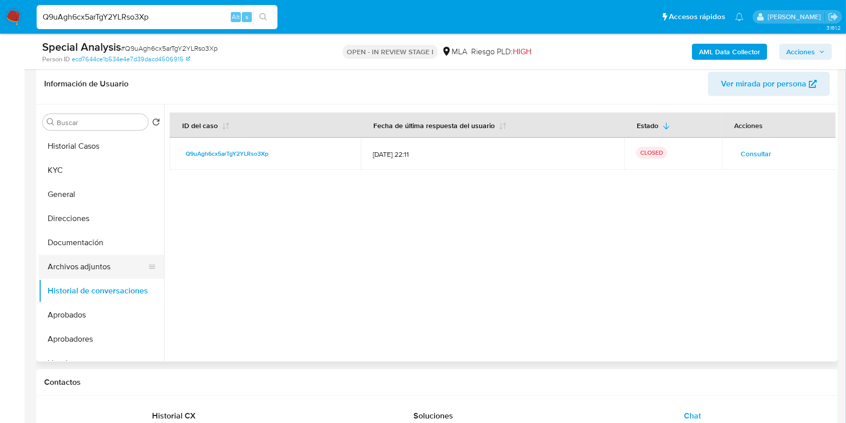
click at [103, 263] on button "Archivos adjuntos" at bounding box center [97, 267] width 117 height 24
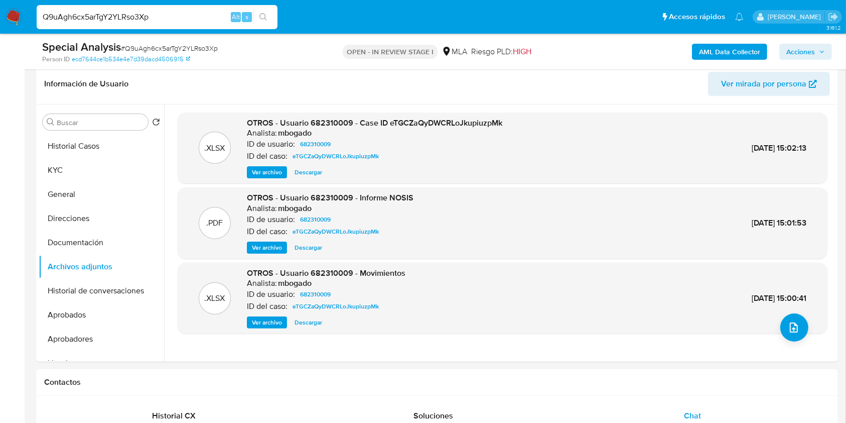
click at [716, 52] on b "AML Data Collector" at bounding box center [729, 52] width 61 height 16
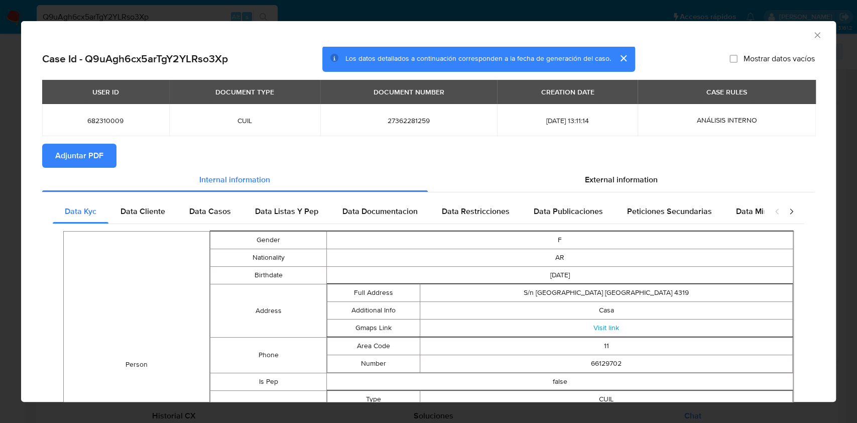
click at [107, 161] on button "Adjuntar PDF" at bounding box center [79, 156] width 74 height 24
click at [812, 37] on icon "Cerrar ventana" at bounding box center [817, 35] width 10 height 10
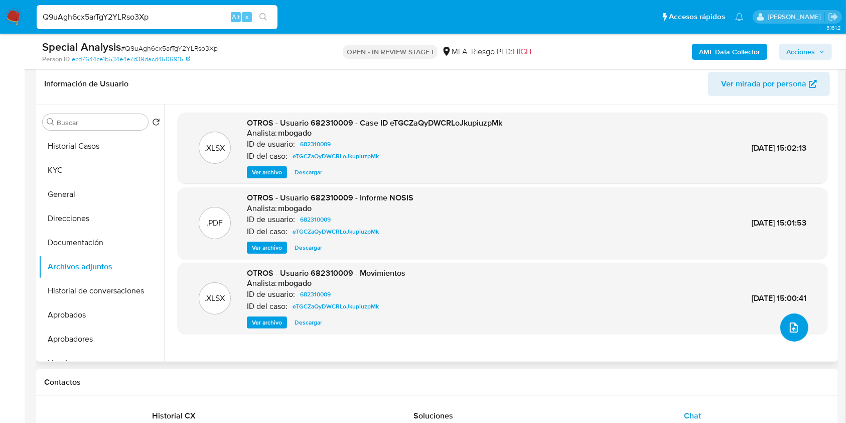
click at [793, 319] on button "upload-file" at bounding box center [795, 327] width 28 height 28
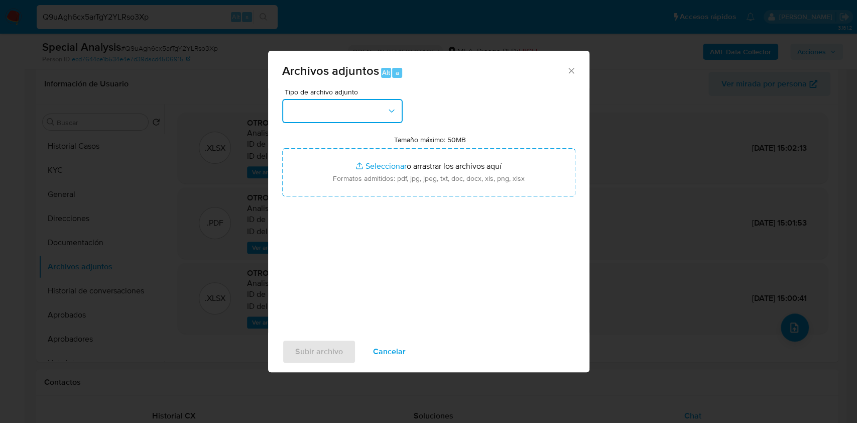
click at [352, 108] on button "button" at bounding box center [342, 111] width 120 height 24
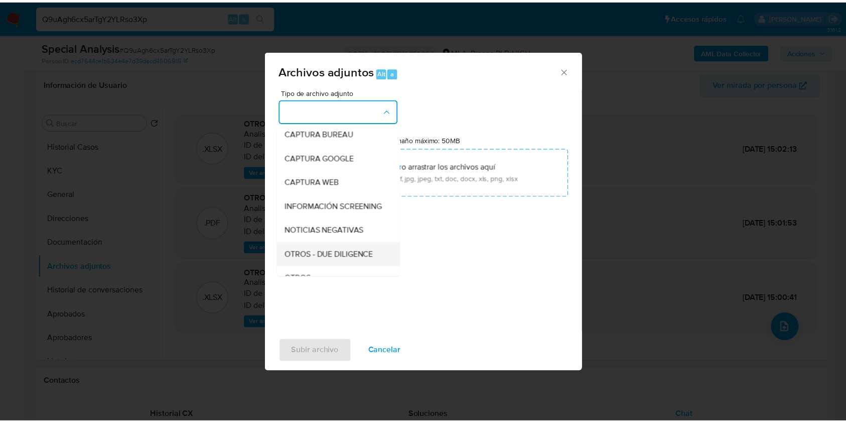
scroll to position [134, 0]
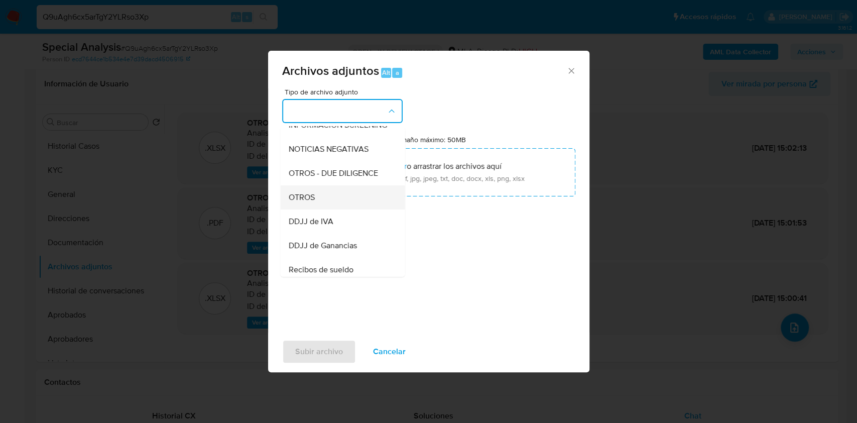
click at [314, 202] on span "OTROS" at bounding box center [301, 197] width 26 height 10
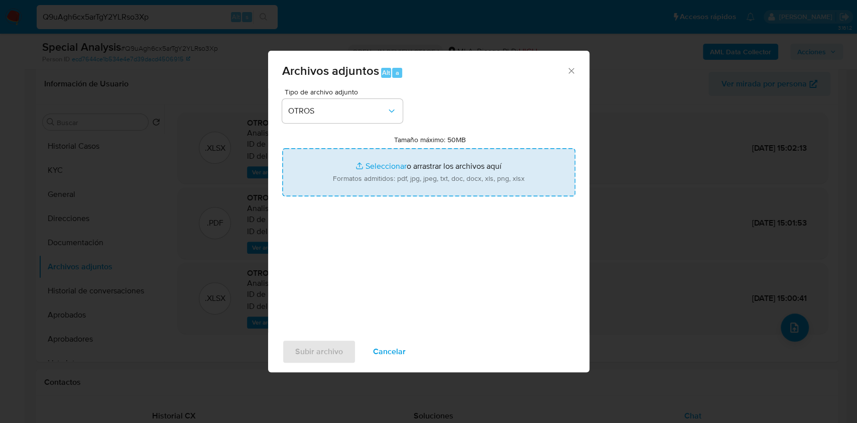
click at [432, 171] on input "Tamaño máximo: 50MB Seleccionar archivos" at bounding box center [428, 172] width 293 height 48
type input "C:\fakepath\Karina Soledad Orellana - NOSIS - SEPTIEMBRE 2025.pdf"
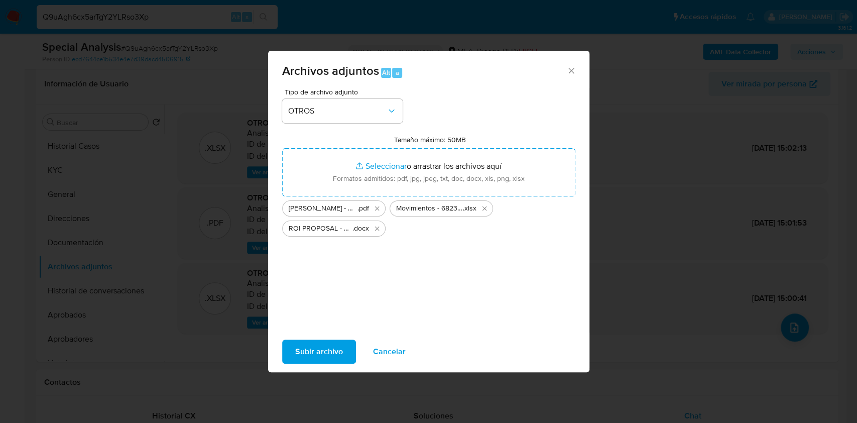
click at [309, 351] on span "Subir archivo" at bounding box center [319, 351] width 48 height 22
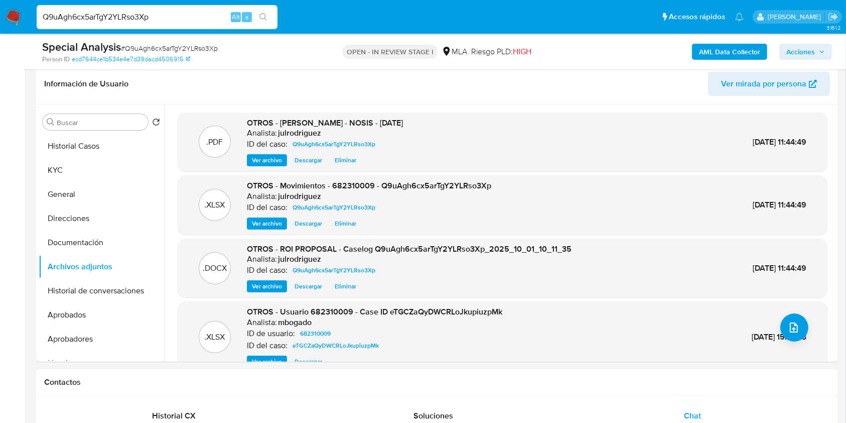
click at [719, 50] on b "AML Data Collector" at bounding box center [729, 52] width 61 height 16
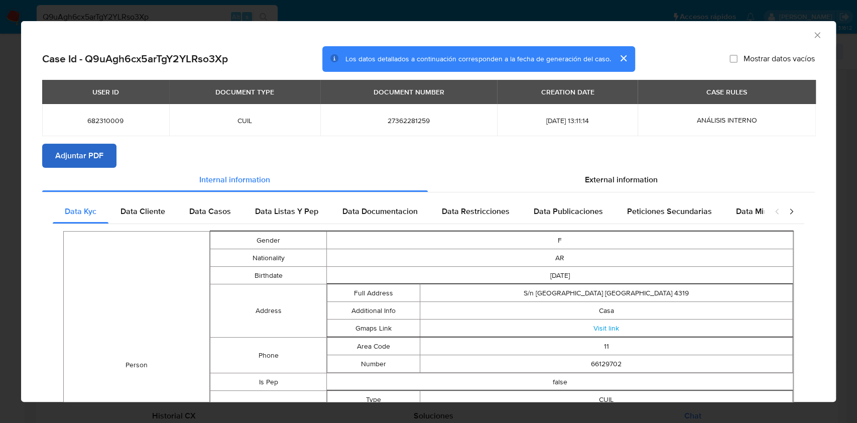
click at [104, 143] on section "Case Id - Q9uAgh6cx5arTgY2YLRso3Xp Los datos detallados a continuación correspo…" at bounding box center [428, 403] width 773 height 714
click at [104, 144] on button "Adjuntar PDF" at bounding box center [79, 156] width 74 height 24
click at [812, 36] on icon "Cerrar ventana" at bounding box center [817, 35] width 10 height 10
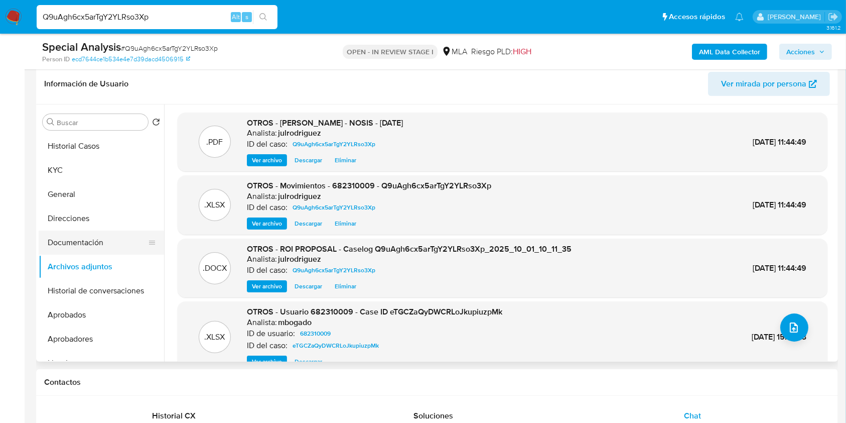
drag, startPoint x: 100, startPoint y: 243, endPoint x: 97, endPoint y: 248, distance: 6.1
click at [100, 243] on button "Documentación" at bounding box center [97, 242] width 117 height 24
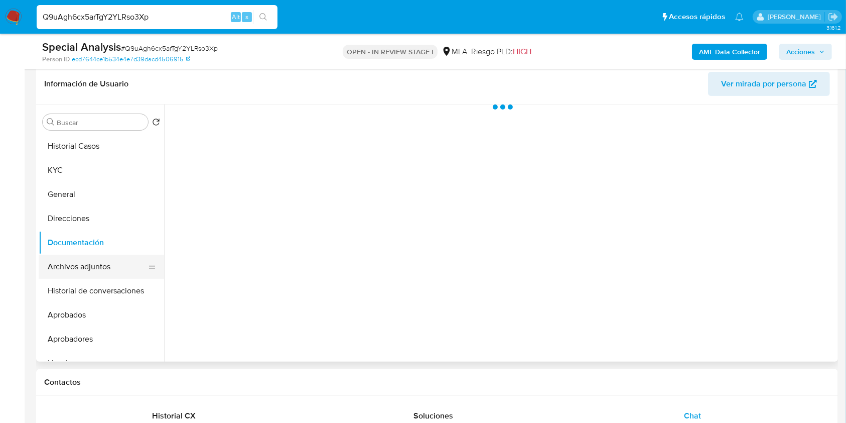
click at [89, 269] on button "Archivos adjuntos" at bounding box center [97, 267] width 117 height 24
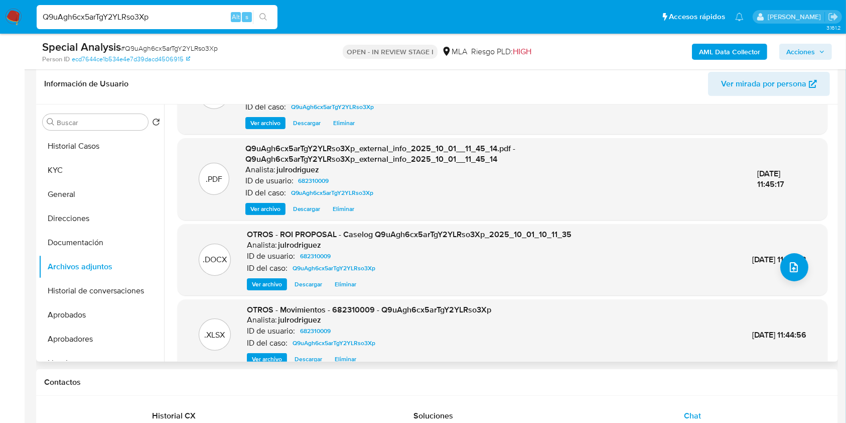
scroll to position [106, 0]
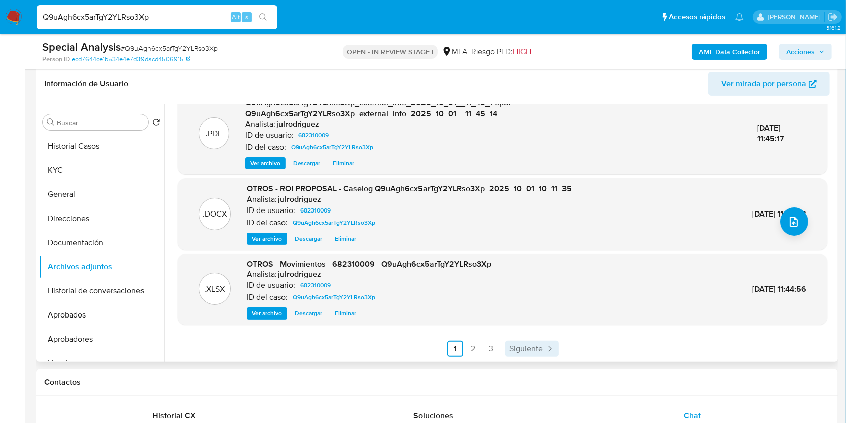
click at [525, 340] on link "Siguiente" at bounding box center [532, 348] width 54 height 16
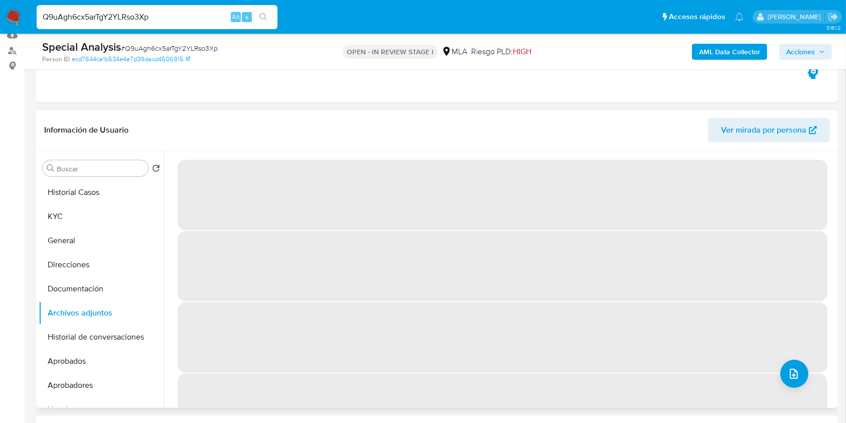
scroll to position [89, 0]
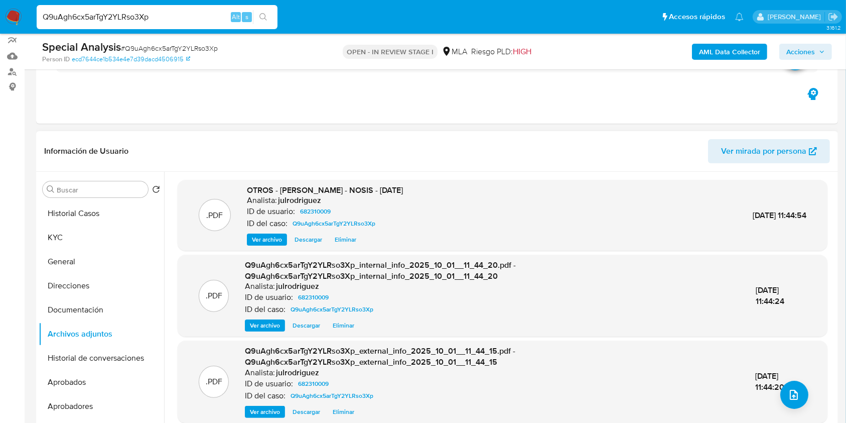
click at [802, 54] on span "Acciones" at bounding box center [801, 52] width 29 height 16
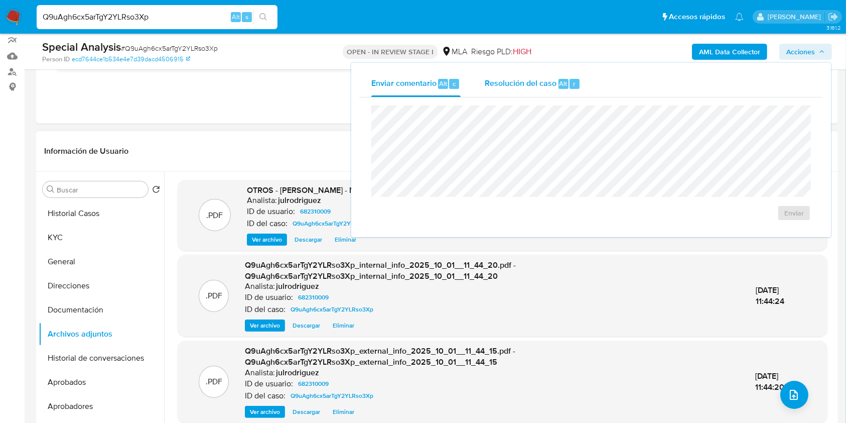
click at [511, 89] on div "Resolución del caso Alt r" at bounding box center [533, 84] width 96 height 26
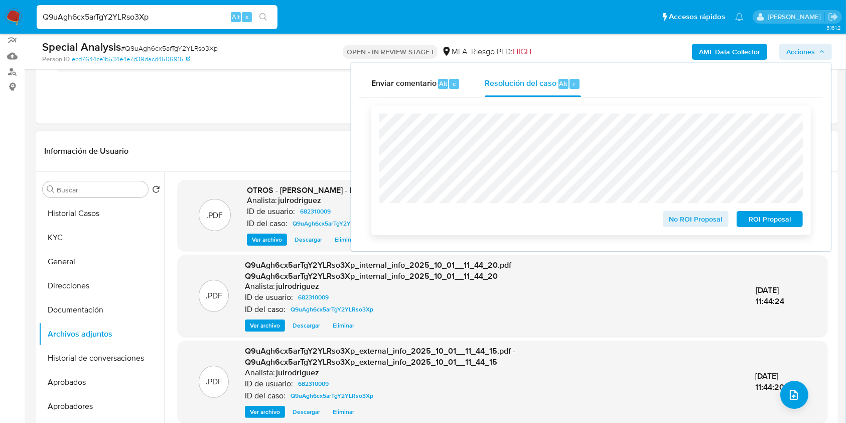
click at [768, 220] on span "ROI Proposal" at bounding box center [770, 219] width 52 height 14
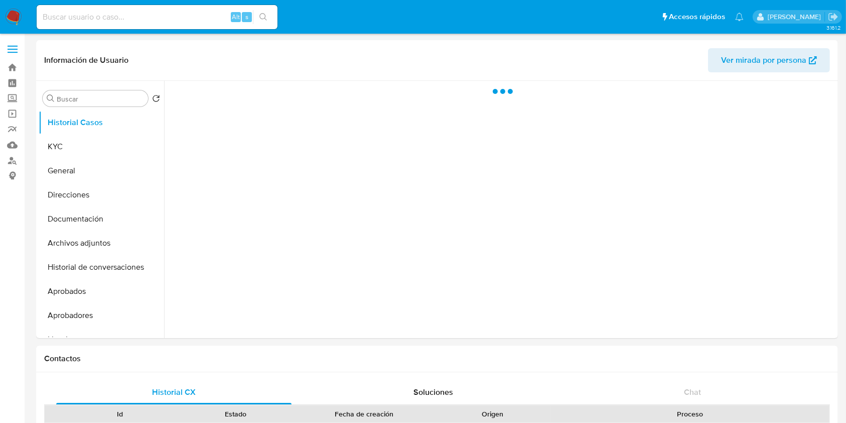
select select "10"
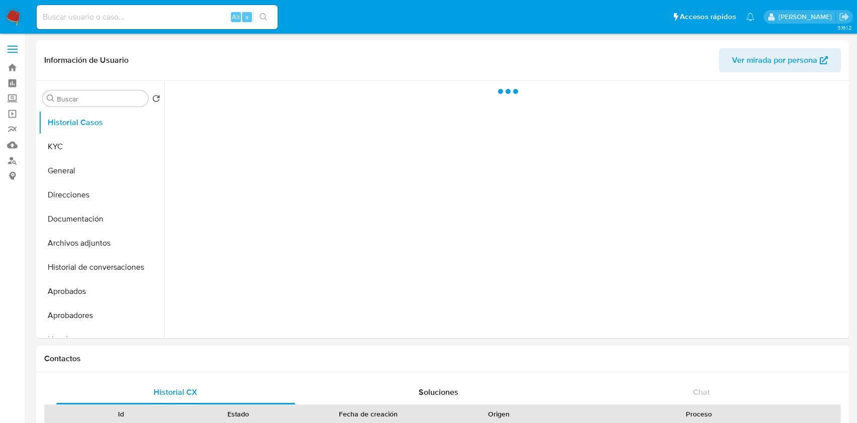
select select "10"
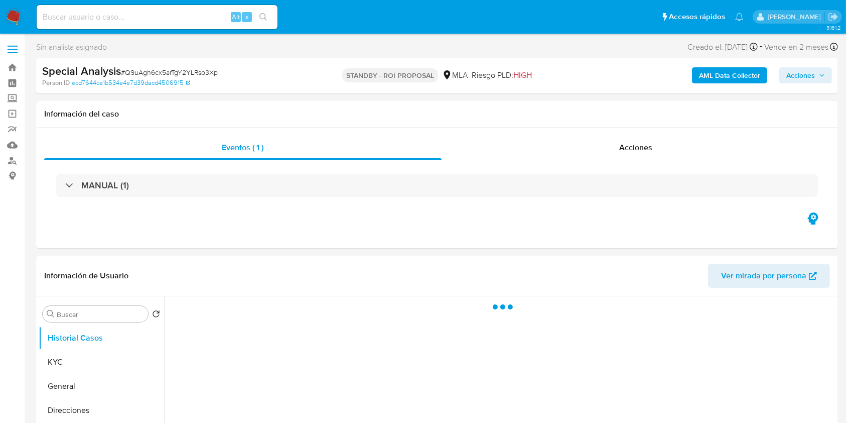
select select "10"
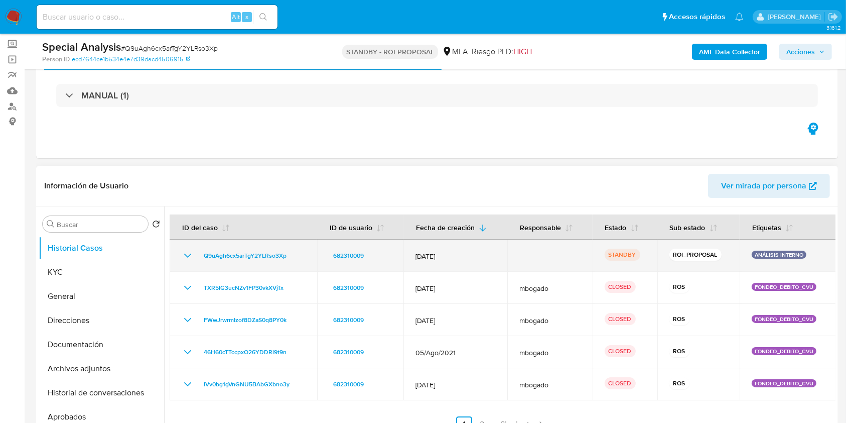
scroll to position [67, 0]
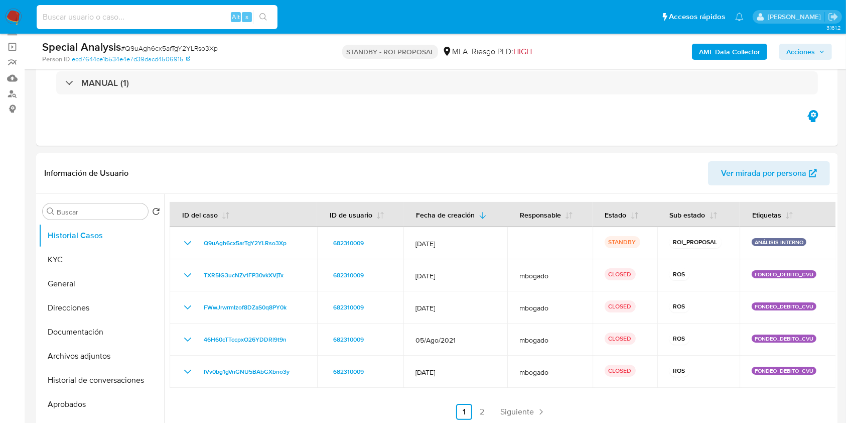
click at [151, 13] on input at bounding box center [157, 17] width 241 height 13
paste input "Y2QEhc9U4Oah0dfoMgVx7kj9"
type input "Y2QEhc9U4Oah0dfoMgVx7kj9"
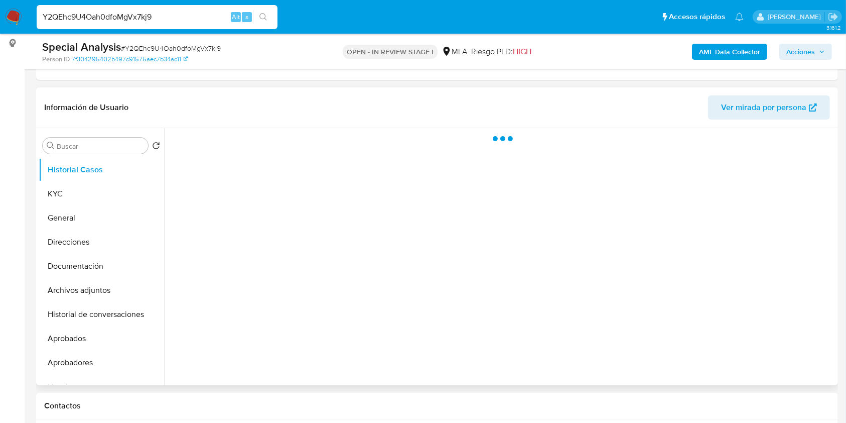
scroll to position [134, 0]
select select "10"
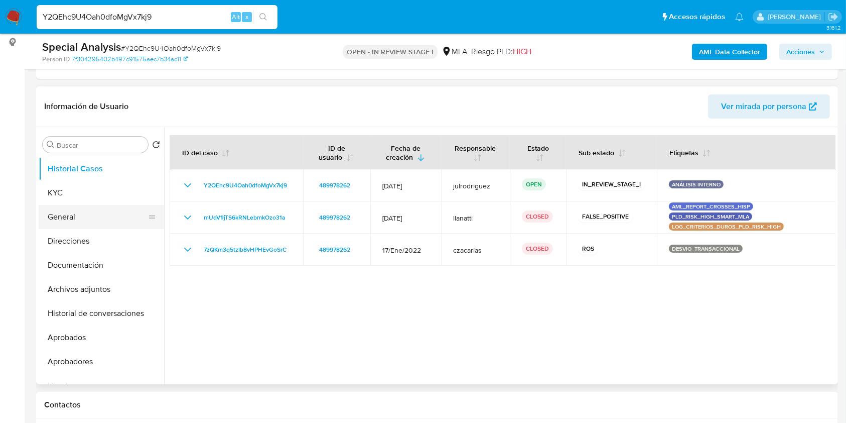
drag, startPoint x: 95, startPoint y: 199, endPoint x: 115, endPoint y: 208, distance: 21.6
click at [95, 199] on button "KYC" at bounding box center [101, 193] width 125 height 24
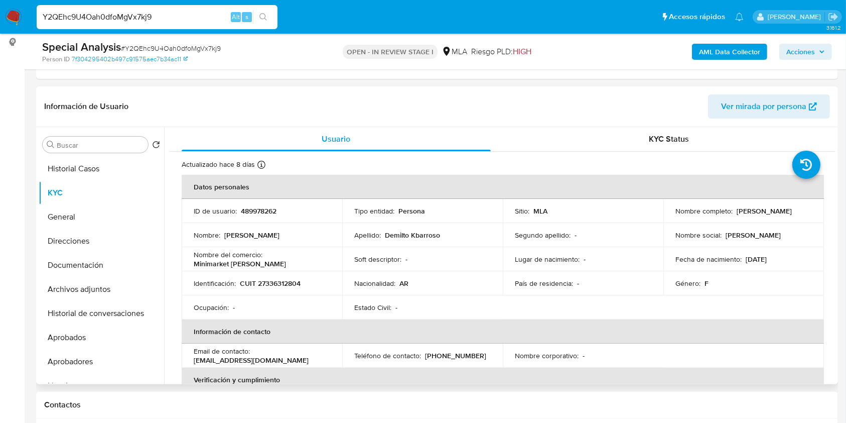
click at [286, 282] on p "CUIT 27336312804" at bounding box center [270, 283] width 61 height 9
click at [285, 282] on p "CUIT 27336312804" at bounding box center [270, 283] width 61 height 9
copy p "27336312804"
click at [265, 213] on p "489978262" at bounding box center [259, 210] width 36 height 9
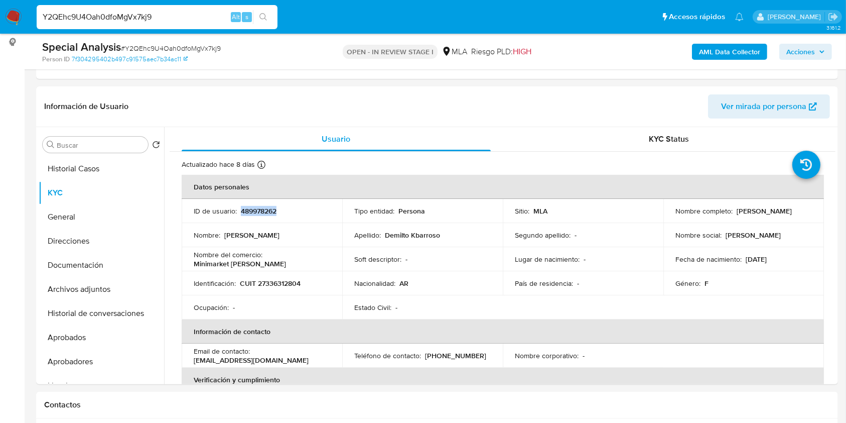
copy p "489978262"
drag, startPoint x: 674, startPoint y: 214, endPoint x: 856, endPoint y: 218, distance: 182.3
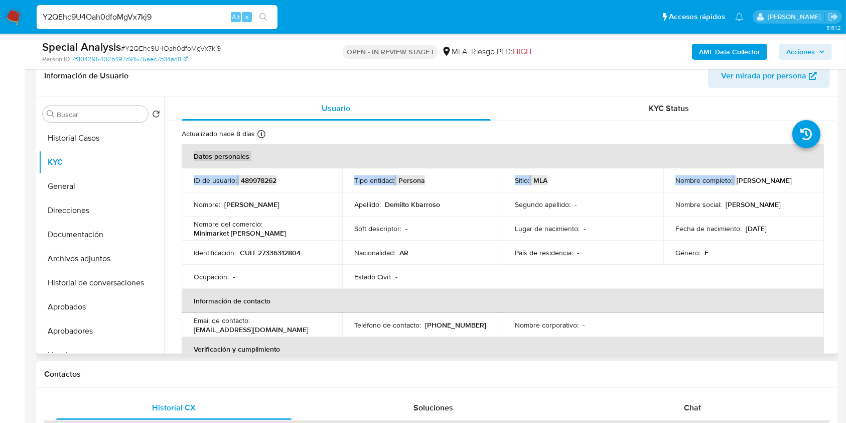
scroll to position [35, 0]
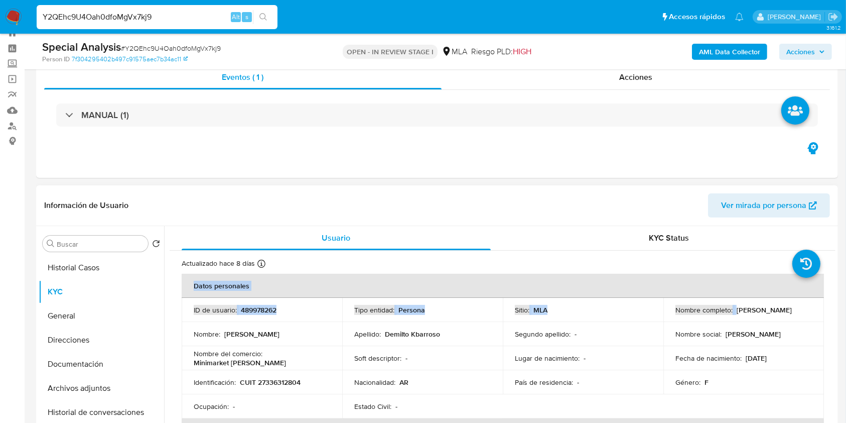
click at [667, 312] on td "Nombre completo : Laura Estefania Beatriz Demilto Kbarroso" at bounding box center [744, 310] width 161 height 24
drag, startPoint x: 674, startPoint y: 316, endPoint x: 807, endPoint y: 317, distance: 133.0
click at [807, 314] on div "Nombre completo : Laura Estefania Beatriz Demilto Kbarroso" at bounding box center [744, 309] width 137 height 9
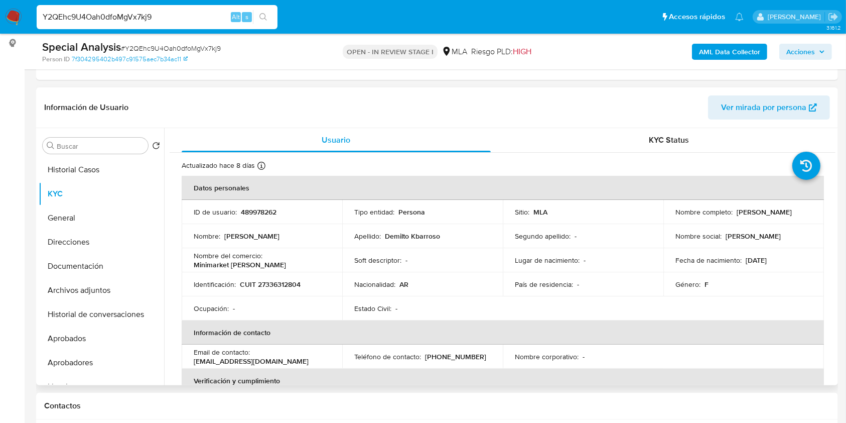
scroll to position [92, 0]
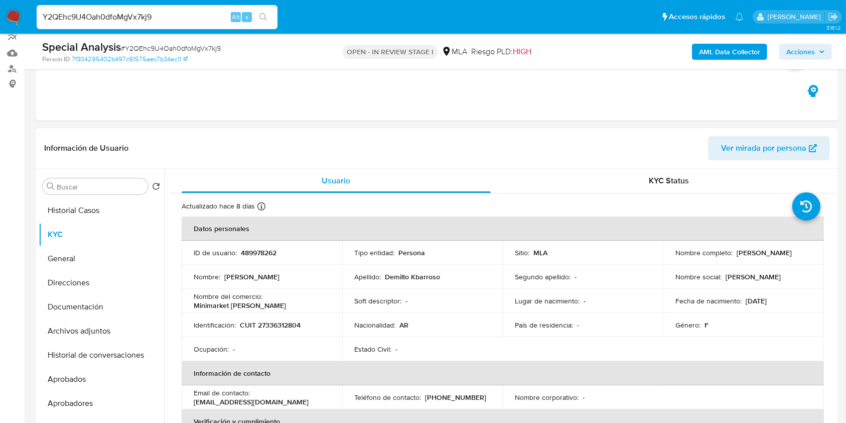
drag, startPoint x: 673, startPoint y: 259, endPoint x: 800, endPoint y: 259, distance: 127.0
click at [792, 257] on p "Laura Estefania Beatriz Demilto Kbarroso" at bounding box center [764, 252] width 55 height 9
copy p "Laura Estefania Beatriz Demilto Kbarroso"
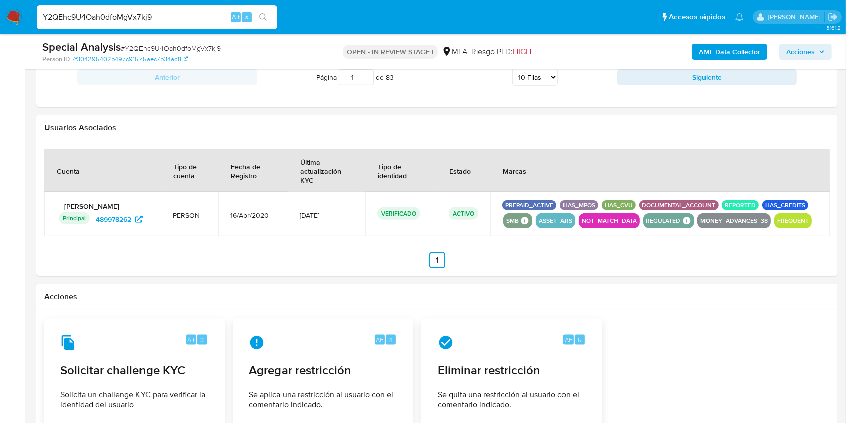
scroll to position [138, 0]
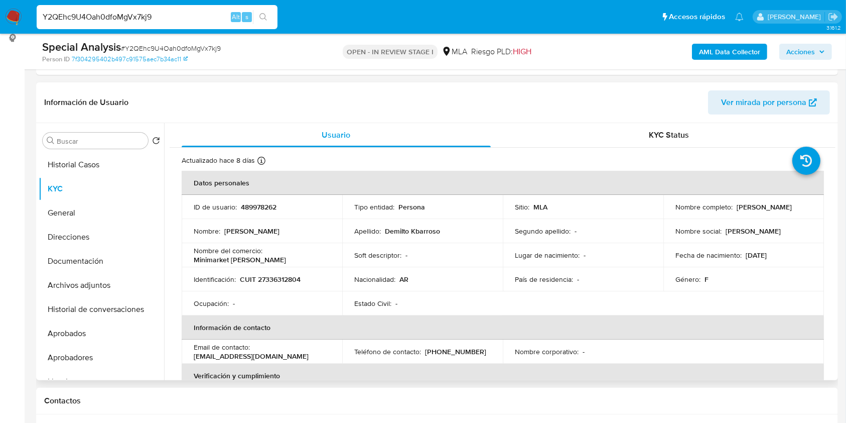
click at [256, 208] on p "489978262" at bounding box center [259, 206] width 36 height 9
copy p "489978262"
click at [172, 45] on span "# Y2QEhc9U4Oah0dfoMgVx7kj9" at bounding box center [171, 48] width 100 height 10
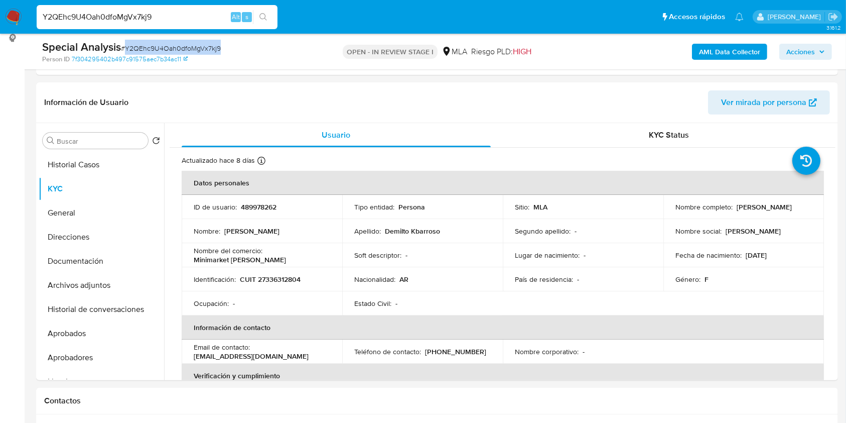
copy span "Y2QEhc9U4Oah0dfoMgVx7kj9"
drag, startPoint x: 672, startPoint y: 211, endPoint x: 802, endPoint y: 213, distance: 129.5
click at [802, 211] on div "Nombre completo : Laura Estefania Beatriz Demilto Kbarroso" at bounding box center [744, 206] width 137 height 9
copy p "Laura Estefania Beatriz Demilto Kbarroso"
click at [282, 279] on p "CUIT 27336312804" at bounding box center [270, 279] width 61 height 9
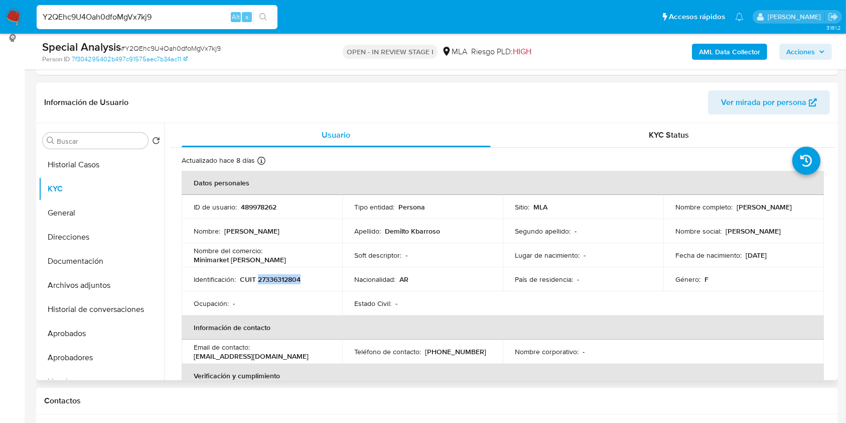
click at [282, 279] on p "CUIT 27336312804" at bounding box center [270, 279] width 61 height 9
copy p "27336312804"
drag, startPoint x: 265, startPoint y: 252, endPoint x: 337, endPoint y: 255, distance: 72.3
click at [337, 255] on td "Nombre del comercio : Minimarket Benja" at bounding box center [262, 255] width 161 height 24
copy p "Minimarket Benja"
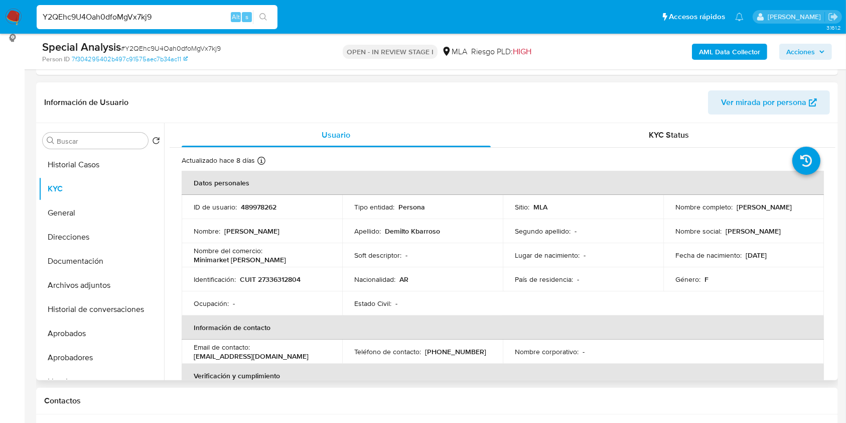
click at [268, 205] on p "489978262" at bounding box center [259, 206] width 36 height 9
click at [270, 279] on p "CUIT 27336312804" at bounding box center [270, 279] width 61 height 9
copy p "27336312804"
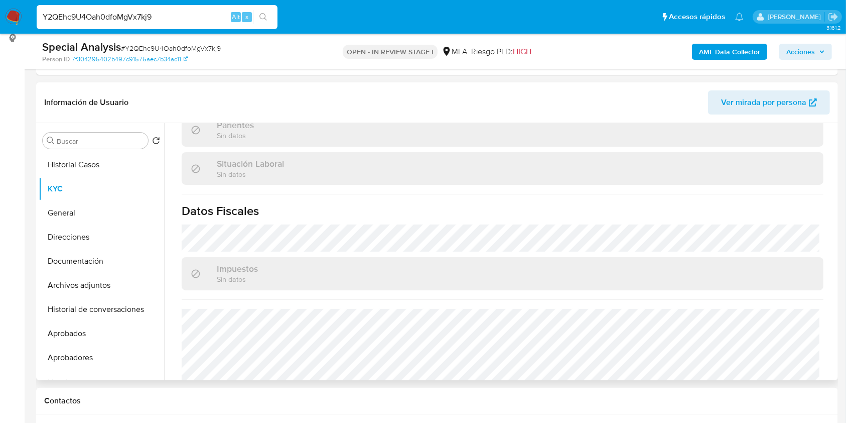
scroll to position [554, 0]
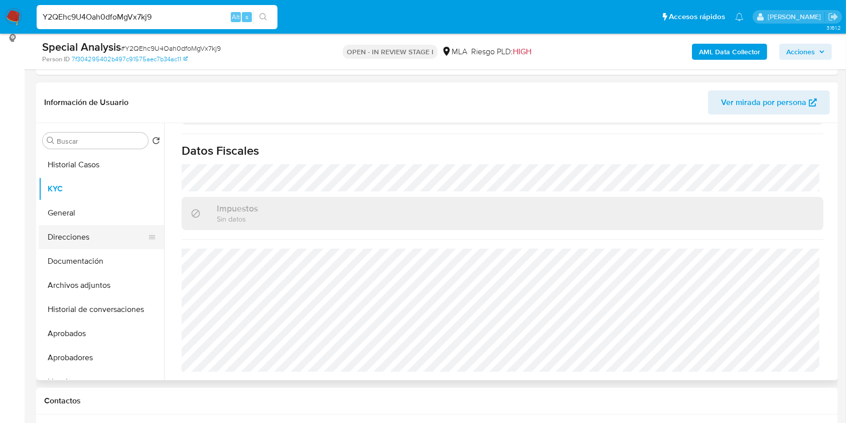
click at [91, 230] on button "Direcciones" at bounding box center [97, 237] width 117 height 24
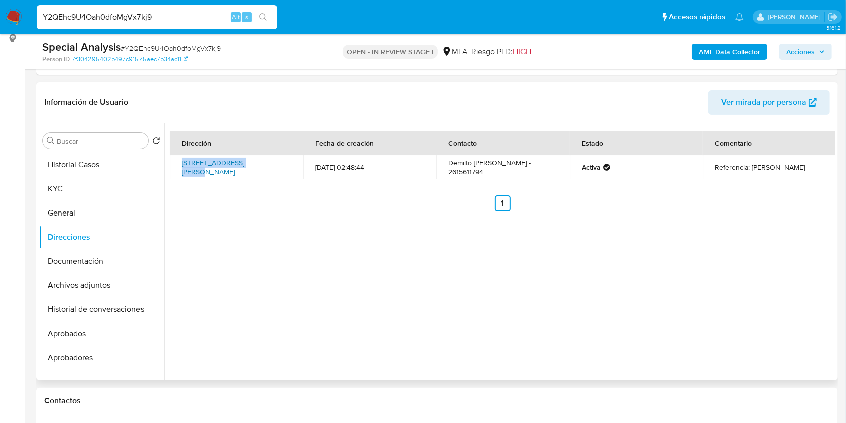
drag, startPoint x: 179, startPoint y: 159, endPoint x: 252, endPoint y: 159, distance: 73.3
click at [252, 159] on td "Calle Coronel Diaz 480, Las Heras, Mendoza, 5540, Argentina 480" at bounding box center [237, 167] width 134 height 24
copy link "Calle Coronel Diaz 480"
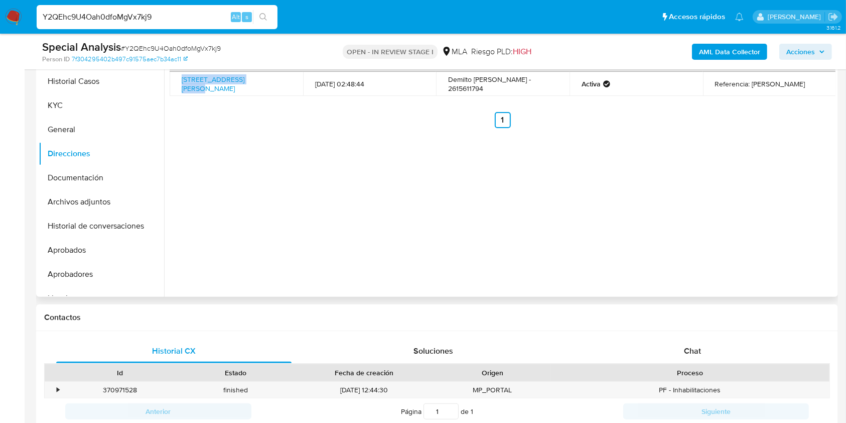
scroll to position [138, 0]
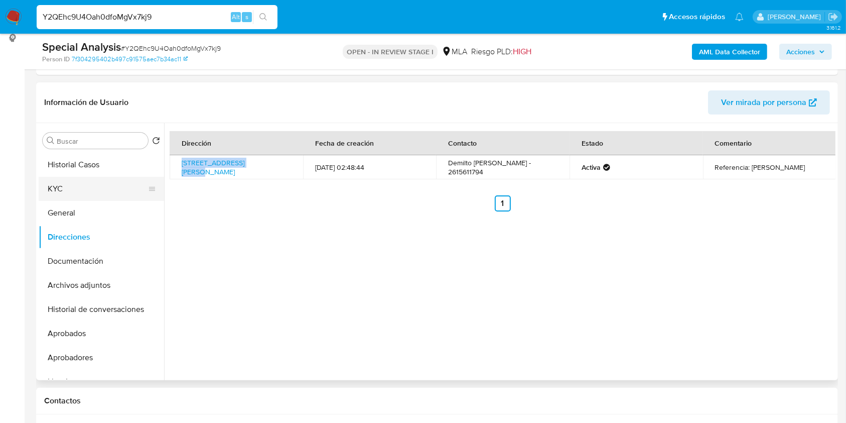
click at [104, 193] on button "KYC" at bounding box center [97, 189] width 117 height 24
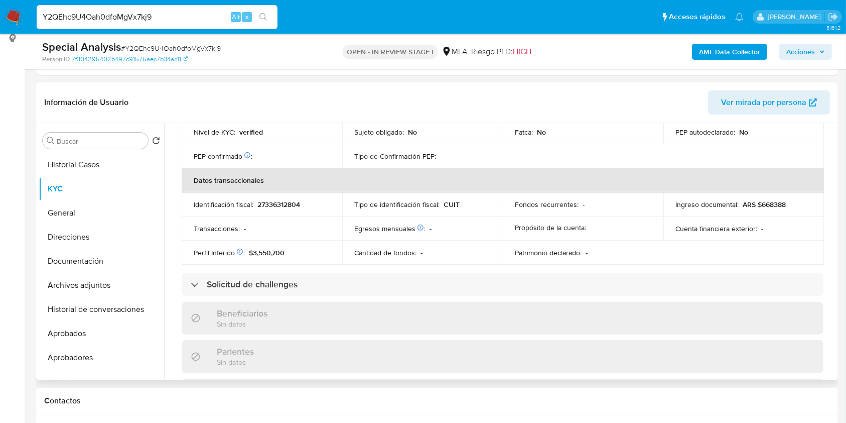
scroll to position [504, 0]
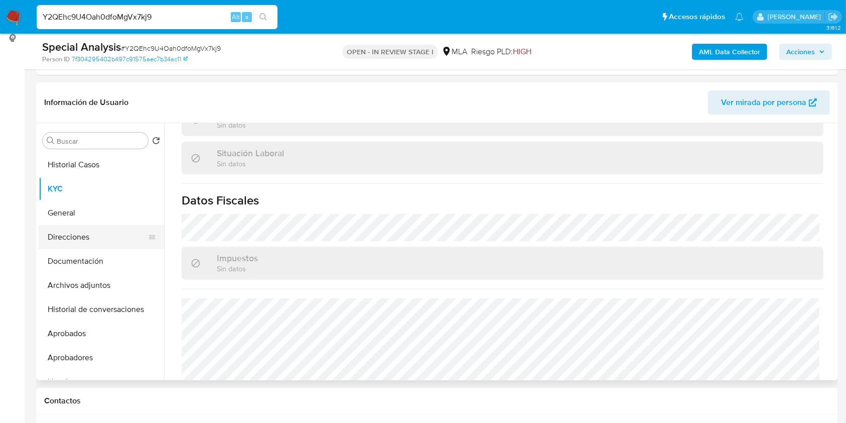
click at [77, 235] on button "Direcciones" at bounding box center [97, 237] width 117 height 24
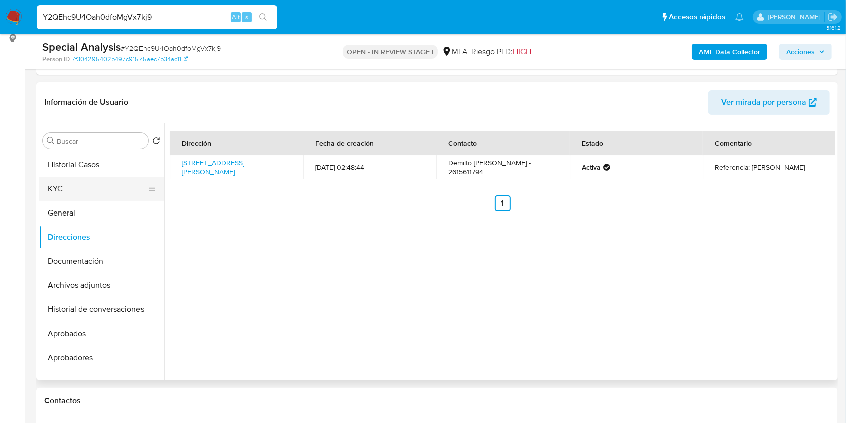
click at [58, 180] on button "KYC" at bounding box center [97, 189] width 117 height 24
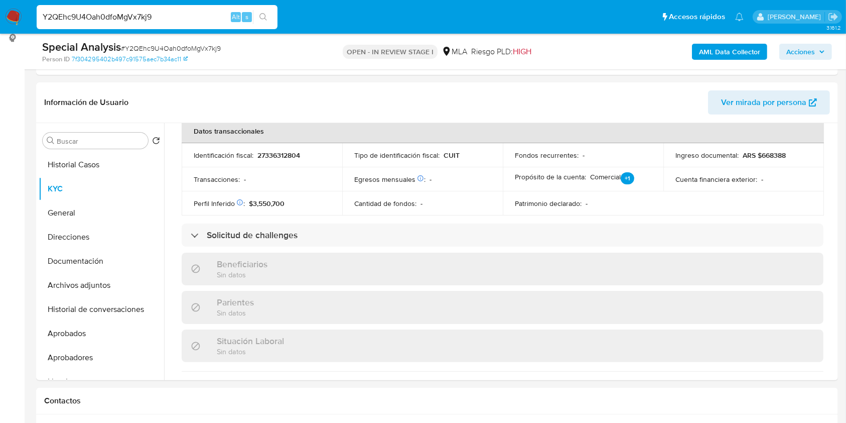
scroll to position [554, 0]
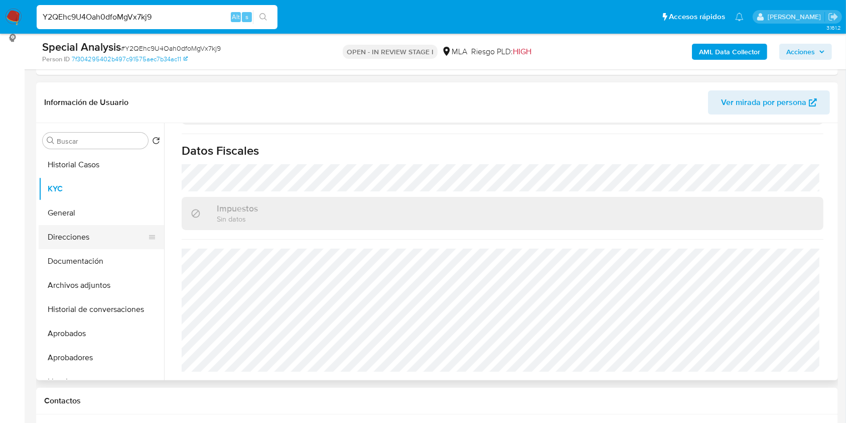
drag, startPoint x: 75, startPoint y: 233, endPoint x: 157, endPoint y: 241, distance: 82.3
click at [75, 233] on button "Direcciones" at bounding box center [97, 237] width 117 height 24
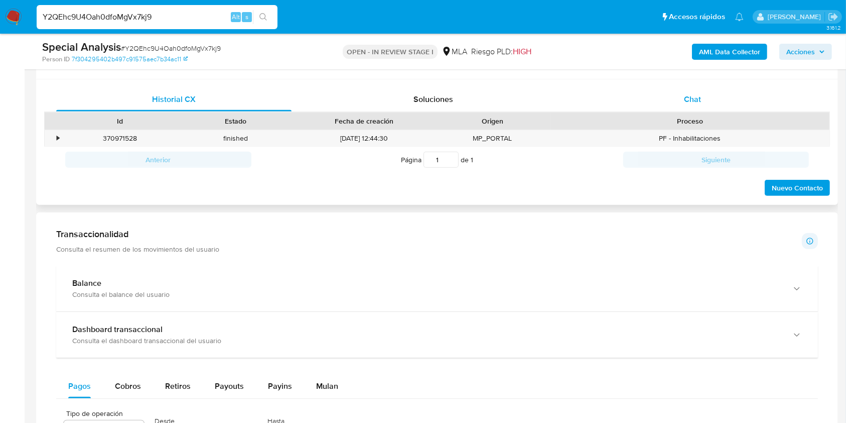
click at [701, 107] on div "Chat" at bounding box center [692, 99] width 235 height 24
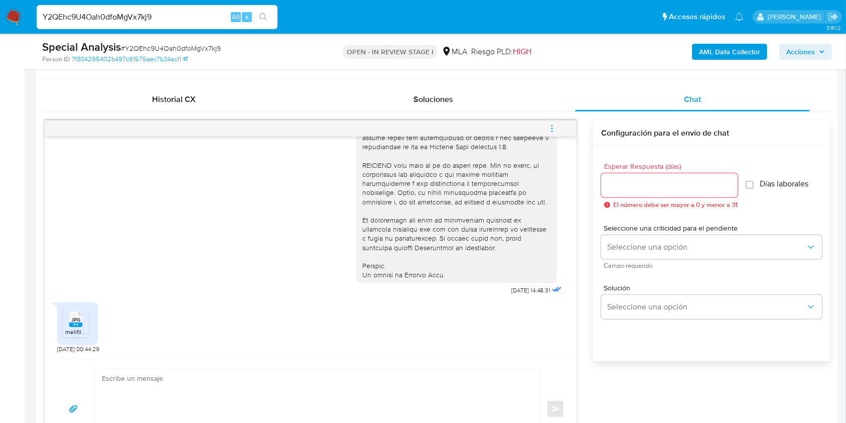
scroll to position [412, 0]
click at [78, 323] on rect at bounding box center [75, 324] width 13 height 5
drag, startPoint x: 505, startPoint y: 295, endPoint x: 502, endPoint y: 317, distance: 22.4
click at [519, 295] on div "17/09/2025 14:48:31" at bounding box center [460, 23] width 208 height 550
click at [145, 44] on span "# Y2QEhc9U4Oah0dfoMgVx7kj9" at bounding box center [171, 48] width 100 height 10
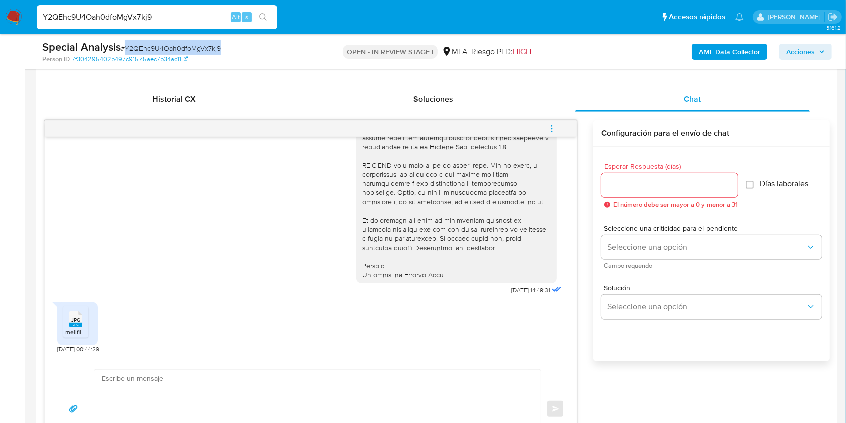
click at [145, 44] on span "# Y2QEhc9U4Oah0dfoMgVx7kj9" at bounding box center [171, 48] width 100 height 10
click at [152, 49] on span "# Y2QEhc9U4Oah0dfoMgVx7kj9" at bounding box center [171, 48] width 100 height 10
click at [639, 177] on div at bounding box center [669, 185] width 137 height 24
click at [643, 184] on input "Esperar Respuesta (días)" at bounding box center [669, 185] width 137 height 13
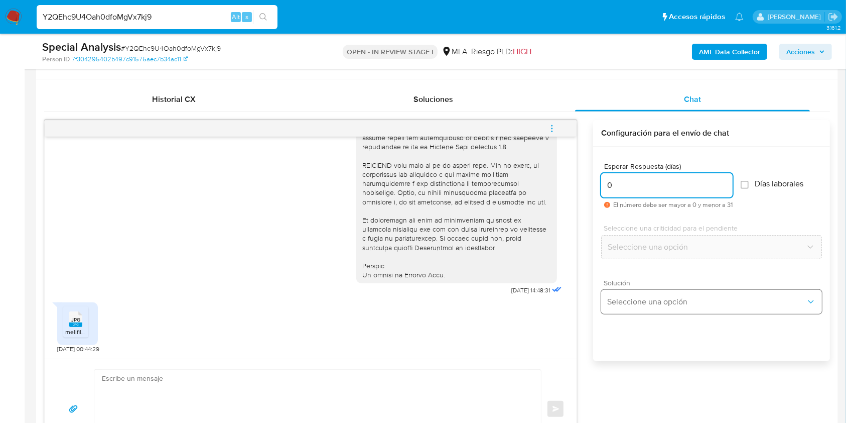
type input "0"
click at [661, 302] on span "Seleccione una opción" at bounding box center [706, 302] width 199 height 10
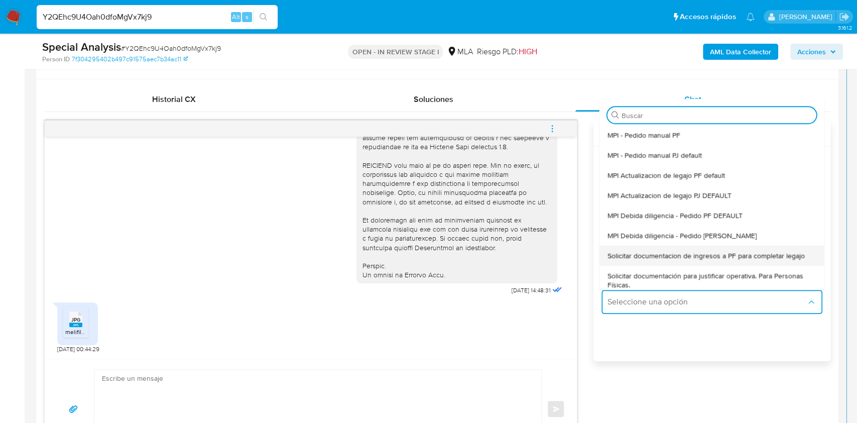
click at [687, 246] on div "Solicitar documentacion de ingresos a PF para completar legajo" at bounding box center [711, 255] width 209 height 20
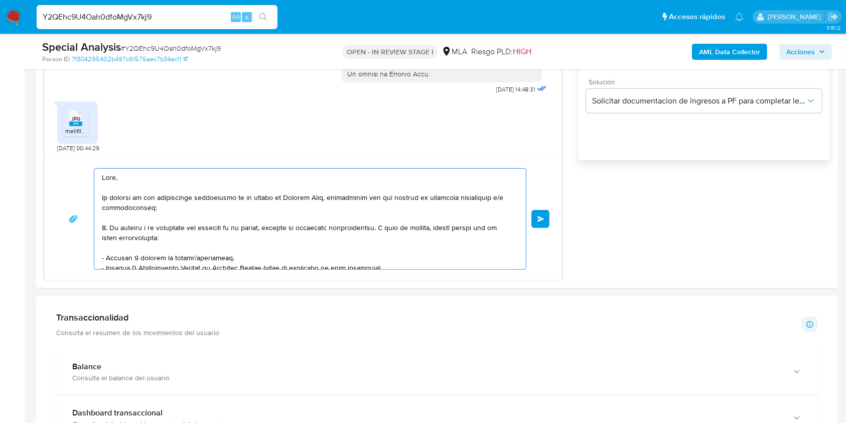
scroll to position [204, 0]
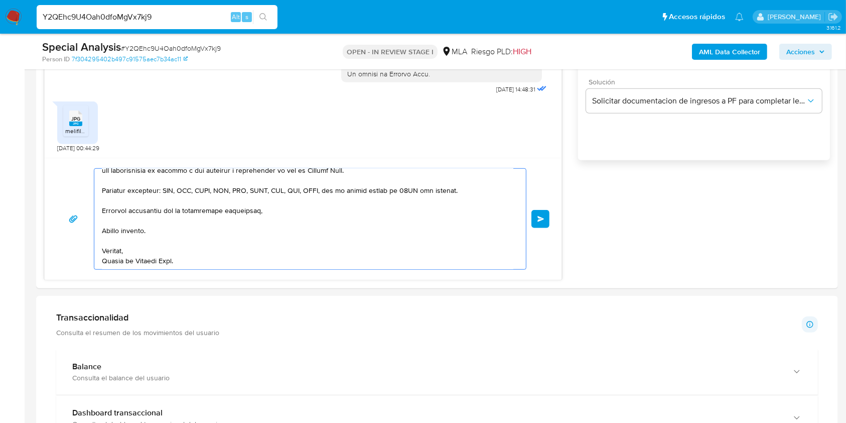
drag, startPoint x: 177, startPoint y: 204, endPoint x: 409, endPoint y: 428, distance: 322.4
click at [409, 422] on html "Pausado Ver notificaciones Y2QEhc9U4Oah0dfoMgVx7kj9 Alt s Accesos rápidos Presi…" at bounding box center [423, 332] width 846 height 2011
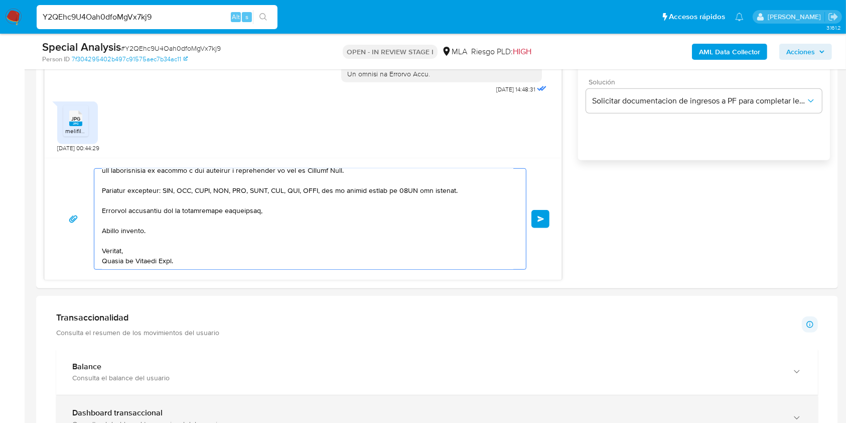
scroll to position [674, 0]
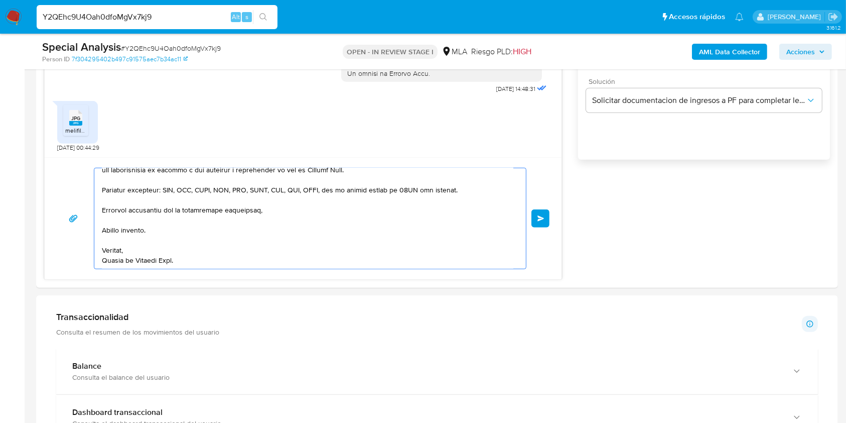
type textarea "Hola, En función de las operaciones registradas en tu cuenta de Mercado Pago, n…"
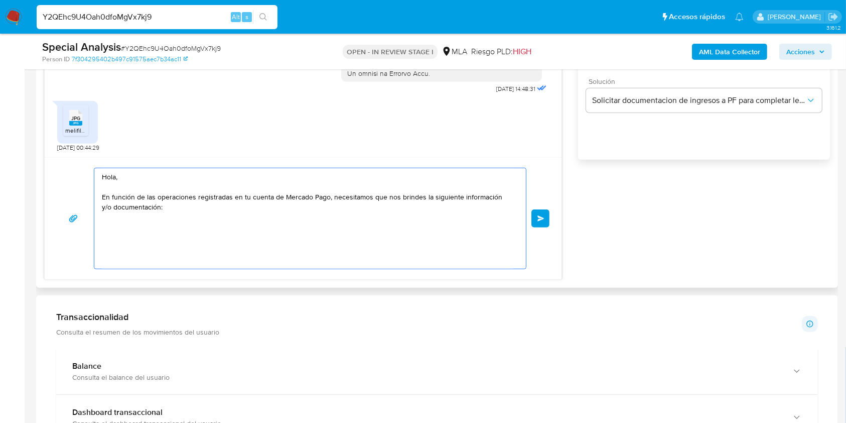
scroll to position [0, 0]
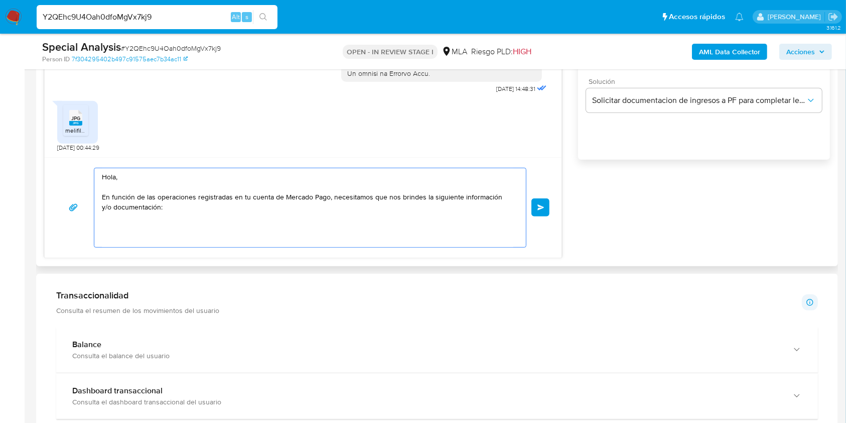
click at [36, 133] on div "Historial CX Soluciones Chat Id Estado Fecha de creación Origen Proceso • 37097…" at bounding box center [437, 72] width 802 height 388
paste textarea "Buenas tardes, ¡Muchas gracias por tu respuesta! Confirmamos la recepción de la…"
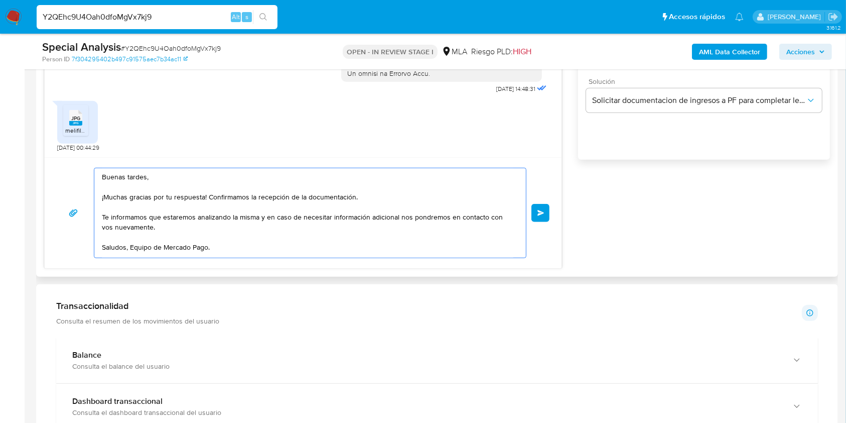
drag, startPoint x: 206, startPoint y: 195, endPoint x: 418, endPoint y: 201, distance: 211.9
click at [418, 201] on textarea "Buenas tardes, ¡Muchas gracias por tu respuesta! Confirmamos la recepción de la…" at bounding box center [308, 212] width 412 height 89
click at [104, 196] on textarea "Buenas tardes, ¡Muchas gracias por tu respuesta. Te informamos que estaremos an…" at bounding box center [308, 212] width 412 height 89
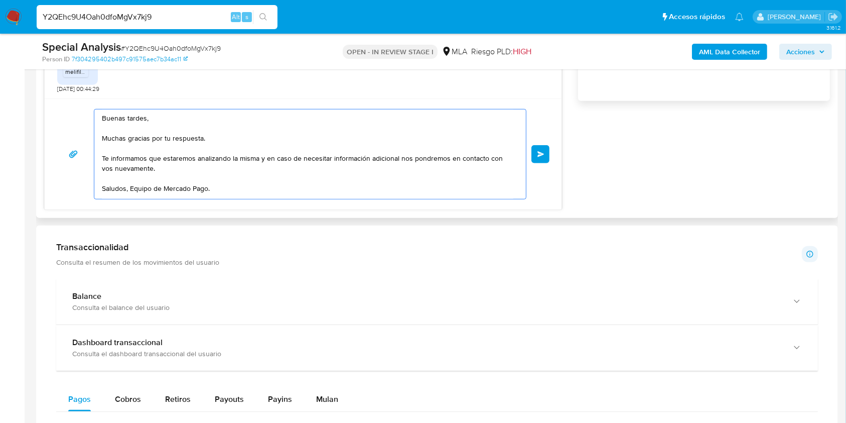
scroll to position [674, 0]
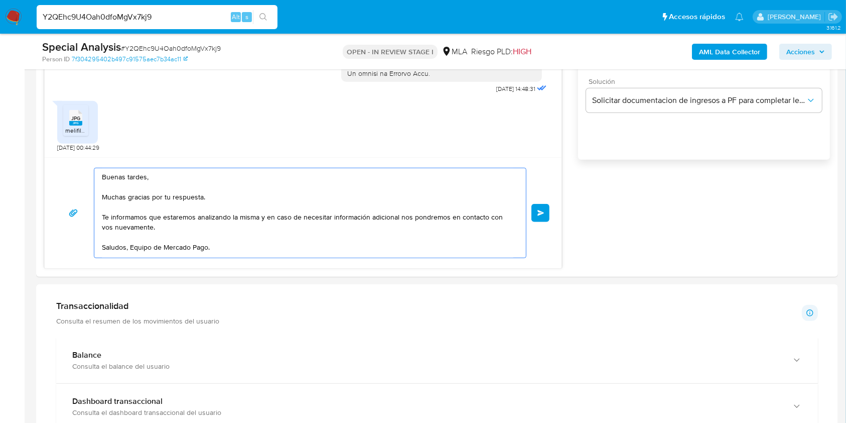
type textarea "Buenas tardes, Muchas gracias por tu respuesta. Te informamos que estaremos ana…"
click at [535, 211] on button "Enviar" at bounding box center [541, 213] width 18 height 18
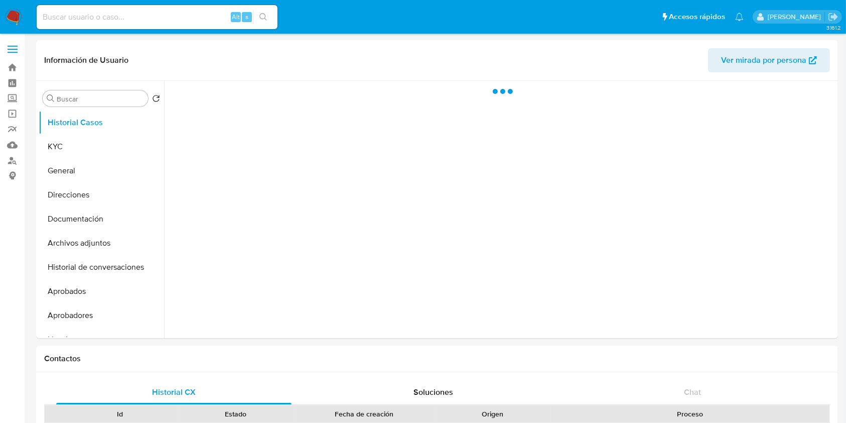
select select "10"
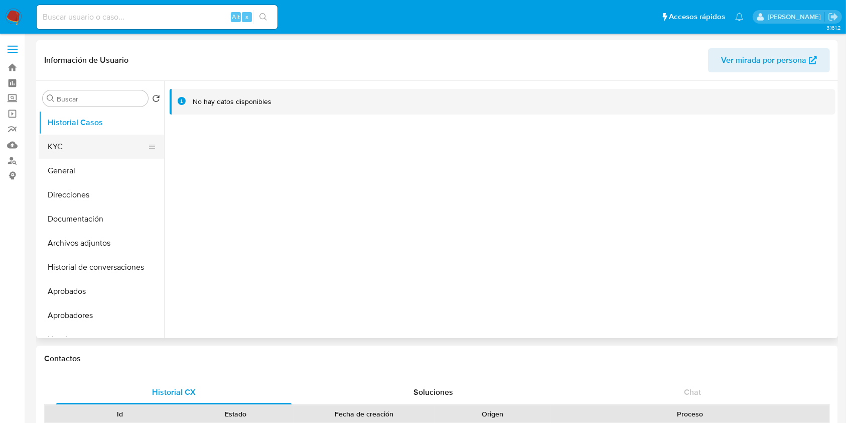
click at [73, 143] on button "KYC" at bounding box center [97, 147] width 117 height 24
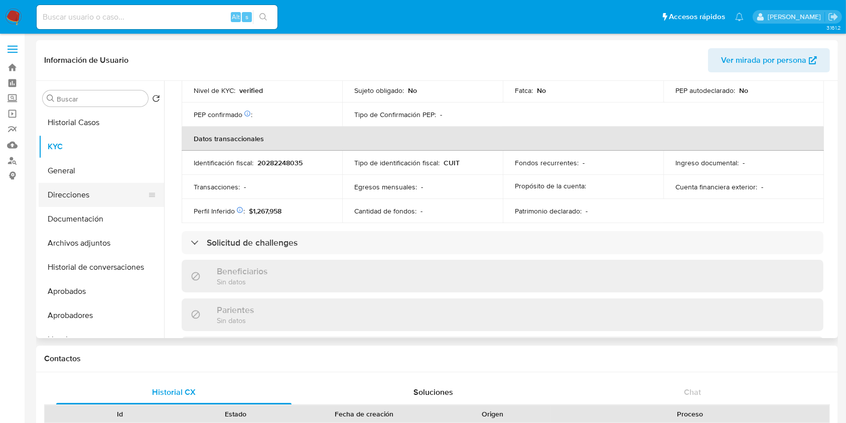
scroll to position [504, 0]
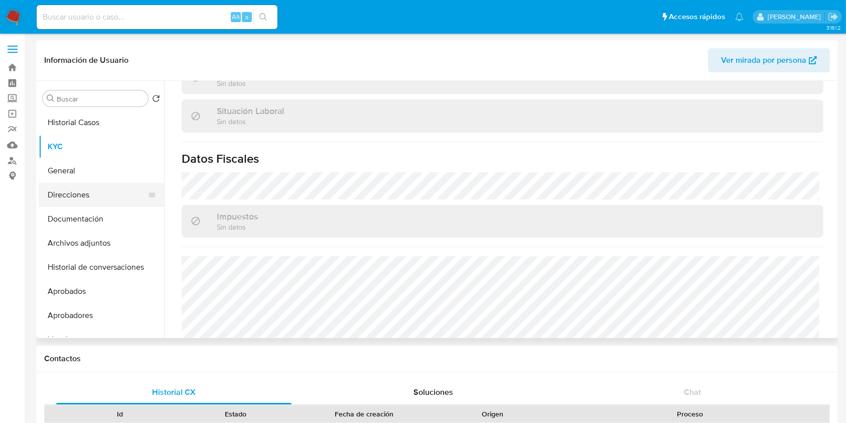
click at [83, 184] on button "Direcciones" at bounding box center [97, 195] width 117 height 24
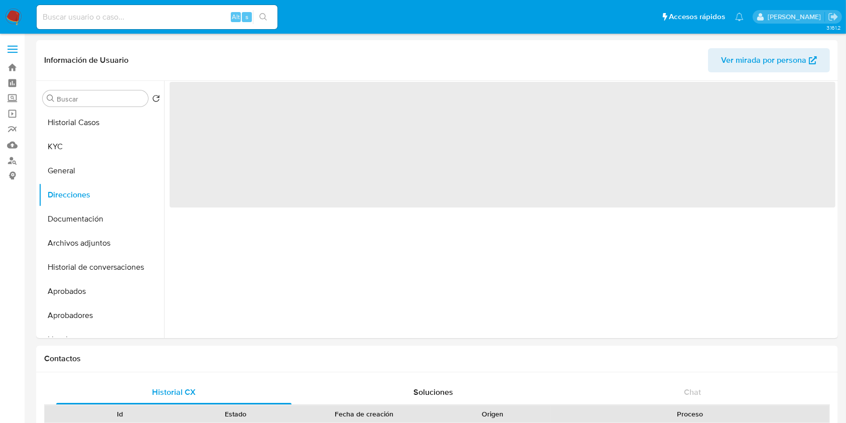
scroll to position [0, 0]
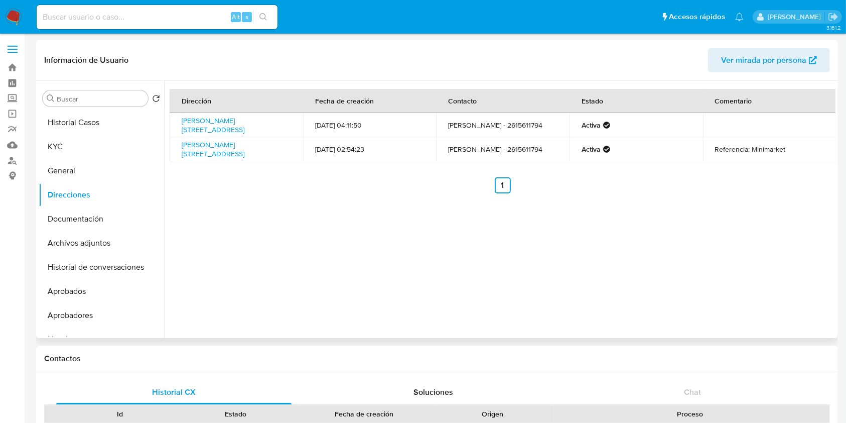
drag, startPoint x: 284, startPoint y: 155, endPoint x: 177, endPoint y: 149, distance: 107.1
click at [177, 149] on td "Coronel Diaz 480, Las Heras, Mendoza, 5539, Argentina 480" at bounding box center [237, 149] width 134 height 24
copy link "Coronel Diaz 480, Las Heras, Mendoza, 5539, Argentina 480"
click at [97, 136] on button "KYC" at bounding box center [97, 147] width 117 height 24
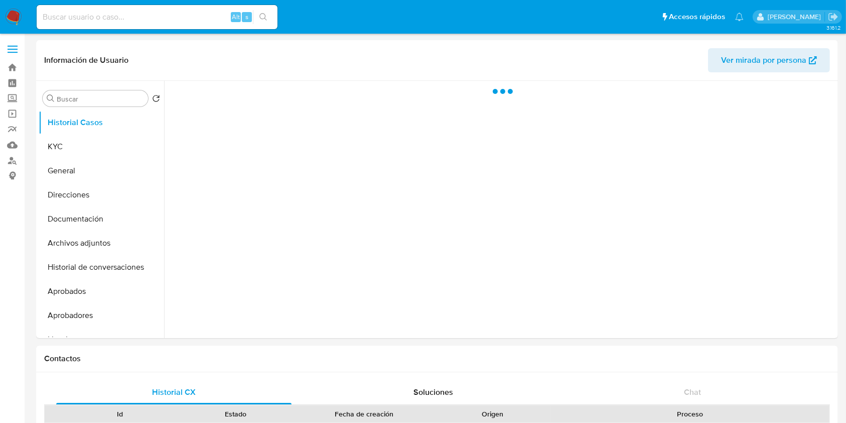
select select "10"
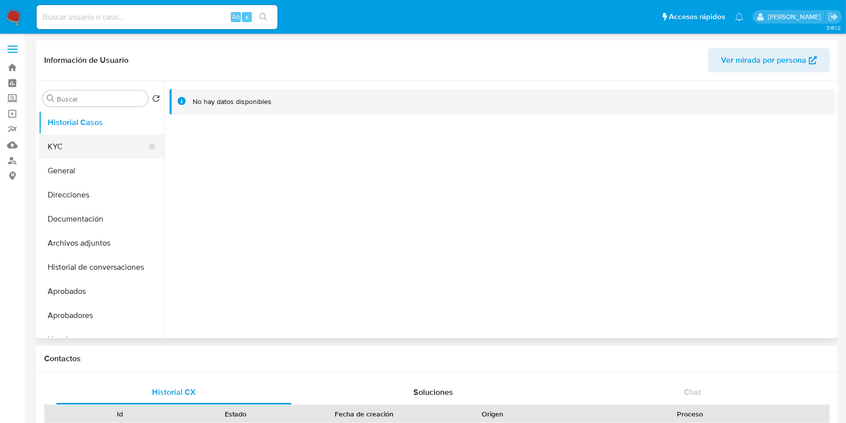
click at [113, 141] on button "KYC" at bounding box center [97, 147] width 117 height 24
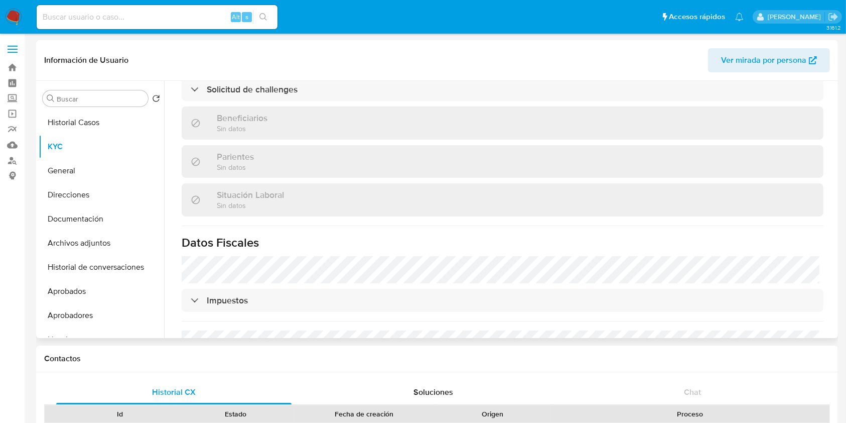
scroll to position [268, 0]
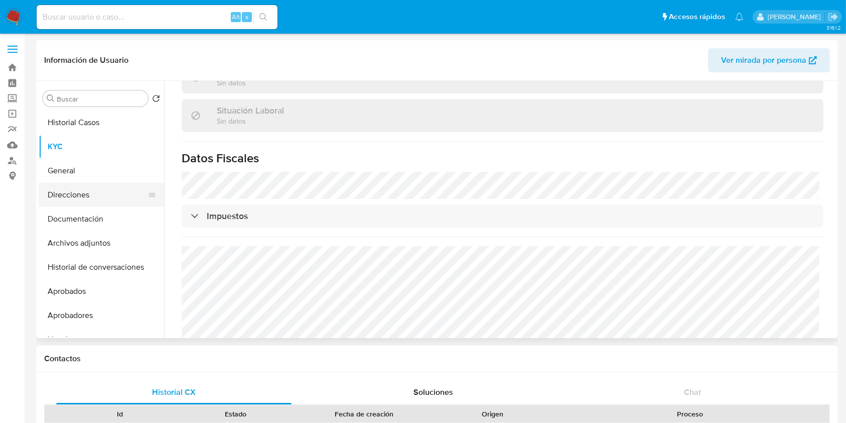
click at [101, 191] on button "Direcciones" at bounding box center [97, 195] width 117 height 24
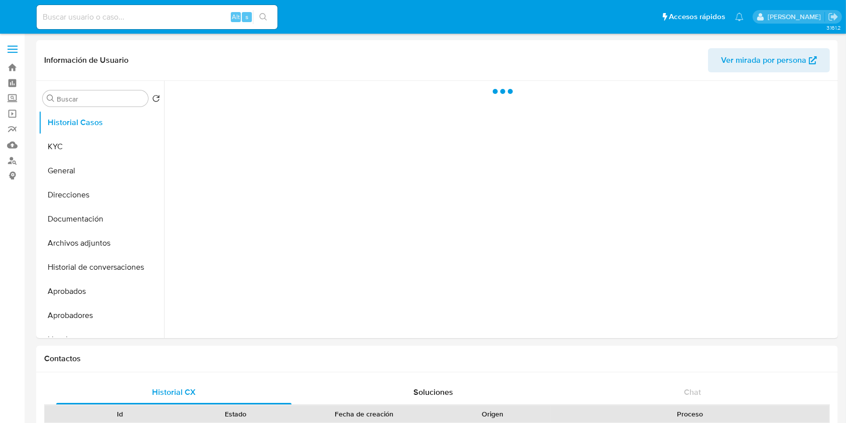
select select "10"
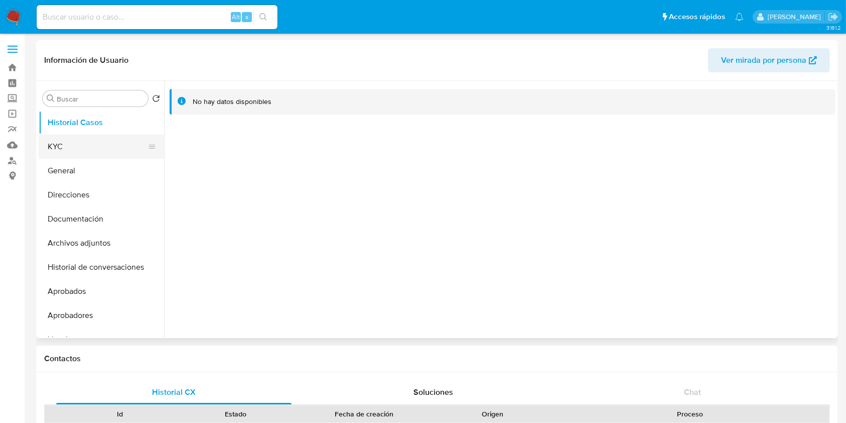
click at [99, 141] on button "KYC" at bounding box center [97, 147] width 117 height 24
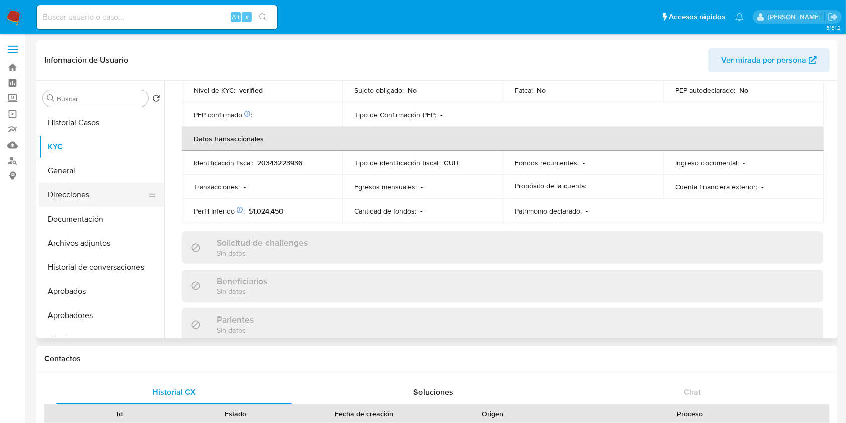
scroll to position [504, 0]
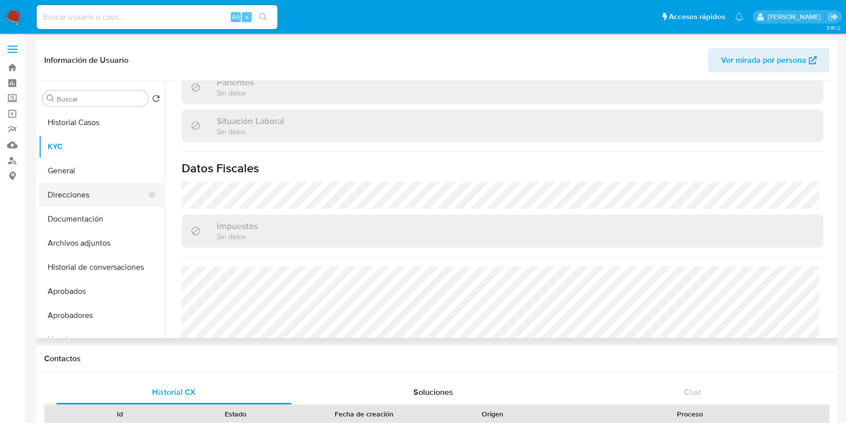
click at [76, 192] on button "Direcciones" at bounding box center [97, 195] width 117 height 24
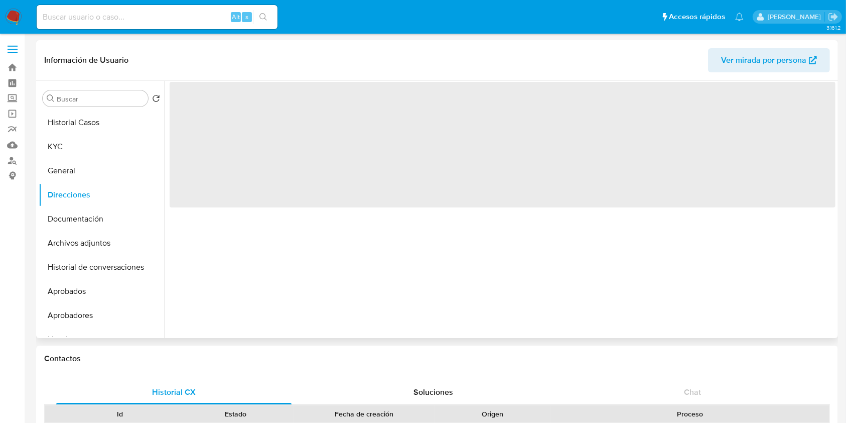
scroll to position [0, 0]
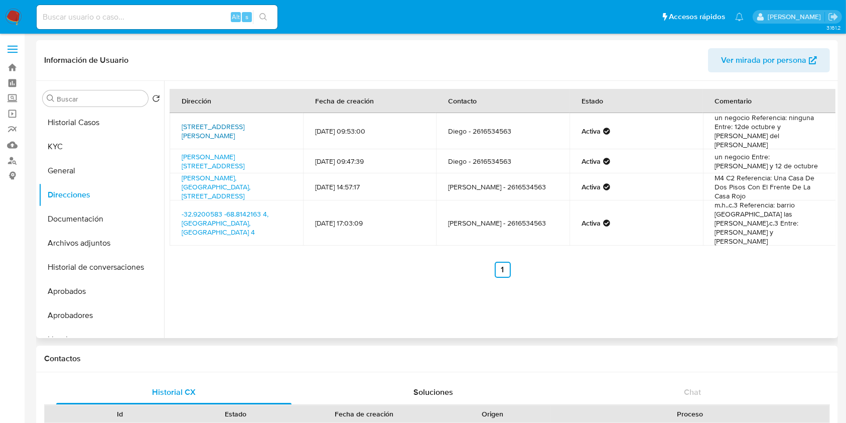
drag, startPoint x: 291, startPoint y: 130, endPoint x: 181, endPoint y: 120, distance: 110.4
click at [181, 120] on td "[STREET_ADDRESS][PERSON_NAME]" at bounding box center [237, 131] width 134 height 36
copy link "[STREET_ADDRESS][PERSON_NAME]"
click at [106, 117] on button "Historial Casos" at bounding box center [97, 122] width 117 height 24
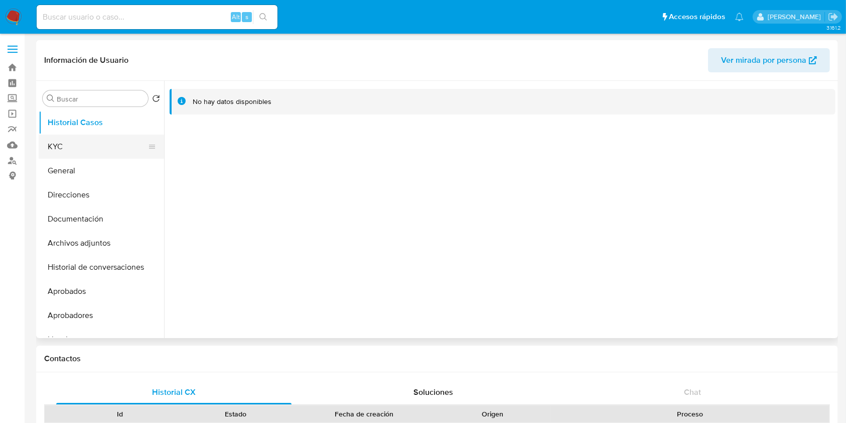
click at [87, 151] on button "KYC" at bounding box center [97, 147] width 117 height 24
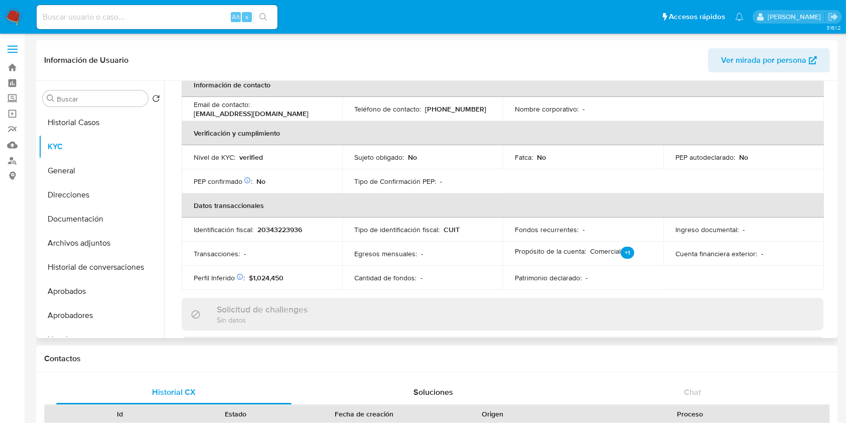
scroll to position [402, 0]
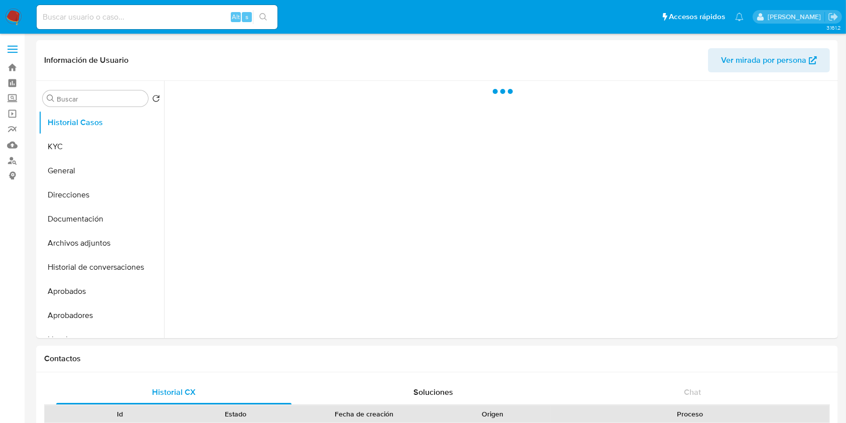
select select "10"
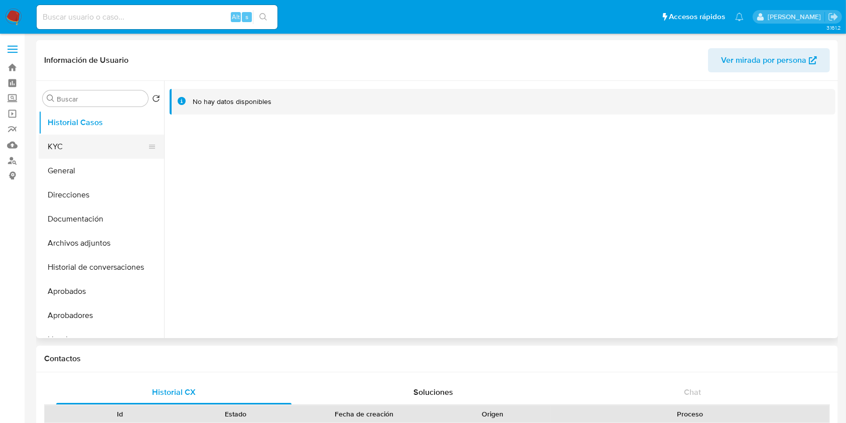
click at [117, 140] on button "KYC" at bounding box center [97, 147] width 117 height 24
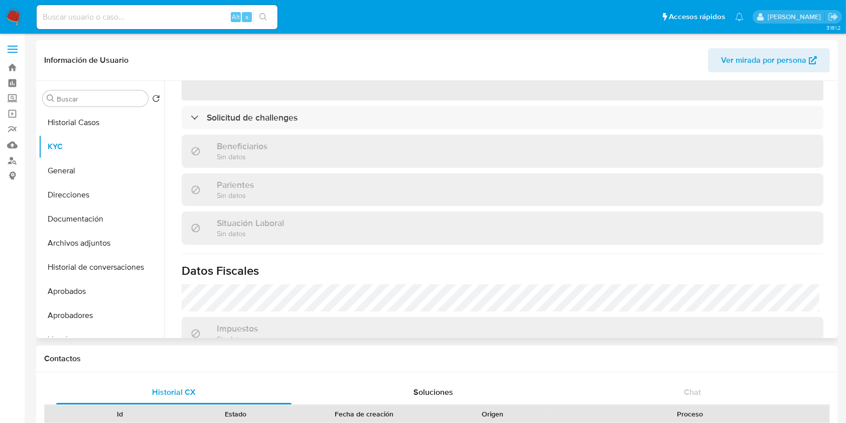
scroll to position [268, 0]
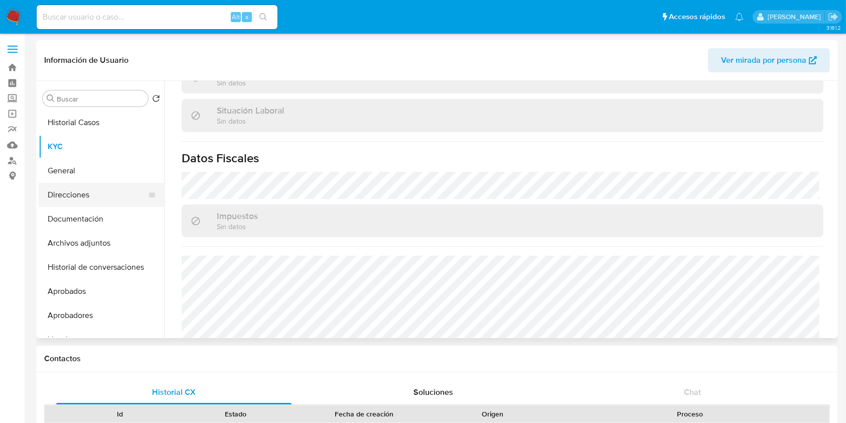
click at [75, 191] on button "Direcciones" at bounding box center [97, 195] width 117 height 24
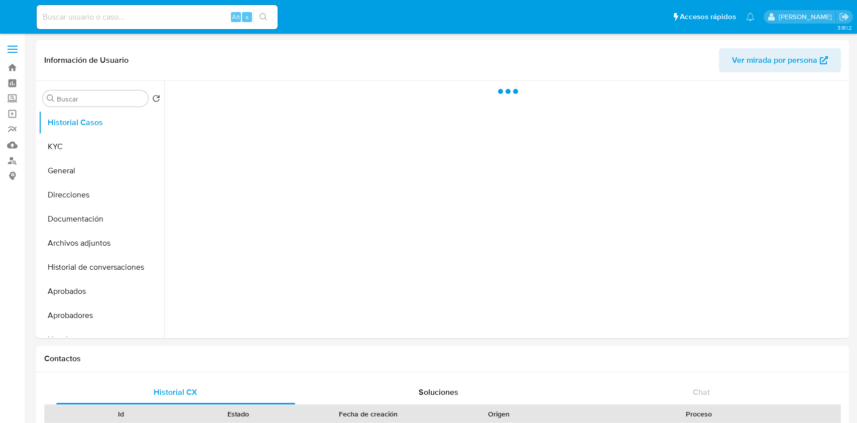
select select "10"
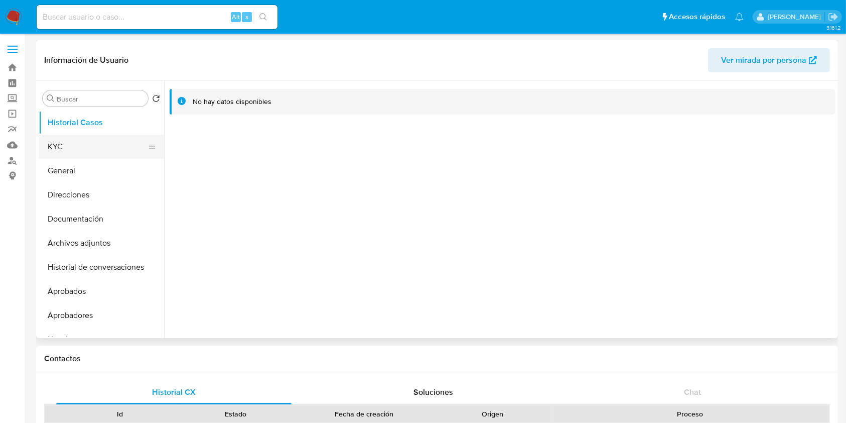
click at [83, 143] on button "KYC" at bounding box center [97, 147] width 117 height 24
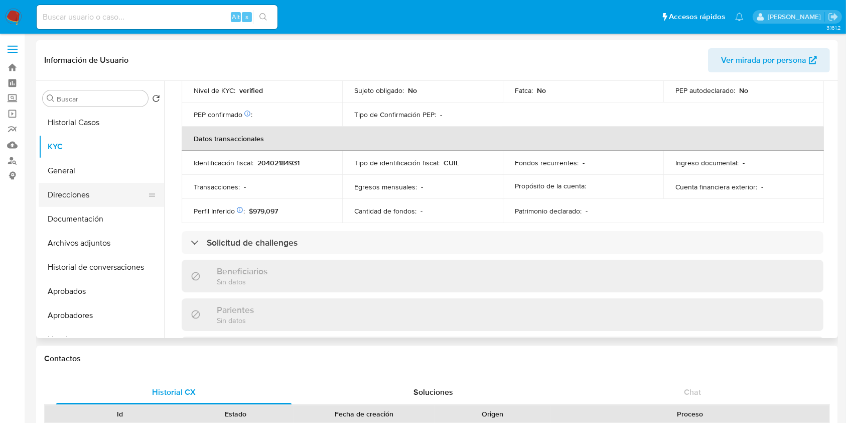
scroll to position [504, 0]
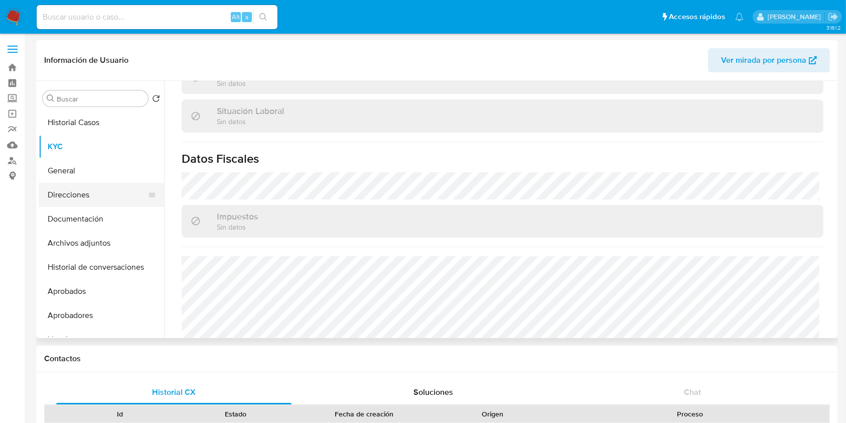
click at [102, 197] on button "Direcciones" at bounding box center [97, 195] width 117 height 24
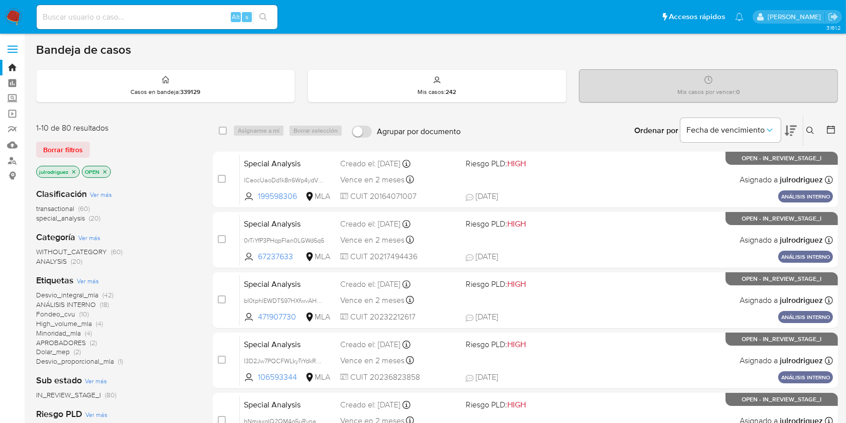
click at [642, 138] on div "Ingrese ID de usuario o caso Buscar Borrar filtros" at bounding box center [811, 130] width 17 height 31
click at [642, 131] on icon at bounding box center [811, 131] width 8 height 8
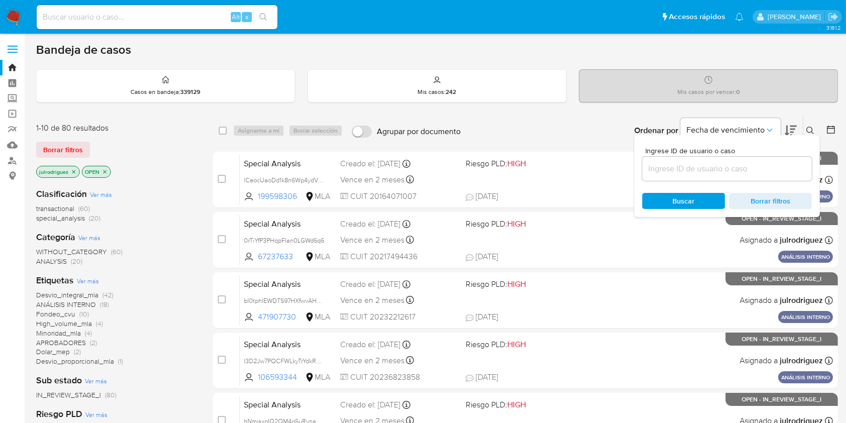
drag, startPoint x: 735, startPoint y: 168, endPoint x: 714, endPoint y: 174, distance: 21.9
click at [642, 168] on input at bounding box center [728, 168] width 170 height 13
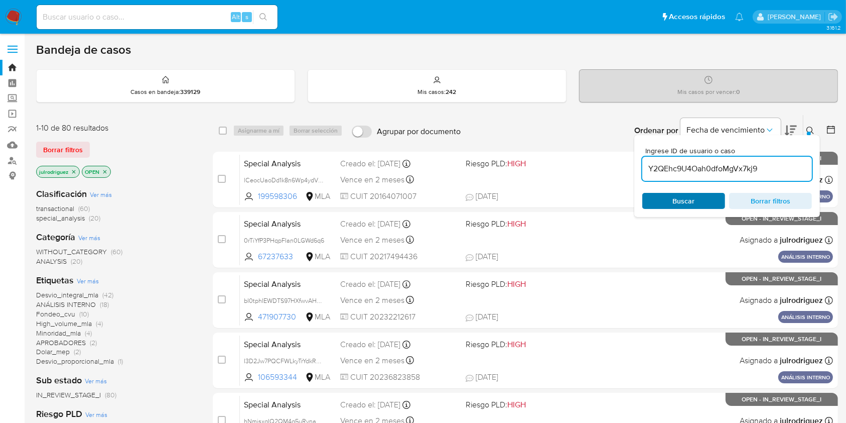
type input "Y2QEhc9U4Oah0dfoMgVx7kj9"
click at [642, 198] on span "Buscar" at bounding box center [684, 201] width 69 height 14
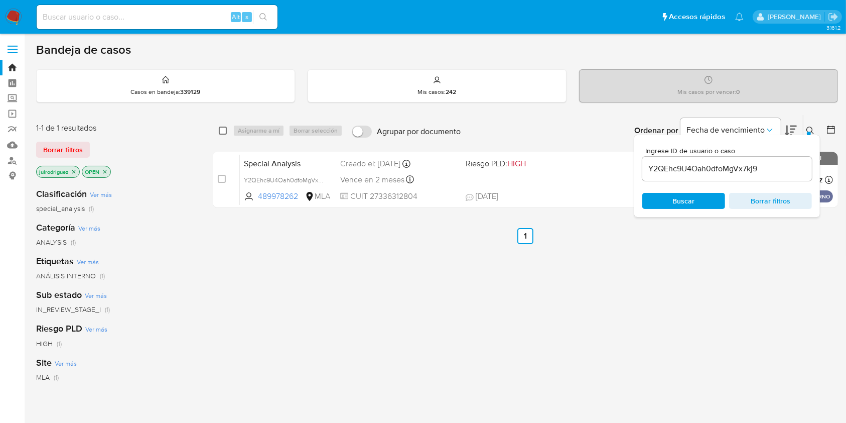
click at [221, 129] on input "checkbox" at bounding box center [223, 131] width 8 height 8
checkbox input "true"
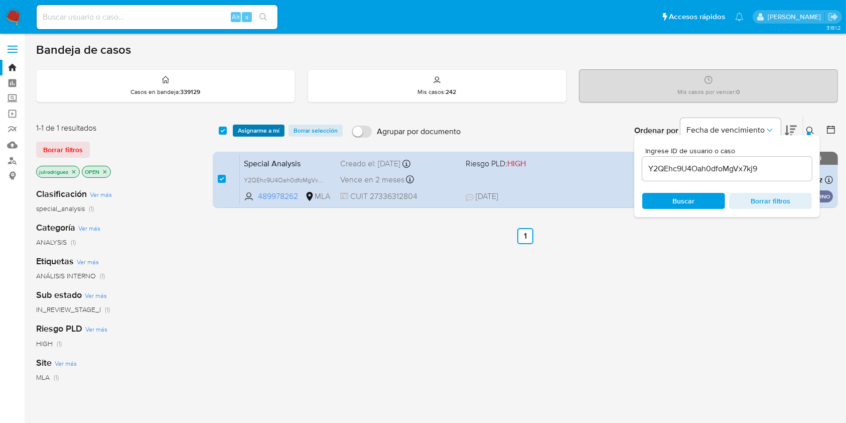
click at [246, 131] on span "Asignarme a mí" at bounding box center [259, 130] width 42 height 10
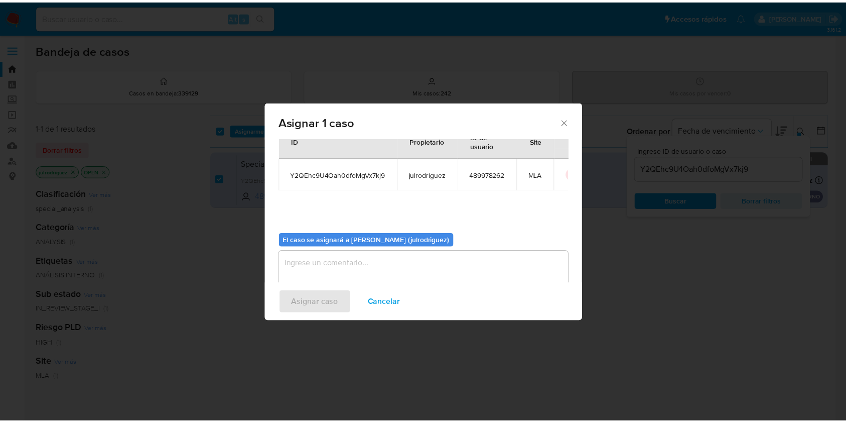
scroll to position [51, 0]
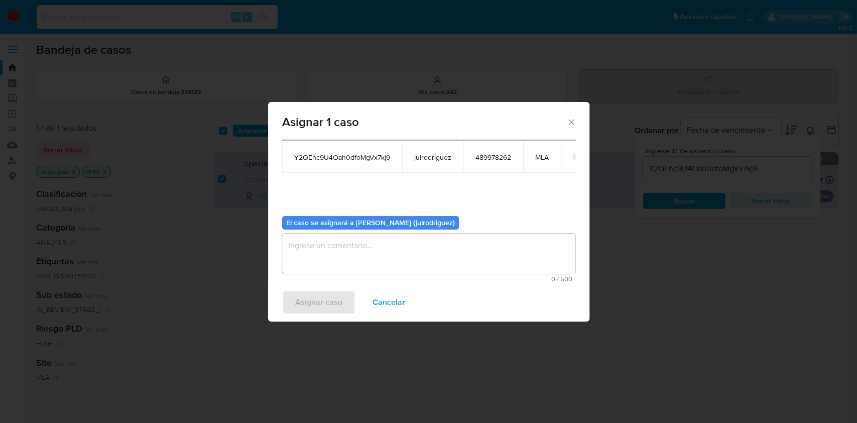
click at [406, 243] on textarea "assign-modal" at bounding box center [428, 253] width 293 height 40
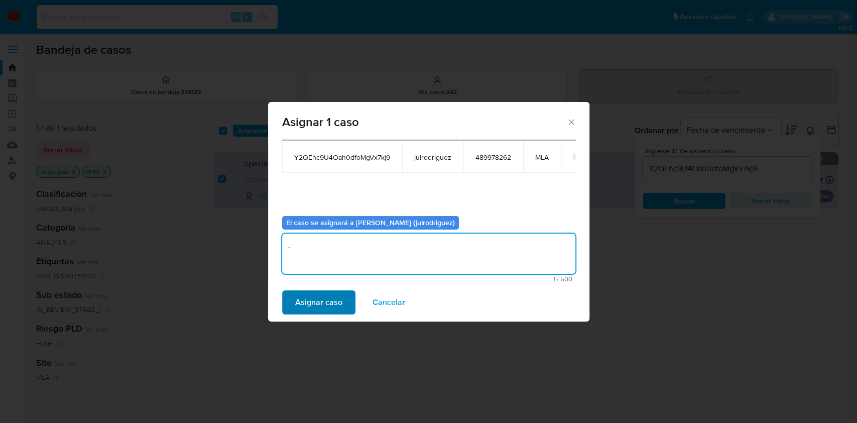
type textarea "."
click at [341, 295] on button "Asignar caso" at bounding box center [318, 302] width 73 height 24
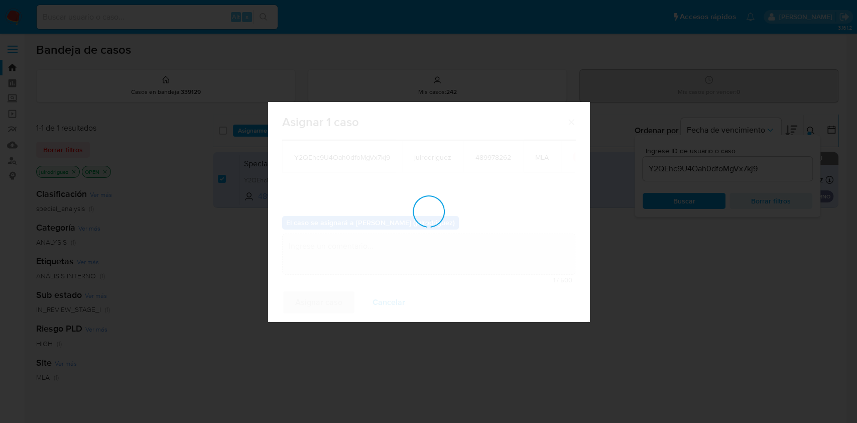
checkbox input "false"
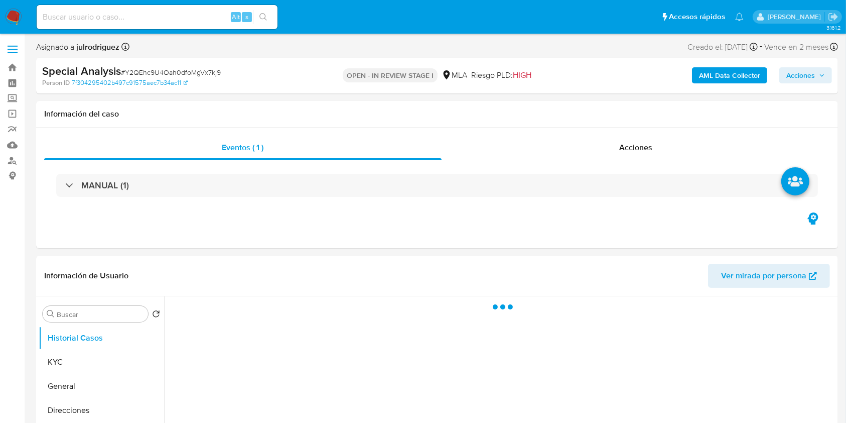
select select "10"
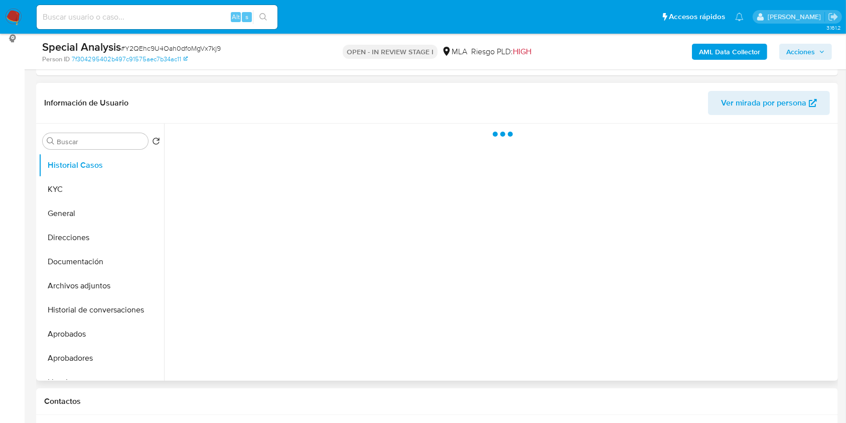
scroll to position [268, 0]
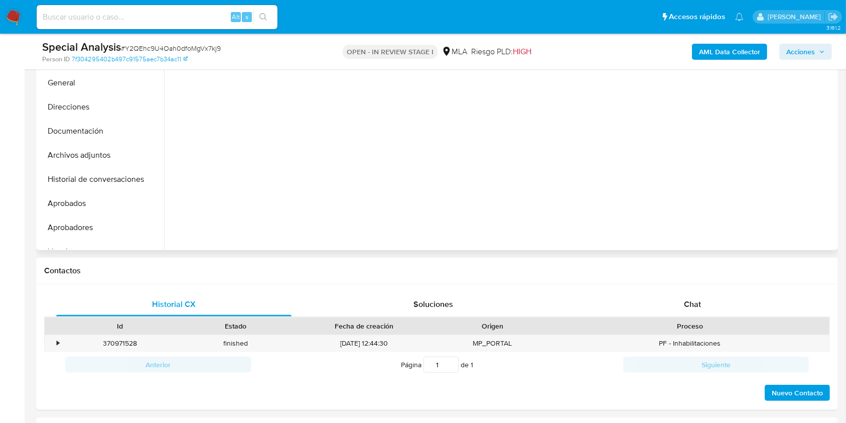
select select "10"
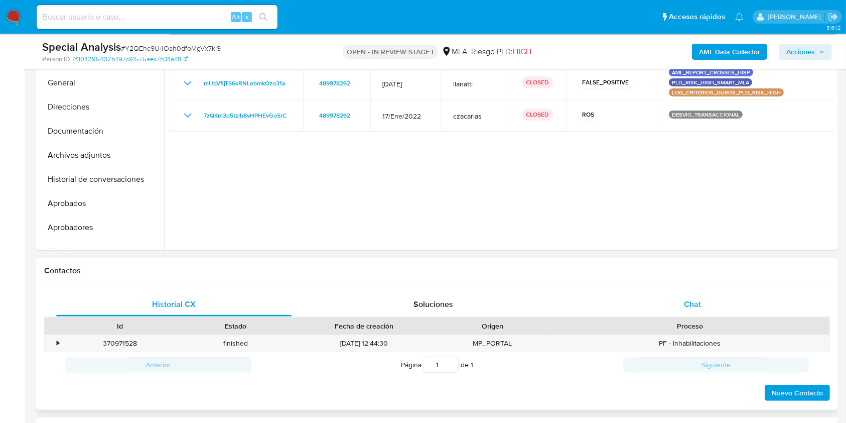
click at [705, 295] on div "Chat" at bounding box center [692, 304] width 235 height 24
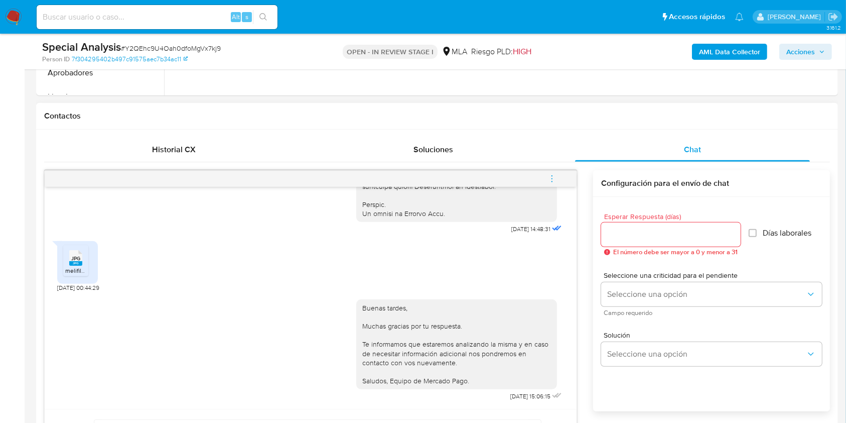
scroll to position [402, 0]
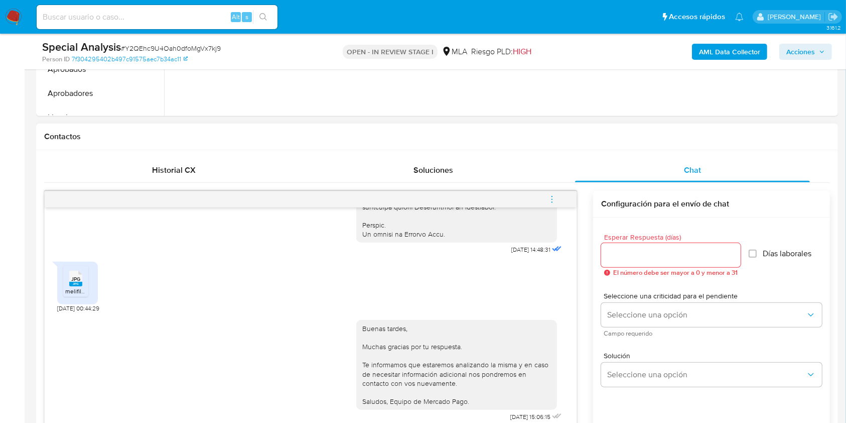
click at [553, 196] on icon "menu-action" at bounding box center [552, 199] width 9 height 9
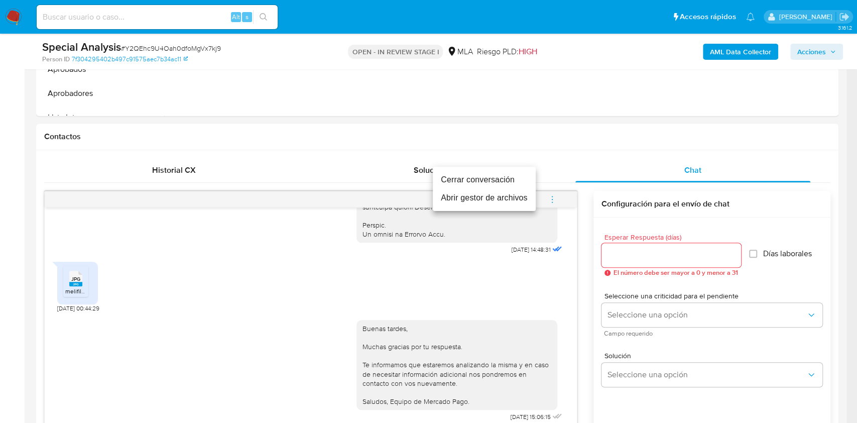
click at [489, 181] on li "Cerrar conversación" at bounding box center [484, 180] width 103 height 18
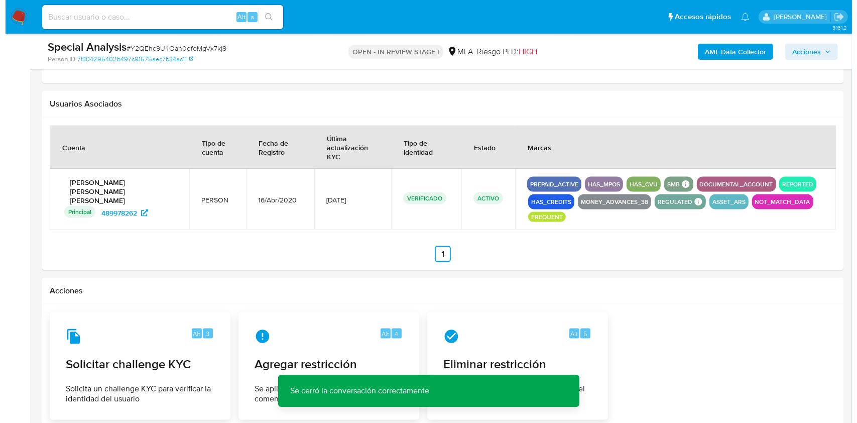
scroll to position [1583, 0]
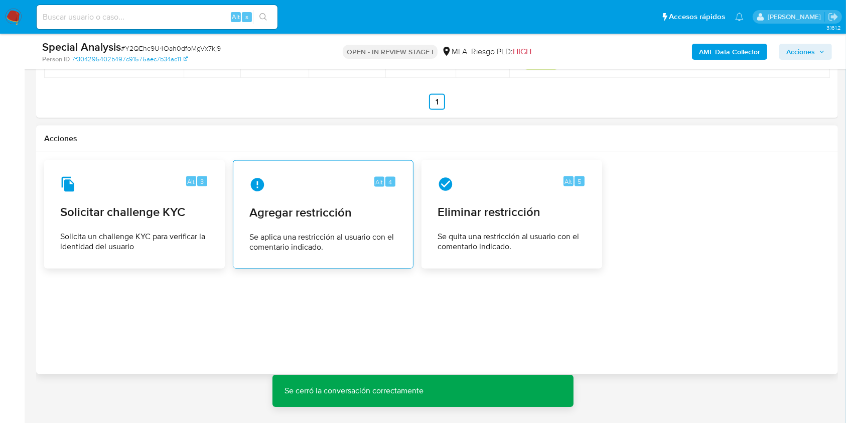
click at [319, 209] on span "Agregar restricción" at bounding box center [323, 212] width 148 height 15
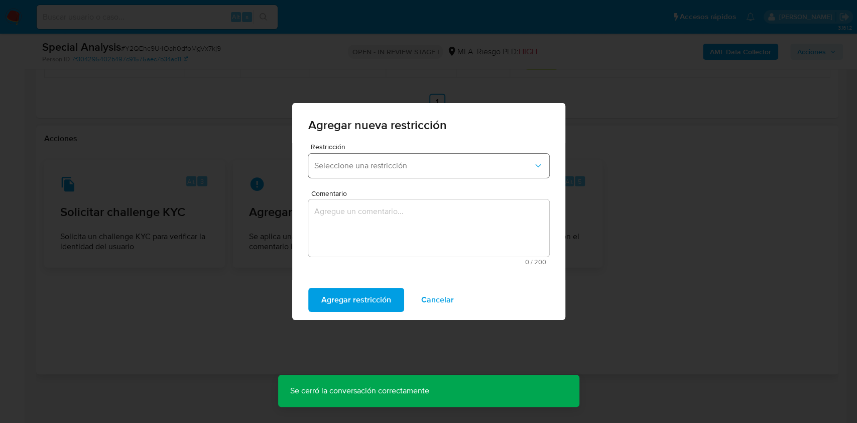
click at [387, 173] on button "Seleccione una restricción" at bounding box center [428, 166] width 241 height 24
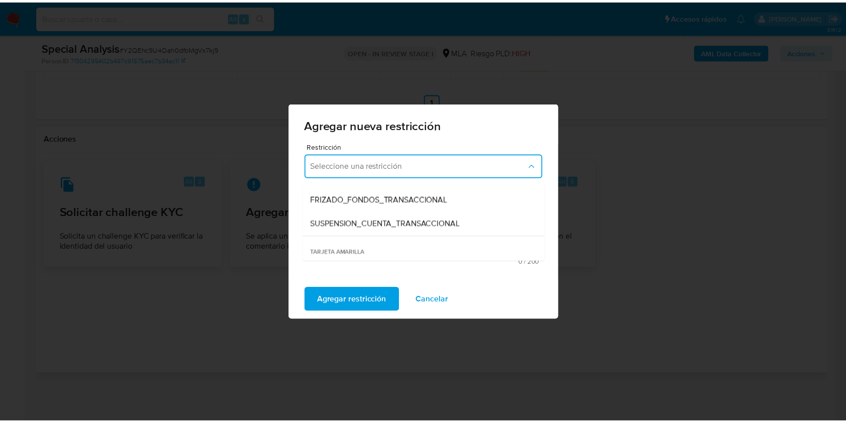
scroll to position [134, 0]
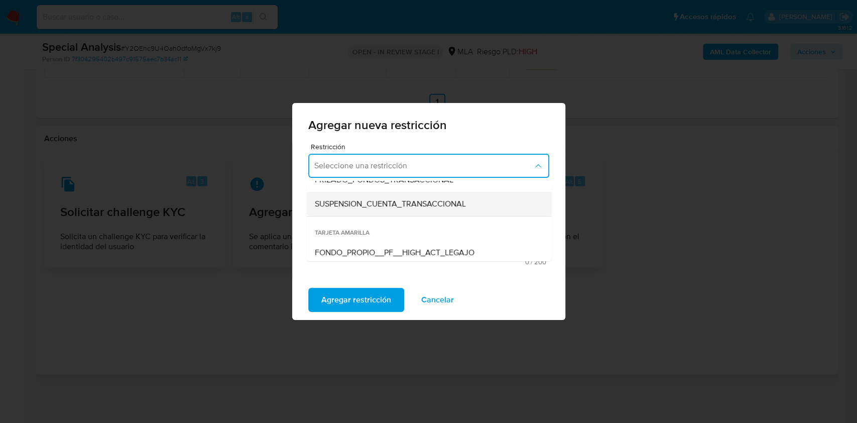
click at [402, 212] on div "SUSPENSION_CUENTA_TRANSACCIONAL" at bounding box center [425, 204] width 223 height 24
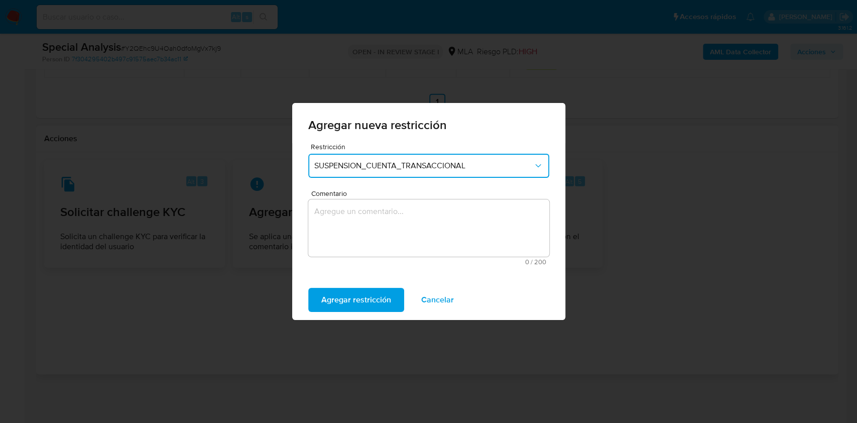
drag, startPoint x: 410, startPoint y: 218, endPoint x: 415, endPoint y: 217, distance: 5.1
click at [410, 218] on textarea "Comentario" at bounding box center [428, 227] width 241 height 57
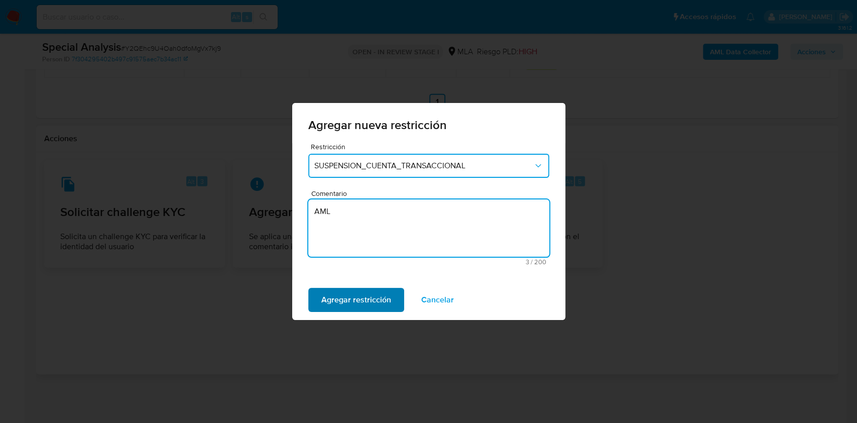
type textarea "AML"
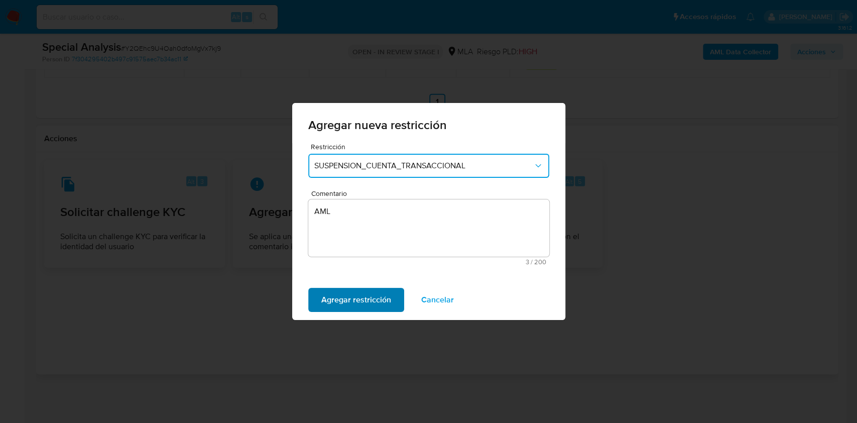
click at [376, 299] on span "Agregar restricción" at bounding box center [356, 300] width 70 height 22
click at [347, 297] on span "Confirmar" at bounding box center [339, 300] width 36 height 22
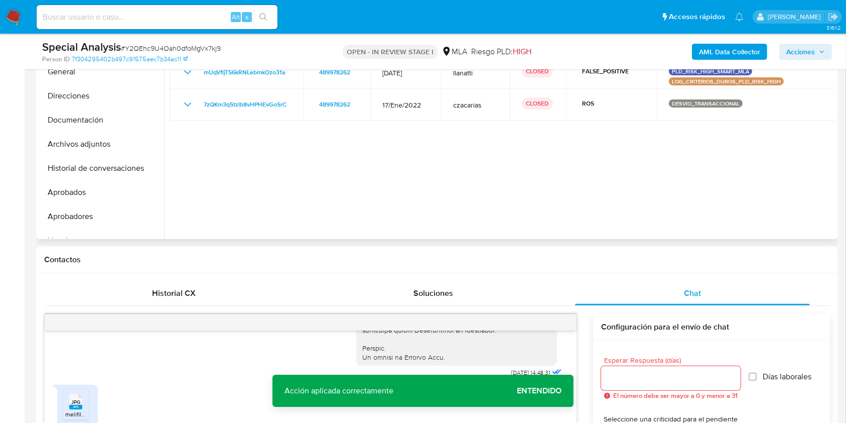
scroll to position [178, 0]
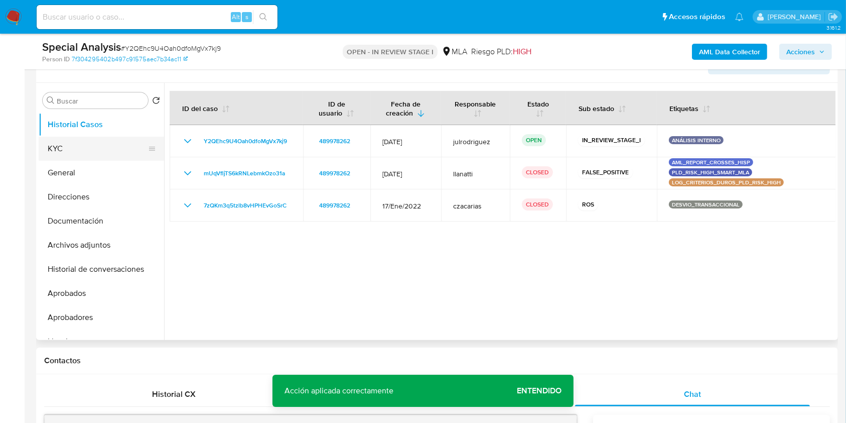
click at [77, 148] on button "KYC" at bounding box center [97, 149] width 117 height 24
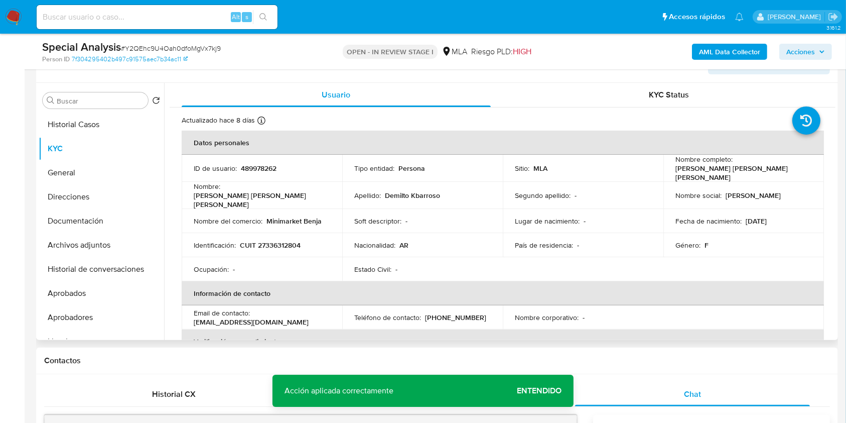
click at [256, 166] on p "489978262" at bounding box center [259, 168] width 36 height 9
copy p "489978262"
click at [177, 49] on span "# Y2QEhc9U4Oah0dfoMgVx7kj9" at bounding box center [171, 48] width 100 height 10
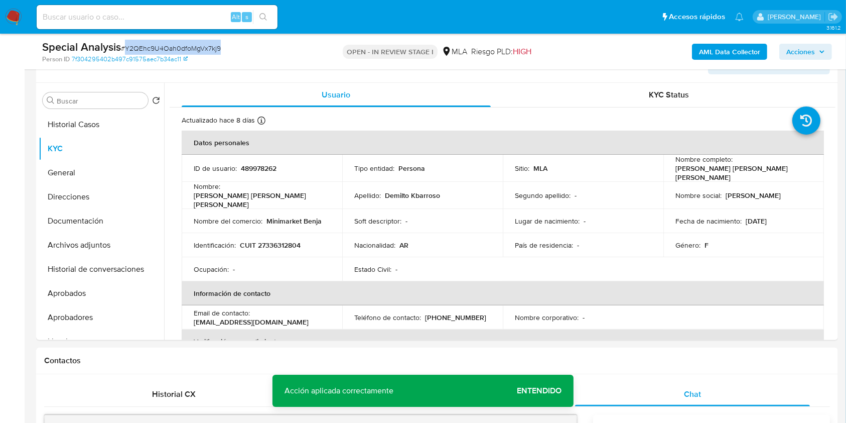
copy span "Y2QEhc9U4Oah0dfoMgVx7kj9"
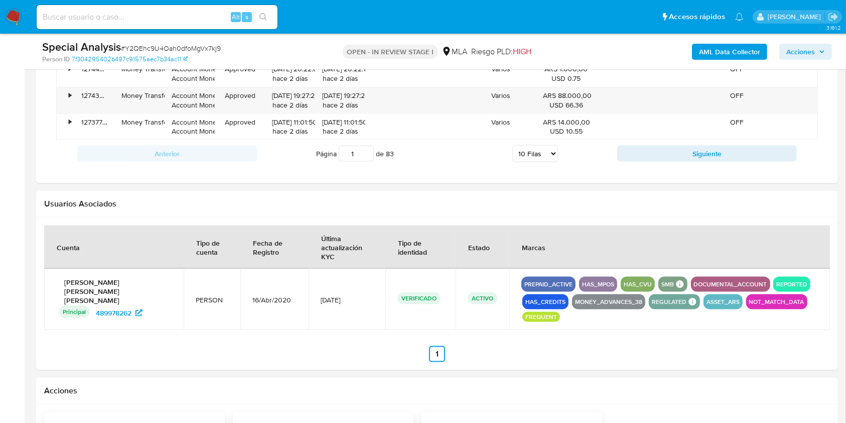
scroll to position [0, 0]
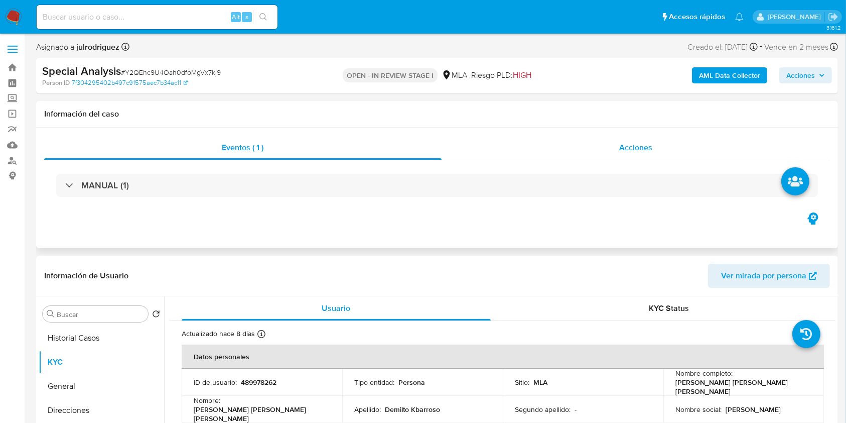
click at [647, 155] on div "Acciones" at bounding box center [636, 148] width 389 height 24
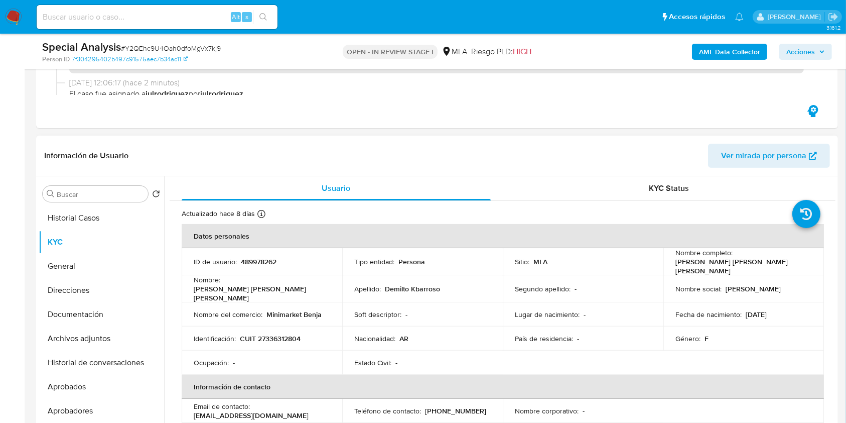
scroll to position [201, 0]
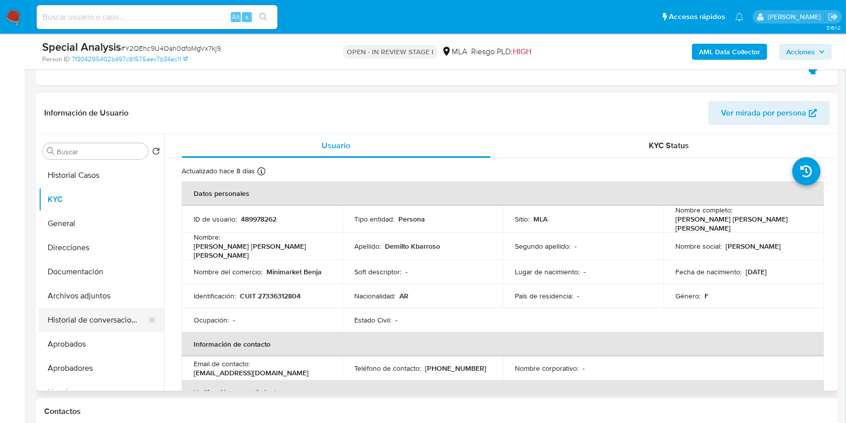
click at [121, 319] on button "Historial de conversaciones" at bounding box center [97, 320] width 117 height 24
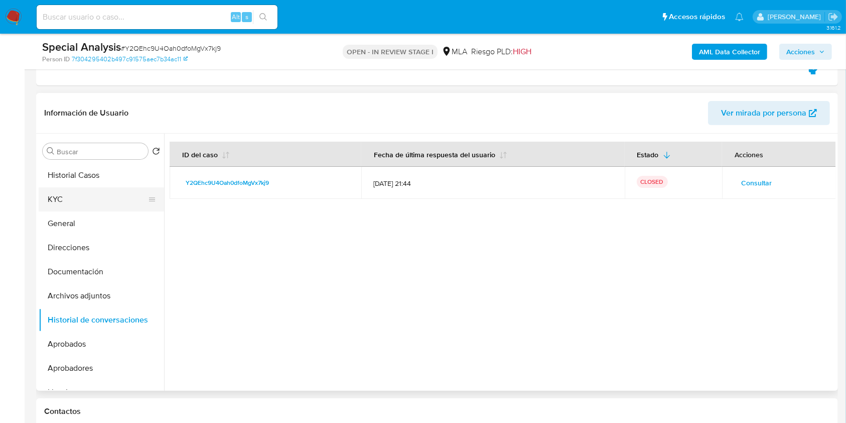
click at [84, 196] on button "KYC" at bounding box center [97, 199] width 117 height 24
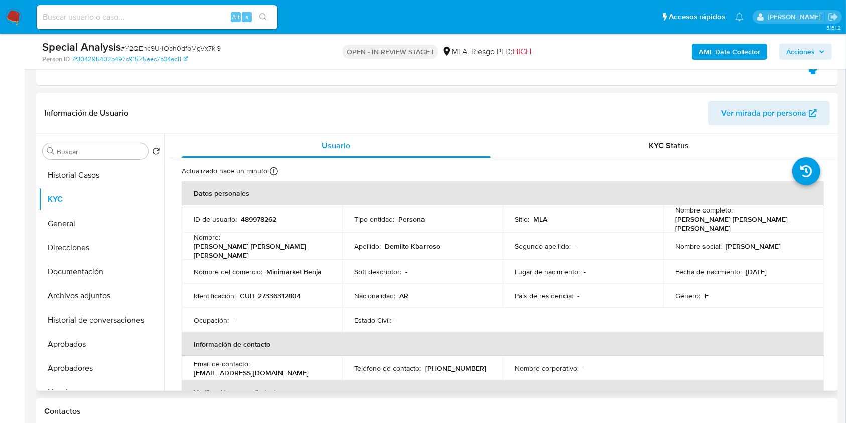
click at [265, 214] on p "489978262" at bounding box center [259, 218] width 36 height 9
copy p "489978262"
click at [187, 46] on span "# Y2QEhc9U4Oah0dfoMgVx7kj9" at bounding box center [171, 48] width 100 height 10
click at [186, 47] on span "# Y2QEhc9U4Oah0dfoMgVx7kj9" at bounding box center [171, 48] width 100 height 10
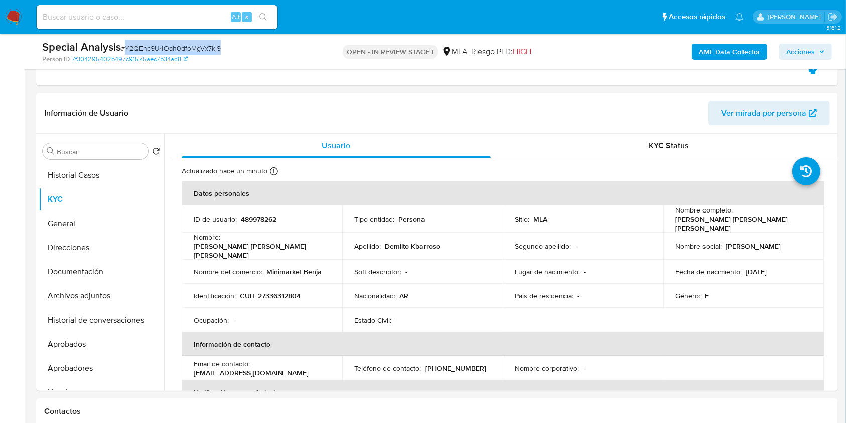
copy span "Y2QEhc9U4Oah0dfoMgVx7kj9"
drag, startPoint x: 674, startPoint y: 222, endPoint x: 800, endPoint y: 225, distance: 125.5
click at [800, 225] on p "[PERSON_NAME] [PERSON_NAME] [PERSON_NAME]" at bounding box center [742, 223] width 133 height 18
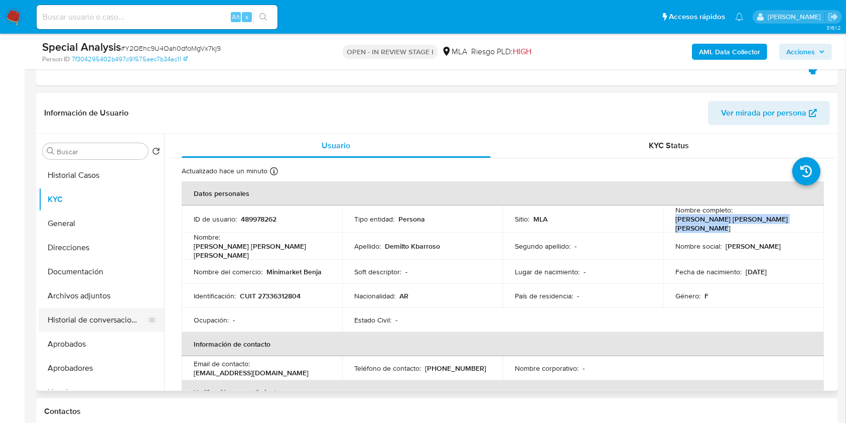
click at [130, 326] on button "Historial de conversaciones" at bounding box center [97, 320] width 117 height 24
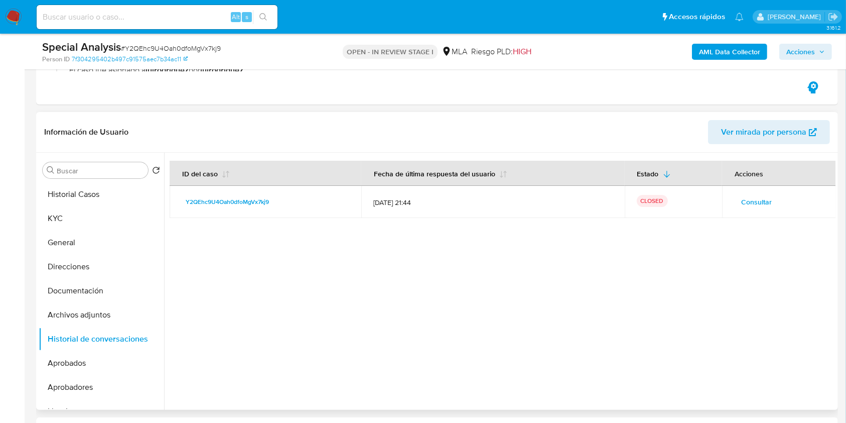
scroll to position [134, 0]
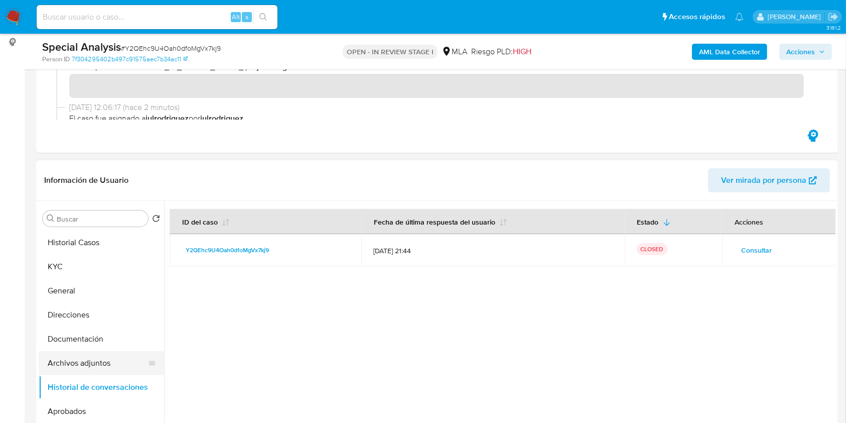
click at [100, 363] on button "Archivos adjuntos" at bounding box center [97, 363] width 117 height 24
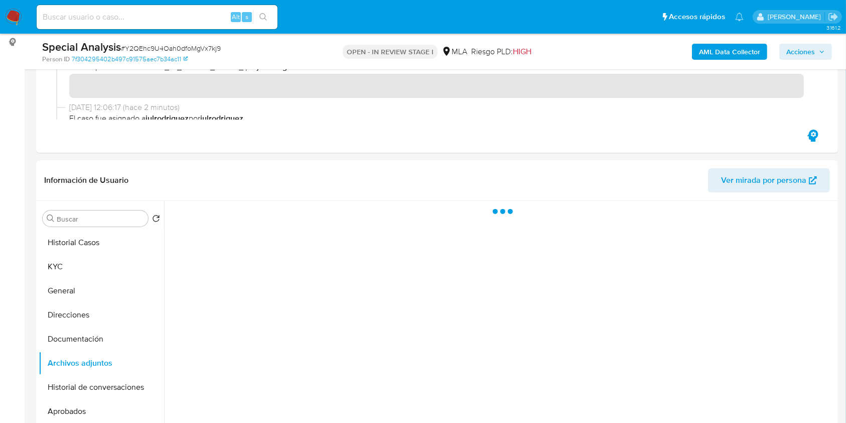
click at [700, 47] on b "AML Data Collector" at bounding box center [729, 52] width 61 height 16
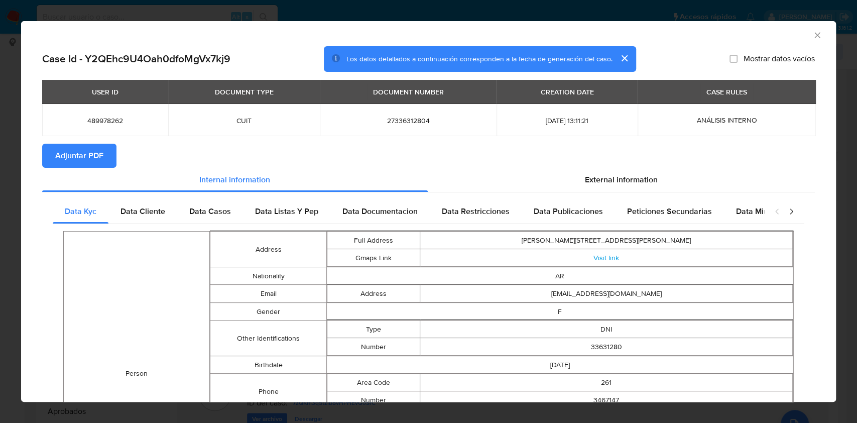
click at [100, 150] on span "Adjuntar PDF" at bounding box center [79, 156] width 48 height 22
click at [812, 31] on icon "Cerrar ventana" at bounding box center [817, 35] width 10 height 10
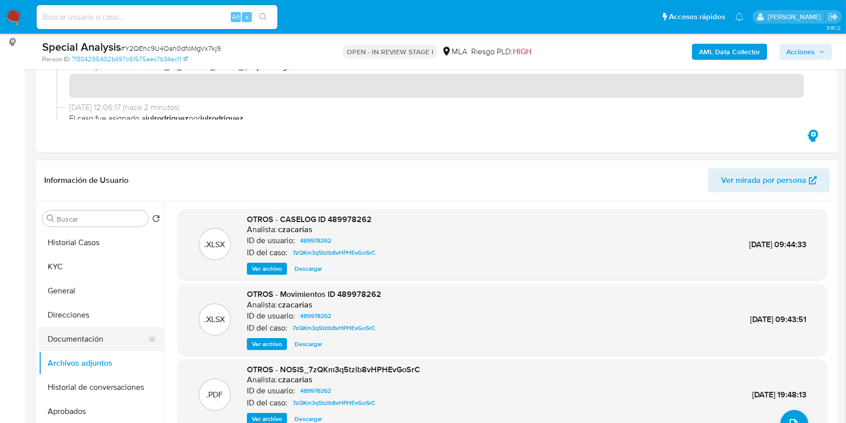
click at [88, 343] on button "Documentación" at bounding box center [97, 339] width 117 height 24
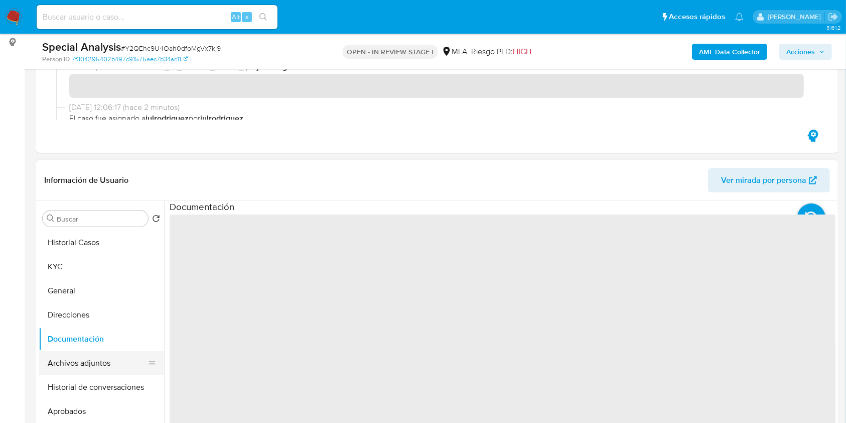
click at [89, 356] on button "Archivos adjuntos" at bounding box center [97, 363] width 117 height 24
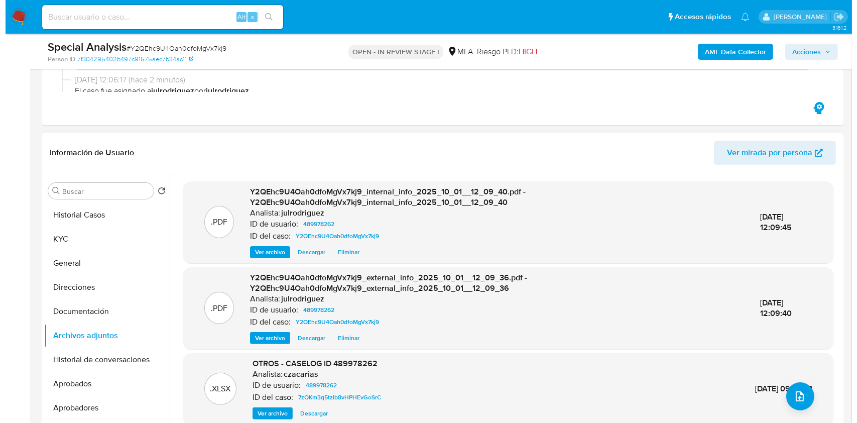
scroll to position [201, 0]
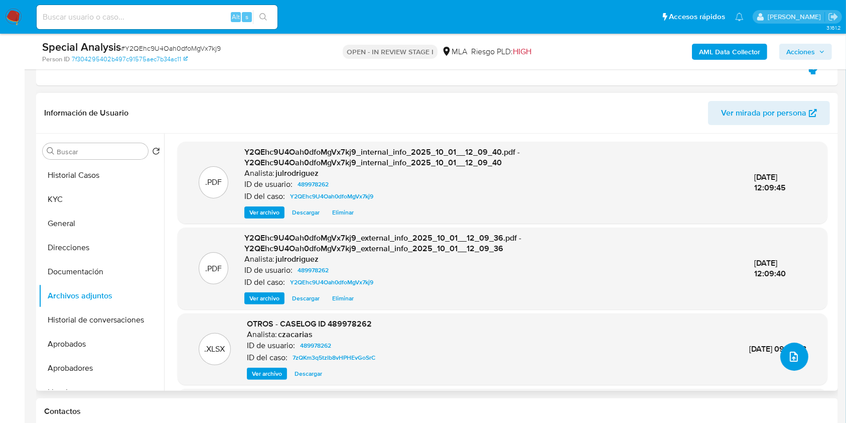
click at [788, 360] on icon "upload-file" at bounding box center [794, 356] width 12 height 12
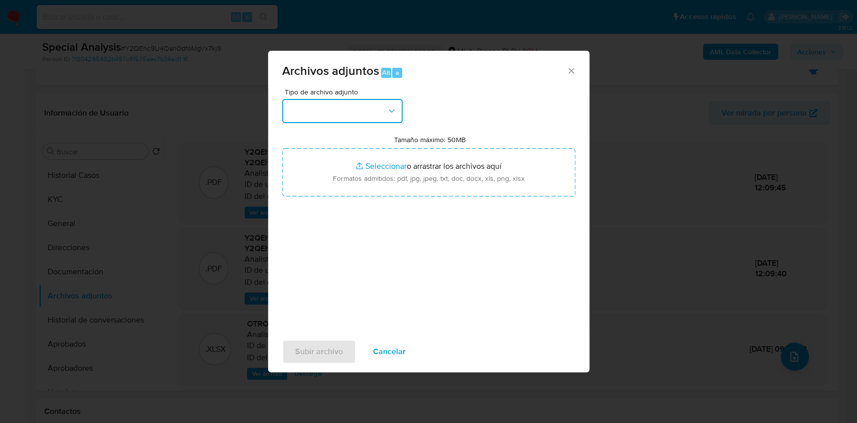
click at [375, 111] on button "button" at bounding box center [342, 111] width 120 height 24
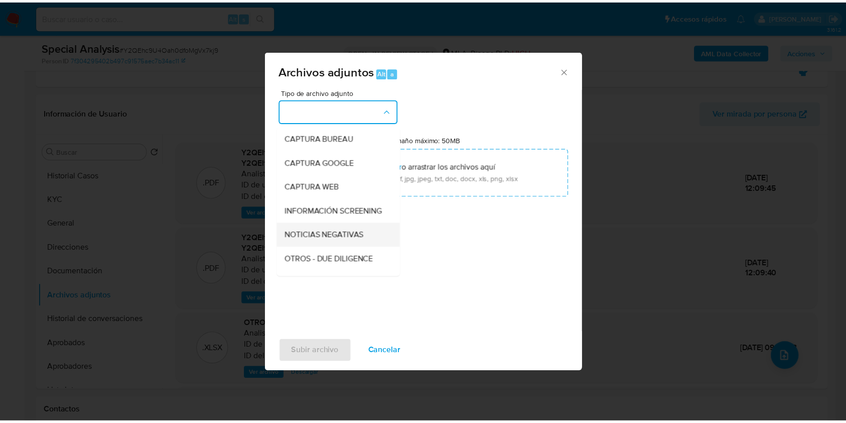
scroll to position [67, 0]
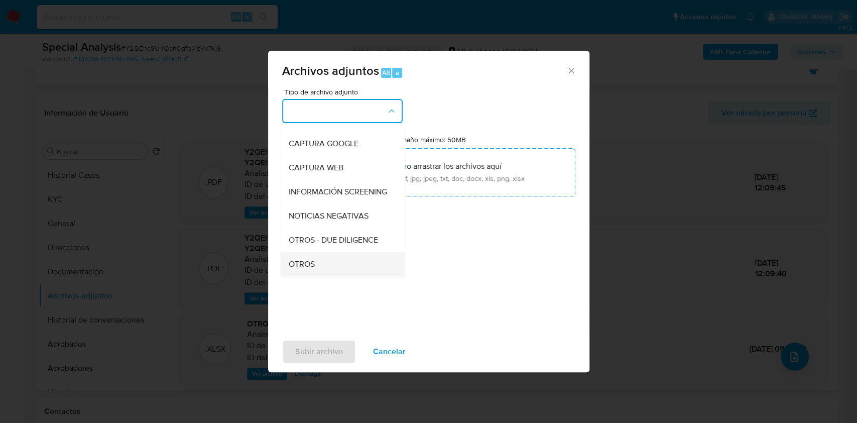
click at [315, 264] on div "OTROS" at bounding box center [339, 264] width 102 height 24
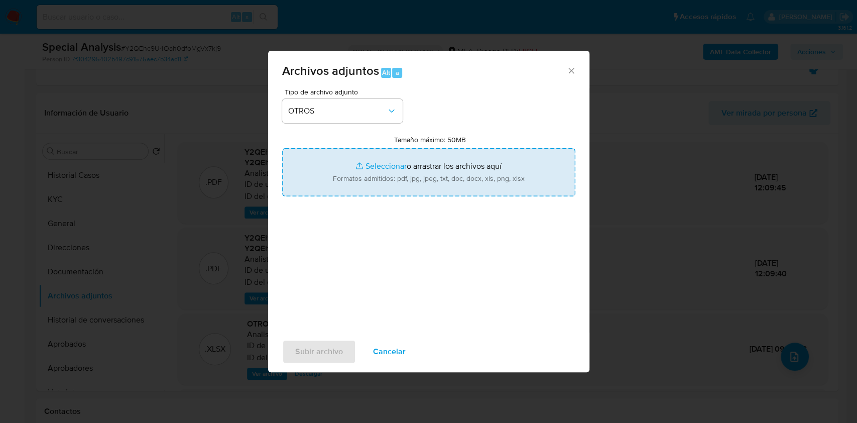
click at [373, 195] on input "Tamaño máximo: 50MB Seleccionar archivos" at bounding box center [428, 172] width 293 height 48
type input "C:\fakepath\Laura Estefania Beatriz Demilto Kbarroso - NOSIS - SEPTIEMBRE 2025.…"
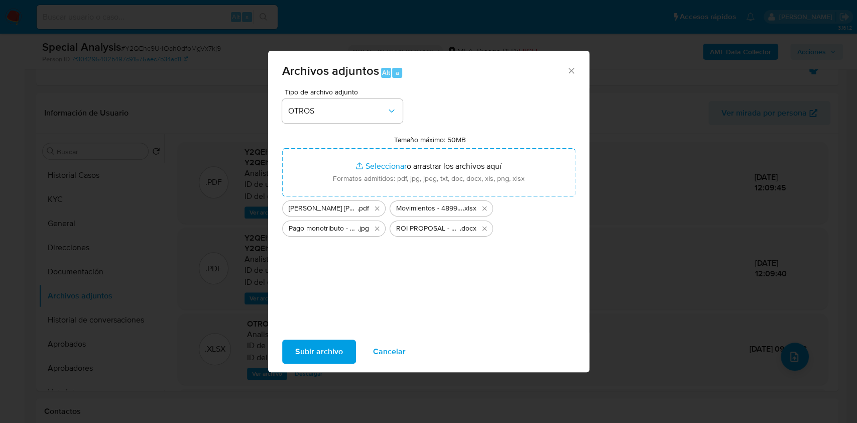
click at [313, 351] on span "Subir archivo" at bounding box center [319, 351] width 48 height 22
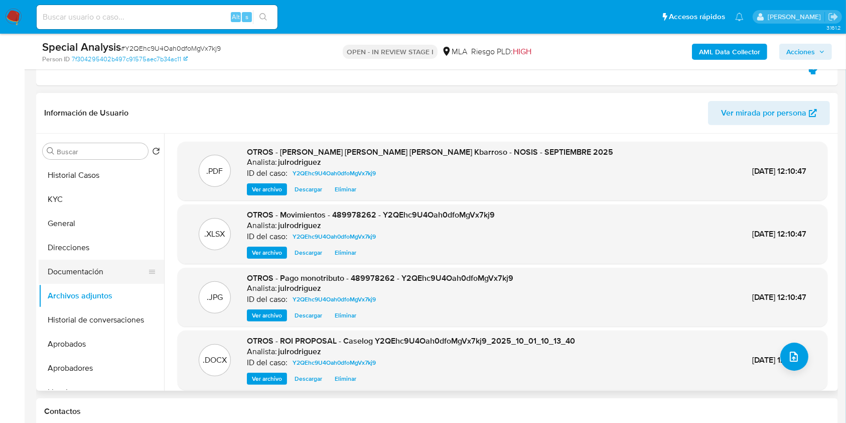
click at [80, 274] on button "Documentación" at bounding box center [97, 272] width 117 height 24
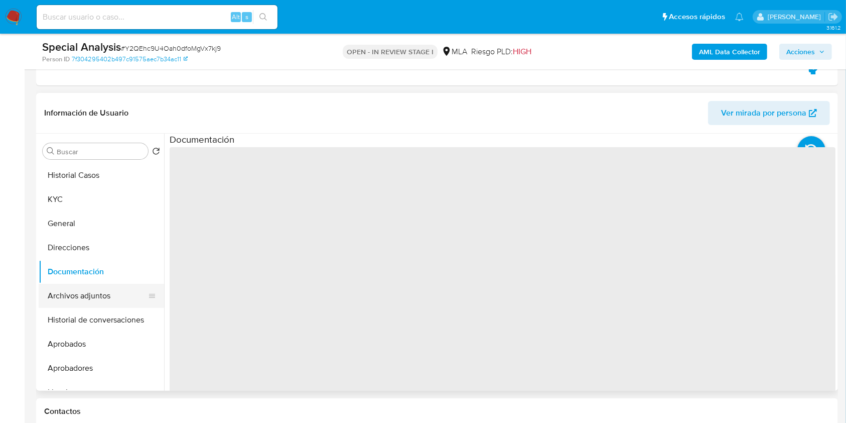
click at [85, 292] on button "Archivos adjuntos" at bounding box center [97, 296] width 117 height 24
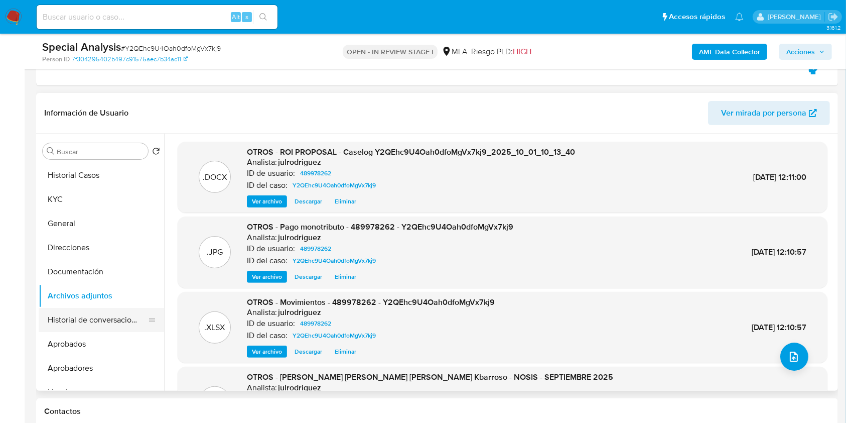
click at [120, 311] on button "Historial de conversaciones" at bounding box center [97, 320] width 117 height 24
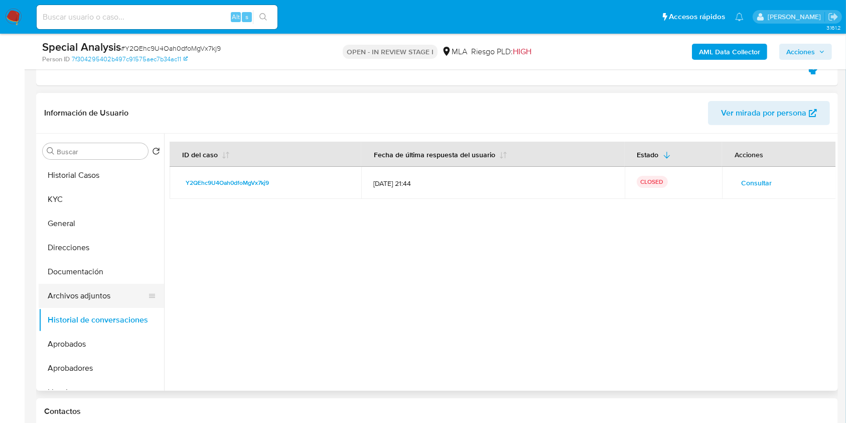
click at [97, 300] on button "Archivos adjuntos" at bounding box center [97, 296] width 117 height 24
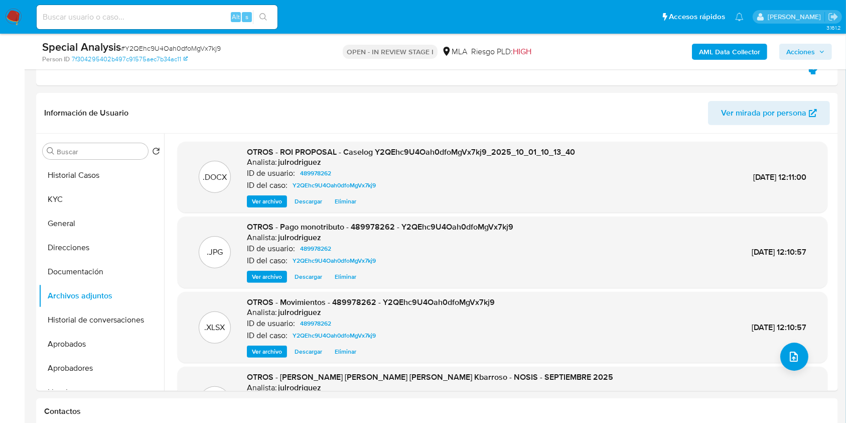
click at [784, 57] on button "Acciones" at bounding box center [806, 52] width 53 height 16
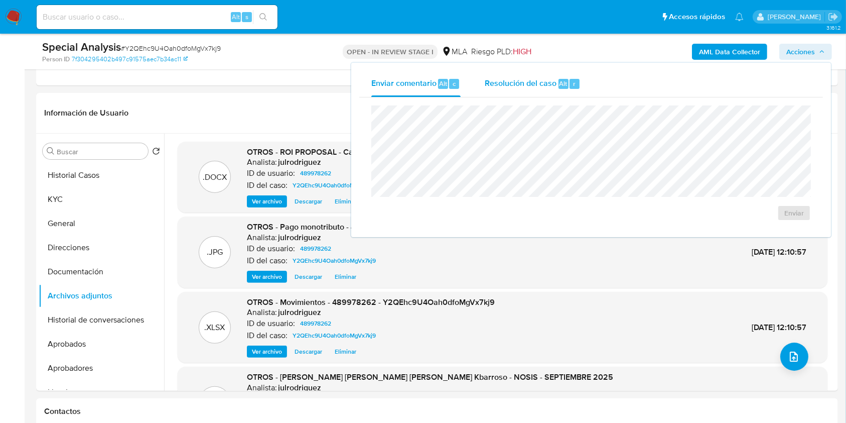
click at [545, 74] on div "Resolución del caso Alt r" at bounding box center [533, 84] width 96 height 26
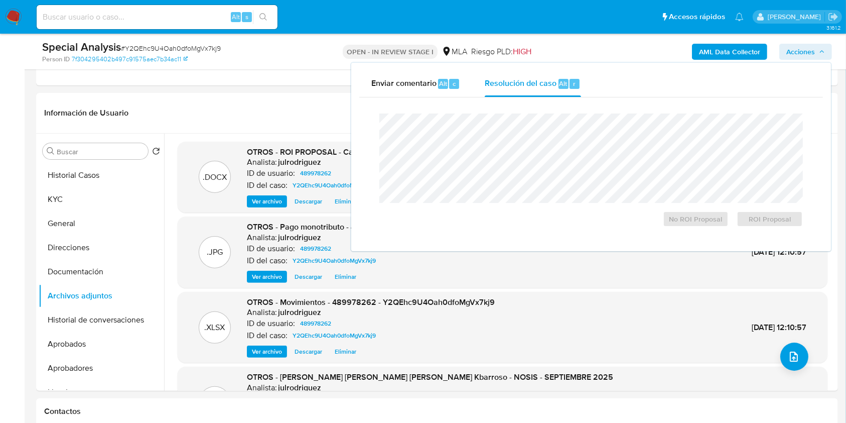
click at [544, 114] on div at bounding box center [592, 157] width 424 height 89
click at [764, 220] on span "ROI Proposal" at bounding box center [770, 219] width 52 height 14
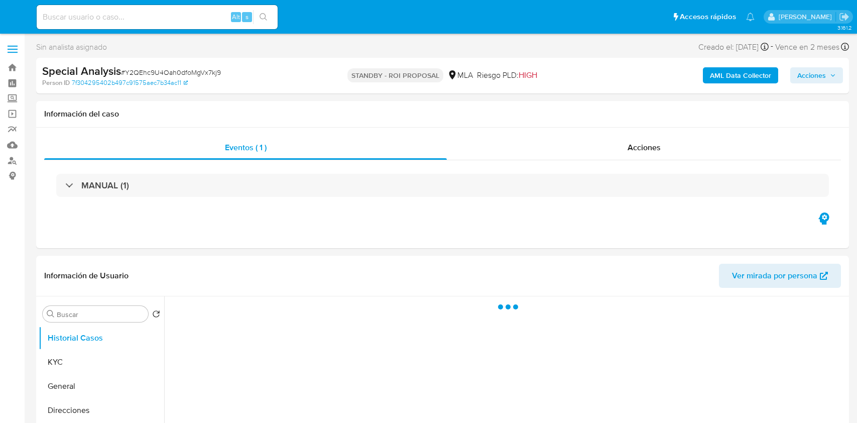
select select "10"
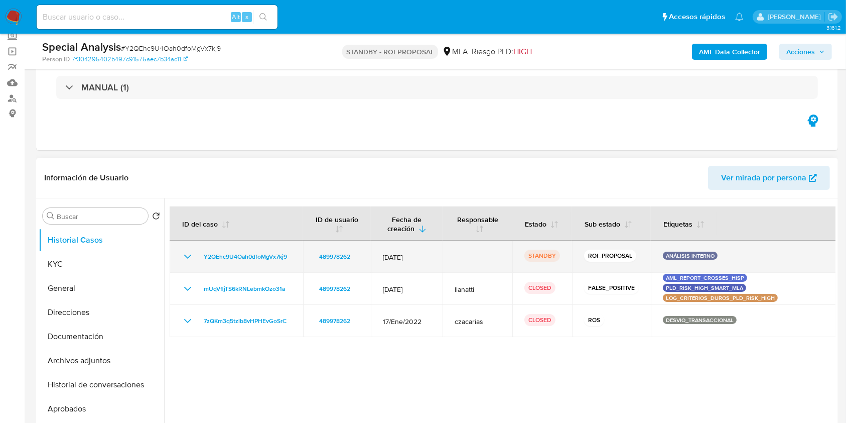
scroll to position [134, 0]
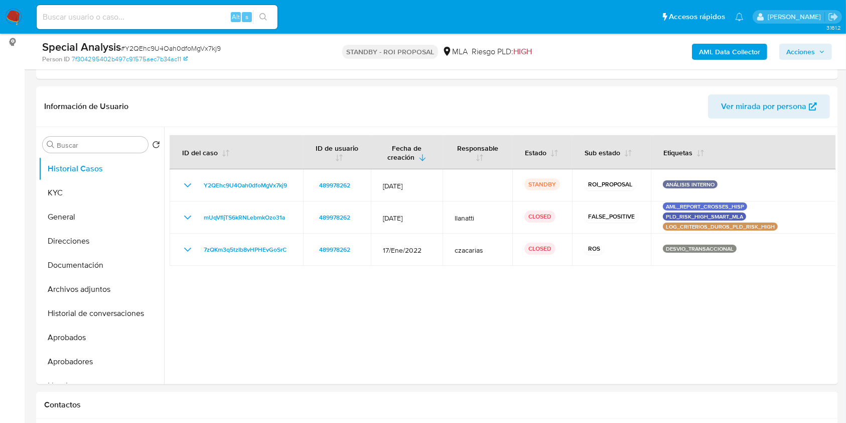
click at [142, 23] on input at bounding box center [157, 17] width 241 height 13
paste input "33872654"
type input "33872654"
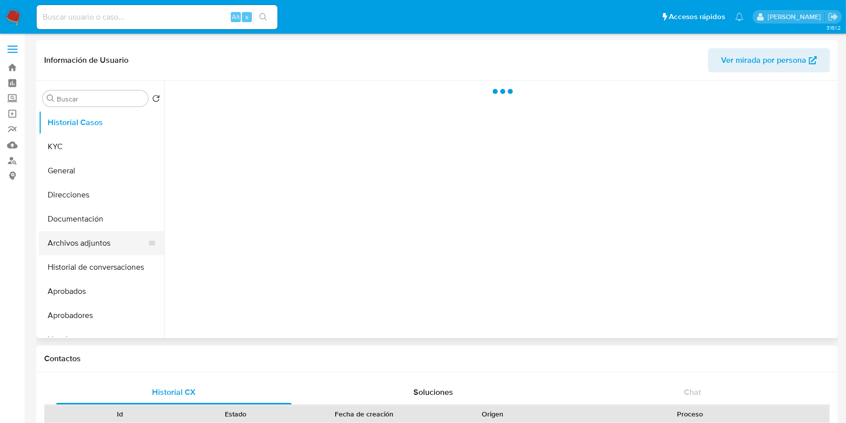
click at [99, 242] on button "Archivos adjuntos" at bounding box center [97, 243] width 117 height 24
select select "10"
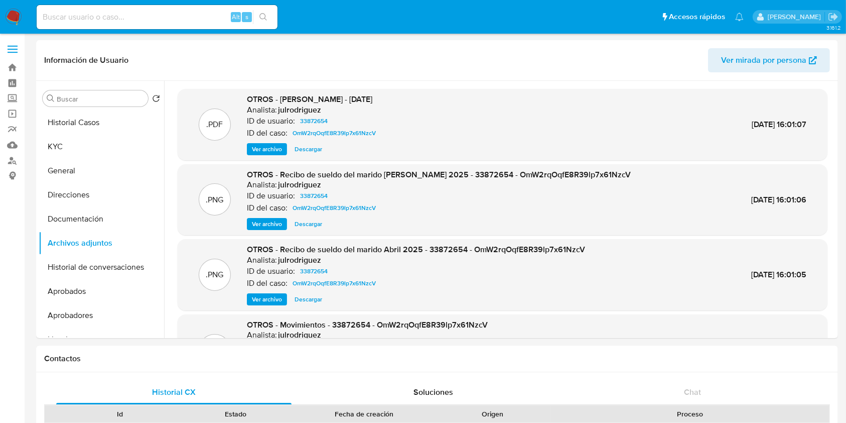
click at [177, 11] on input at bounding box center [157, 17] width 241 height 13
paste input "32326250"
type input "32326250"
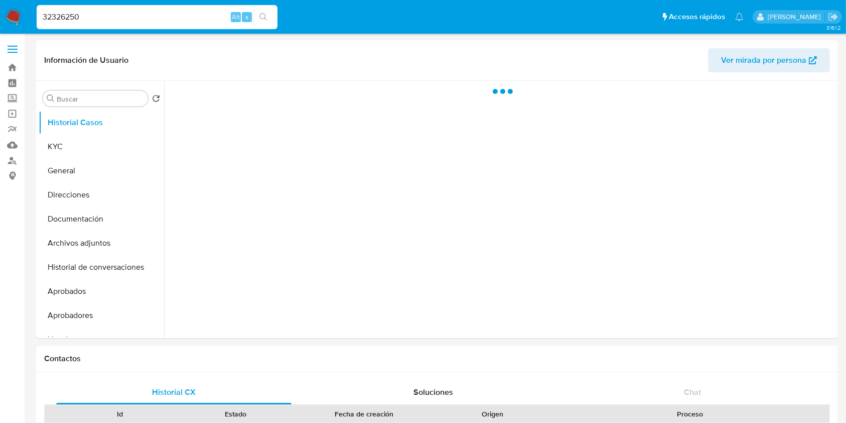
select select "10"
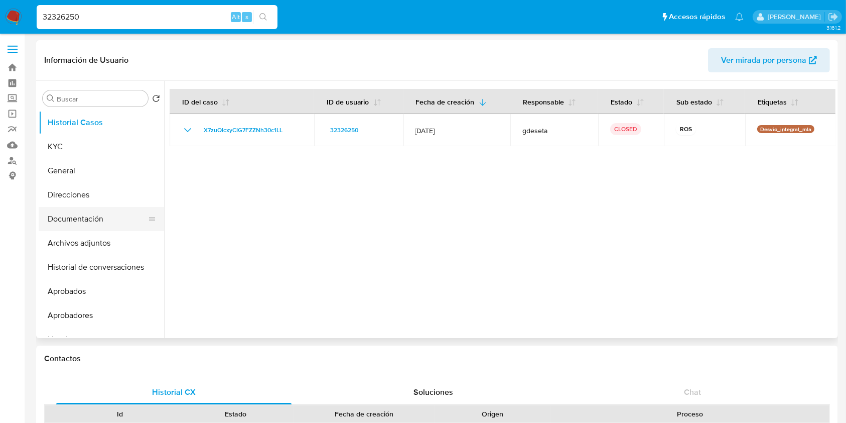
click at [97, 215] on button "Documentación" at bounding box center [97, 219] width 117 height 24
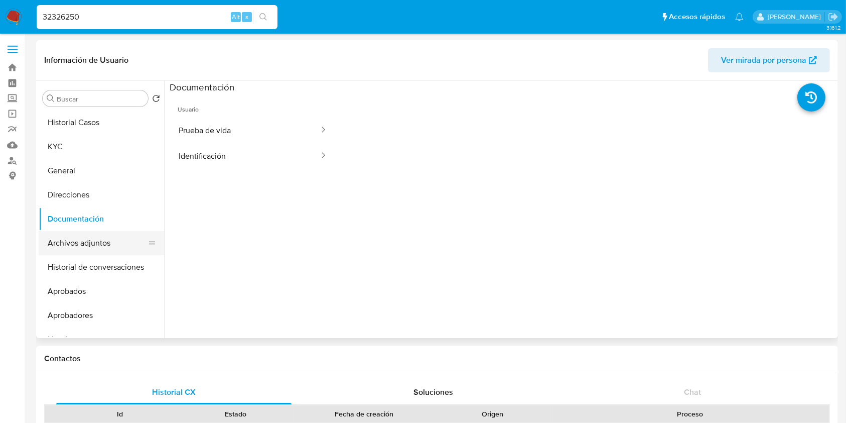
drag, startPoint x: 104, startPoint y: 240, endPoint x: 431, endPoint y: 244, distance: 326.8
click at [104, 241] on button "Archivos adjuntos" at bounding box center [101, 243] width 125 height 24
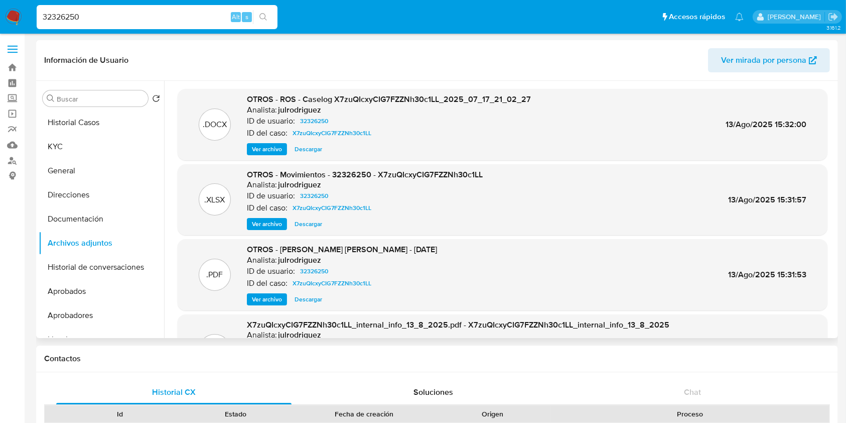
click at [277, 148] on span "Ver archivo" at bounding box center [267, 149] width 30 height 10
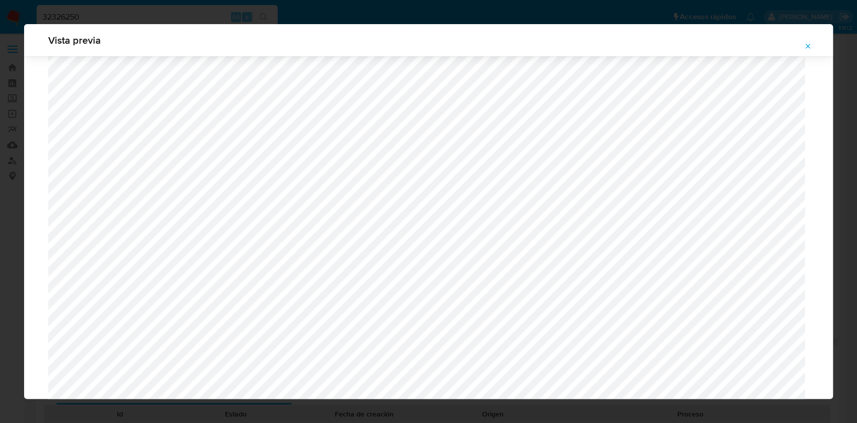
scroll to position [823, 0]
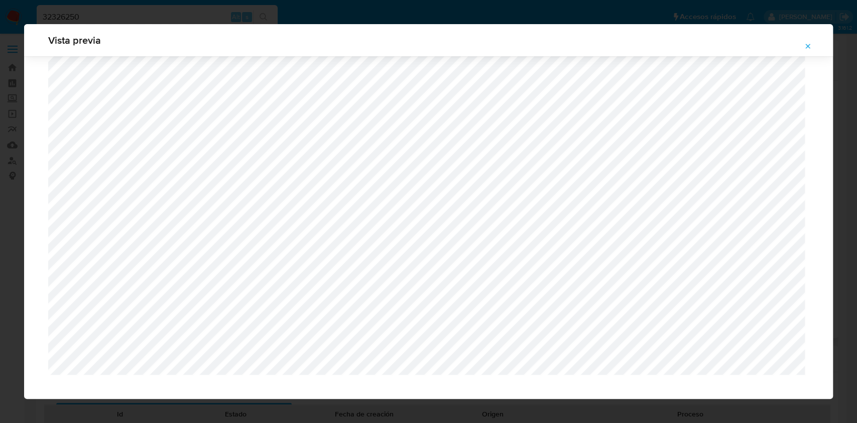
click at [807, 45] on icon "Attachment preview" at bounding box center [808, 46] width 8 height 8
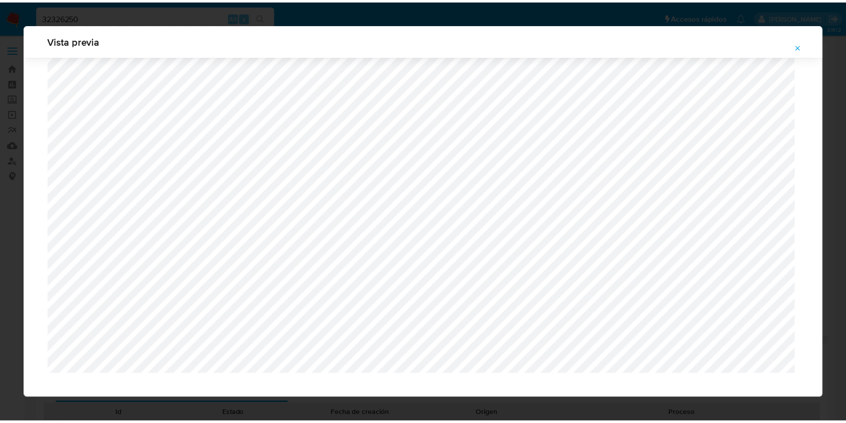
scroll to position [0, 0]
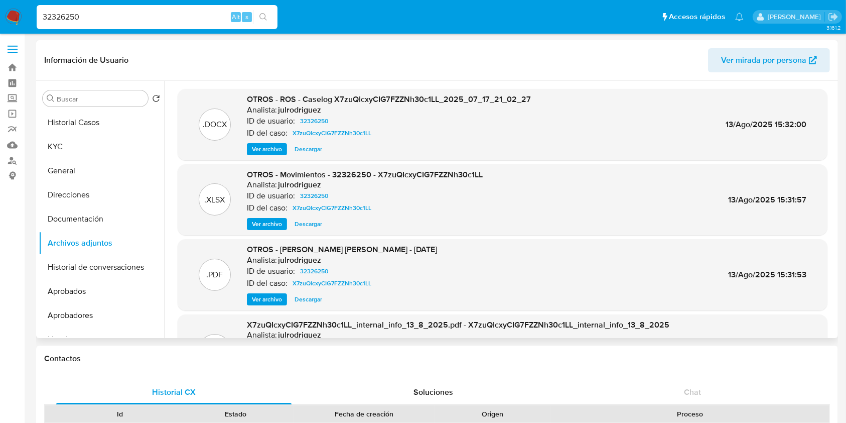
click at [129, 9] on div "32326250 Alt s" at bounding box center [157, 17] width 241 height 24
drag, startPoint x: 127, startPoint y: 18, endPoint x: 0, endPoint y: 21, distance: 126.5
click at [0, 21] on nav "Pausado Ver notificaciones 32326250 Alt s Accesos rápidos Presiona las siguient…" at bounding box center [423, 17] width 846 height 34
paste input "V9JMjpX9S2DqQ6pru5tLqXIR"
type input "V9JMjpX9S2DqQ6pru5tLqXIR"
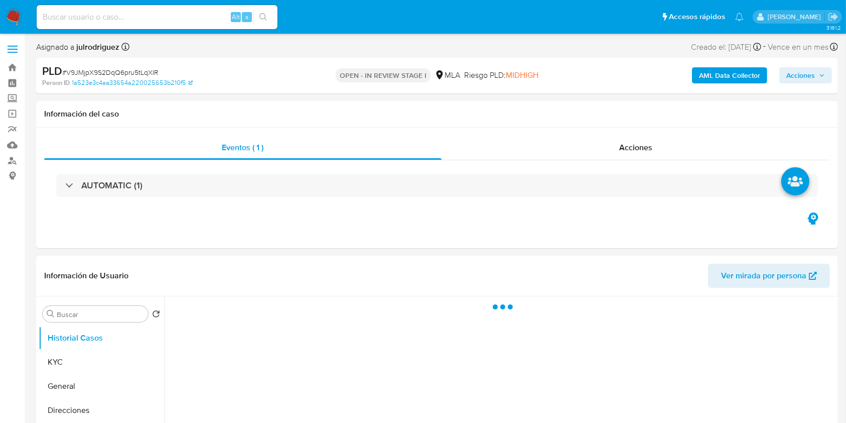
select select "10"
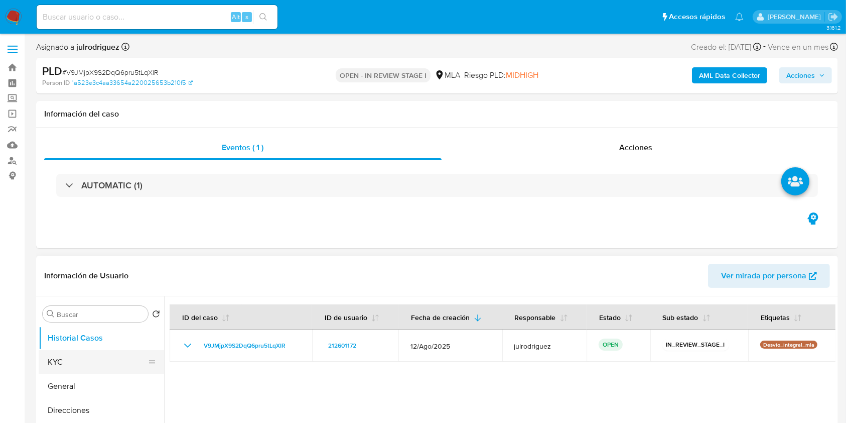
click at [74, 356] on button "KYC" at bounding box center [97, 362] width 117 height 24
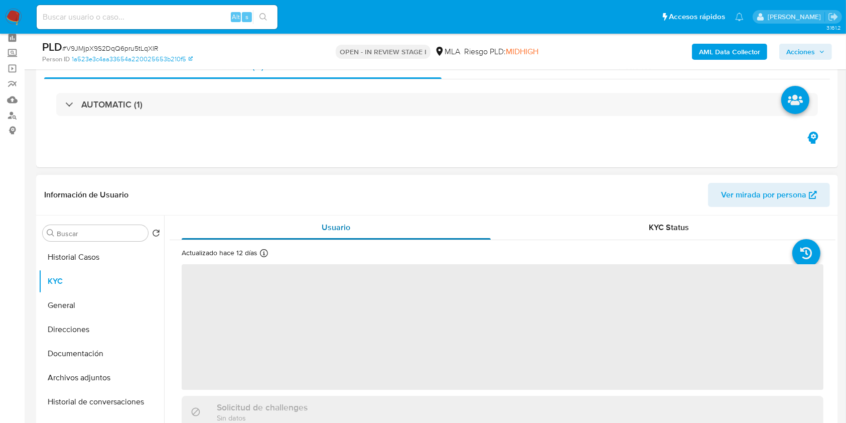
scroll to position [67, 0]
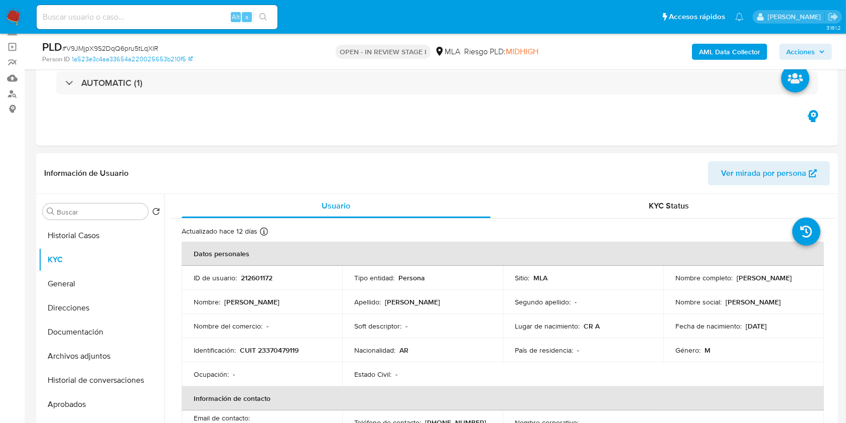
click at [253, 276] on p "212601172" at bounding box center [257, 277] width 32 height 9
copy p "212601172"
click at [143, 47] on span "# V9JMjpX9S2DqQ6pru5tLqXIR" at bounding box center [110, 48] width 96 height 10
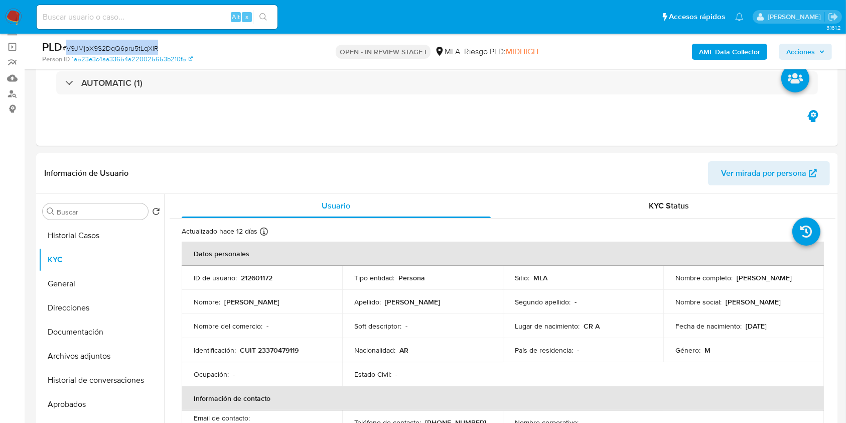
copy span "V9JMjpX9S2DqQ6pru5tLqXIR"
click at [111, 368] on button "Historial de conversaciones" at bounding box center [97, 380] width 117 height 24
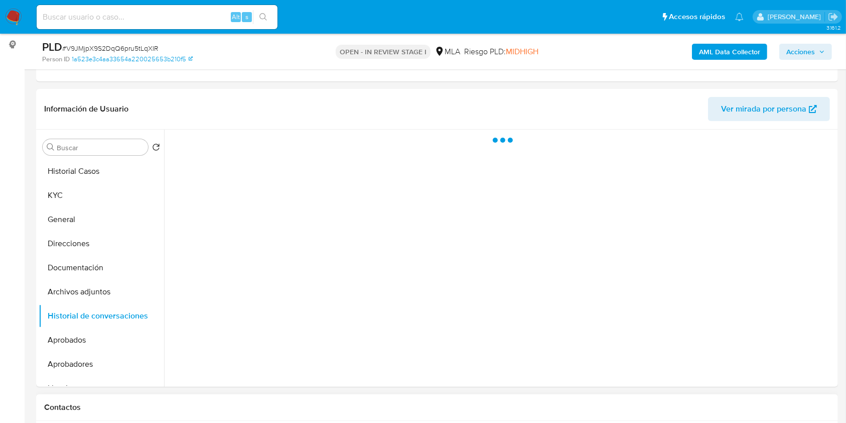
scroll to position [268, 0]
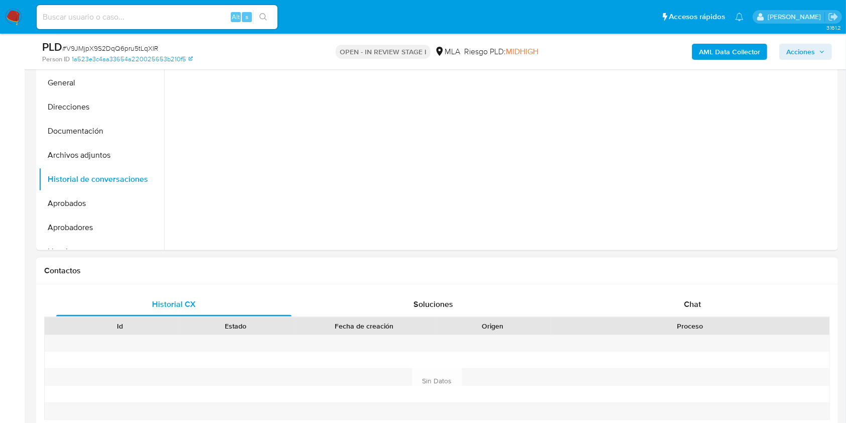
click at [661, 284] on div "Historial CX Soluciones Chat Id Estado Fecha de creación Origen Proceso Anterio…" at bounding box center [437, 381] width 802 height 194
click at [683, 303] on div "Chat" at bounding box center [692, 304] width 235 height 24
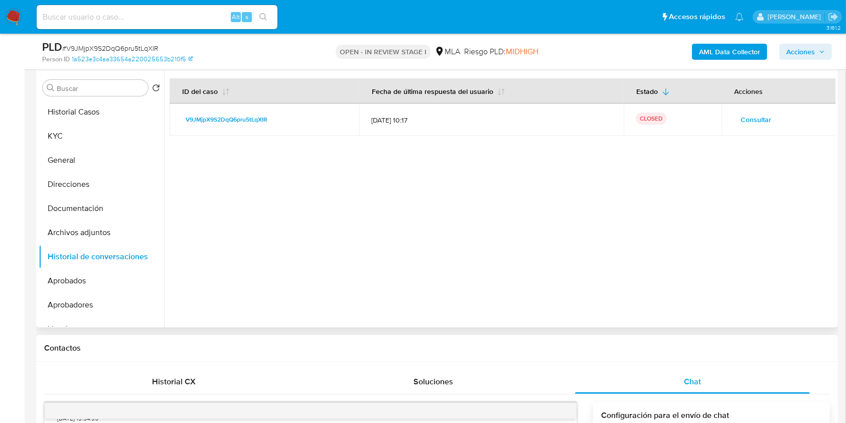
scroll to position [67, 0]
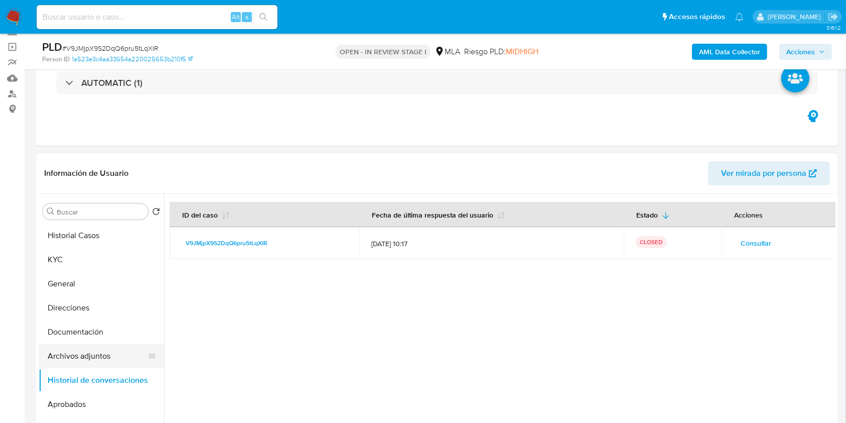
click at [76, 353] on button "Archivos adjuntos" at bounding box center [97, 356] width 117 height 24
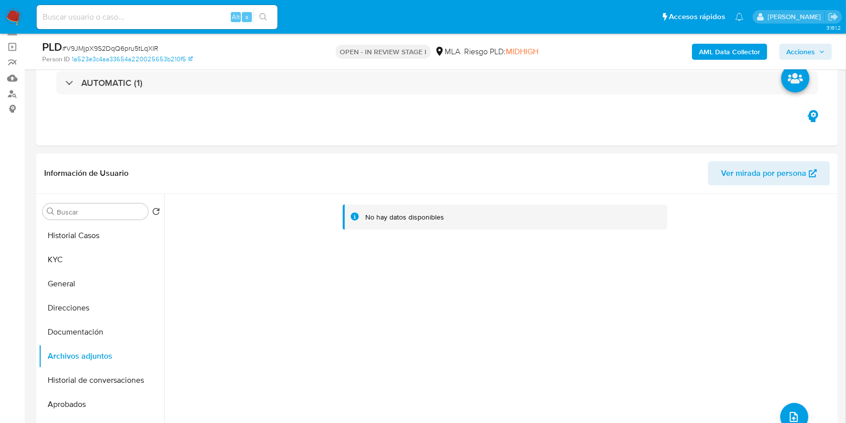
click at [720, 52] on b "AML Data Collector" at bounding box center [729, 52] width 61 height 16
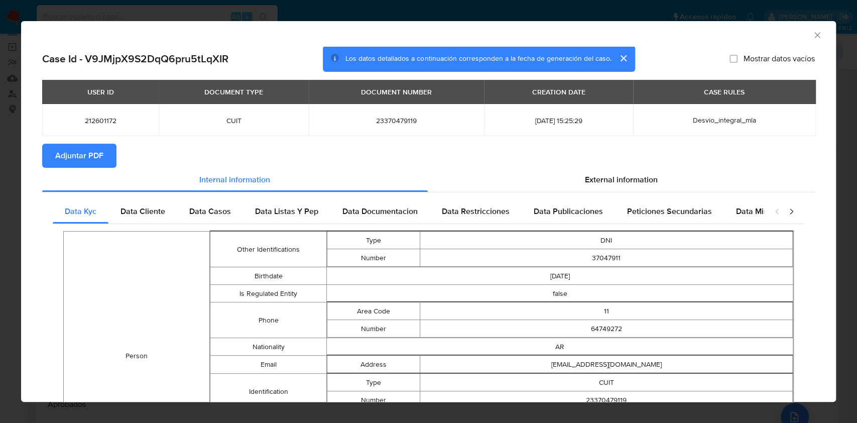
click at [73, 159] on span "Adjuntar PDF" at bounding box center [79, 156] width 48 height 22
click at [812, 38] on icon "Cerrar ventana" at bounding box center [817, 35] width 10 height 10
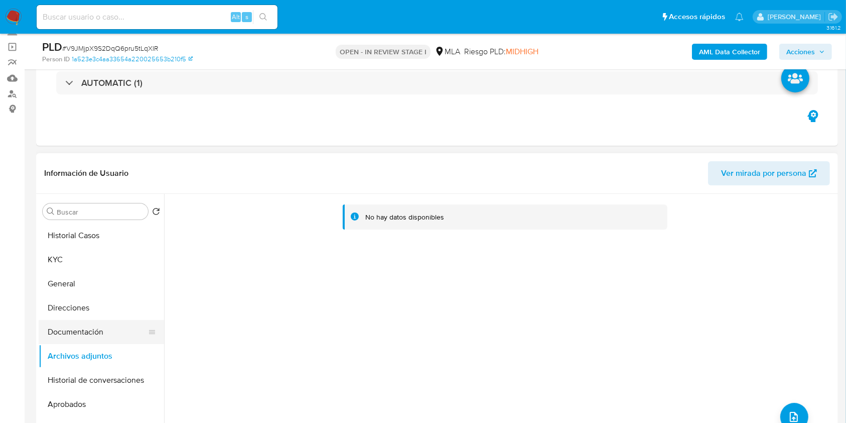
click at [116, 336] on button "Documentación" at bounding box center [97, 332] width 117 height 24
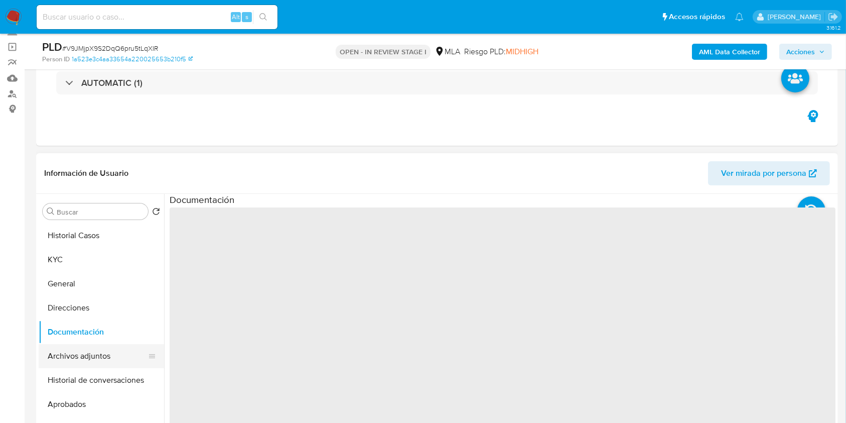
click at [100, 360] on button "Archivos adjuntos" at bounding box center [97, 356] width 117 height 24
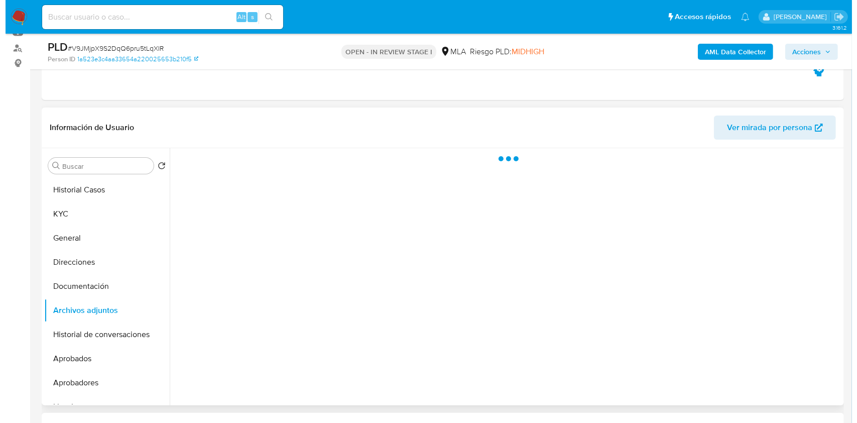
scroll to position [134, 0]
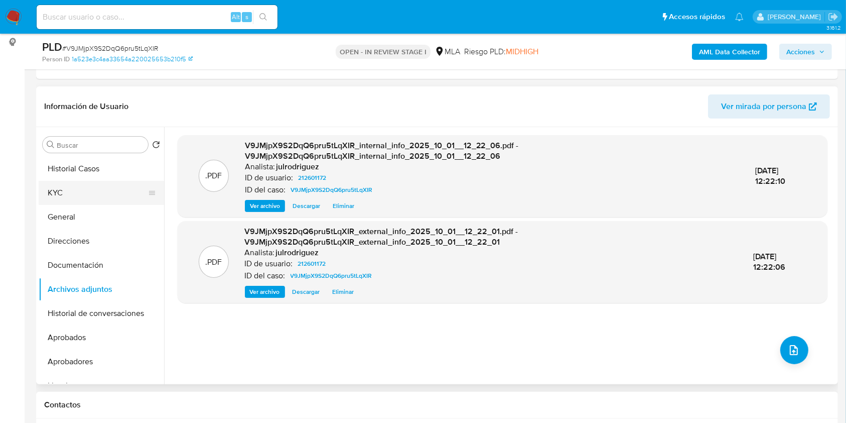
click at [95, 186] on button "KYC" at bounding box center [97, 193] width 117 height 24
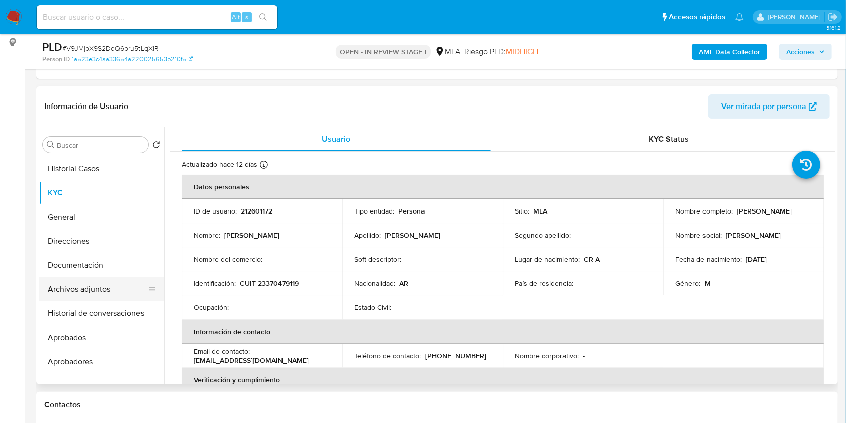
click at [66, 288] on button "Archivos adjuntos" at bounding box center [97, 289] width 117 height 24
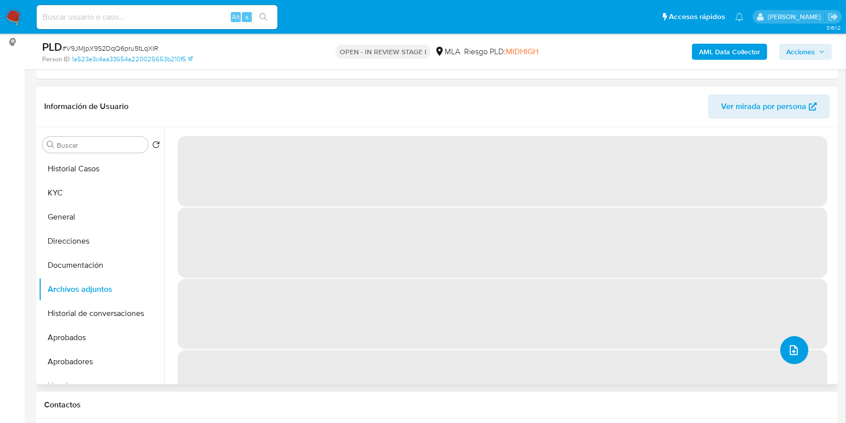
click at [797, 355] on button "upload-file" at bounding box center [795, 350] width 28 height 28
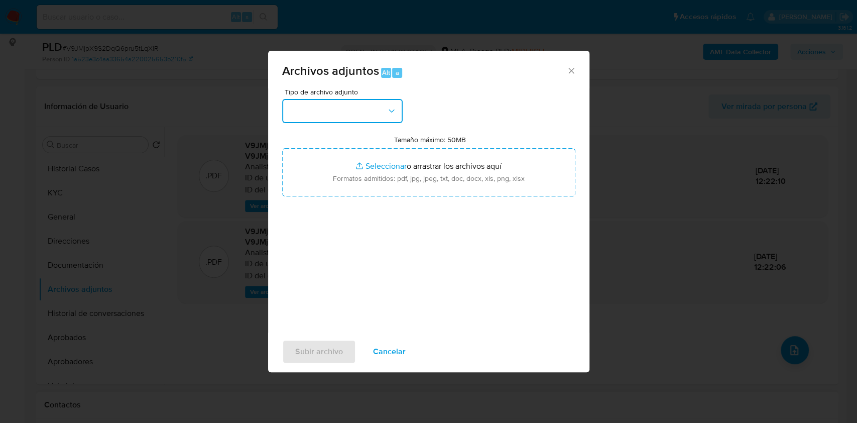
click at [382, 112] on button "button" at bounding box center [342, 111] width 120 height 24
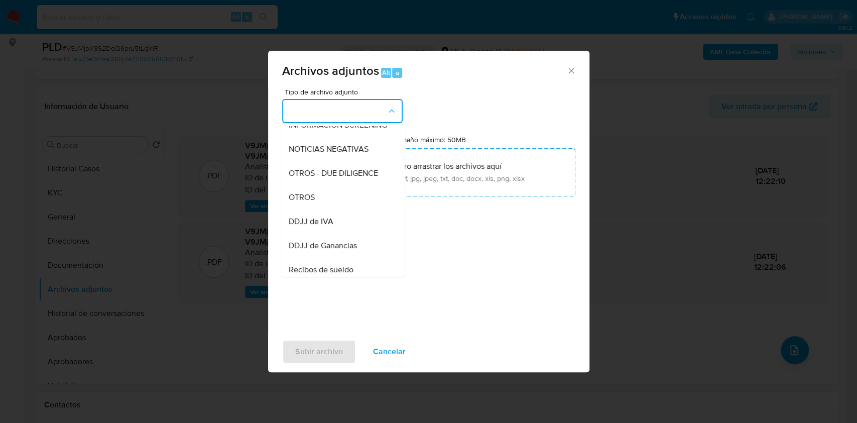
click at [324, 209] on div "OTROS" at bounding box center [339, 197] width 102 height 24
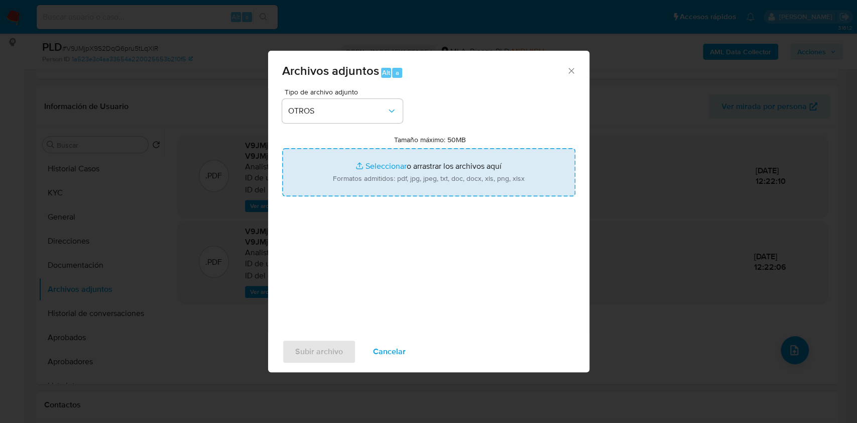
click at [382, 159] on input "Tamaño máximo: 50MB Seleccionar archivos" at bounding box center [428, 172] width 293 height 48
type input "C:\fakepath\Comprobantes electrónicos emitidos 2024 - 212601172 - V9JMjpX9S2DqQ…"
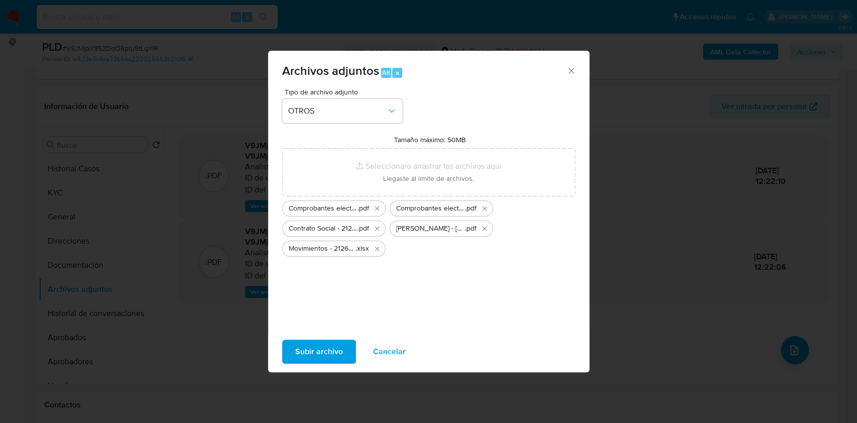
click at [311, 346] on span "Subir archivo" at bounding box center [319, 351] width 48 height 22
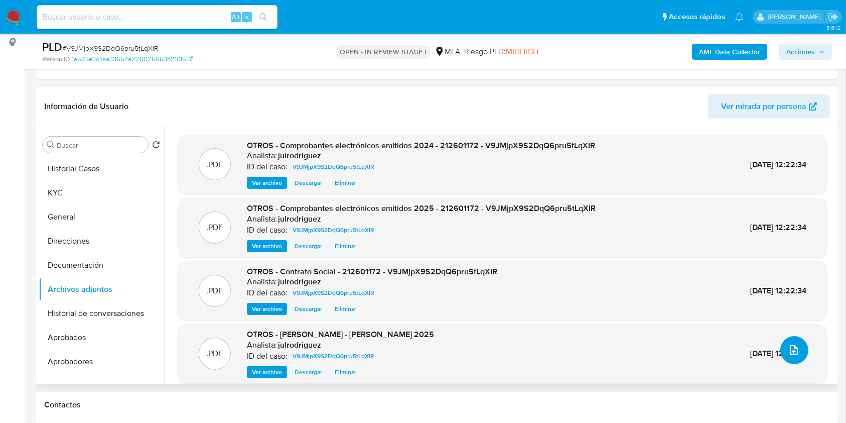
click at [788, 345] on icon "upload-file" at bounding box center [794, 350] width 12 height 12
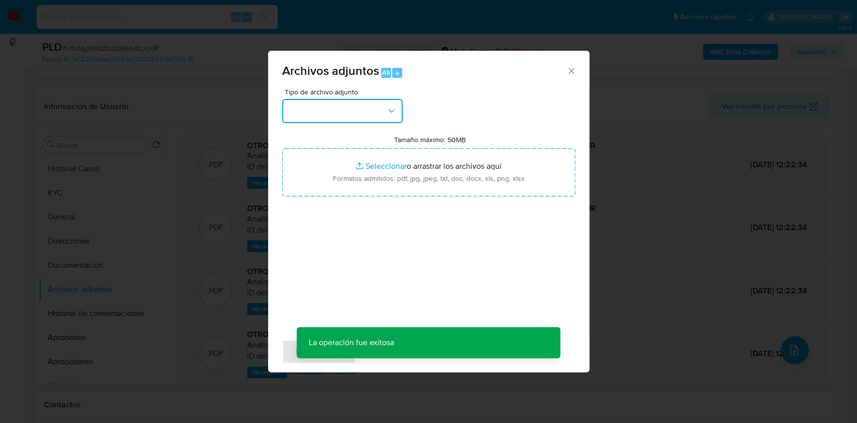
click at [321, 102] on button "button" at bounding box center [342, 111] width 120 height 24
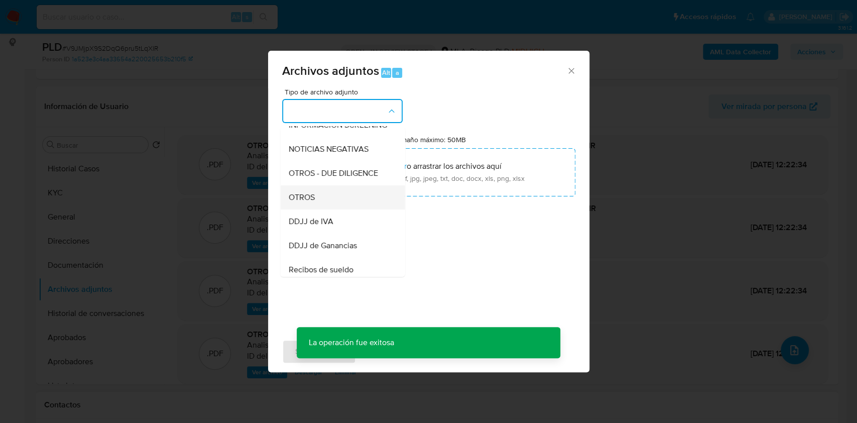
click at [308, 202] on span "OTROS" at bounding box center [301, 197] width 26 height 10
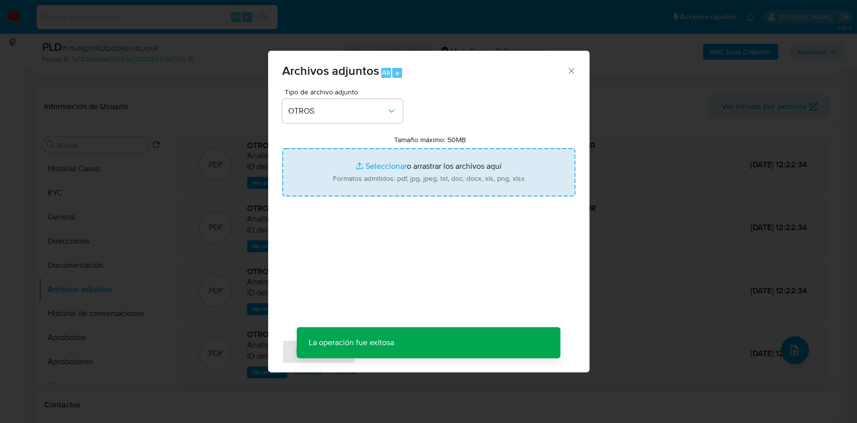
click at [406, 172] on input "Tamaño máximo: 50MB Seleccionar archivos" at bounding box center [428, 172] width 293 height 48
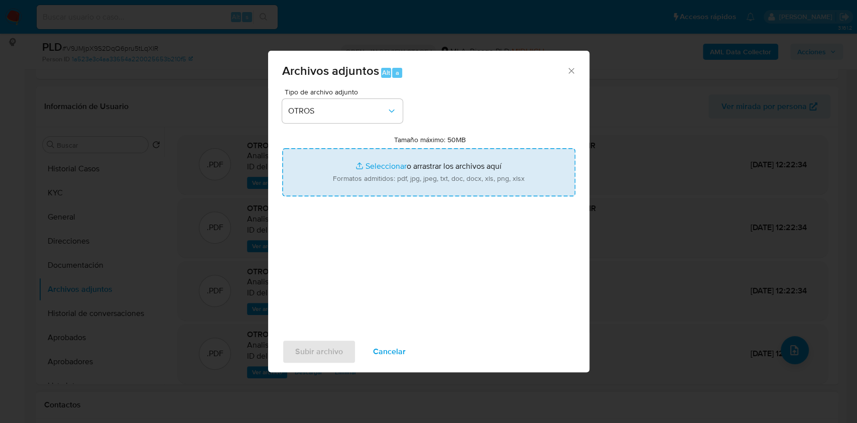
type input "C:\fakepath\NO ROI - V9JMjpX9S2DqQ6pru5tLqXIR_2025_08_19_03_13_44.docx"
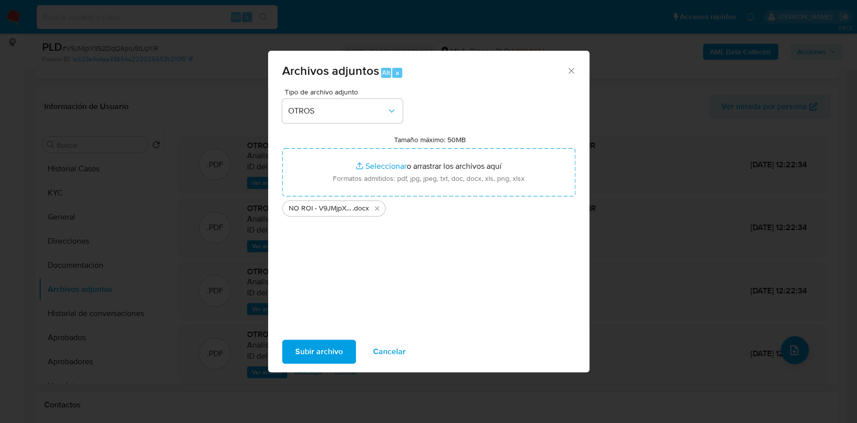
click at [350, 345] on button "Subir archivo" at bounding box center [319, 351] width 74 height 24
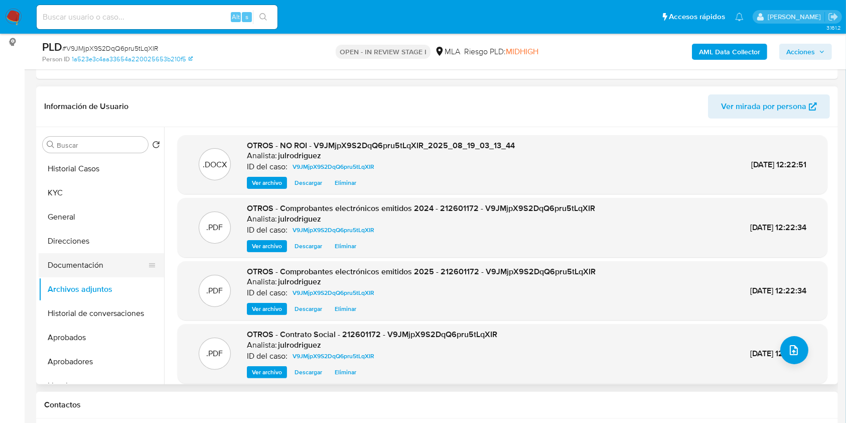
click at [99, 269] on button "Documentación" at bounding box center [97, 265] width 117 height 24
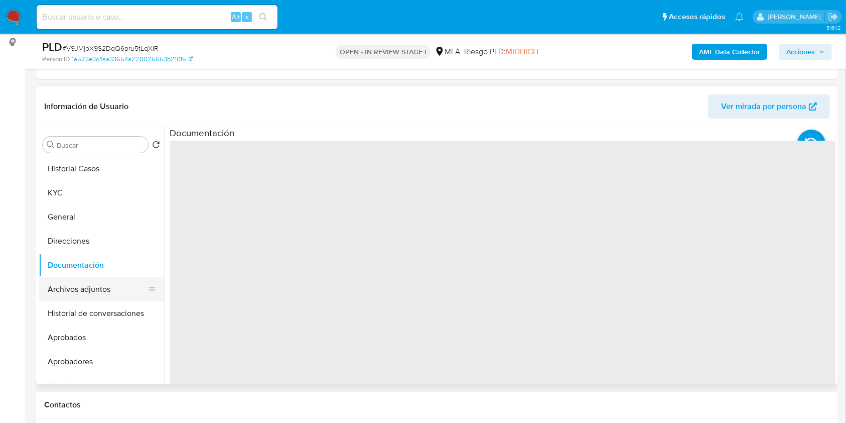
click at [96, 290] on button "Archivos adjuntos" at bounding box center [97, 289] width 117 height 24
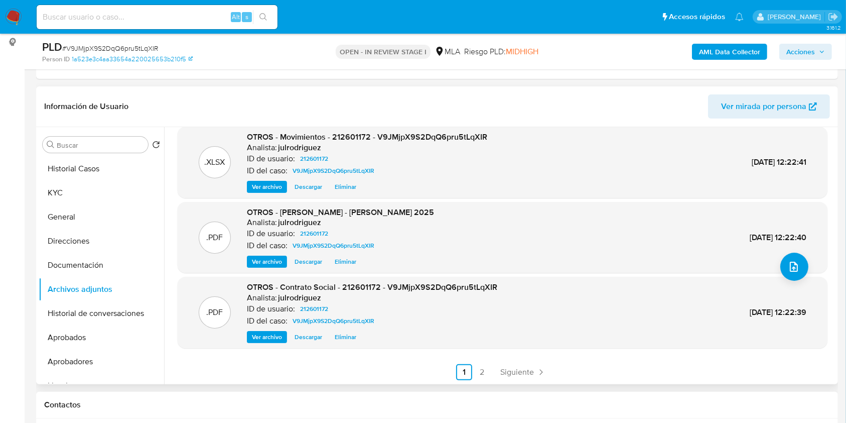
scroll to position [84, 0]
click at [524, 367] on span "Siguiente" at bounding box center [517, 371] width 34 height 8
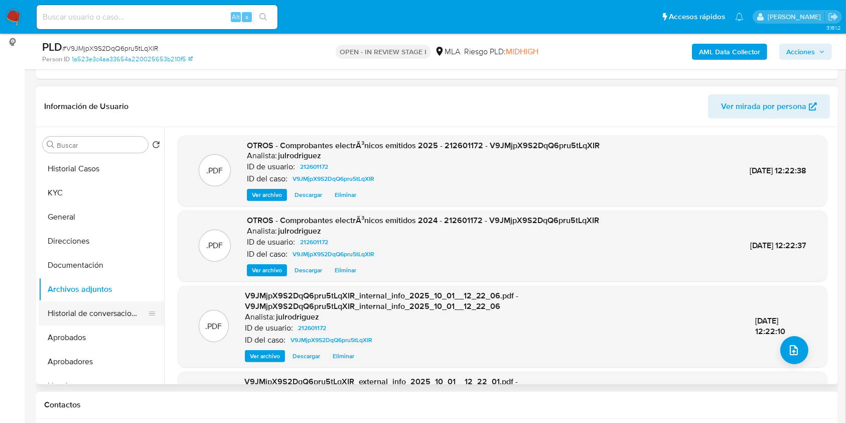
click at [103, 308] on button "Historial de conversaciones" at bounding box center [97, 313] width 117 height 24
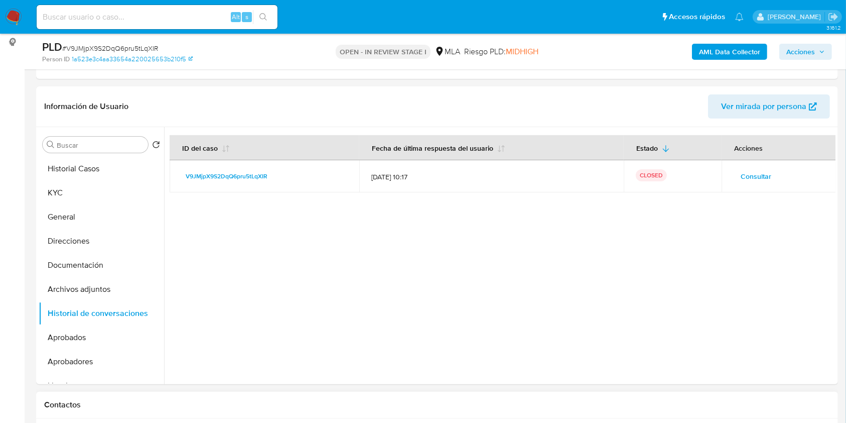
click at [799, 54] on span "Acciones" at bounding box center [801, 52] width 29 height 16
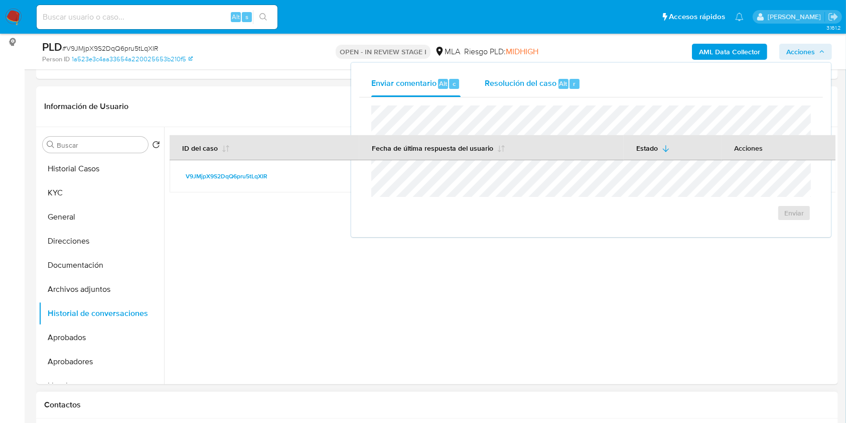
click at [535, 84] on span "Resolución del caso" at bounding box center [521, 83] width 72 height 12
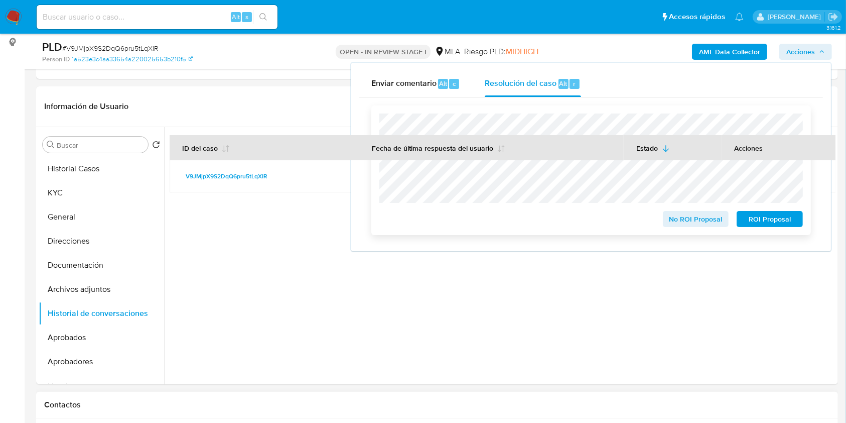
click at [682, 219] on span "No ROI Proposal" at bounding box center [696, 219] width 52 height 14
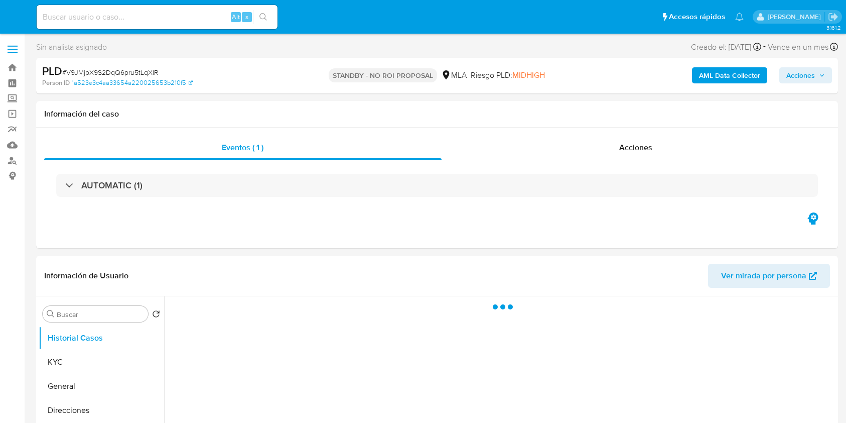
select select "10"
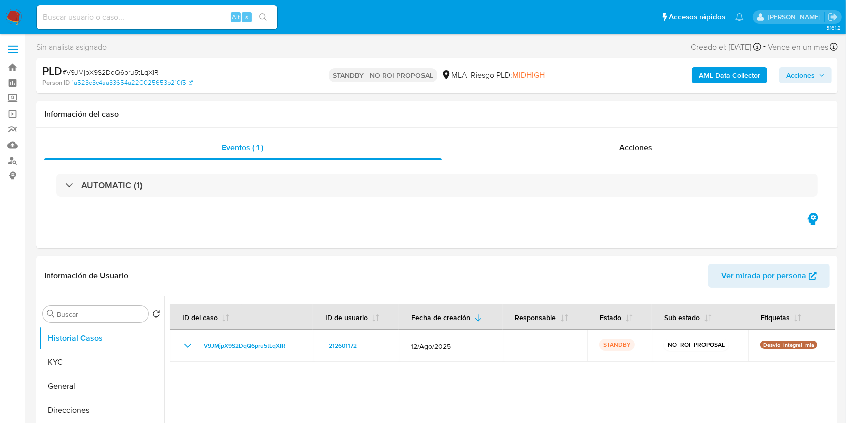
click at [156, 18] on input at bounding box center [157, 17] width 241 height 13
paste input "IZKm09mvqaJjKGfnsFAzUuue"
type input "IZKm09mvqaJjKGfnsFAzUuue"
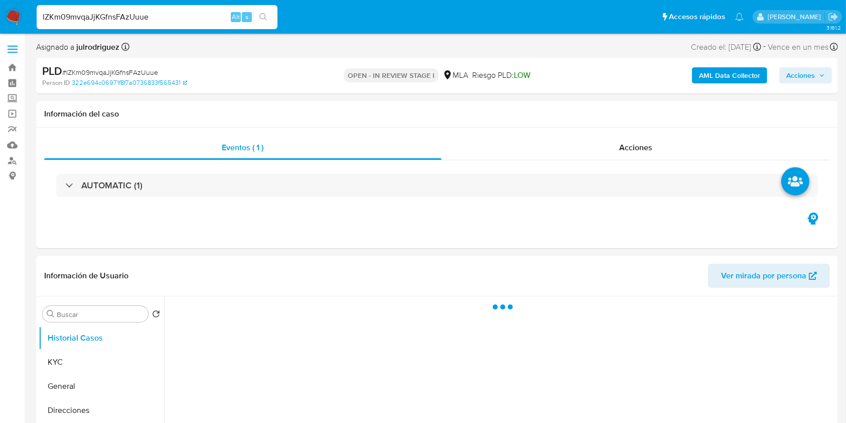
select select "10"
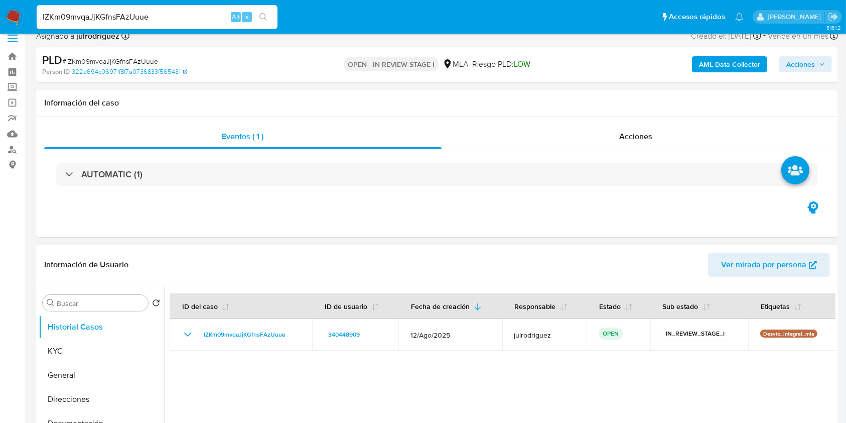
scroll to position [201, 0]
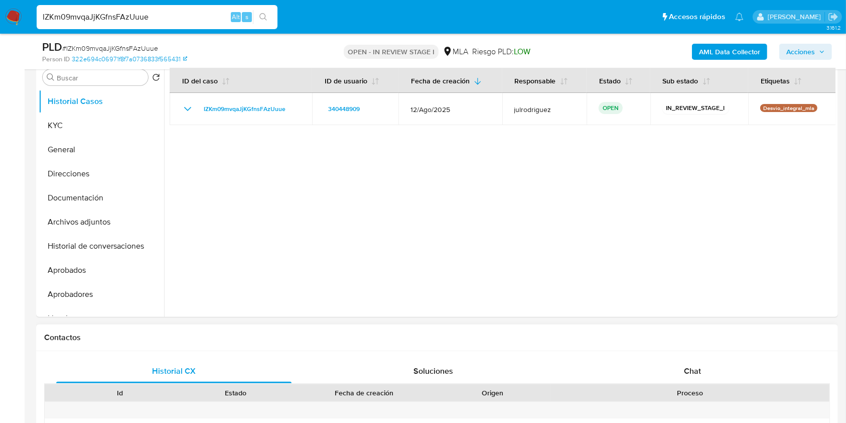
click at [691, 364] on div "Chat" at bounding box center [692, 371] width 235 height 24
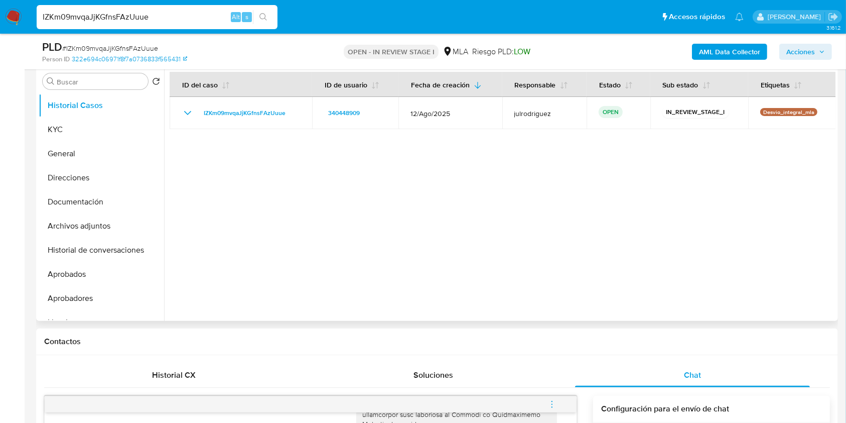
scroll to position [134, 0]
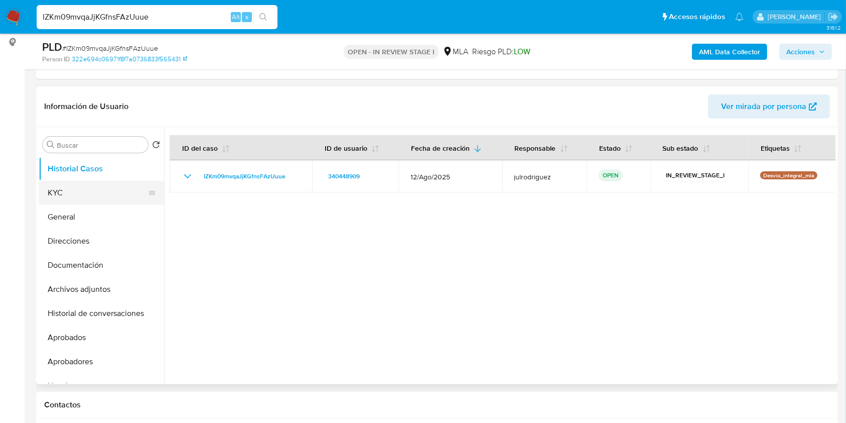
click at [107, 199] on button "KYC" at bounding box center [97, 193] width 117 height 24
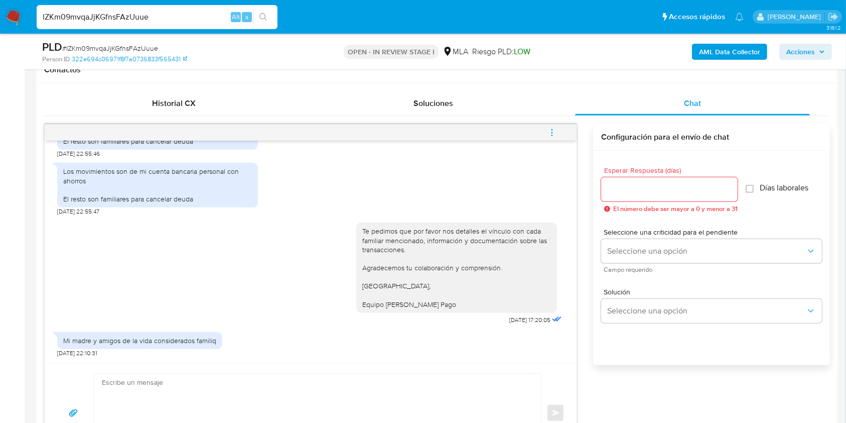
scroll to position [937, 0]
drag, startPoint x: 0, startPoint y: 246, endPoint x: 16, endPoint y: 237, distance: 18.7
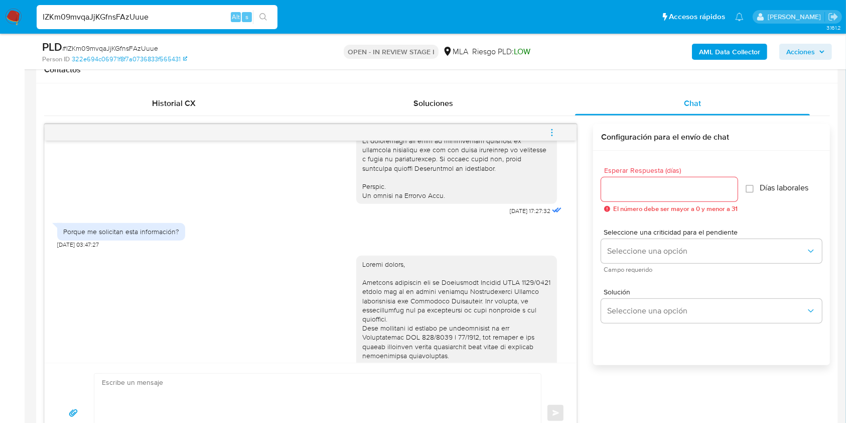
scroll to position [535, 0]
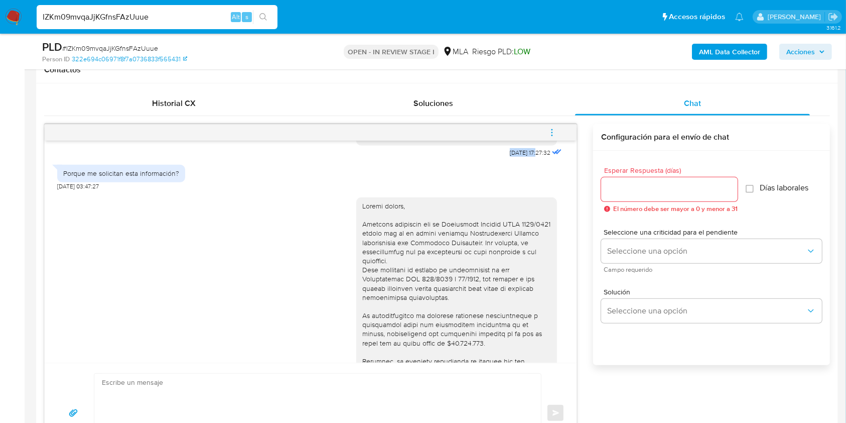
drag, startPoint x: 483, startPoint y: 171, endPoint x: 518, endPoint y: 170, distance: 34.6
copy span "18/08/2025"
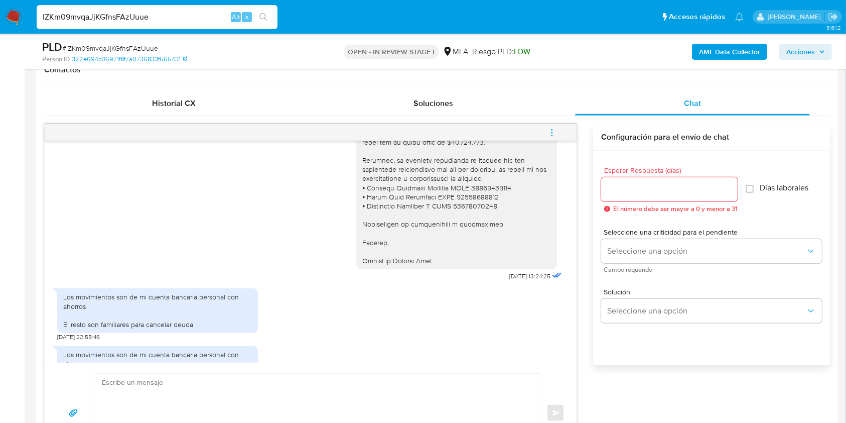
scroll to position [803, 0]
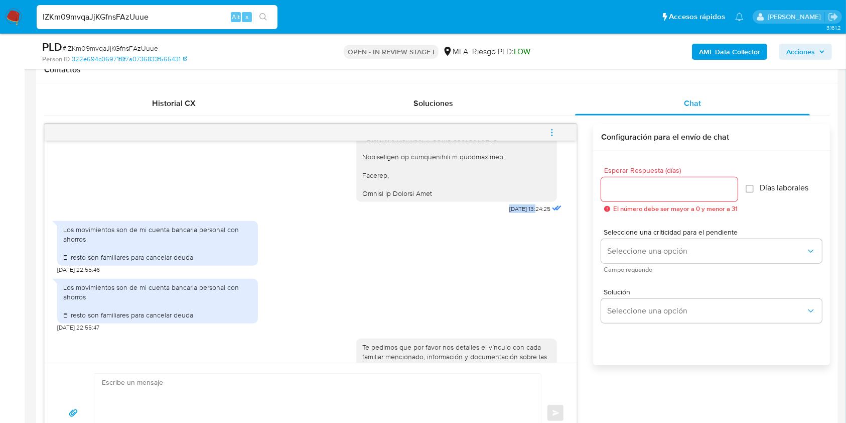
drag, startPoint x: 484, startPoint y: 228, endPoint x: 516, endPoint y: 226, distance: 31.7
click at [516, 216] on div "28/08/2025 13:24:25" at bounding box center [460, 69] width 208 height 294
copy span "28/08/2025"
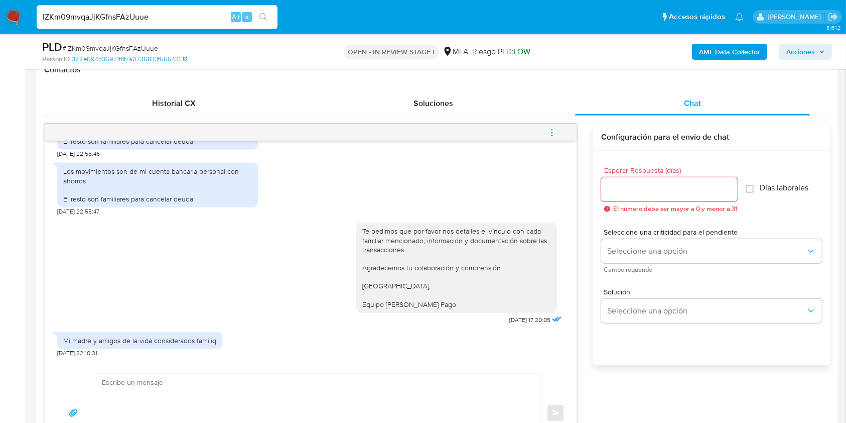
scroll to position [937, 0]
click at [518, 319] on div "Te pedimos que por favor nos detalles el vínculo con cada familiar mencionado, …" at bounding box center [460, 270] width 208 height 111
copy span "22/09/2025"
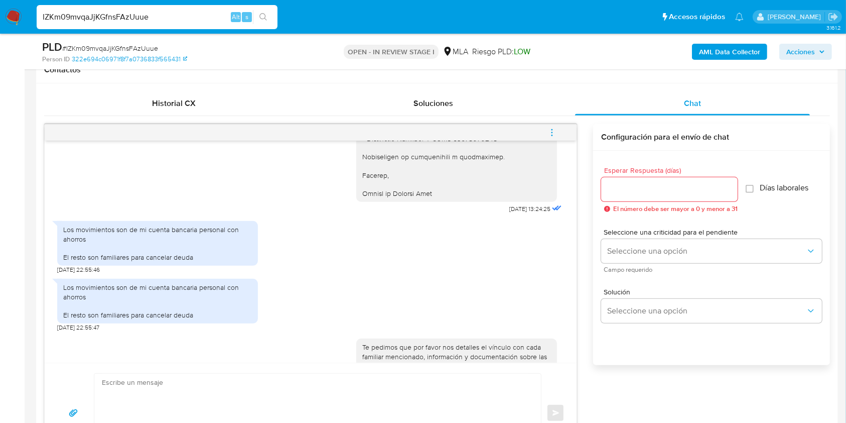
scroll to position [870, 0]
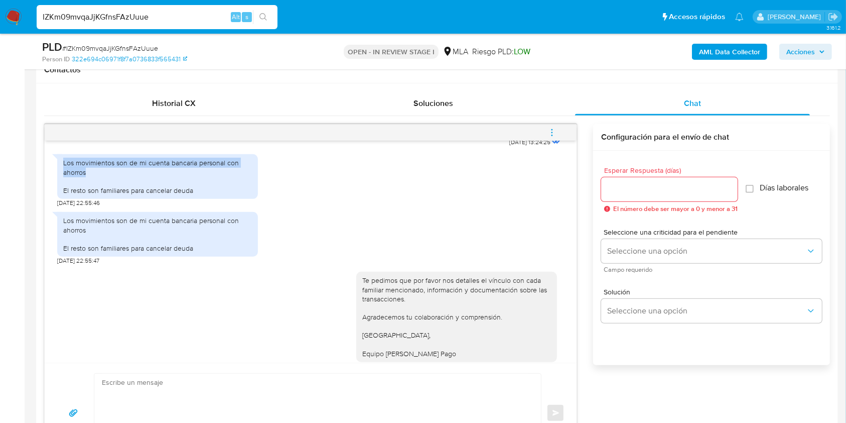
drag, startPoint x: 68, startPoint y: 185, endPoint x: 62, endPoint y: 180, distance: 7.5
click at [62, 180] on div "Los movimientos son de mi cuenta bancaria personal con ahorros El resto son fam…" at bounding box center [157, 176] width 201 height 45
copy div "Los movimientos son de mi cuenta bancaria personal con ahorros"
drag, startPoint x: 60, startPoint y: 206, endPoint x: 201, endPoint y: 210, distance: 141.1
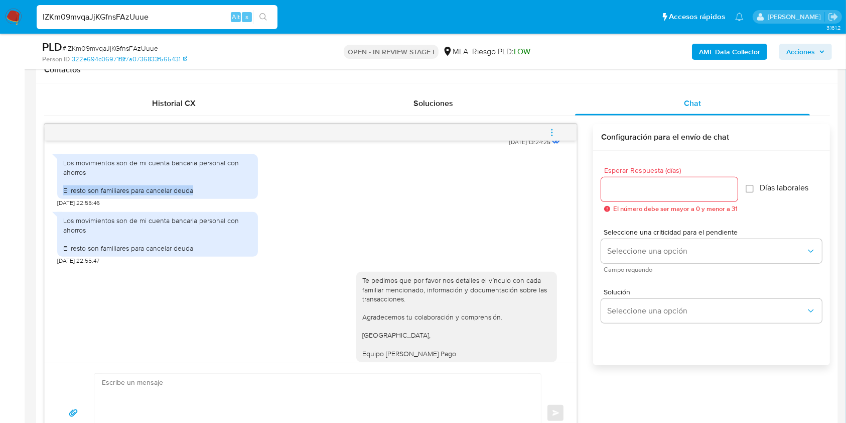
click at [201, 199] on div "Los movimientos son de mi cuenta bancaria personal con ahorros El resto son fam…" at bounding box center [157, 176] width 201 height 45
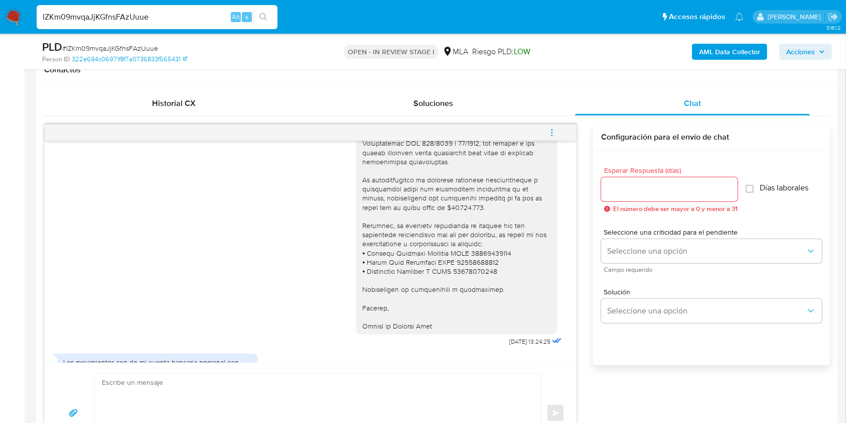
scroll to position [669, 0]
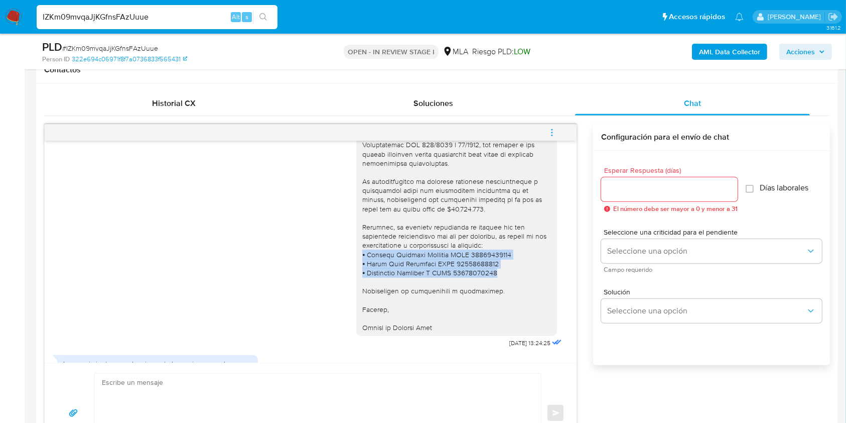
drag, startPoint x: 352, startPoint y: 271, endPoint x: 484, endPoint y: 293, distance: 133.9
click at [484, 293] on div at bounding box center [456, 199] width 189 height 265
copy div "⦁ Leandro Federico Corimayo CUIT 20375410843 ⦁ Kevin Yair Antonelli CUIT 234497…"
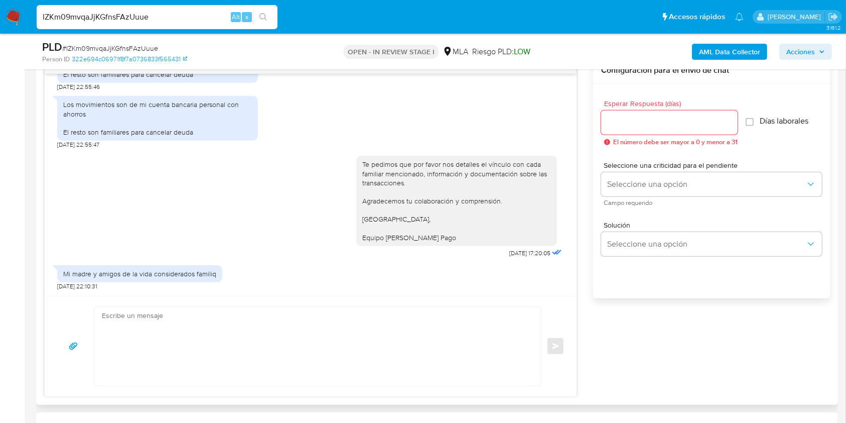
scroll to position [870, 0]
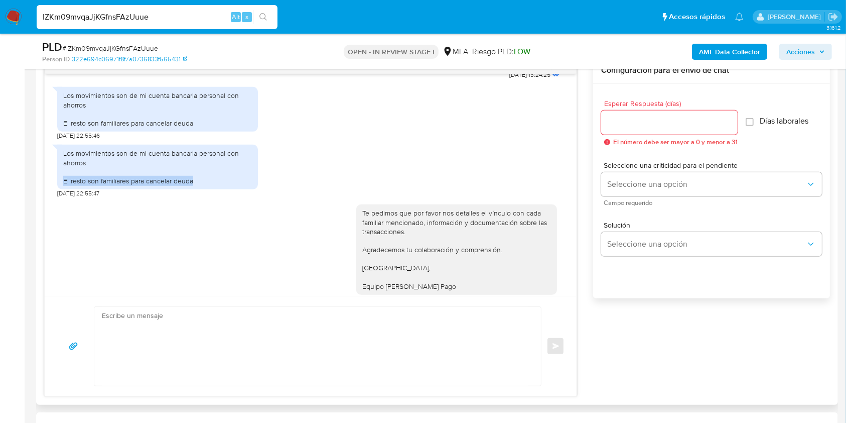
drag, startPoint x: 62, startPoint y: 197, endPoint x: 216, endPoint y: 197, distance: 154.1
click at [216, 189] on div "Los movimientos son de mi cuenta bancaria personal con ahorros El resto son fam…" at bounding box center [157, 167] width 201 height 45
copy div "El resto son familiares para cancelar deuda"
drag, startPoint x: 19, startPoint y: 262, endPoint x: 107, endPoint y: 237, distance: 91.8
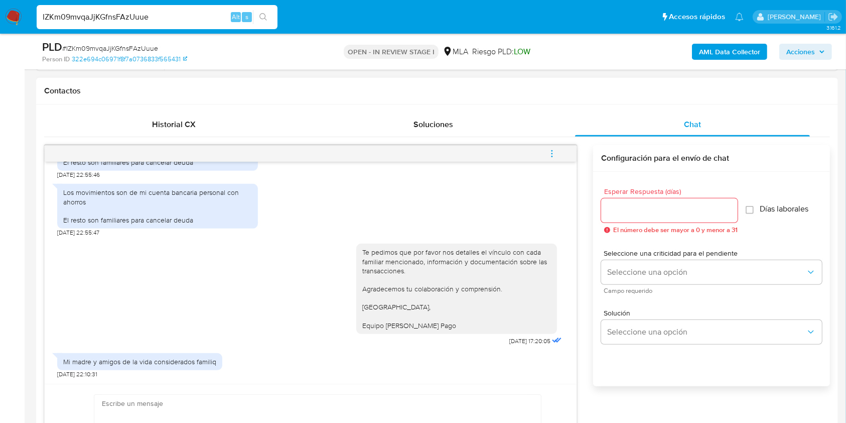
scroll to position [468, 0]
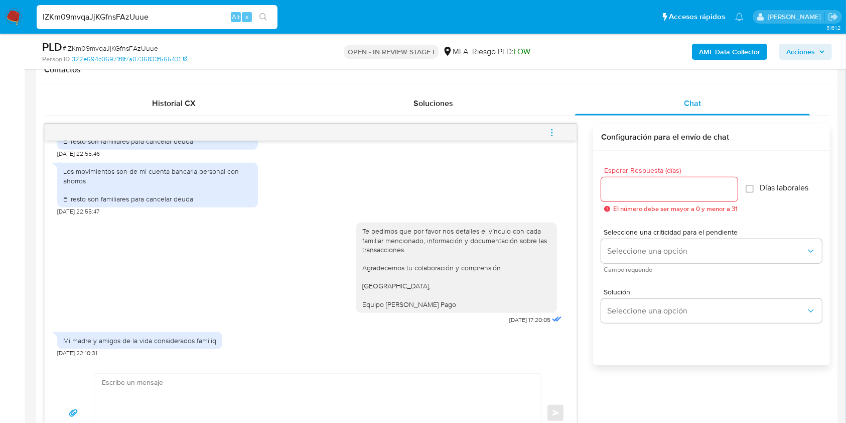
click at [144, 47] on span "# IZKm09mvqaJjKGfnsFAzUuue" at bounding box center [110, 48] width 96 height 10
copy span "IZKm09mvqaJjKGfnsFAzUuue"
click at [654, 187] on input "Esperar Respuesta (días)" at bounding box center [669, 189] width 137 height 13
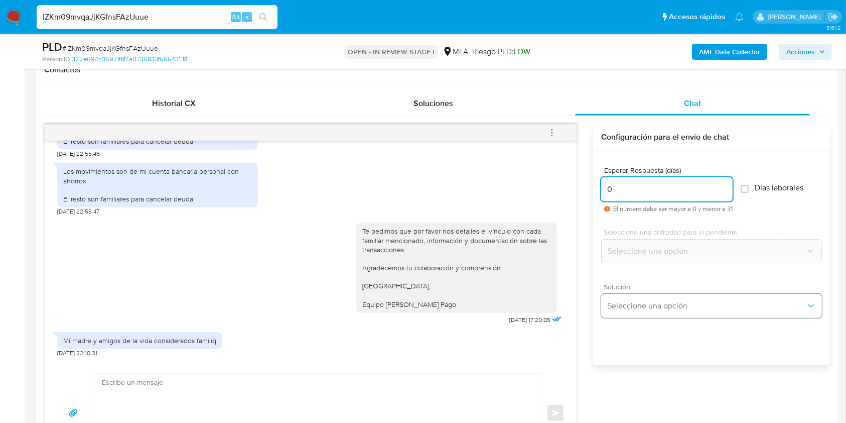
type input "0"
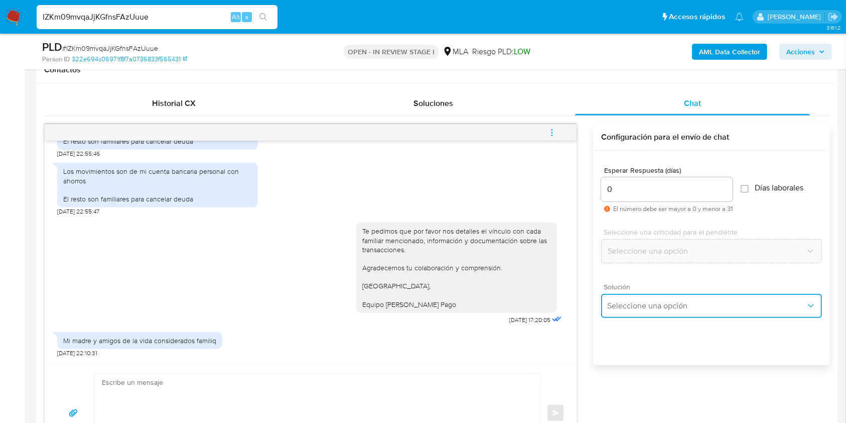
click at [643, 305] on span "Seleccione una opción" at bounding box center [706, 306] width 199 height 10
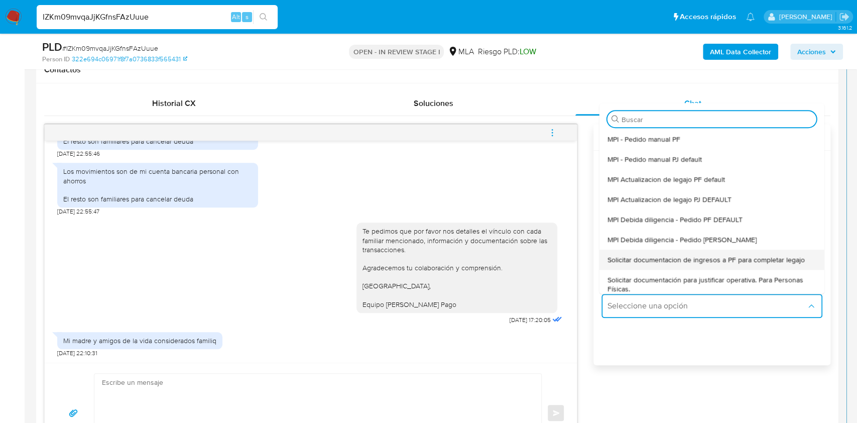
click at [659, 261] on span "Solicitar documentacion de ingresos a PF para completar legajo" at bounding box center [705, 259] width 197 height 9
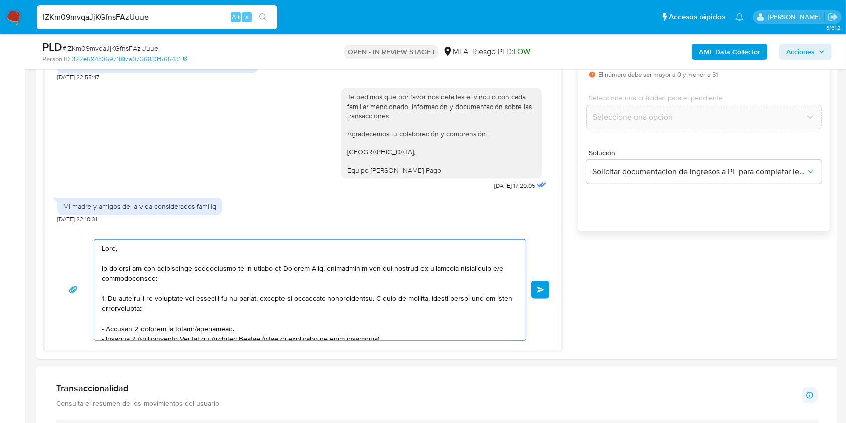
scroll to position [684, 0]
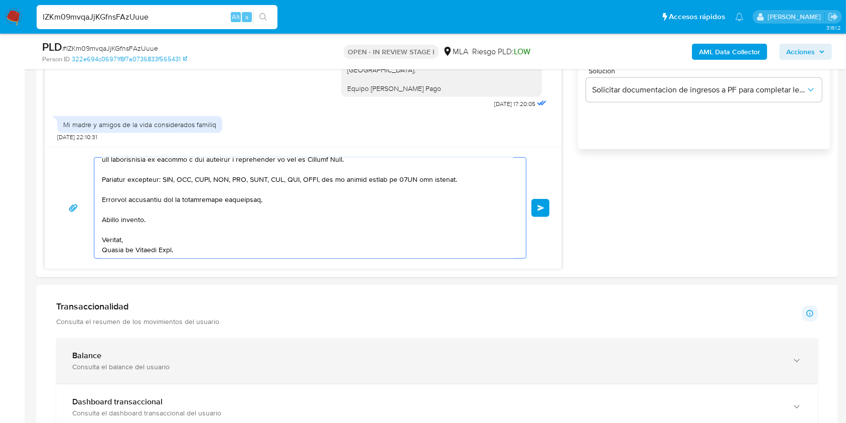
drag, startPoint x: 136, startPoint y: 250, endPoint x: 264, endPoint y: 344, distance: 159.0
click at [350, 422] on html "Pausado Ver notificaciones IZKm09mvqaJjKGfnsFAzUuue Alt s Accesos rápidos Presi…" at bounding box center [423, 307] width 846 height 1982
type textarea "Hola,"
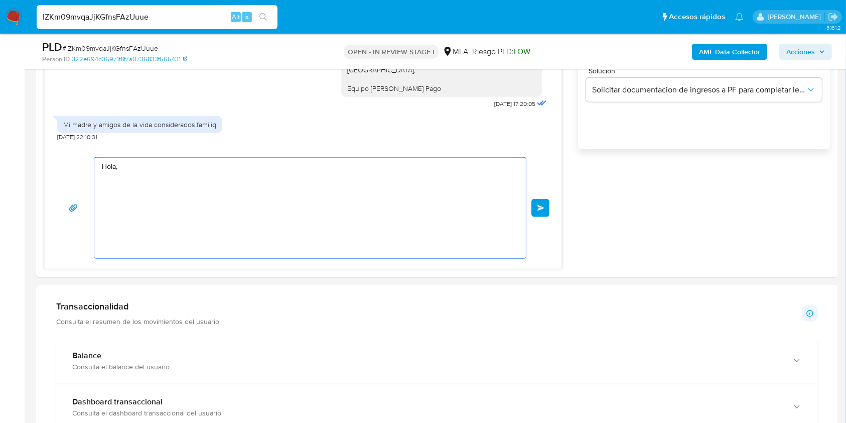
scroll to position [0, 0]
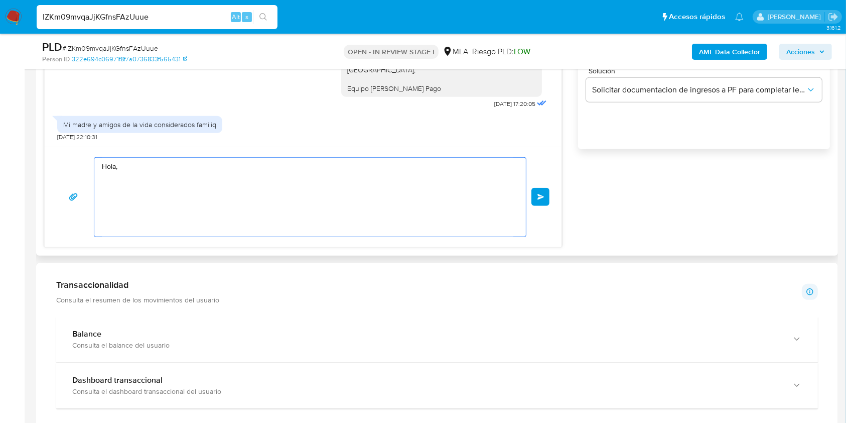
drag, startPoint x: 115, startPoint y: 167, endPoint x: 72, endPoint y: 164, distance: 43.8
click at [72, 164] on div "Hola, Enviar" at bounding box center [303, 197] width 493 height 80
paste textarea "Buenas tardes, ¡Muchas gracias por tu respuesta! Confirmamos la recepción de la…"
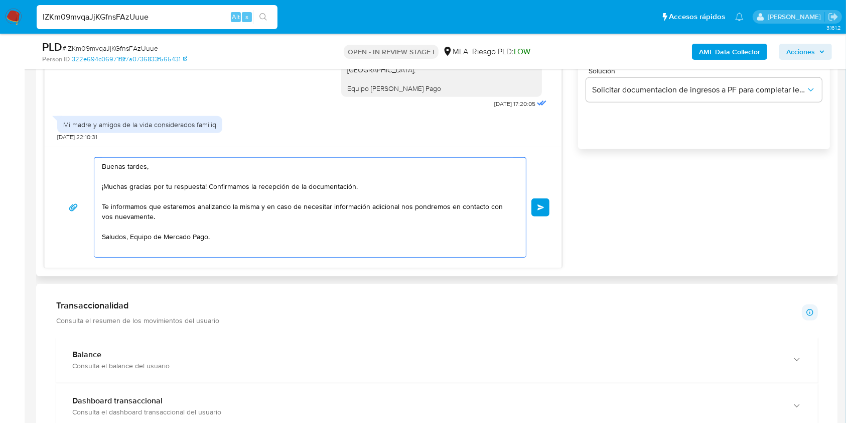
drag, startPoint x: 131, startPoint y: 186, endPoint x: 79, endPoint y: 179, distance: 52.2
click at [79, 179] on div "Buenas tardes, ¡Muchas gracias por tu respuesta! Confirmamos la recepción de la…" at bounding box center [303, 207] width 493 height 100
drag, startPoint x: 179, startPoint y: 184, endPoint x: 345, endPoint y: 184, distance: 166.7
click at [345, 184] on textarea "Buenas tardes, gracias por tu respuesta! Confirmamos la recepción de la documen…" at bounding box center [308, 207] width 412 height 99
click at [105, 185] on textarea "Buenas tardes, gracias por tu respuesta. Te informamos que estaremos analizando…" at bounding box center [308, 207] width 412 height 99
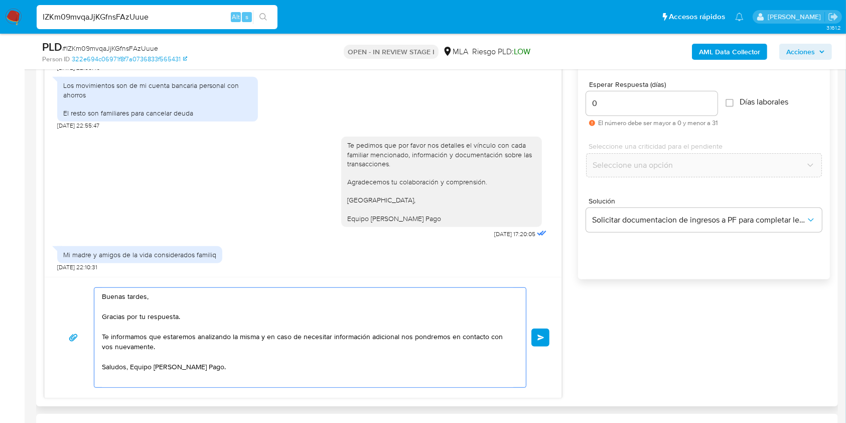
scroll to position [617, 0]
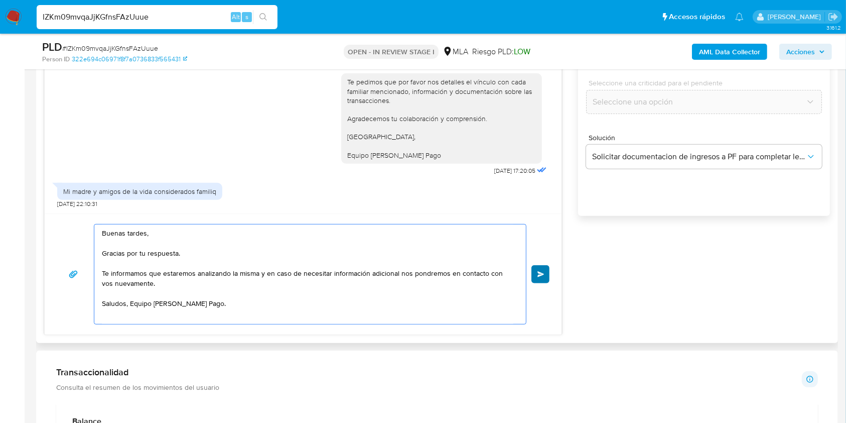
type textarea "Buenas tardes, Gracias por tu respuesta. Te informamos que estaremos analizando…"
click at [542, 274] on span "Enviar" at bounding box center [541, 274] width 7 height 6
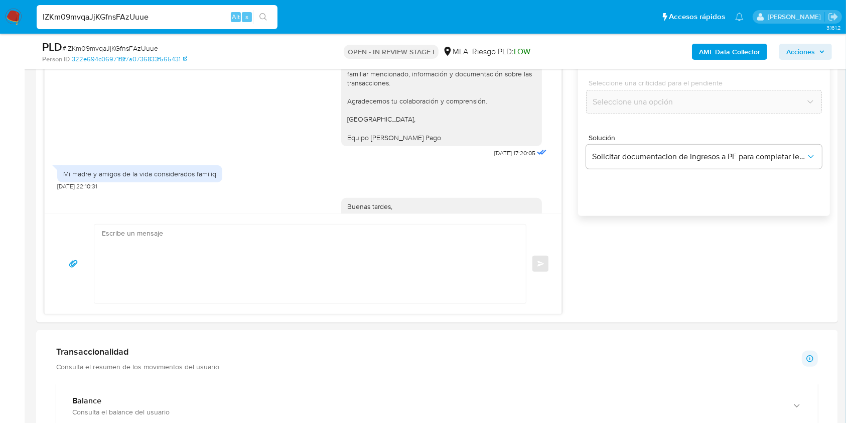
scroll to position [1048, 0]
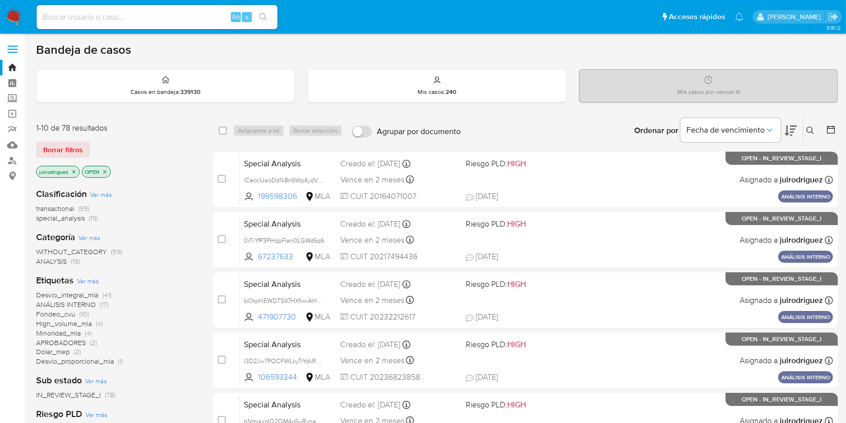
click at [814, 125] on button at bounding box center [812, 130] width 17 height 12
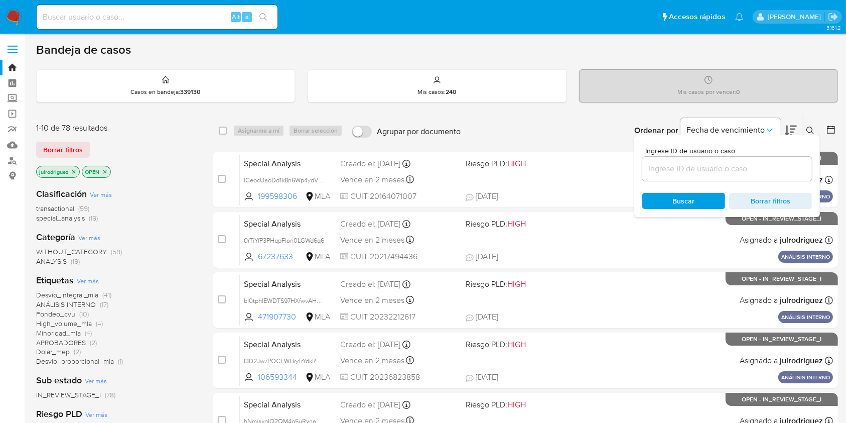
click at [732, 167] on input at bounding box center [728, 168] width 170 height 13
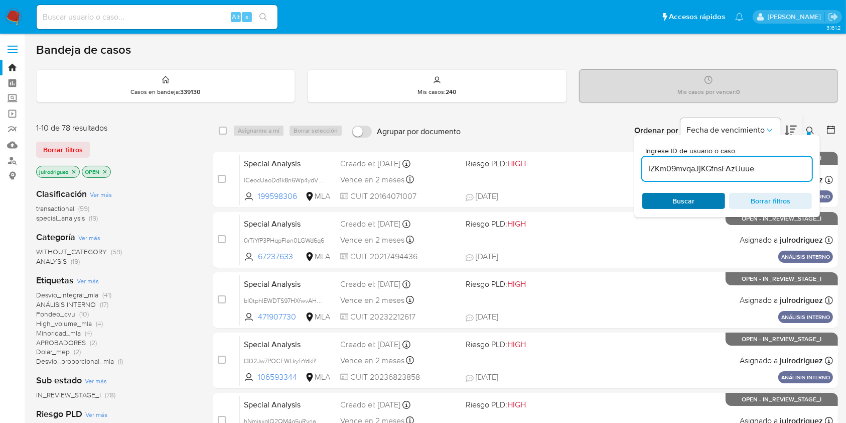
type input "IZKm09mvqaJjKGfnsFAzUuue"
click at [674, 199] on span "Buscar" at bounding box center [684, 201] width 22 height 16
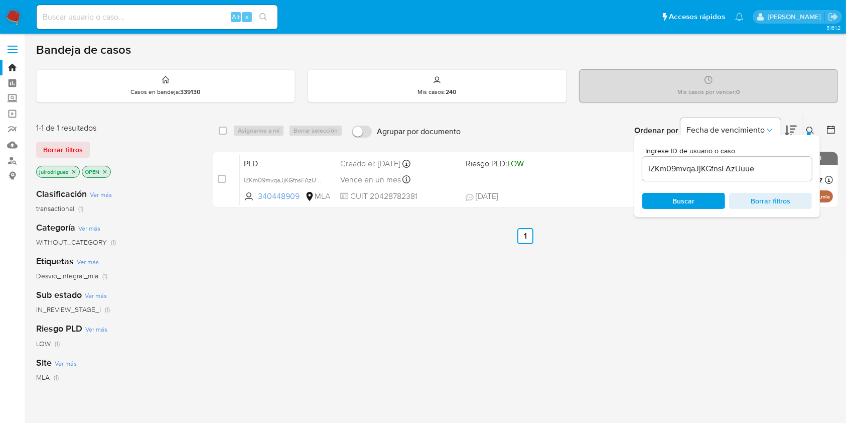
click at [227, 127] on div "select-all-cases-checkbox" at bounding box center [225, 130] width 12 height 12
click at [223, 127] on input "checkbox" at bounding box center [223, 131] width 8 height 8
checkbox input "true"
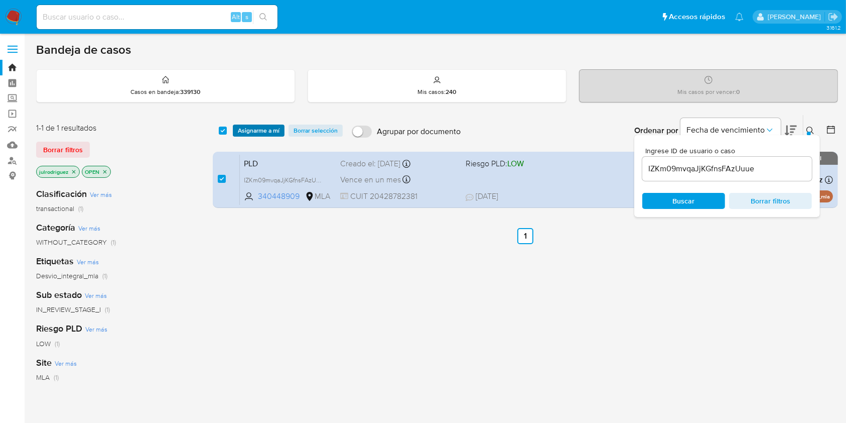
click at [257, 127] on span "Asignarme a mí" at bounding box center [259, 130] width 42 height 10
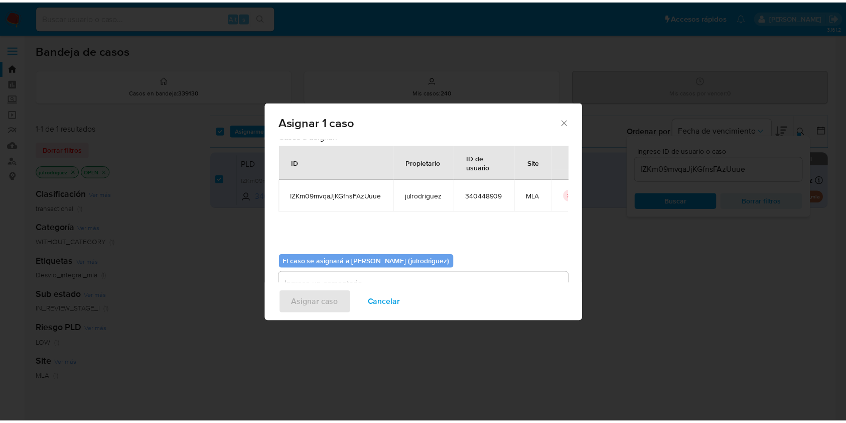
scroll to position [51, 0]
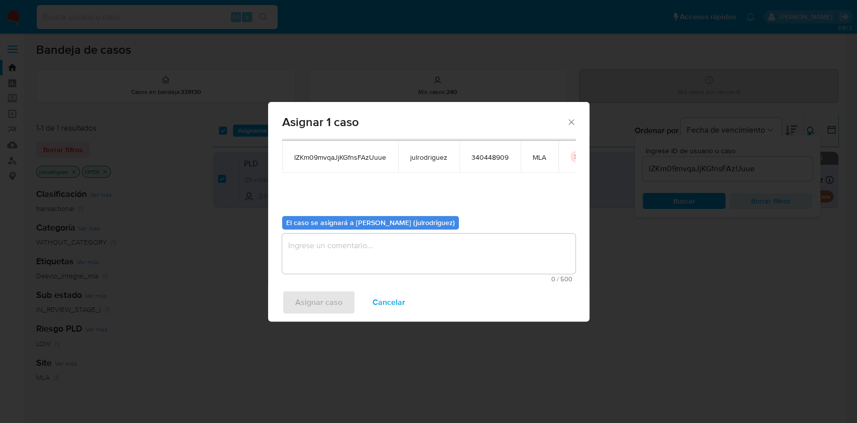
click at [352, 256] on textarea "assign-modal" at bounding box center [428, 253] width 293 height 40
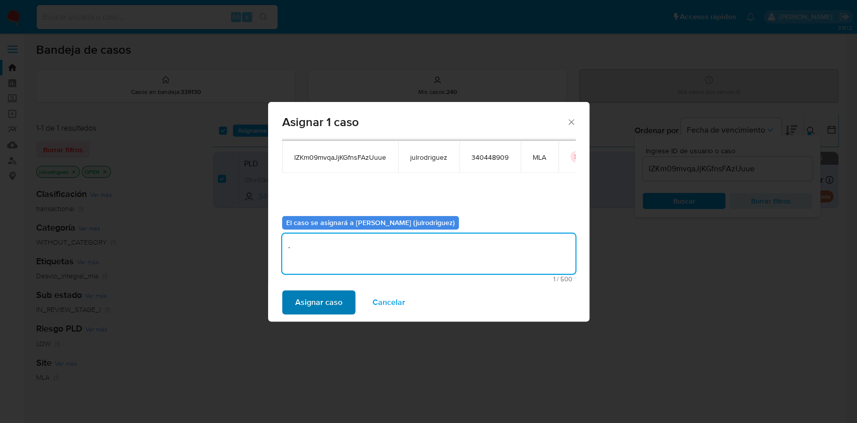
type textarea "."
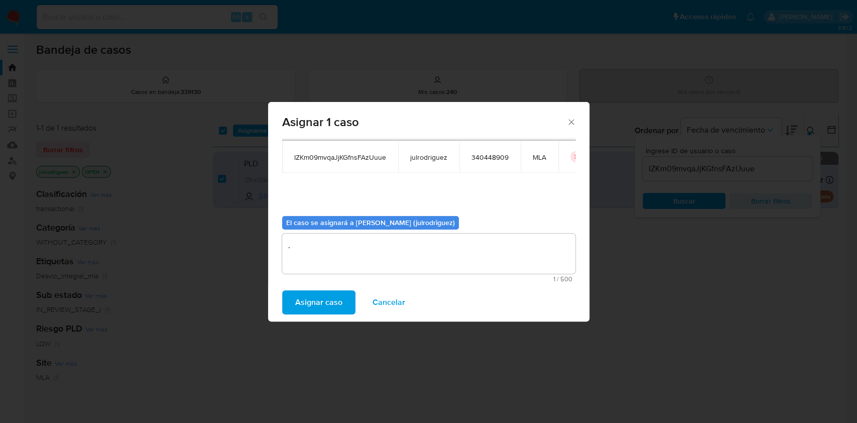
click at [329, 295] on span "Asignar caso" at bounding box center [318, 302] width 47 height 22
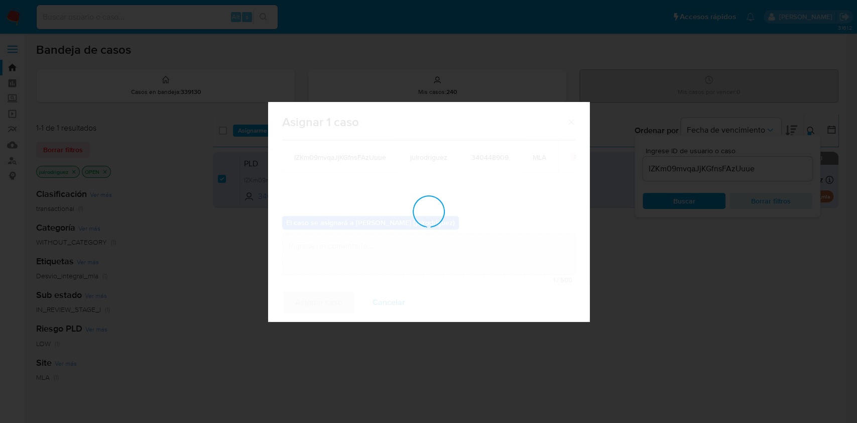
checkbox input "false"
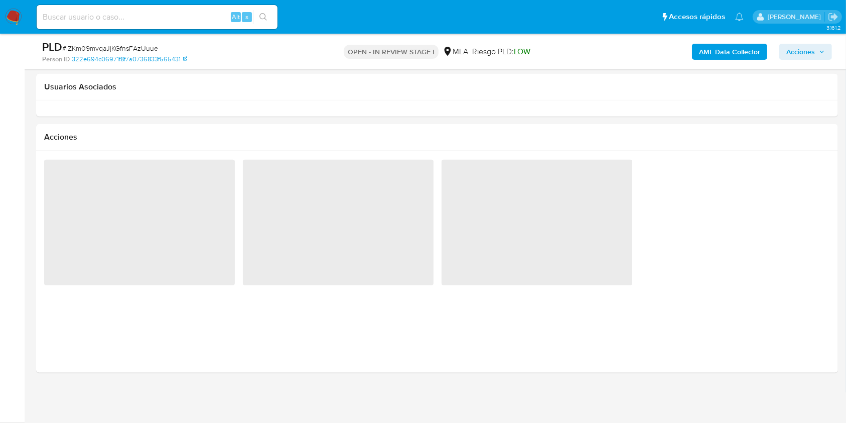
select select "10"
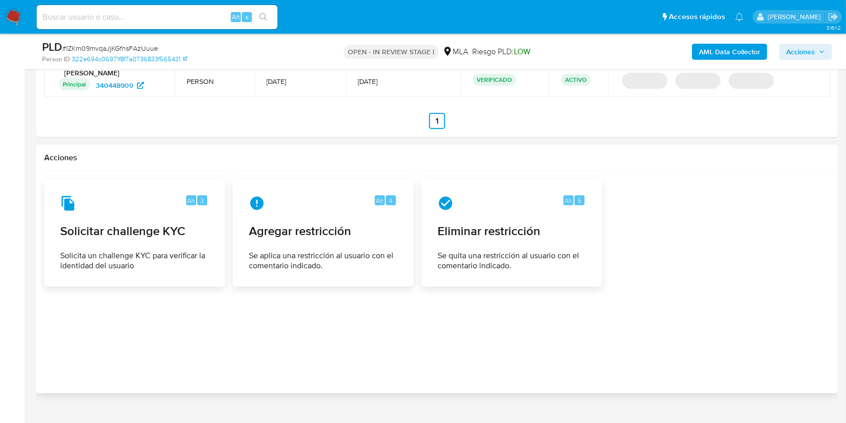
scroll to position [1248, 0]
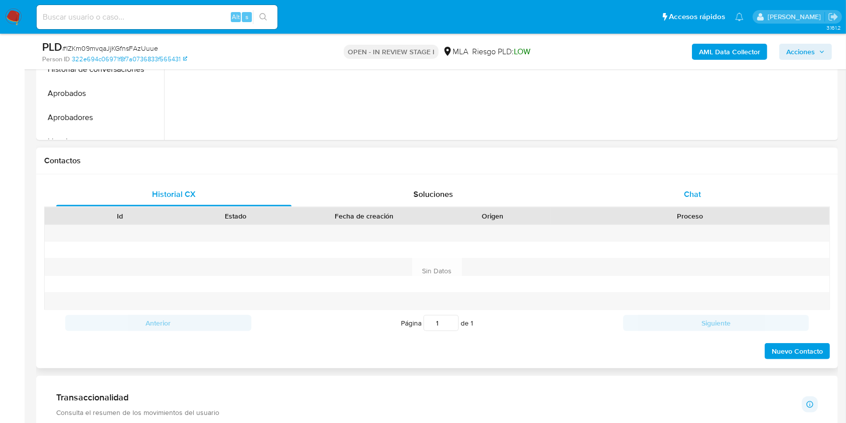
click at [702, 191] on div "Chat" at bounding box center [692, 194] width 235 height 24
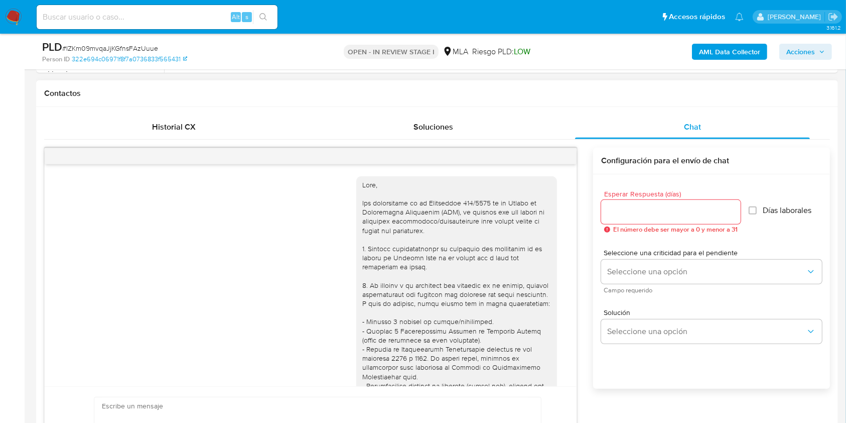
scroll to position [1048, 0]
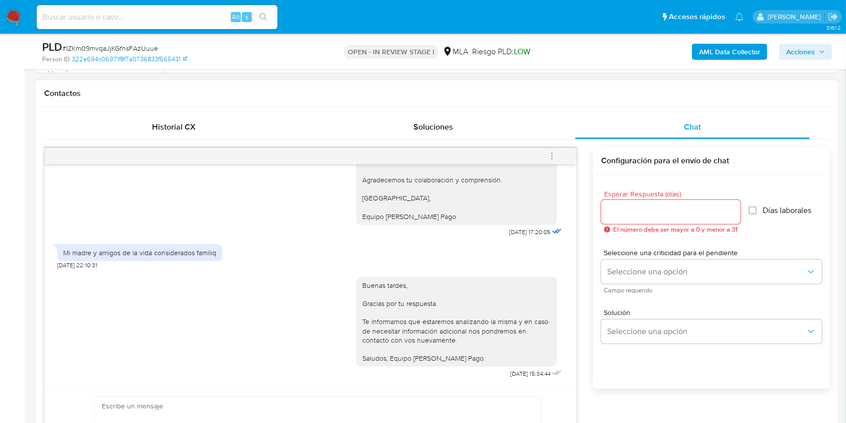
click at [558, 160] on button "menu-action" at bounding box center [552, 156] width 33 height 24
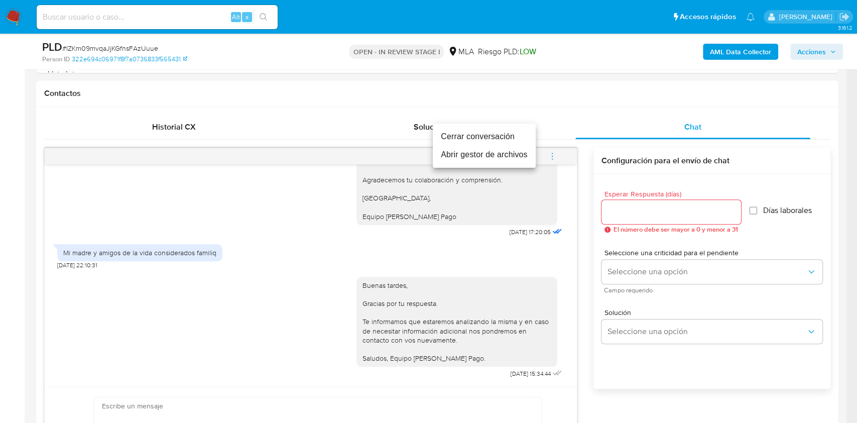
click at [441, 140] on li "Cerrar conversación" at bounding box center [484, 137] width 103 height 18
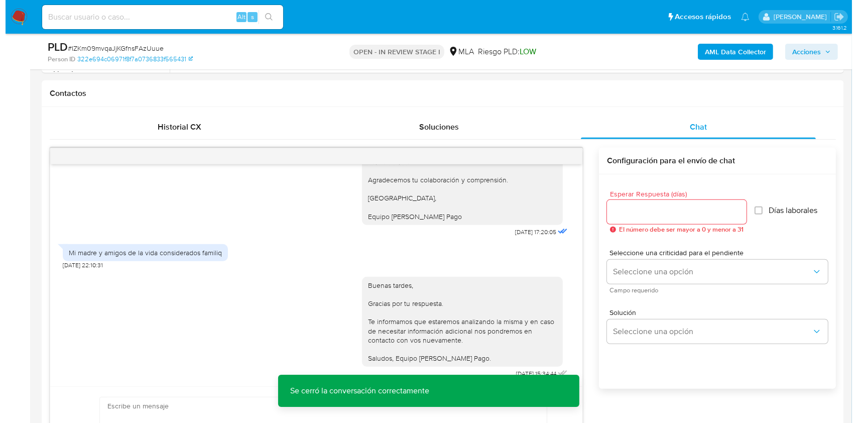
scroll to position [1536, 0]
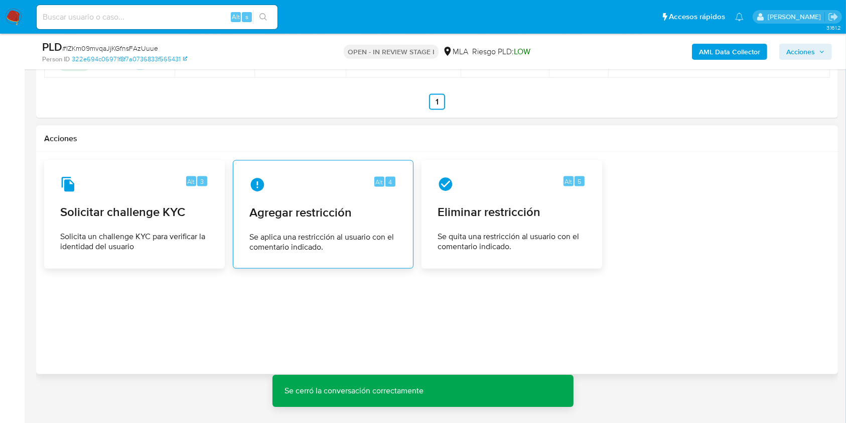
click at [309, 207] on span "Agregar restricción" at bounding box center [323, 212] width 148 height 15
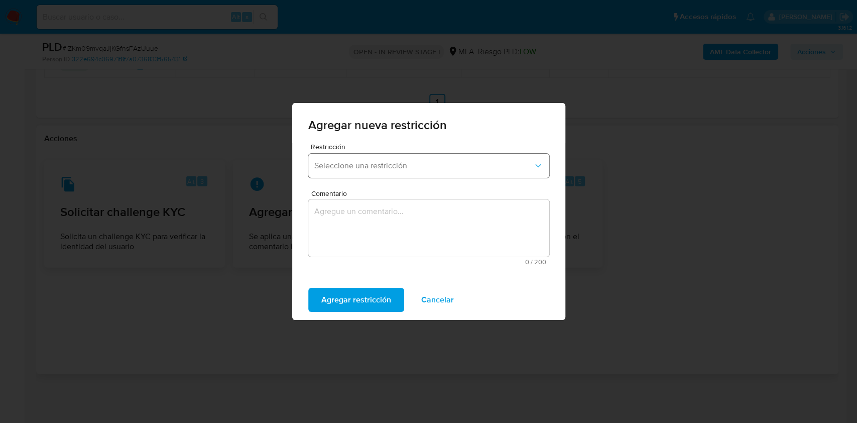
click at [380, 162] on span "Seleccione una restricción" at bounding box center [423, 166] width 219 height 10
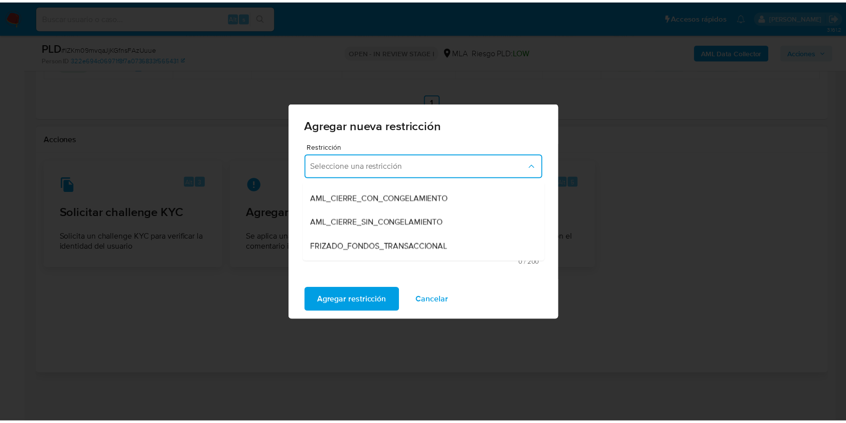
scroll to position [134, 0]
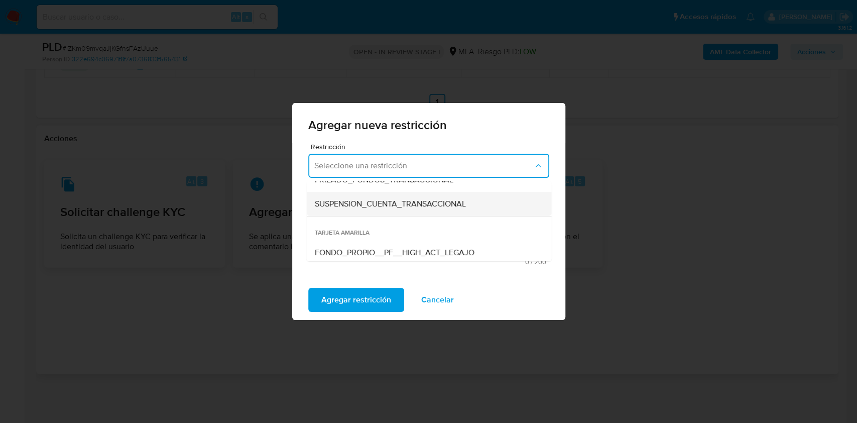
click at [403, 207] on span "SUSPENSION_CUENTA_TRANSACCIONAL" at bounding box center [389, 204] width 151 height 10
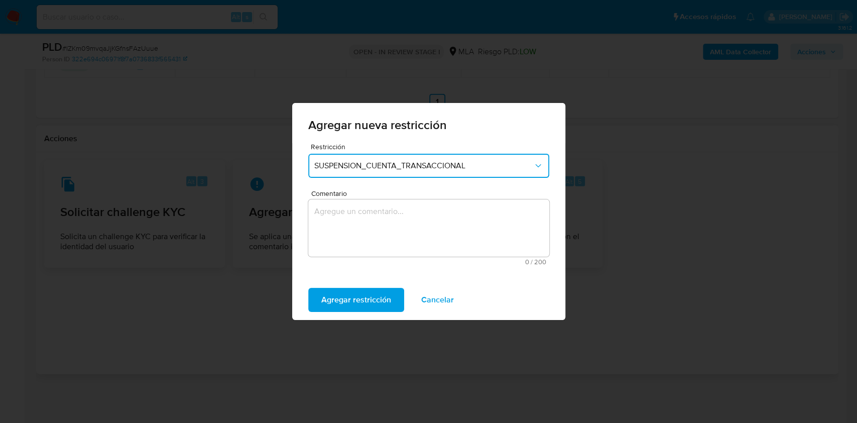
click at [401, 211] on textarea "Comentario" at bounding box center [428, 227] width 241 height 57
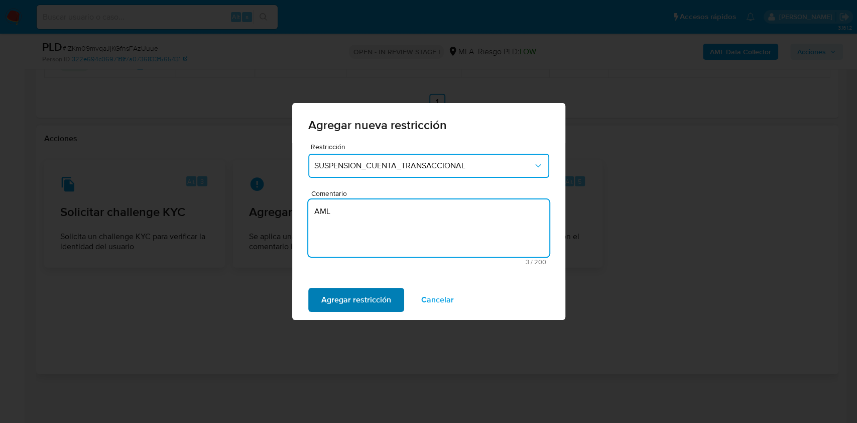
type textarea "AML"
click at [369, 289] on span "Agregar restricción" at bounding box center [356, 300] width 70 height 22
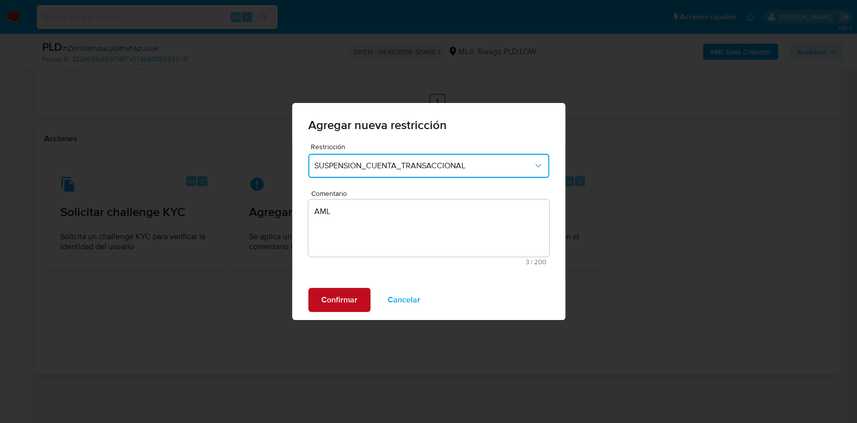
click at [361, 300] on button "Confirmar" at bounding box center [339, 300] width 62 height 24
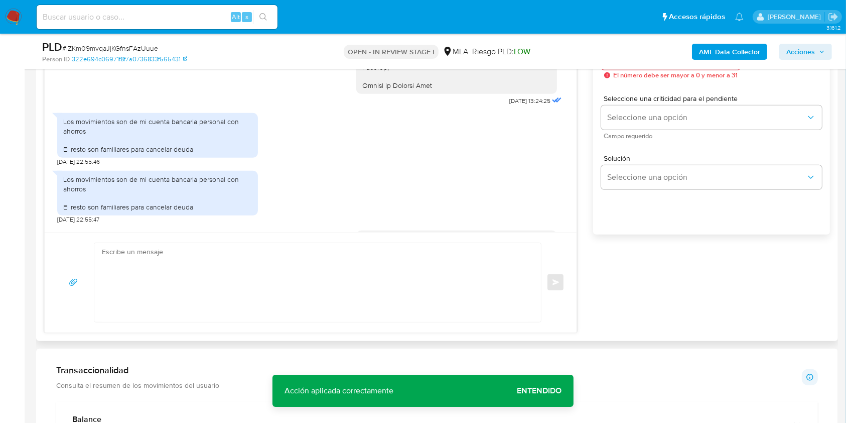
scroll to position [580, 0]
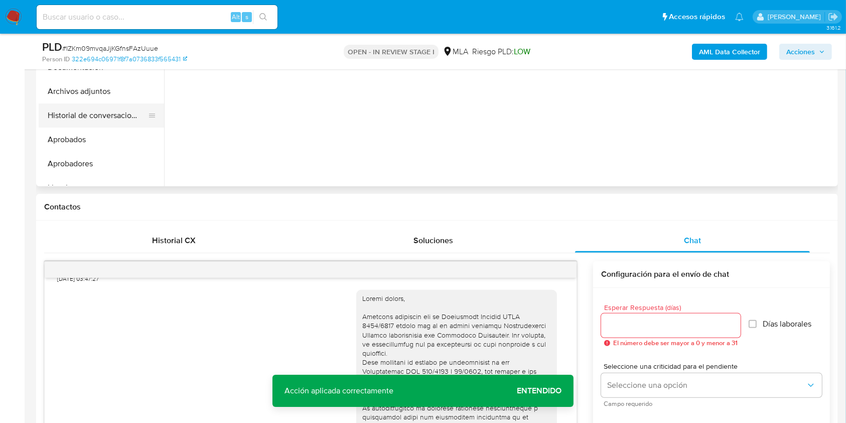
click at [72, 118] on button "Historial de conversaciones" at bounding box center [97, 115] width 117 height 24
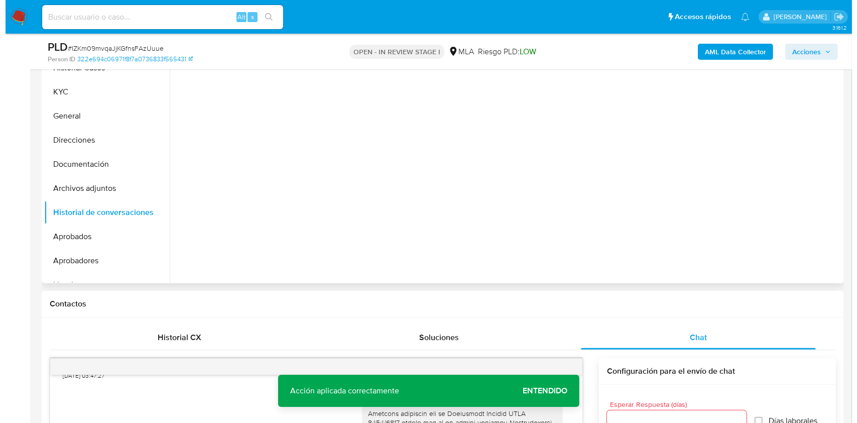
scroll to position [131, 0]
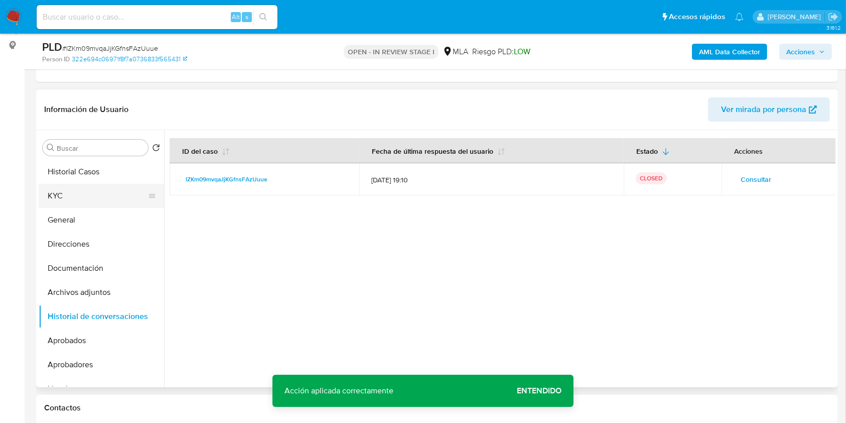
click at [72, 198] on button "KYC" at bounding box center [97, 196] width 117 height 24
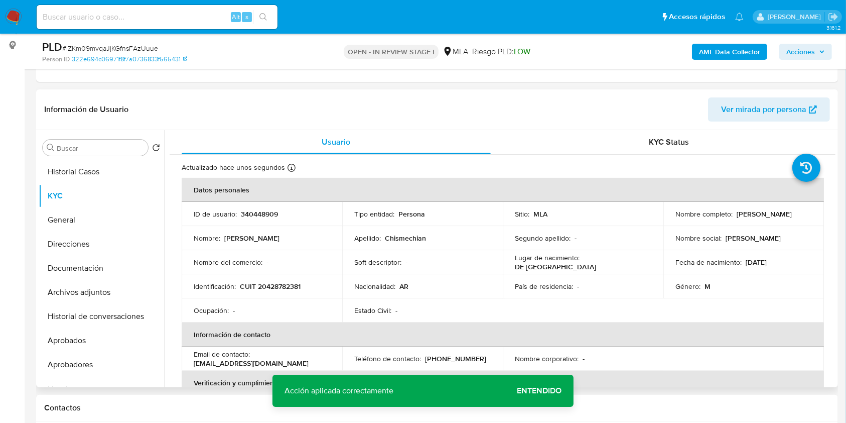
click at [257, 214] on p "340448909" at bounding box center [259, 213] width 37 height 9
copy p "340448909"
click at [155, 45] on span "# IZKm09mvqaJjKGfnsFAzUuue" at bounding box center [110, 48] width 96 height 10
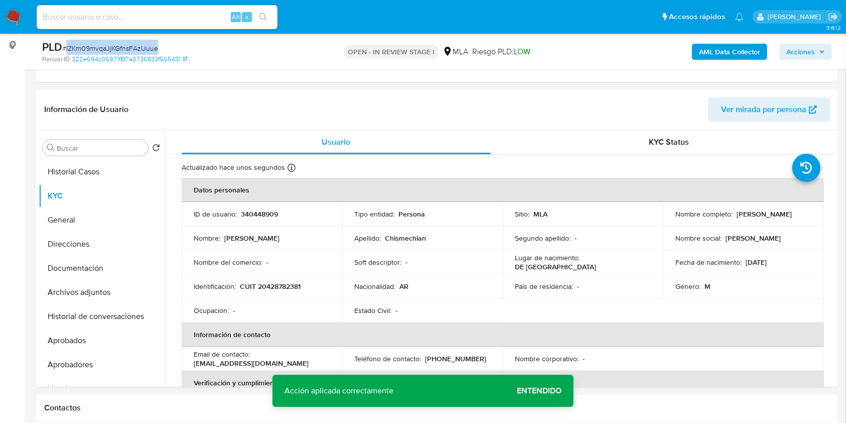
copy span "IZKm09mvqaJjKGfnsFAzUuue"
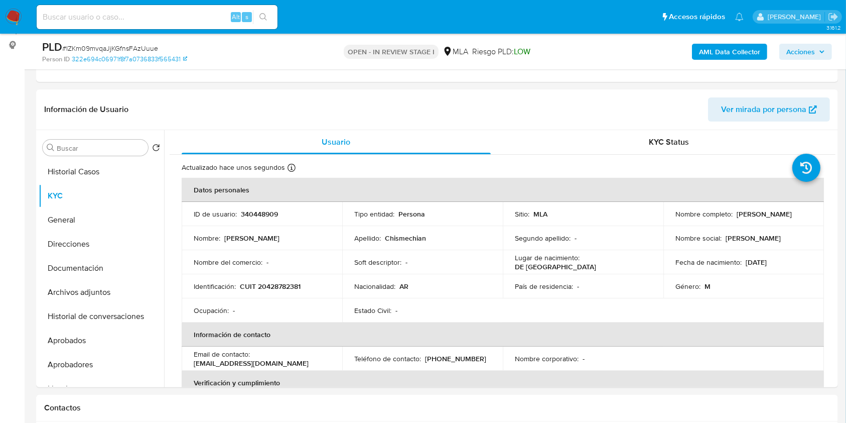
click at [727, 47] on b "AML Data Collector" at bounding box center [729, 52] width 61 height 16
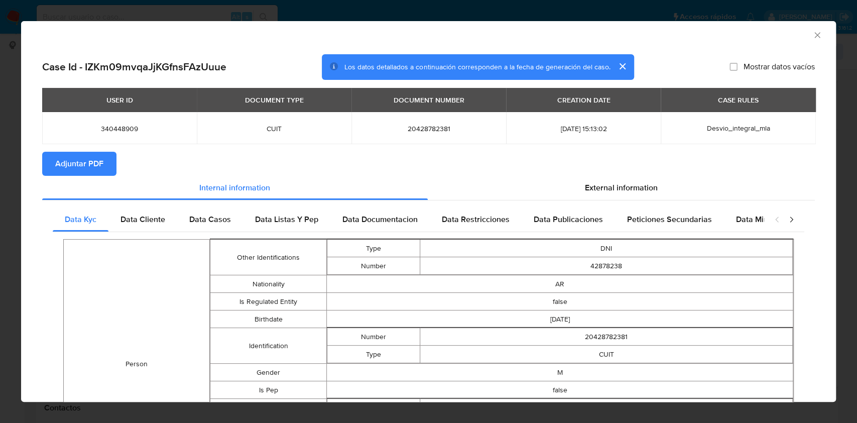
click at [809, 28] on div "AML Data Collector" at bounding box center [428, 33] width 815 height 25
click at [812, 34] on icon "Cerrar ventana" at bounding box center [817, 35] width 10 height 10
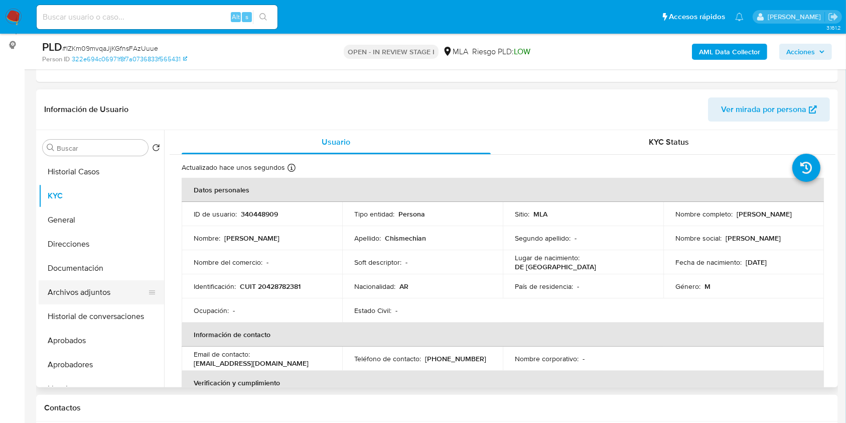
click at [94, 298] on button "Archivos adjuntos" at bounding box center [97, 292] width 117 height 24
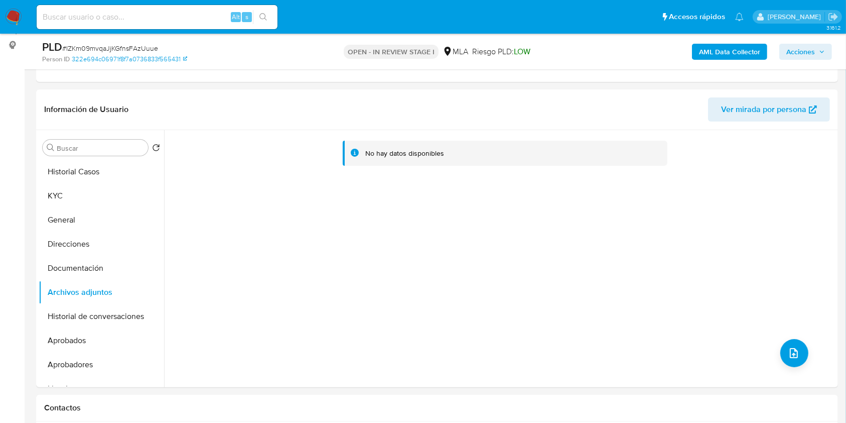
click at [716, 59] on b "AML Data Collector" at bounding box center [729, 52] width 61 height 16
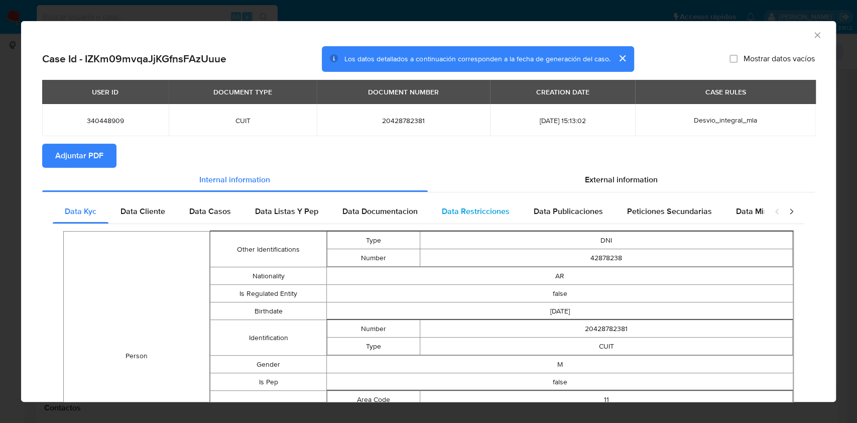
drag, startPoint x: 94, startPoint y: 163, endPoint x: 477, endPoint y: 211, distance: 386.0
click at [95, 165] on span "Adjuntar PDF" at bounding box center [79, 156] width 48 height 22
click at [812, 37] on icon "Cerrar ventana" at bounding box center [817, 35] width 10 height 10
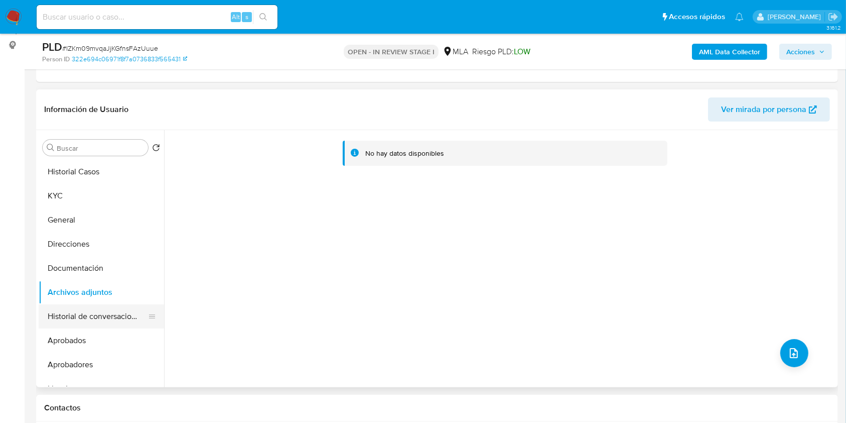
click at [109, 315] on button "Historial de conversaciones" at bounding box center [97, 316] width 117 height 24
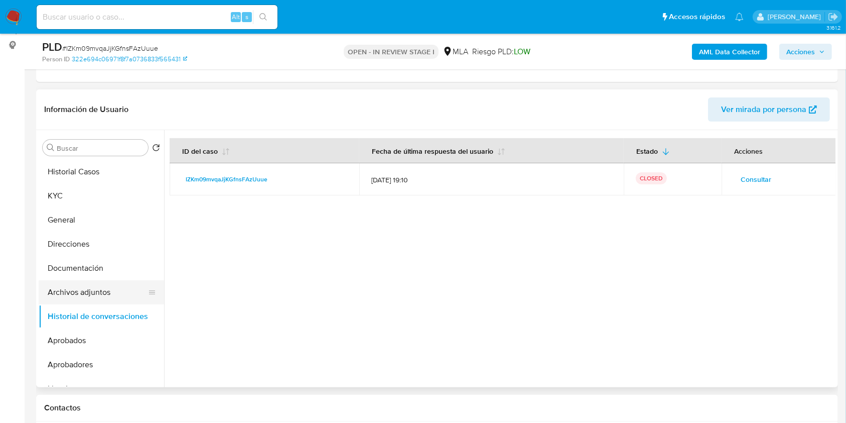
click at [88, 289] on button "Archivos adjuntos" at bounding box center [97, 292] width 117 height 24
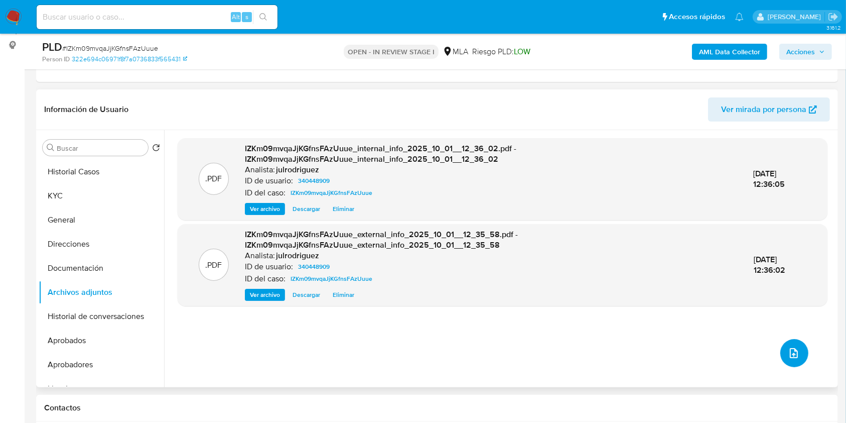
click at [795, 351] on icon "upload-file" at bounding box center [794, 353] width 12 height 12
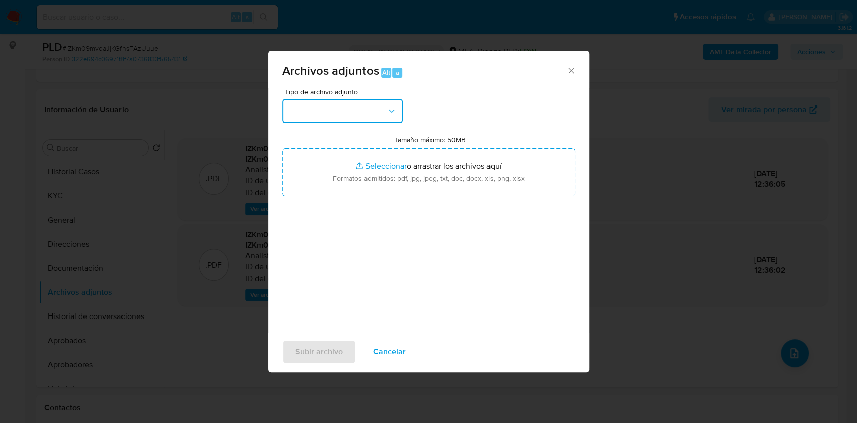
click at [355, 117] on button "button" at bounding box center [342, 111] width 120 height 24
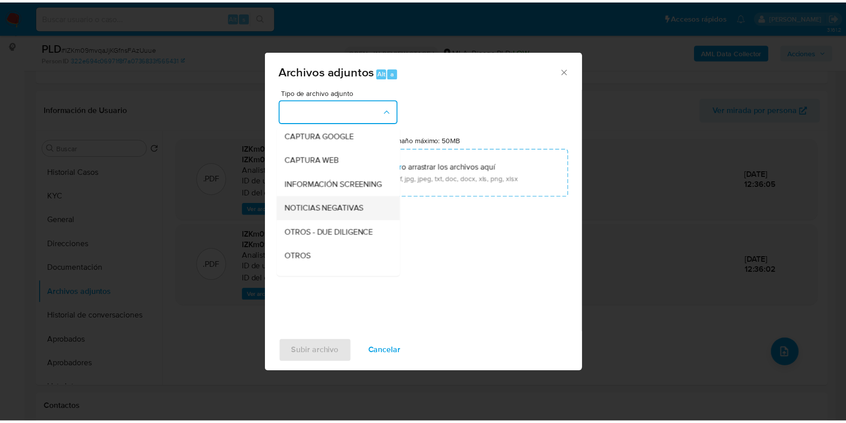
scroll to position [134, 0]
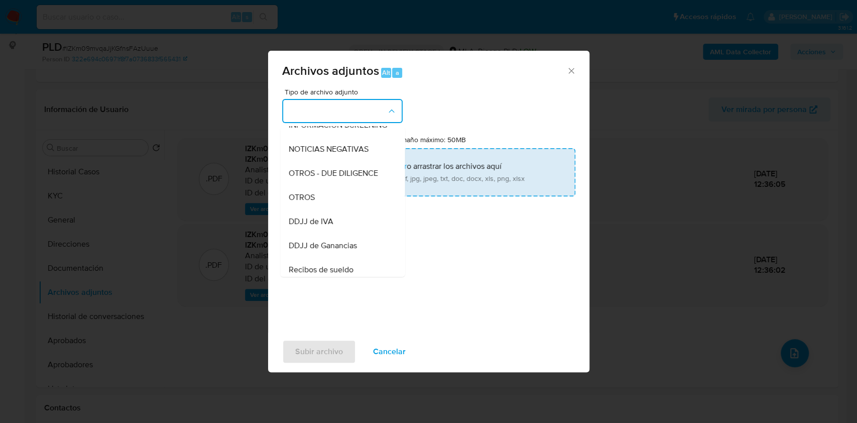
drag, startPoint x: 316, startPoint y: 207, endPoint x: 367, endPoint y: 192, distance: 53.9
click at [316, 207] on div "OTROS" at bounding box center [339, 197] width 102 height 24
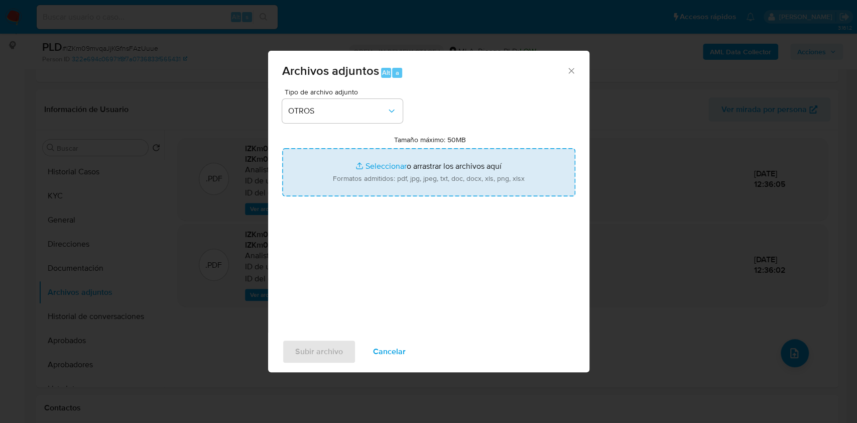
click at [413, 179] on input "Tamaño máximo: 50MB Seleccionar archivos" at bounding box center [428, 172] width 293 height 48
type input "C:\fakepath\Movimientos - 340448909 - IZKm09mvqaJjKGfnsFAzUuue.xlsx"
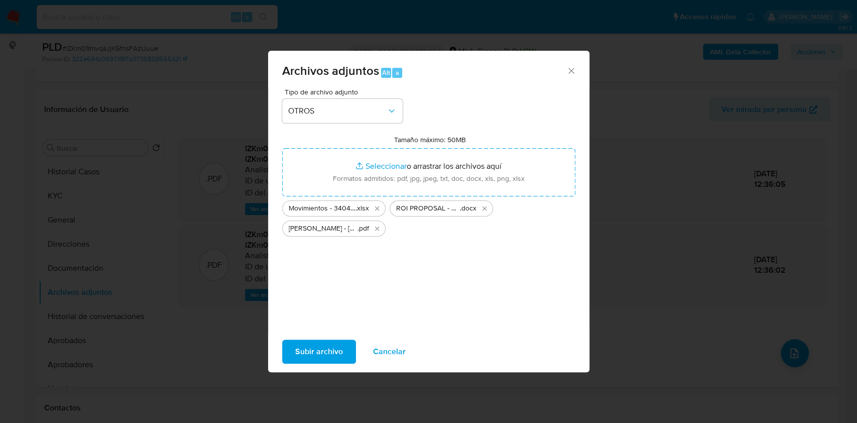
click at [320, 343] on span "Subir archivo" at bounding box center [319, 351] width 48 height 22
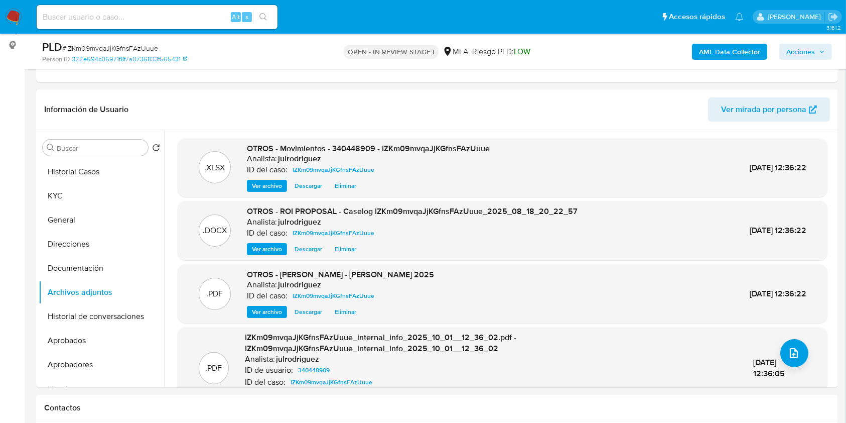
click at [791, 54] on span "Acciones" at bounding box center [801, 52] width 29 height 16
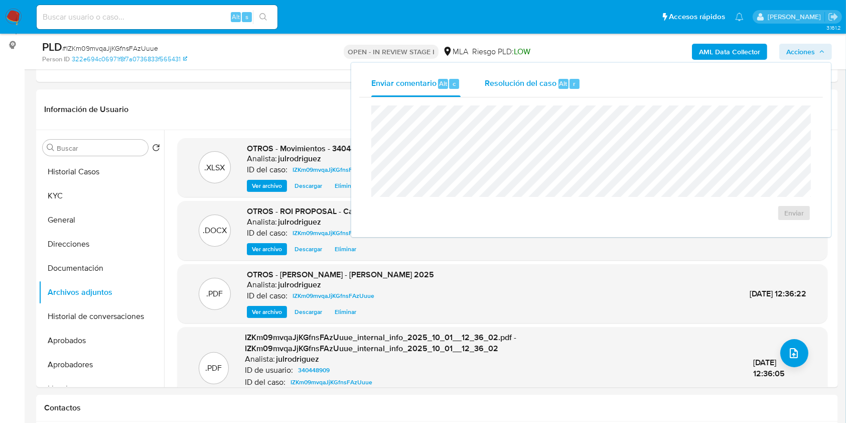
click at [544, 82] on span "Resolución del caso" at bounding box center [521, 83] width 72 height 12
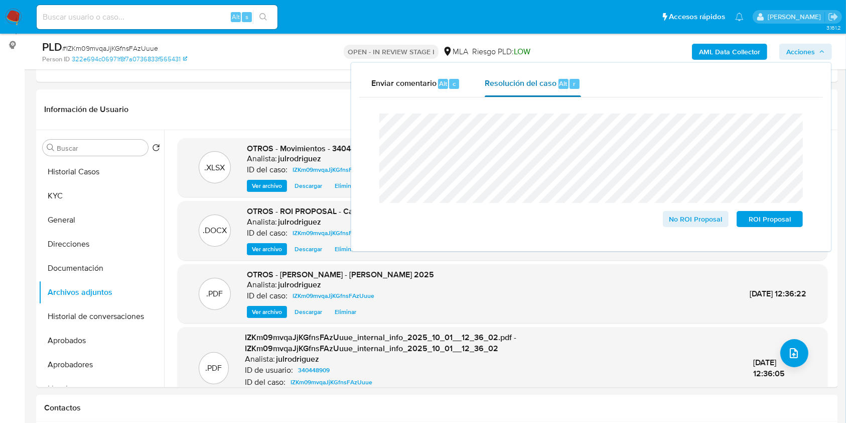
drag, startPoint x: 762, startPoint y: 219, endPoint x: 488, endPoint y: 78, distance: 308.0
click at [763, 219] on span "ROI Proposal" at bounding box center [770, 219] width 52 height 14
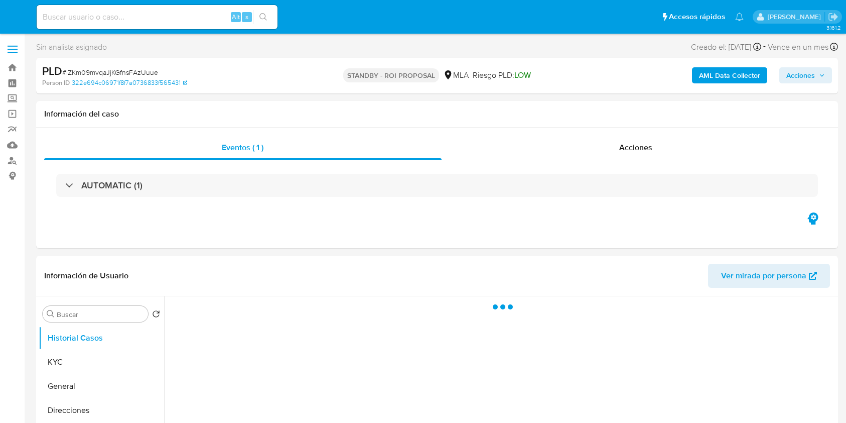
select select "10"
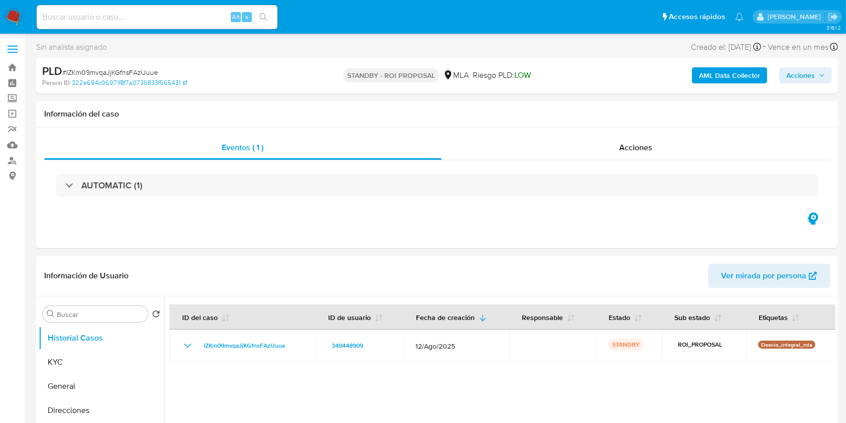
click at [157, 22] on input at bounding box center [157, 17] width 241 height 13
paste input "s2m4agjHGLCRoRu84jTKUi6E"
type input "s2m4agjHGLCRoRu84jTKUi6E"
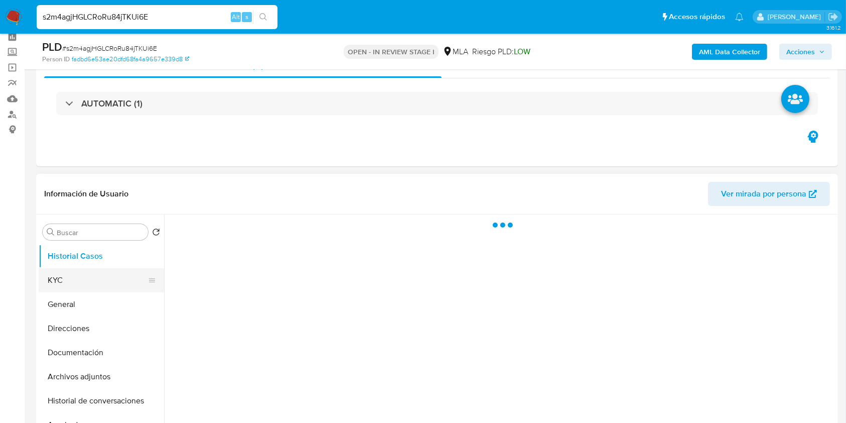
scroll to position [67, 0]
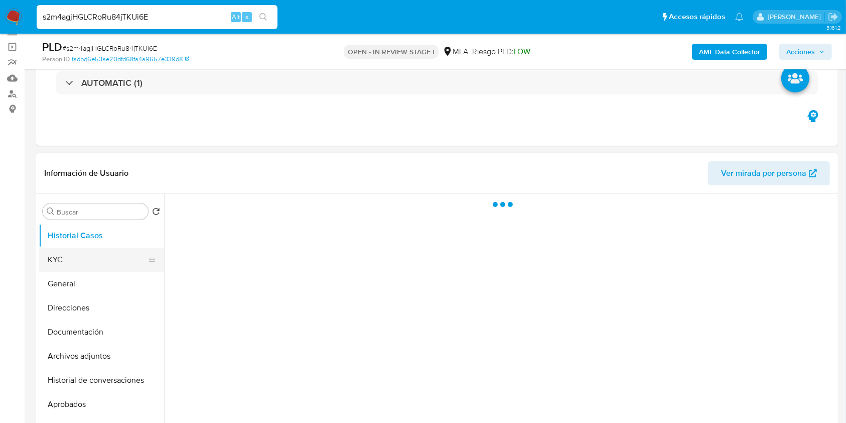
click at [81, 259] on button "KYC" at bounding box center [97, 259] width 117 height 24
select select "10"
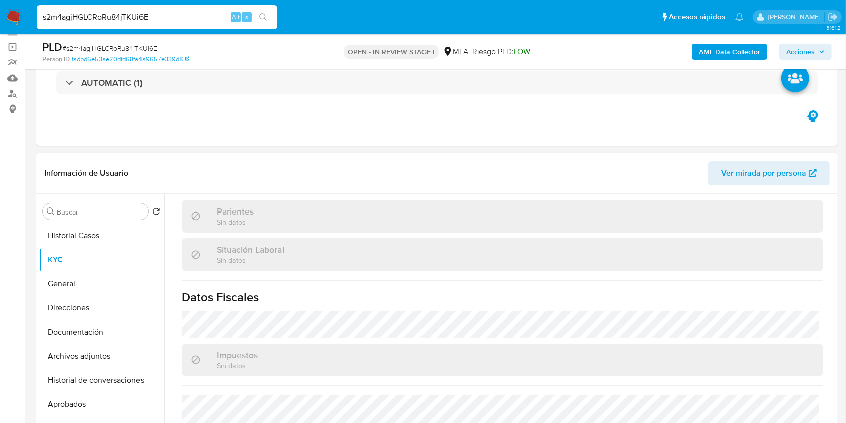
scroll to position [529, 0]
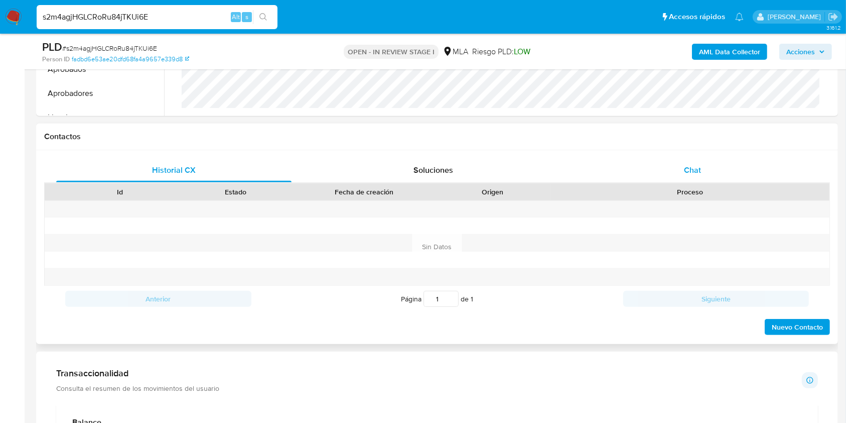
click at [703, 165] on div "Chat" at bounding box center [692, 170] width 235 height 24
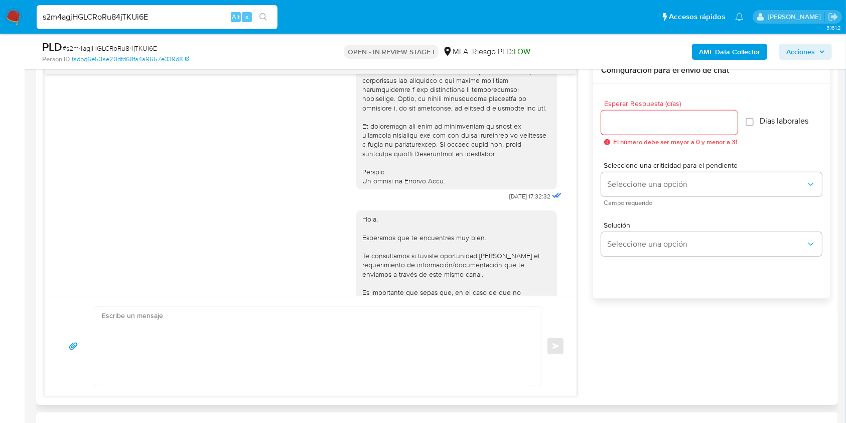
scroll to position [468, 0]
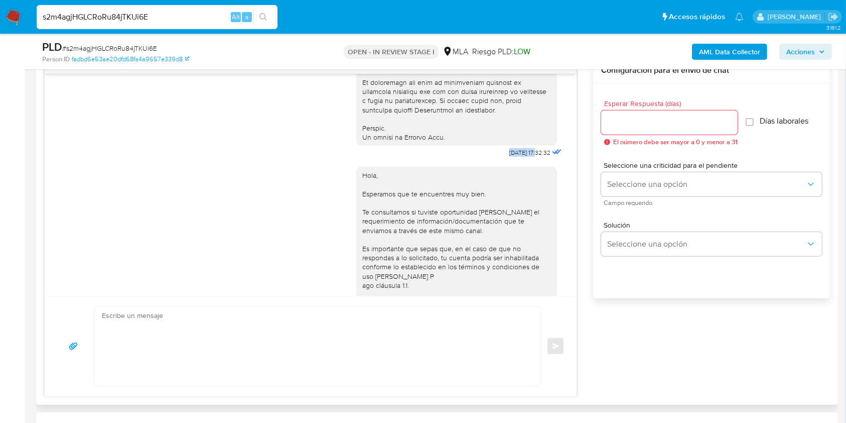
drag, startPoint x: 486, startPoint y: 171, endPoint x: 516, endPoint y: 183, distance: 32.0
copy span "18/08/2025"
click at [39, 239] on div "Historial CX Soluciones Chat Id Estado Fecha de creación Origen Proceso Anterio…" at bounding box center [437, 211] width 802 height 388
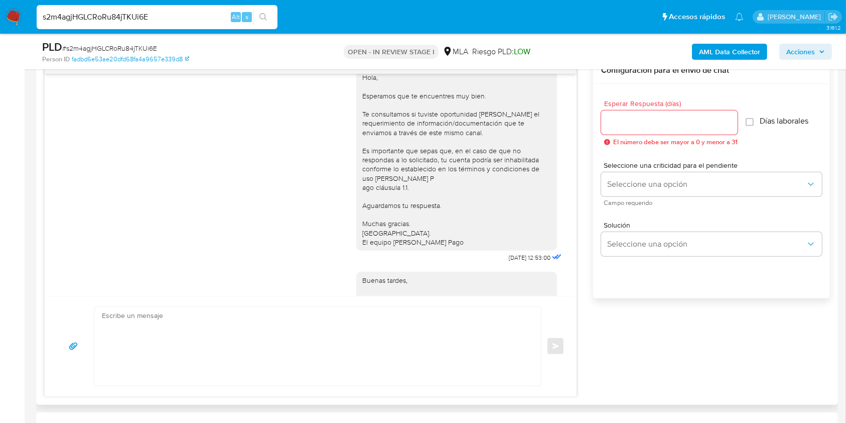
scroll to position [669, 0]
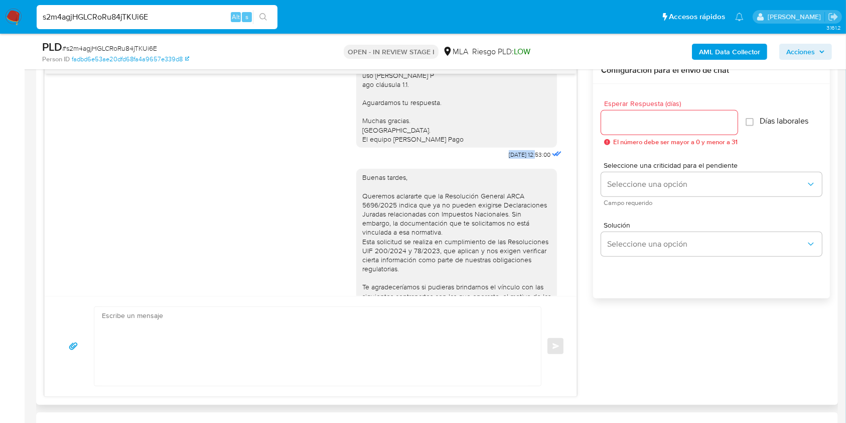
drag, startPoint x: 490, startPoint y: 179, endPoint x: 518, endPoint y: 181, distance: 27.2
click at [518, 162] on div "Hola, Esperamos que te encuentres muy bien. Te consultamos si tuviste oportunid…" at bounding box center [460, 60] width 208 height 203
copy span "22/08/2025"
click at [52, 337] on div "Enviar" at bounding box center [311, 346] width 532 height 100
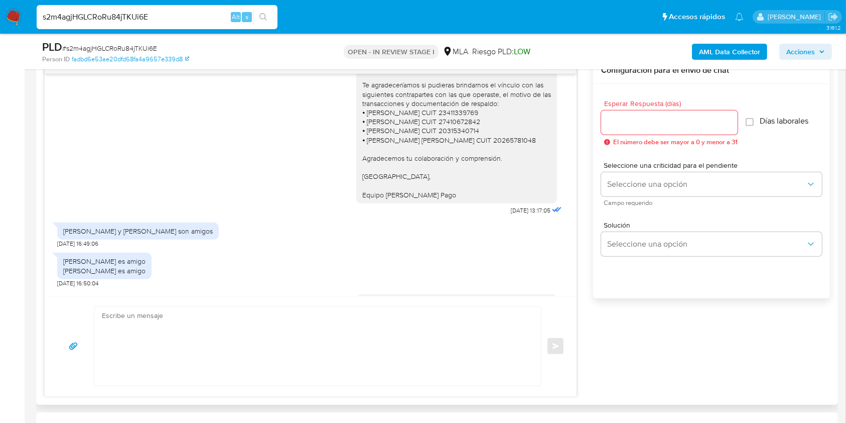
scroll to position [937, 0]
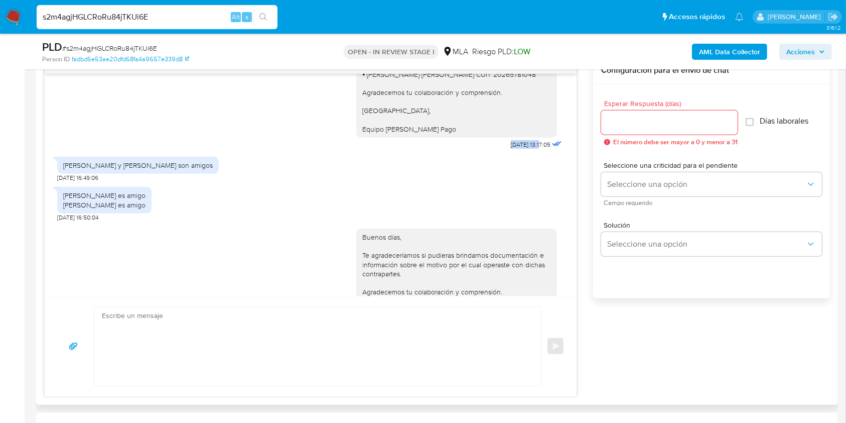
drag, startPoint x: 485, startPoint y: 167, endPoint x: 520, endPoint y: 171, distance: 34.9
click at [520, 152] on div "Buenas tardes, Queremos aclararte que la Resolución General ARCA 5696/2025 indi…" at bounding box center [460, 23] width 208 height 258
copy span "02/09/2025"
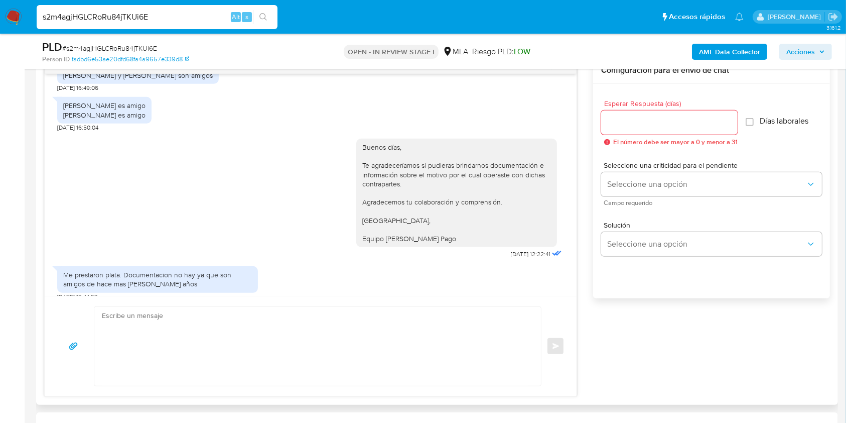
scroll to position [1137, 0]
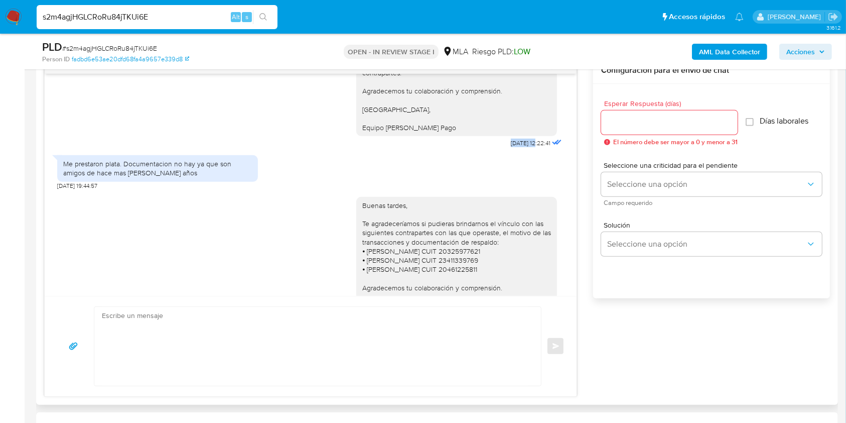
drag, startPoint x: 492, startPoint y: 173, endPoint x: 517, endPoint y: 171, distance: 24.7
click at [517, 150] on div "Buenos días, Te agradeceríamos si pudieras brindarnos documentación e informaci…" at bounding box center [460, 86] width 208 height 130
copy span "08/09/202"
click at [484, 136] on div "Buenos días, Te agradeceríamos si pudieras brindarnos documentación e informaci…" at bounding box center [456, 82] width 201 height 108
drag, startPoint x: 486, startPoint y: 169, endPoint x: 518, endPoint y: 169, distance: 32.1
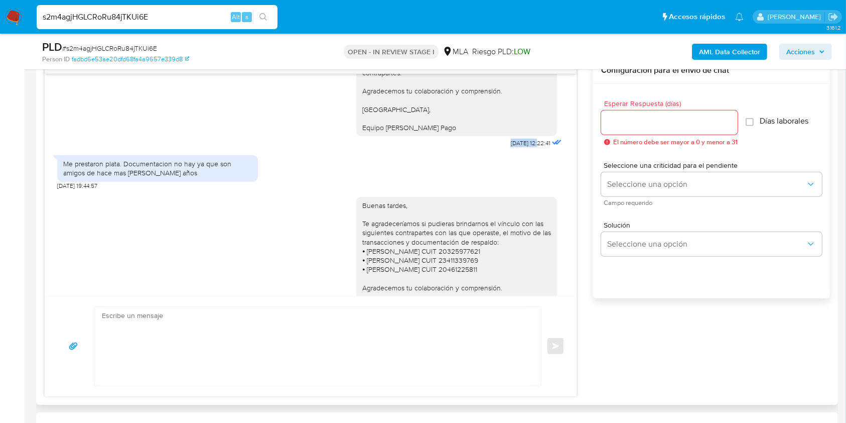
click at [518, 150] on div "Buenos días, Te agradeceríamos si pudieras brindarnos documentación e informaci…" at bounding box center [460, 86] width 208 height 130
copy span "08/09/2025"
drag, startPoint x: 24, startPoint y: 283, endPoint x: 192, endPoint y: 251, distance: 171.1
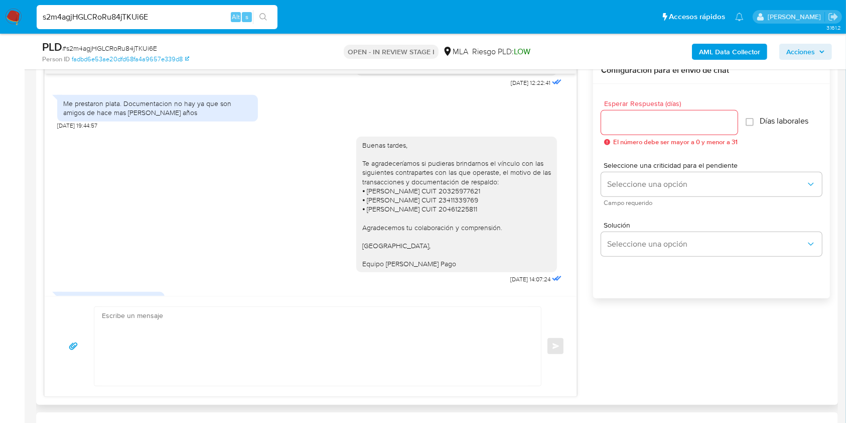
scroll to position [1260, 0]
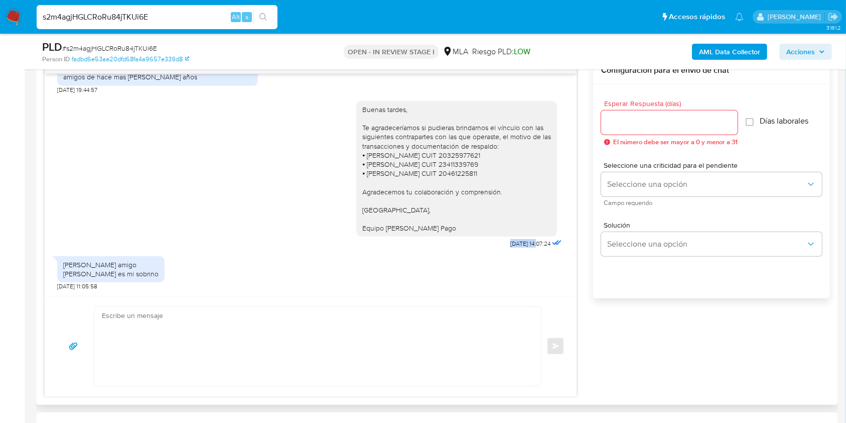
drag, startPoint x: 508, startPoint y: 244, endPoint x: 518, endPoint y: 243, distance: 10.6
click at [518, 243] on div "Buenas tardes, Te agradeceríamos si pudieras brindarnos el vínculo con las sigu…" at bounding box center [460, 172] width 208 height 157
copy span "16/09/2025"
click at [56, 189] on div "18/08/2025 17:32:32 Hola, Esperamos que te encuentres muy bien. Te consultamos …" at bounding box center [311, 185] width 532 height 222
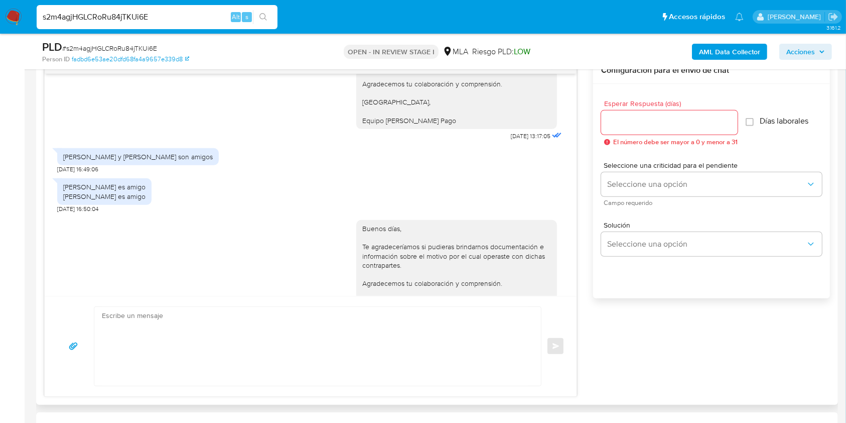
scroll to position [1004, 0]
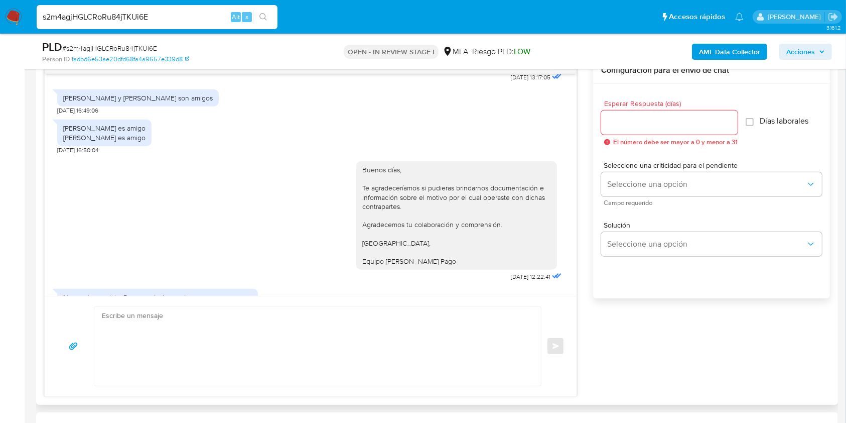
click at [99, 102] on div "Saldaña y mario son amigos" at bounding box center [138, 97] width 150 height 9
copy div "Saldaña y mario son amigos"
drag, startPoint x: 12, startPoint y: 215, endPoint x: 58, endPoint y: 180, distance: 58.4
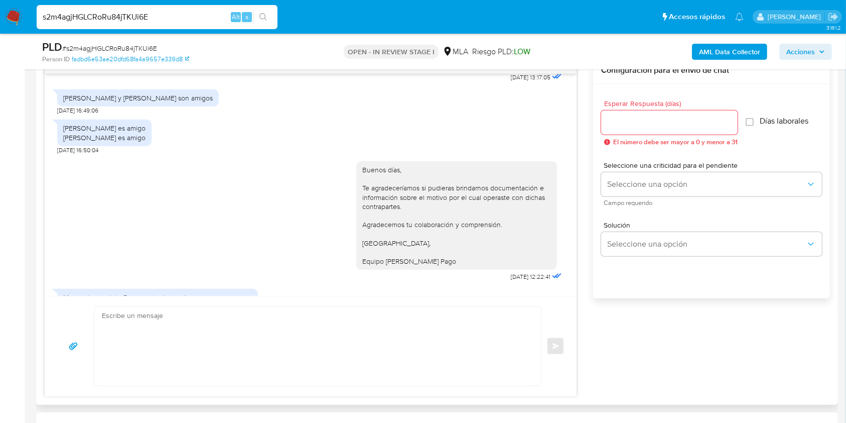
click at [79, 142] on div "Mario monzon es amigo Oscar saldaña es amigo" at bounding box center [104, 132] width 82 height 18
click at [69, 142] on div "Mario monzon es amigo Oscar saldaña es amigo" at bounding box center [104, 132] width 82 height 18
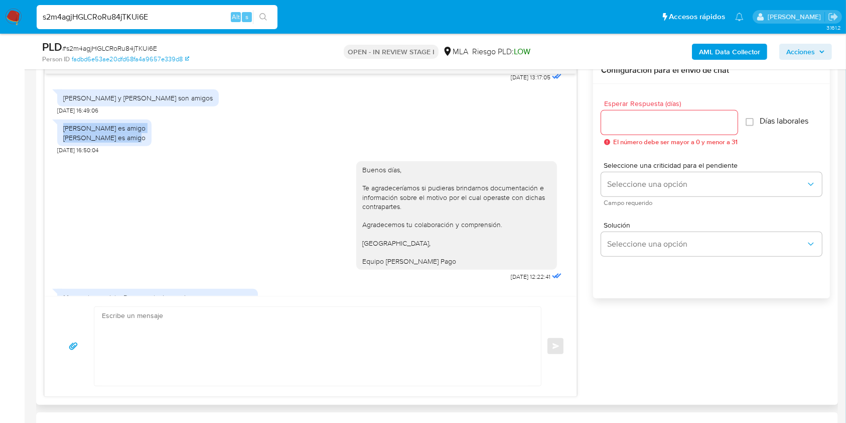
drag, startPoint x: 64, startPoint y: 154, endPoint x: 138, endPoint y: 163, distance: 74.3
click at [138, 146] on div "Mario monzon es amigo Oscar saldaña es amigo" at bounding box center [104, 132] width 94 height 26
copy div "Mario monzon es amigo Oscar saldaña es amigo"
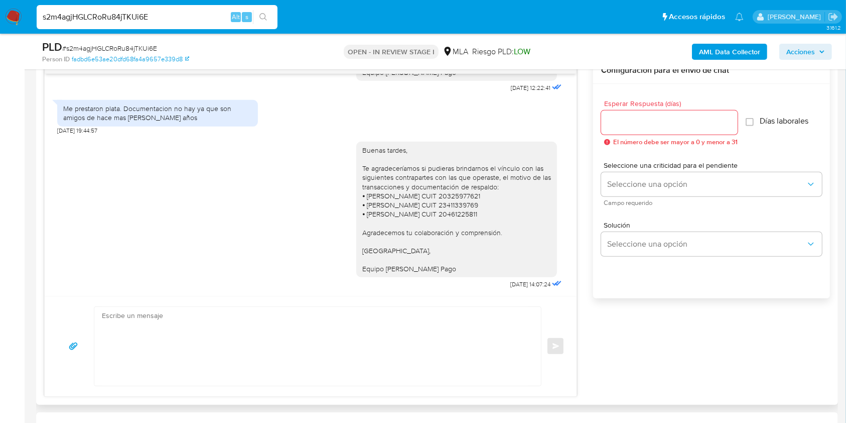
scroll to position [1260, 0]
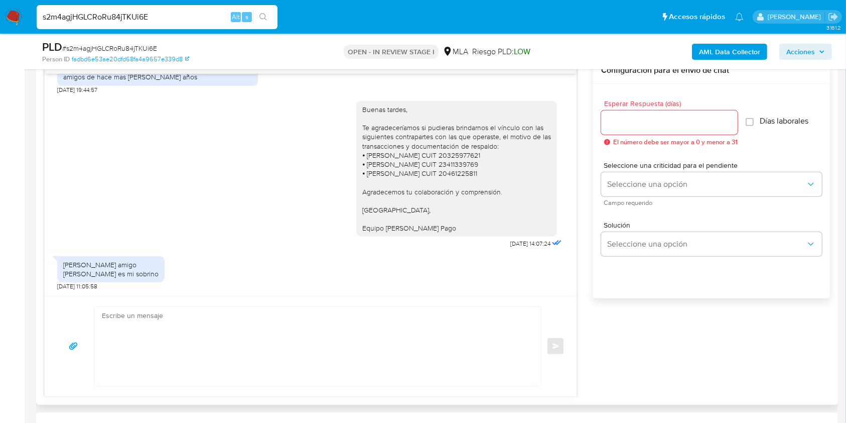
drag, startPoint x: 153, startPoint y: 271, endPoint x: 64, endPoint y: 267, distance: 88.5
click at [62, 267] on div "Sebastian gonzalez amigo Nicolas acosta es mi sobrino" at bounding box center [110, 269] width 107 height 26
copy div "Sebastian gonzalez amigo Nicolas acosta es mi sobrino"
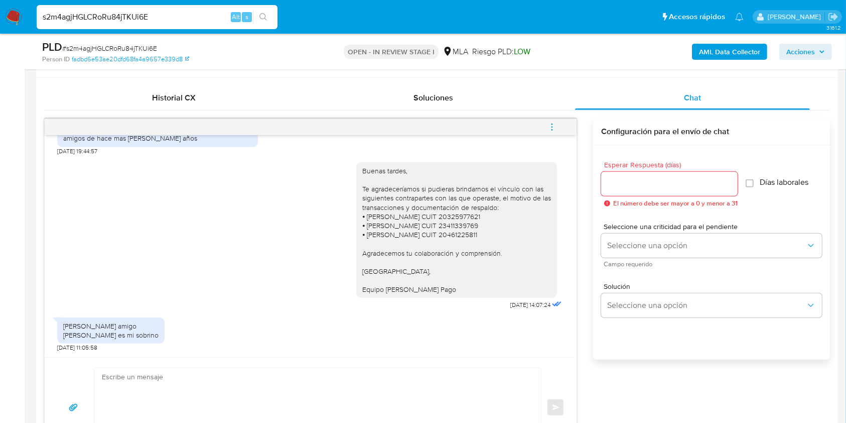
scroll to position [402, 0]
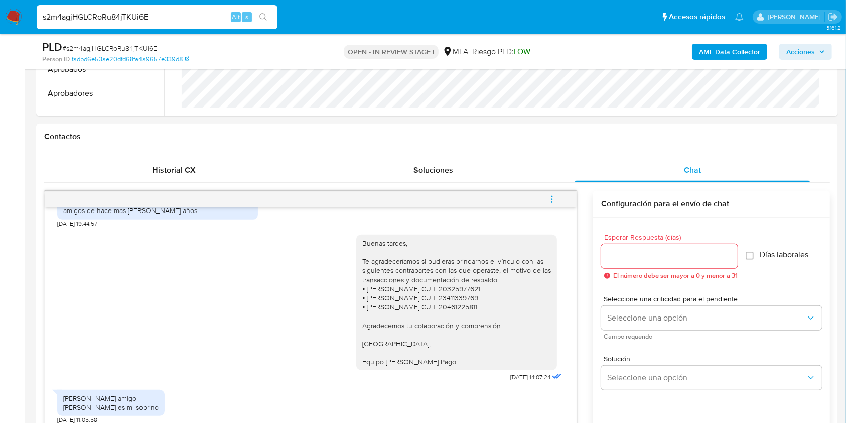
click at [151, 46] on span "# s2m4agjHGLCRoRu84jTKUi6E" at bounding box center [109, 48] width 95 height 10
copy span "s2m4agjHGLCRoRu84jTKUi6E"
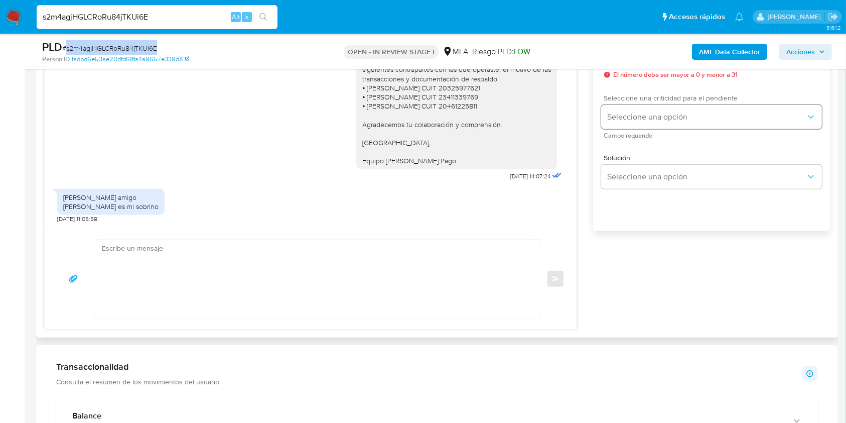
scroll to position [535, 0]
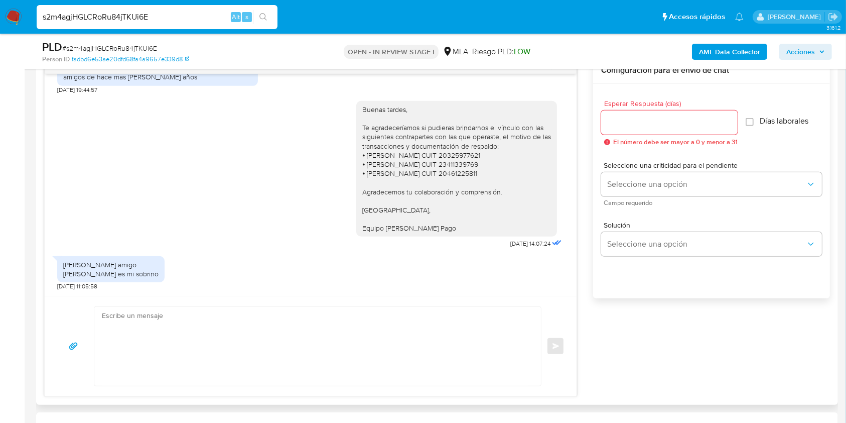
click at [627, 116] on input "Esperar Respuesta (días)" at bounding box center [669, 122] width 137 height 13
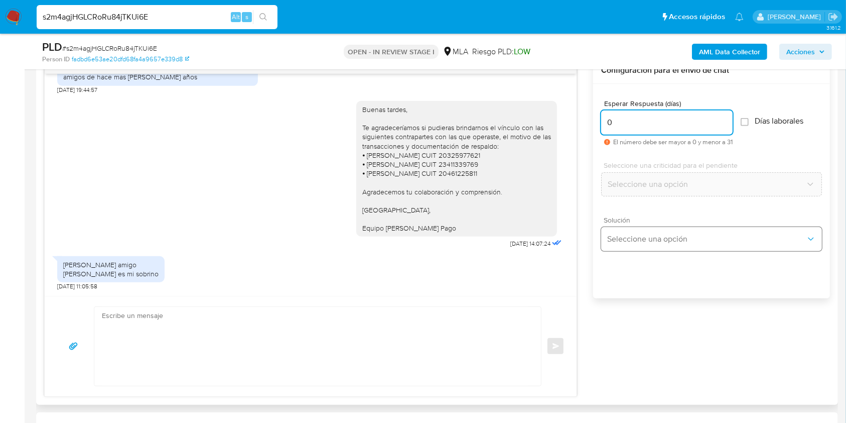
type input "0"
click at [642, 240] on span "Seleccione una opción" at bounding box center [706, 239] width 199 height 10
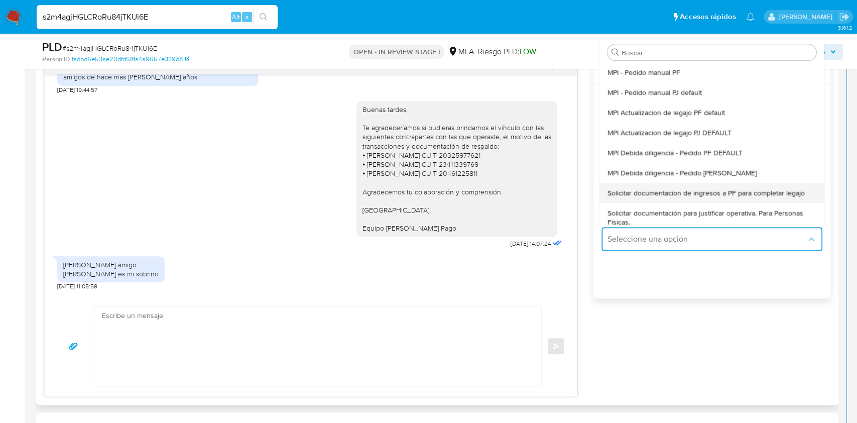
click at [688, 190] on span "Solicitar documentacion de ingresos a PF para completar legajo" at bounding box center [705, 192] width 197 height 9
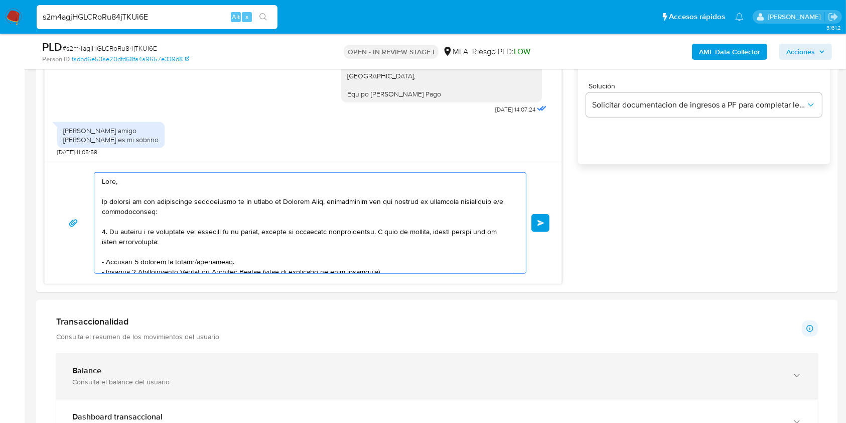
scroll to position [204, 0]
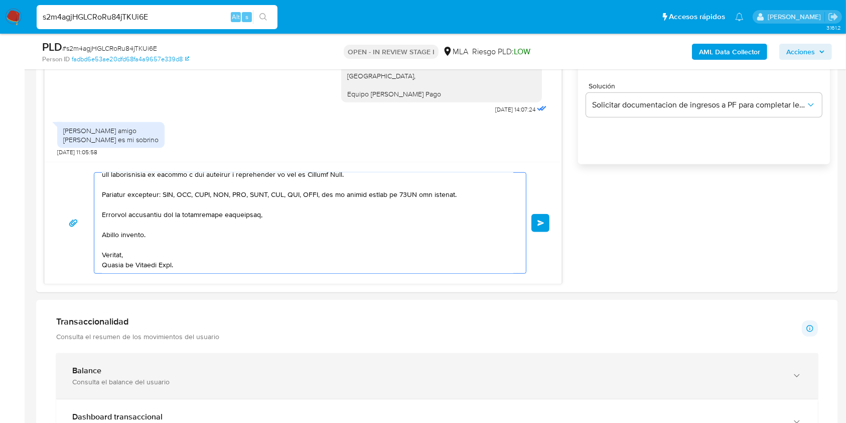
drag, startPoint x: 151, startPoint y: 194, endPoint x: 370, endPoint y: 364, distance: 276.9
click at [370, 364] on div "Información de Usuario Ver mirada por persona Buscar Volver al orden por defect…" at bounding box center [437, 407] width 802 height 1712
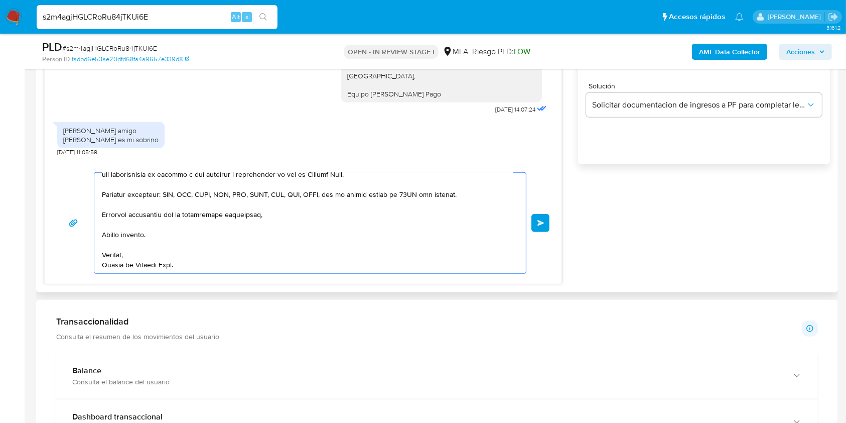
type textarea "Hola,"
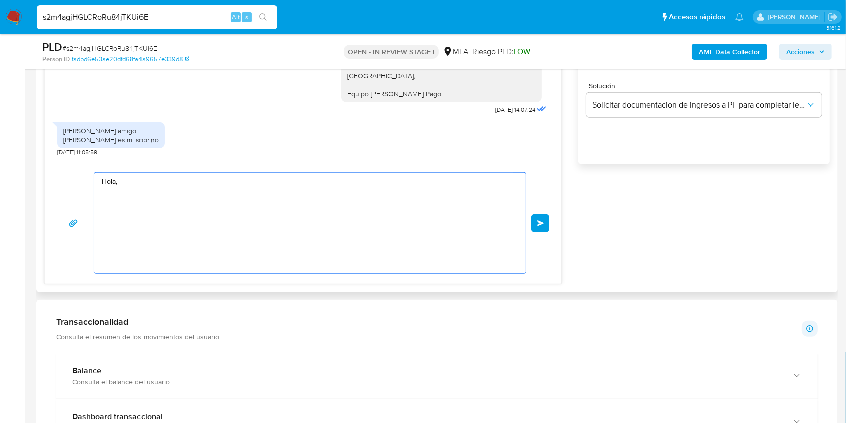
scroll to position [0, 0]
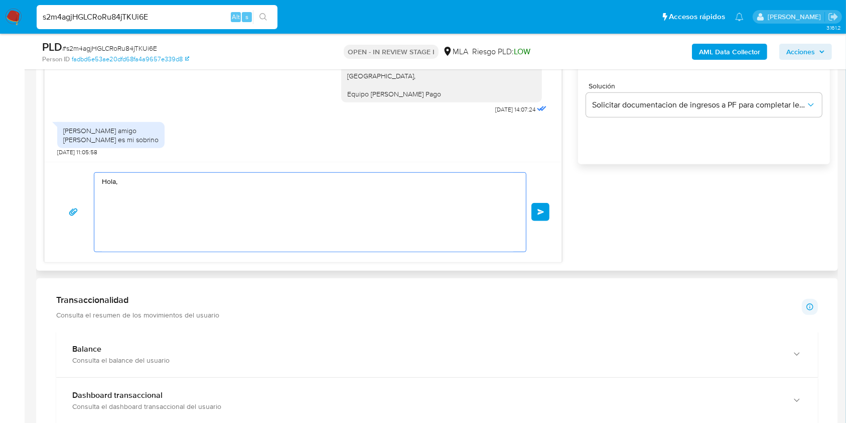
drag, startPoint x: 175, startPoint y: 219, endPoint x: 48, endPoint y: 155, distance: 142.3
click at [44, 155] on div "18/08/2025 17:32:32 Hola, Esperamos que te encuentres muy bien. Te consultamos …" at bounding box center [303, 92] width 518 height 339
paste textarea "Buenas tardes, ¡Muchas gracias por tu respuesta! Confirmamos la recepción de la…"
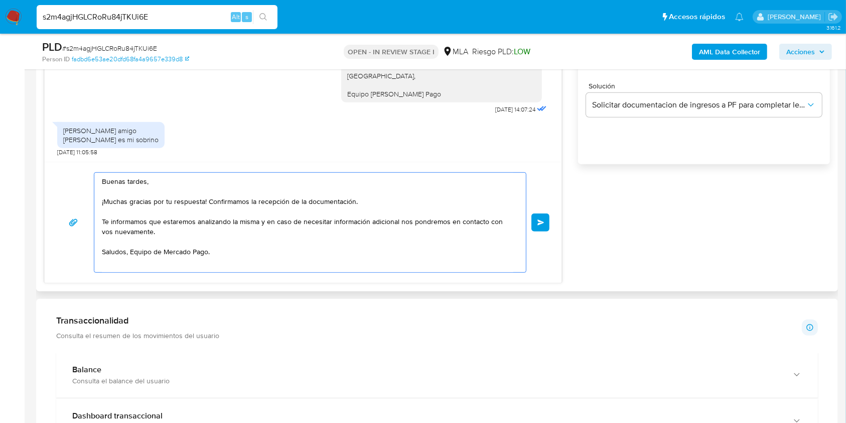
click at [207, 200] on textarea "Buenas tardes, ¡Muchas gracias por tu respuesta! Confirmamos la recepción de la…" at bounding box center [308, 222] width 412 height 99
drag, startPoint x: 130, startPoint y: 202, endPoint x: 58, endPoint y: 201, distance: 71.8
click at [58, 201] on div "Buenas tardes, ¡Muchas gracias por tu respuesta! Confirmamos la recepción de la…" at bounding box center [303, 222] width 493 height 100
drag, startPoint x: 177, startPoint y: 200, endPoint x: 368, endPoint y: 201, distance: 191.3
click at [368, 201] on textarea "Buenas tardes, Gracias por tu respuesta! Confirmamos la recepción de la documen…" at bounding box center [308, 222] width 412 height 99
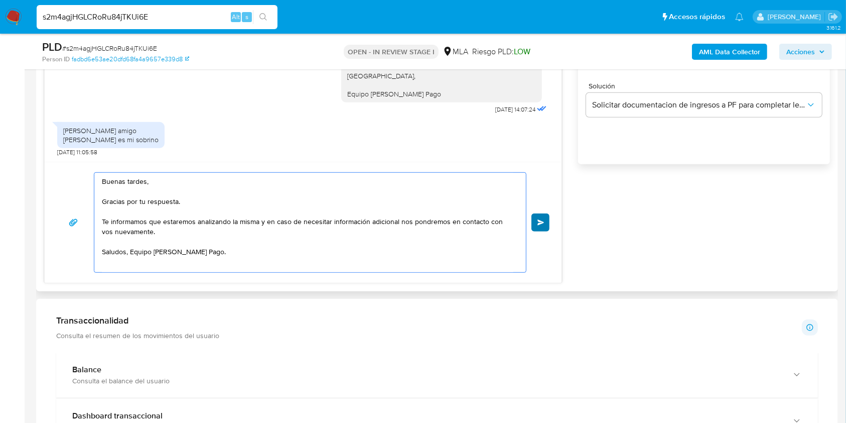
type textarea "Buenas tardes, Gracias por tu respuesta. Te informamos que estaremos analizando…"
click at [540, 223] on span "Enviar" at bounding box center [541, 222] width 7 height 6
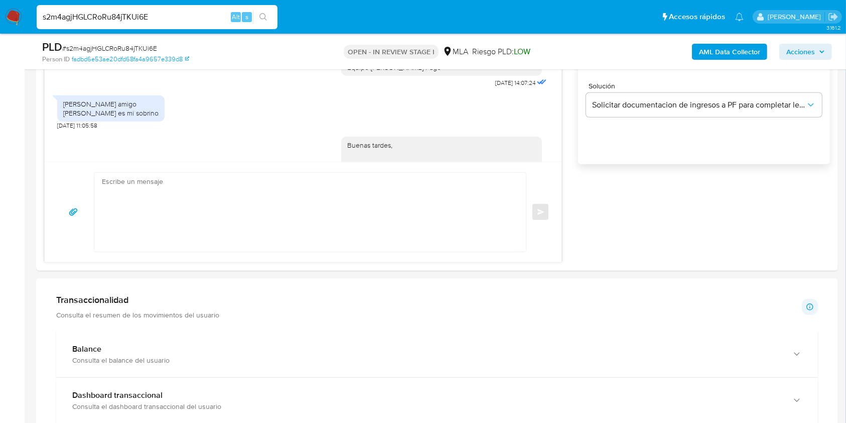
scroll to position [1371, 0]
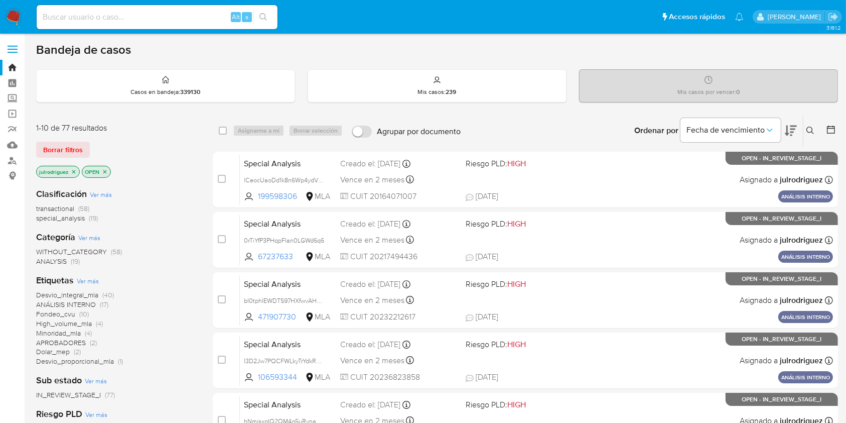
click at [642, 132] on icon at bounding box center [811, 131] width 8 height 8
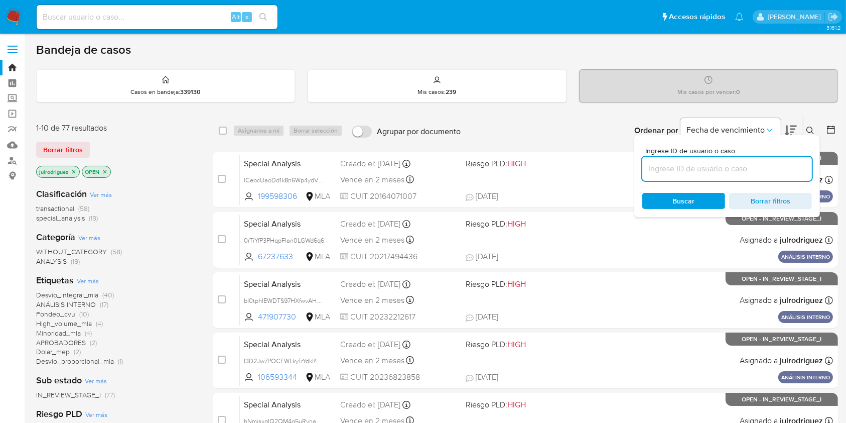
click at [642, 172] on input at bounding box center [728, 168] width 170 height 13
type input "s2m4agjHGLCRoRu84jTKUi6E"
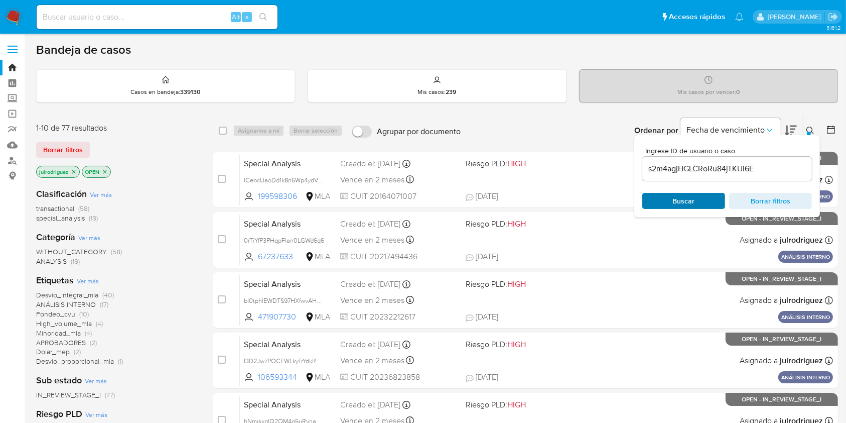
click at [642, 199] on span "Buscar" at bounding box center [684, 201] width 22 height 16
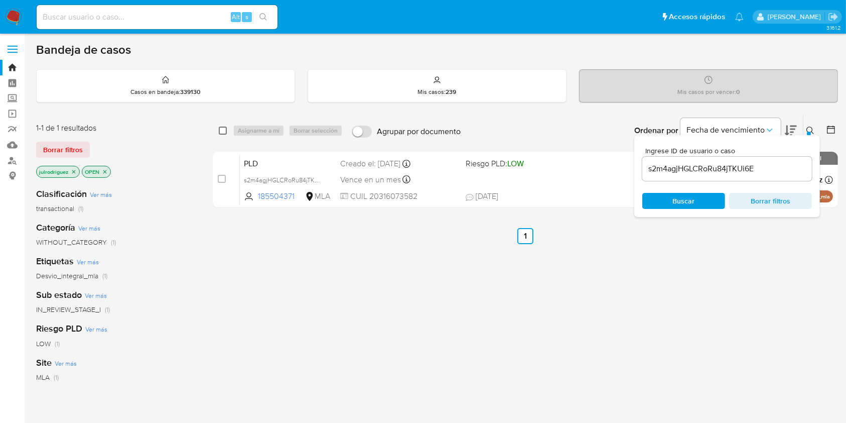
click at [221, 132] on input "checkbox" at bounding box center [223, 131] width 8 height 8
checkbox input "true"
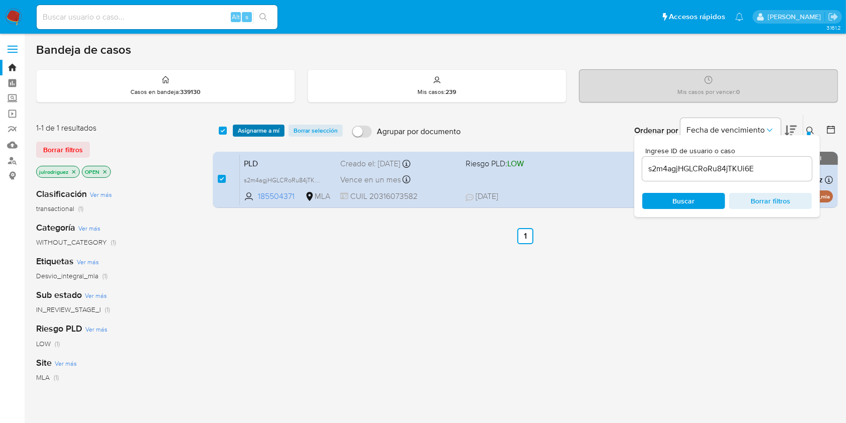
click at [257, 127] on span "Asignarme a mí" at bounding box center [259, 130] width 42 height 10
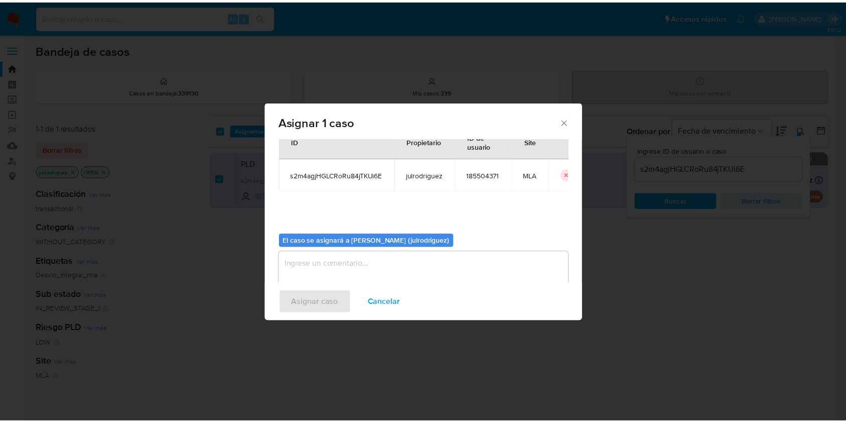
scroll to position [51, 0]
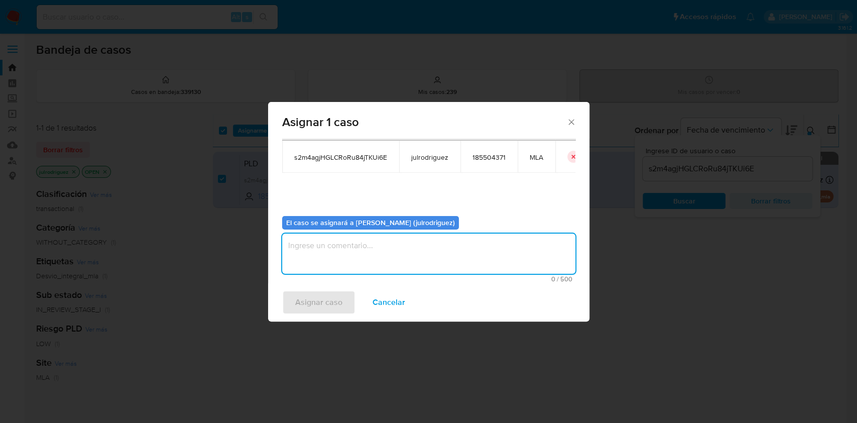
click at [388, 243] on textarea "assign-modal" at bounding box center [428, 253] width 293 height 40
type textarea "."
click at [321, 304] on span "Asignar caso" at bounding box center [318, 302] width 47 height 22
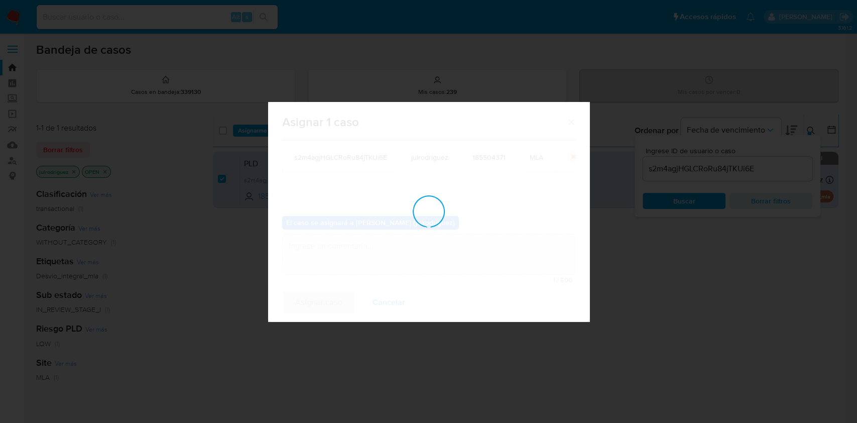
checkbox input "false"
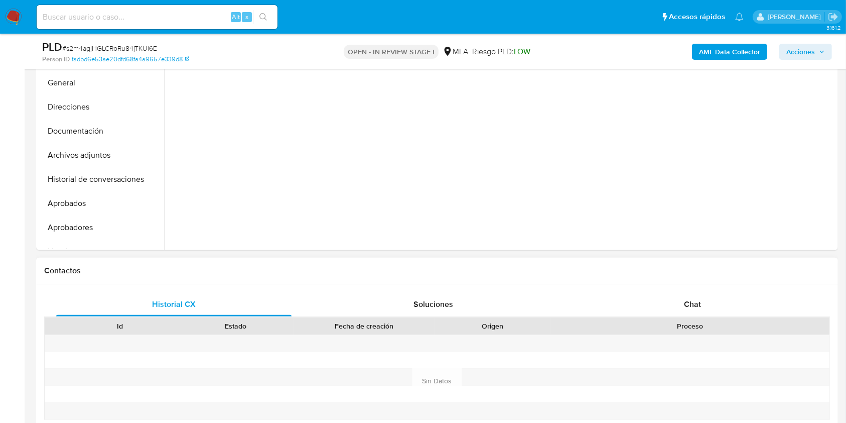
select select "10"
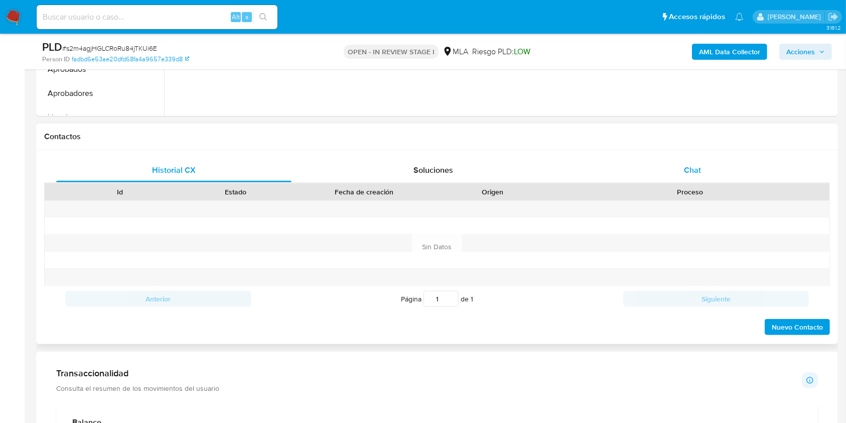
click at [704, 171] on div "Chat" at bounding box center [692, 170] width 235 height 24
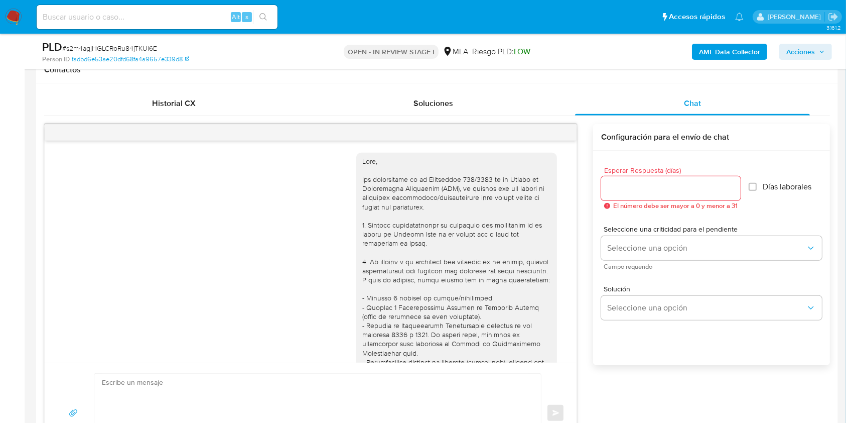
scroll to position [1371, 0]
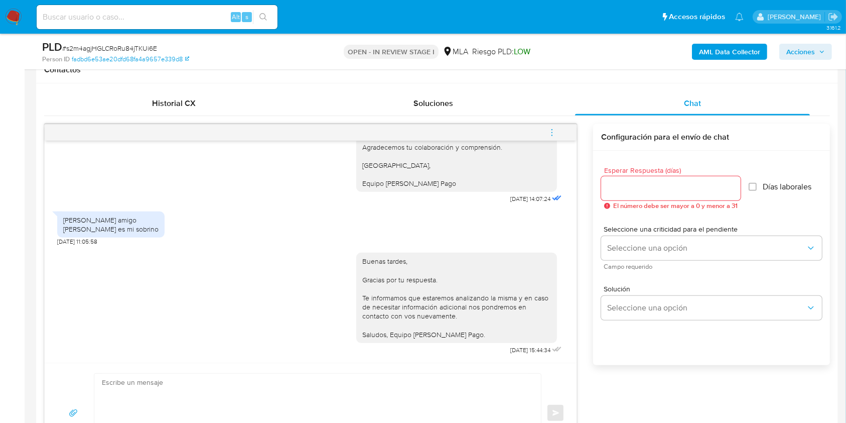
click at [558, 131] on button "menu-action" at bounding box center [552, 132] width 33 height 24
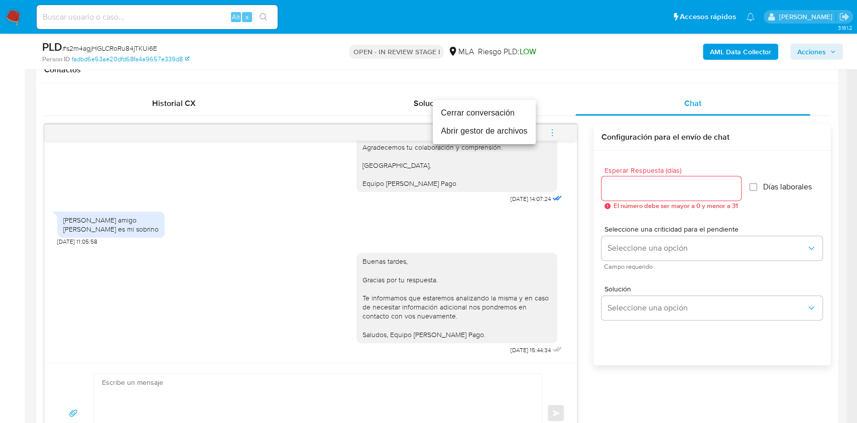
click at [488, 115] on li "Cerrar conversación" at bounding box center [484, 113] width 103 height 18
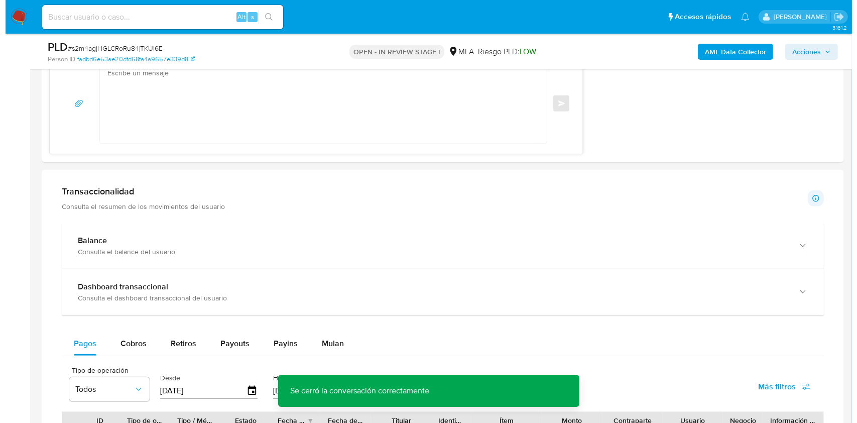
scroll to position [1536, 0]
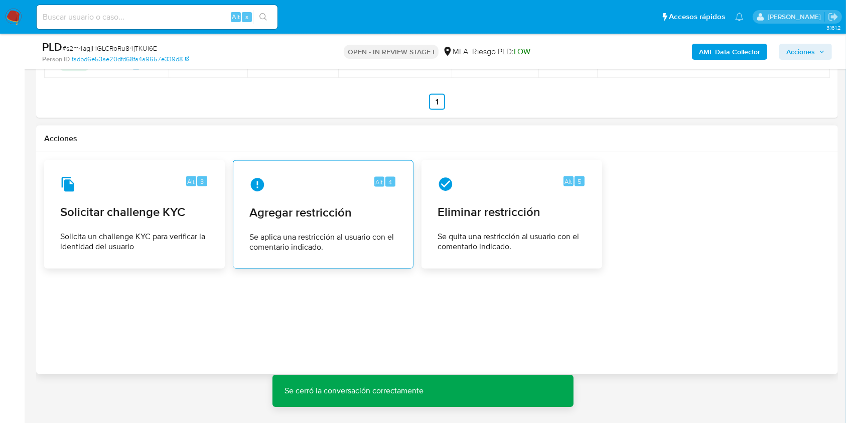
click at [324, 212] on span "Agregar restricción" at bounding box center [323, 212] width 148 height 15
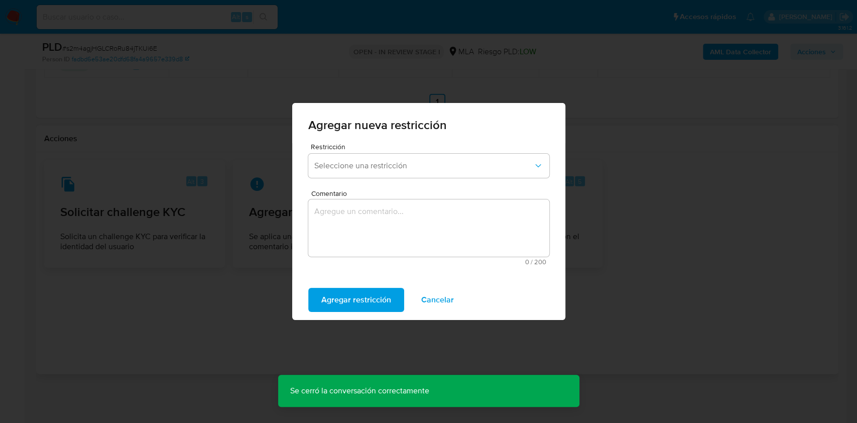
click at [331, 143] on span "Restricción" at bounding box center [431, 146] width 241 height 7
click at [342, 156] on button "Seleccione una restricción" at bounding box center [428, 166] width 241 height 24
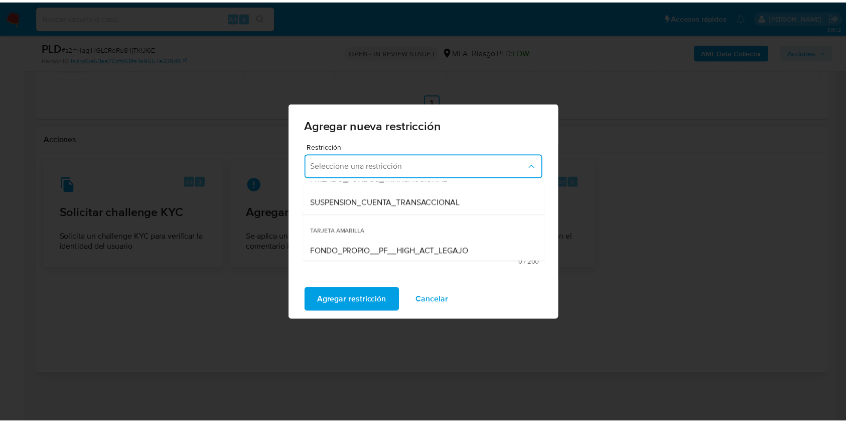
scroll to position [105, 0]
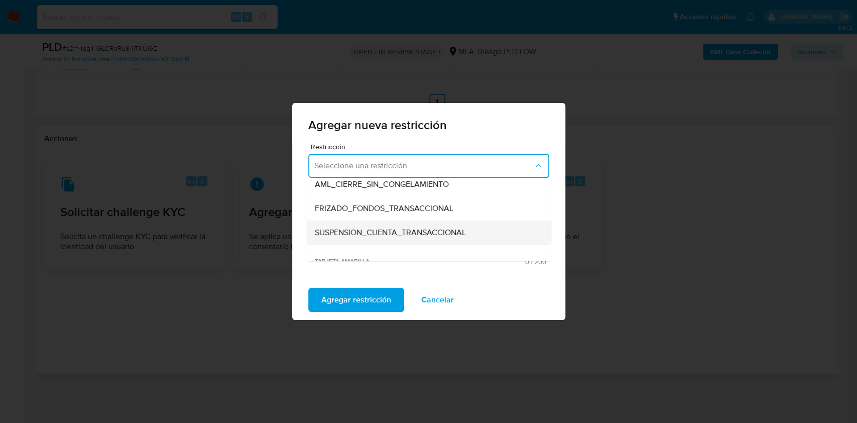
click at [396, 223] on div "SUSPENSION_CUENTA_TRANSACCIONAL" at bounding box center [425, 232] width 223 height 24
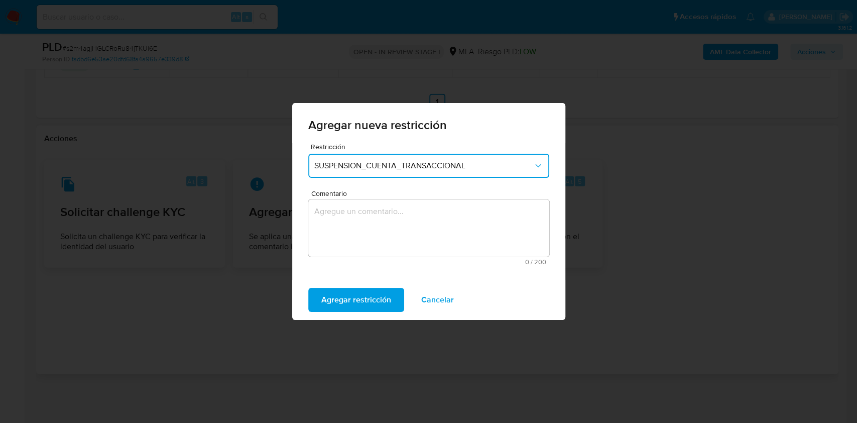
click at [382, 211] on textarea "Comentario" at bounding box center [428, 227] width 241 height 57
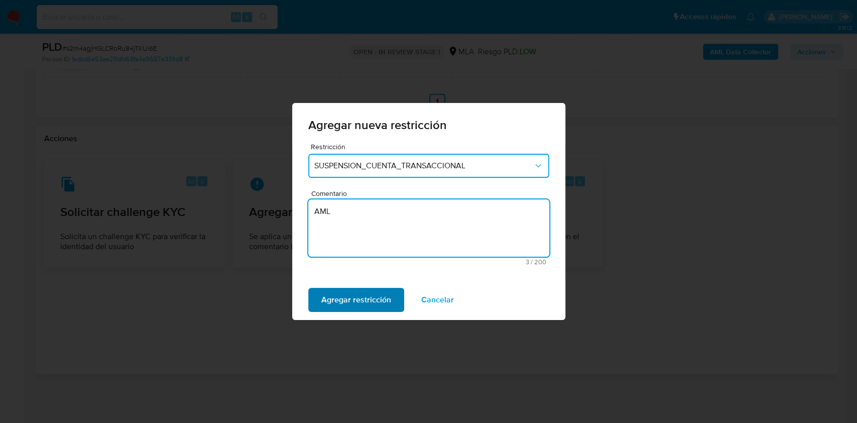
type textarea "AML"
click at [369, 303] on span "Agregar restricción" at bounding box center [356, 300] width 70 height 22
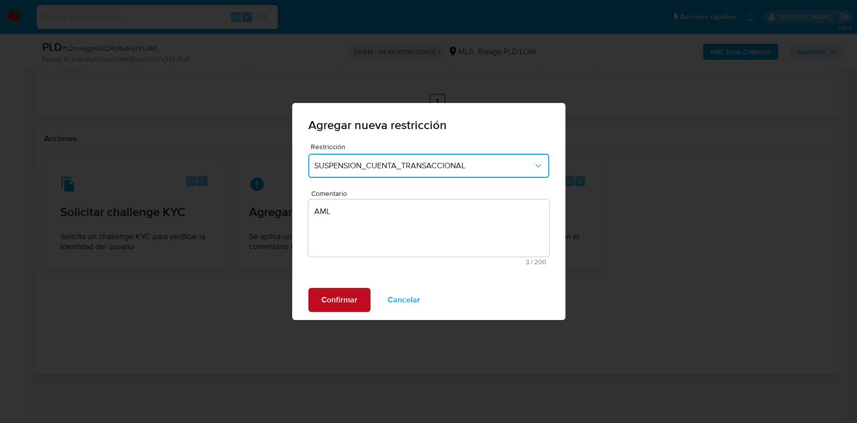
click at [333, 297] on span "Confirmar" at bounding box center [339, 300] width 36 height 22
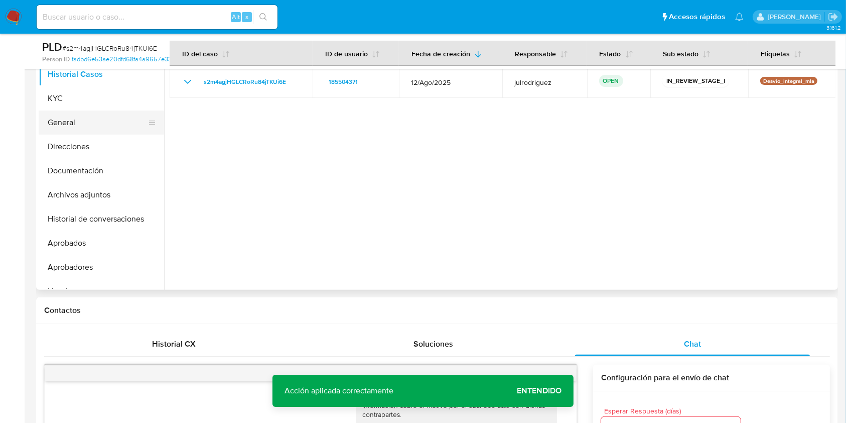
scroll to position [197, 0]
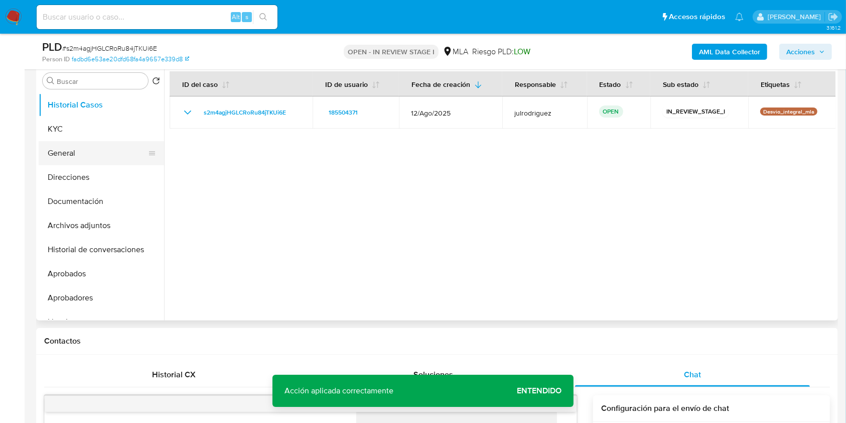
click at [69, 146] on button "General" at bounding box center [97, 153] width 117 height 24
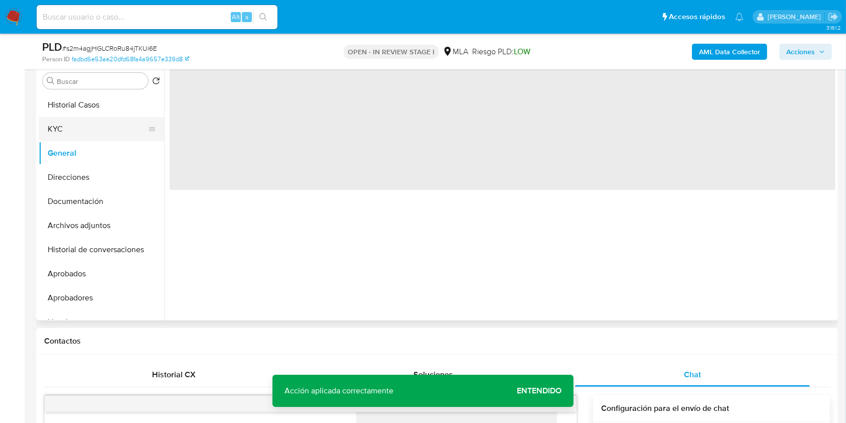
click at [68, 133] on button "KYC" at bounding box center [97, 129] width 117 height 24
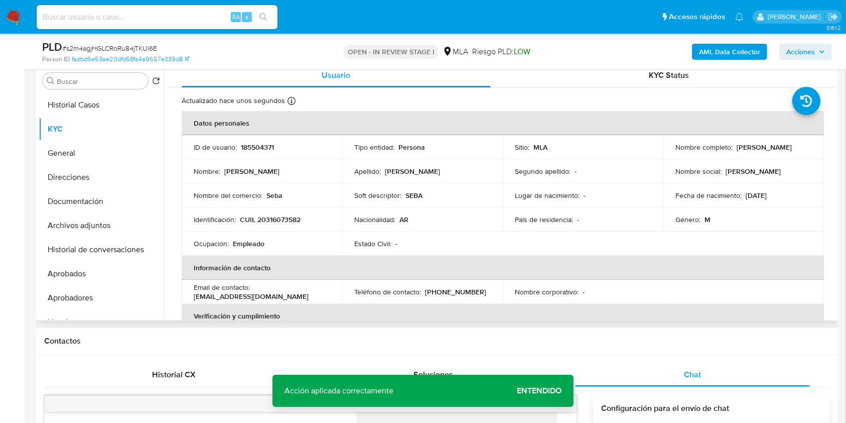
click at [257, 138] on td "ID de usuario : 185504371" at bounding box center [262, 147] width 161 height 24
copy p "185504371"
click at [128, 46] on span "# s2m4agjHGLCRoRu84jTKUi6E" at bounding box center [109, 48] width 95 height 10
click at [127, 46] on span "# s2m4agjHGLCRoRu84jTKUi6E" at bounding box center [109, 48] width 95 height 10
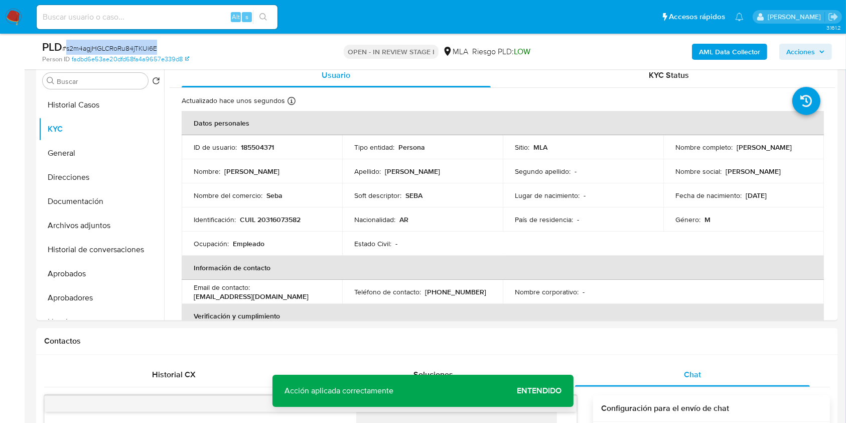
copy span "s2m4agjHGLCRoRu84jTKUi6E"
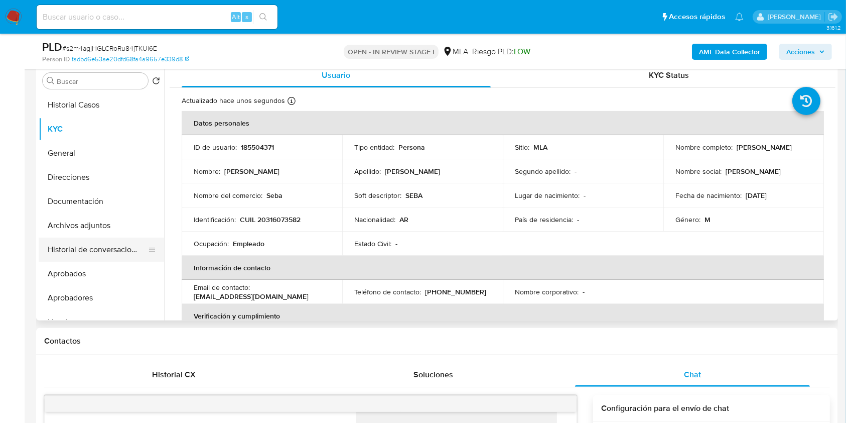
click at [97, 254] on button "Historial de conversaciones" at bounding box center [97, 249] width 117 height 24
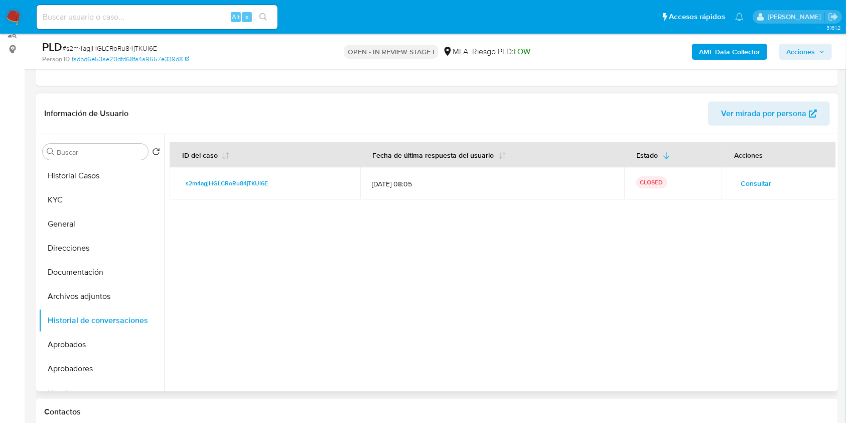
scroll to position [0, 0]
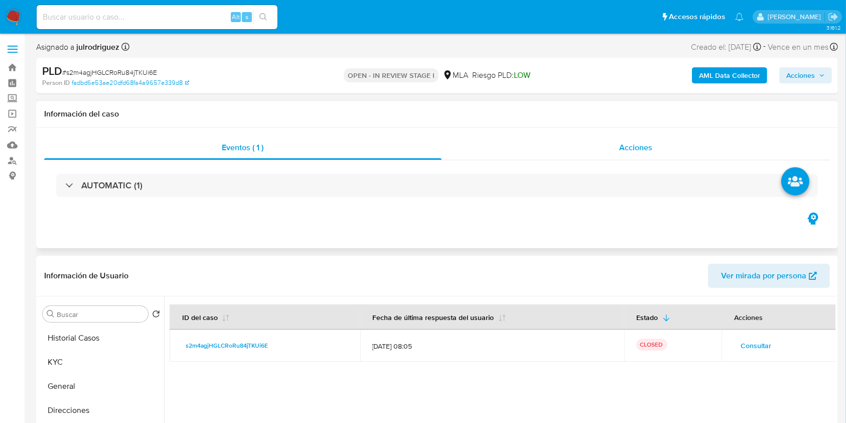
click at [648, 145] on span "Acciones" at bounding box center [635, 148] width 33 height 12
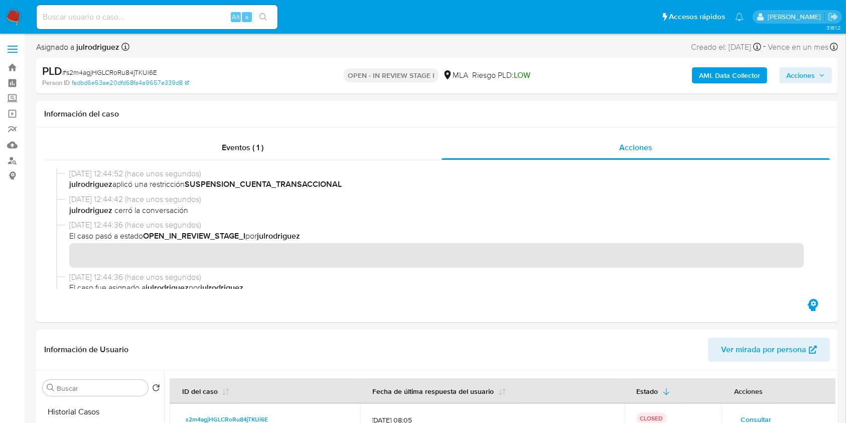
click at [726, 76] on b "AML Data Collector" at bounding box center [729, 75] width 61 height 16
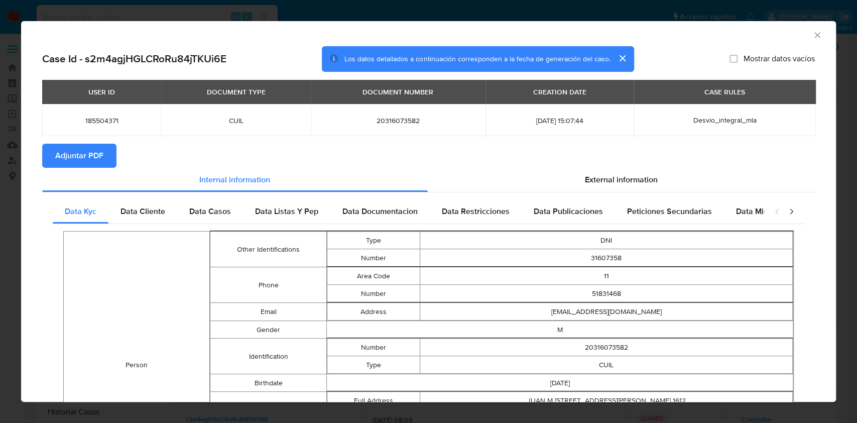
click at [89, 163] on span "Adjuntar PDF" at bounding box center [79, 156] width 48 height 22
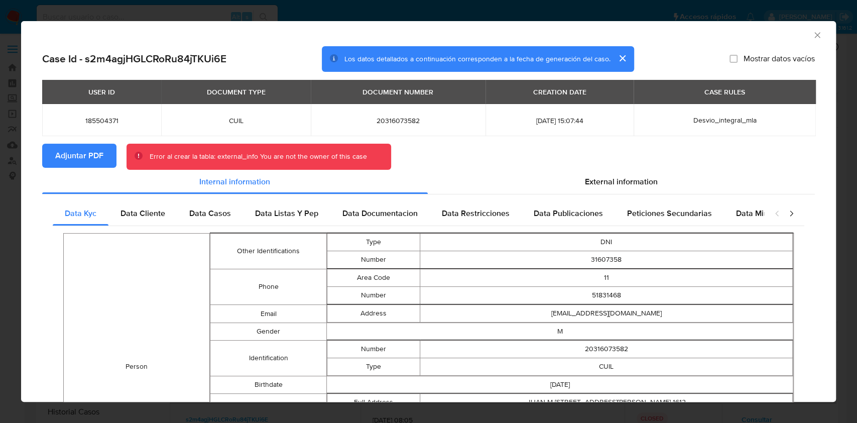
click at [812, 38] on icon "Cerrar ventana" at bounding box center [817, 35] width 10 height 10
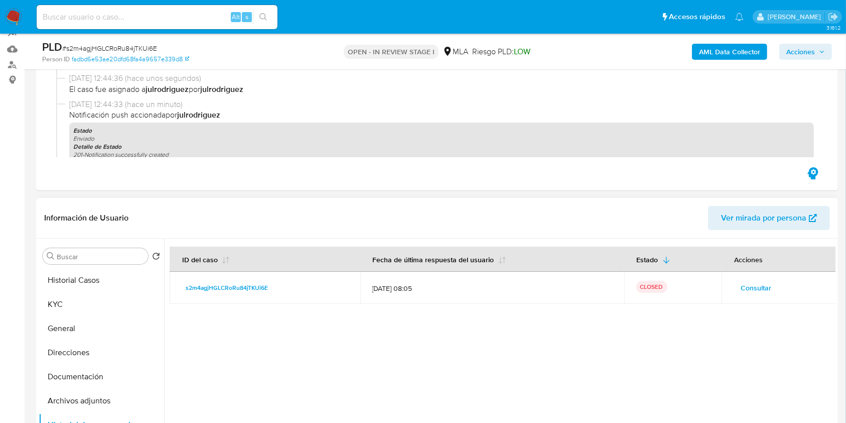
scroll to position [134, 0]
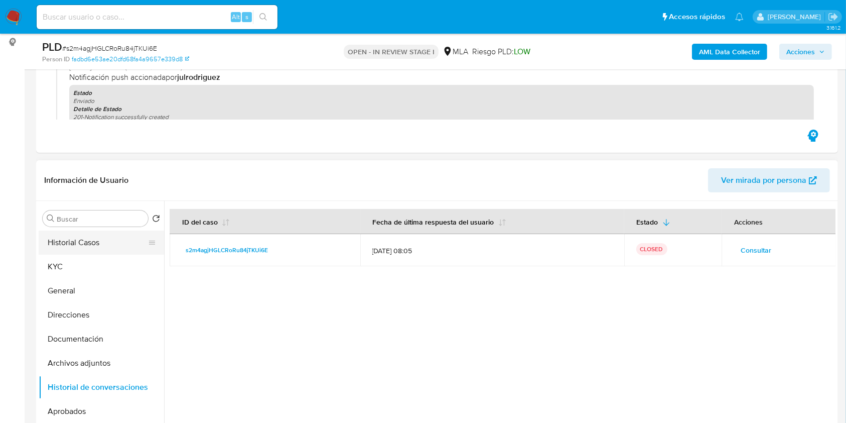
click at [90, 245] on button "Historial Casos" at bounding box center [97, 242] width 117 height 24
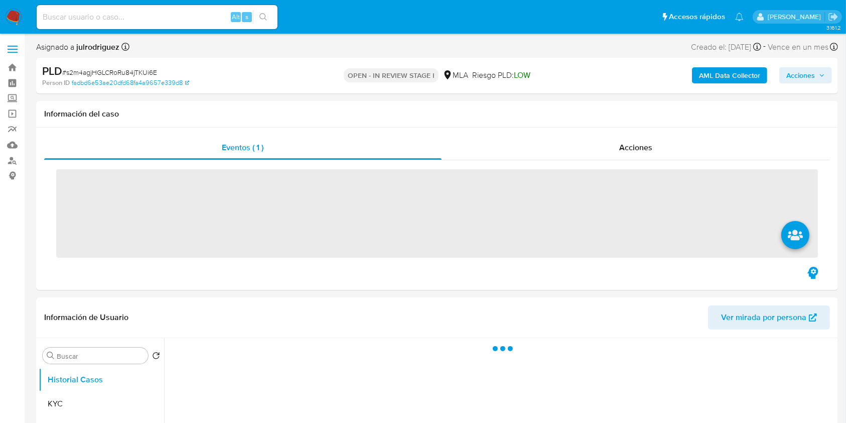
scroll to position [201, 0]
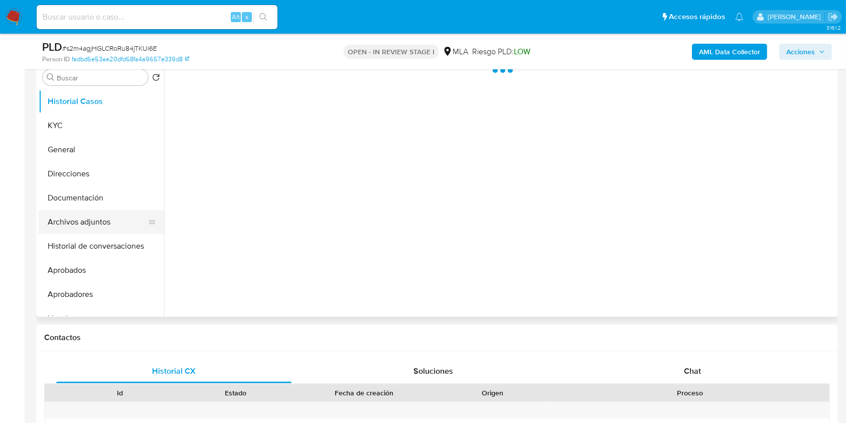
click at [76, 222] on button "Archivos adjuntos" at bounding box center [97, 222] width 117 height 24
select select "10"
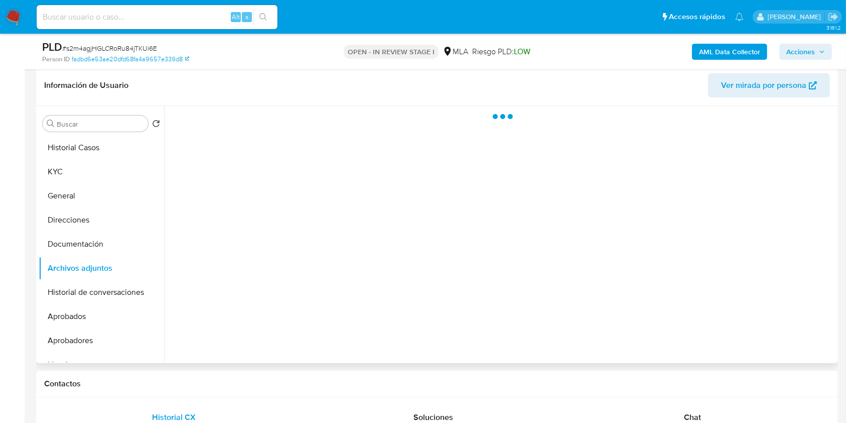
scroll to position [134, 0]
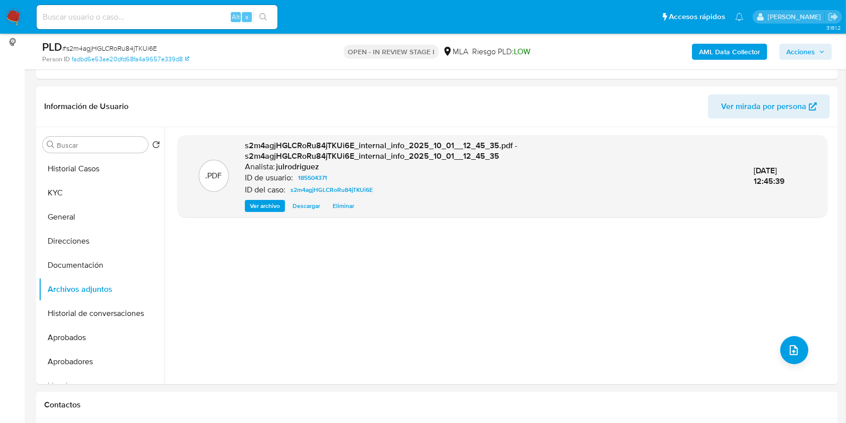
click at [728, 49] on b "AML Data Collector" at bounding box center [729, 52] width 61 height 16
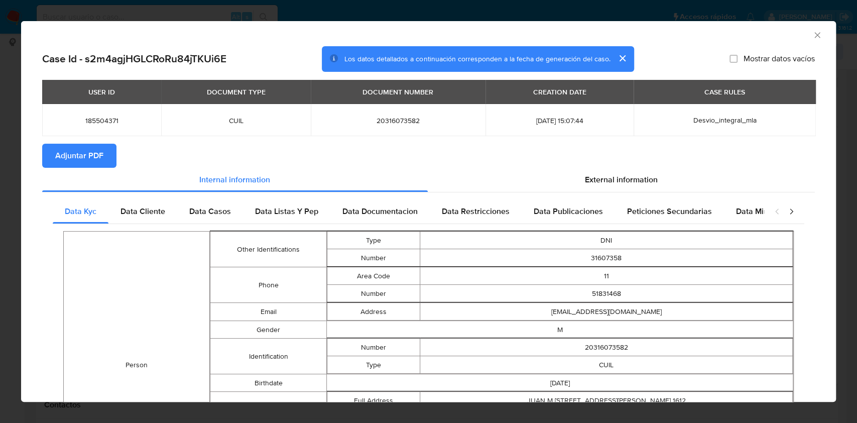
click at [109, 152] on button "Adjuntar PDF" at bounding box center [79, 156] width 74 height 24
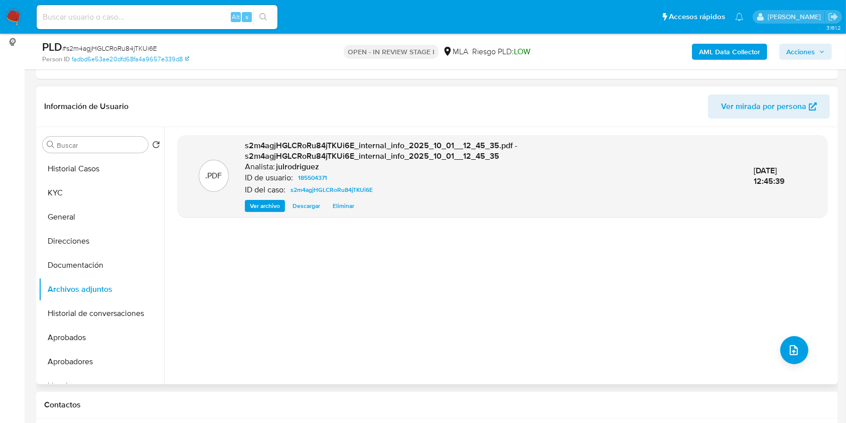
drag, startPoint x: 555, startPoint y: 213, endPoint x: 574, endPoint y: 208, distance: 19.2
click at [561, 211] on div ".PDF s2m4agjHGLCRoRu84jTKUi6E_internal_info_2025_10_01__12_45_35.pdf - s2m4agjH…" at bounding box center [503, 176] width 650 height 82
click at [143, 48] on span "# s2m4agjHGLCRoRu84jTKUi6E" at bounding box center [109, 48] width 95 height 10
copy span "s2m4agjHGLCRoRu84jTKUi6E"
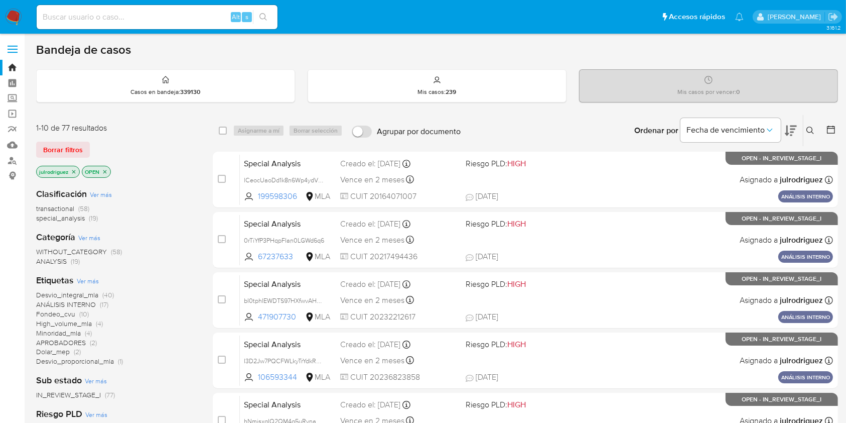
click at [642, 131] on icon at bounding box center [811, 131] width 8 height 8
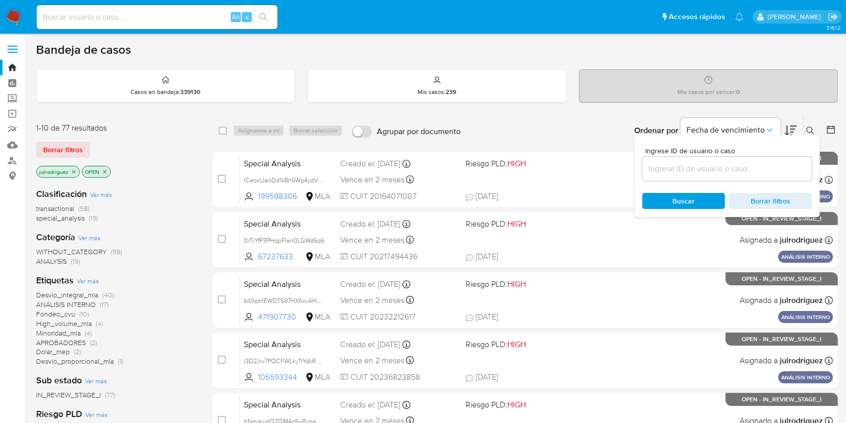
click at [642, 172] on input at bounding box center [728, 168] width 170 height 13
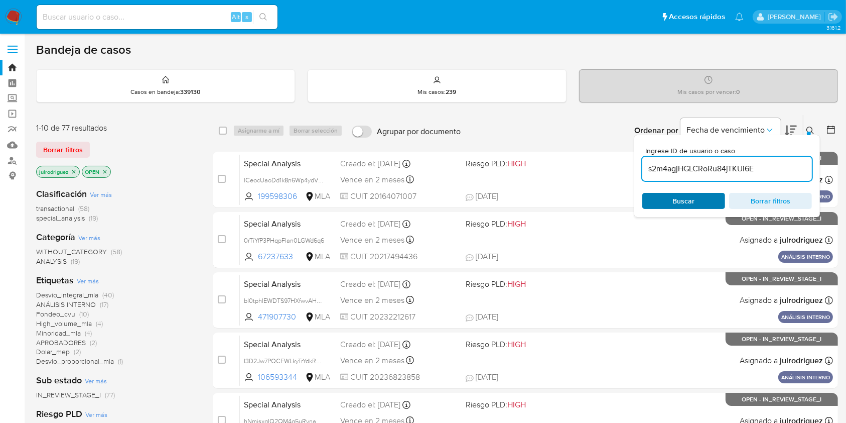
type input "s2m4agjHGLCRoRu84jTKUi6E"
click at [642, 197] on span "Buscar" at bounding box center [684, 201] width 22 height 16
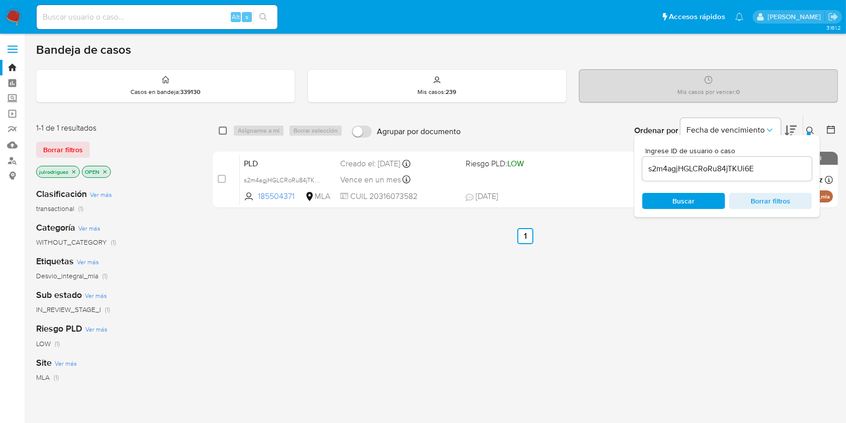
click at [219, 132] on input "checkbox" at bounding box center [223, 131] width 8 height 8
checkbox input "true"
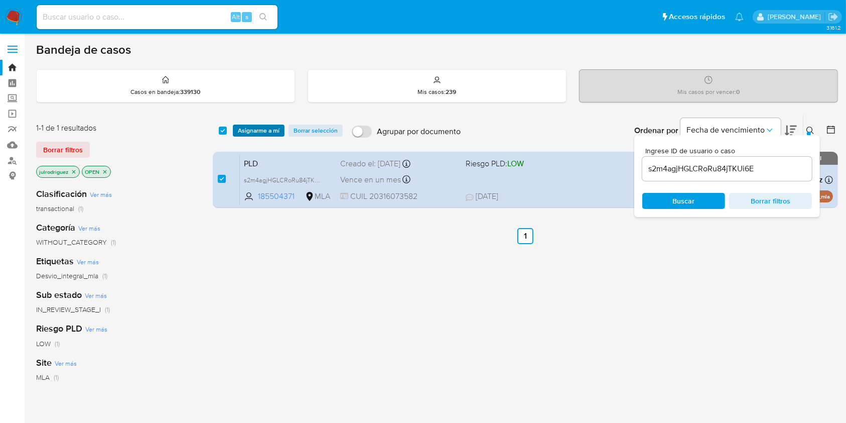
click at [247, 128] on span "Asignarme a mí" at bounding box center [259, 130] width 42 height 10
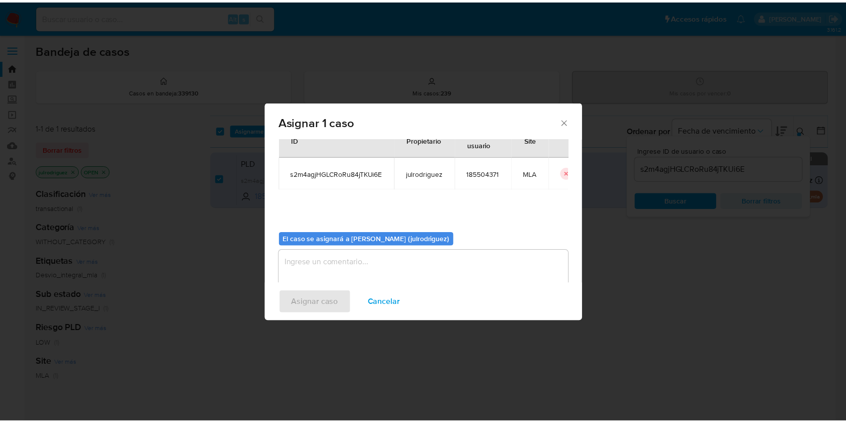
scroll to position [51, 0]
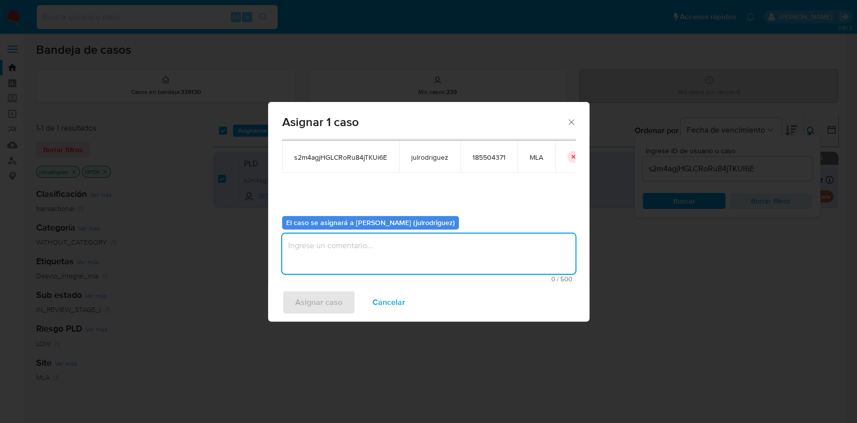
click at [397, 269] on textarea "assign-modal" at bounding box center [428, 253] width 293 height 40
click at [399, 255] on textarea "assign-modal" at bounding box center [428, 253] width 293 height 40
type textarea "."
click at [332, 295] on span "Asignar caso" at bounding box center [318, 302] width 47 height 22
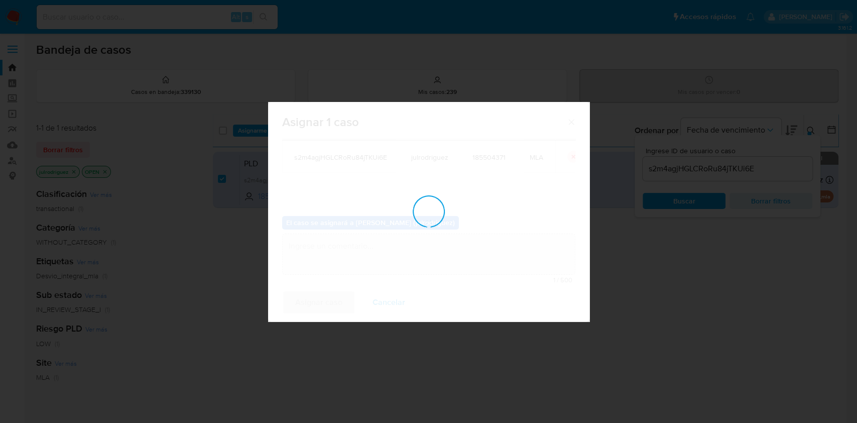
checkbox input "false"
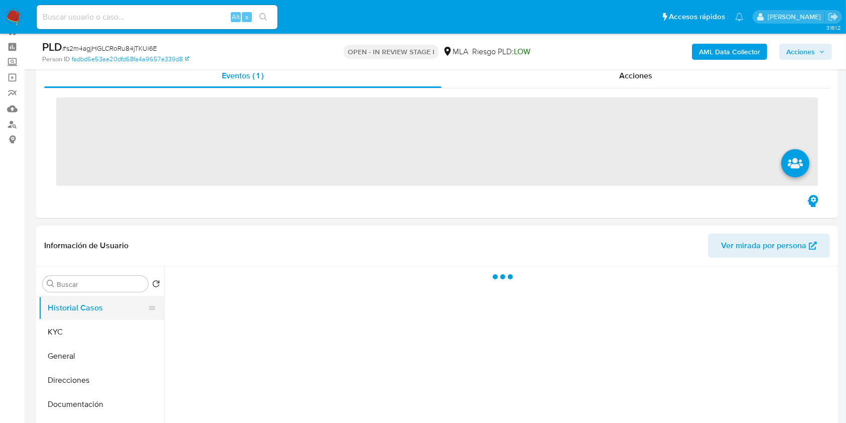
scroll to position [67, 0]
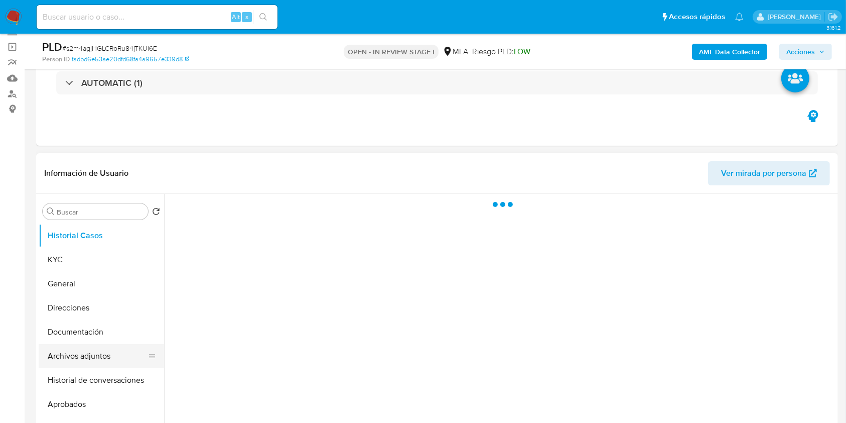
click at [87, 363] on button "Archivos adjuntos" at bounding box center [97, 356] width 117 height 24
select select "10"
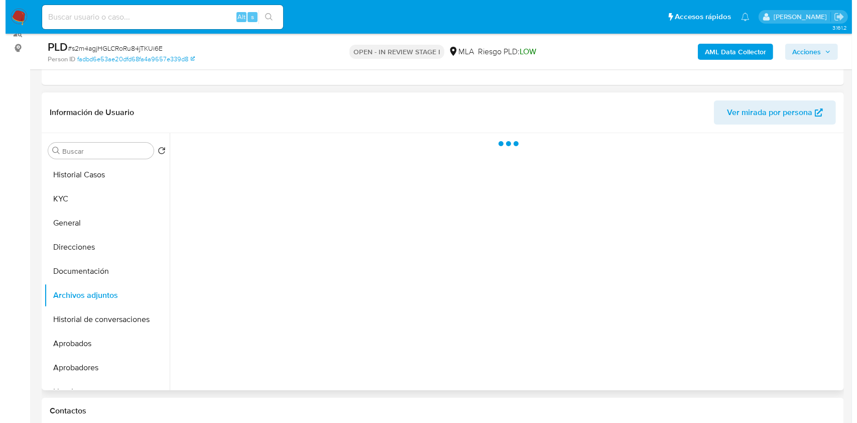
scroll to position [134, 0]
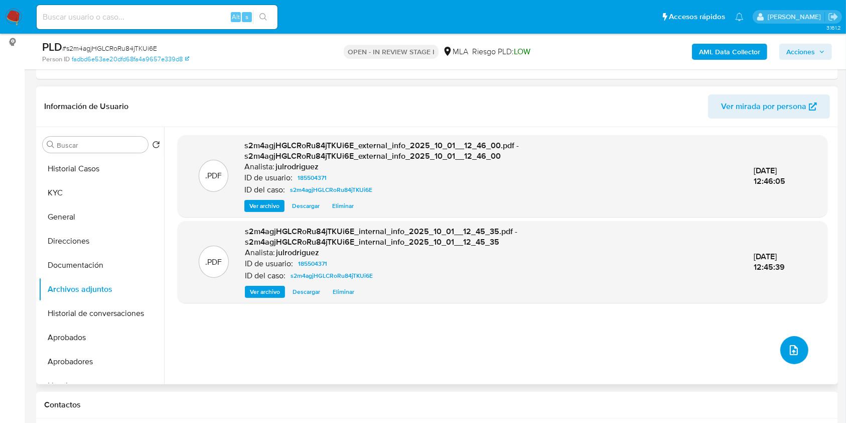
click at [790, 346] on icon "upload-file" at bounding box center [794, 350] width 12 height 12
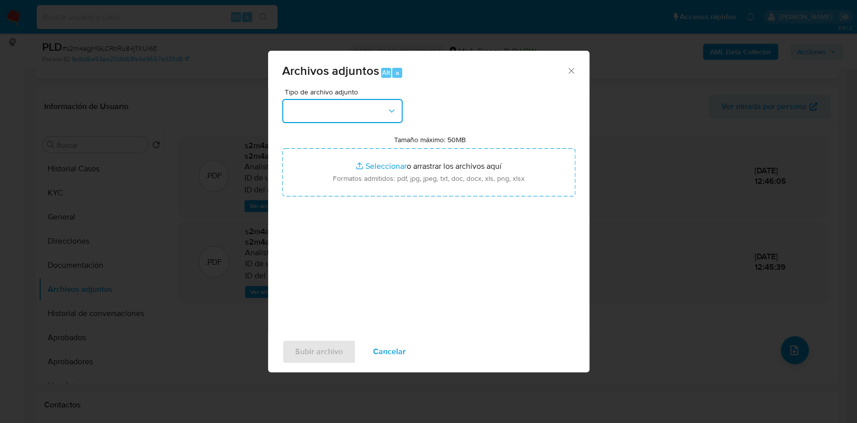
click at [331, 109] on button "button" at bounding box center [342, 111] width 120 height 24
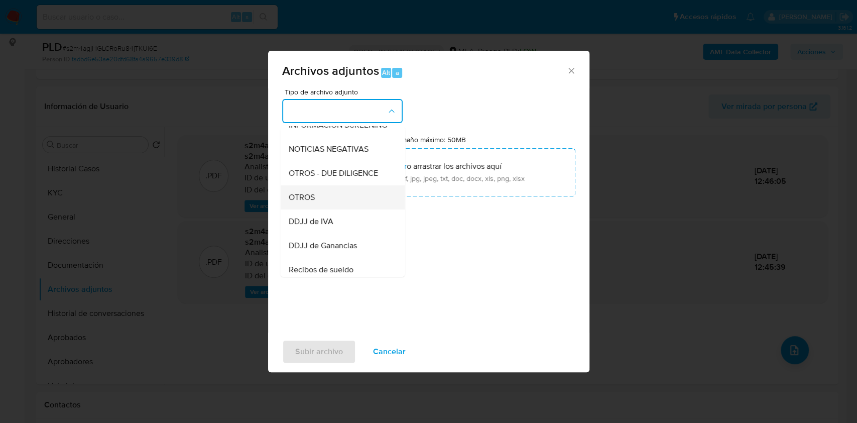
click at [320, 199] on div "OTROS" at bounding box center [339, 197] width 102 height 24
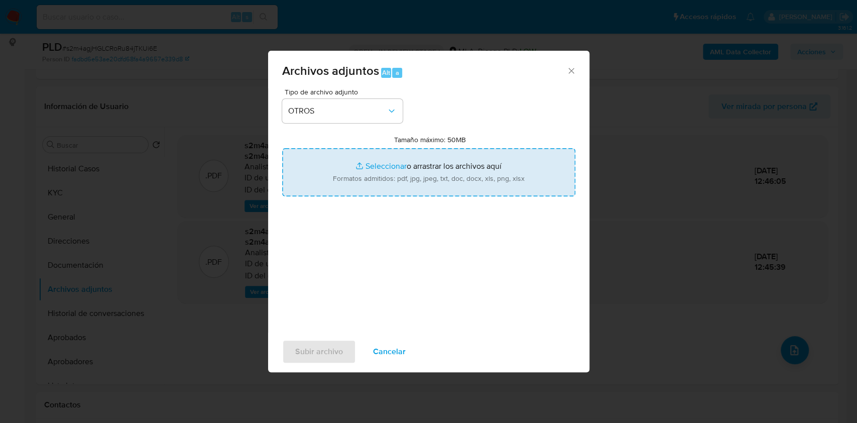
click at [414, 173] on input "Tamaño máximo: 50MB Seleccionar archivos" at bounding box center [428, 172] width 293 height 48
type input "C:\fakepath\Movimientos - 185504371 - s2m4agjHGLCRoRu84jTKUi6E.xlsx"
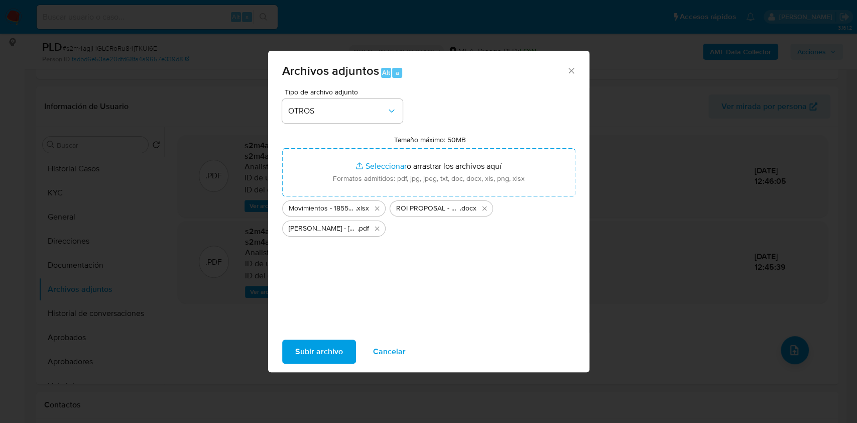
click at [326, 359] on span "Subir archivo" at bounding box center [319, 351] width 48 height 22
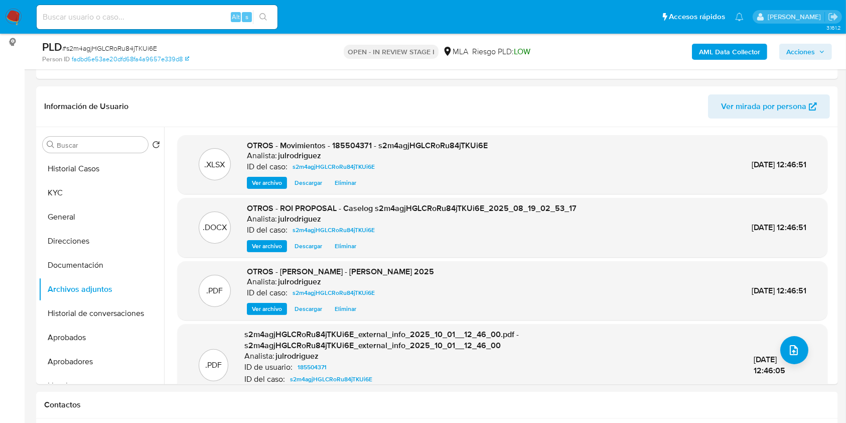
click at [799, 53] on span "Acciones" at bounding box center [801, 52] width 29 height 16
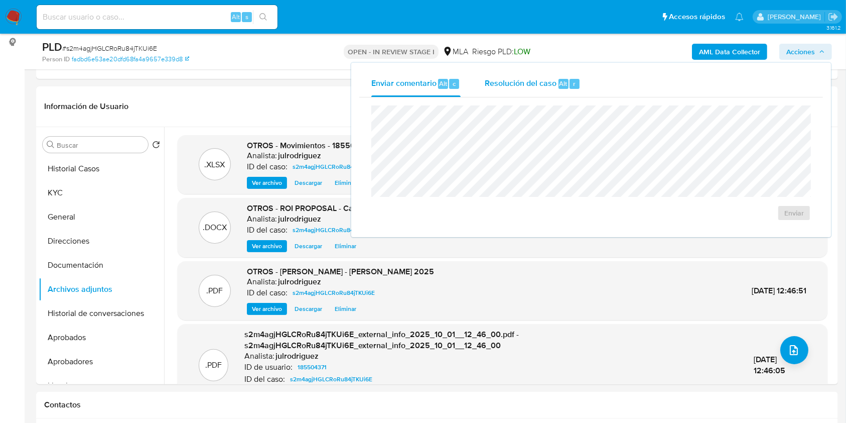
click at [526, 82] on span "Resolución del caso" at bounding box center [521, 83] width 72 height 12
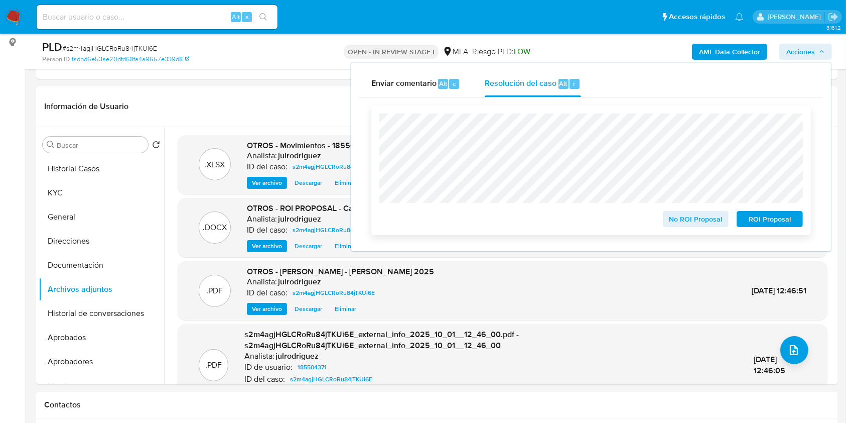
click at [785, 221] on span "ROI Proposal" at bounding box center [770, 219] width 52 height 14
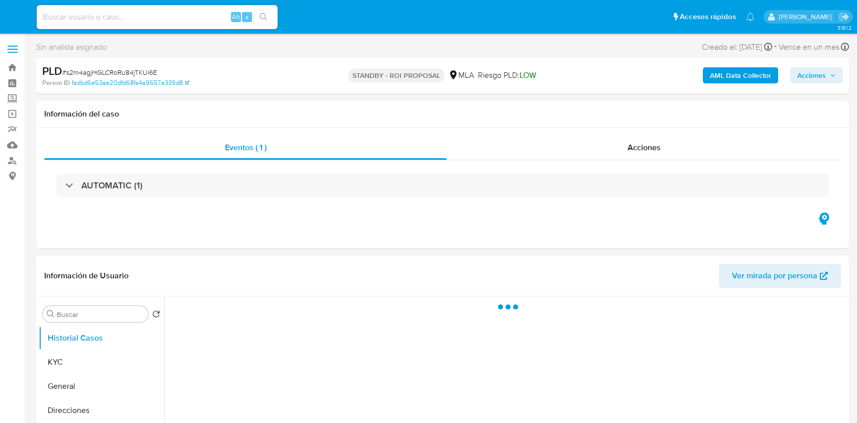
select select "10"
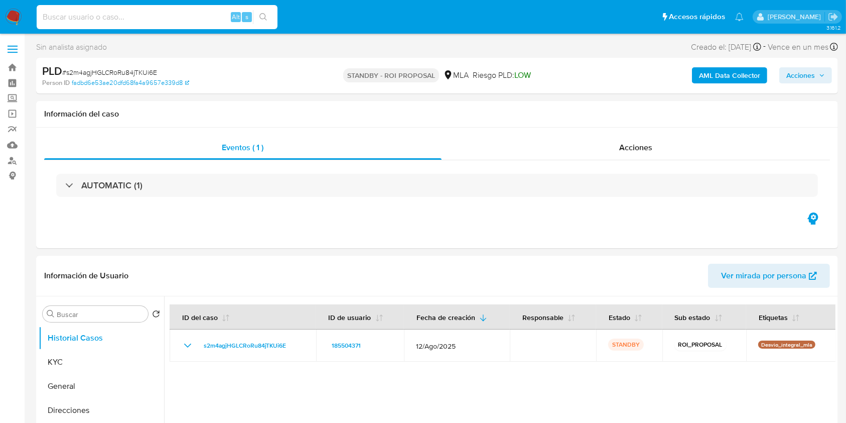
click at [162, 16] on input at bounding box center [157, 17] width 241 height 13
paste input "cQYQtChd5rVwrZCKfqPA1Uq9"
type input "cQYQtChd5rVwrZCKfqPA1Uq9"
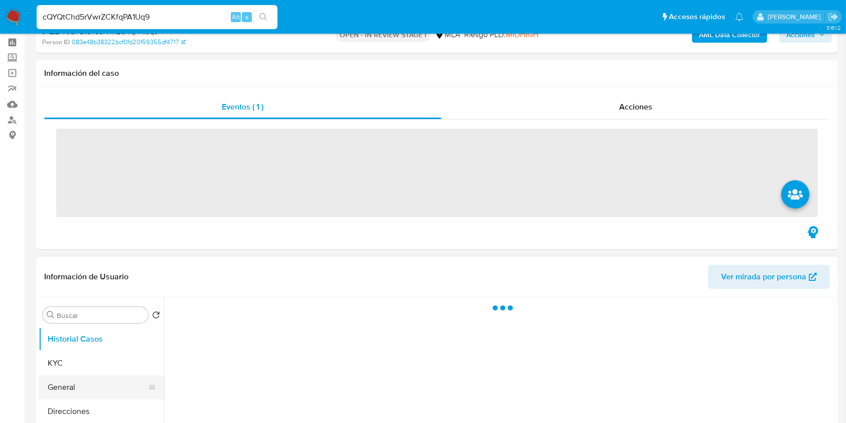
scroll to position [134, 0]
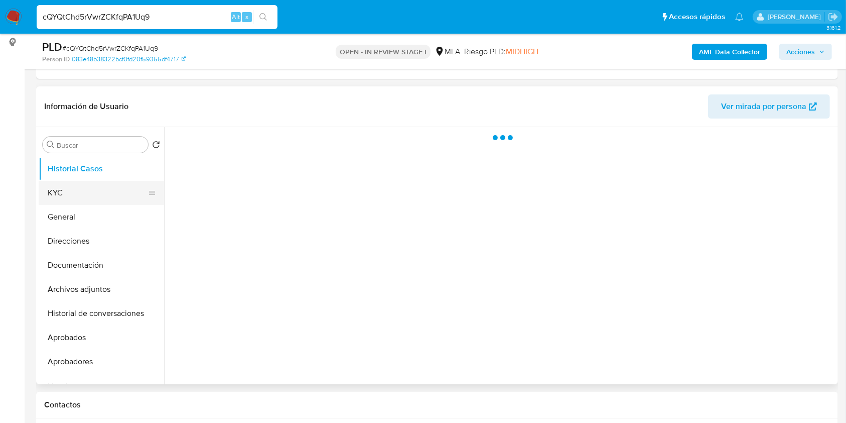
select select "10"
click at [70, 199] on button "KYC" at bounding box center [97, 193] width 117 height 24
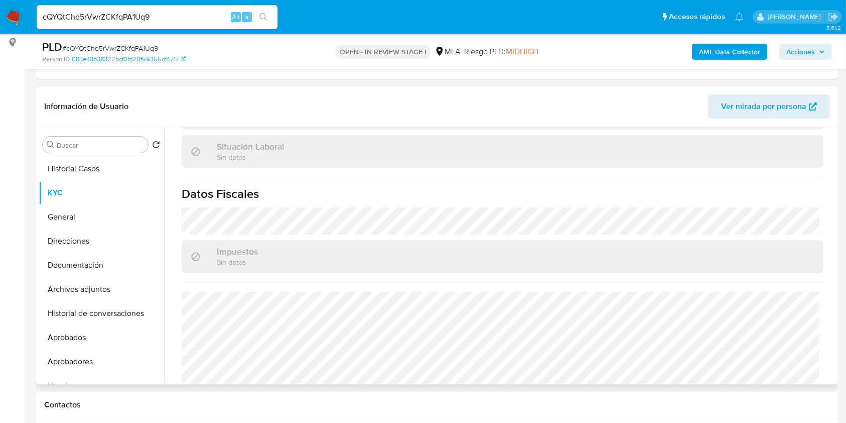
scroll to position [554, 0]
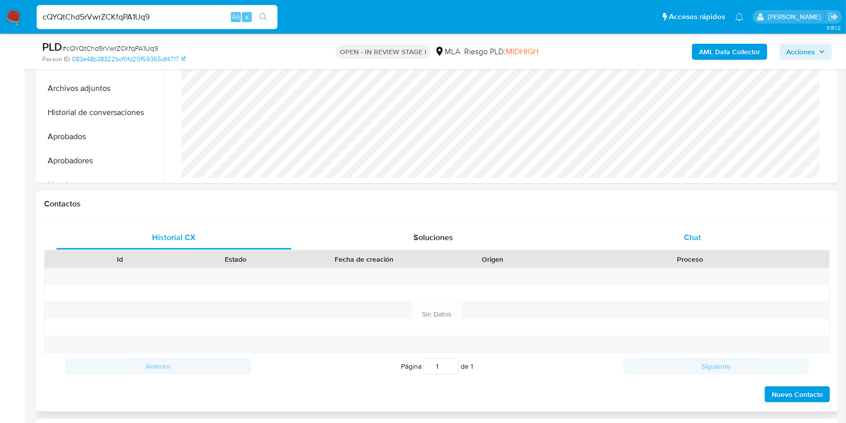
click at [687, 242] on span "Chat" at bounding box center [692, 237] width 17 height 12
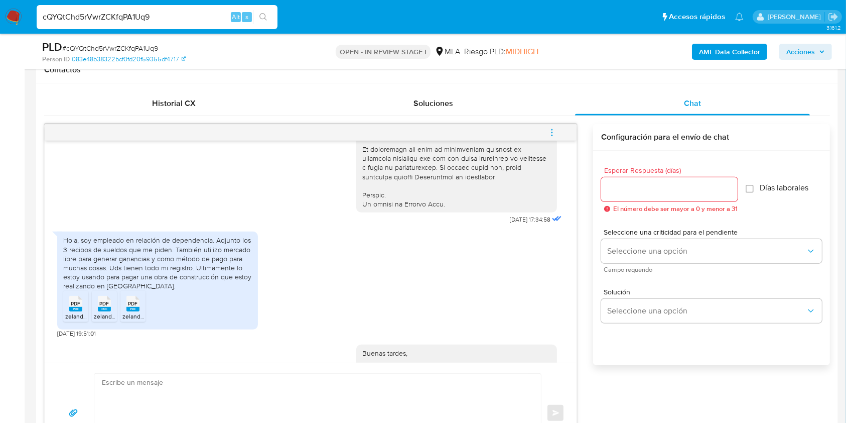
scroll to position [535, 0]
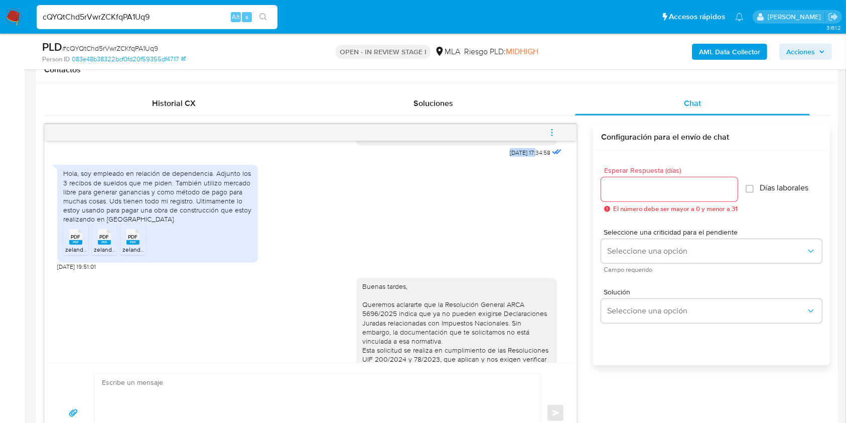
drag, startPoint x: 487, startPoint y: 168, endPoint x: 518, endPoint y: 173, distance: 31.4
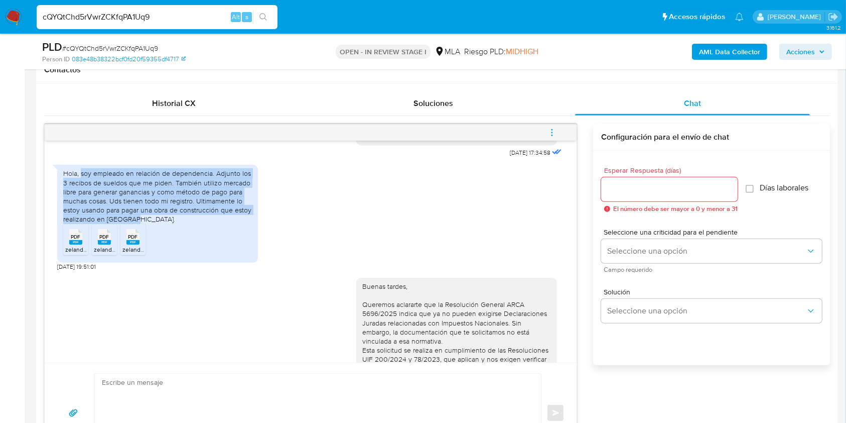
drag, startPoint x: 80, startPoint y: 190, endPoint x: 187, endPoint y: 235, distance: 115.6
click at [187, 223] on div "Hola, soy empleado en relación de dependencia. Adjunto los 3 recibos de sueldos…" at bounding box center [157, 196] width 189 height 55
copy div "soy empleado en relación de dependencia. Adjunto los 3 recibos de sueldos que m…"
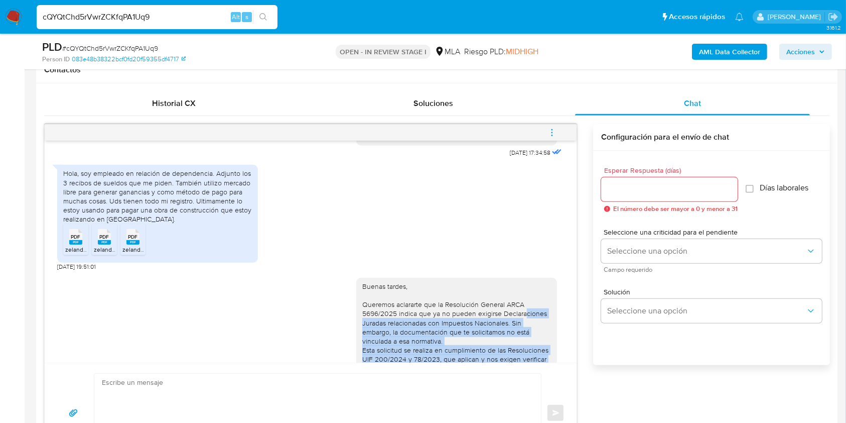
scroll to position [831, 0]
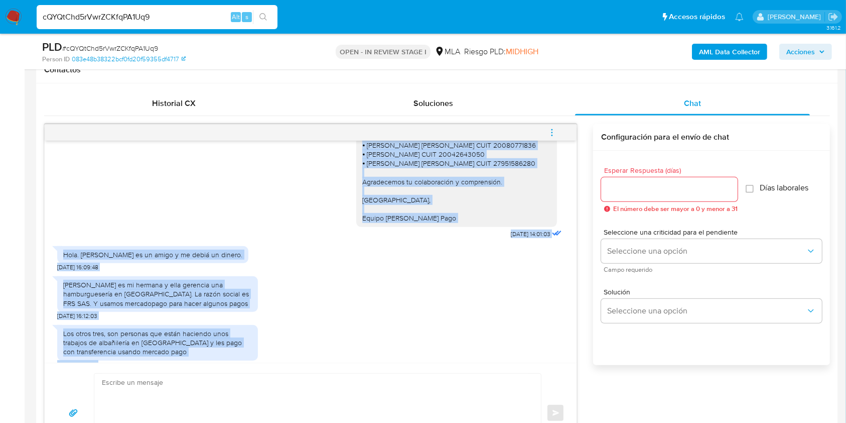
drag, startPoint x: 515, startPoint y: 326, endPoint x: 517, endPoint y: 435, distance: 108.4
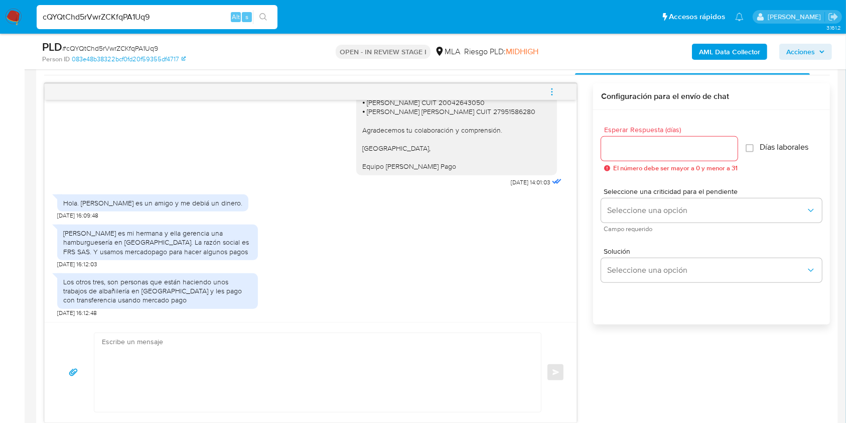
click at [42, 222] on div "Historial CX Soluciones Chat Id Estado Fecha de creación Origen Proceso Anterio…" at bounding box center [437, 237] width 802 height 388
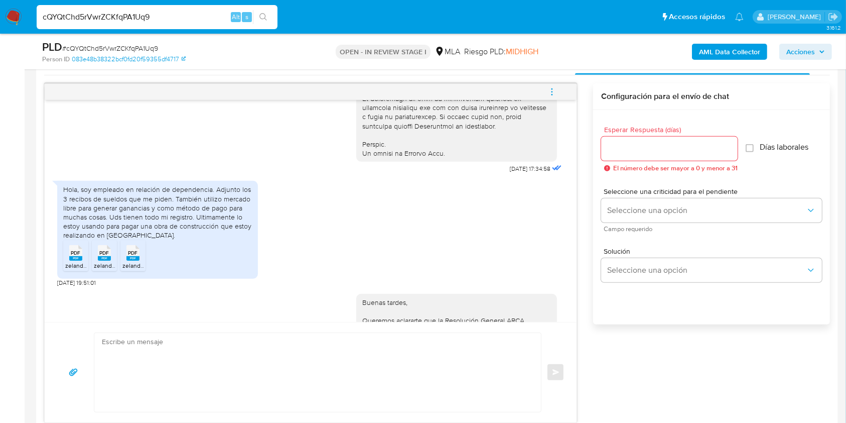
scroll to position [526, 0]
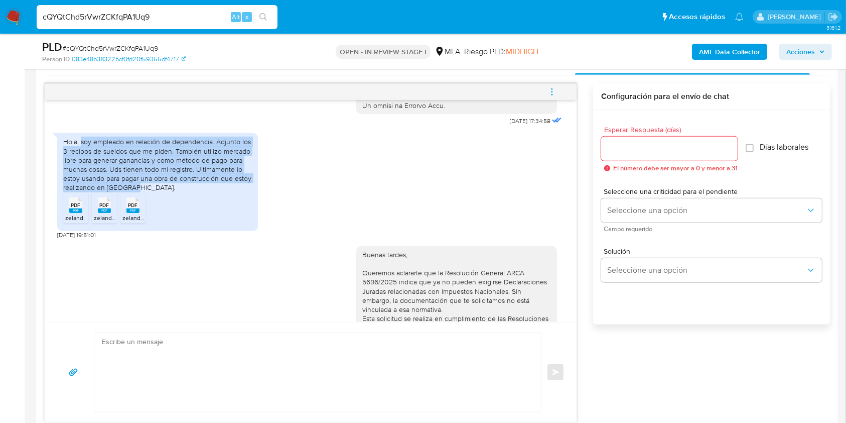
drag, startPoint x: 82, startPoint y: 159, endPoint x: 148, endPoint y: 201, distance: 78.1
click at [148, 192] on div "Hola, soy empleado en relación de dependencia. Adjunto los 3 recibos de sueldos…" at bounding box center [157, 164] width 189 height 55
copy div "soy empleado en relación de dependencia. Adjunto los 3 recibos de sueldos que m…"
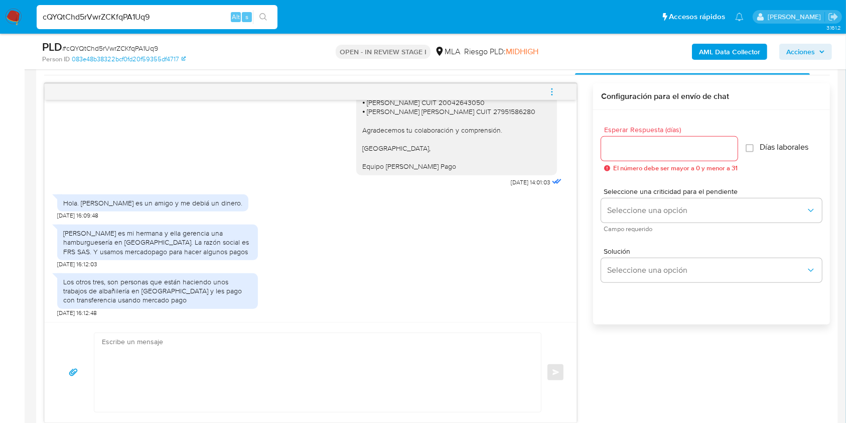
scroll to position [576, 0]
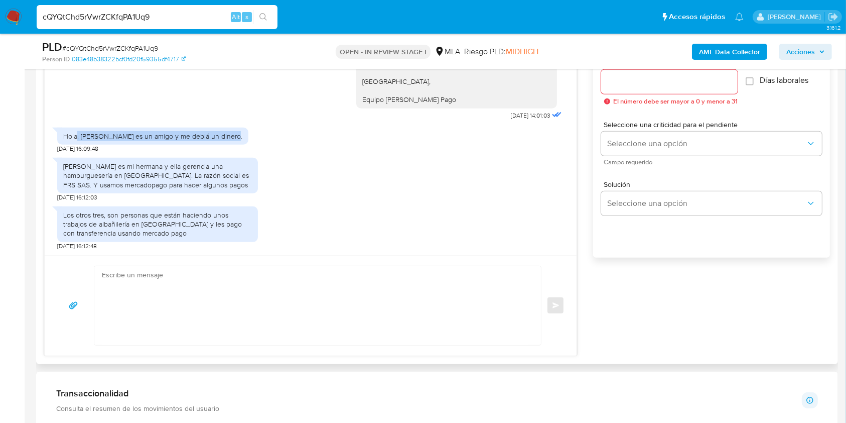
drag, startPoint x: 78, startPoint y: 138, endPoint x: 228, endPoint y: 137, distance: 150.1
click at [228, 137] on div "Hola. Gary Tagarot es un amigo y me debiá un dinero." at bounding box center [152, 136] width 191 height 17
copy div ". Gary Tagarot es un amigo y me debiá un dinero."
click at [0, 199] on aside "Bandeja Tablero Screening Búsqueda en Listas Watchlist Herramientas Operaciones…" at bounding box center [12, 414] width 25 height 1981
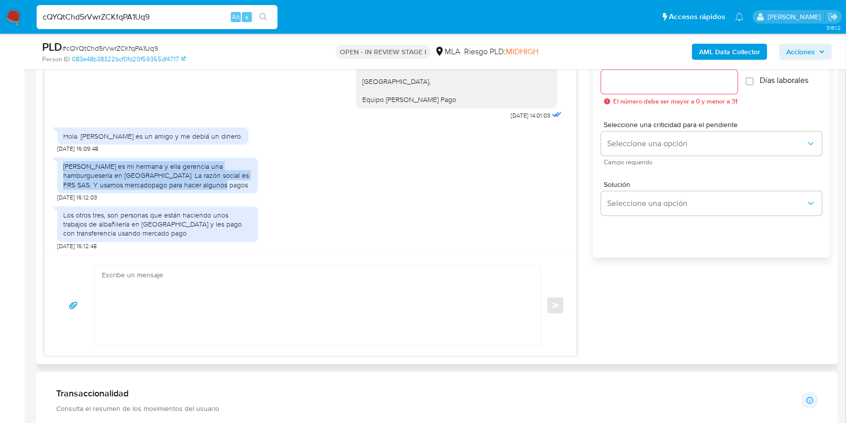
drag, startPoint x: 62, startPoint y: 165, endPoint x: 229, endPoint y: 184, distance: 168.7
click at [229, 184] on div "Ivana Quintavalla es mi hermana y ella gerencia una hamburguesería en Mendoza. …" at bounding box center [157, 176] width 201 height 36
copy div "Ivana Quintavalla es mi hermana y ella gerencia una hamburguesería en Mendoza. …"
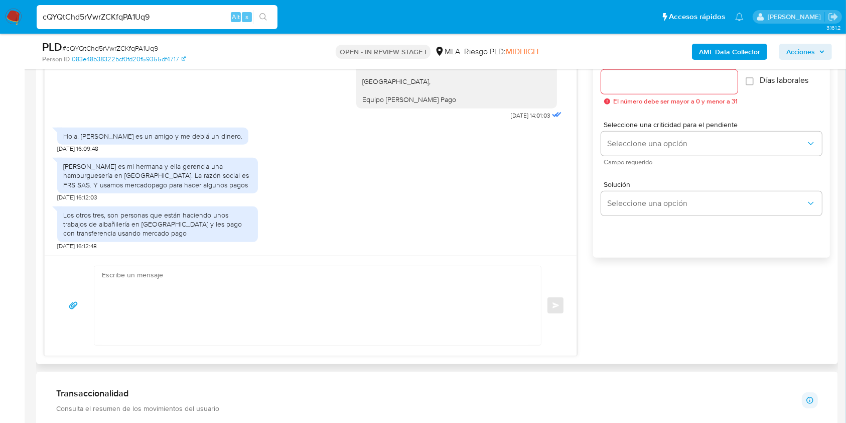
drag, startPoint x: 0, startPoint y: 271, endPoint x: 76, endPoint y: 237, distance: 83.4
click at [0, 271] on aside "Bandeja Tablero Screening Búsqueda en Listas Watchlist Herramientas Operaciones…" at bounding box center [12, 414] width 25 height 1981
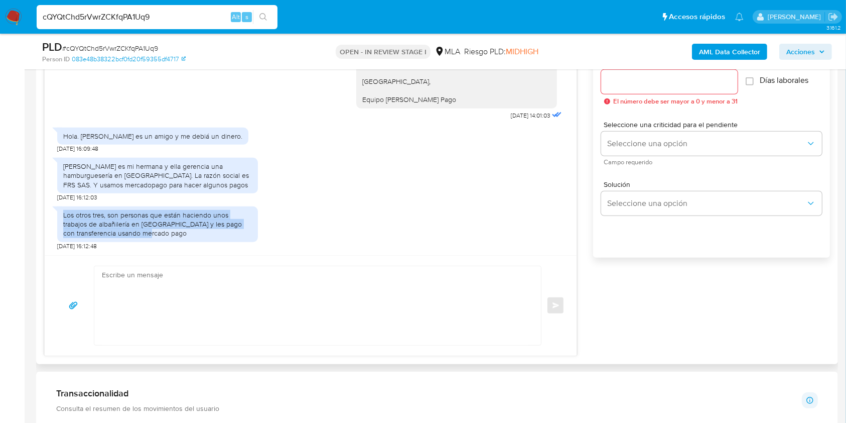
drag, startPoint x: 63, startPoint y: 213, endPoint x: 187, endPoint y: 236, distance: 125.6
click at [187, 236] on div "Los otros tres, son personas que están haciendo unos trabajos de albañilería en…" at bounding box center [157, 224] width 189 height 28
copy div "Los otros tres, son personas que están haciendo unos trabajos de albañilería en…"
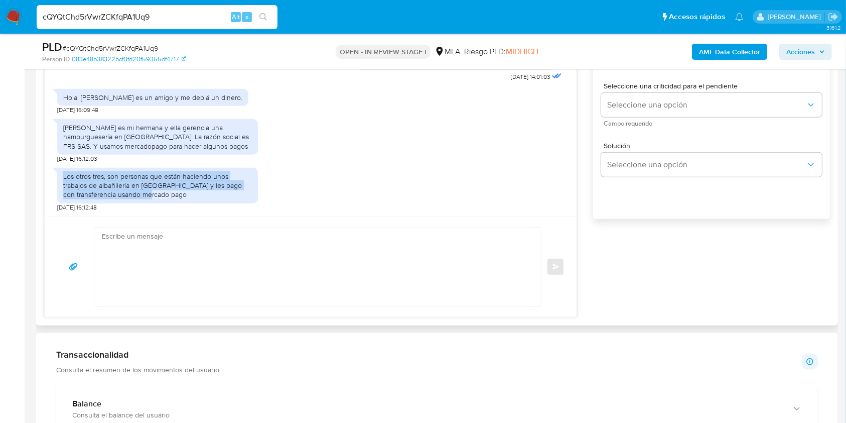
scroll to position [442, 0]
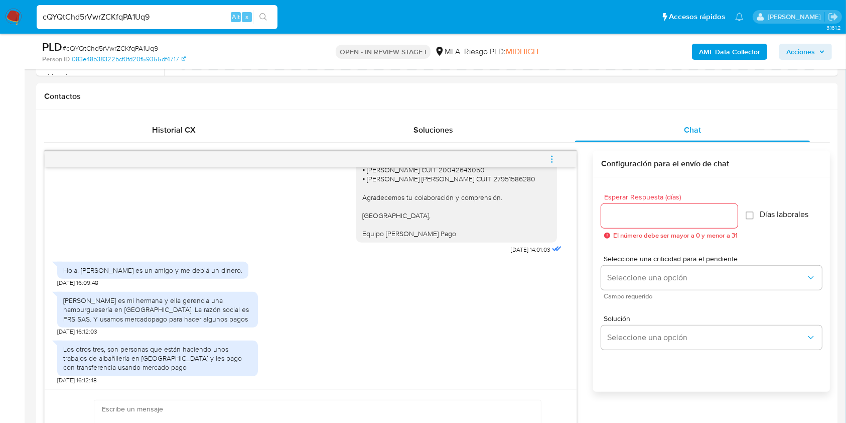
click at [147, 47] on span "# cQYQtChd5rVwrZCKfqPA1Uq9" at bounding box center [110, 48] width 96 height 10
copy span "cQYQtChd5rVwrZCKfqPA1Uq9"
click at [618, 207] on div at bounding box center [669, 216] width 137 height 24
click at [625, 213] on input "Esperar Respuesta (días)" at bounding box center [669, 215] width 137 height 13
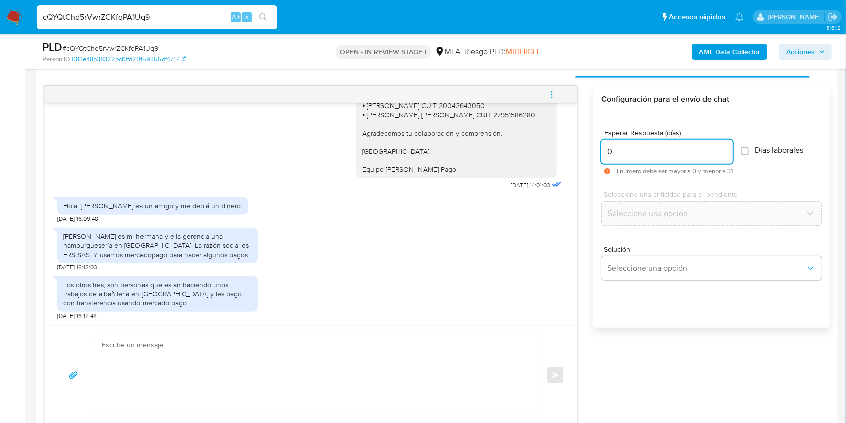
scroll to position [576, 0]
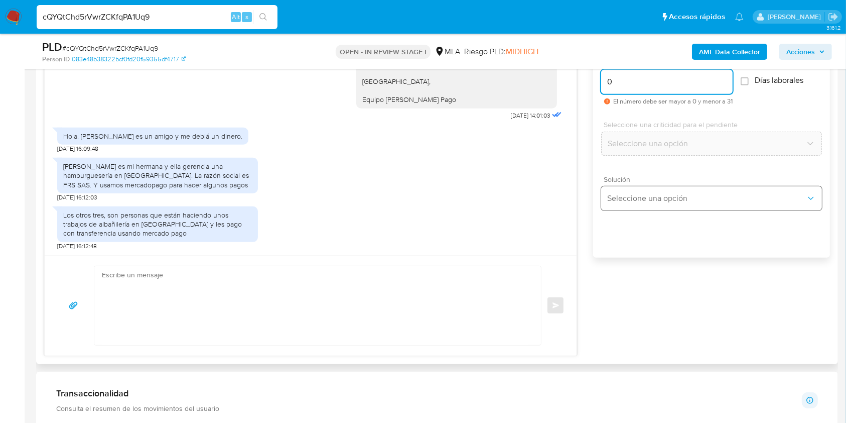
type input "0"
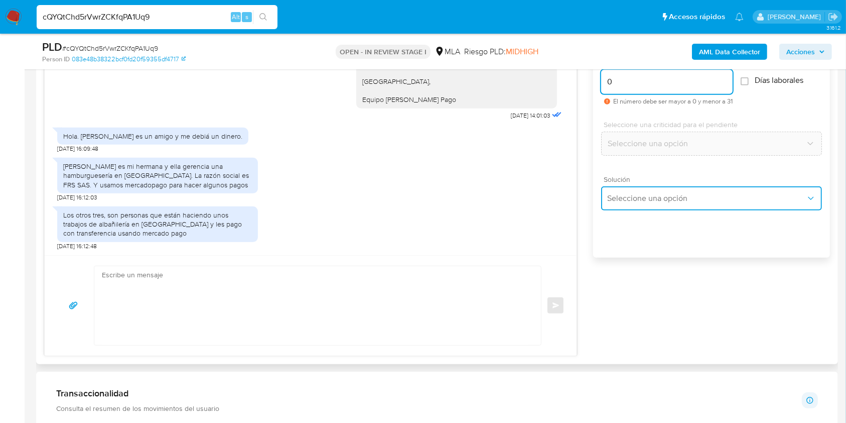
click at [637, 199] on span "Seleccione una opción" at bounding box center [706, 198] width 199 height 10
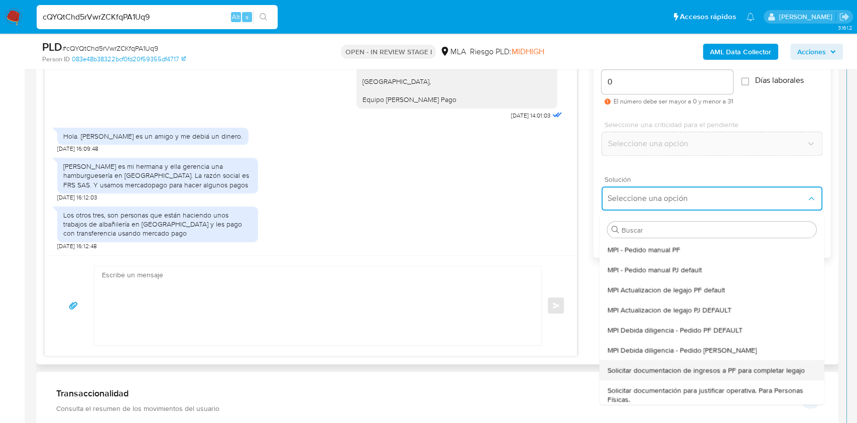
click at [694, 366] on span "Solicitar documentacion de ingresos a PF para completar legajo" at bounding box center [705, 369] width 197 height 9
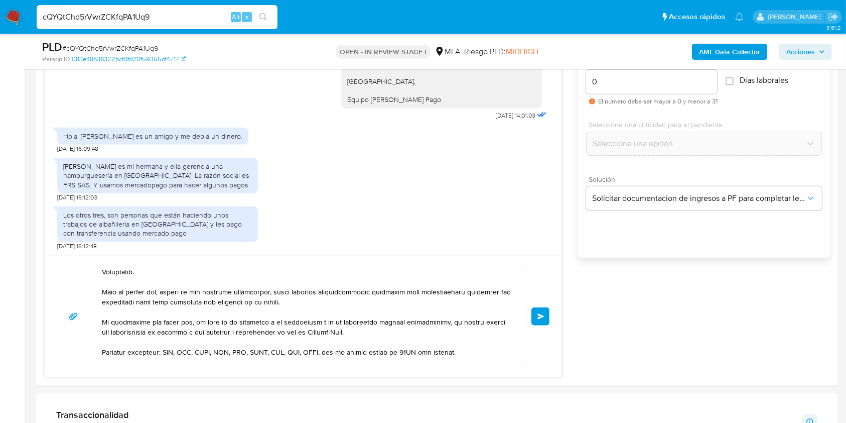
drag, startPoint x: 299, startPoint y: 354, endPoint x: 377, endPoint y: 397, distance: 89.6
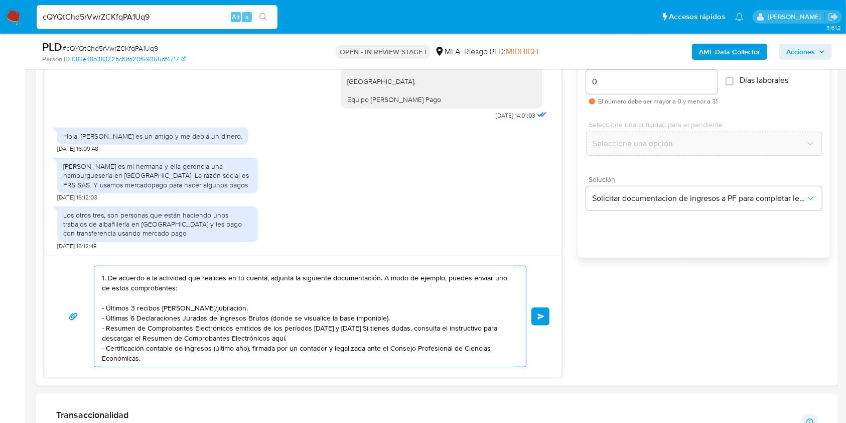
scroll to position [0, 0]
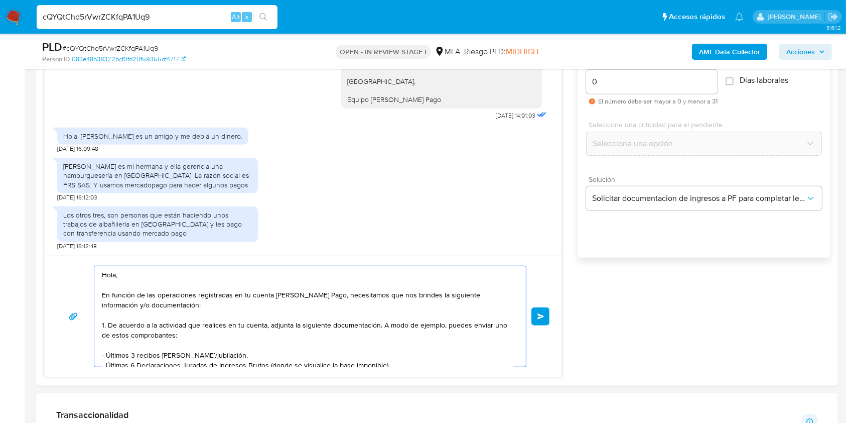
drag, startPoint x: 181, startPoint y: 355, endPoint x: 5, endPoint y: 191, distance: 240.8
click at [5, 191] on section "Bandeja Tablero Screening Búsqueda en Listas Watchlist Herramientas Operaciones…" at bounding box center [423, 425] width 846 height 2002
paste textarea "Buenas tardes, ¡Muchas gracias por tu respuesta! Confirmamos la recepción de la…"
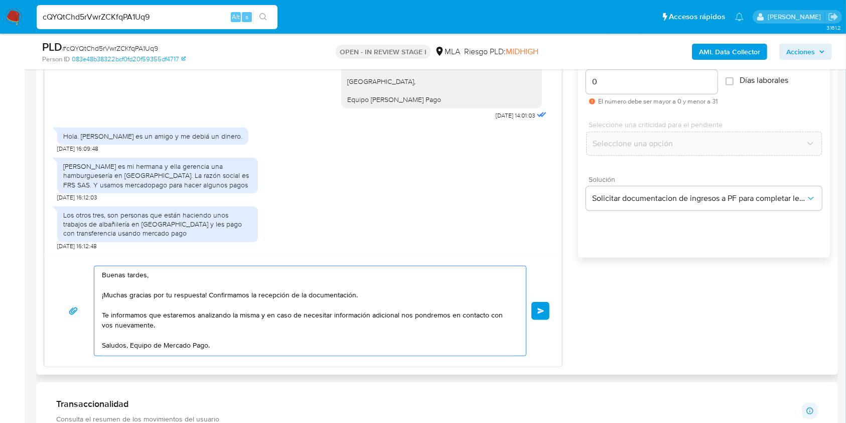
drag, startPoint x: 130, startPoint y: 295, endPoint x: 61, endPoint y: 293, distance: 68.8
click at [61, 293] on div "Buenas tardes, ¡Muchas gracias por tu respuesta! Confirmamos la recepción de la…" at bounding box center [303, 311] width 493 height 90
drag, startPoint x: 176, startPoint y: 293, endPoint x: 338, endPoint y: 294, distance: 162.1
click at [338, 294] on textarea "Buenas tardes, Gracias por tu respuesta! Confirmamos la recepción de la documen…" at bounding box center [308, 310] width 412 height 89
type textarea "Buenas tardes, Gracias por tu respuesta. Te informamos que estaremos analizando…"
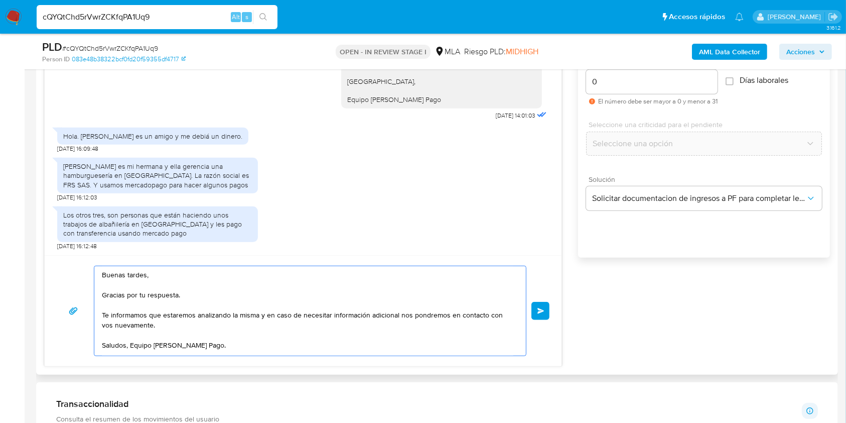
click at [540, 308] on span "Enviar" at bounding box center [541, 311] width 7 height 6
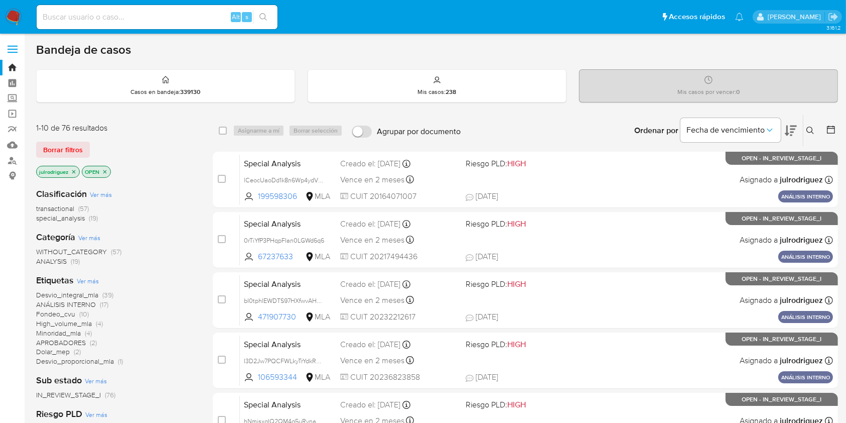
click at [642, 129] on icon at bounding box center [811, 131] width 8 height 8
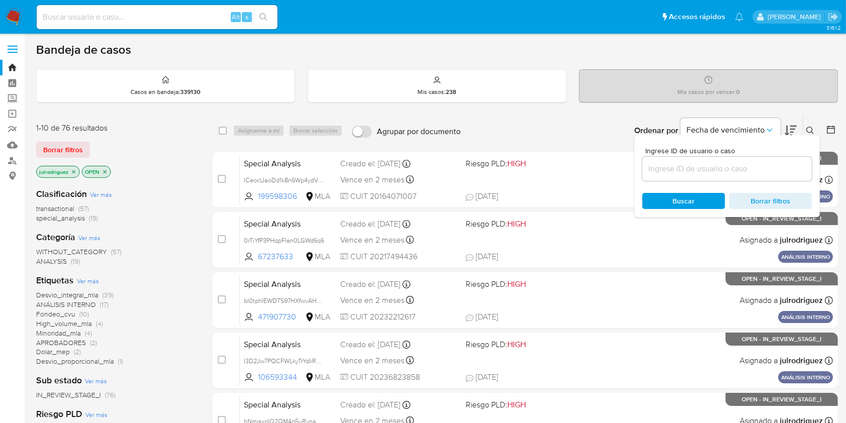
drag, startPoint x: 739, startPoint y: 170, endPoint x: 721, endPoint y: 173, distance: 17.7
click at [642, 170] on input at bounding box center [728, 168] width 170 height 13
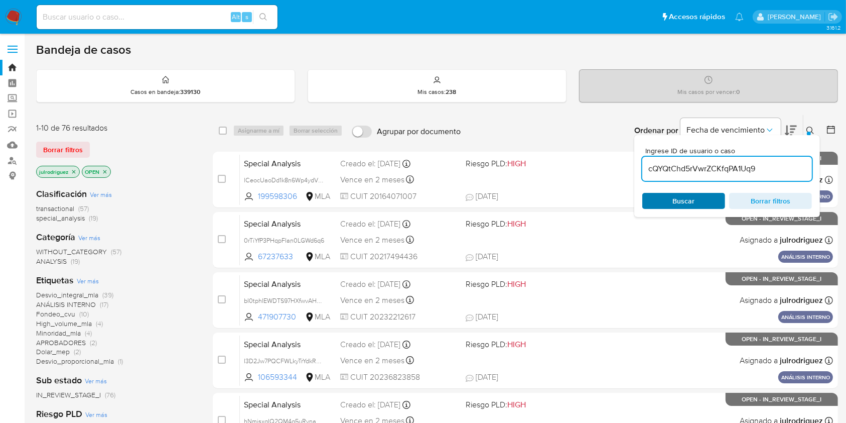
type input "cQYQtChd5rVwrZCKfqPA1Uq9"
click at [642, 200] on span "Buscar" at bounding box center [684, 201] width 22 height 16
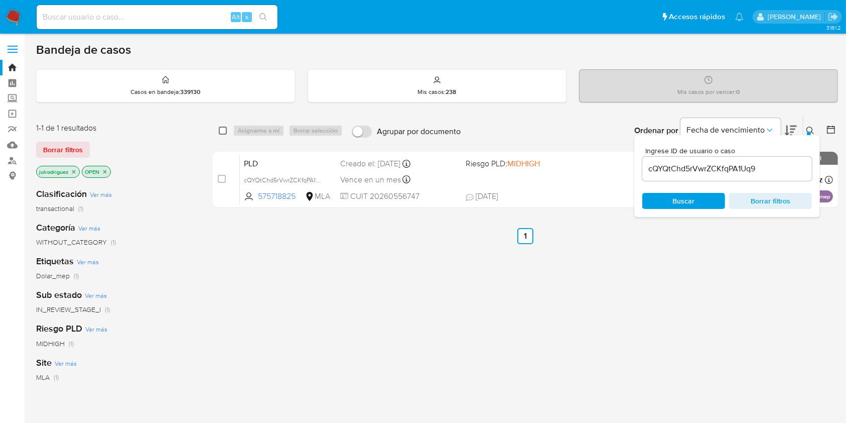
click at [223, 128] on input "checkbox" at bounding box center [223, 131] width 8 height 8
checkbox input "true"
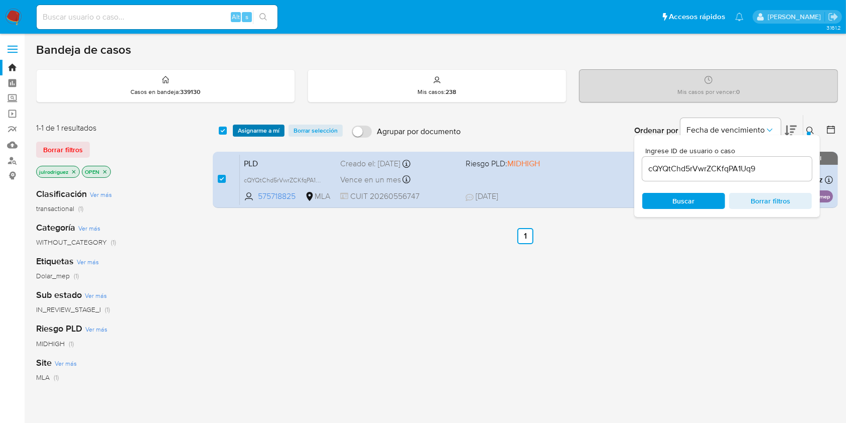
click at [272, 125] on span "Asignarme a mí" at bounding box center [259, 130] width 42 height 10
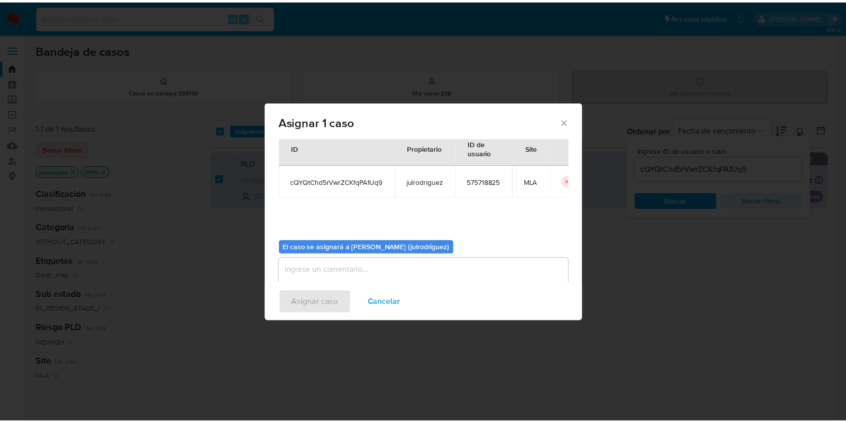
scroll to position [51, 0]
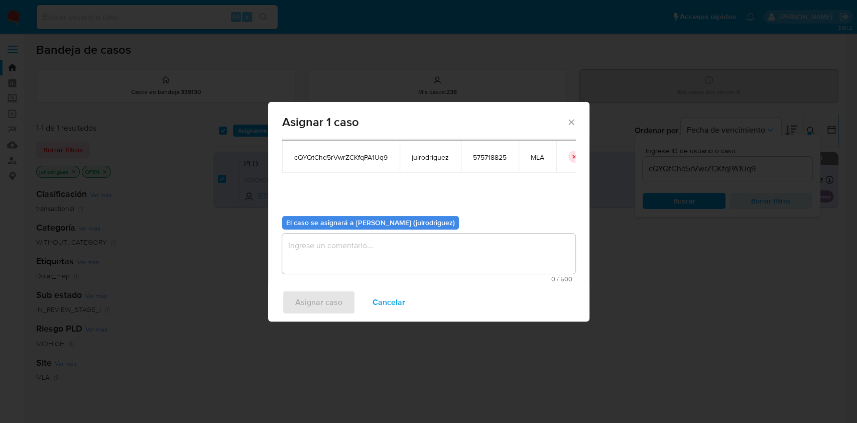
click at [407, 252] on textarea "assign-modal" at bounding box center [428, 253] width 293 height 40
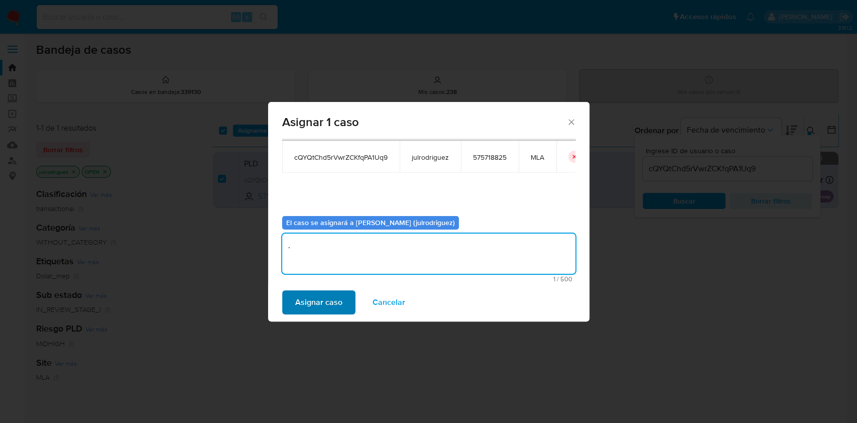
type textarea "."
click at [309, 305] on span "Asignar caso" at bounding box center [318, 302] width 47 height 22
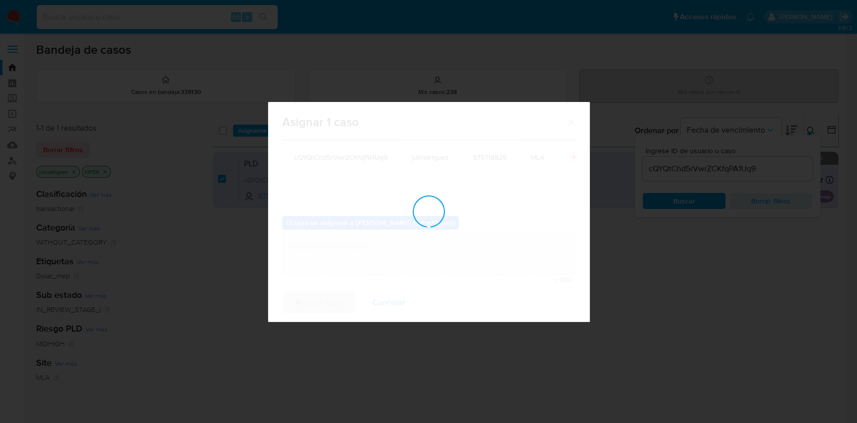
checkbox input "false"
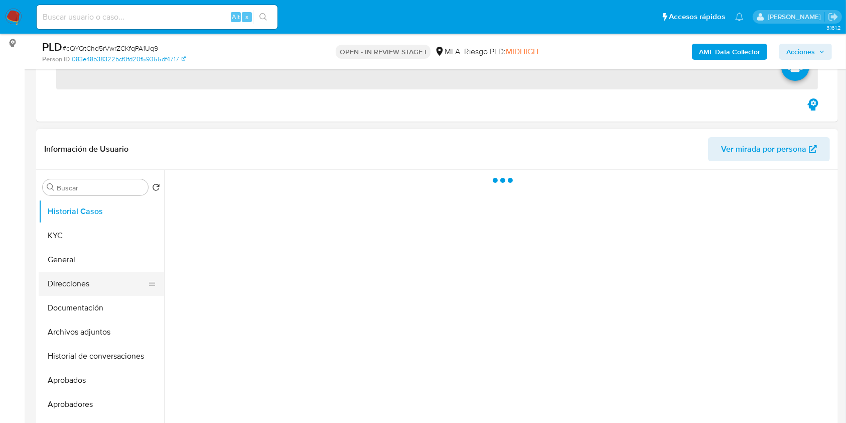
scroll to position [134, 0]
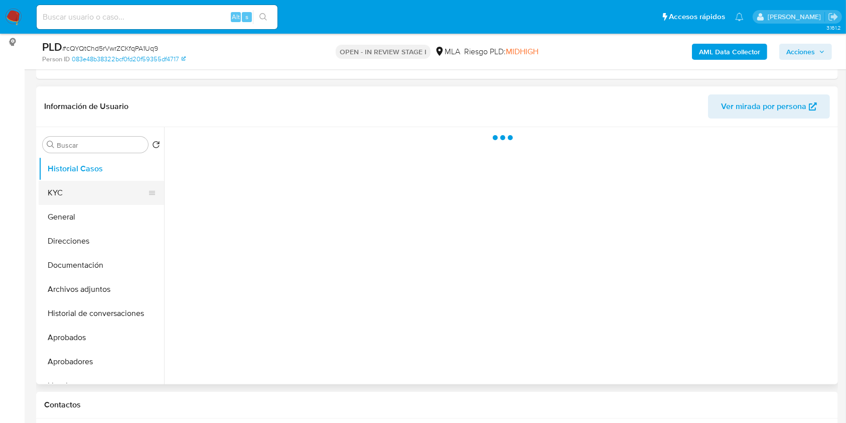
click at [75, 194] on button "KYC" at bounding box center [97, 193] width 117 height 24
select select "10"
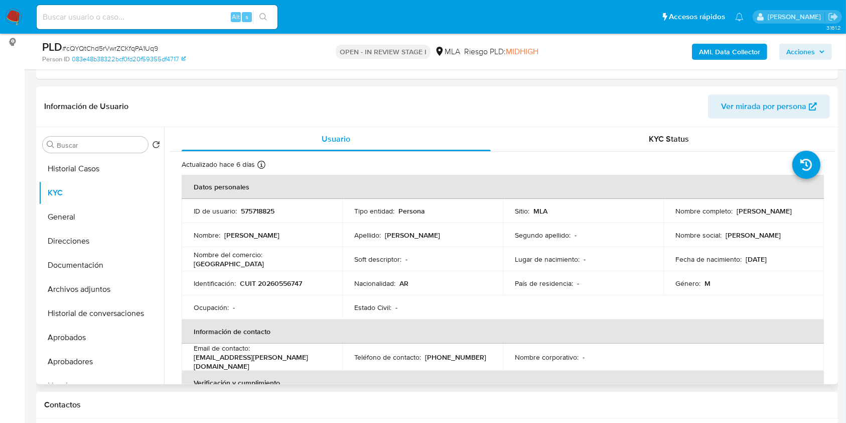
click at [264, 211] on p "575718825" at bounding box center [258, 210] width 34 height 9
copy p "575718825"
click at [146, 50] on span "# cQYQtChd5rVwrZCKfqPA1Uq9" at bounding box center [110, 48] width 96 height 10
click at [147, 50] on span "# cQYQtChd5rVwrZCKfqPA1Uq9" at bounding box center [110, 48] width 96 height 10
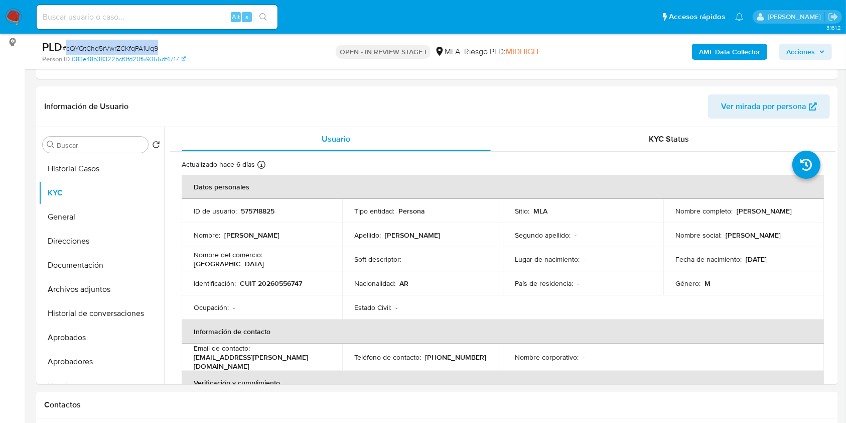
copy span "cQYQtChd5rVwrZCKfqPA1Uq9"
click at [113, 310] on button "Historial de conversaciones" at bounding box center [97, 313] width 117 height 24
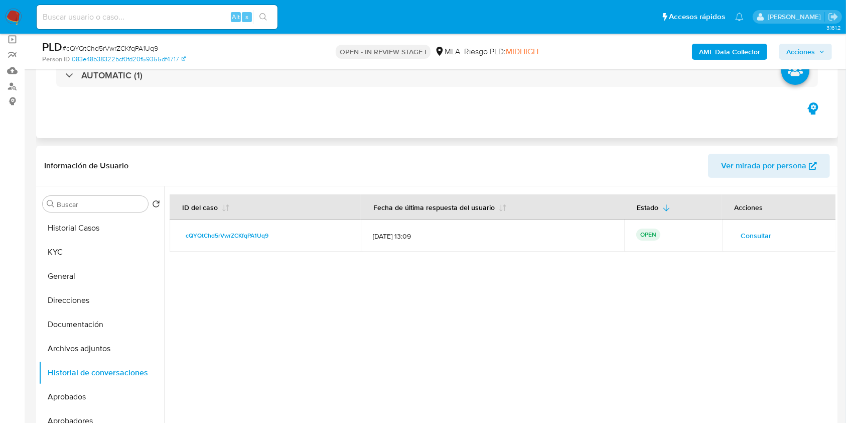
scroll to position [0, 0]
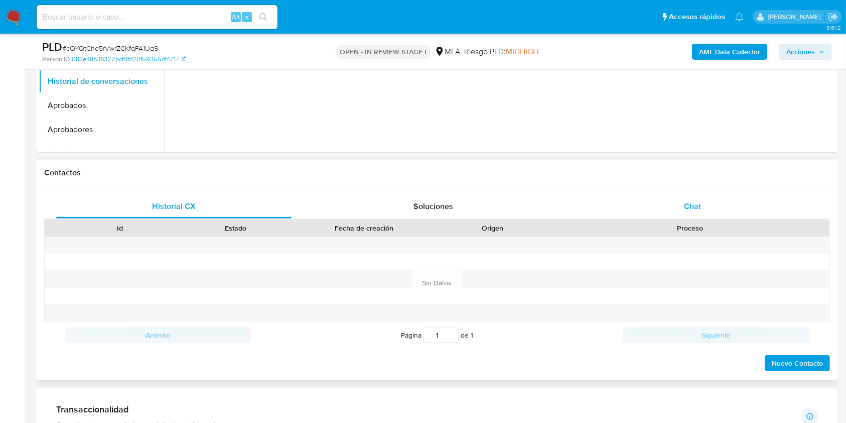
click at [699, 210] on span "Chat" at bounding box center [692, 206] width 17 height 12
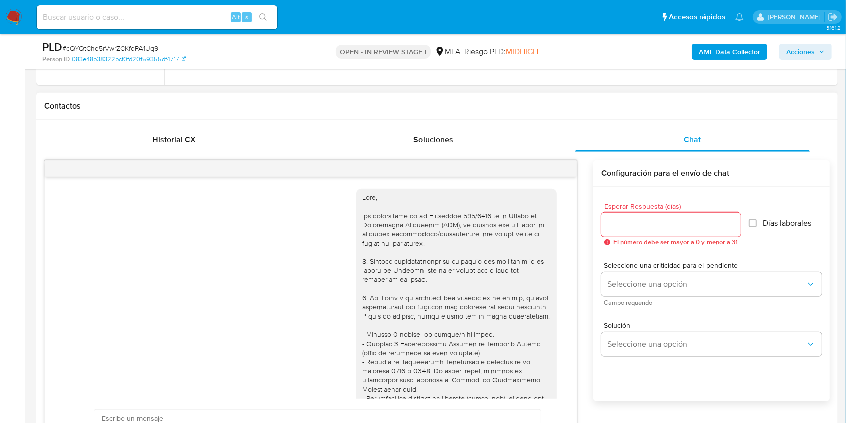
scroll to position [972, 0]
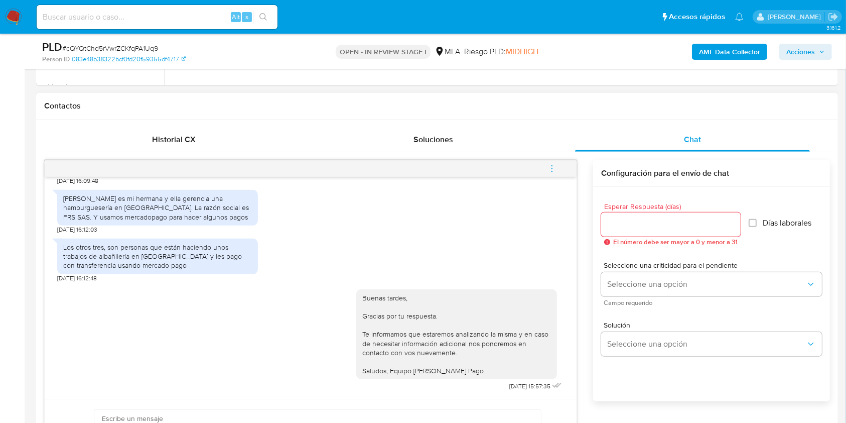
click at [553, 169] on icon "menu-action" at bounding box center [552, 168] width 9 height 9
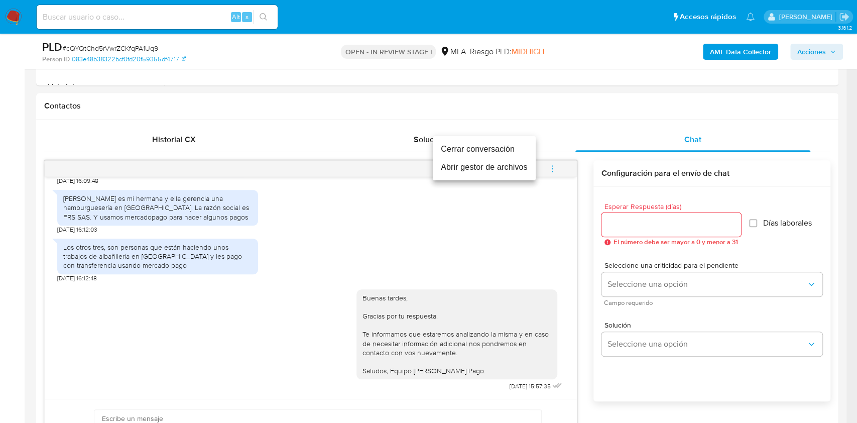
click at [439, 143] on li "Cerrar conversación" at bounding box center [484, 149] width 103 height 18
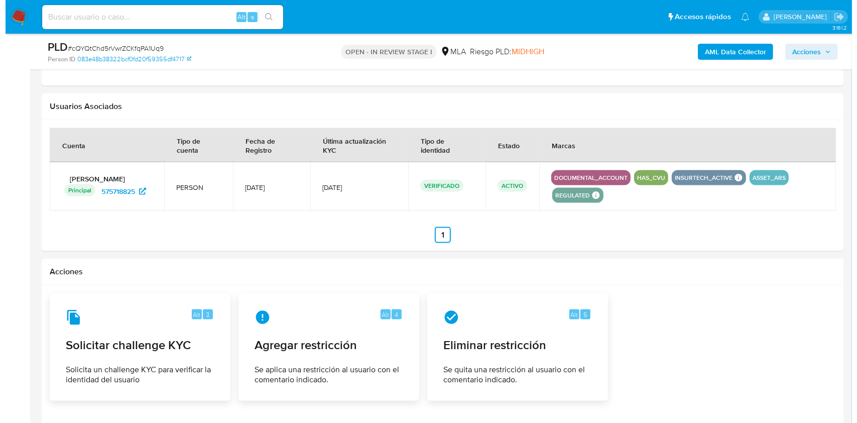
scroll to position [1562, 0]
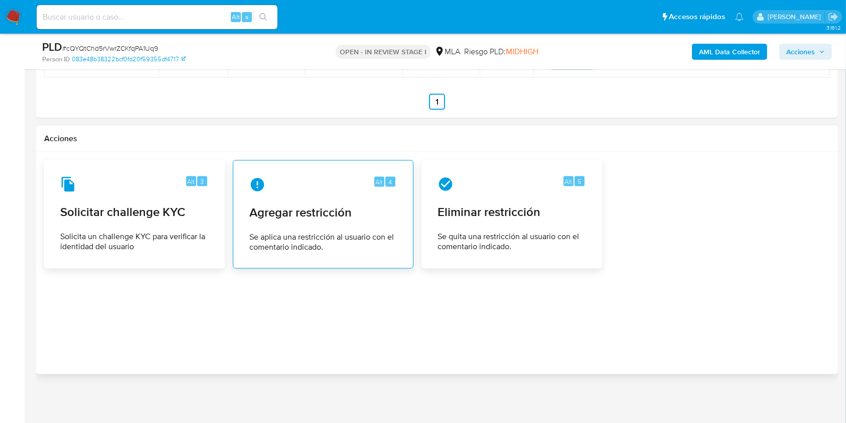
click at [344, 212] on span "Agregar restricción" at bounding box center [323, 212] width 148 height 15
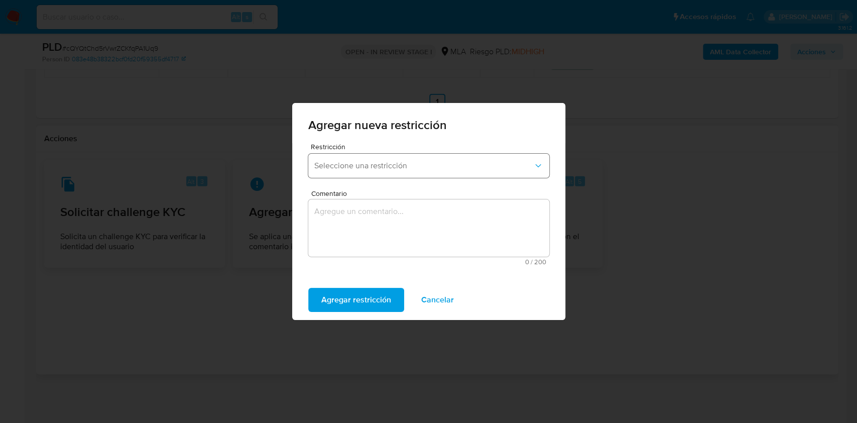
click at [348, 164] on span "Seleccione una restricción" at bounding box center [423, 166] width 219 height 10
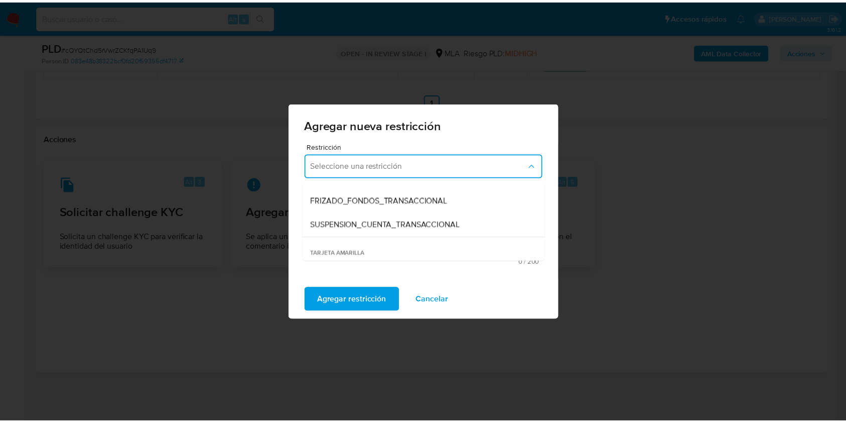
scroll to position [134, 0]
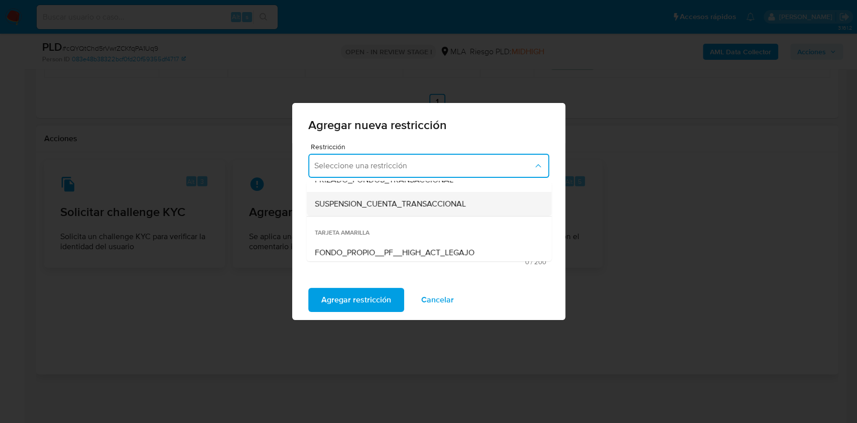
click at [401, 206] on span "SUSPENSION_CUENTA_TRANSACCIONAL" at bounding box center [389, 204] width 151 height 10
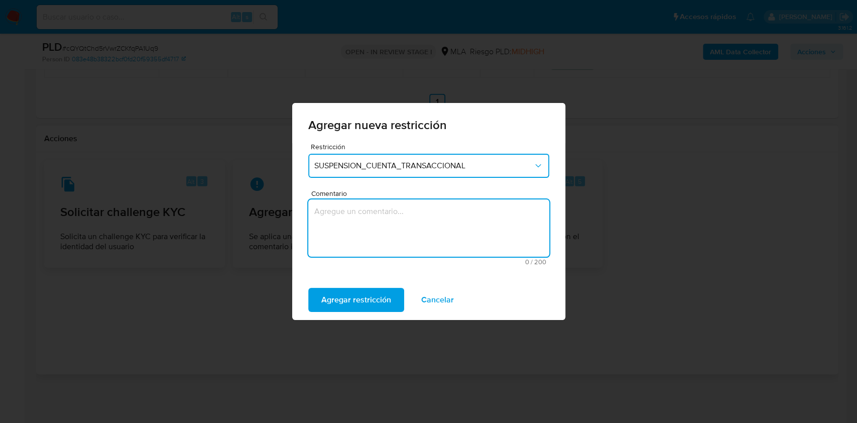
click at [398, 219] on textarea "Comentario" at bounding box center [428, 227] width 241 height 57
type textarea "AML"
click at [375, 298] on span "Agregar restricción" at bounding box center [356, 300] width 70 height 22
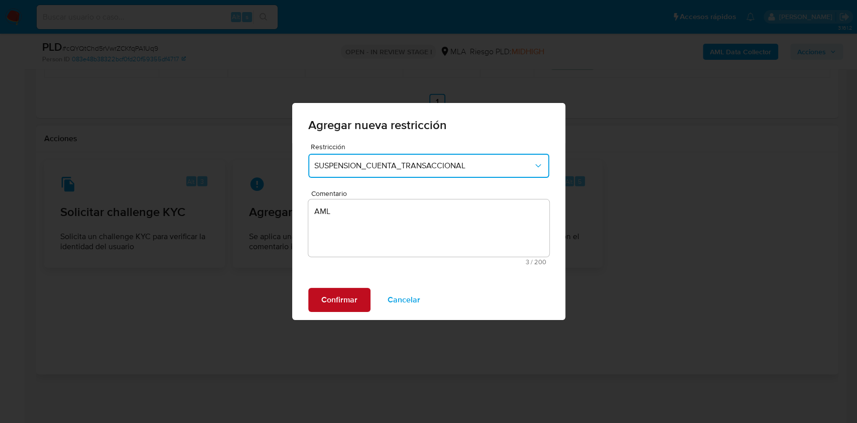
click at [345, 295] on span "Confirmar" at bounding box center [339, 300] width 36 height 22
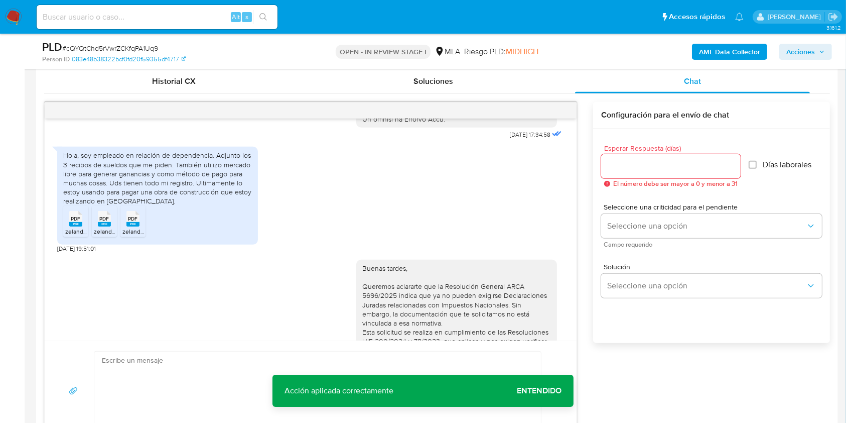
scroll to position [468, 0]
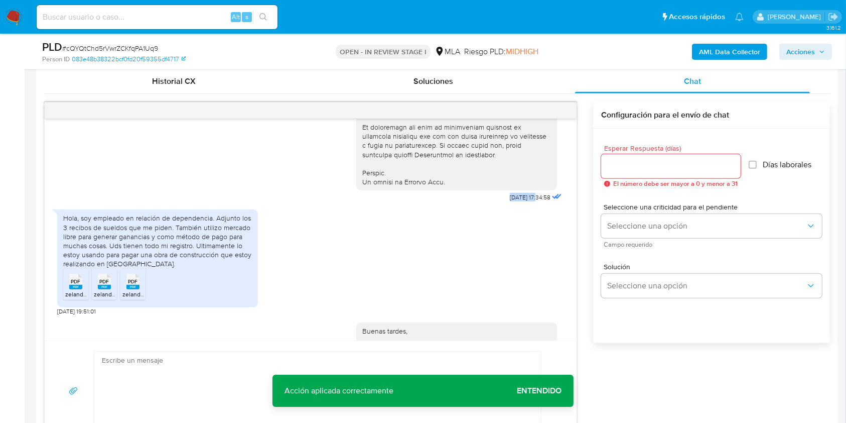
drag, startPoint x: 483, startPoint y: 214, endPoint x: 502, endPoint y: 397, distance: 183.7
copy span "18/08/2025"
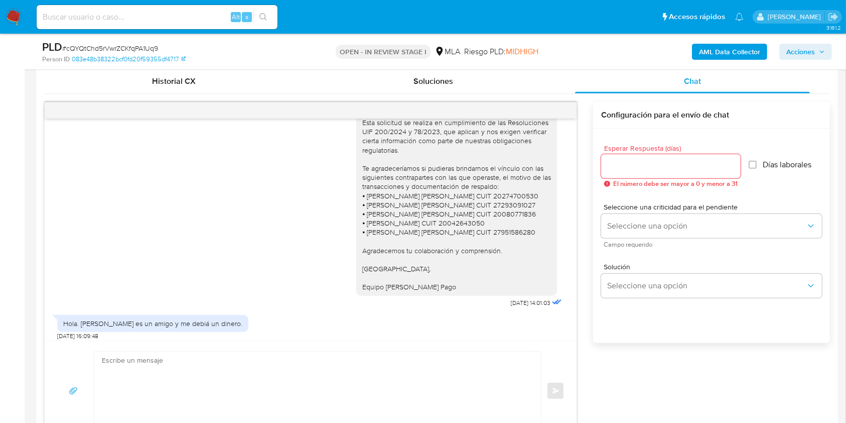
scroll to position [803, 0]
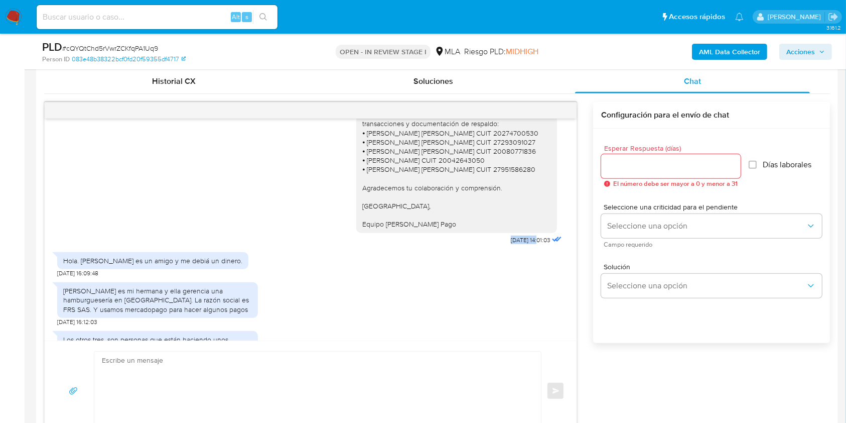
drag, startPoint x: 489, startPoint y: 255, endPoint x: 517, endPoint y: 258, distance: 27.7
click at [518, 247] on div "Buenas tardes, Queremos aclararte que la Resolución General ARCA 5696/2025 indi…" at bounding box center [460, 113] width 208 height 267
copy span "03/09/2025"
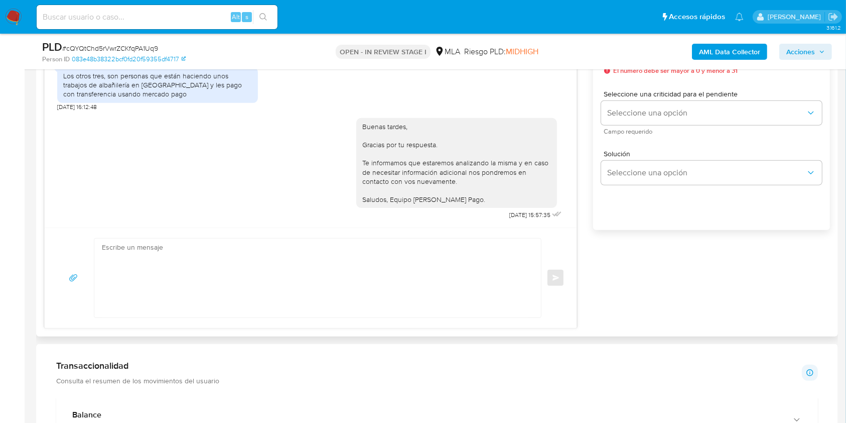
scroll to position [624, 0]
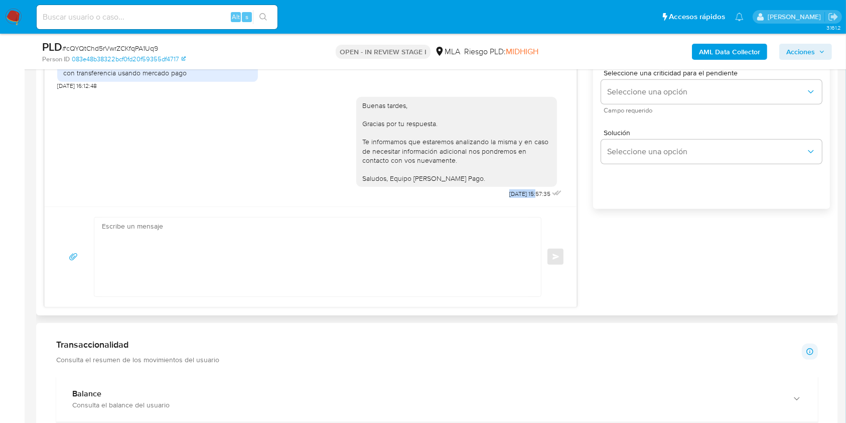
drag, startPoint x: 487, startPoint y: 193, endPoint x: 517, endPoint y: 194, distance: 29.7
click at [517, 194] on div "Buenas tardes, Gracias por tu respuesta. Te informamos que estaremos analizando…" at bounding box center [460, 145] width 208 height 111
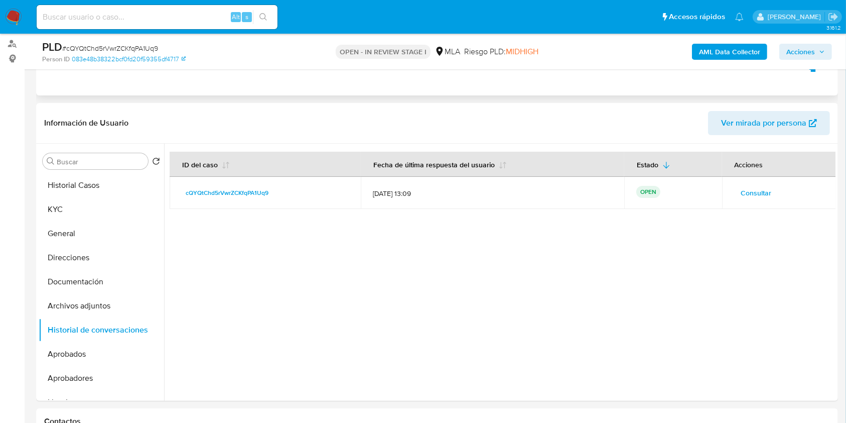
scroll to position [22, 0]
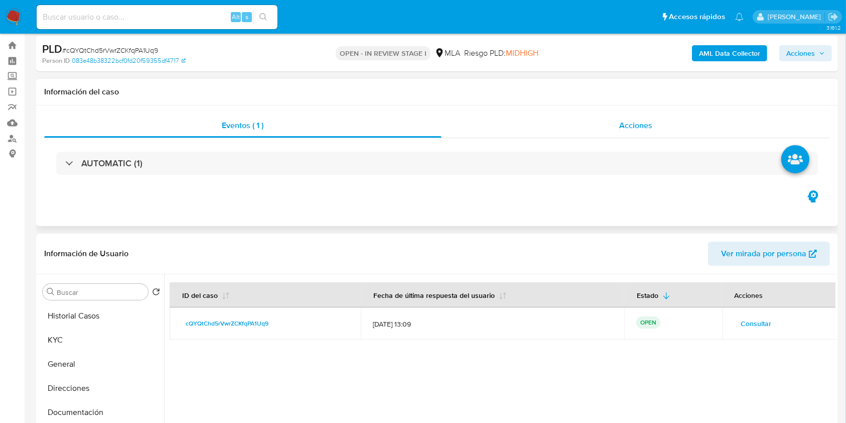
click at [637, 133] on div "Acciones" at bounding box center [636, 125] width 389 height 24
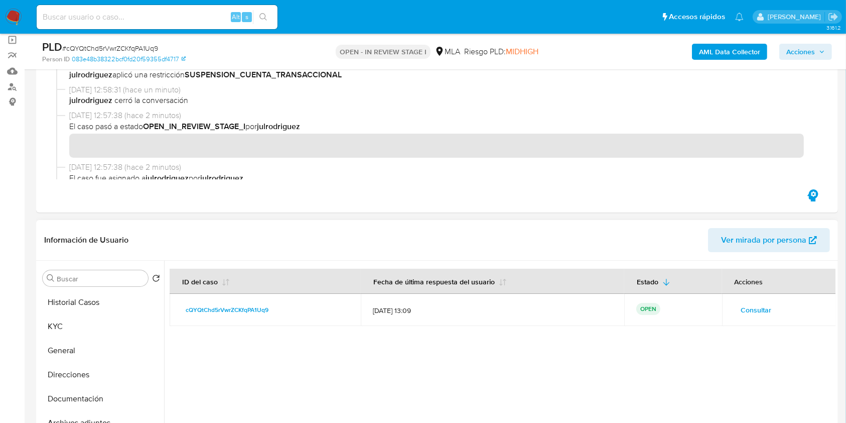
scroll to position [89, 0]
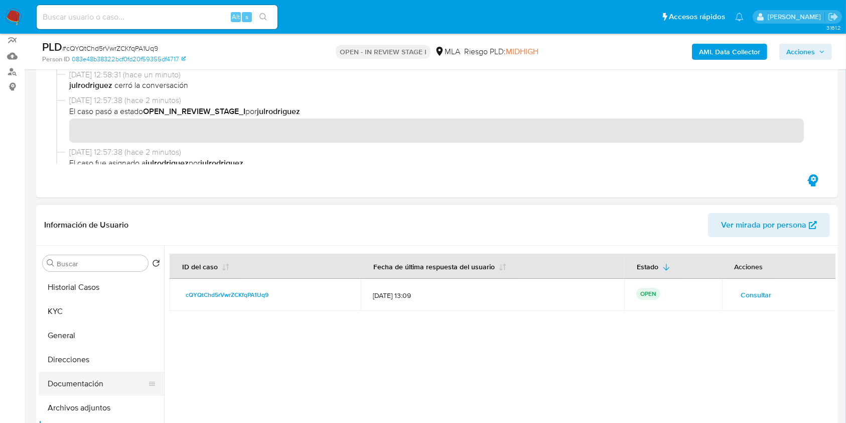
drag, startPoint x: 83, startPoint y: 398, endPoint x: 86, endPoint y: 390, distance: 9.0
click at [83, 399] on button "Archivos adjuntos" at bounding box center [101, 408] width 125 height 24
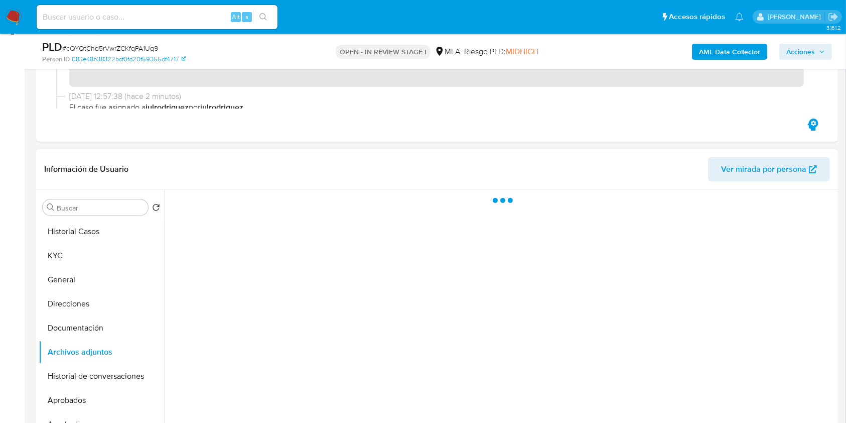
scroll to position [223, 0]
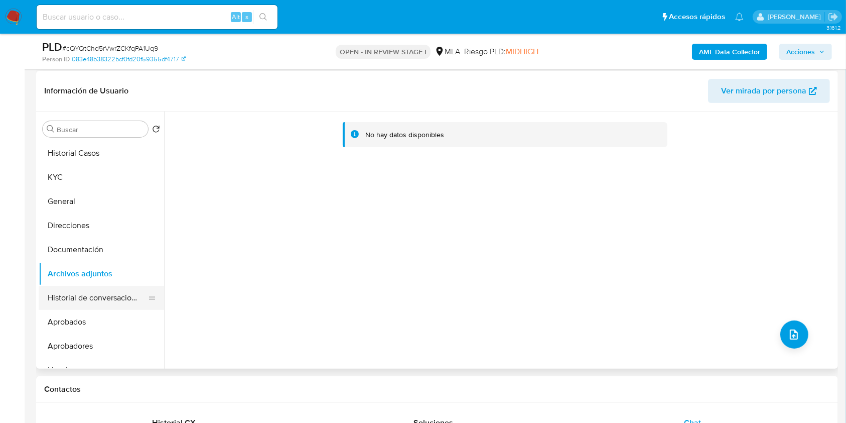
click at [89, 290] on button "Historial de conversaciones" at bounding box center [97, 298] width 117 height 24
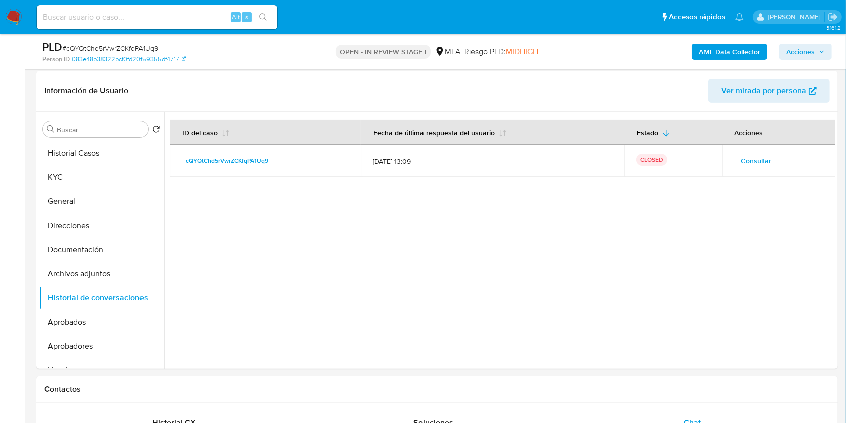
click at [727, 49] on b "AML Data Collector" at bounding box center [729, 52] width 61 height 16
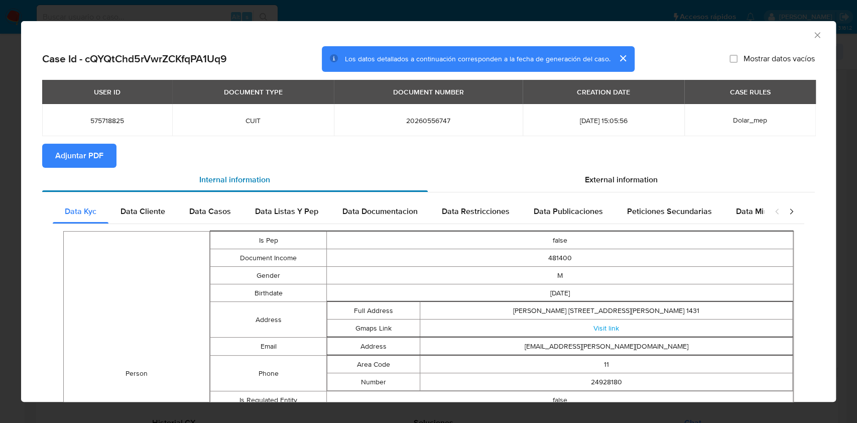
click at [80, 171] on div "Internal information" at bounding box center [235, 180] width 386 height 24
click at [91, 148] on span "Adjuntar PDF" at bounding box center [79, 156] width 48 height 22
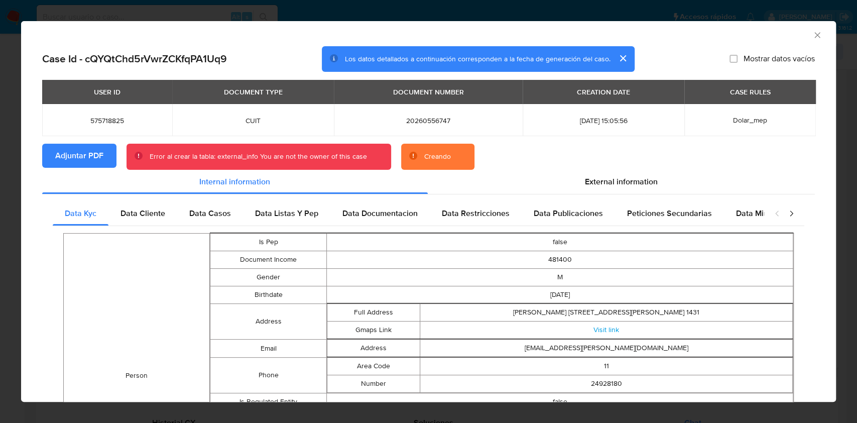
click at [812, 33] on icon "Cerrar ventana" at bounding box center [817, 35] width 10 height 10
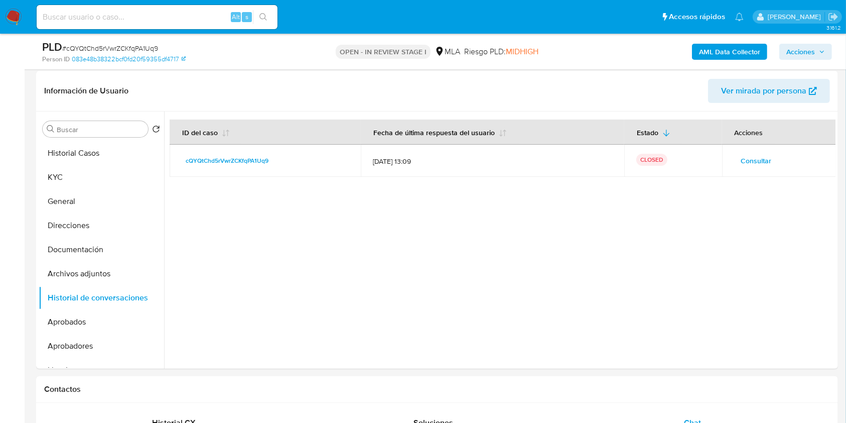
click at [142, 44] on span "# cQYQtChd5rVwrZCKfqPA1Uq9" at bounding box center [110, 48] width 96 height 10
copy span "cQYQtChd5rVwrZCKfqPA1Uq9"
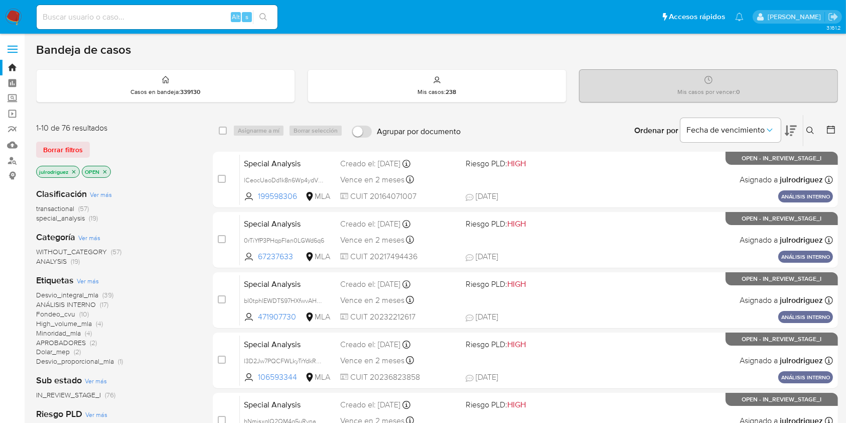
click at [807, 128] on icon at bounding box center [811, 131] width 8 height 8
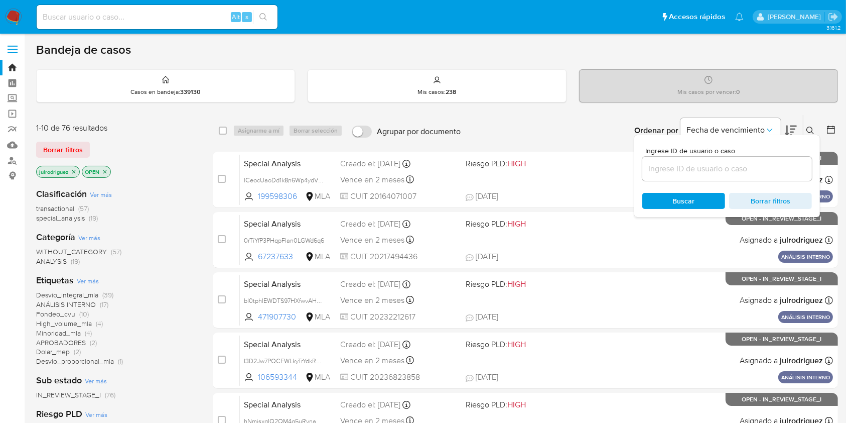
click at [707, 171] on input at bounding box center [728, 168] width 170 height 13
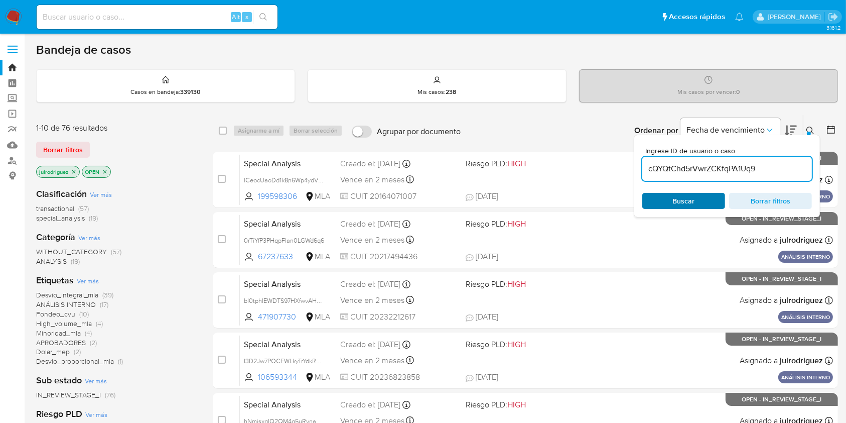
type input "cQYQtChd5rVwrZCKfqPA1Uq9"
drag, startPoint x: 683, startPoint y: 198, endPoint x: 658, endPoint y: 195, distance: 24.8
click at [683, 198] on span "Buscar" at bounding box center [684, 201] width 22 height 16
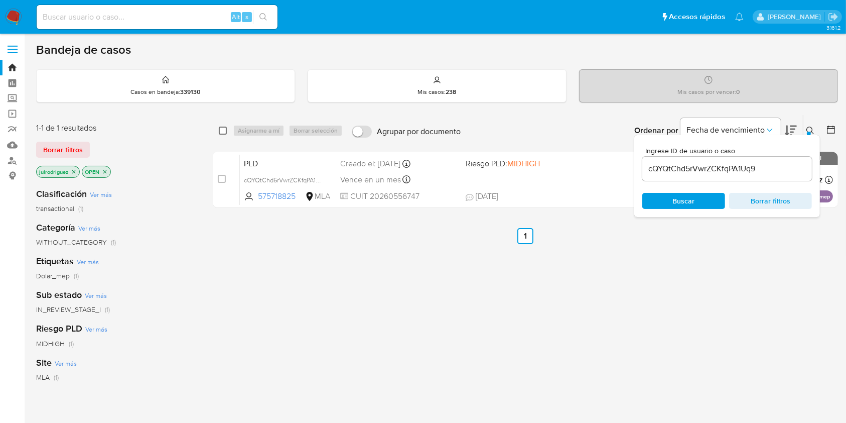
click at [220, 131] on input "checkbox" at bounding box center [223, 131] width 8 height 8
checkbox input "true"
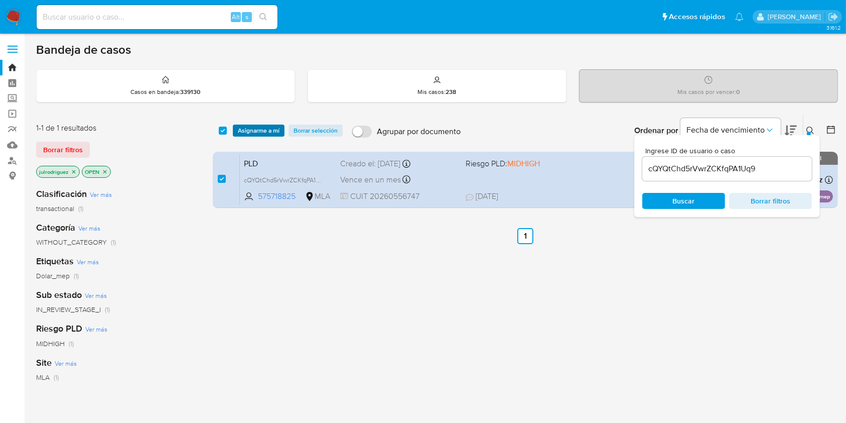
click at [242, 130] on span "Asignarme a mí" at bounding box center [259, 130] width 42 height 10
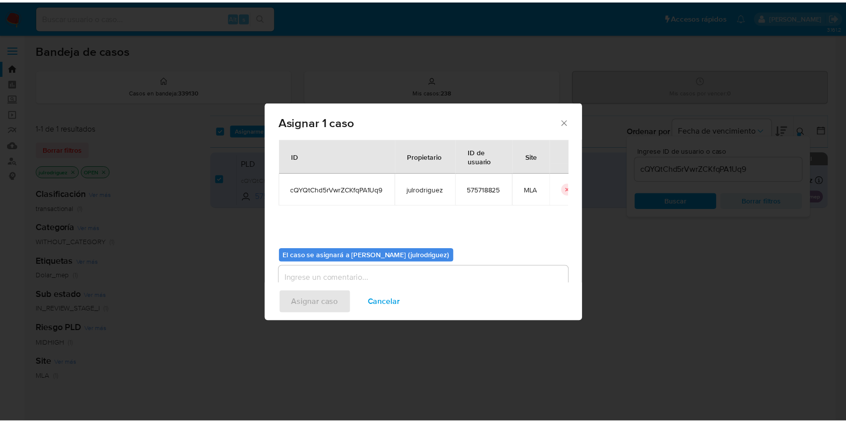
scroll to position [51, 0]
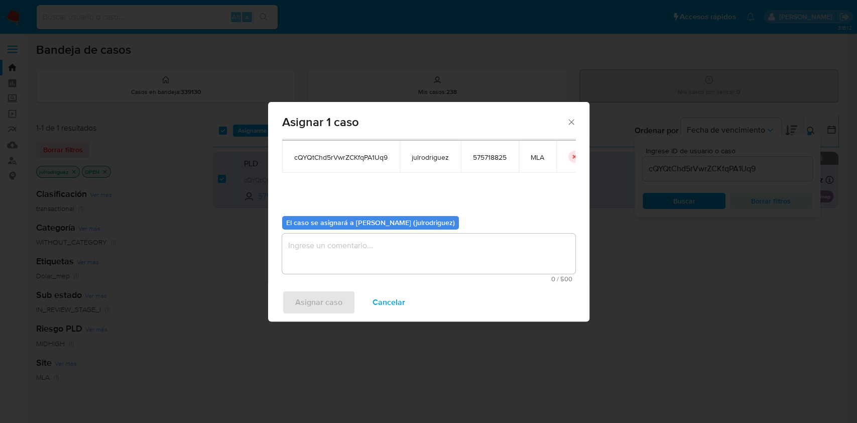
click at [410, 245] on textarea "assign-modal" at bounding box center [428, 253] width 293 height 40
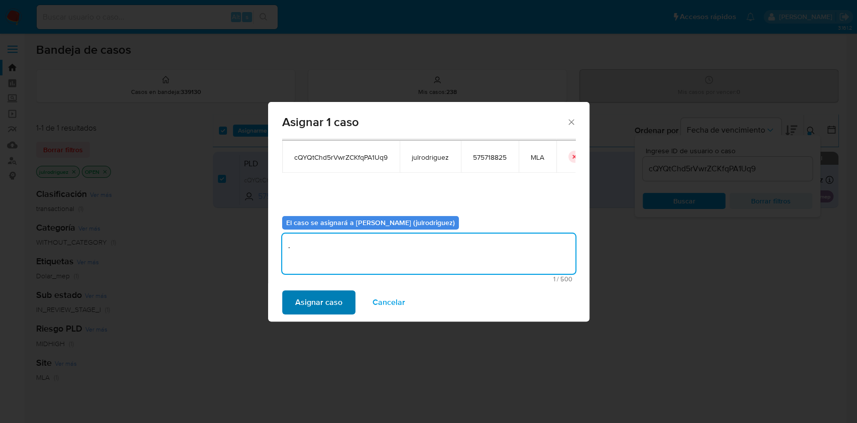
type textarea "."
click at [330, 302] on span "Asignar caso" at bounding box center [318, 302] width 47 height 22
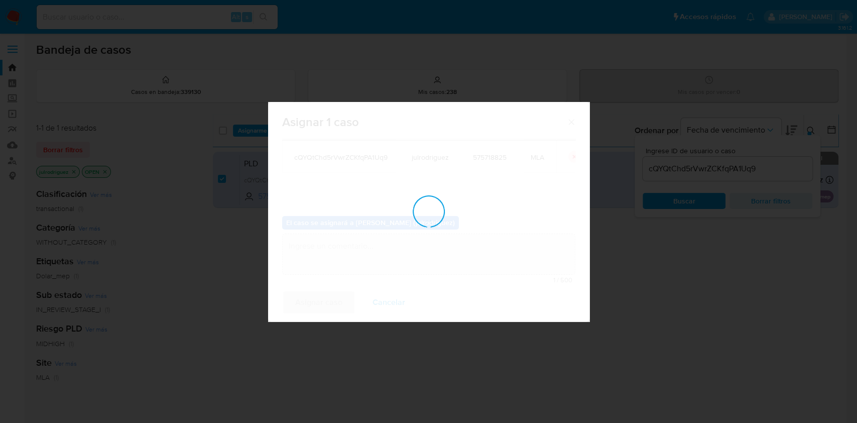
checkbox input "false"
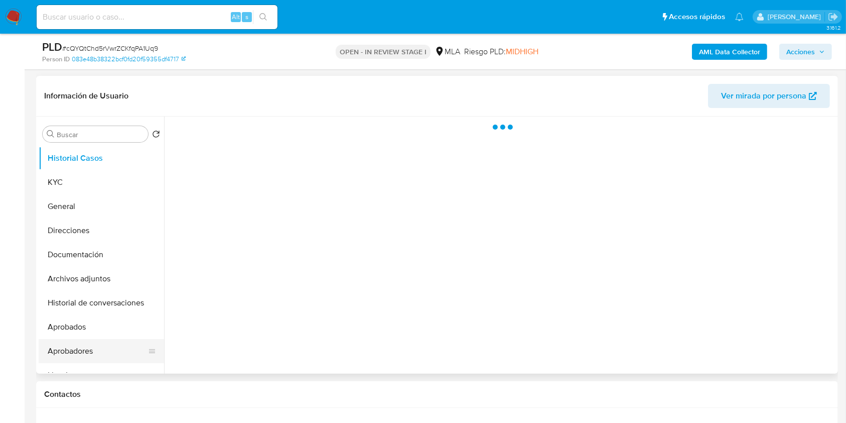
scroll to position [268, 0]
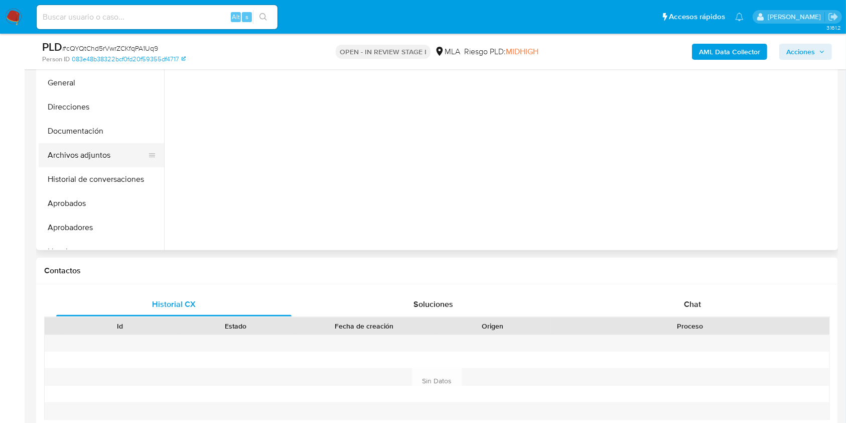
click at [96, 144] on button "Archivos adjuntos" at bounding box center [97, 155] width 117 height 24
select select "10"
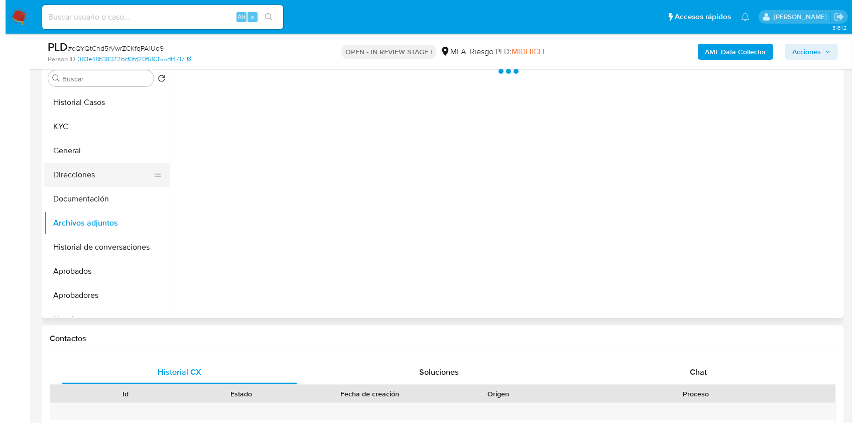
scroll to position [134, 0]
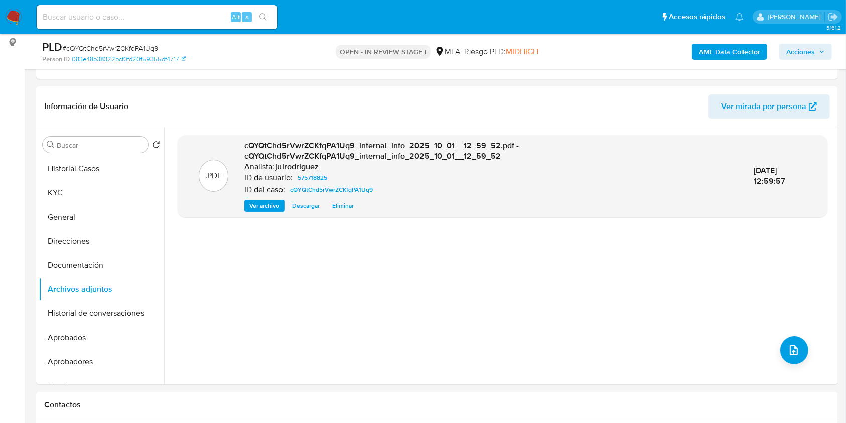
click at [747, 50] on b "AML Data Collector" at bounding box center [729, 52] width 61 height 16
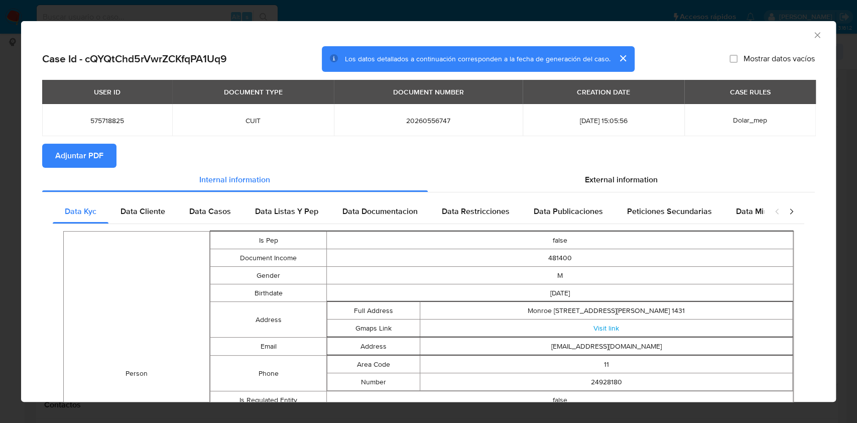
click at [103, 151] on button "Adjuntar PDF" at bounding box center [79, 156] width 74 height 24
click at [812, 35] on icon "Cerrar ventana" at bounding box center [817, 35] width 10 height 10
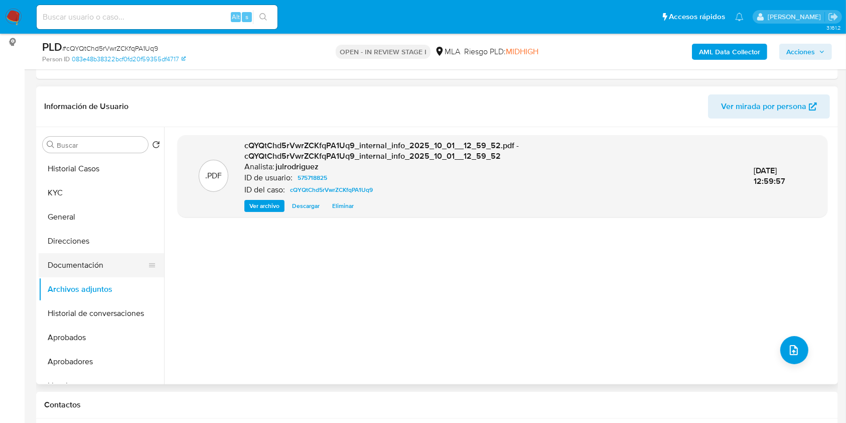
click at [109, 259] on button "Documentación" at bounding box center [97, 265] width 117 height 24
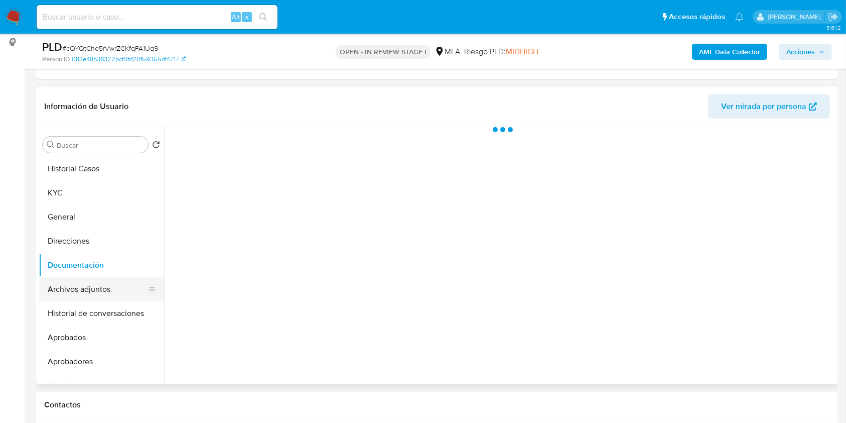
click at [97, 287] on button "Archivos adjuntos" at bounding box center [97, 289] width 117 height 24
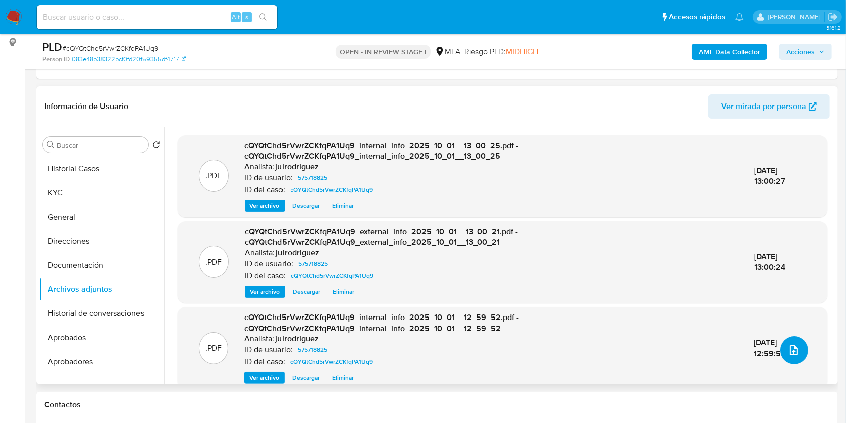
click at [795, 348] on icon "upload-file" at bounding box center [794, 350] width 12 height 12
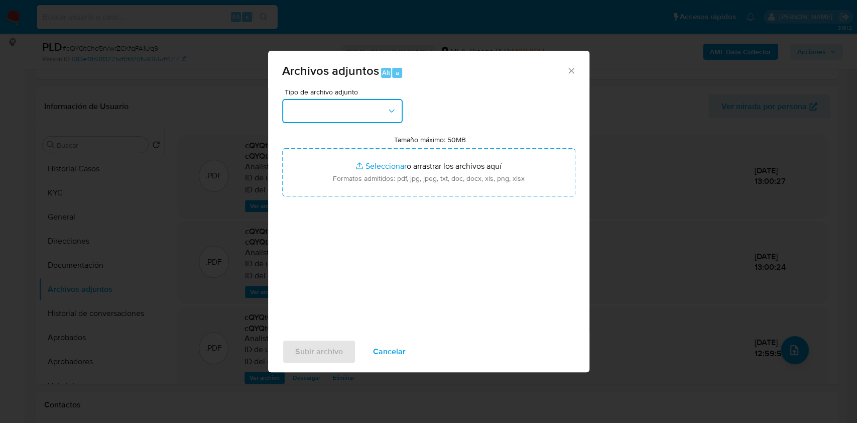
click at [365, 106] on button "button" at bounding box center [342, 111] width 120 height 24
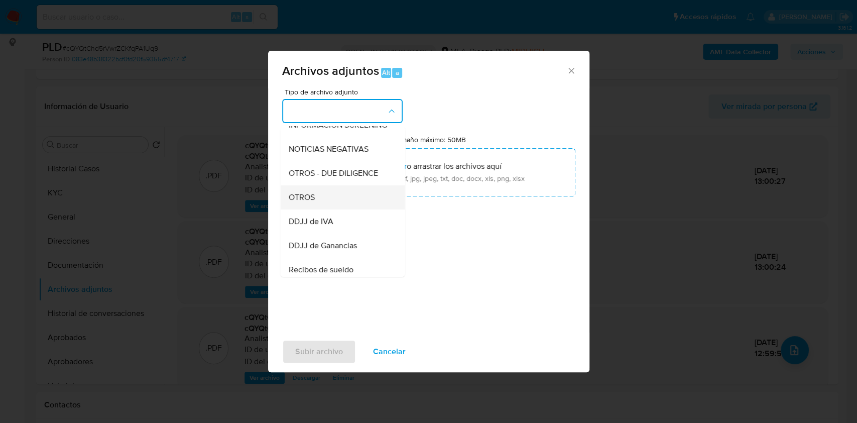
click at [323, 201] on div "OTROS" at bounding box center [339, 197] width 102 height 24
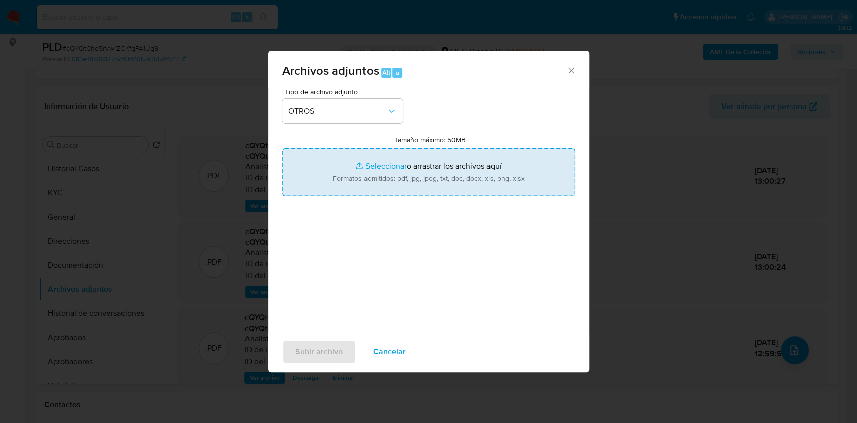
click at [376, 177] on input "Tamaño máximo: 50MB Seleccionar archivos" at bounding box center [428, 172] width 293 height 48
type input "C:\fakepath\Caselog (ROI PROPOSAL) - 575718825 - cQYQtChd5rVwrZCKfqPA1Uq9.docx"
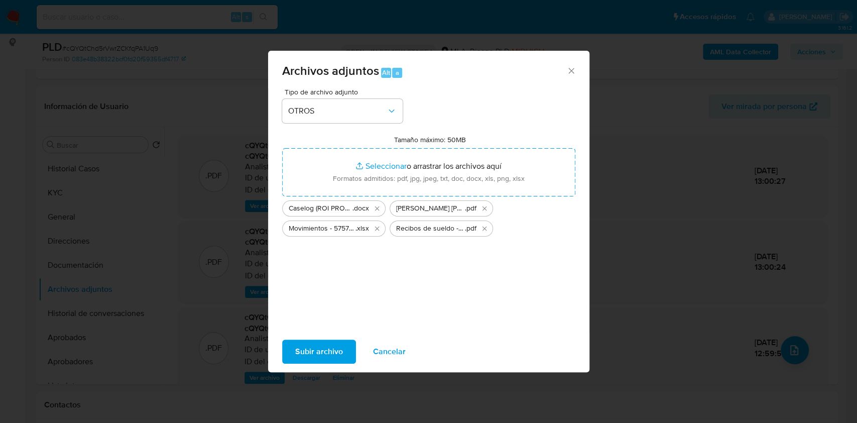
click at [337, 345] on span "Subir archivo" at bounding box center [319, 351] width 48 height 22
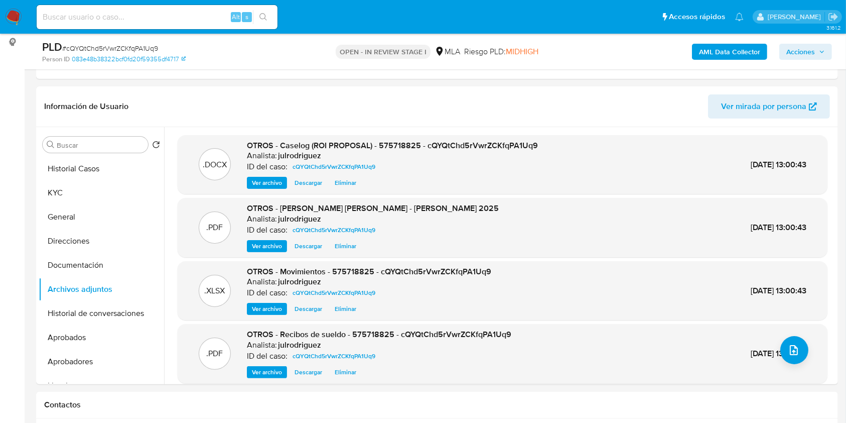
click at [799, 63] on div "AML Data Collector Acciones" at bounding box center [702, 52] width 261 height 24
click at [799, 52] on span "Acciones" at bounding box center [801, 52] width 29 height 16
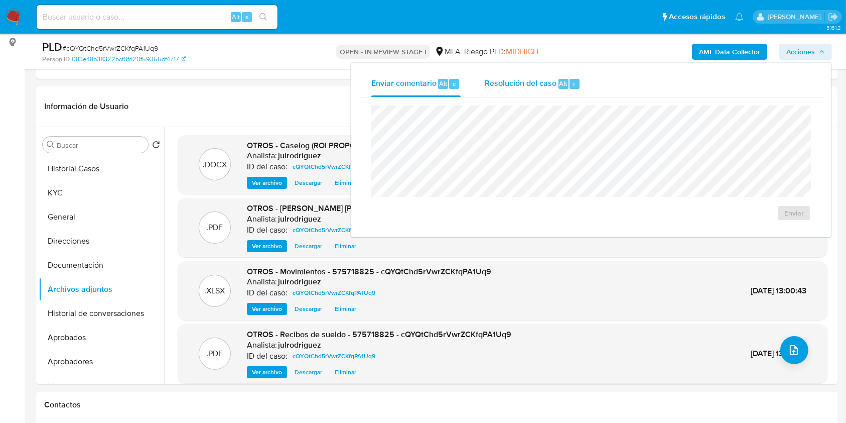
click at [560, 83] on span "Alt" at bounding box center [564, 84] width 8 height 10
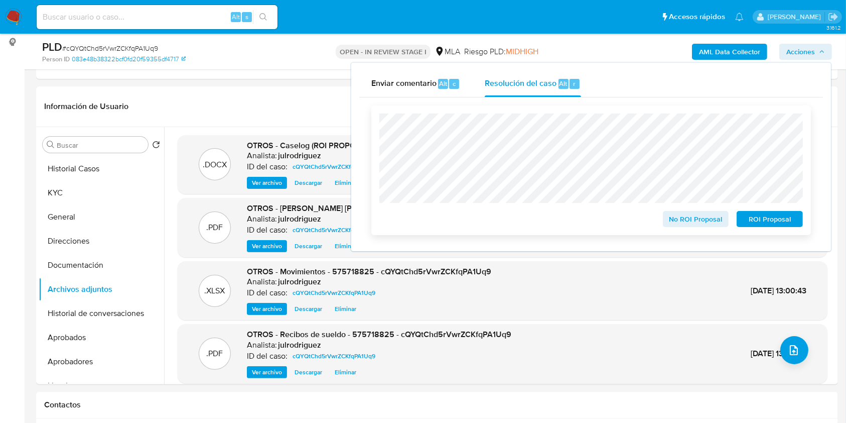
click at [755, 219] on span "ROI Proposal" at bounding box center [770, 219] width 52 height 14
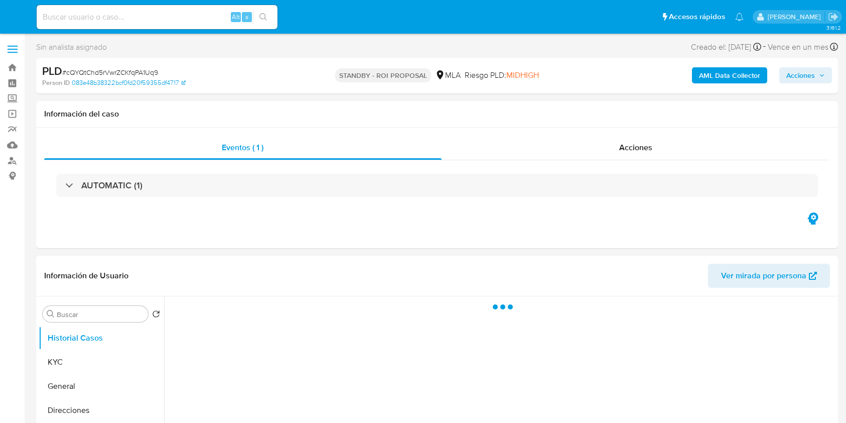
select select "10"
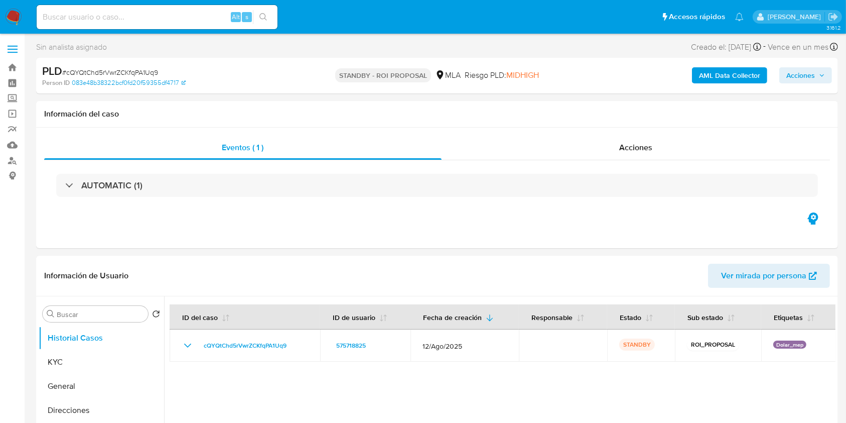
click at [151, 14] on input at bounding box center [157, 17] width 241 height 13
paste input "eLU5iudli5ymx41kVg6z4kHr"
type input "eLU5iudli5ymx41kVg6z4kHr"
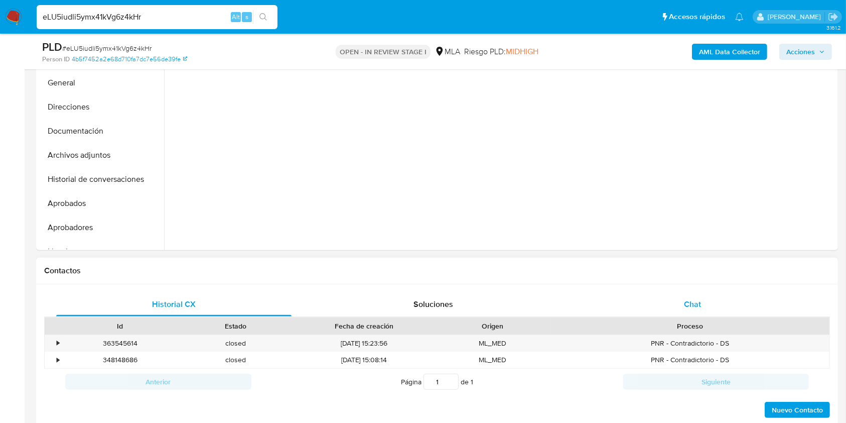
click at [695, 311] on div "Chat" at bounding box center [692, 304] width 235 height 24
select select "10"
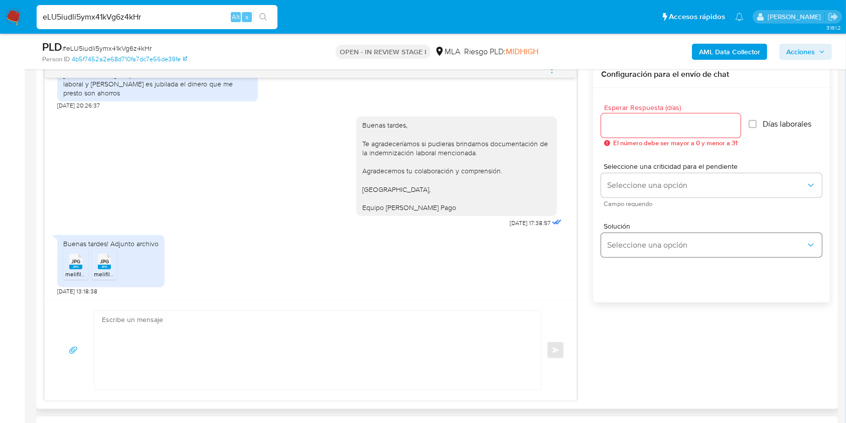
scroll to position [535, 0]
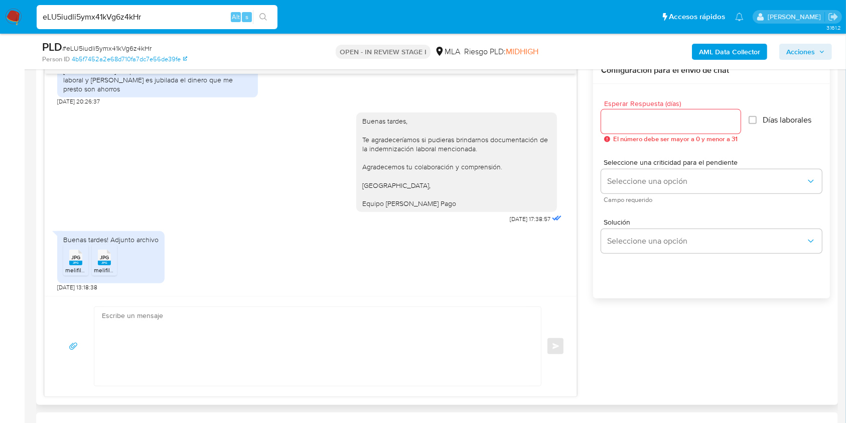
drag, startPoint x: 76, startPoint y: 252, endPoint x: 96, endPoint y: 257, distance: 20.0
click at [77, 254] on span "JPG" at bounding box center [75, 257] width 9 height 7
click at [97, 257] on div "JPG JPG" at bounding box center [104, 256] width 21 height 20
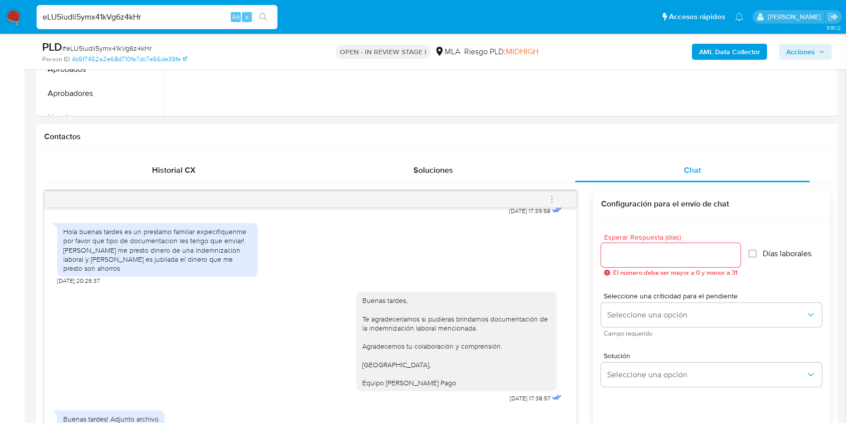
scroll to position [748, 0]
